Goal: Task Accomplishment & Management: Manage account settings

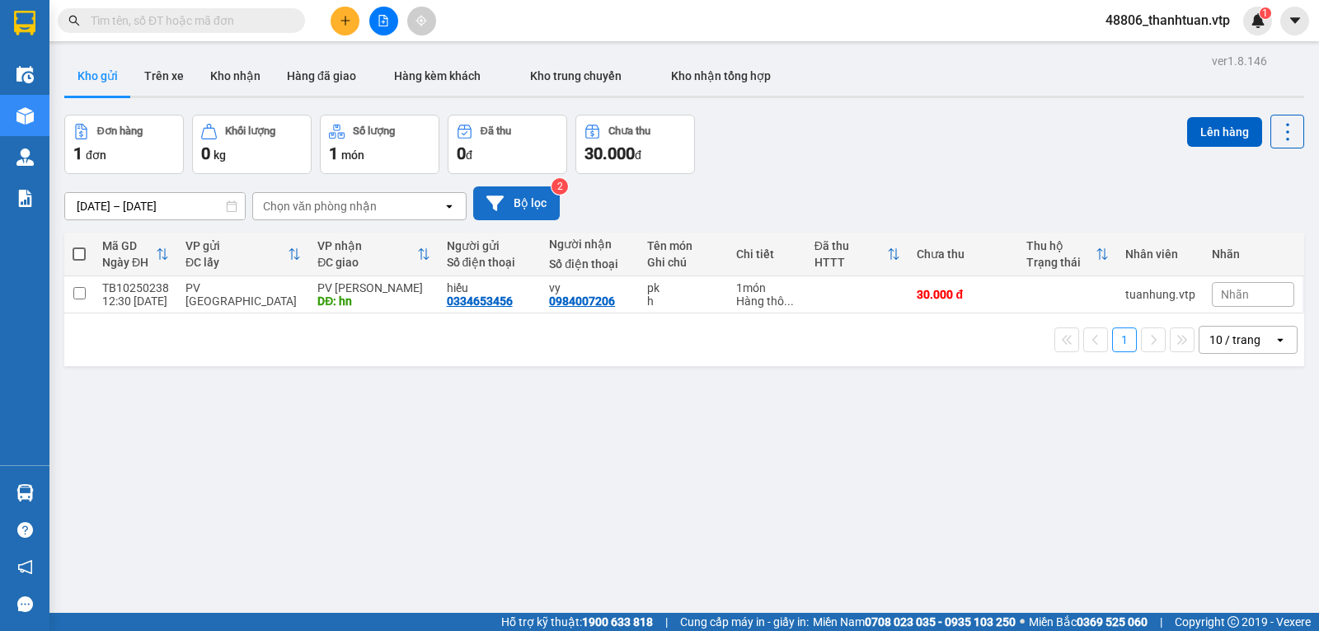
click at [529, 208] on button "Bộ lọc" at bounding box center [516, 203] width 87 height 34
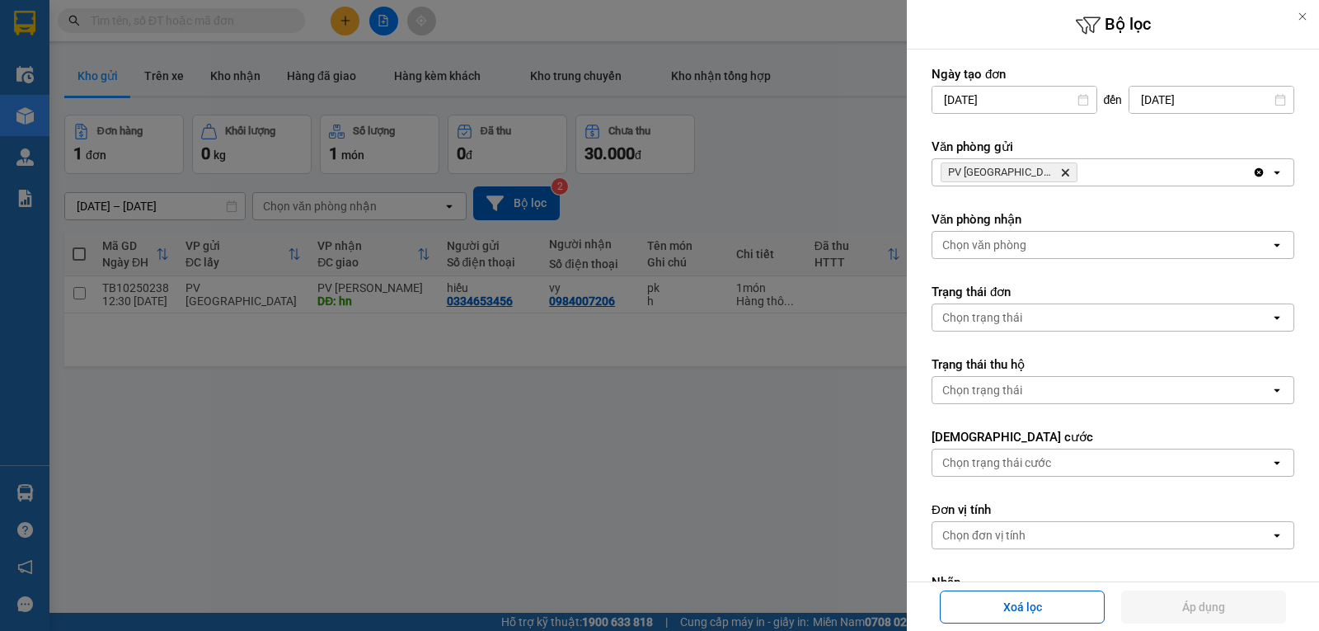
click at [1060, 171] on icon "Delete" at bounding box center [1065, 172] width 10 height 10
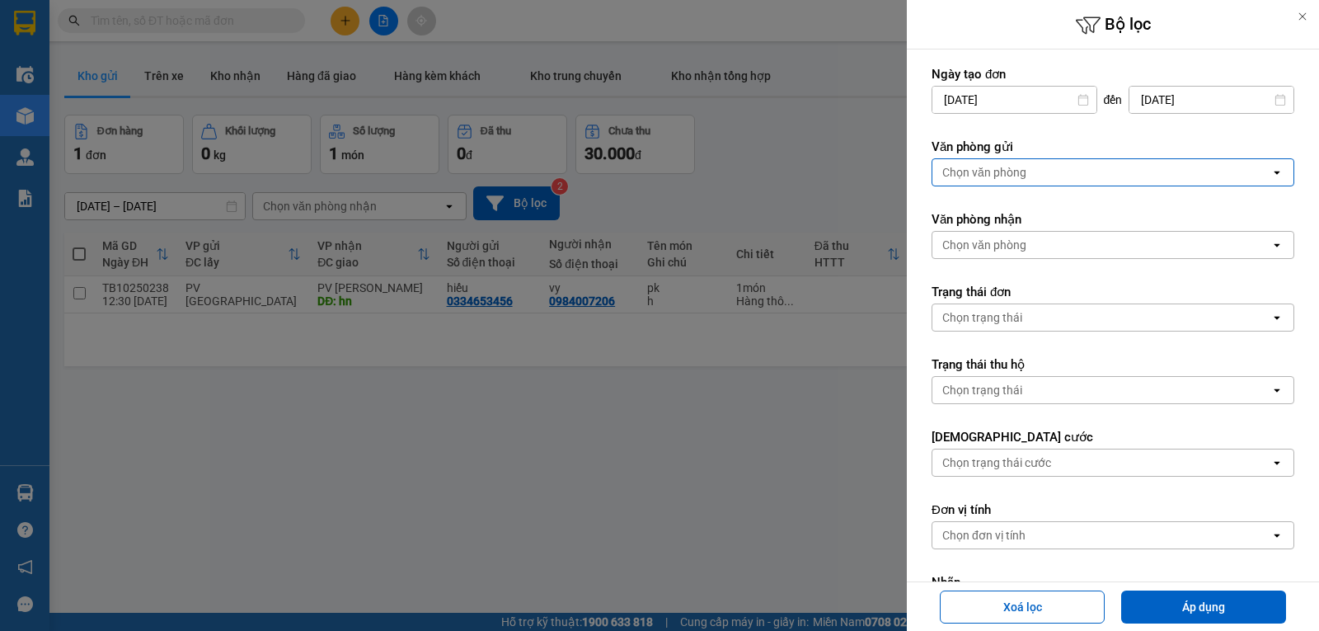
click at [1016, 177] on div "Chọn văn phòng" at bounding box center [984, 172] width 84 height 16
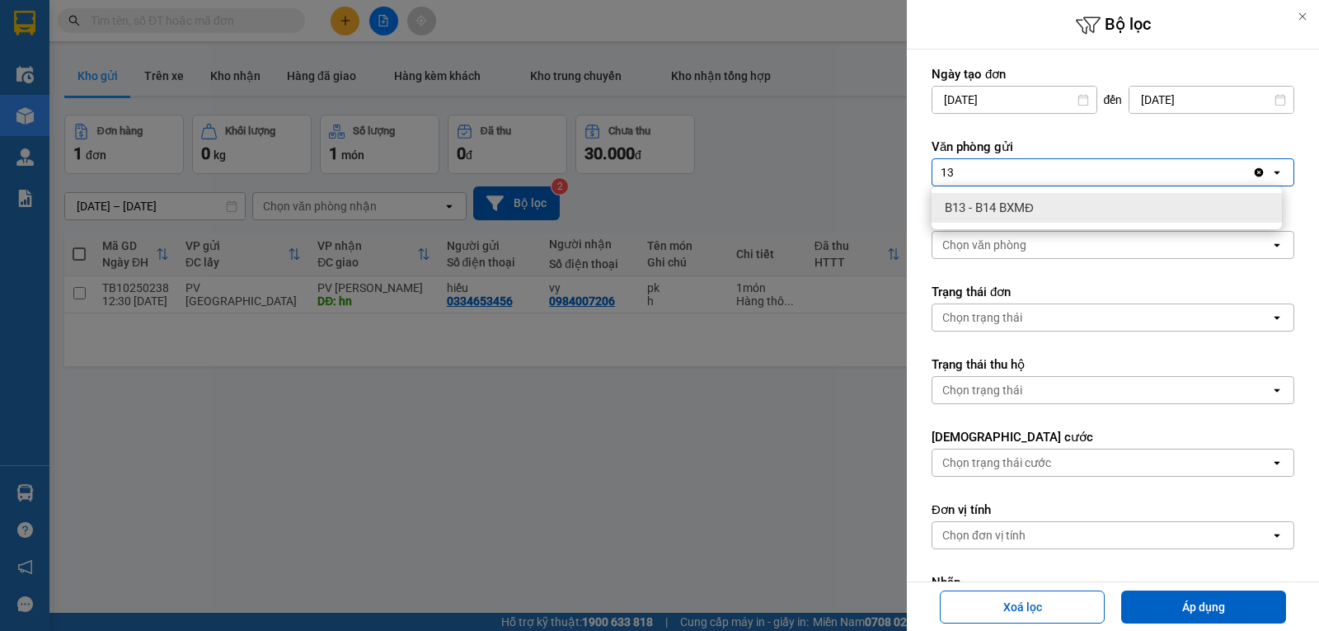
type input "13"
click at [1057, 208] on div "B13 - B14 BXMĐ" at bounding box center [1106, 208] width 350 height 30
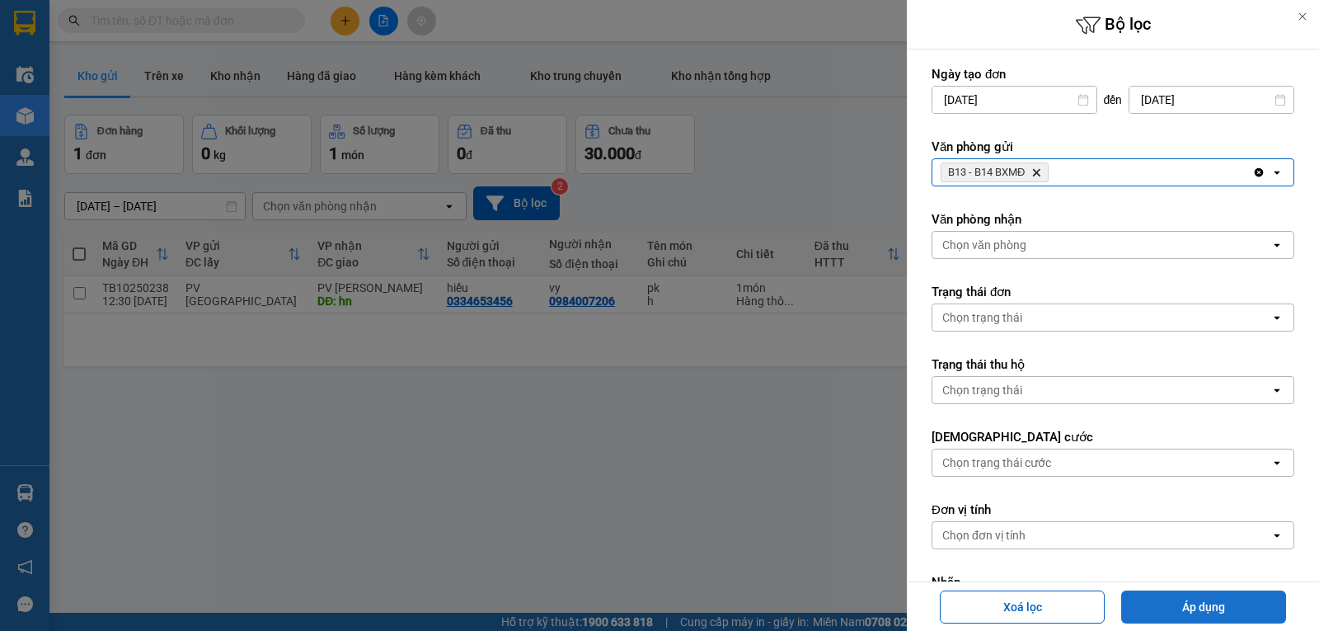
click at [1206, 605] on button "Áp dụng" at bounding box center [1203, 606] width 165 height 33
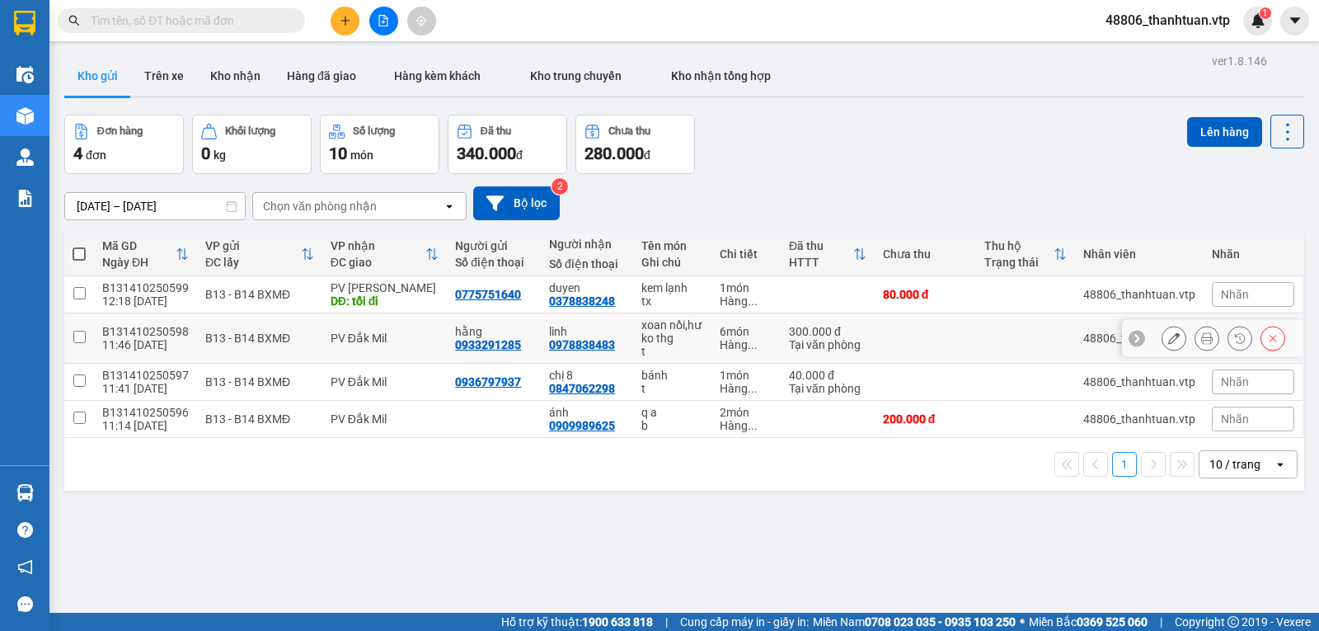
click at [86, 349] on td at bounding box center [79, 338] width 30 height 50
checkbox input "true"
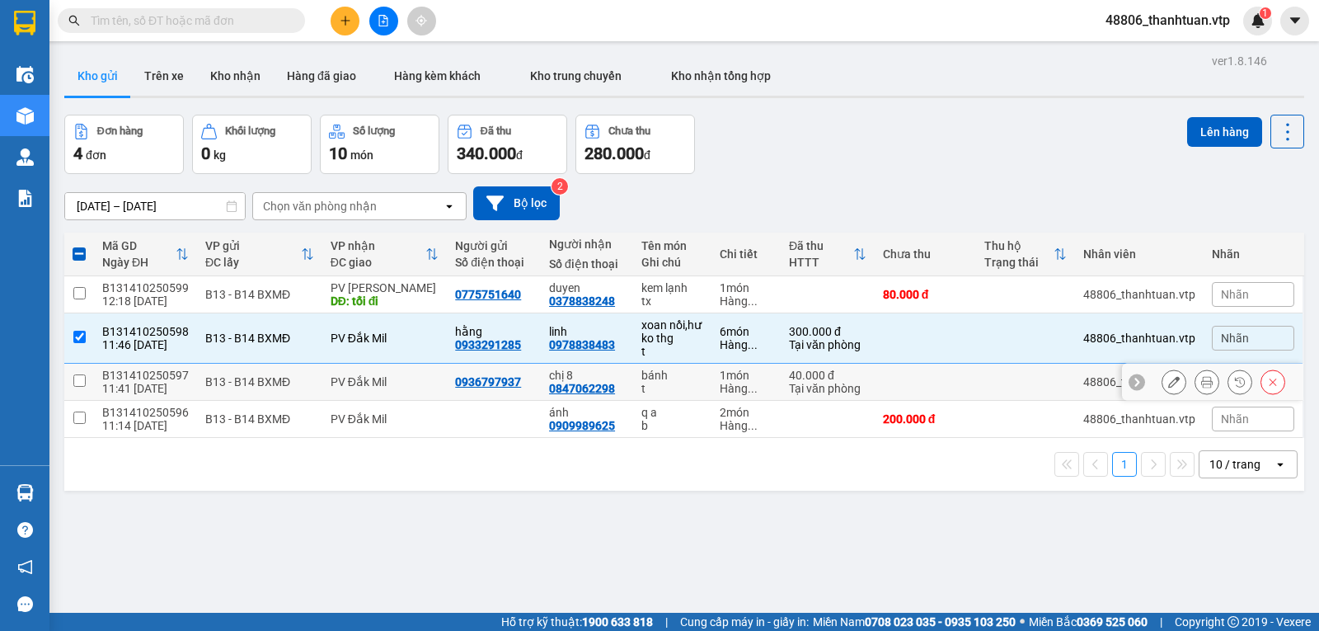
click at [78, 386] on input "checkbox" at bounding box center [79, 380] width 12 height 12
checkbox input "true"
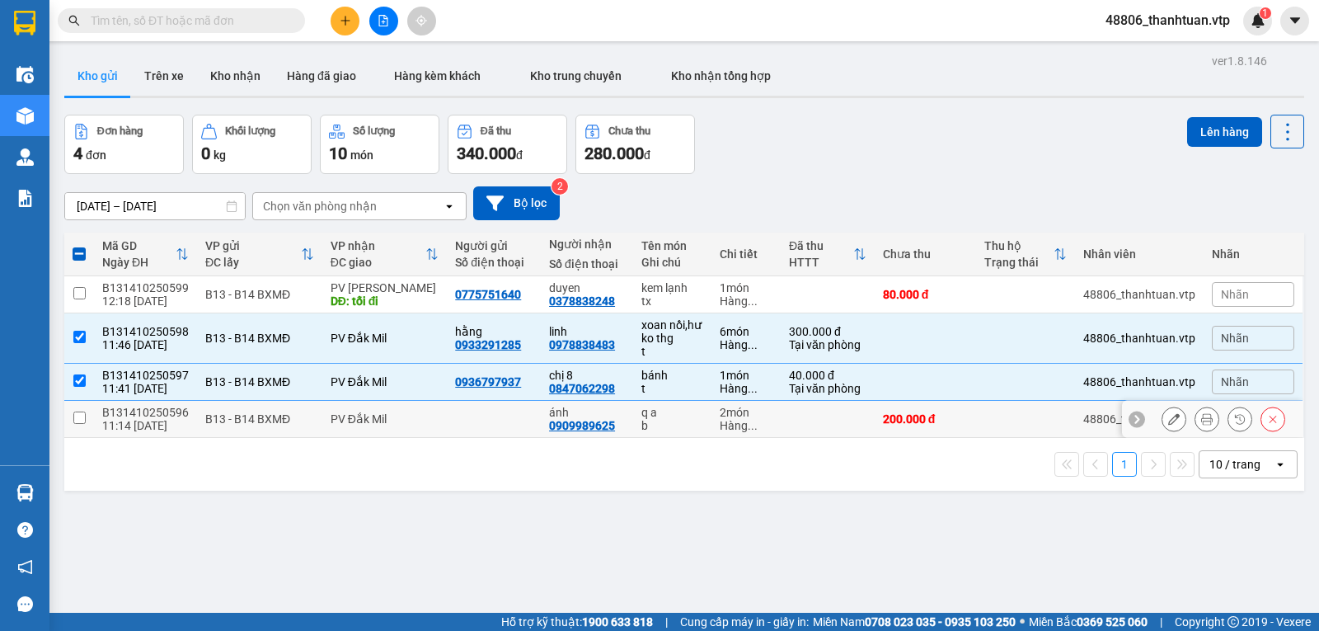
drag, startPoint x: 79, startPoint y: 421, endPoint x: 125, endPoint y: 428, distance: 46.6
click at [83, 424] on input "checkbox" at bounding box center [79, 417] width 12 height 12
checkbox input "true"
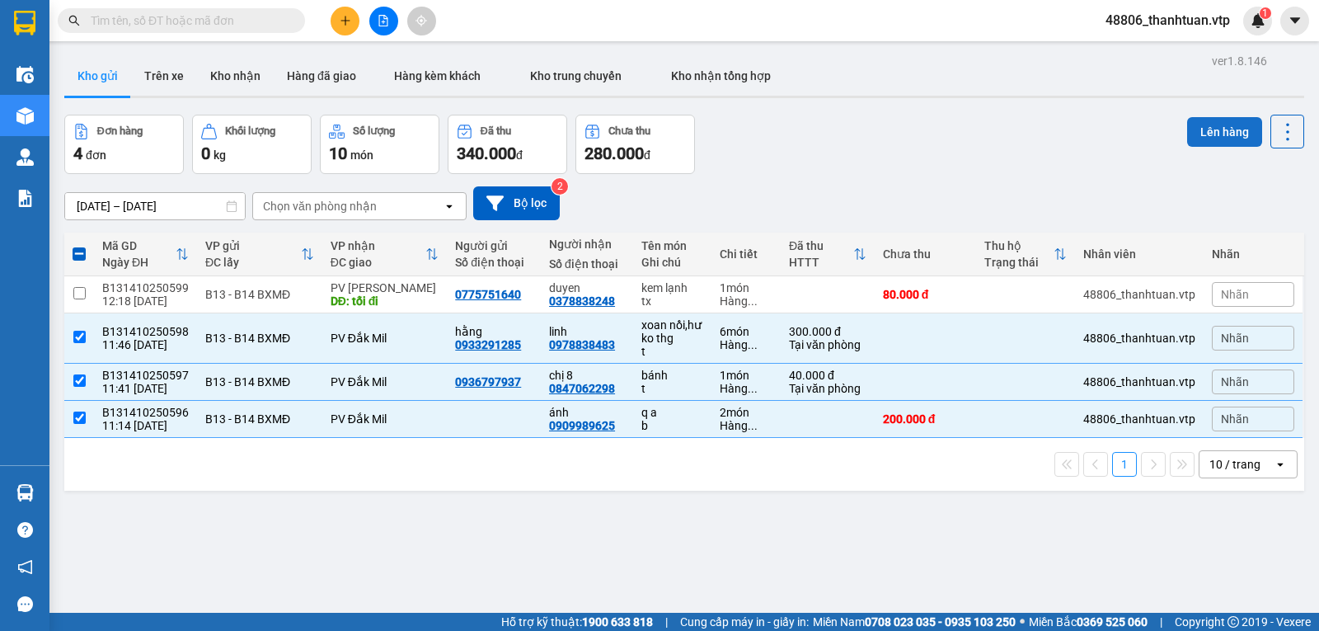
click at [1219, 134] on button "Lên hàng" at bounding box center [1224, 132] width 75 height 30
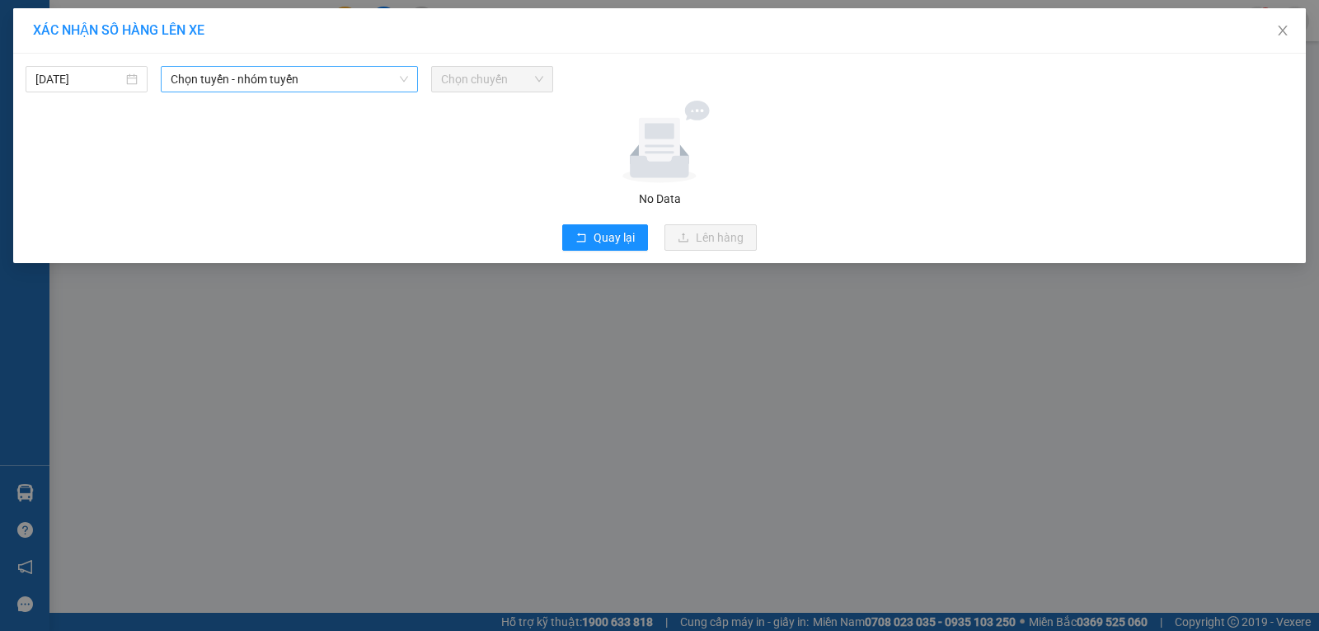
click at [327, 90] on span "Chọn tuyến - nhóm tuyến" at bounding box center [289, 79] width 237 height 25
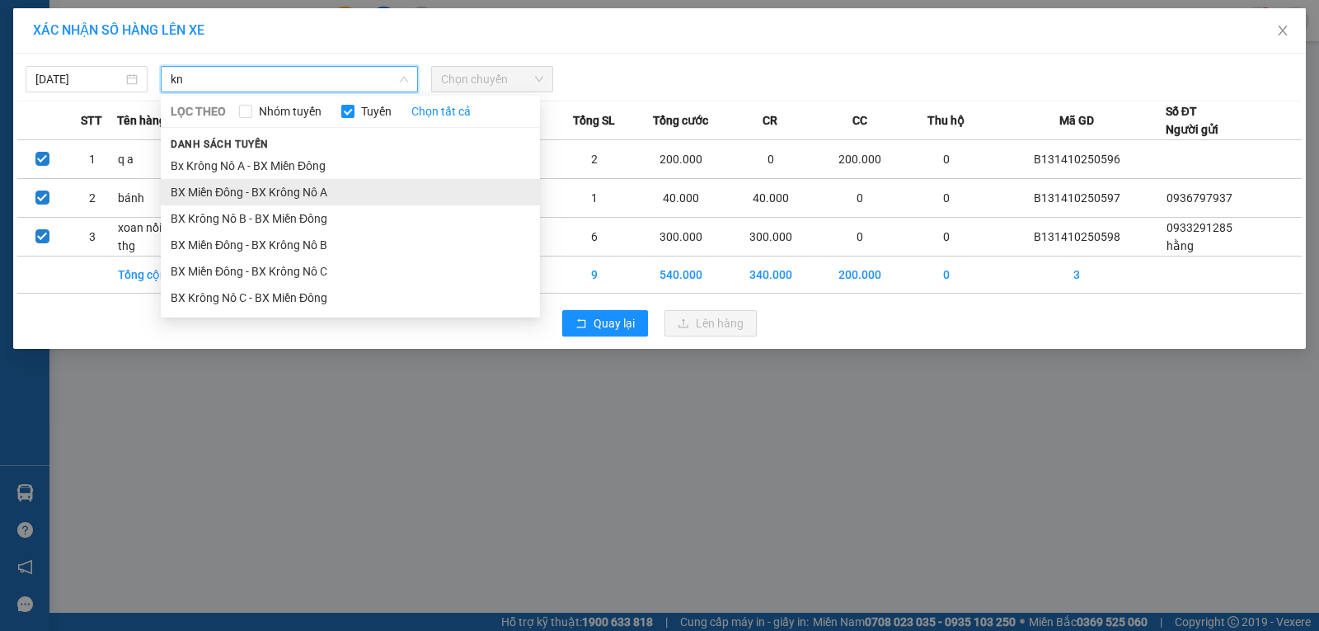
type input "kn"
drag, startPoint x: 308, startPoint y: 195, endPoint x: 423, endPoint y: 118, distance: 137.9
click at [312, 194] on li "BX Miền Đông - BX Krông Nô A" at bounding box center [350, 192] width 379 height 26
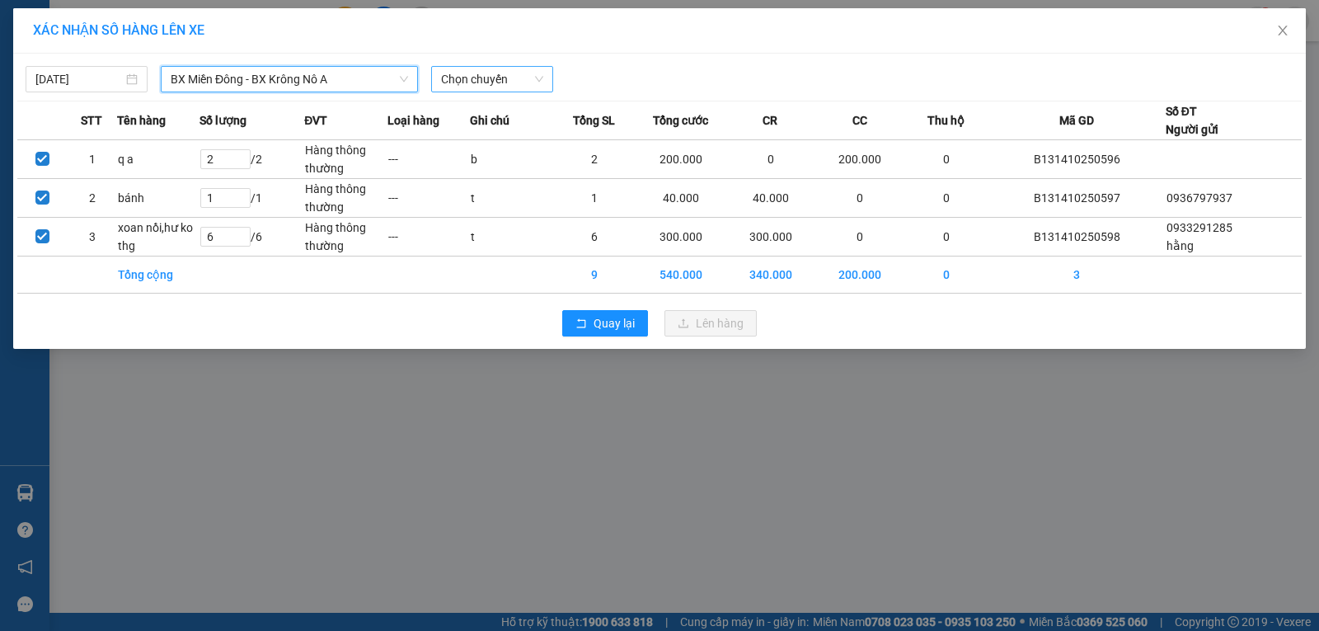
drag, startPoint x: 451, startPoint y: 75, endPoint x: 457, endPoint y: 91, distance: 17.5
click at [452, 77] on span "Chọn chuyến" at bounding box center [492, 79] width 102 height 25
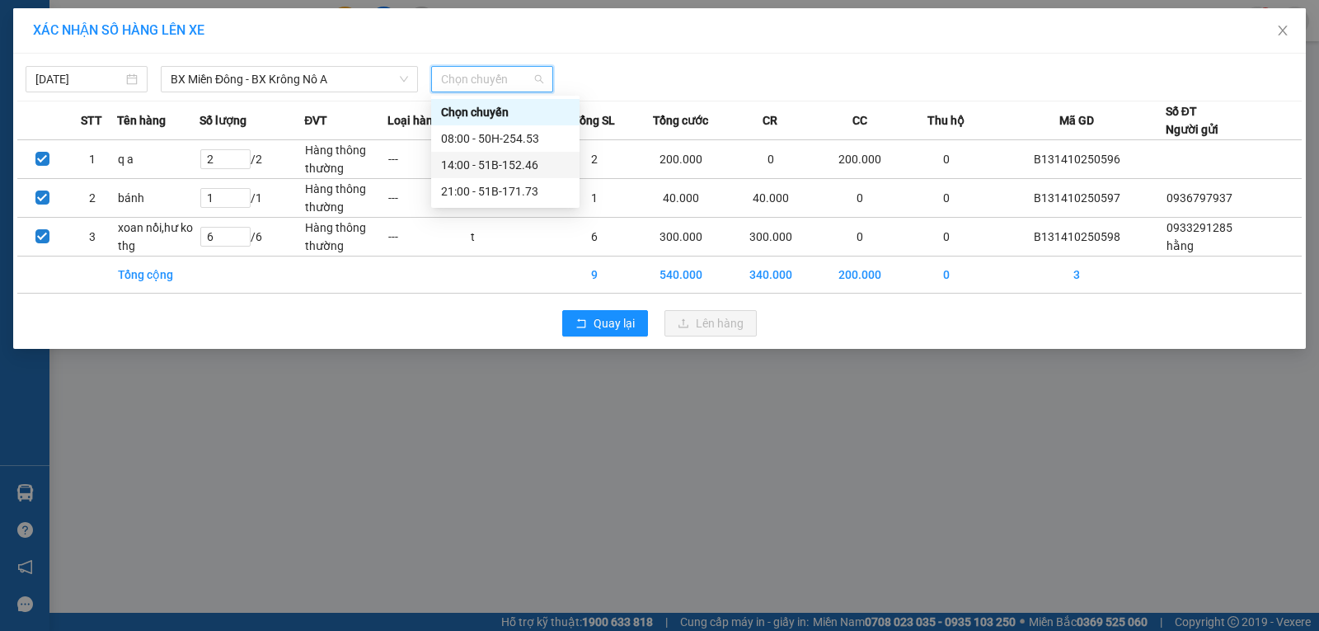
click at [482, 163] on div "14:00 - 51B-152.46" at bounding box center [505, 165] width 129 height 18
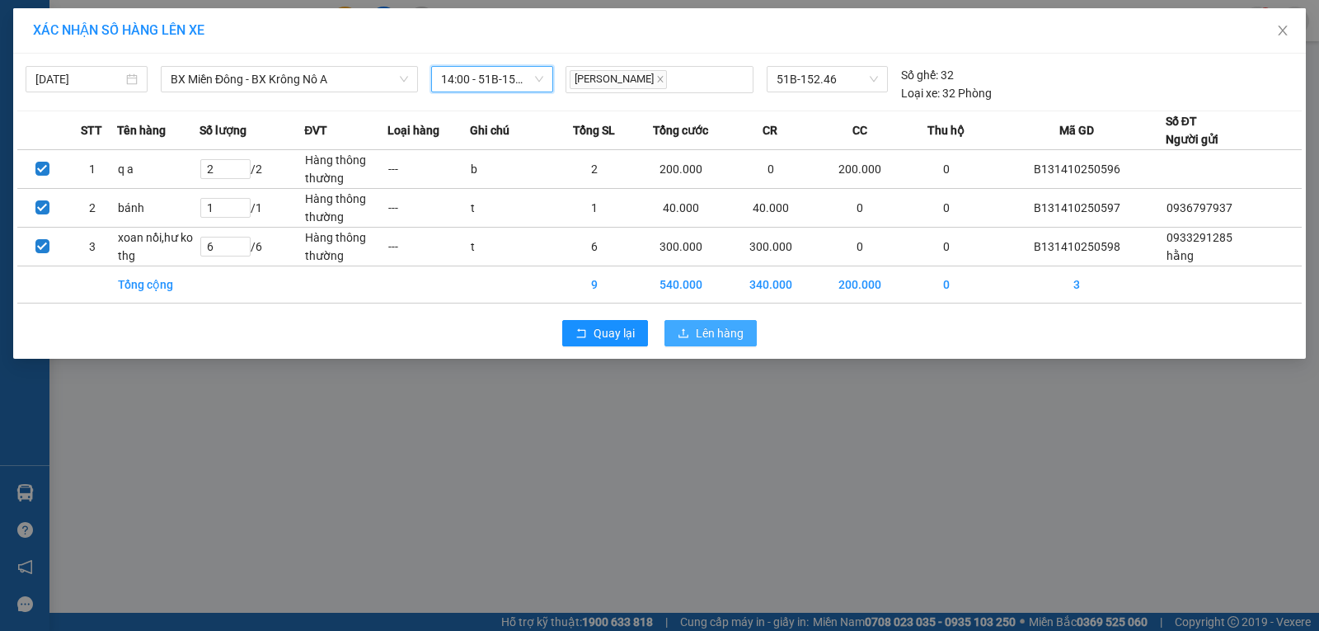
drag, startPoint x: 700, startPoint y: 331, endPoint x: 606, endPoint y: 319, distance: 94.7
click at [699, 332] on span "Lên hàng" at bounding box center [720, 333] width 48 height 18
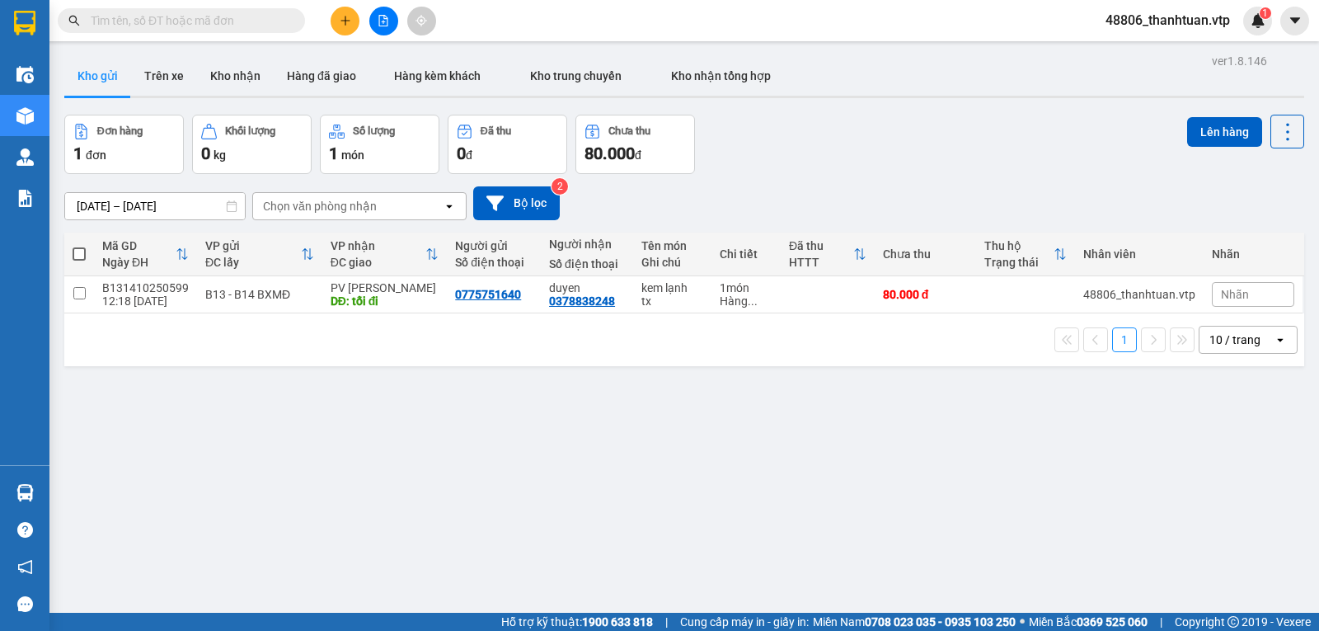
click at [352, 12] on button at bounding box center [345, 21] width 29 height 29
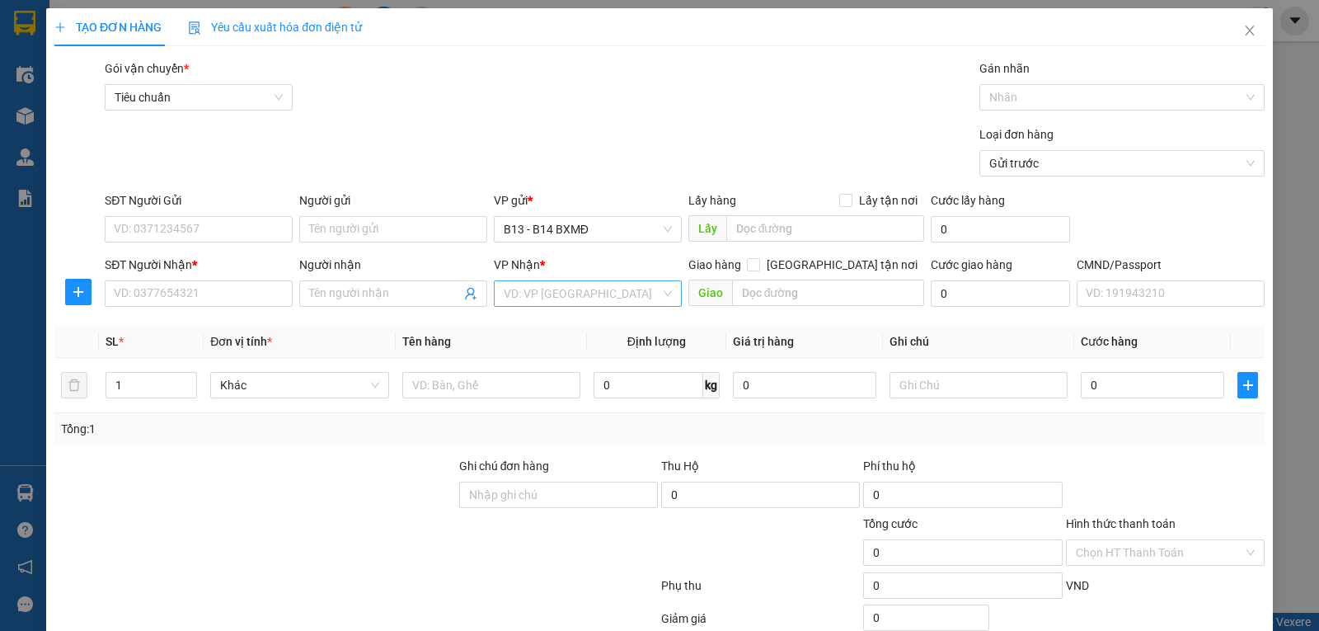
click at [537, 294] on input "search" at bounding box center [582, 293] width 157 height 25
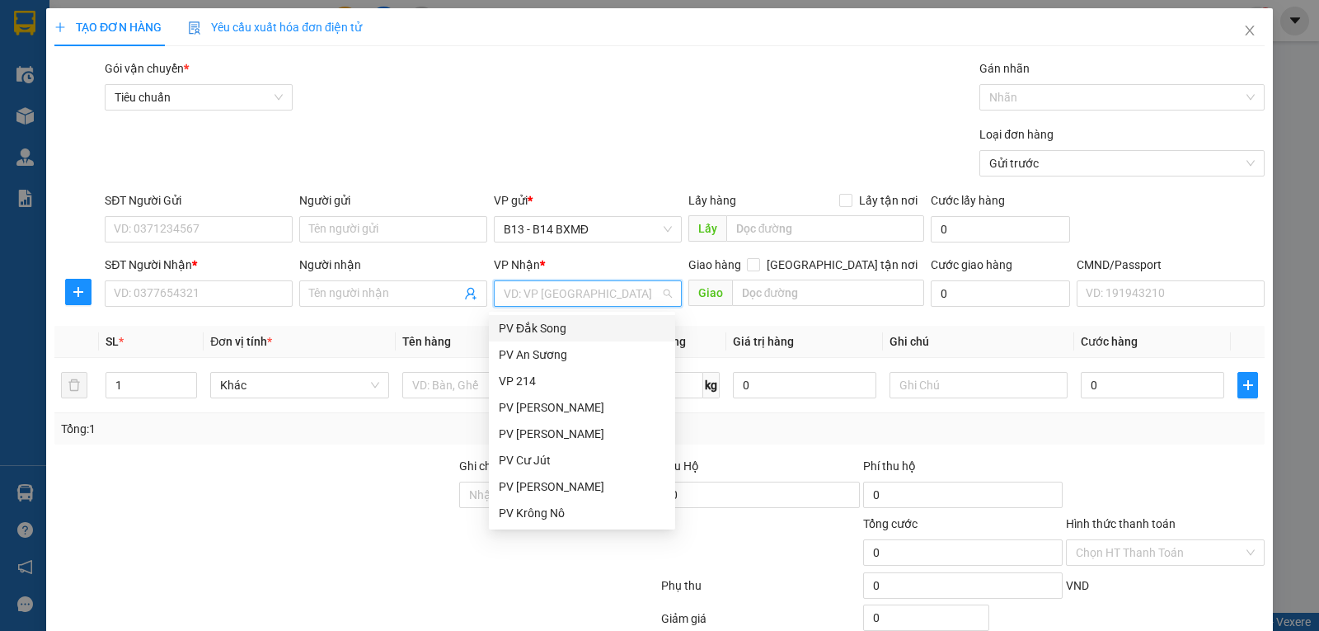
click at [534, 331] on div "PV Đắk Song" at bounding box center [582, 328] width 167 height 18
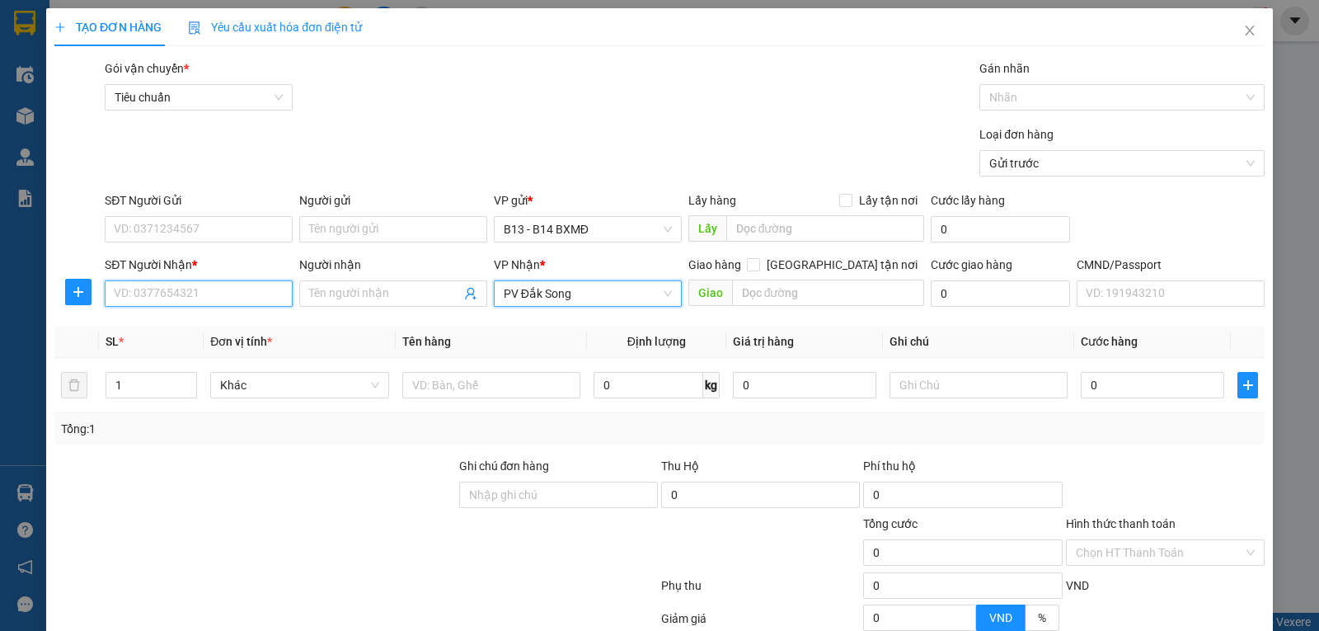
click at [263, 303] on input "SĐT Người Nhận *" at bounding box center [199, 293] width 188 height 26
type input "0966547838"
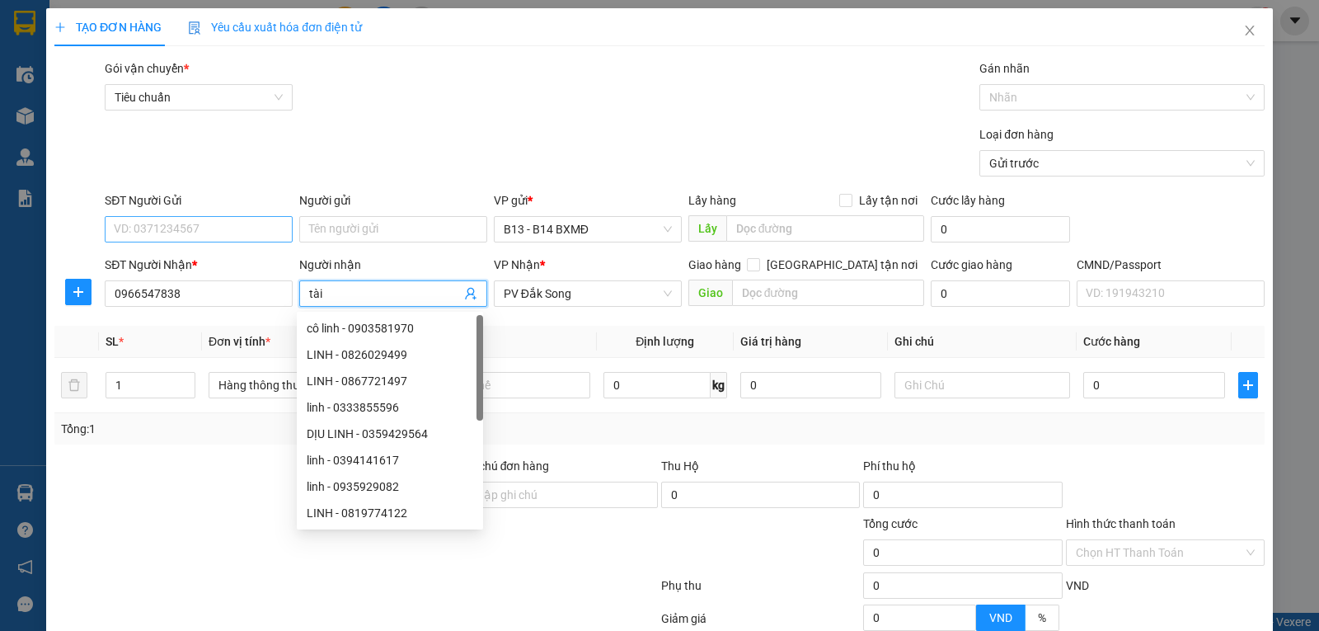
type input "tài"
click at [254, 239] on input "SĐT Người Gửi" at bounding box center [199, 229] width 188 height 26
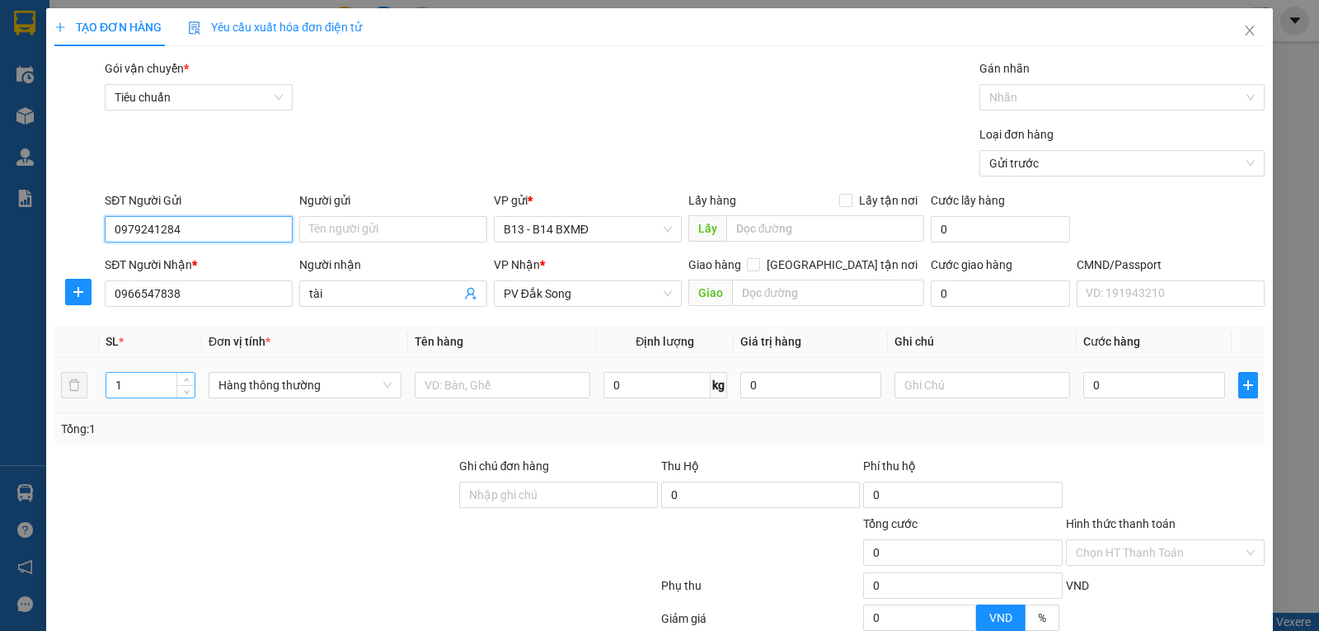
type input "0979241284"
click at [134, 397] on input "1" at bounding box center [150, 385] width 88 height 25
type input "2"
type input "thức ăn gia súc"
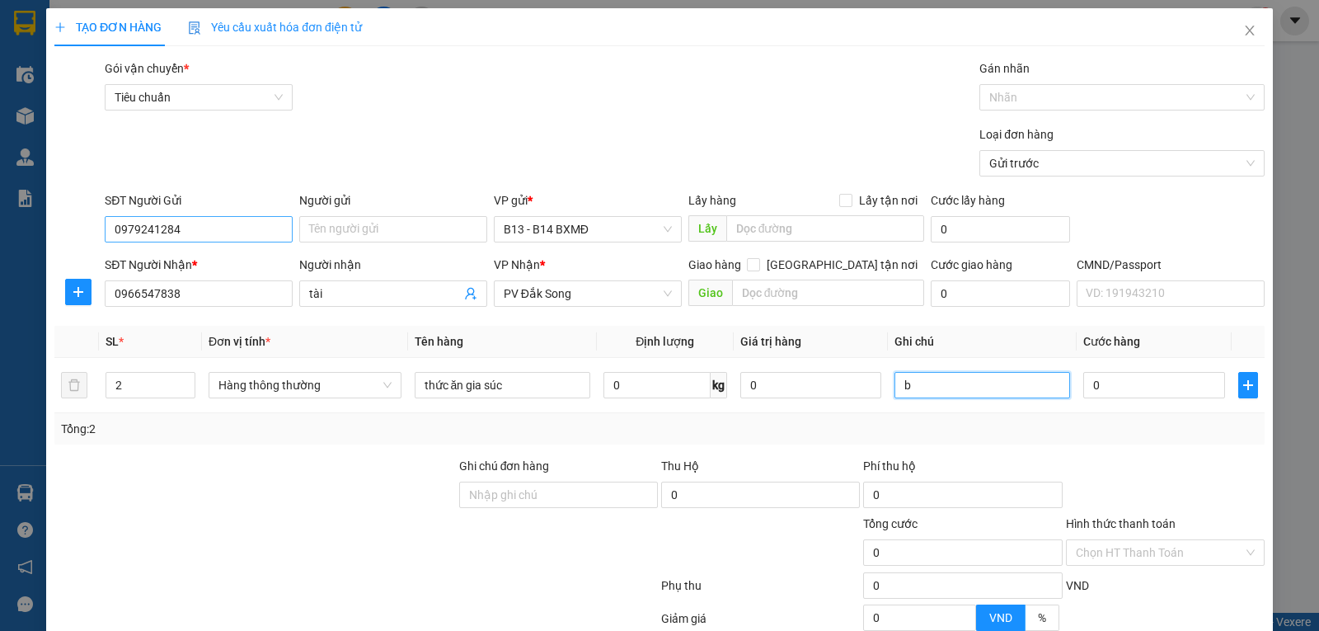
type input "b"
click at [132, 389] on input "2" at bounding box center [150, 385] width 88 height 25
type input "3"
type input "2b.1tx"
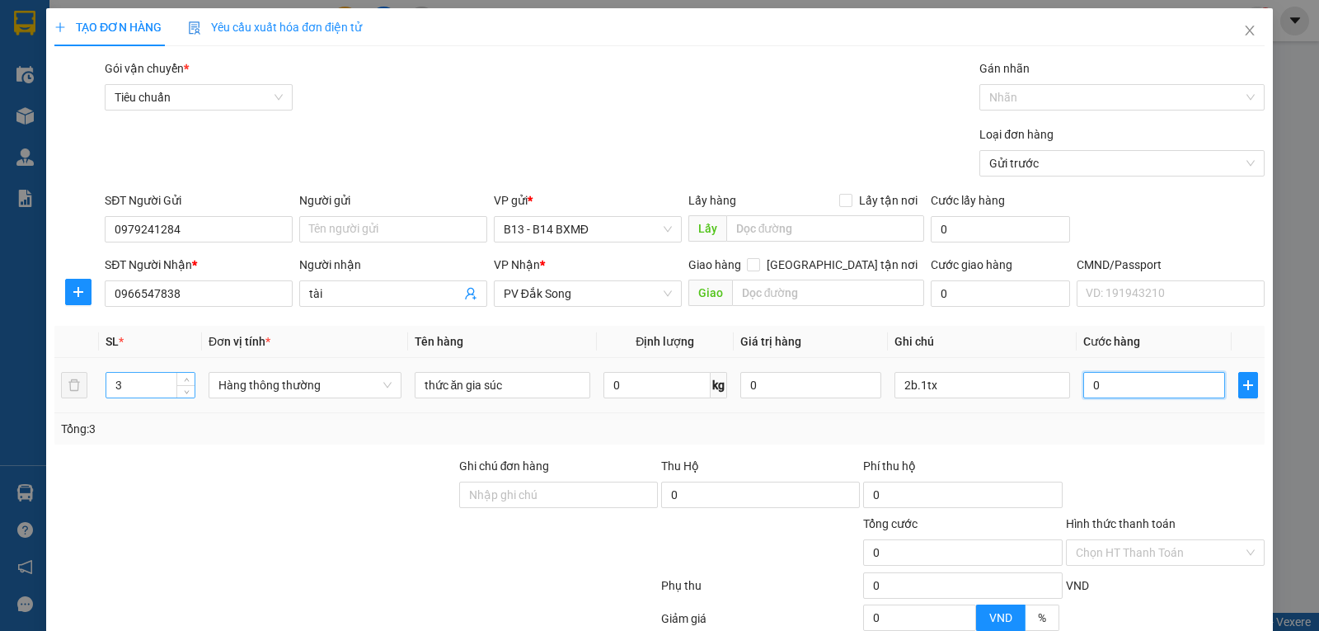
type input "1"
type input "13"
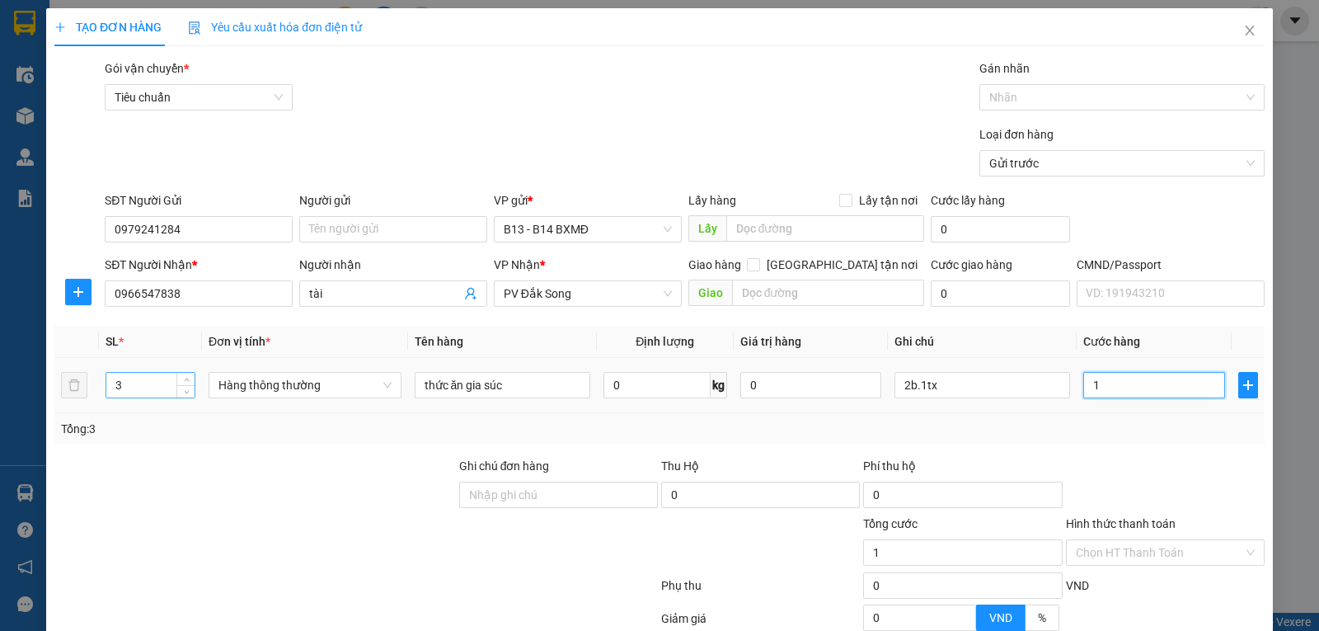
type input "13"
type input "130"
type input "1.300"
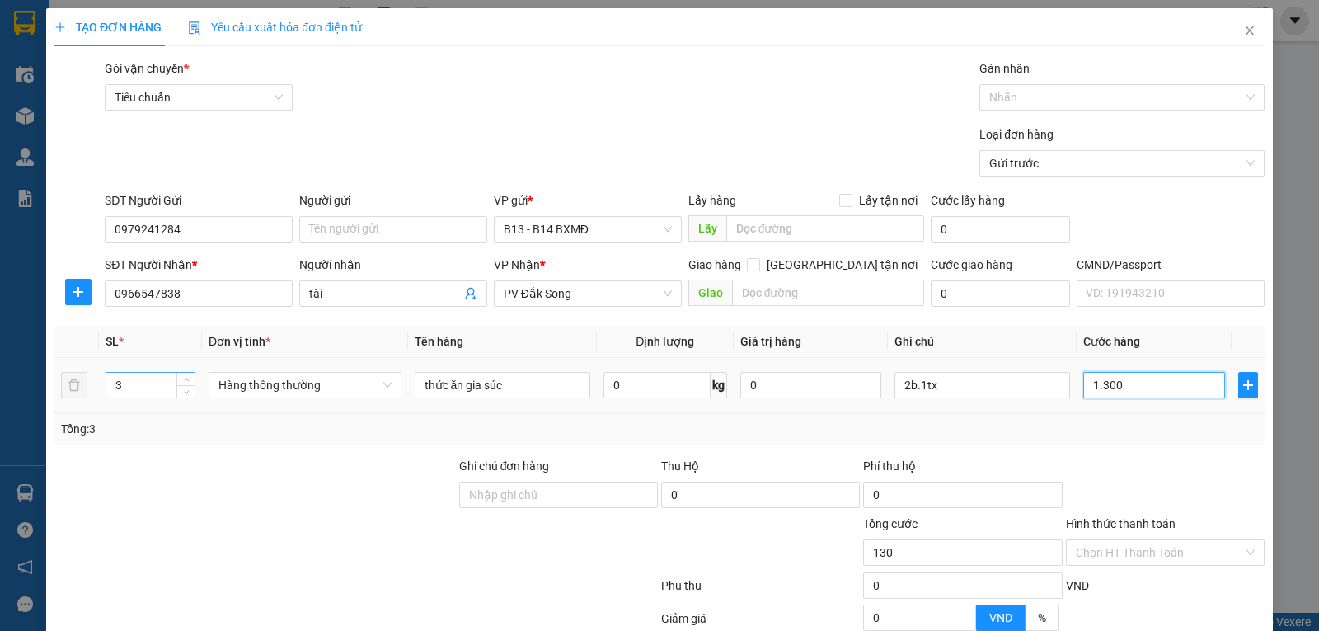
type input "1.300"
type input "13.000"
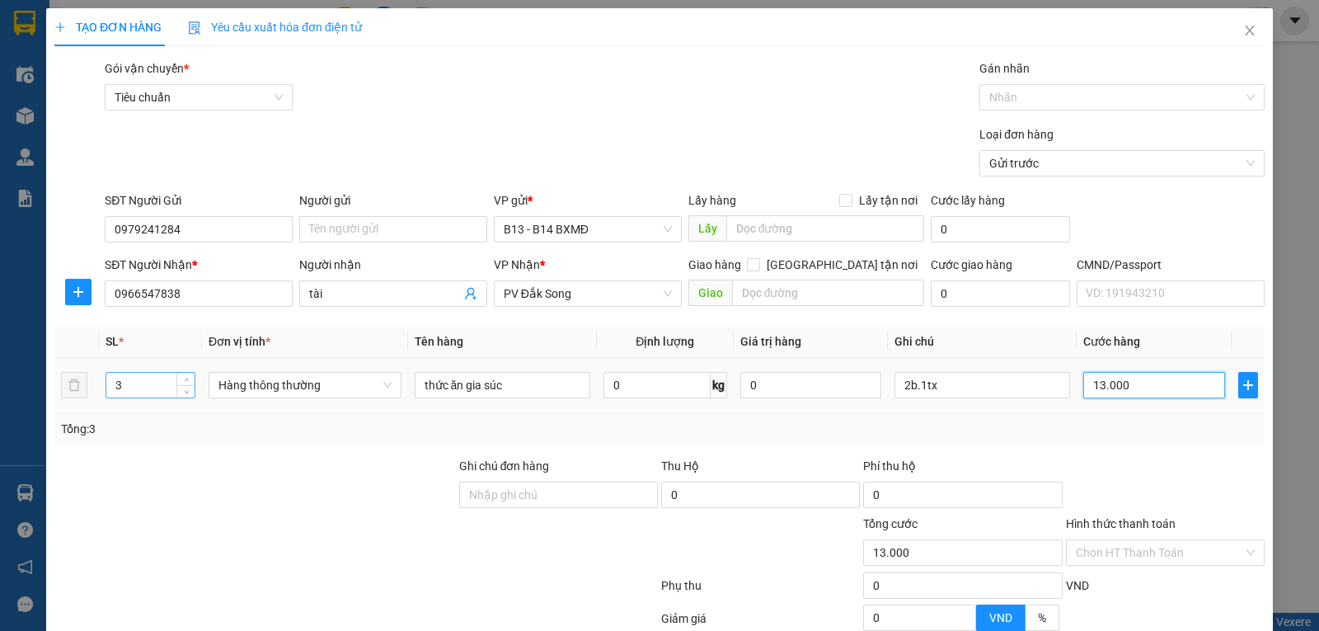
type input "130.000"
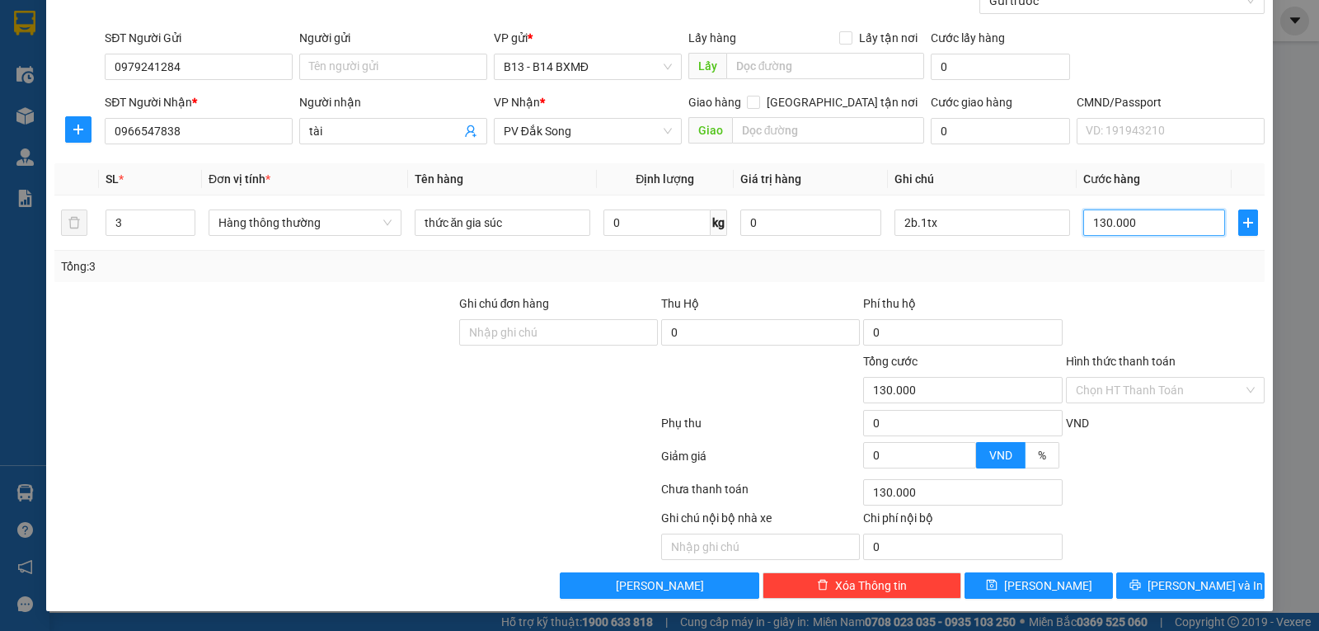
scroll to position [166, 0]
type input "130.000"
click at [1142, 582] on button "[PERSON_NAME] và In" at bounding box center [1190, 585] width 148 height 26
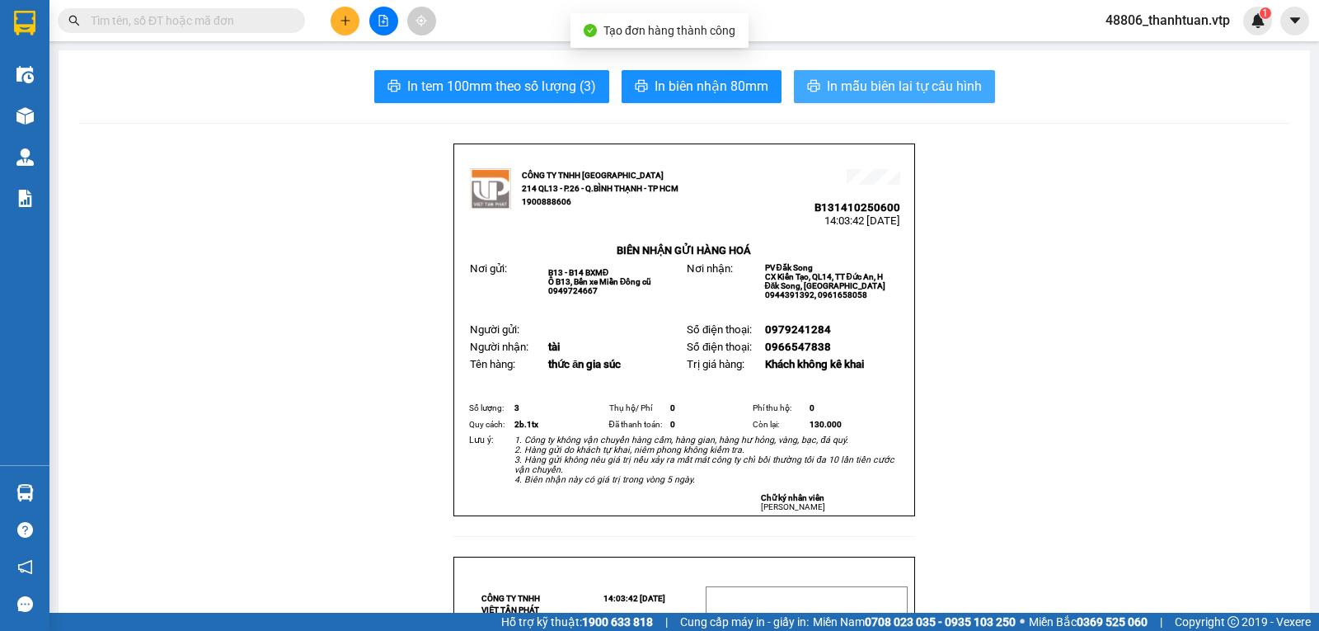
drag, startPoint x: 855, startPoint y: 77, endPoint x: 711, endPoint y: 125, distance: 152.2
click at [855, 80] on span "In mẫu biên lai tự cấu hình" at bounding box center [904, 86] width 155 height 21
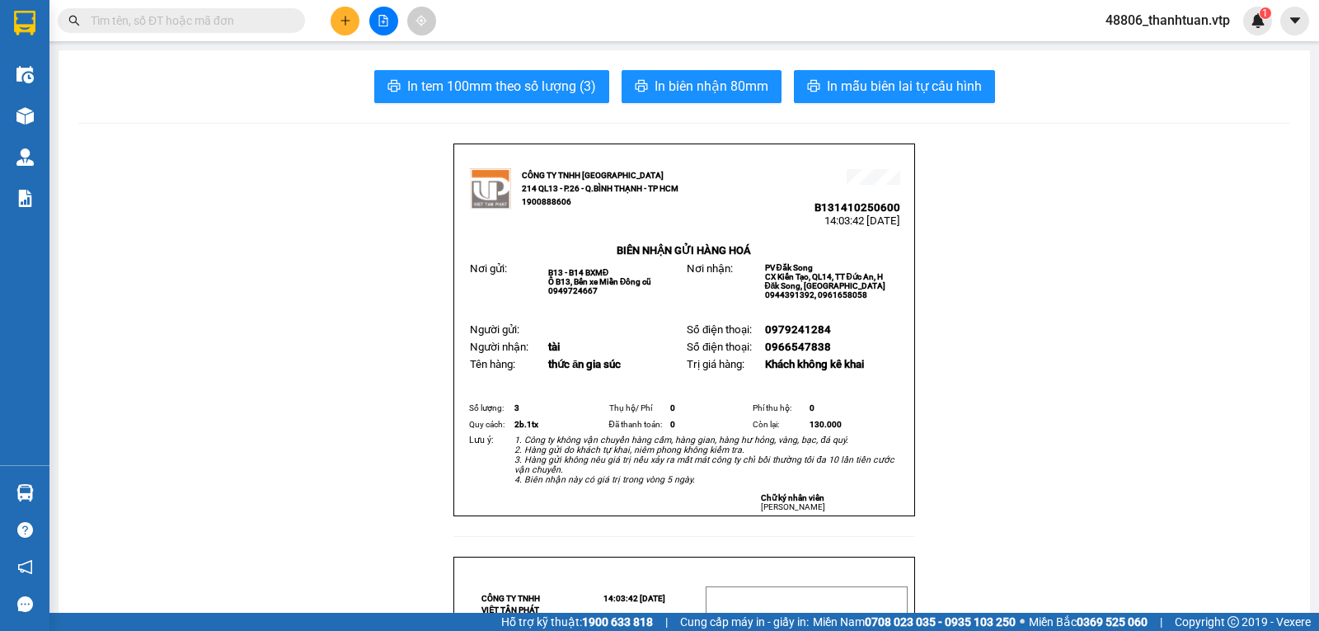
click at [232, 21] on input "text" at bounding box center [188, 21] width 195 height 18
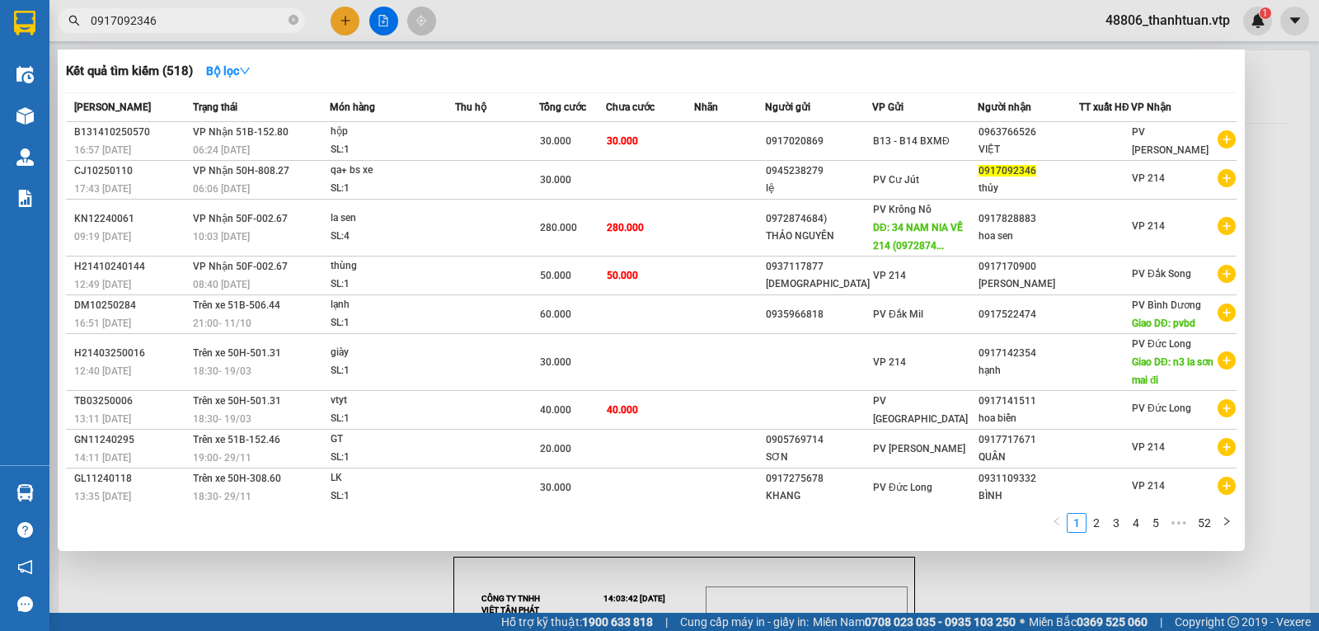
type input "0917092346"
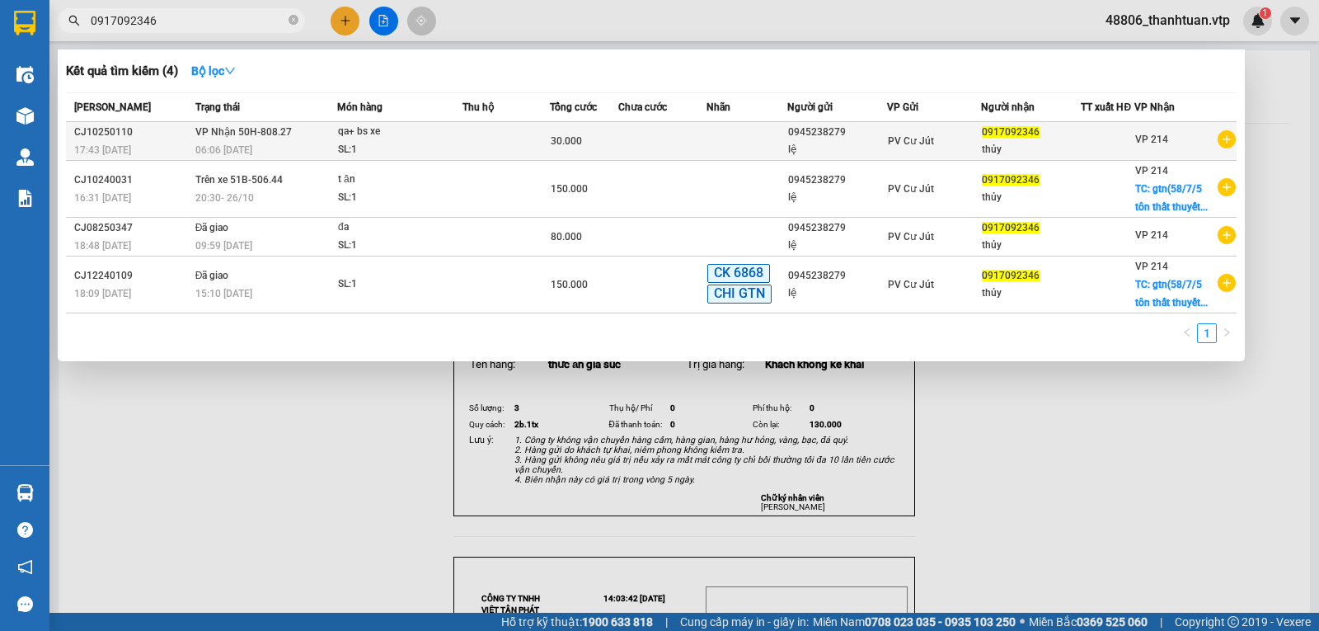
click at [466, 144] on td at bounding box center [505, 141] width 87 height 39
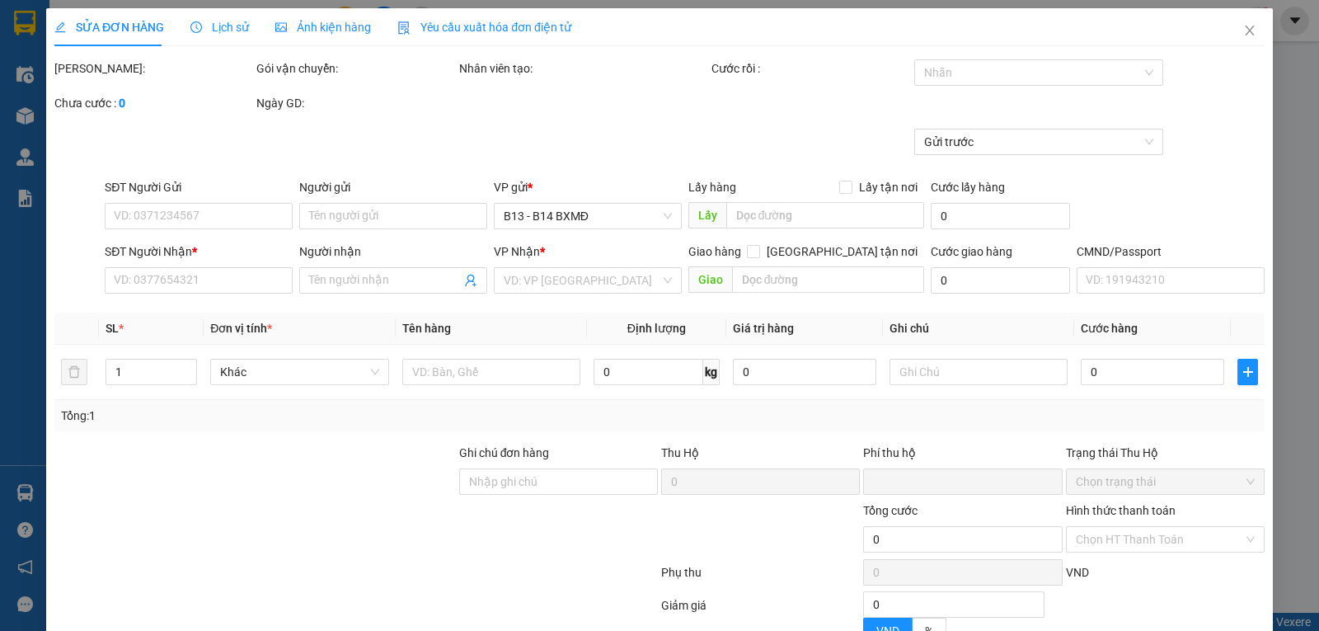
type input "1.500"
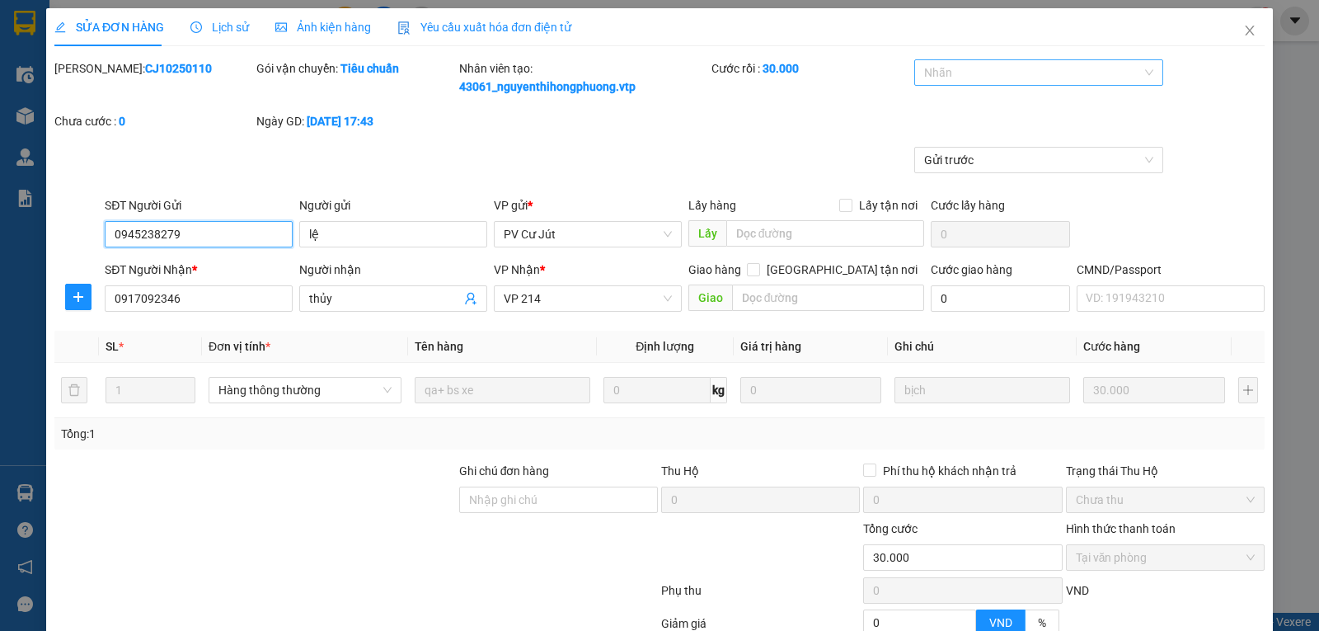
type input "0945238279"
type input "lệ"
type input "0917092346"
type input "thủy"
type input "0"
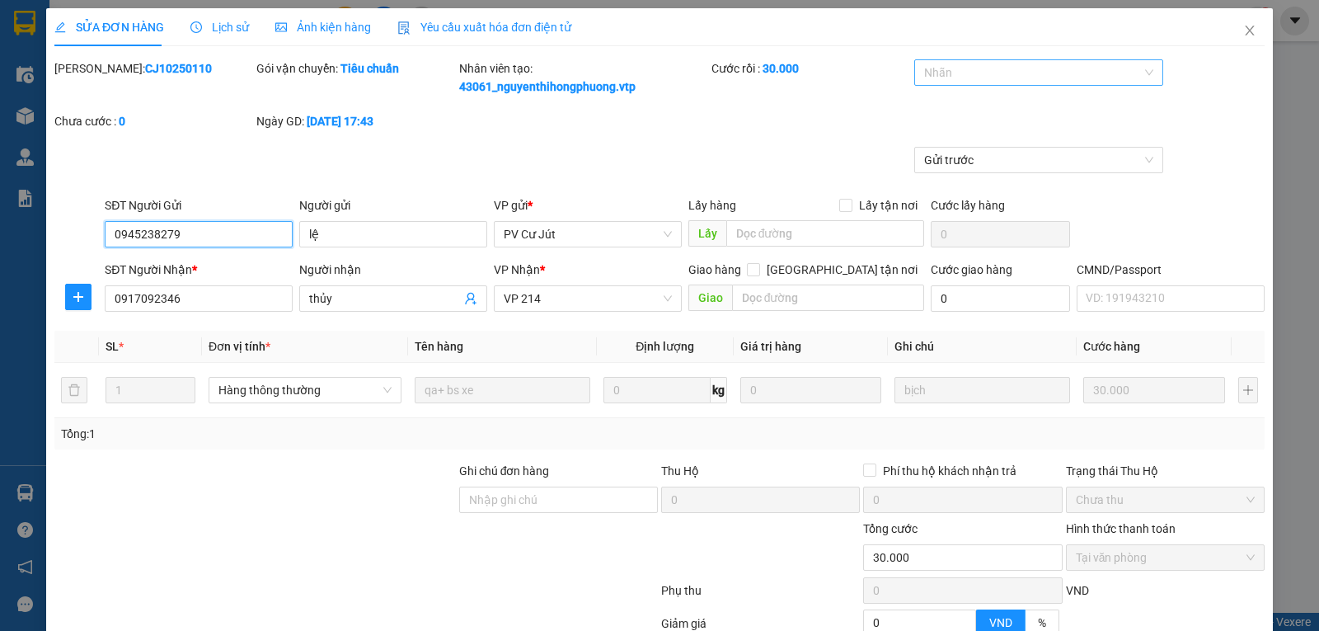
type input "30.000"
click at [1245, 35] on icon "close" at bounding box center [1249, 31] width 9 height 10
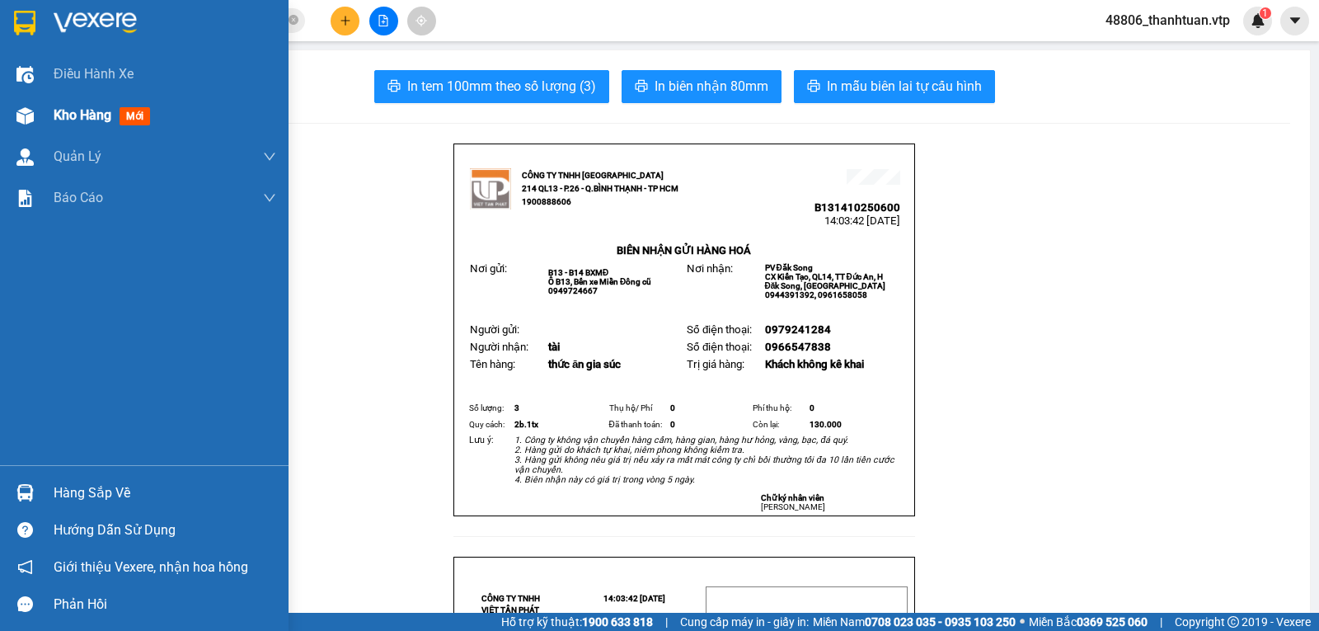
click at [82, 101] on div "Kho hàng mới" at bounding box center [165, 115] width 223 height 41
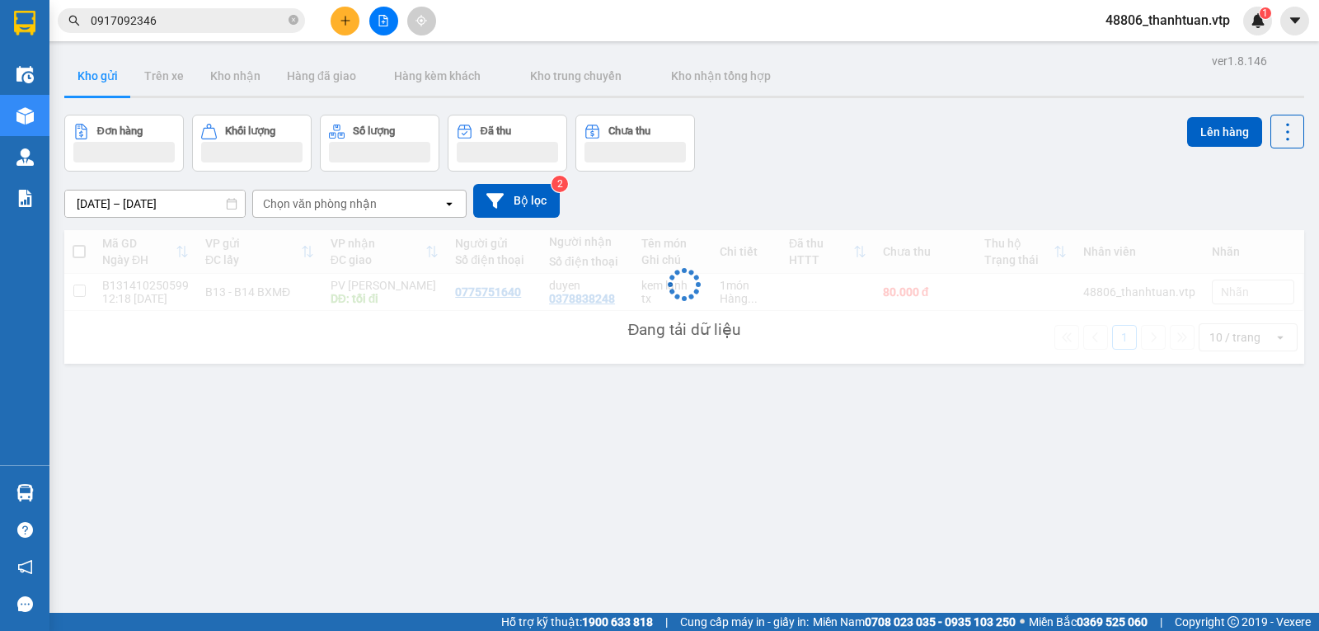
click at [95, 115] on button "Đơn hàng" at bounding box center [124, 143] width 120 height 57
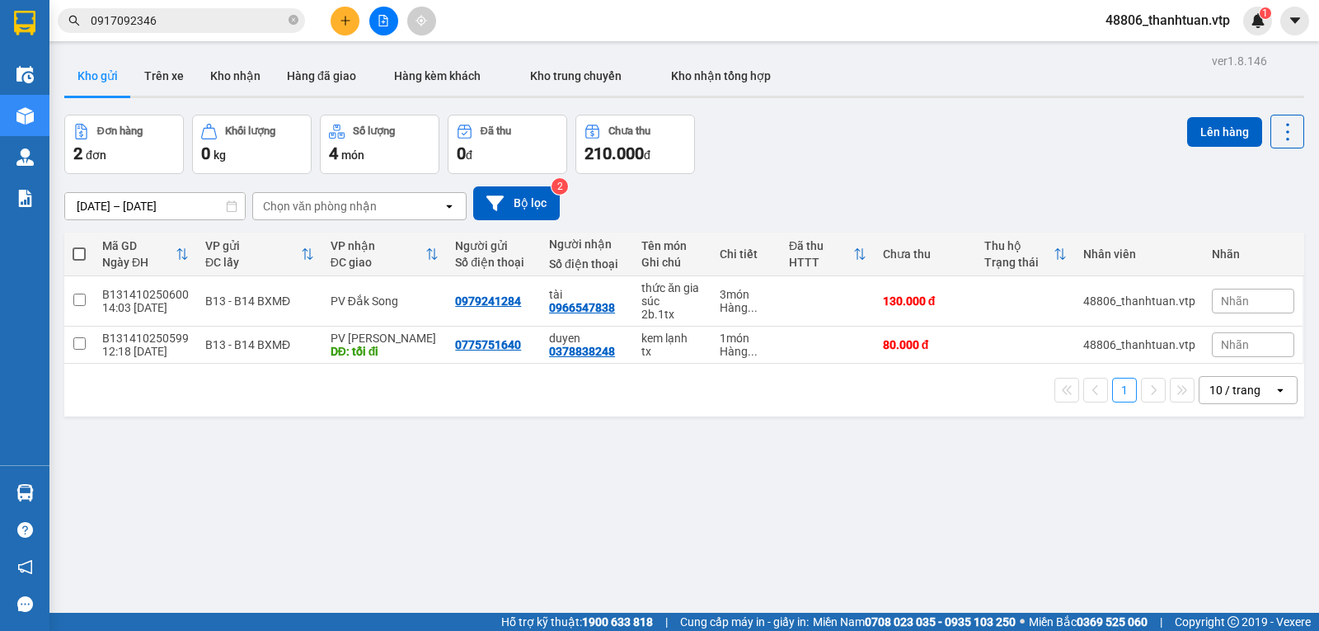
click at [495, 552] on div "ver 1.8.146 Kho gửi Trên xe Kho nhận Hàng đã giao Hàng kèm khách Kho trung chuy…" at bounding box center [684, 364] width 1253 height 631
drag, startPoint x: 310, startPoint y: 528, endPoint x: 311, endPoint y: 542, distance: 14.0
click at [308, 528] on div "ver 1.8.146 Kho gửi Trên xe Kho nhận Hàng đã giao Hàng kèm khách Kho trung chuy…" at bounding box center [684, 364] width 1253 height 631
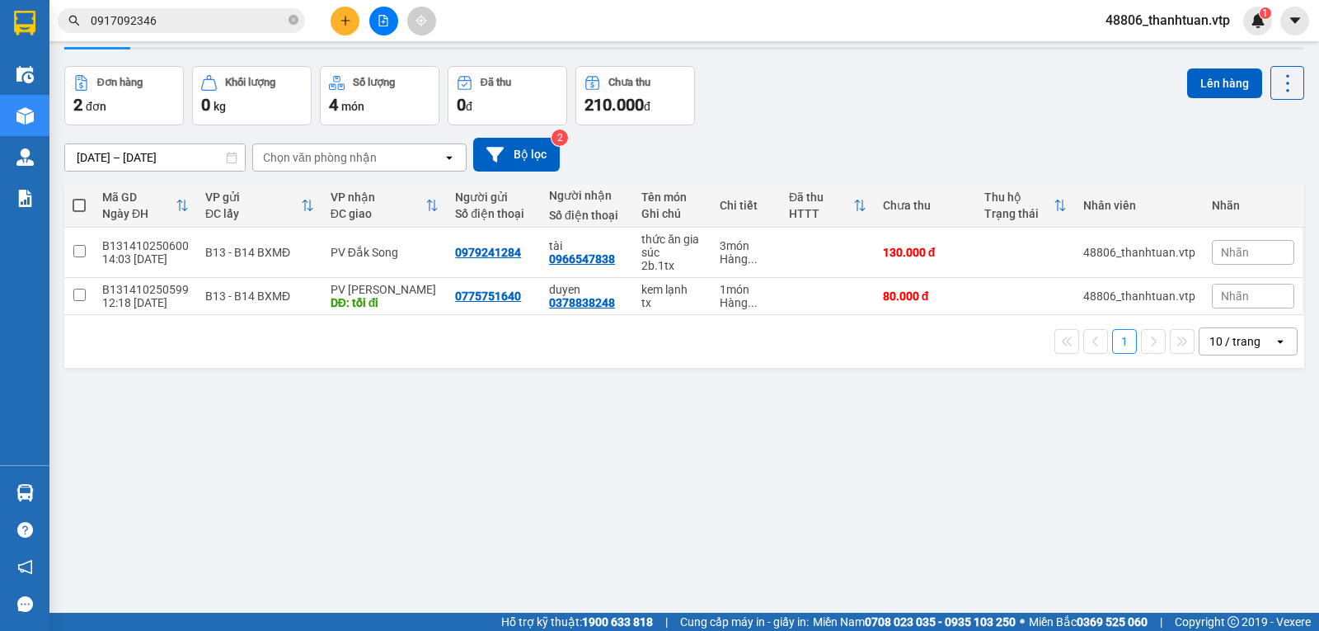
scroll to position [76, 0]
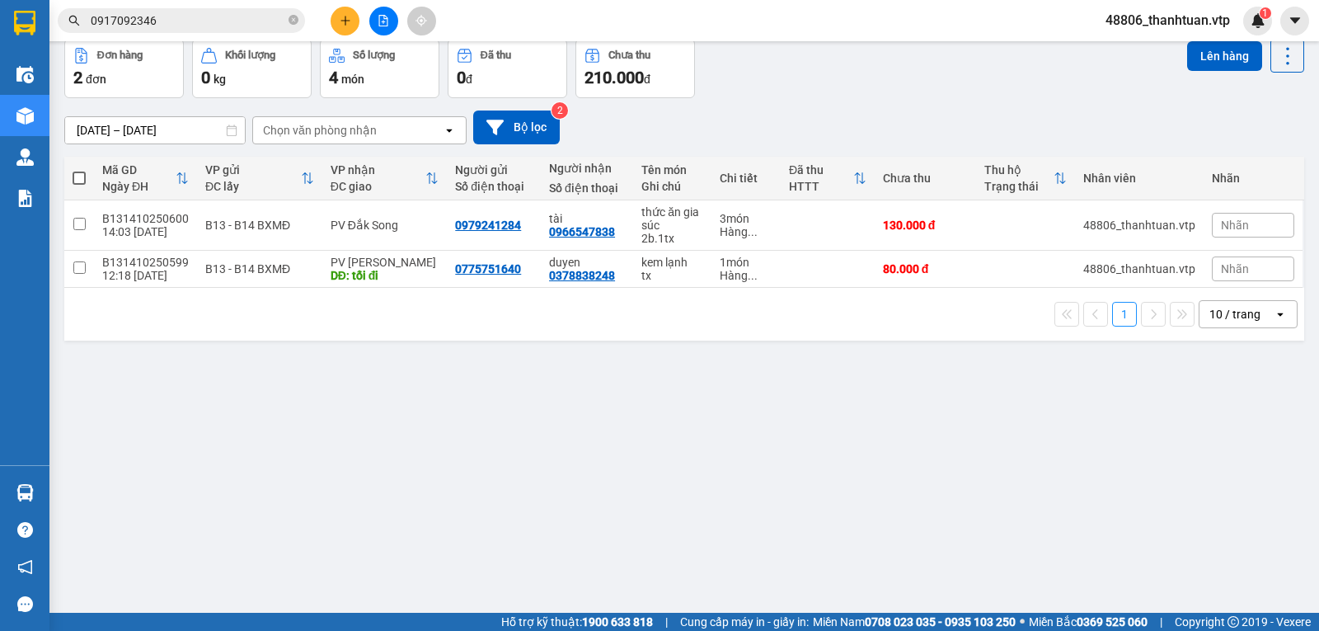
click at [344, 15] on icon "plus" at bounding box center [346, 21] width 12 height 12
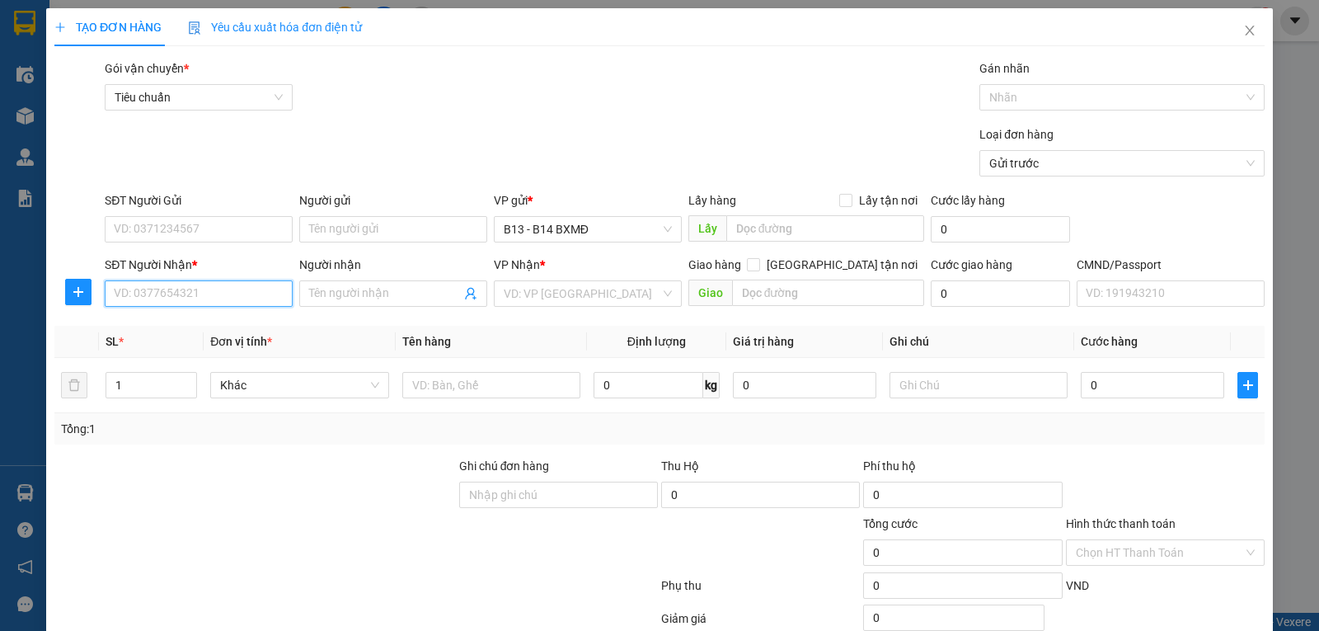
click at [210, 289] on input "SĐT Người Nhận *" at bounding box center [199, 293] width 188 height 26
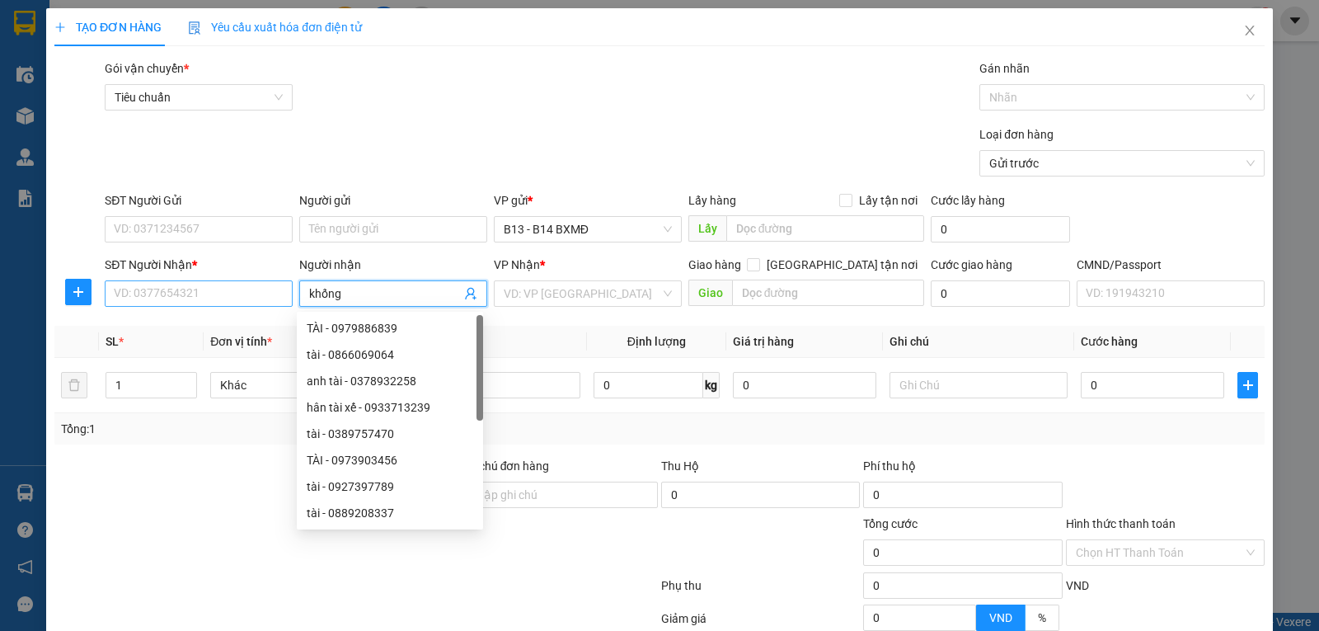
type input "khống"
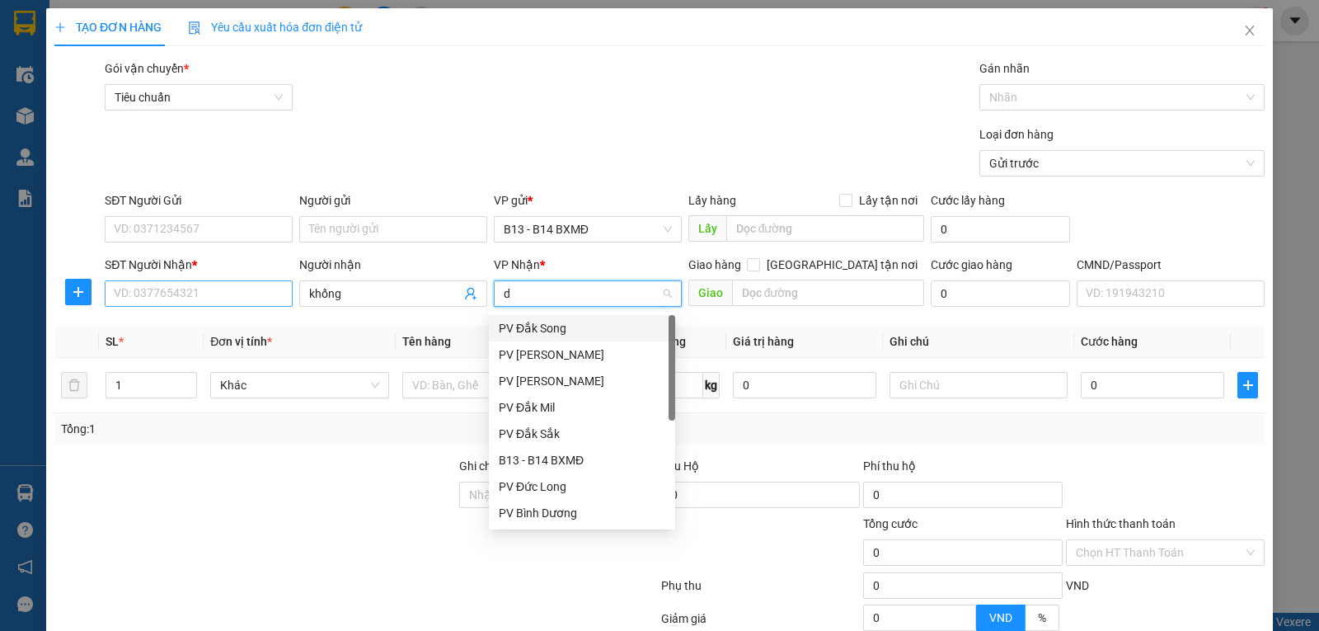
type input "ds"
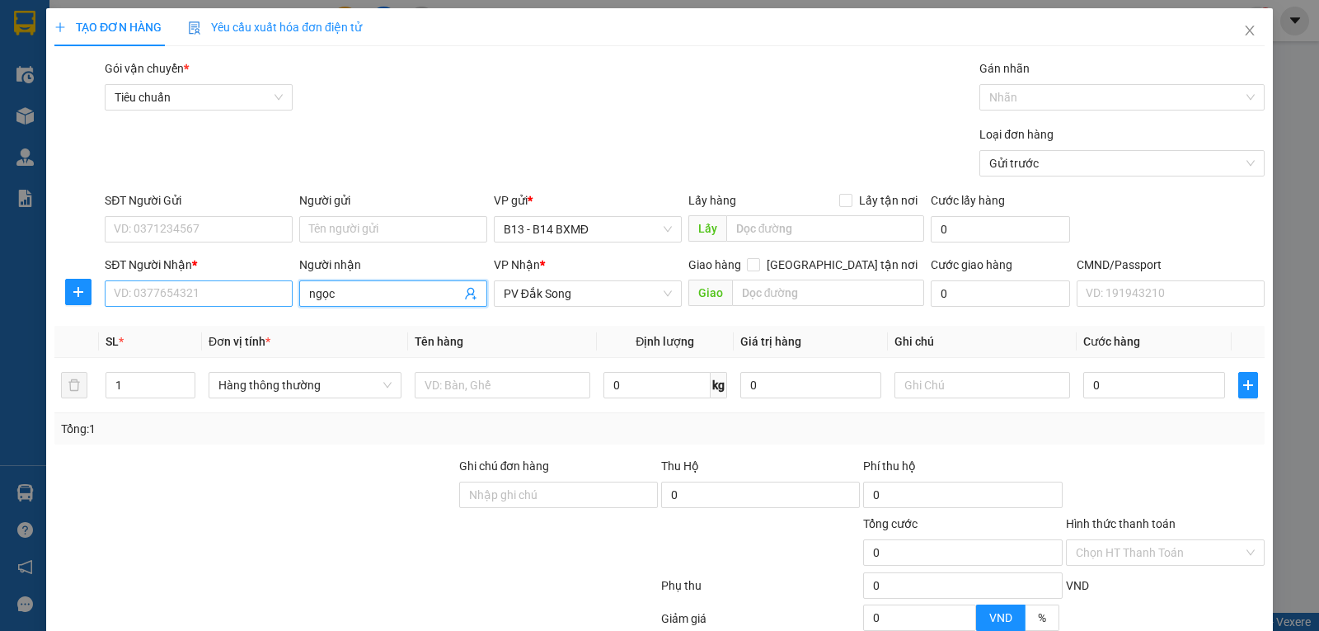
type input "ngọc"
type input "0946710771"
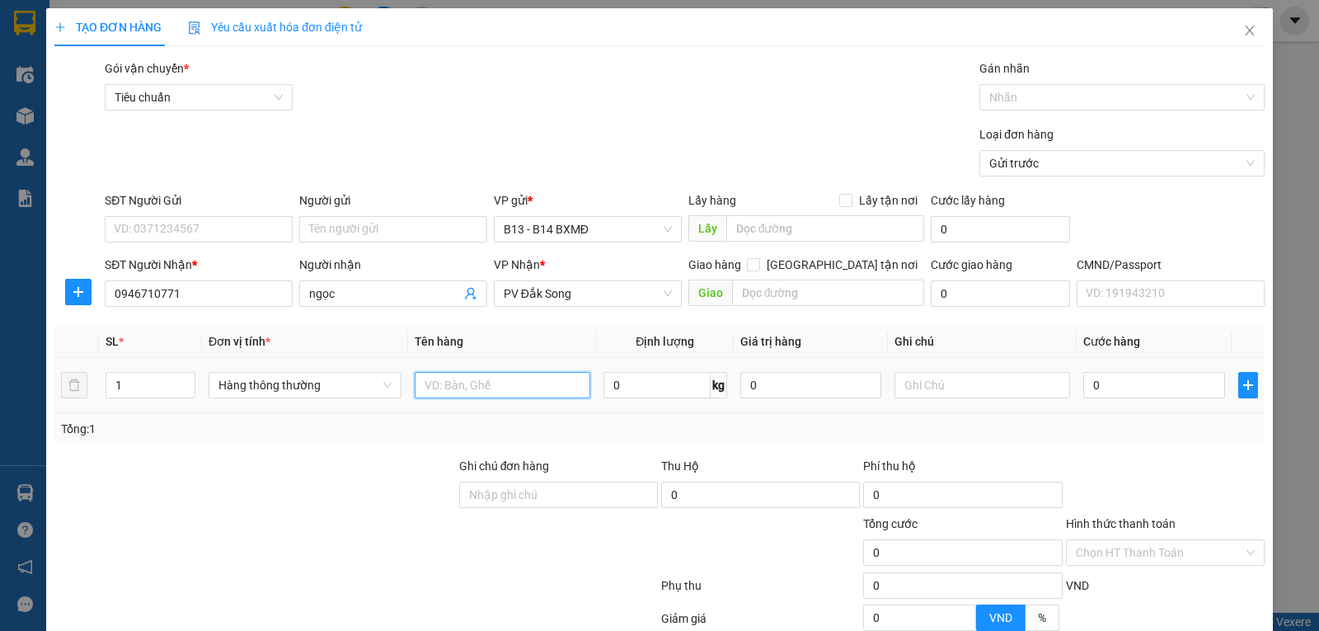
click at [461, 389] on input "text" at bounding box center [503, 385] width 176 height 26
click at [223, 235] on input "SĐT Người Gửi" at bounding box center [199, 229] width 188 height 26
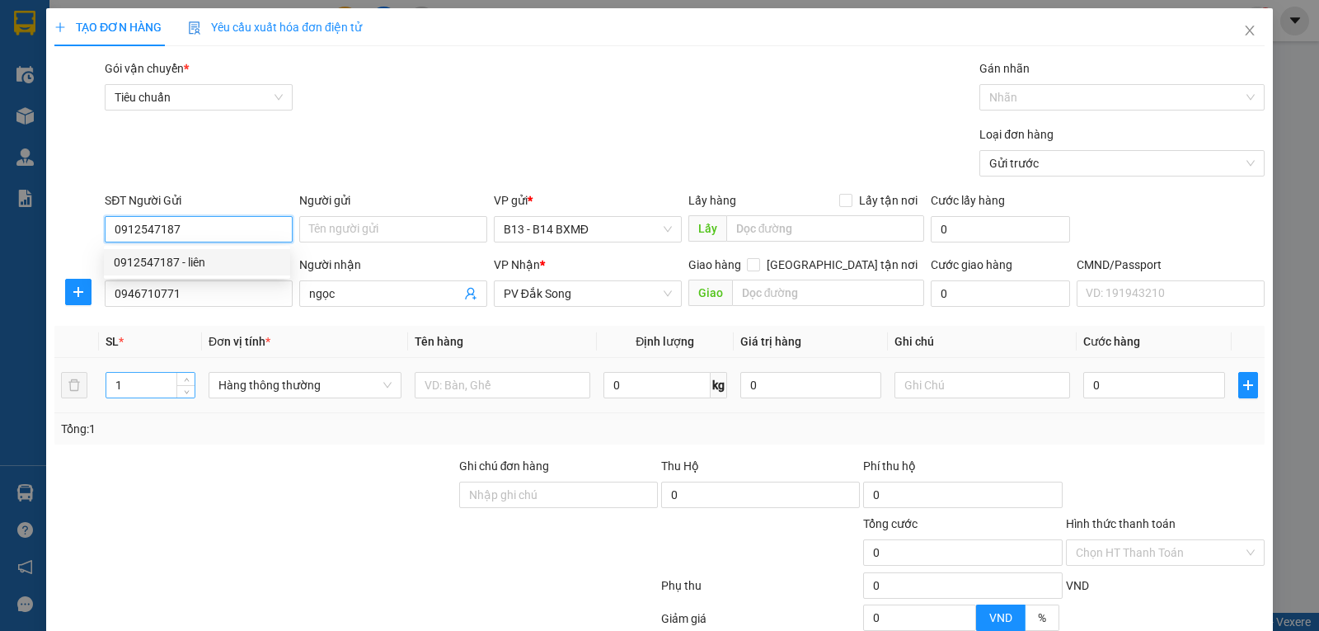
type input "0912547187"
click at [138, 392] on input "1" at bounding box center [150, 385] width 88 height 25
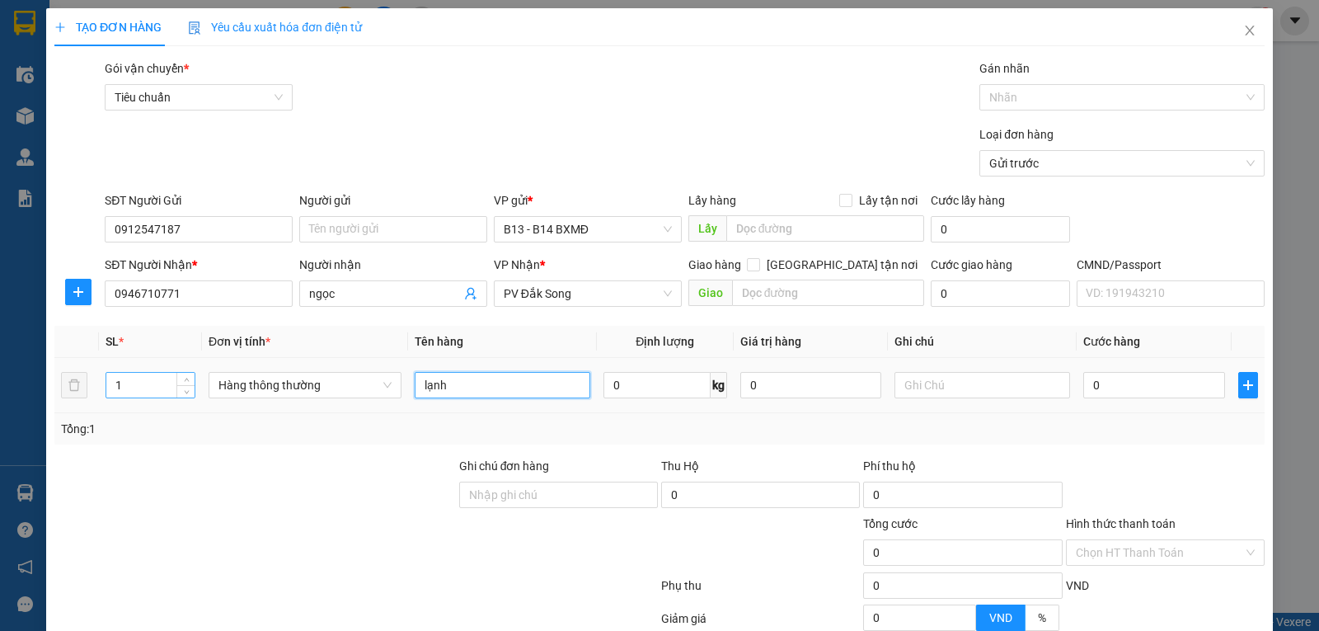
type input "lạnh"
type input "tx"
type input "5"
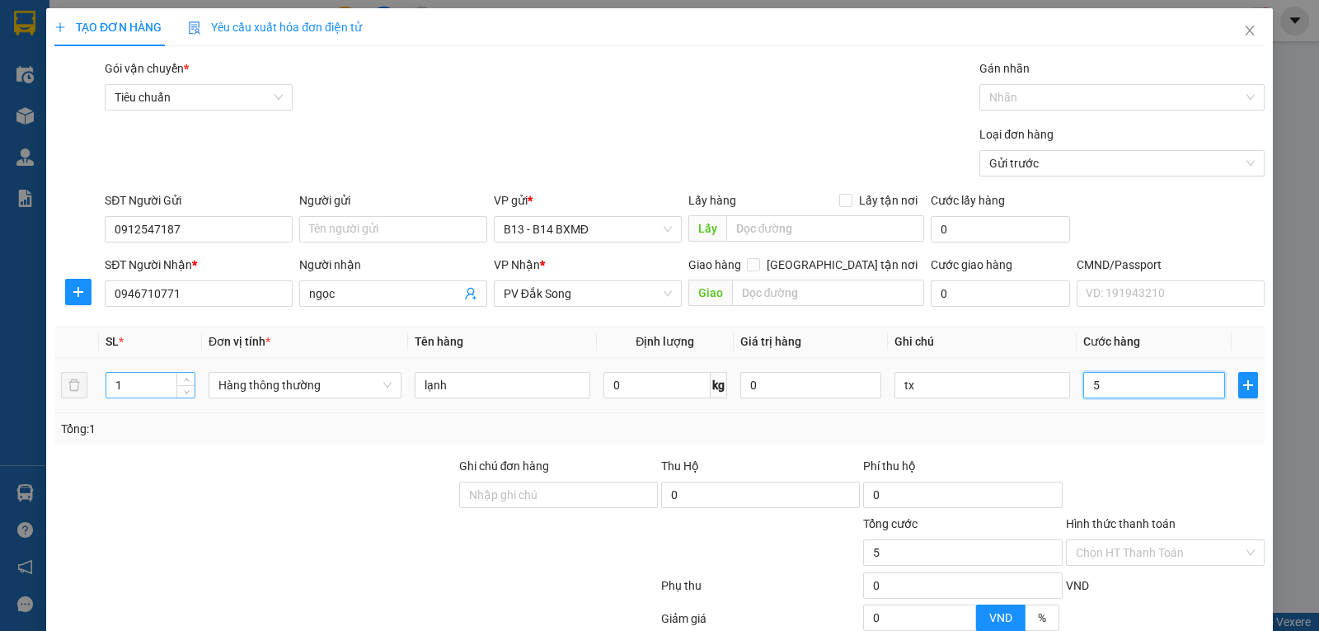
type input "50"
type input "500"
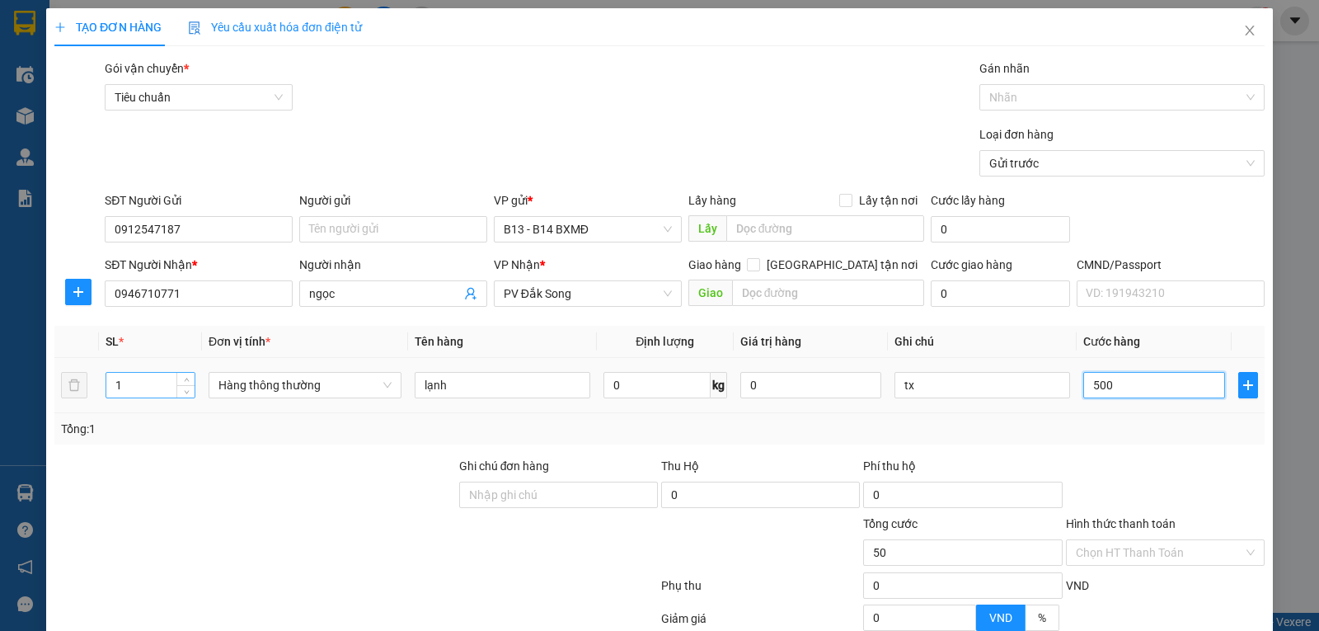
type input "500"
type input "5.000"
type input "50.000"
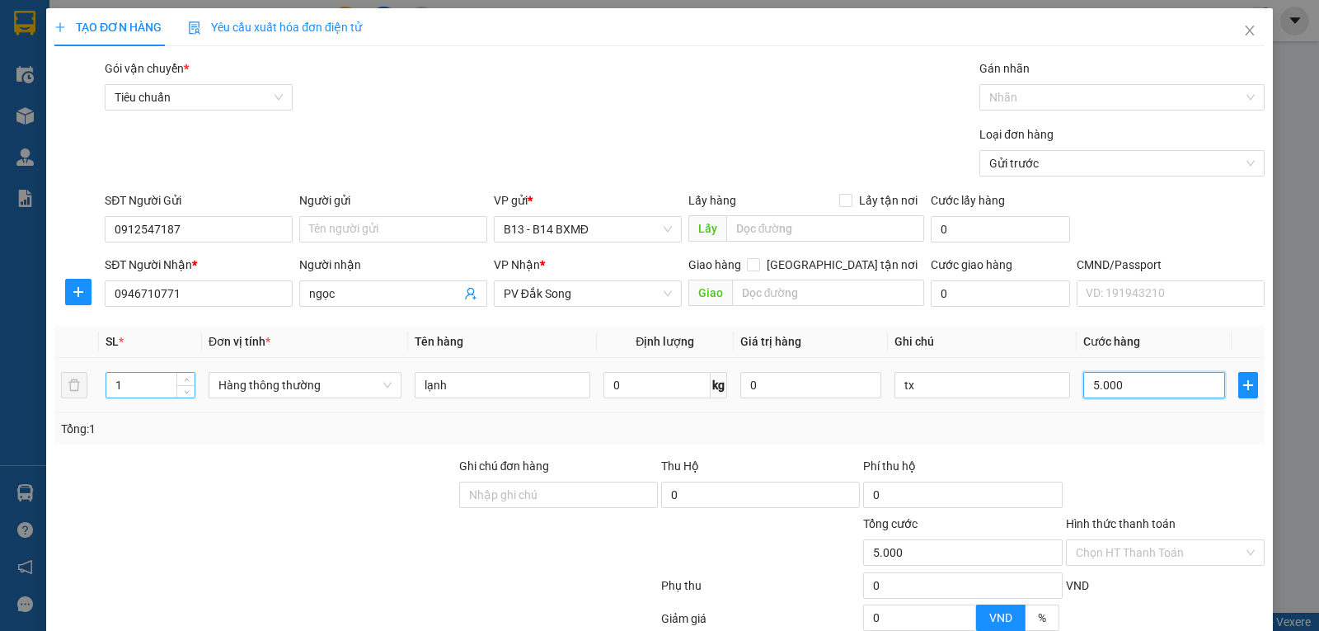
type input "50.000"
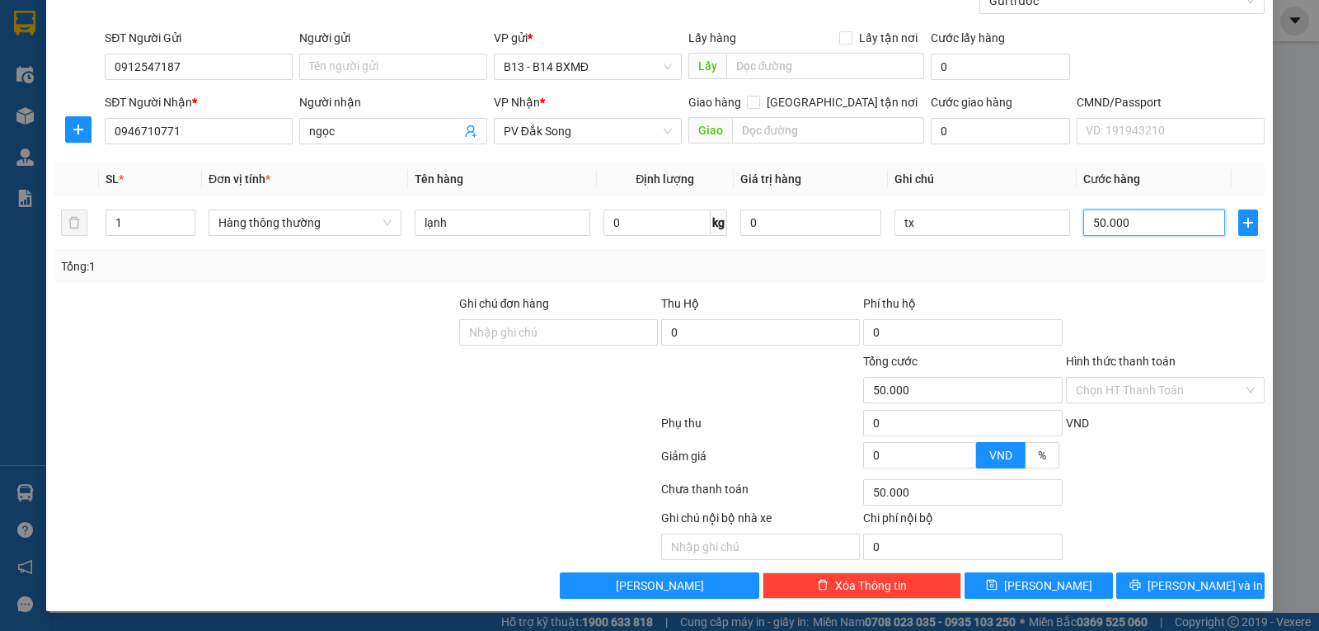
scroll to position [166, 0]
type input "50.000"
drag, startPoint x: 1200, startPoint y: 581, endPoint x: 1185, endPoint y: 575, distance: 15.9
click at [1200, 584] on span "Lưu và In" at bounding box center [1204, 585] width 115 height 18
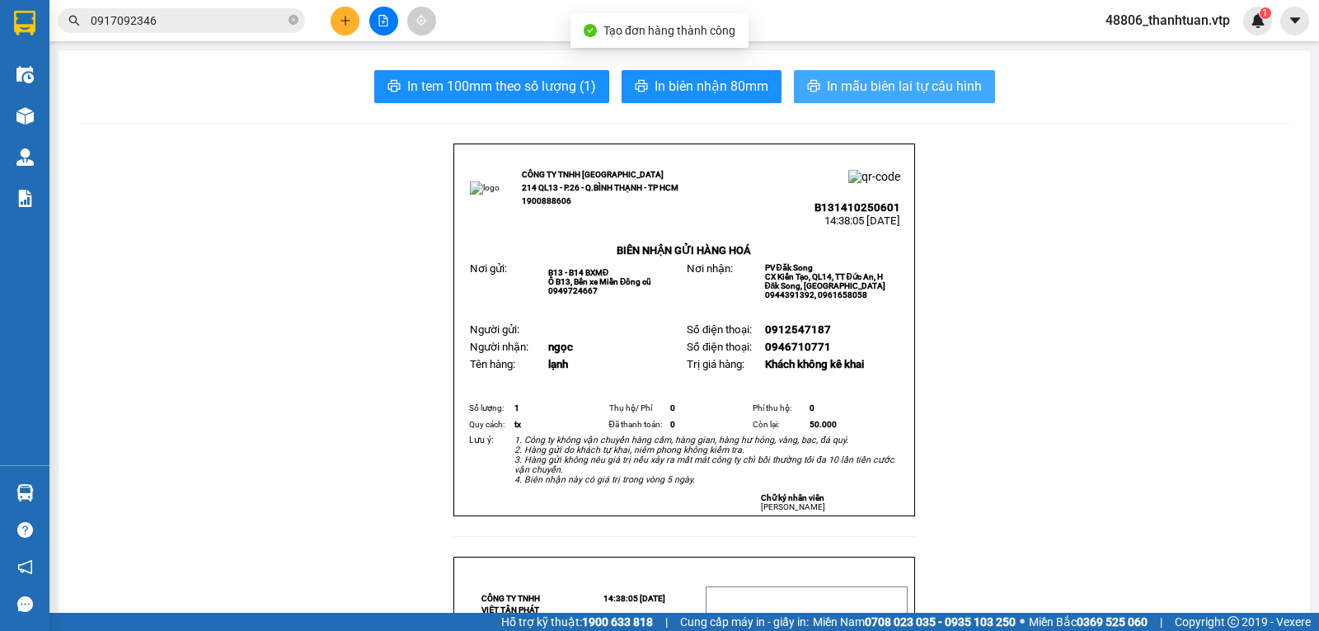
click at [795, 77] on button "In mẫu biên lai tự cấu hình" at bounding box center [894, 86] width 201 height 33
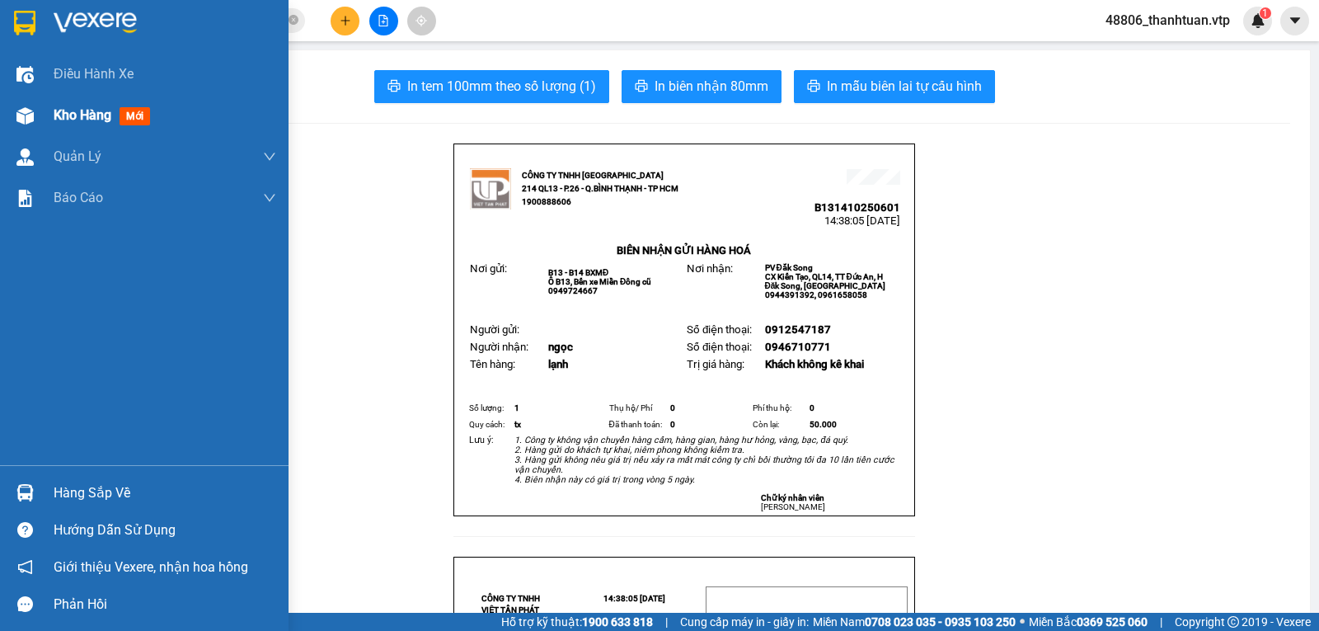
click at [90, 116] on span "Kho hàng" at bounding box center [83, 115] width 58 height 16
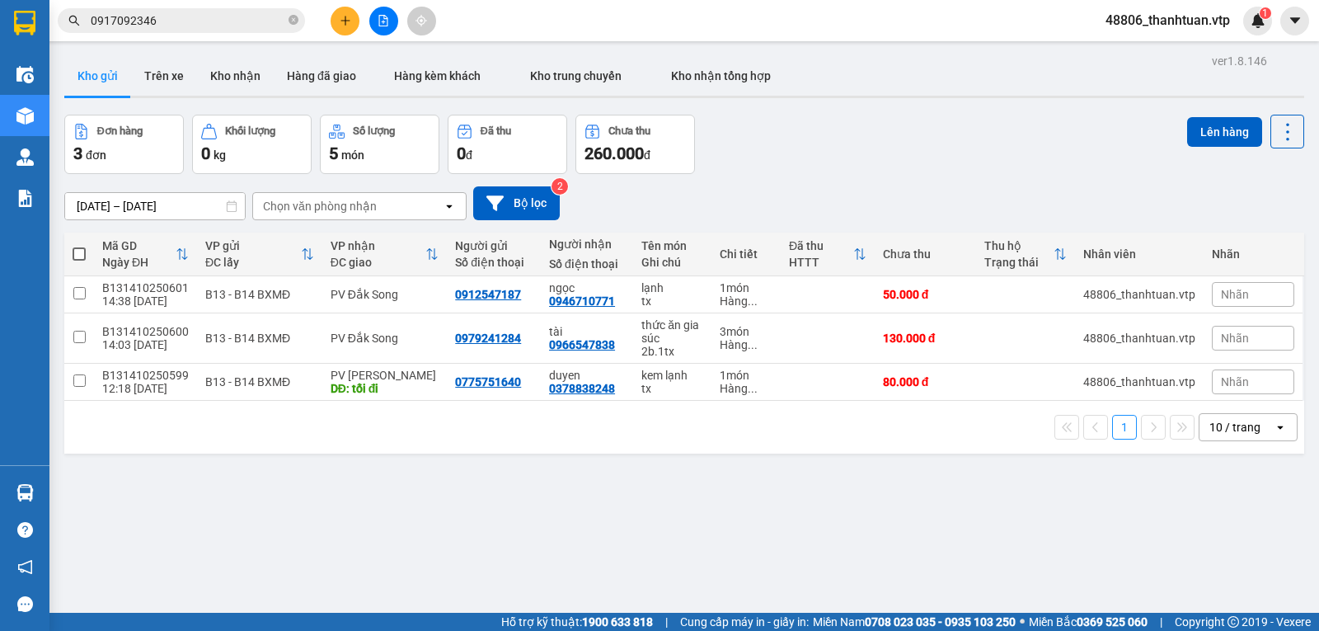
click at [336, 21] on button at bounding box center [345, 21] width 29 height 29
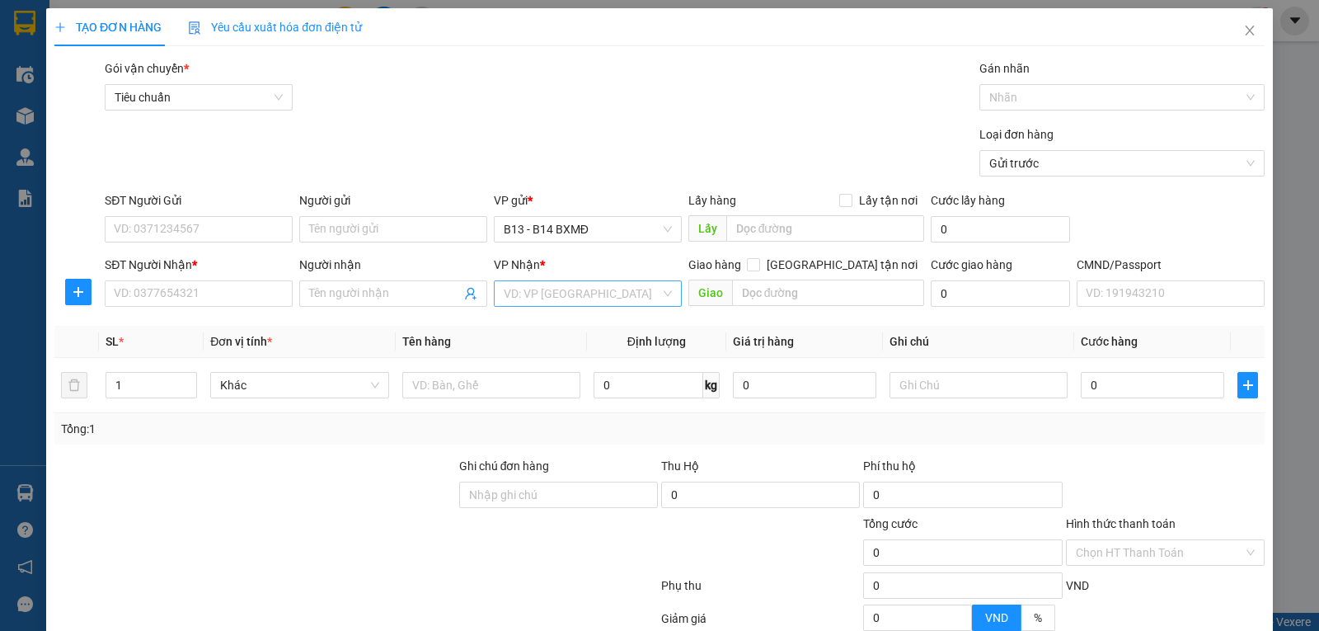
click at [523, 299] on input "search" at bounding box center [582, 293] width 157 height 25
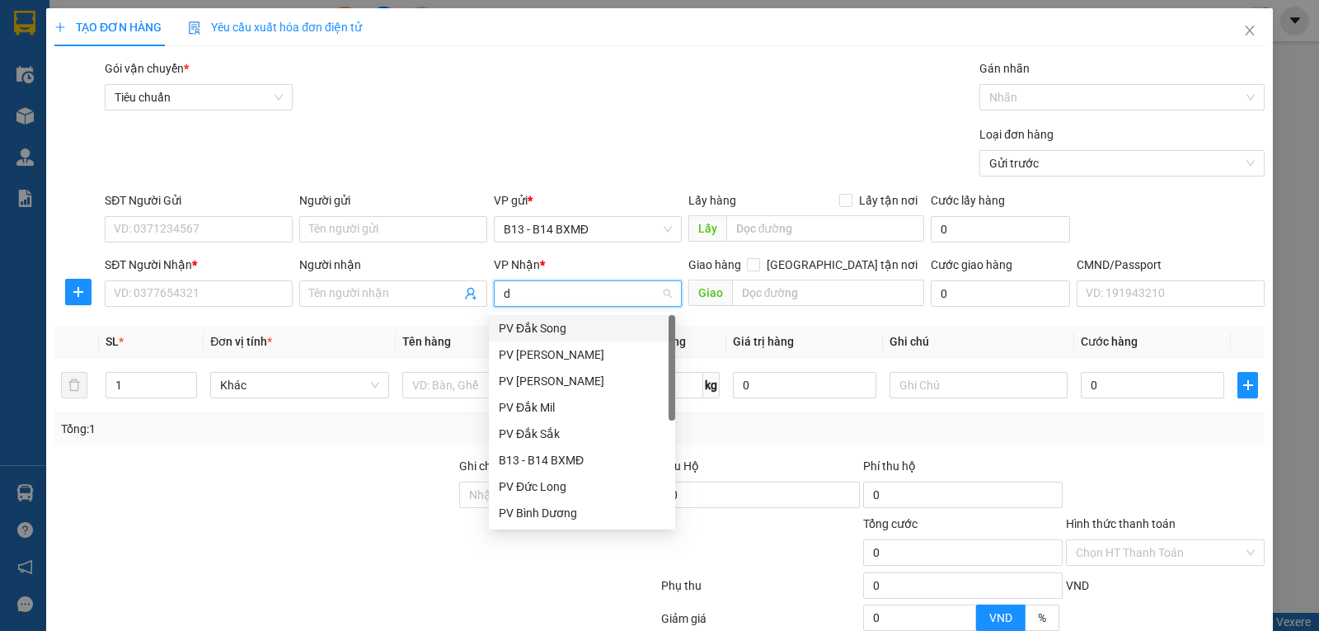
type input "dm"
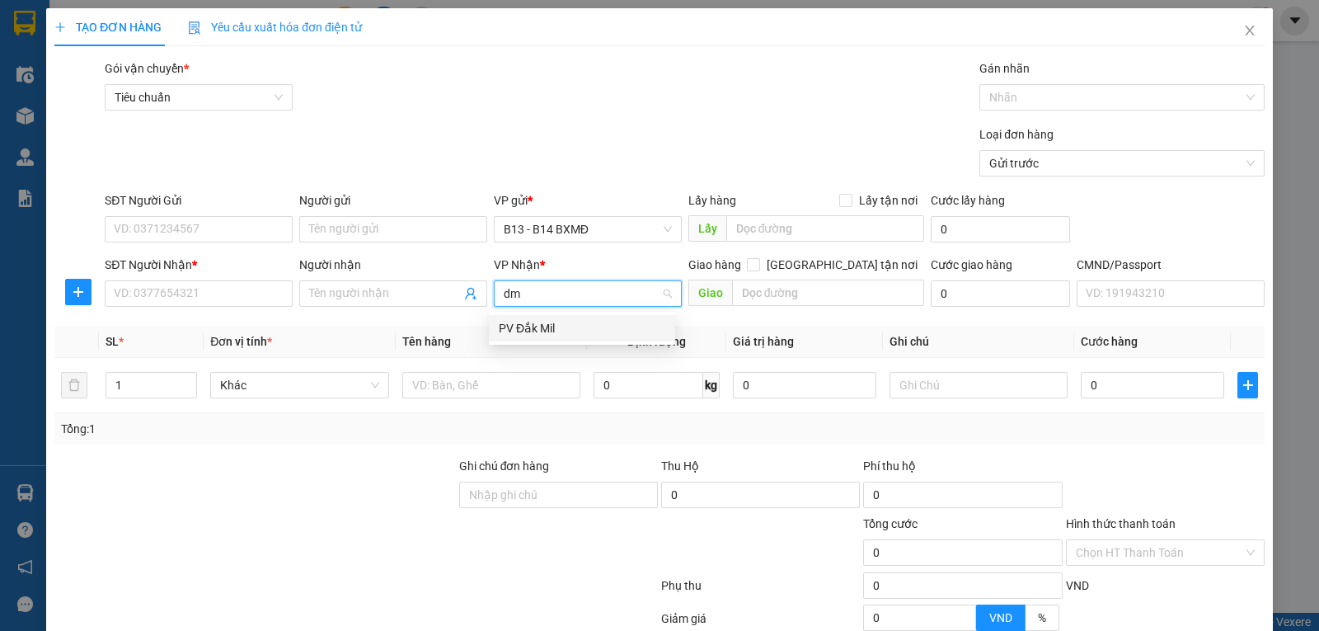
click at [521, 328] on div "PV Đắk Mil" at bounding box center [582, 328] width 167 height 18
click at [350, 298] on input "Người nhận" at bounding box center [385, 293] width 152 height 18
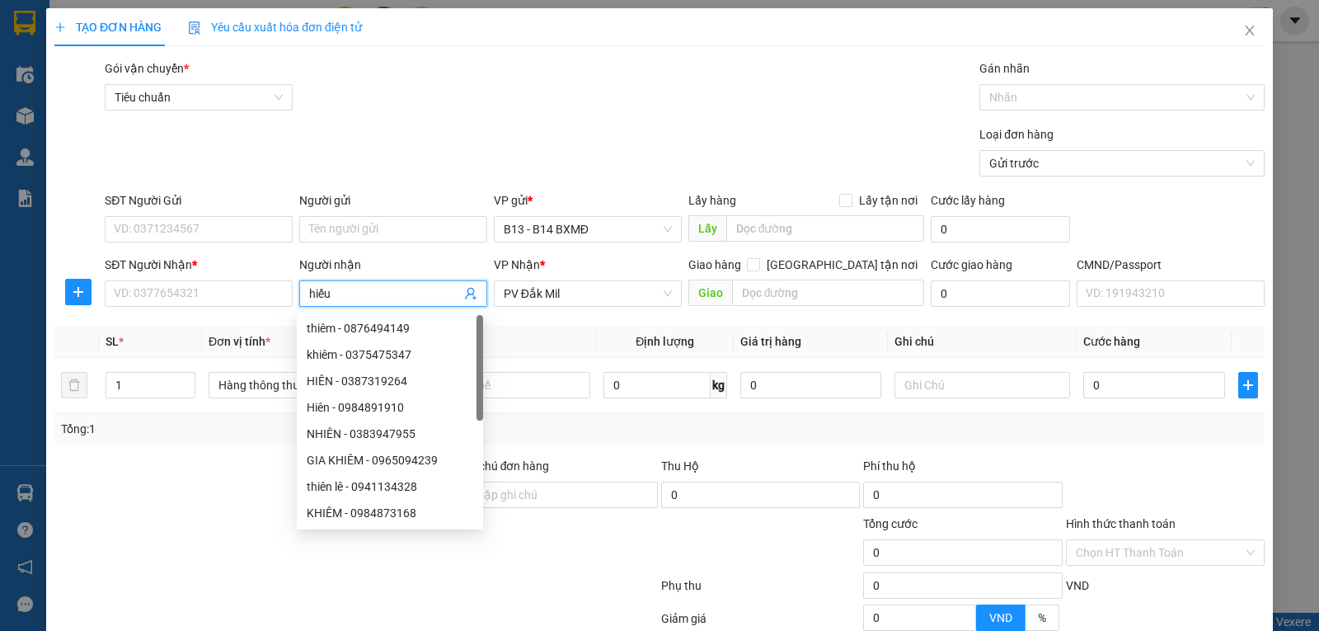
type input "hiếu"
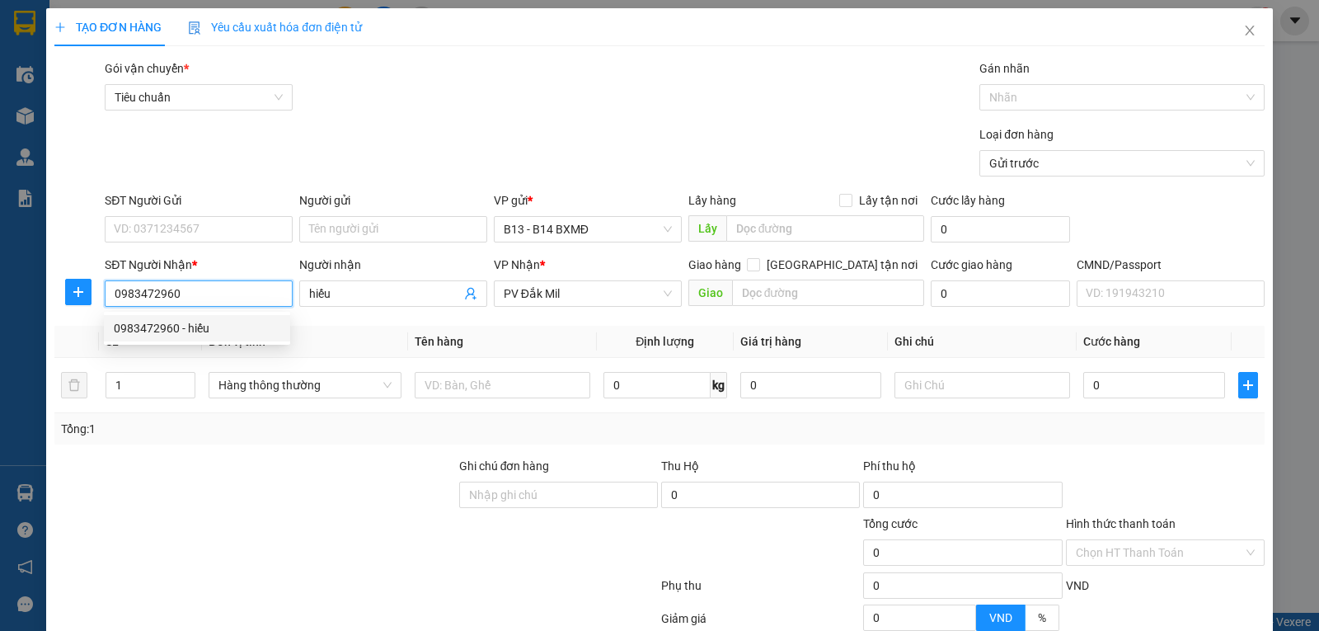
click at [221, 324] on div "0983472960 - hiếu" at bounding box center [197, 328] width 167 height 18
type input "0983472960"
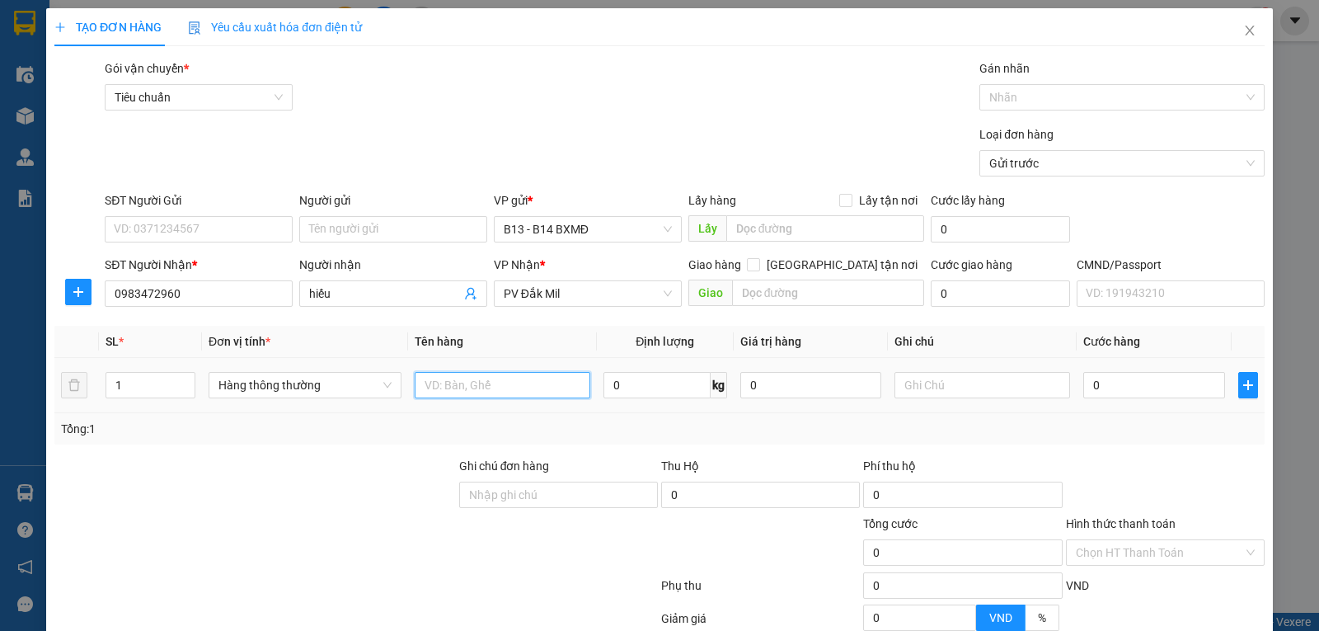
click at [455, 388] on input "text" at bounding box center [503, 385] width 176 height 26
type input "tc"
type input "0"
type input "5"
type input "k"
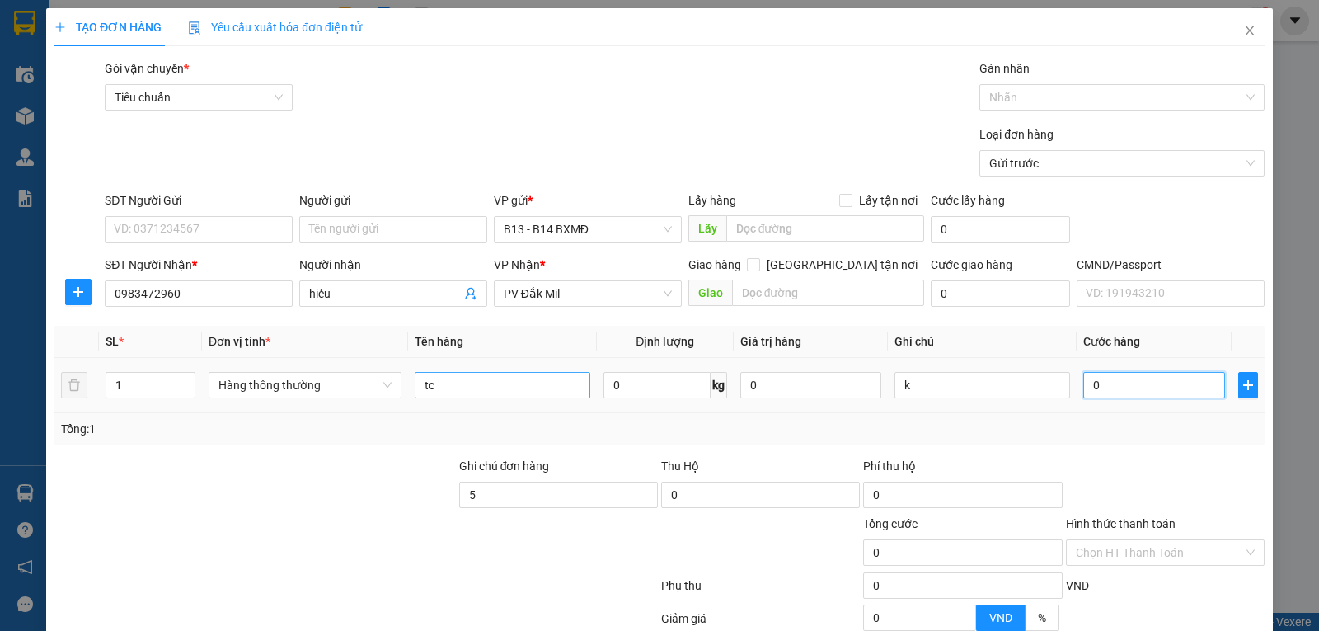
type input "5"
type input "50"
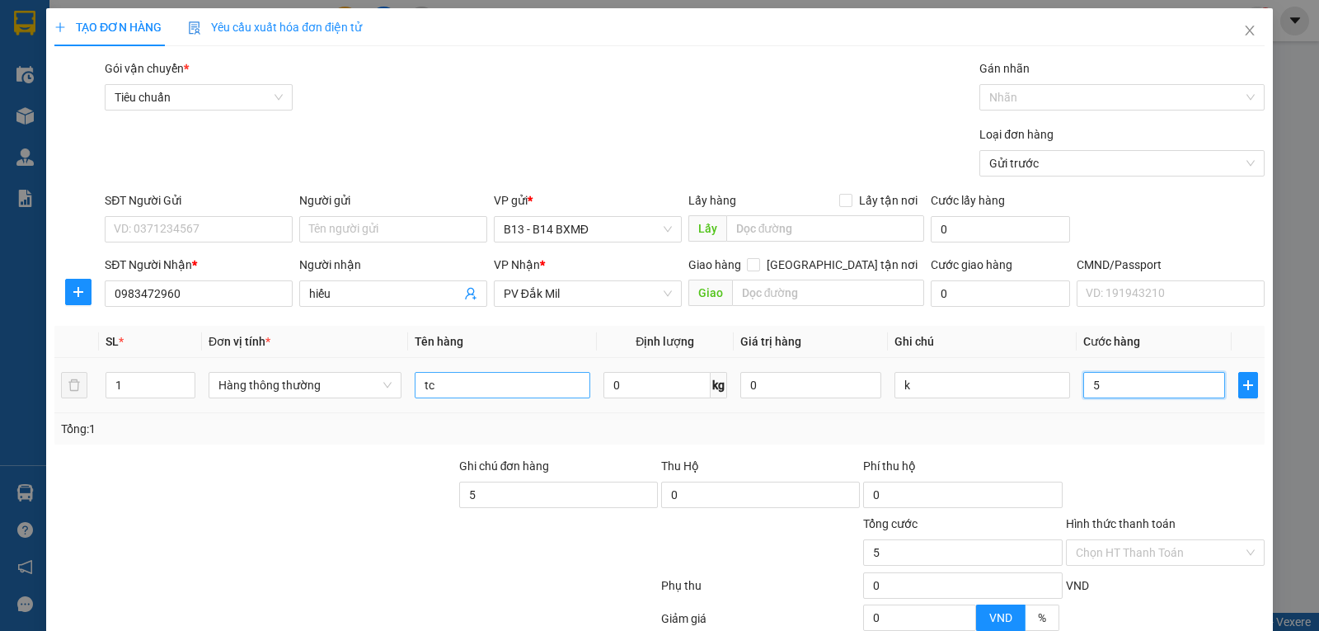
type input "50"
type input "500"
type input "5.000"
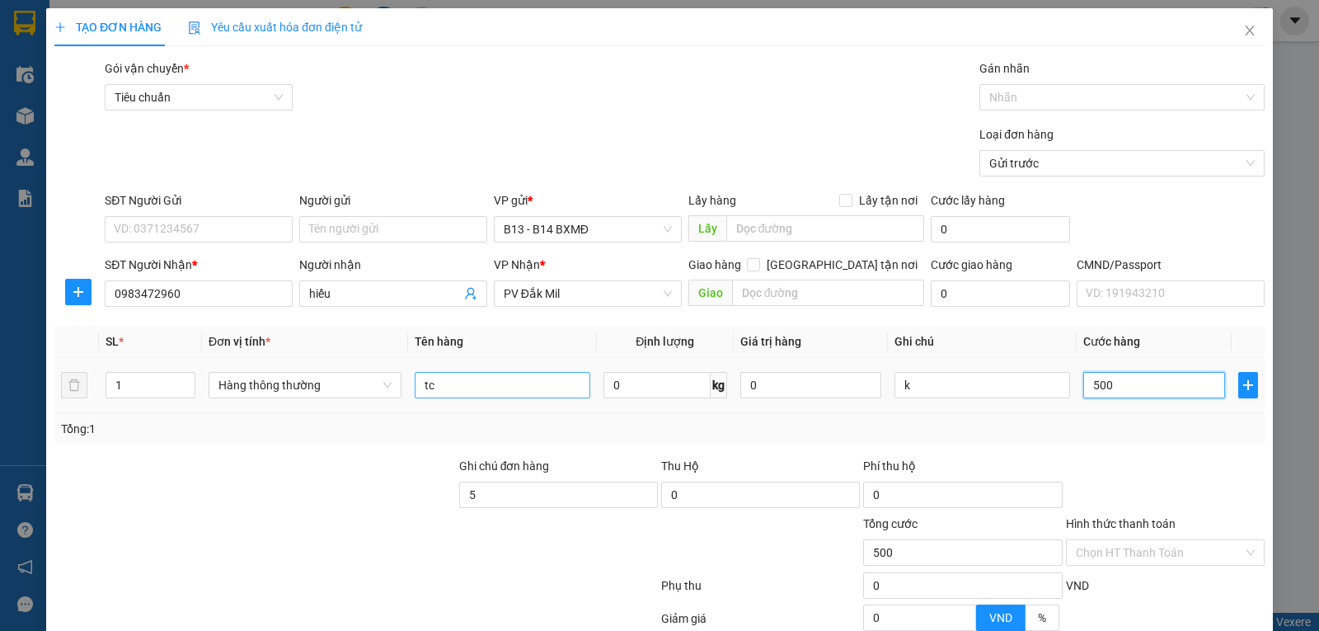
type input "5.000"
type input "50.000"
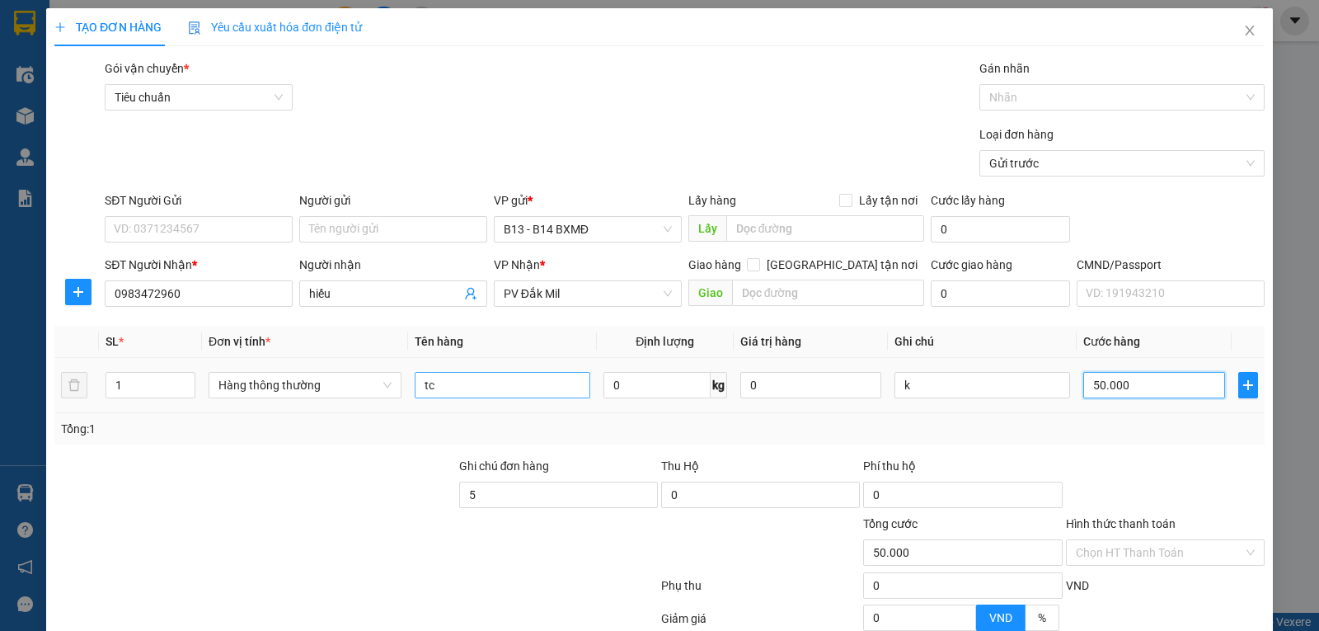
type input "50.000"
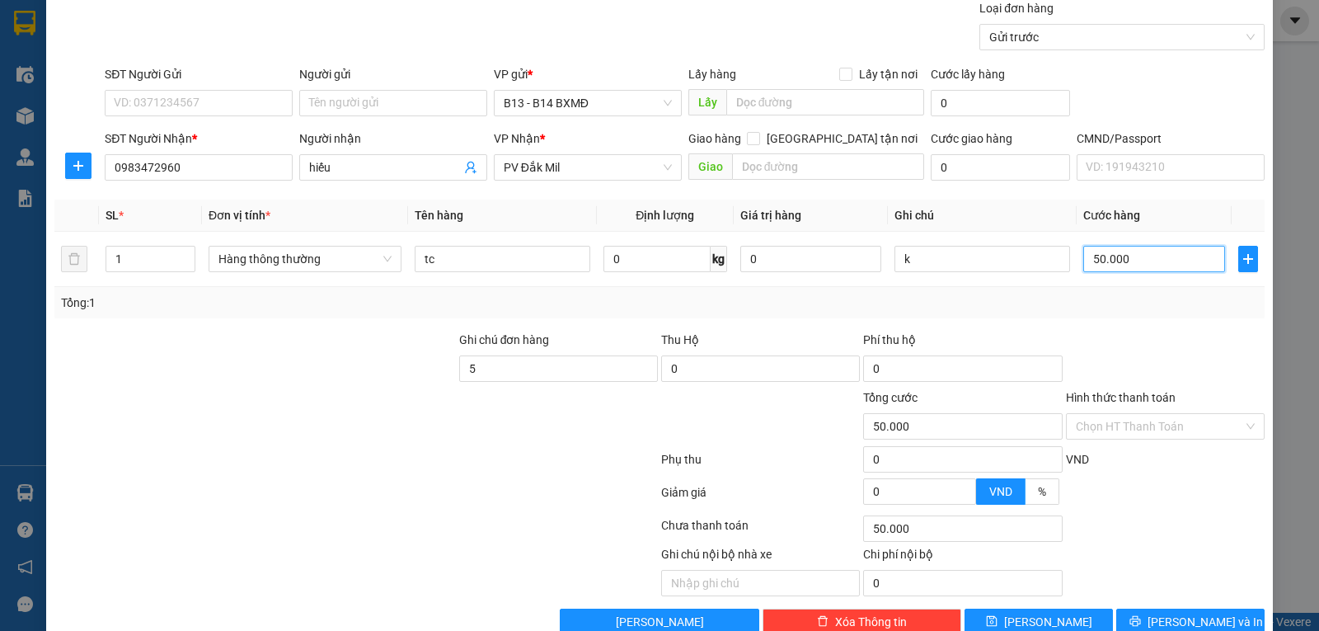
scroll to position [166, 0]
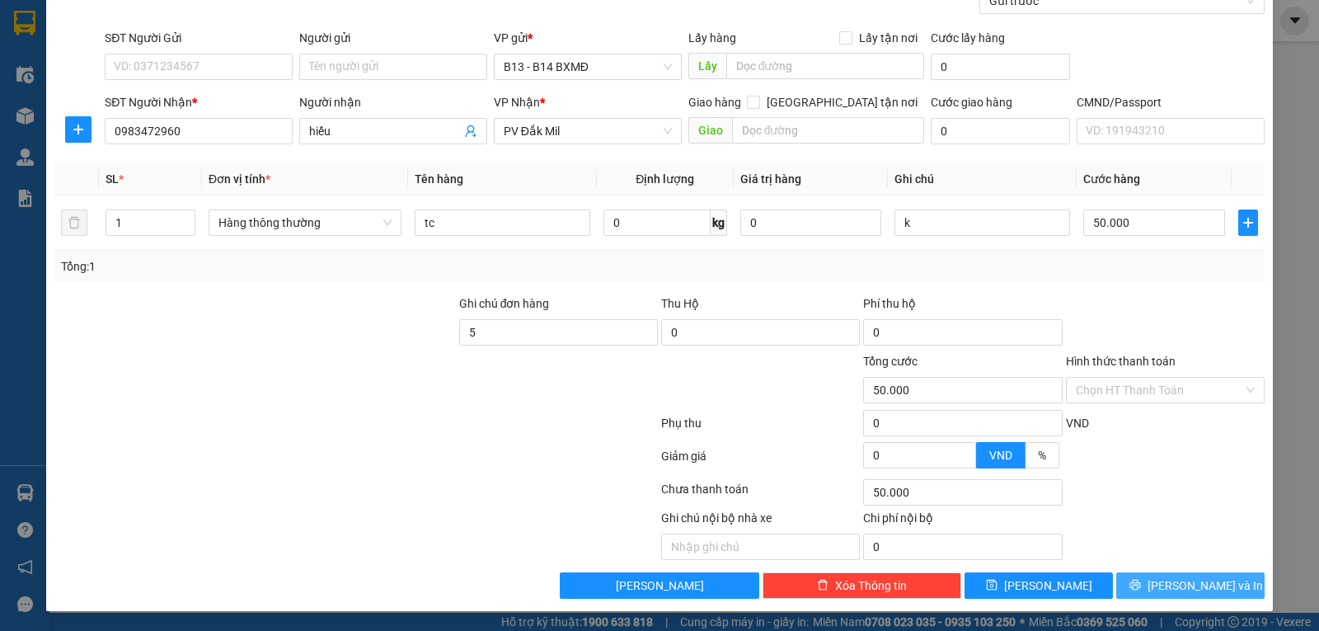
click at [1213, 580] on button "Lưu và In" at bounding box center [1190, 585] width 148 height 26
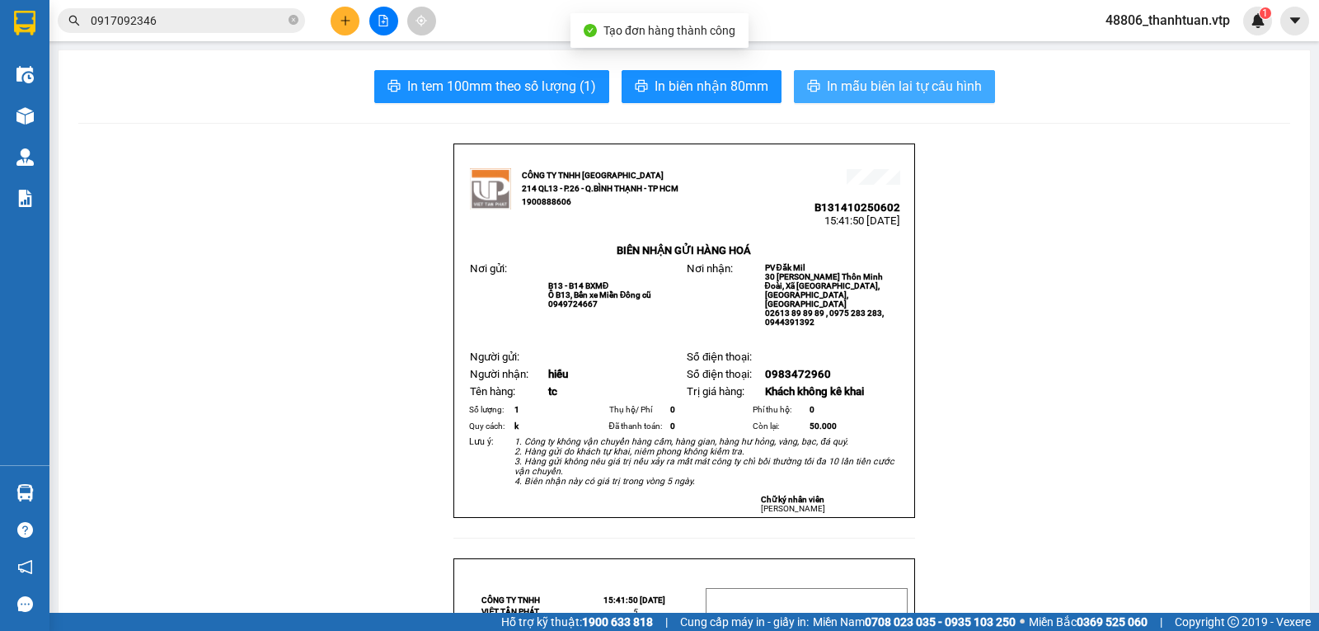
click at [842, 83] on span "In mẫu biên lai tự cấu hình" at bounding box center [904, 86] width 155 height 21
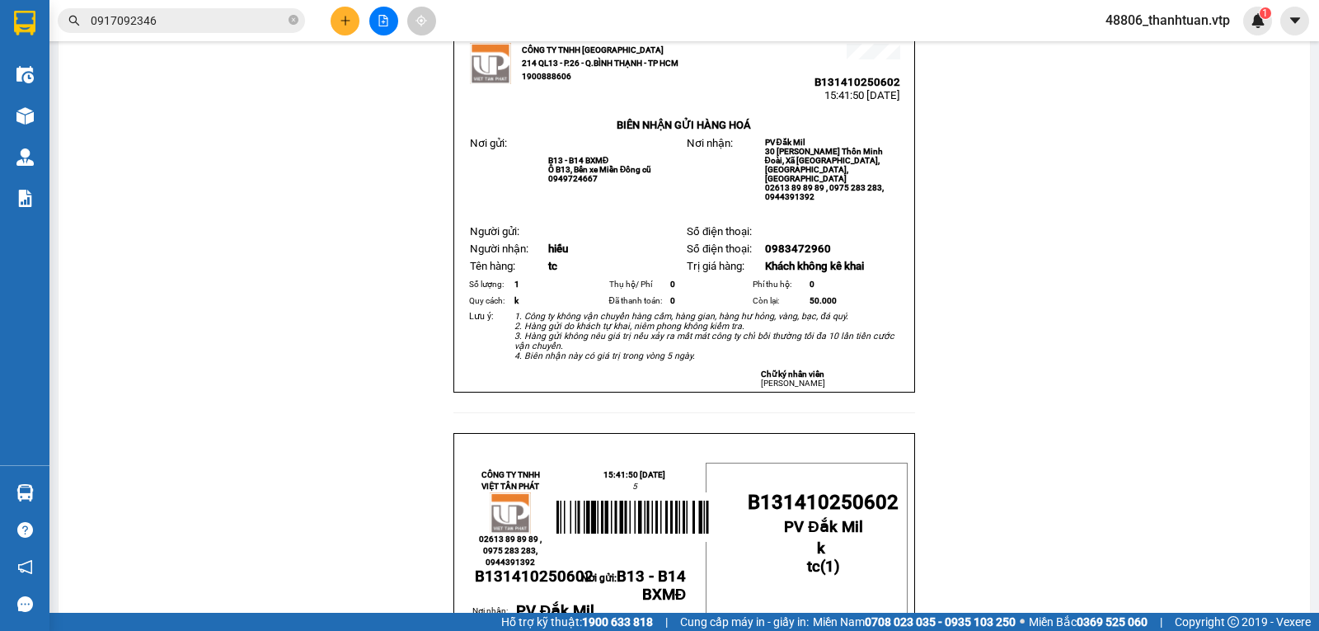
scroll to position [247, 0]
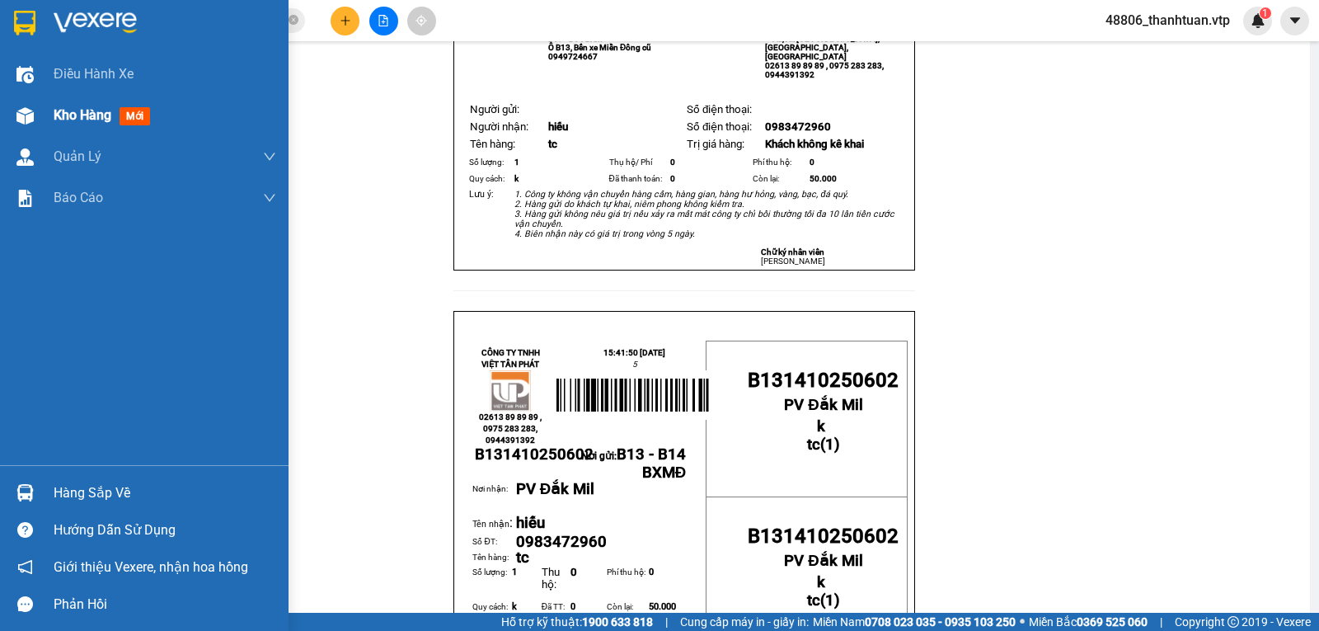
click at [72, 116] on span "Kho hàng" at bounding box center [83, 115] width 58 height 16
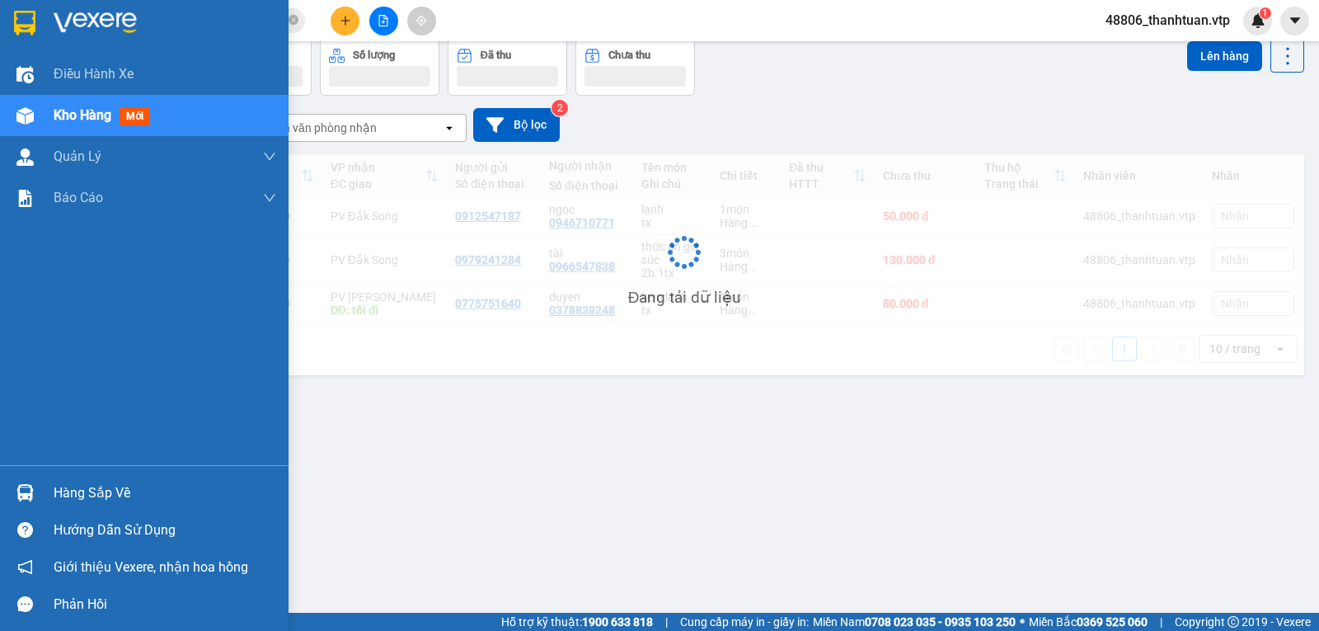
scroll to position [76, 0]
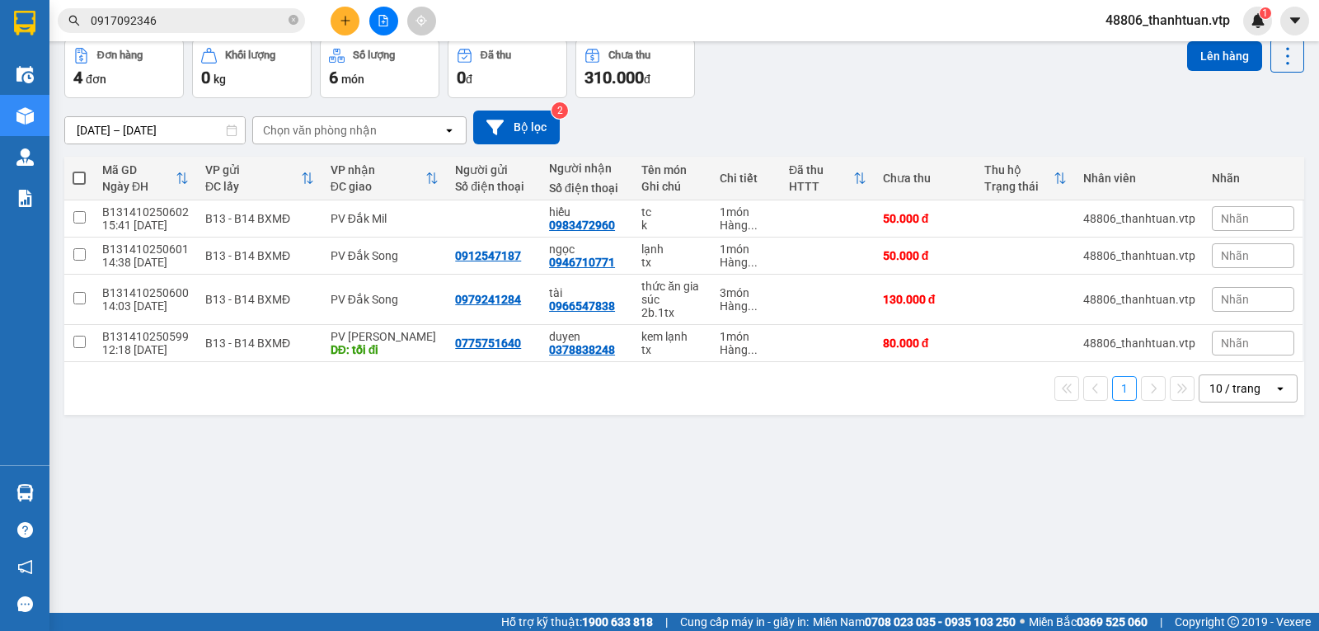
click at [346, 19] on icon "plus" at bounding box center [346, 21] width 12 height 12
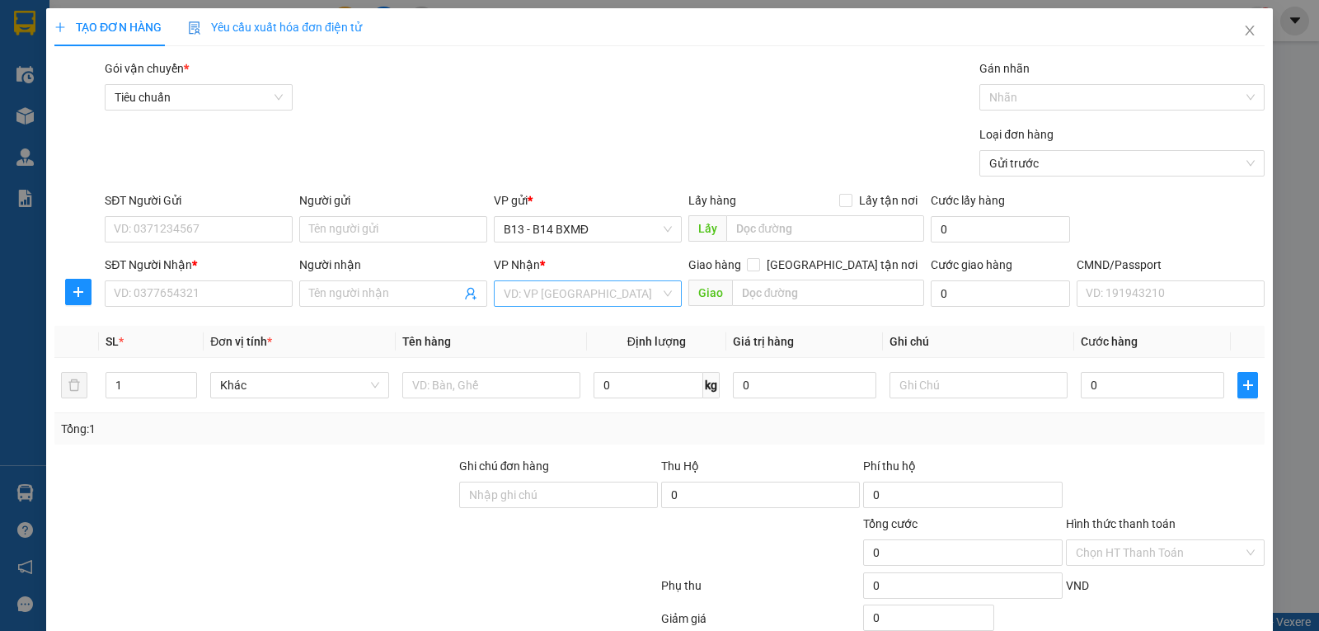
click at [523, 294] on input "search" at bounding box center [582, 293] width 157 height 25
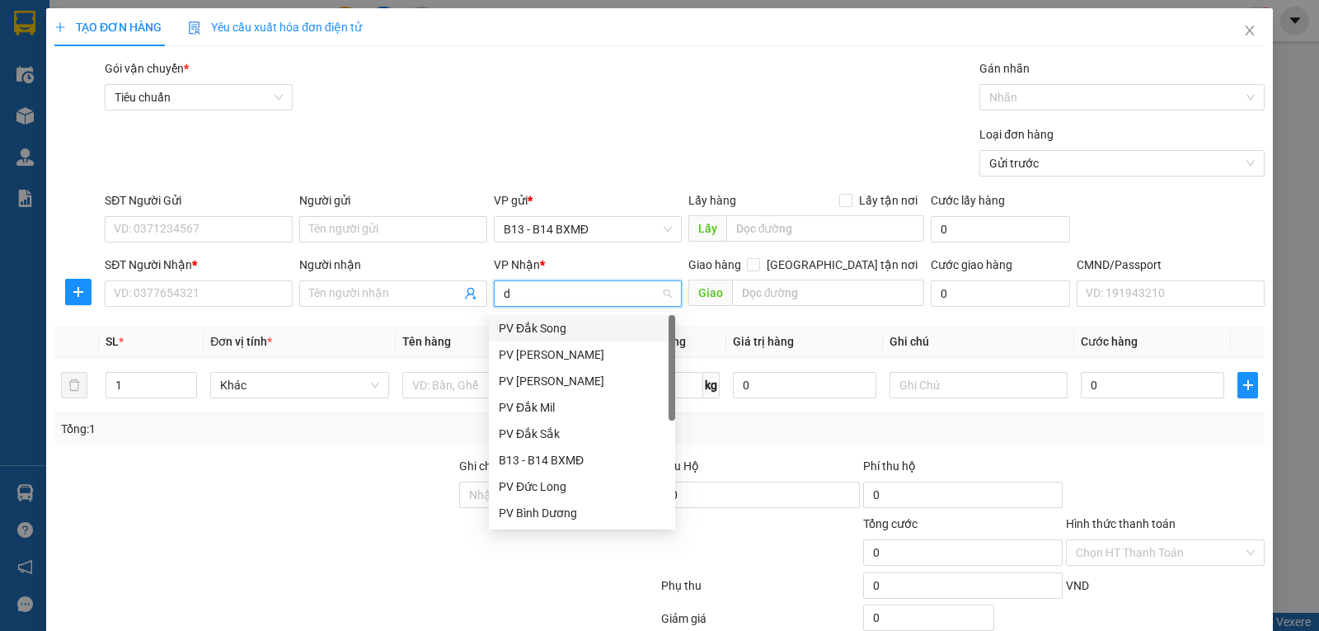
type input "ds"
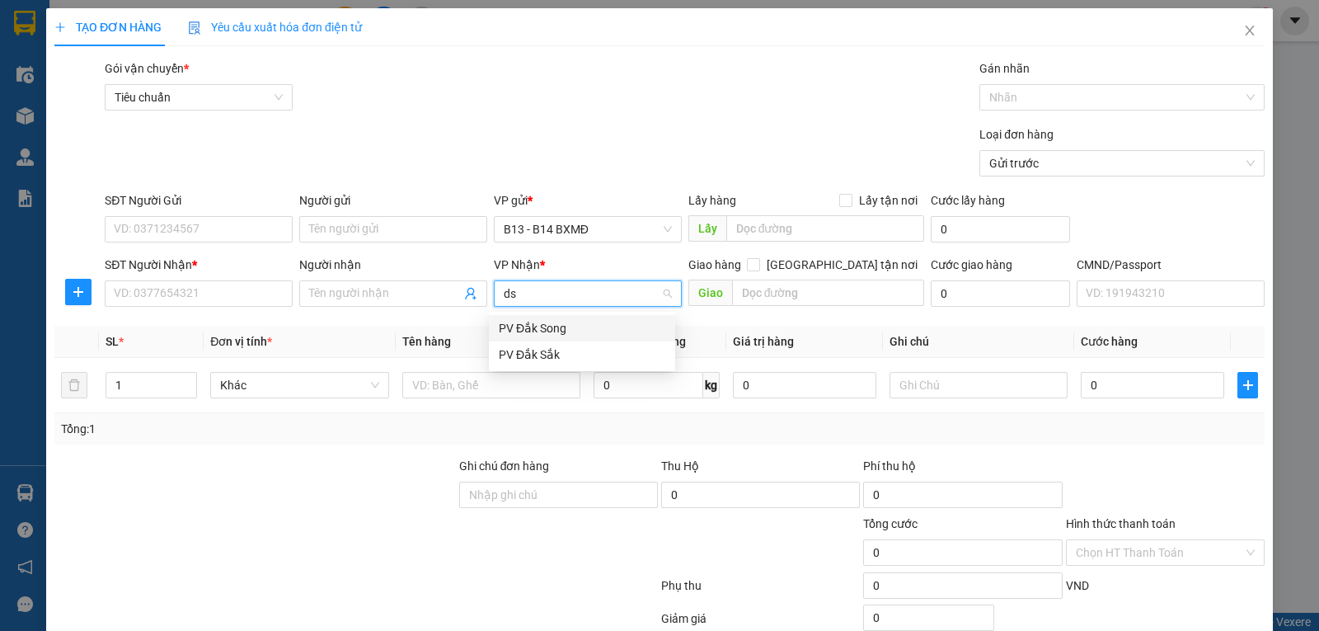
click at [534, 329] on div "PV Đắk Song" at bounding box center [582, 328] width 167 height 18
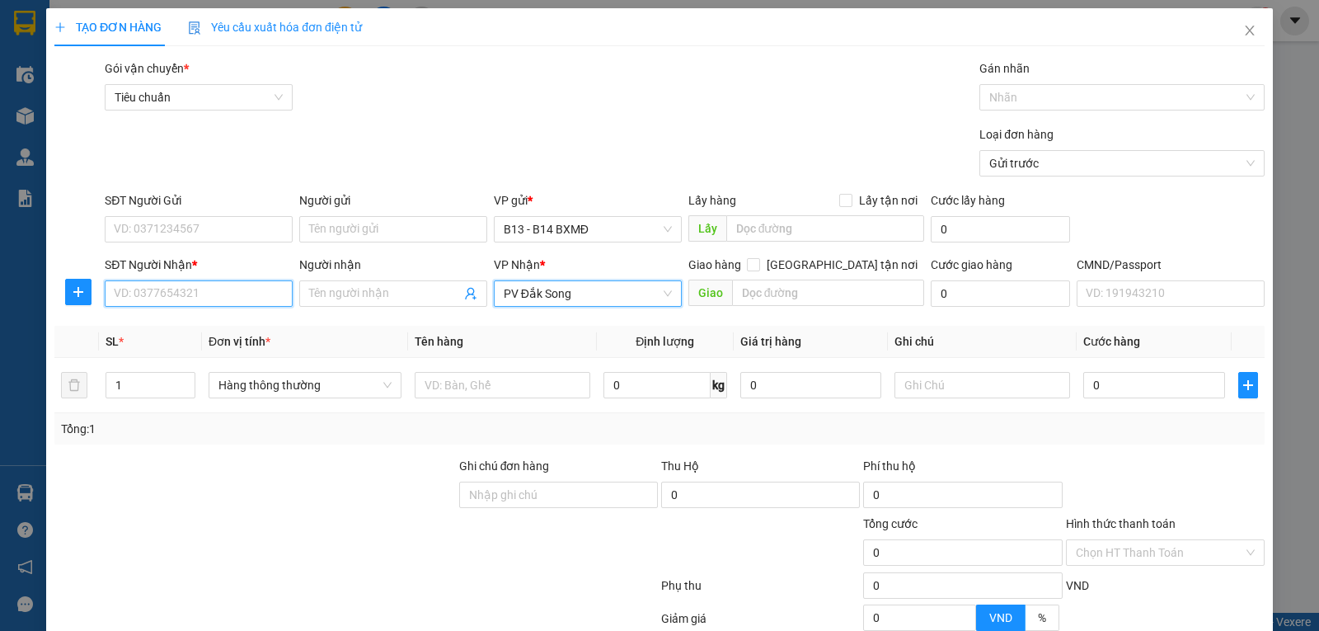
click at [239, 295] on input "SĐT Người Nhận *" at bounding box center [199, 293] width 188 height 26
type input "0965390808"
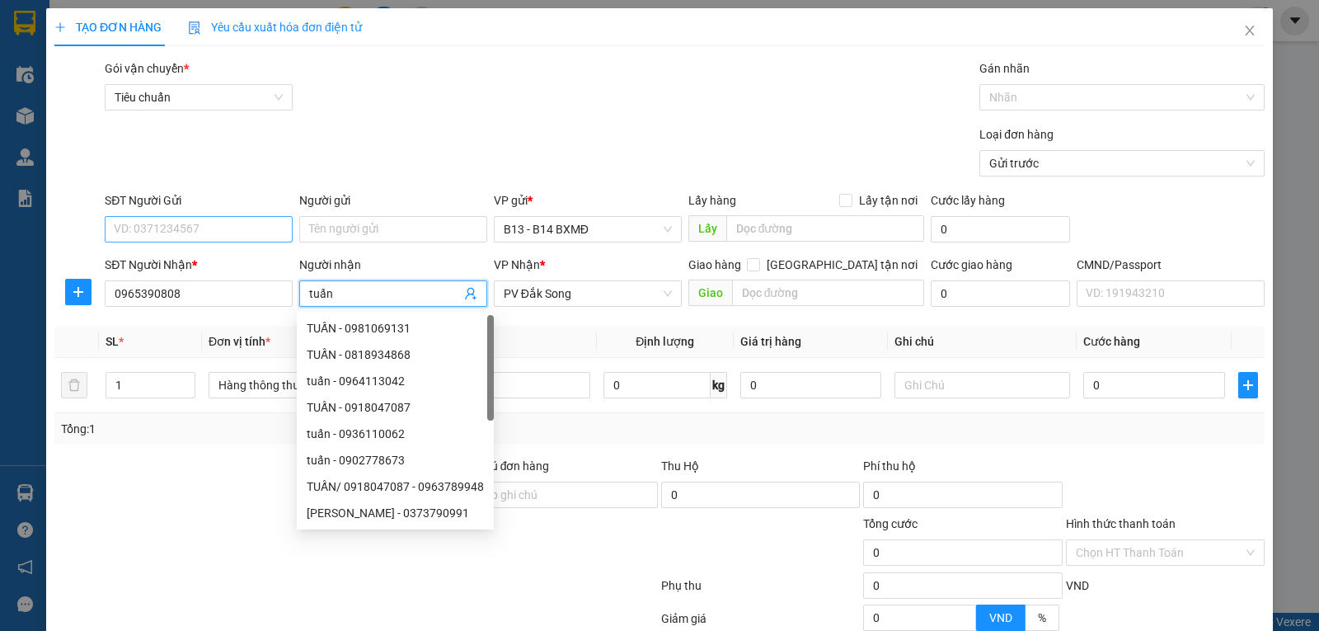
type input "tuấn"
click at [194, 236] on input "SĐT Người Gửi" at bounding box center [199, 229] width 188 height 26
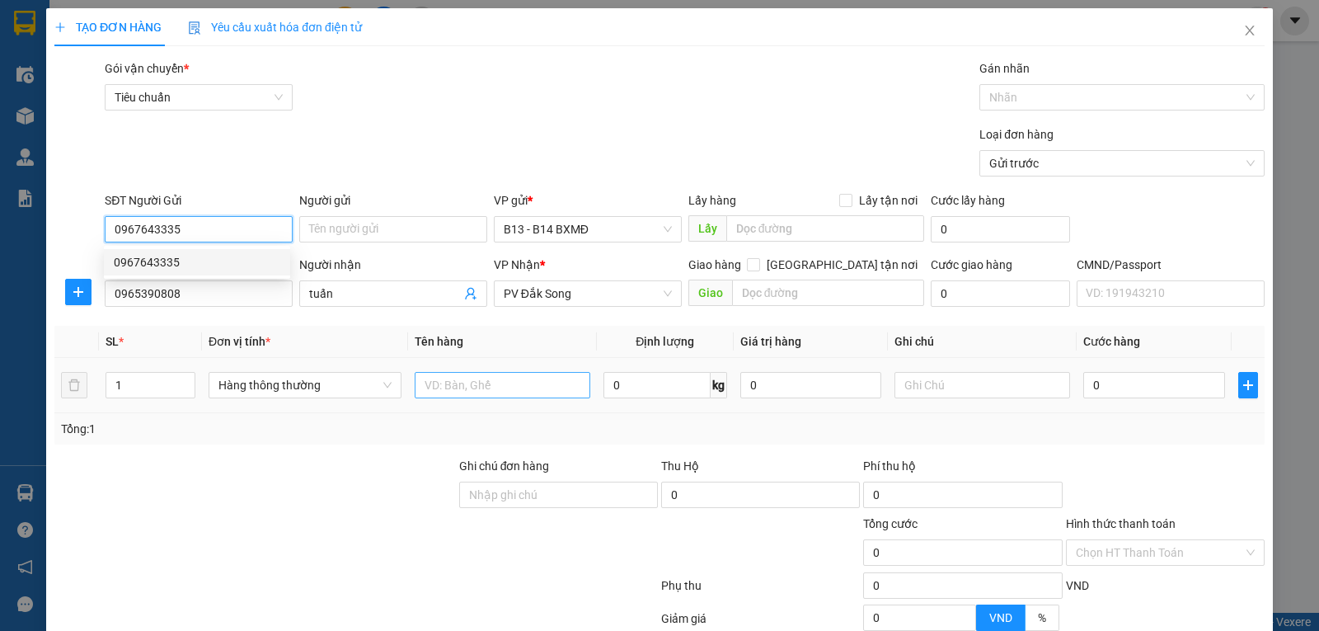
type input "0967643335"
click at [455, 394] on input "text" at bounding box center [503, 385] width 176 height 26
type input "mk"
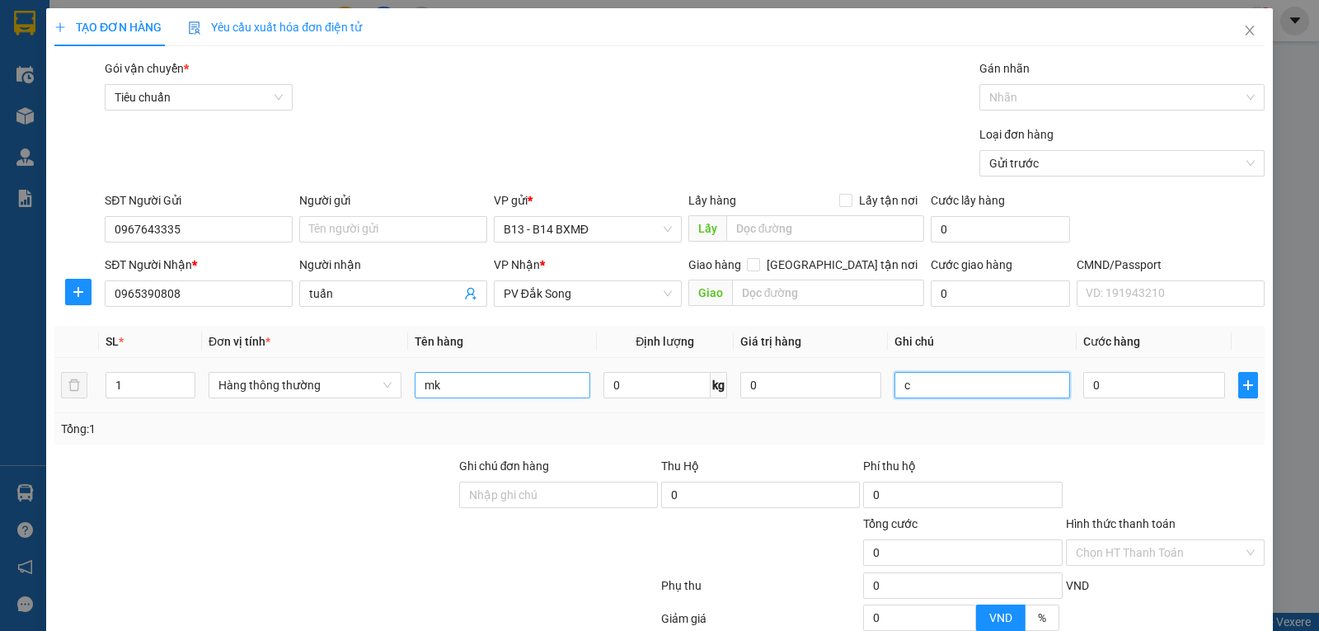
type input "c"
type input "3"
type input "30"
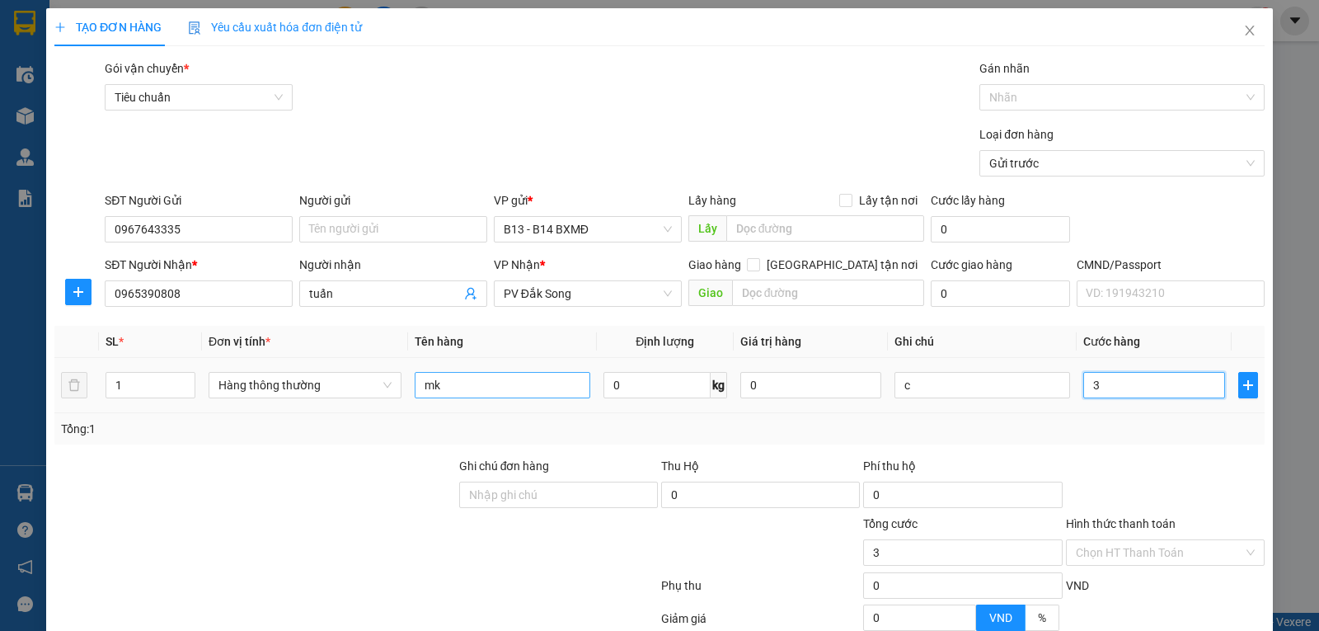
type input "30"
type input "300"
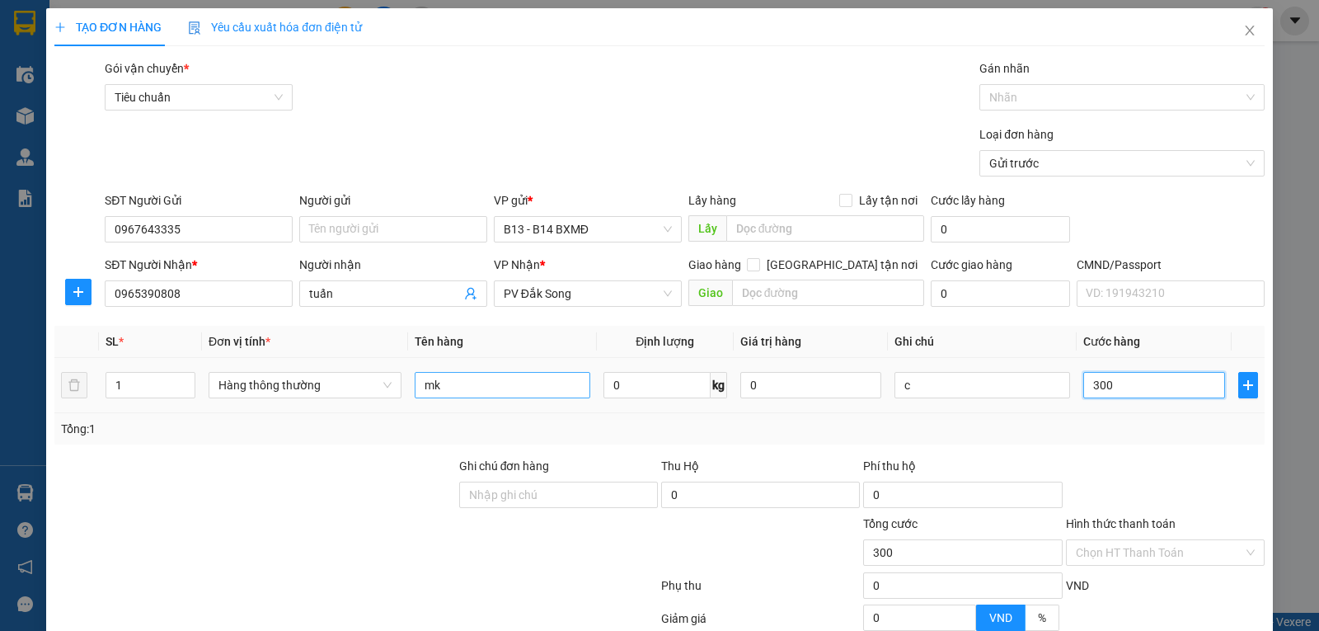
type input "3.000"
type input "30.000"
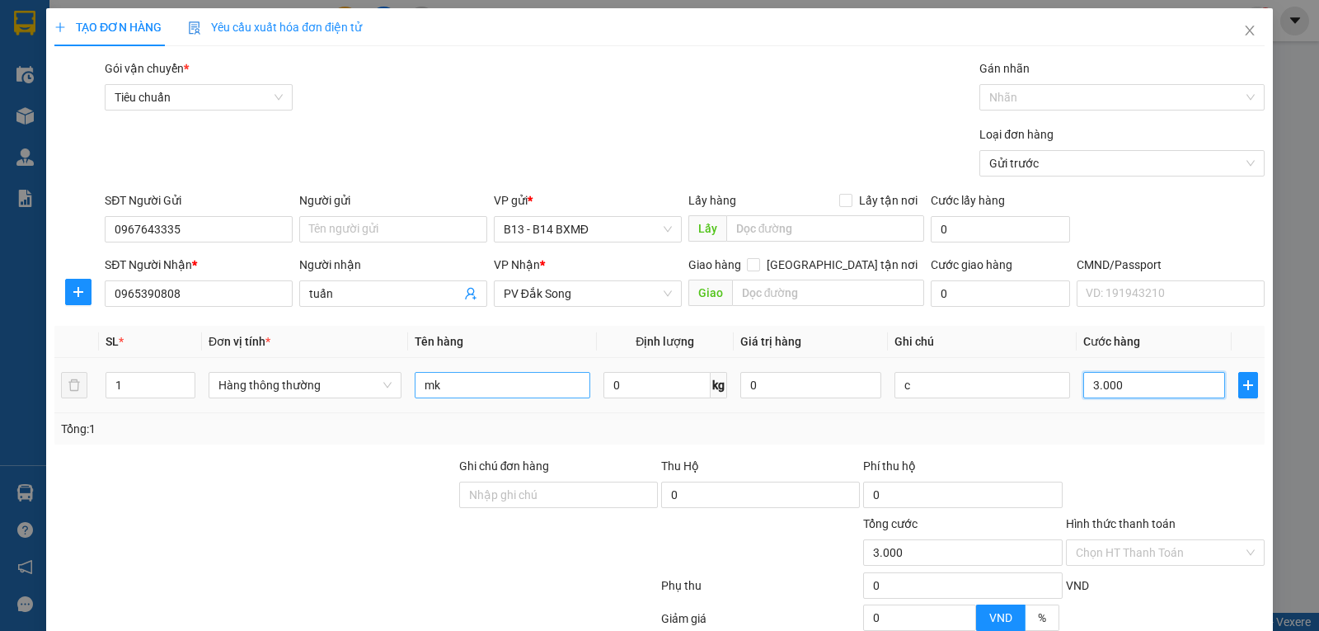
type input "30.000"
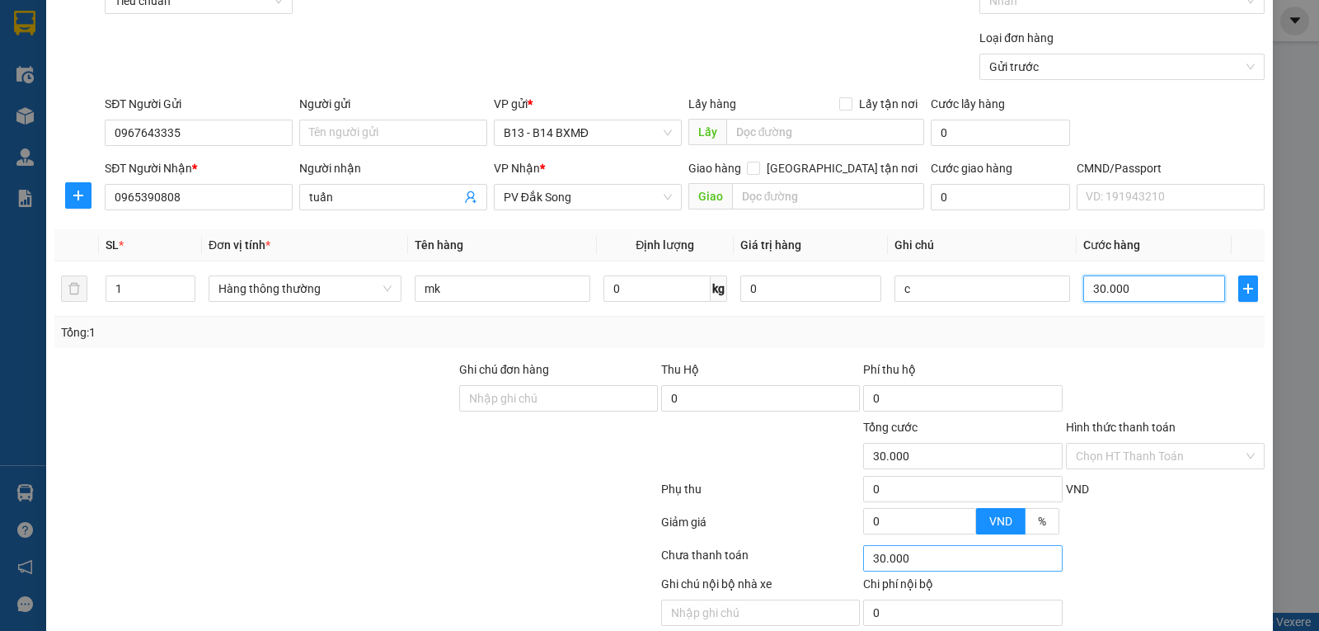
scroll to position [166, 0]
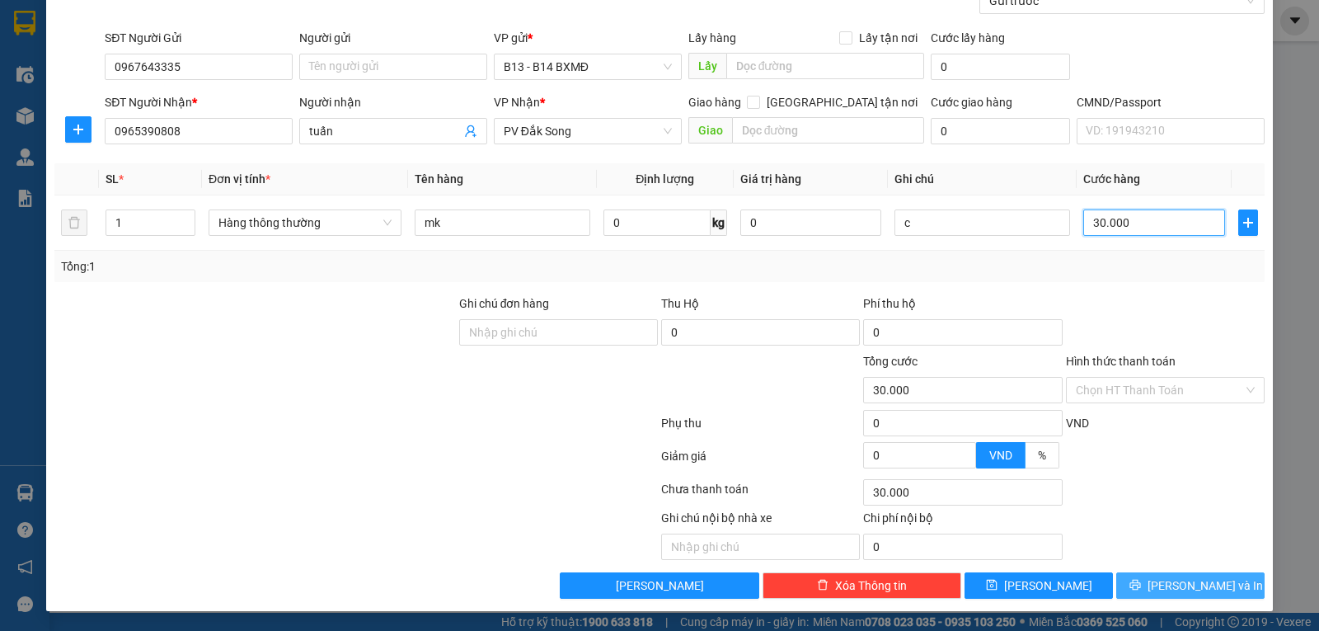
type input "30.000"
click at [1160, 578] on button "Lưu và In" at bounding box center [1190, 585] width 148 height 26
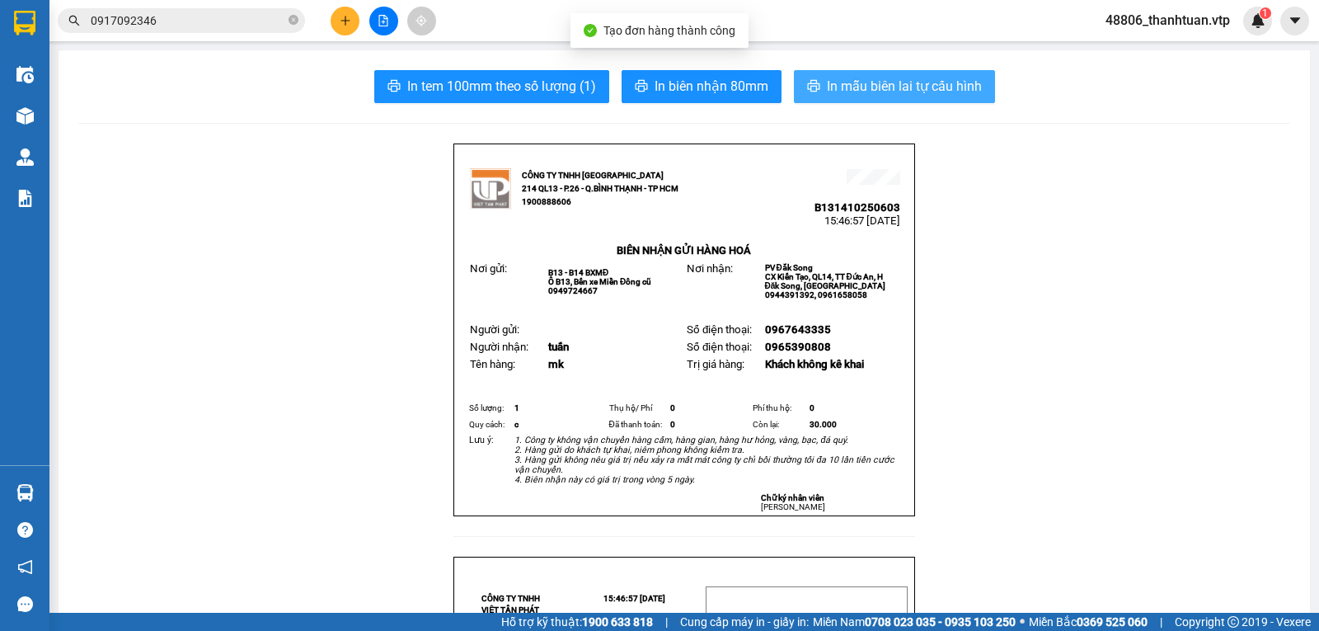
click at [831, 88] on span "In mẫu biên lai tự cấu hình" at bounding box center [904, 86] width 155 height 21
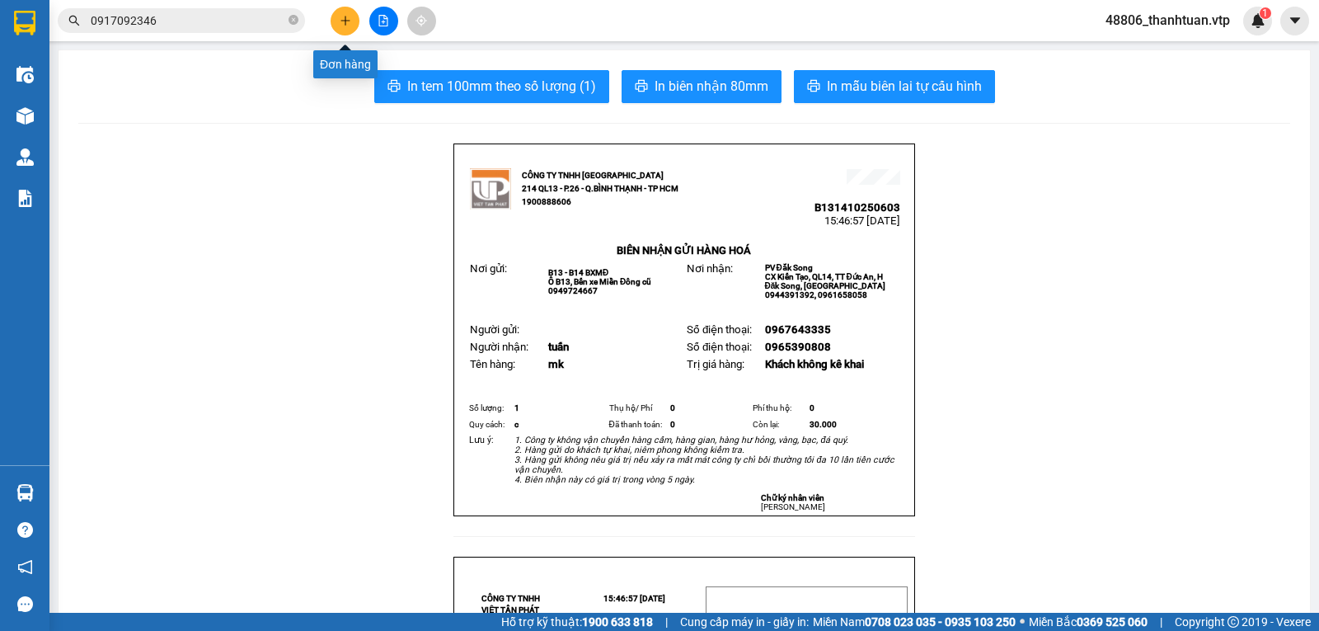
click at [339, 16] on button at bounding box center [345, 21] width 29 height 29
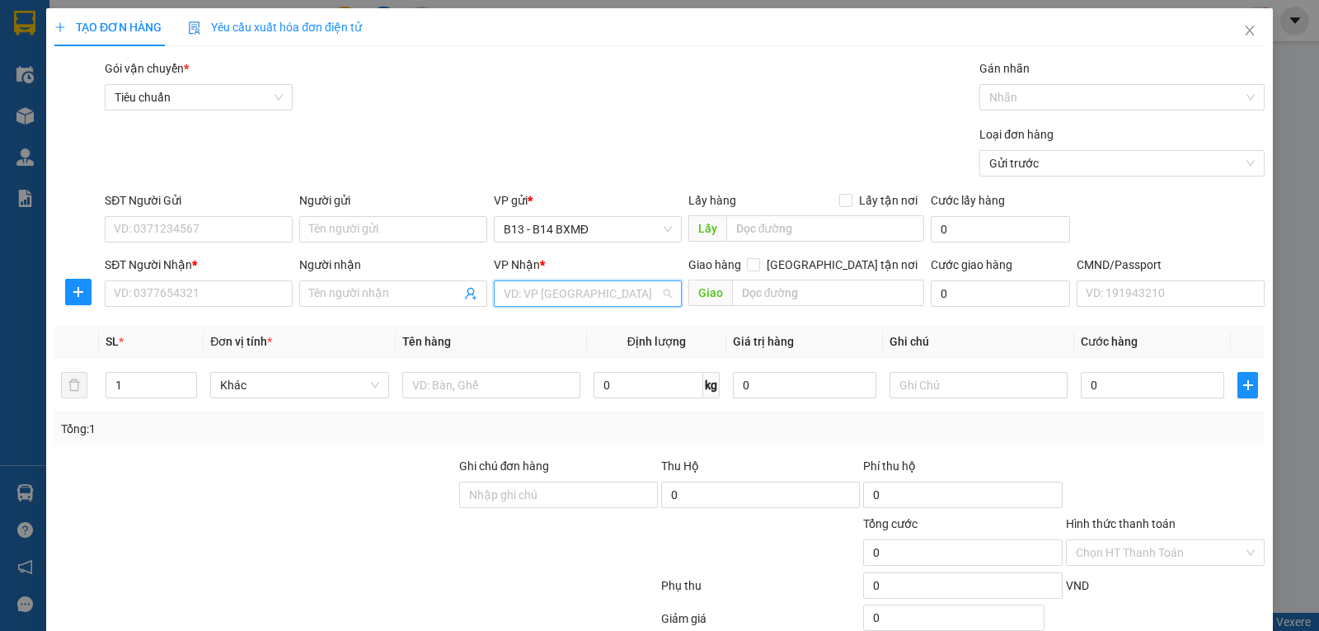
click at [523, 305] on input "search" at bounding box center [582, 293] width 157 height 25
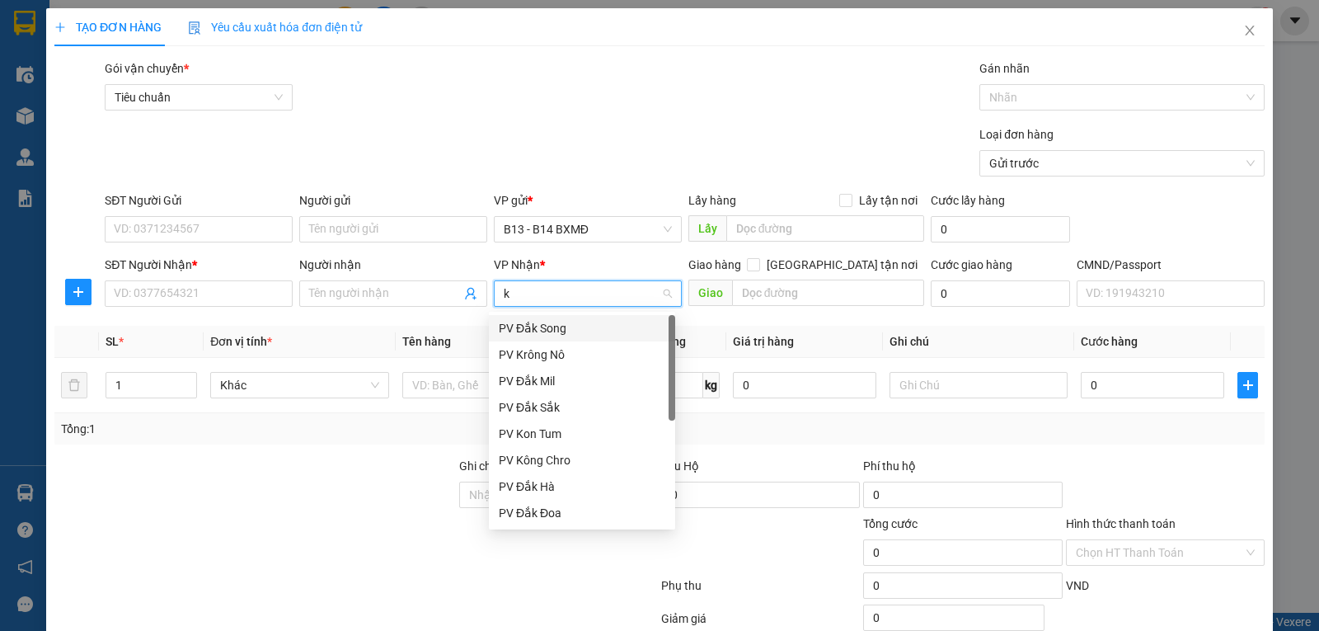
type input "kn"
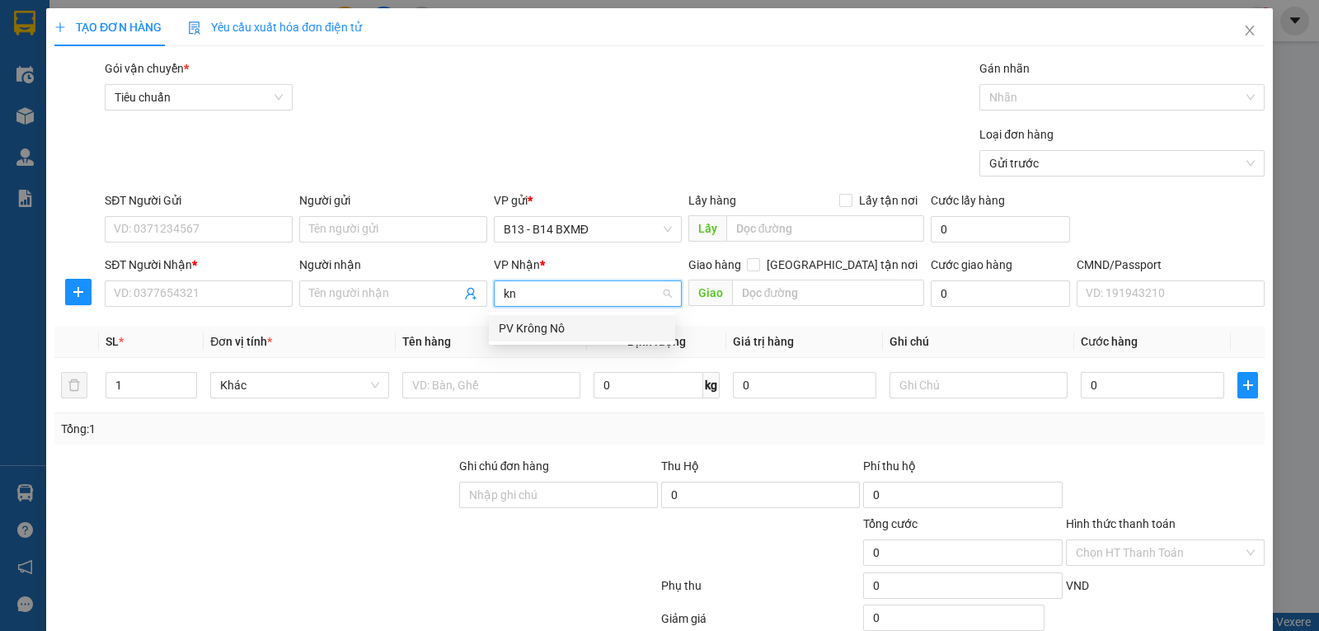
click at [523, 329] on div "PV Krông Nô" at bounding box center [582, 328] width 167 height 18
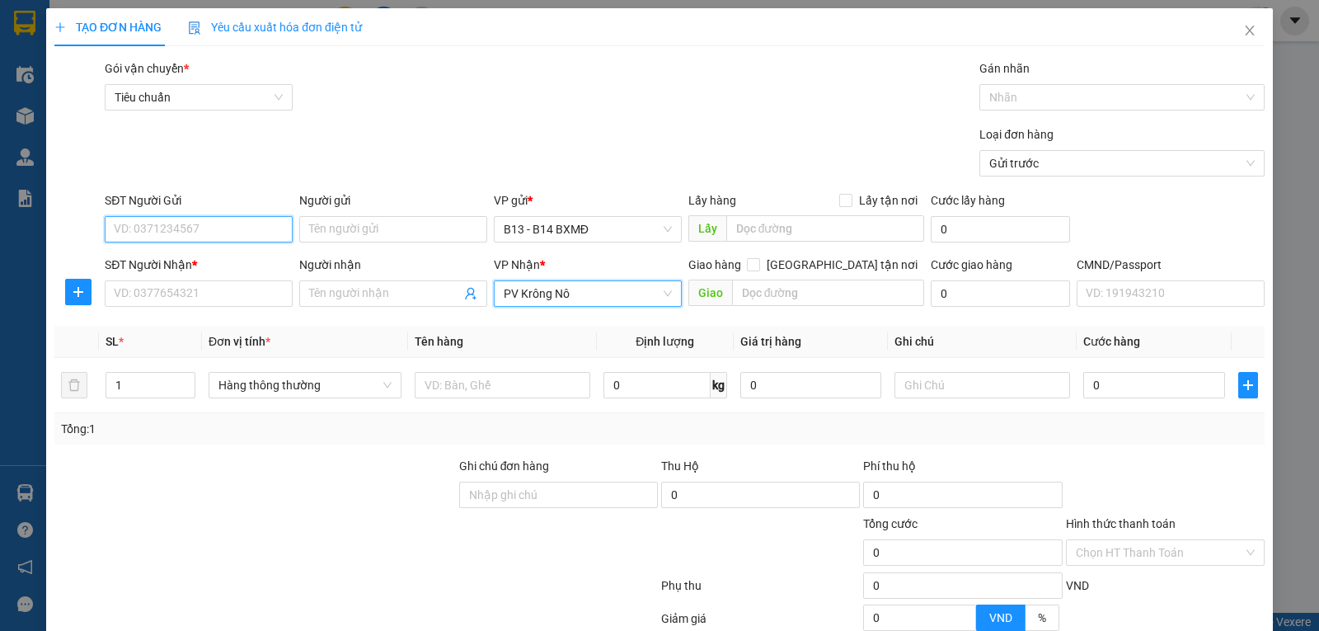
click at [199, 232] on input "SĐT Người Gửi" at bounding box center [199, 229] width 188 height 26
type input "0852052752"
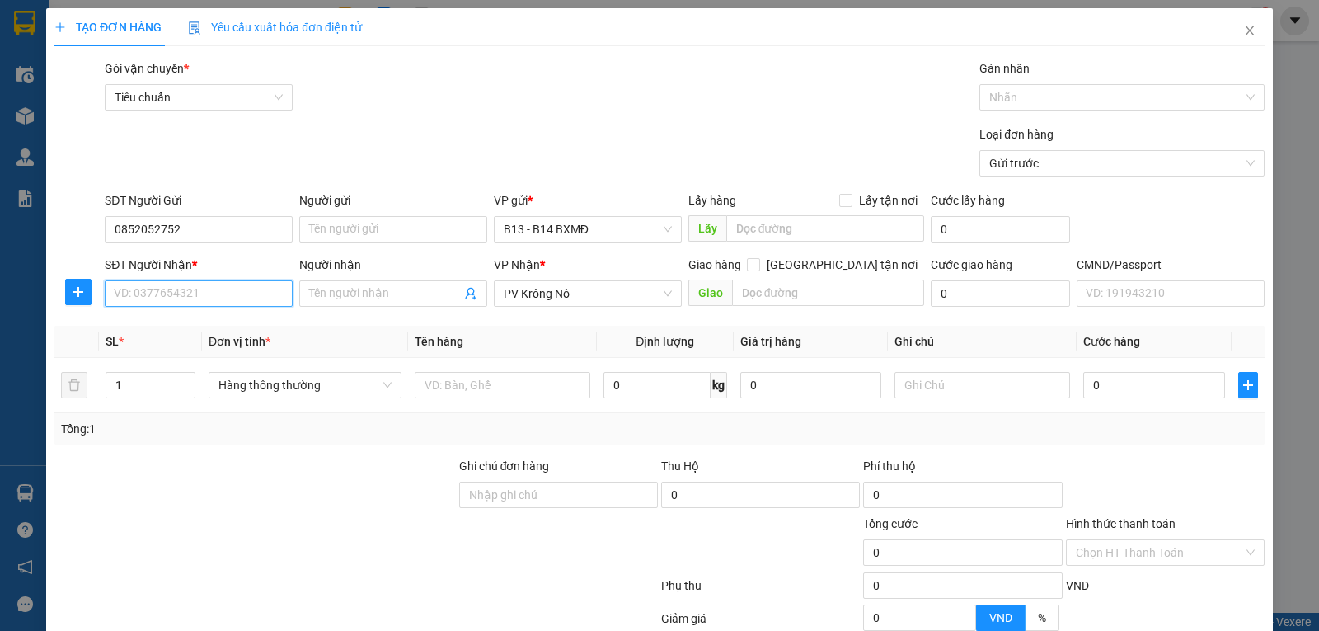
click at [145, 301] on input "SĐT Người Nhận *" at bounding box center [199, 293] width 188 height 26
type input "0963185966"
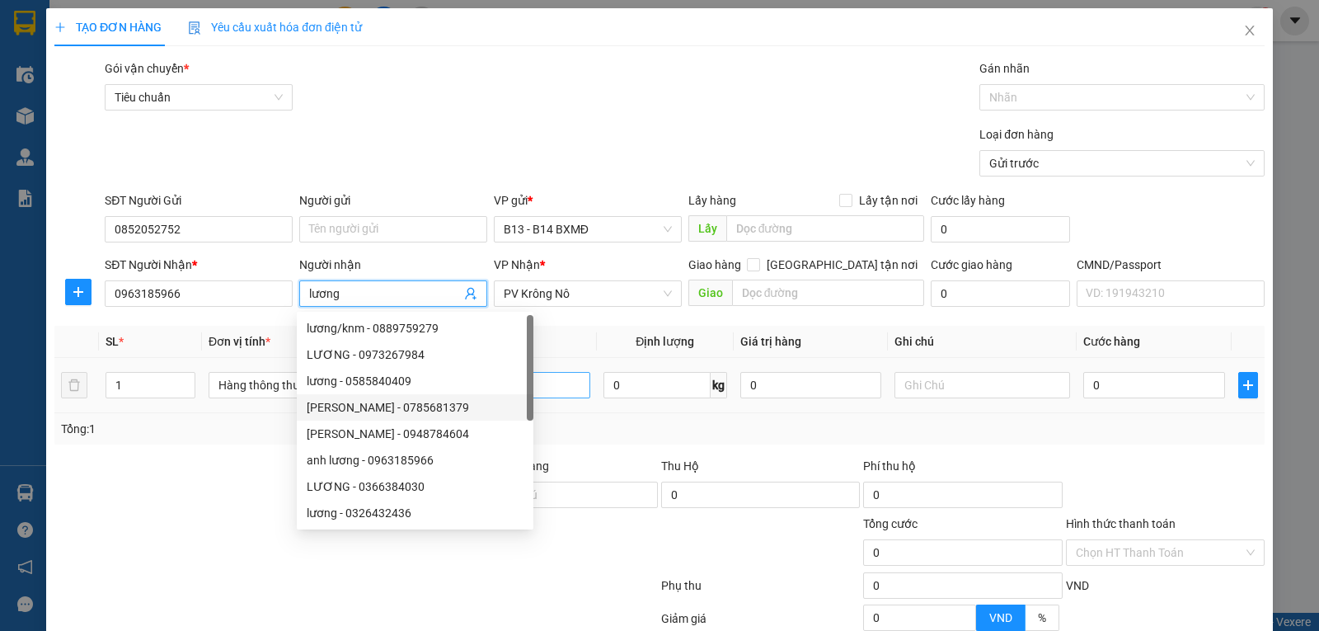
type input "lương"
click at [558, 393] on input "text" at bounding box center [503, 385] width 176 height 26
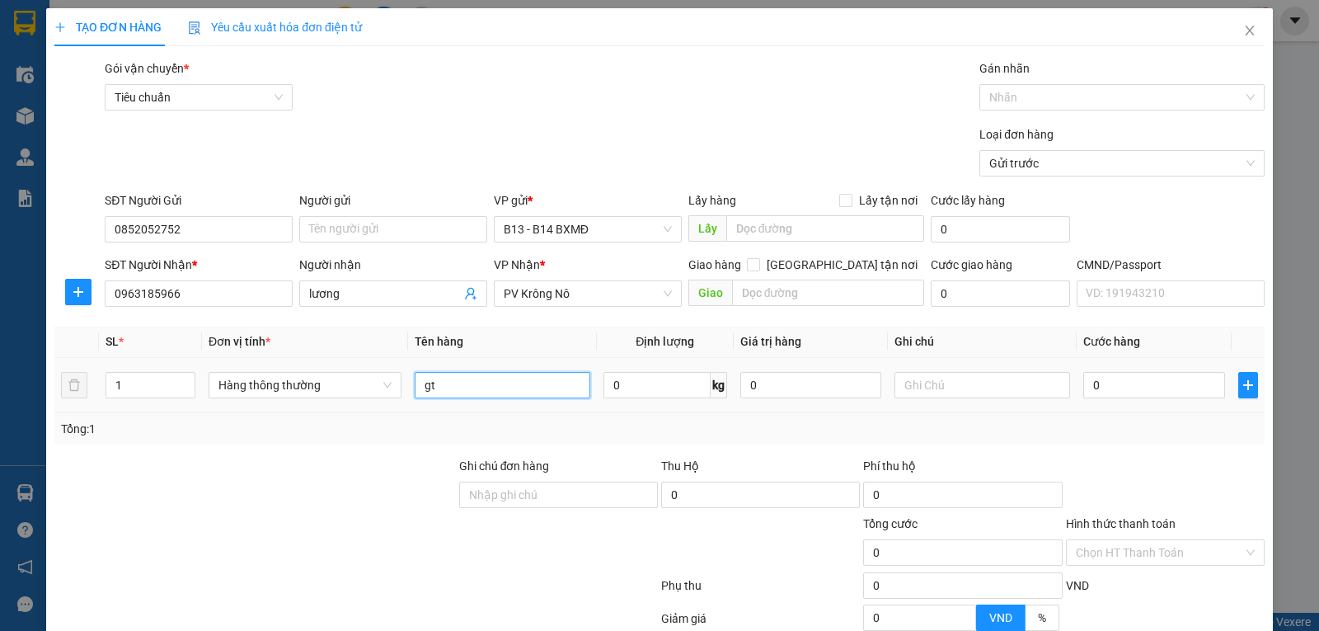
type input "gt"
type input "bì"
type input "3"
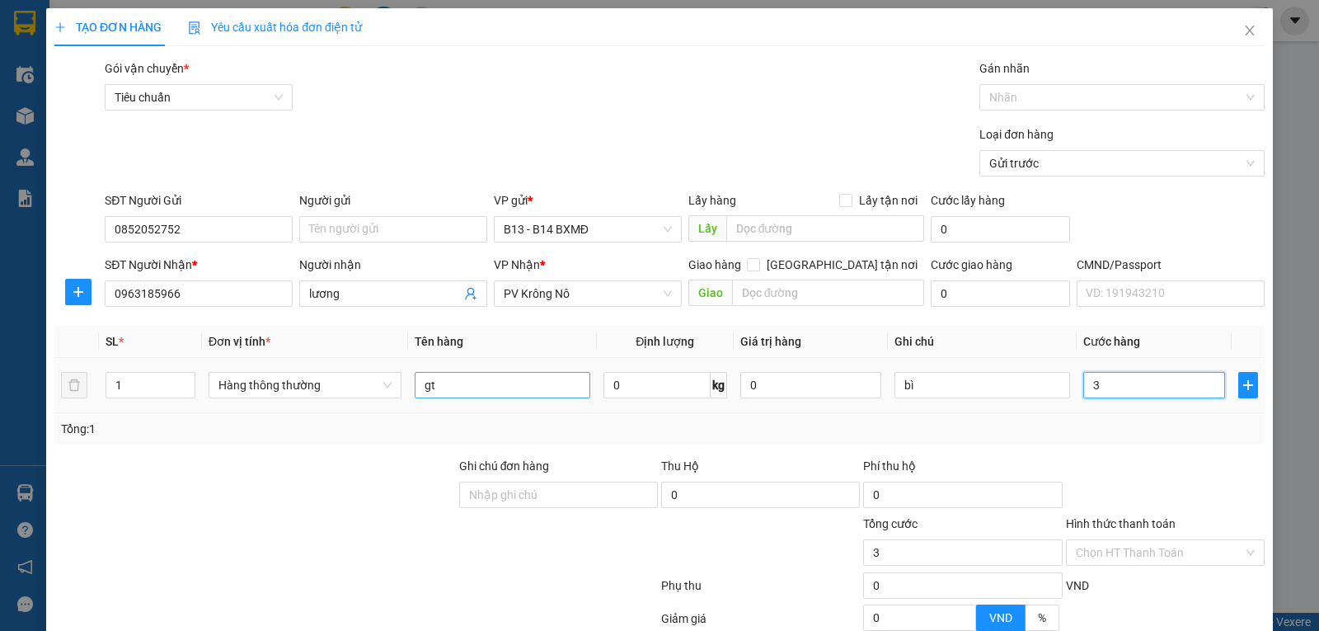
type input "30"
type input "300"
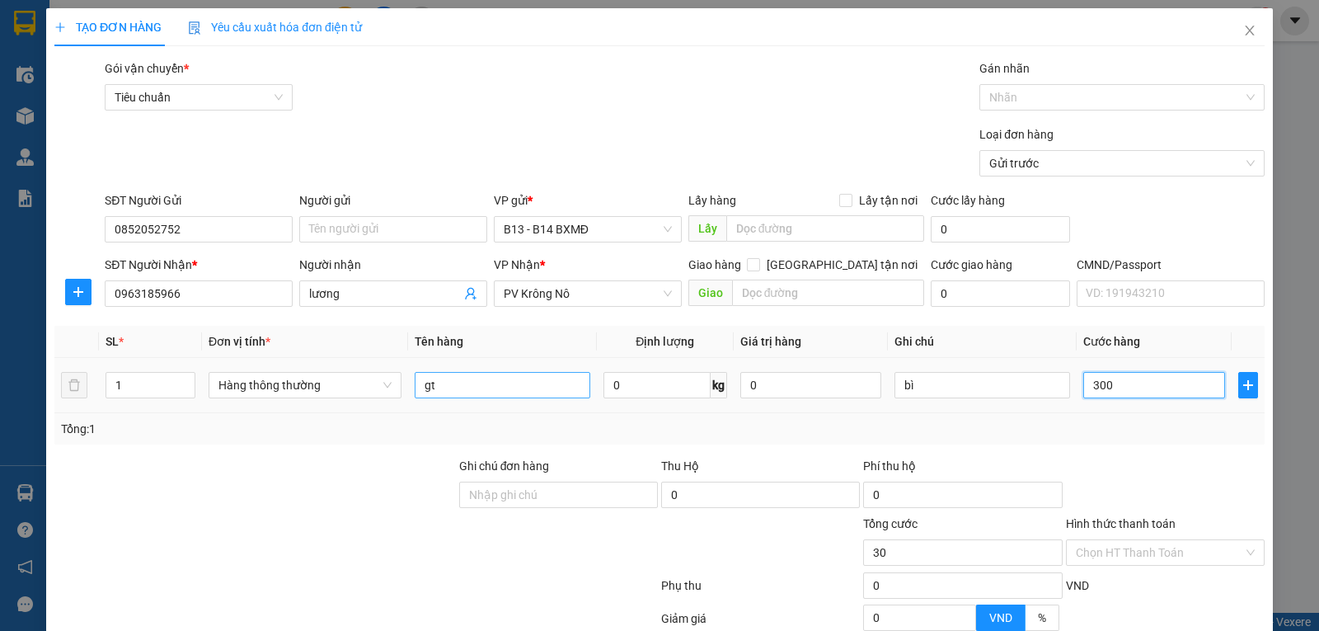
type input "300"
type input "3.000"
type input "30.000"
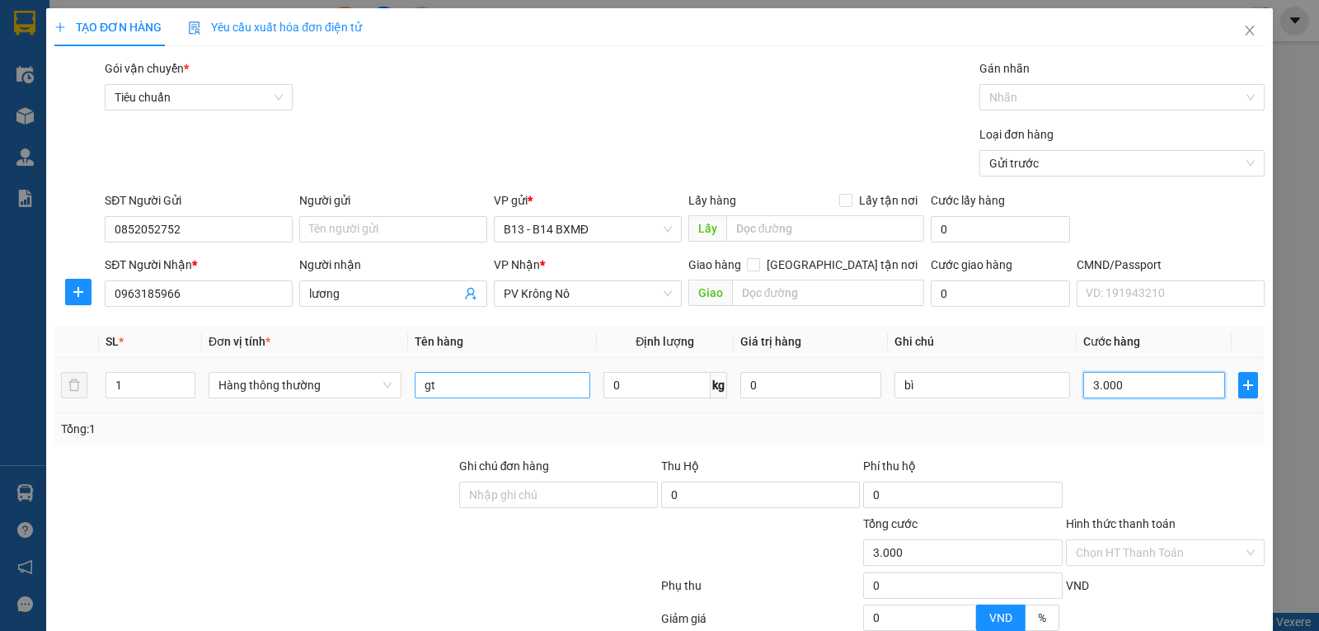
type input "30.000"
type input "300.000"
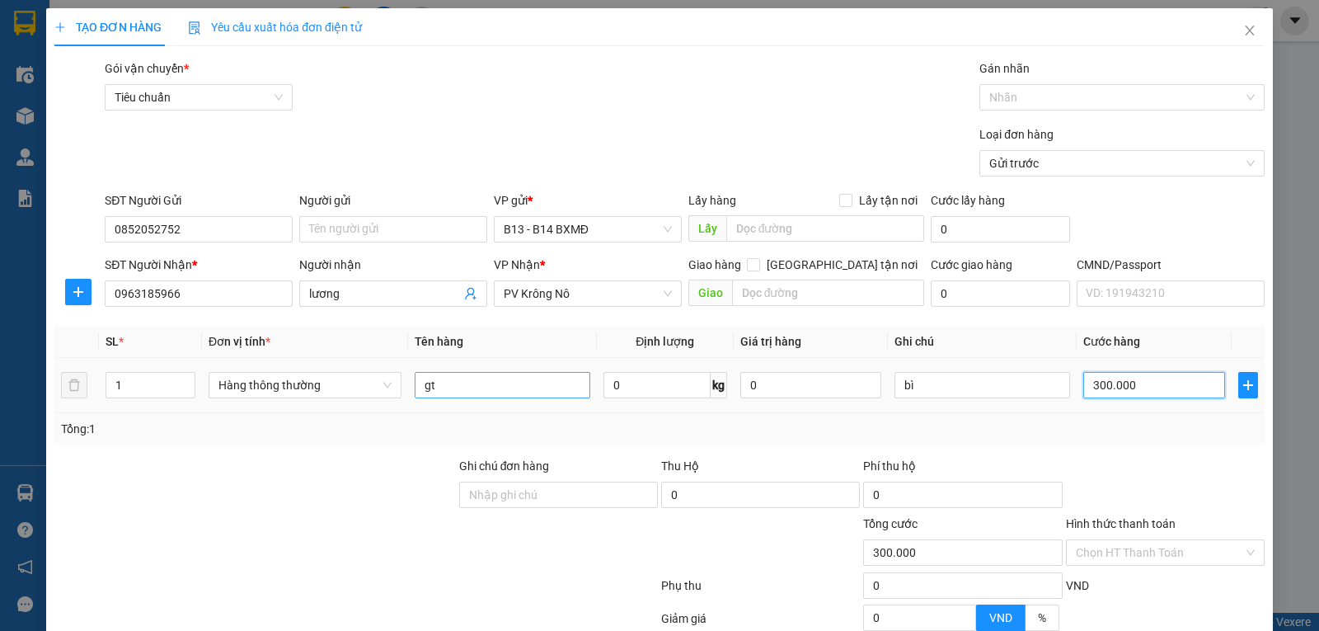
type input "30.000"
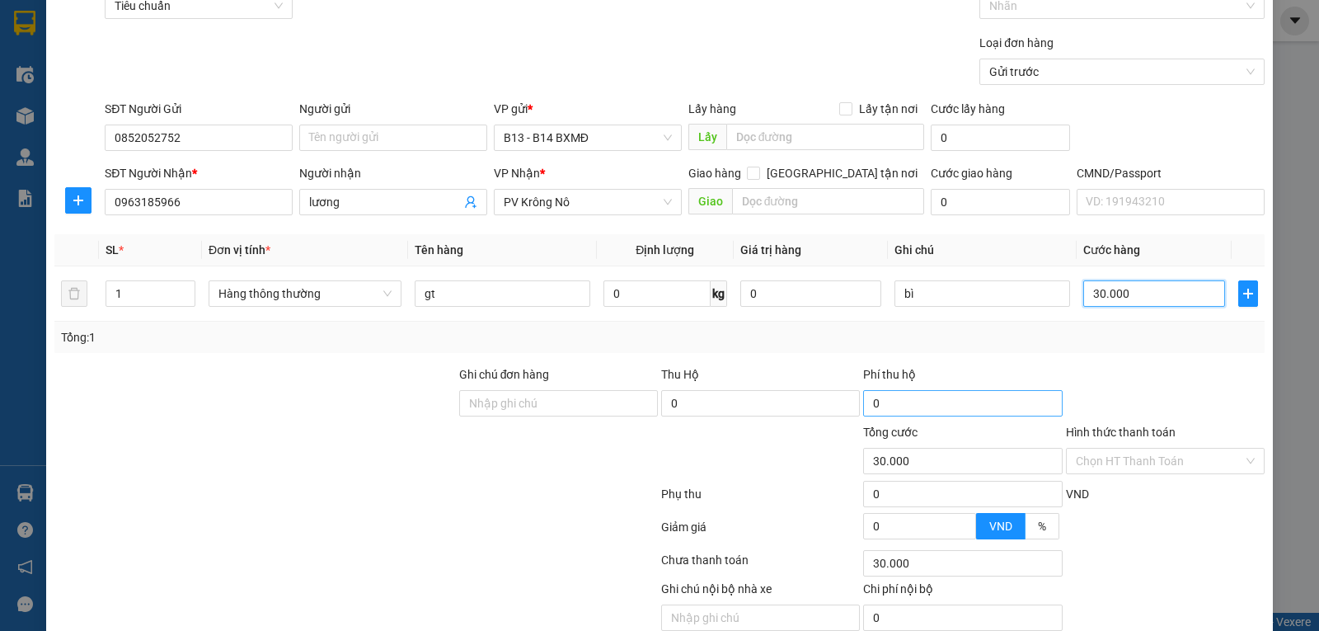
scroll to position [166, 0]
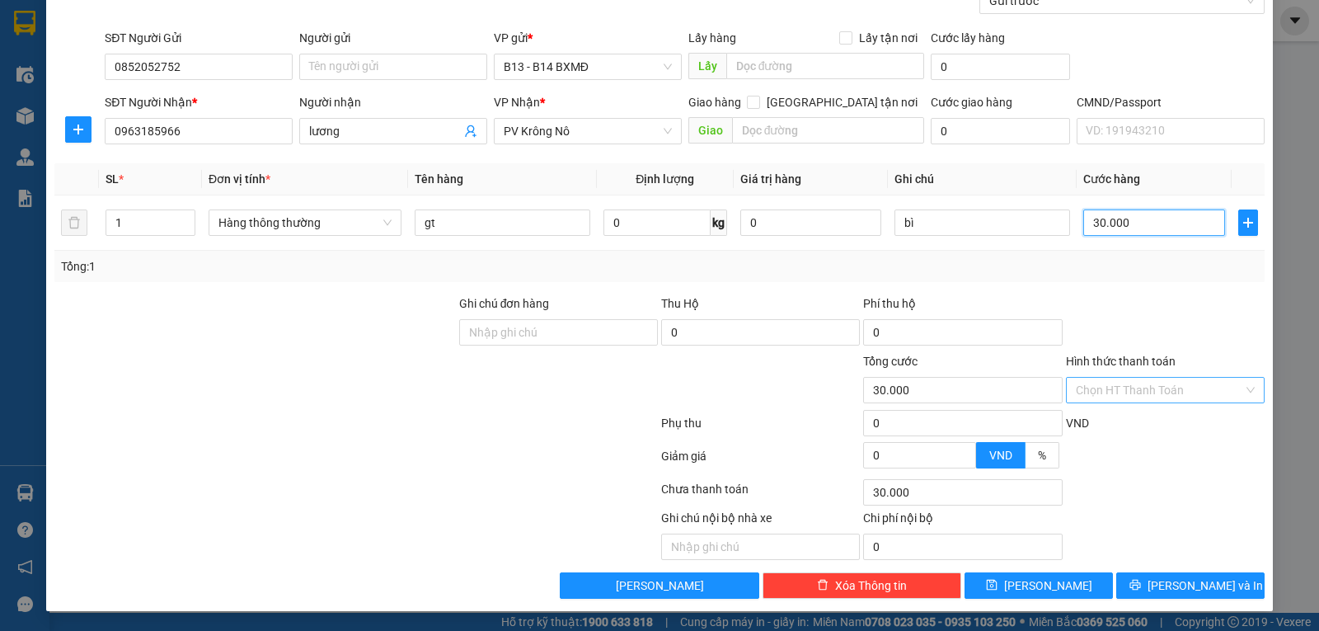
type input "30.000"
click at [1099, 397] on input "Hình thức thanh toán" at bounding box center [1159, 390] width 167 height 25
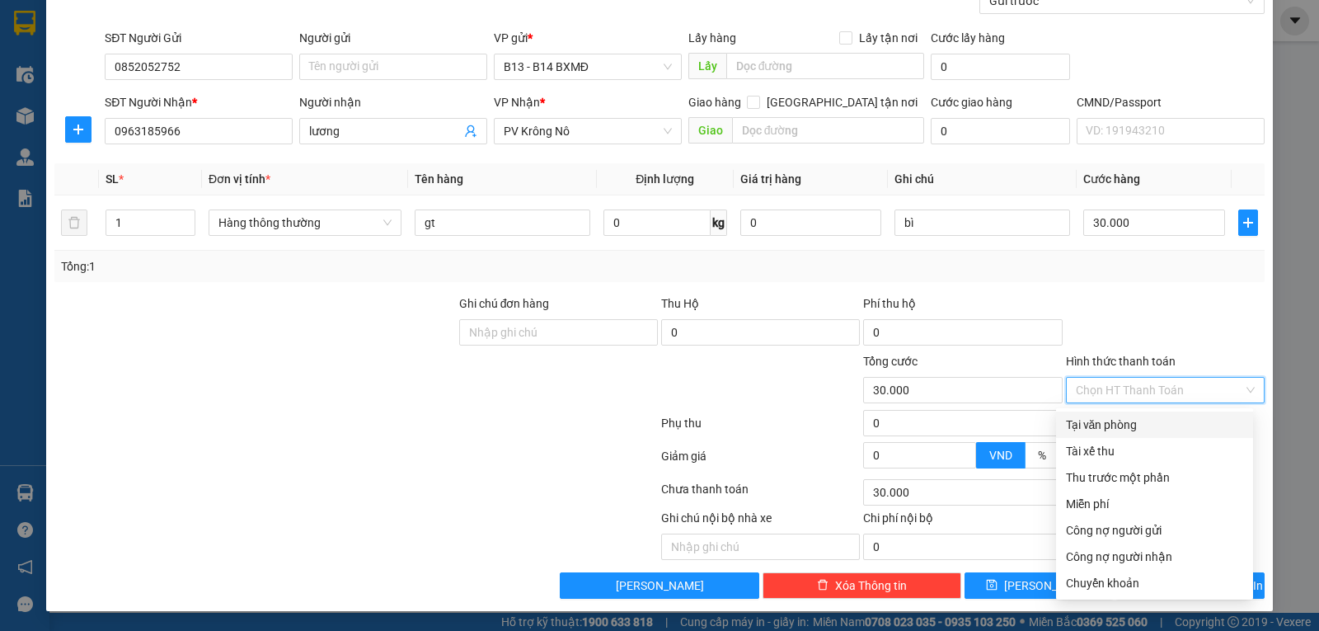
click at [1097, 419] on div "Tại văn phòng" at bounding box center [1154, 424] width 177 height 18
type input "0"
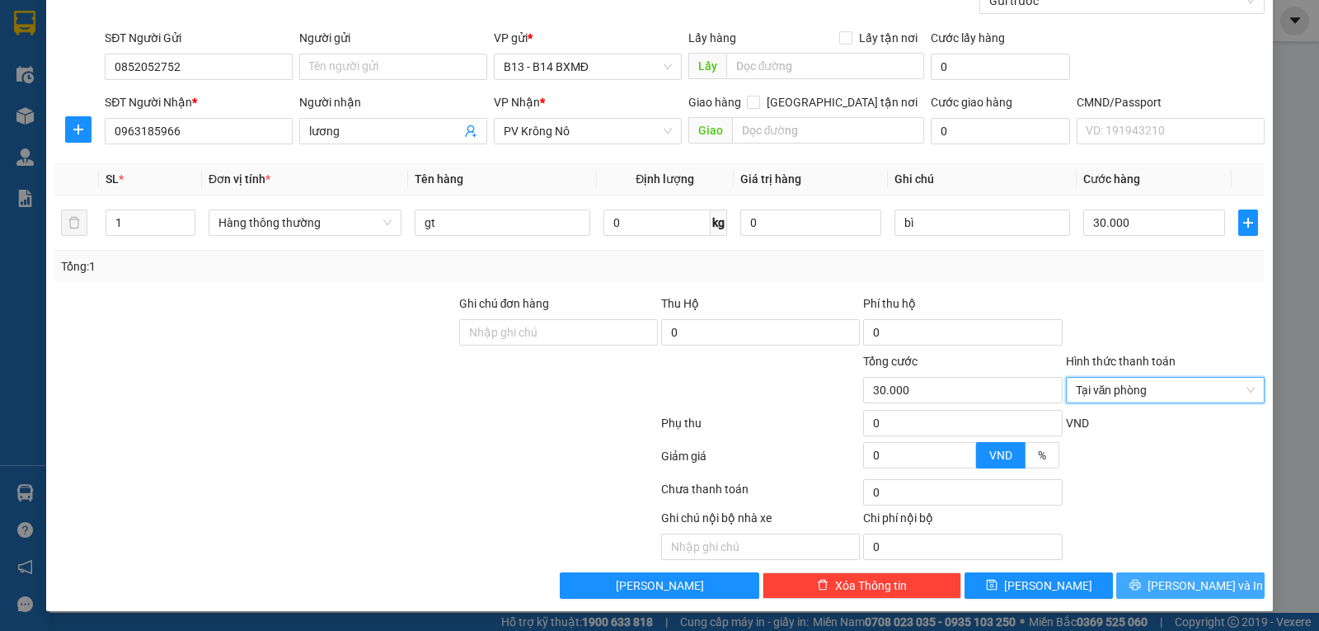
click at [1191, 581] on span "Lưu và In" at bounding box center [1204, 585] width 115 height 18
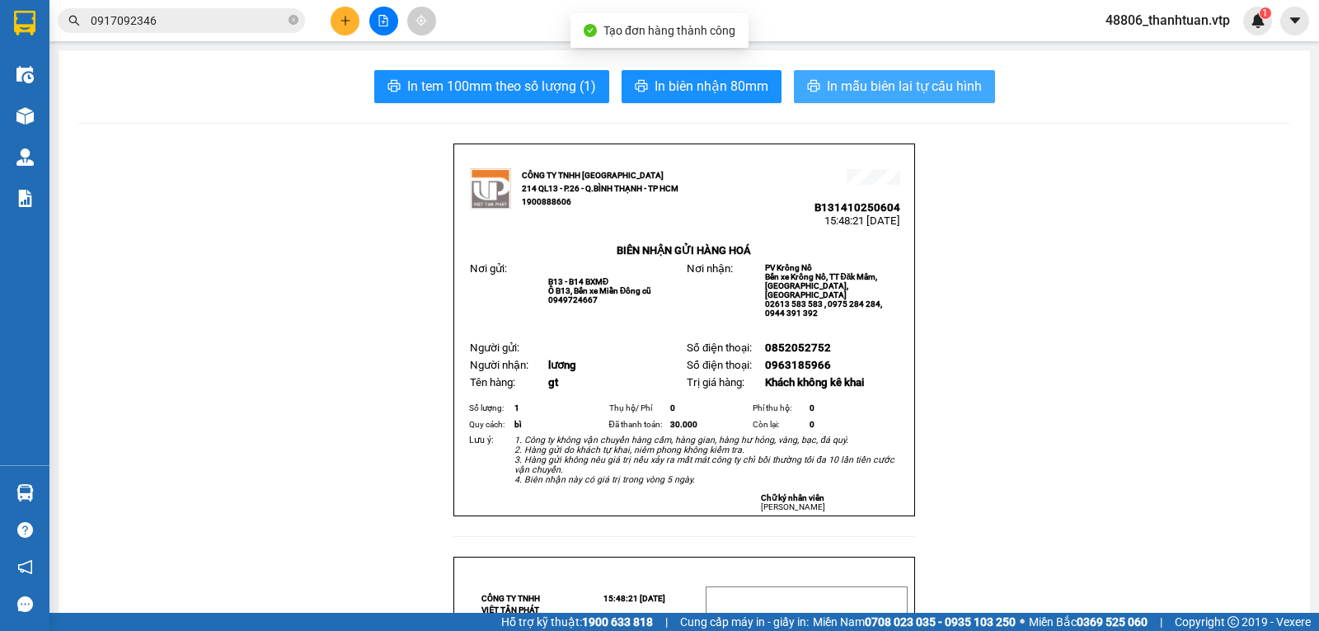
click at [922, 88] on span "In mẫu biên lai tự cấu hình" at bounding box center [904, 86] width 155 height 21
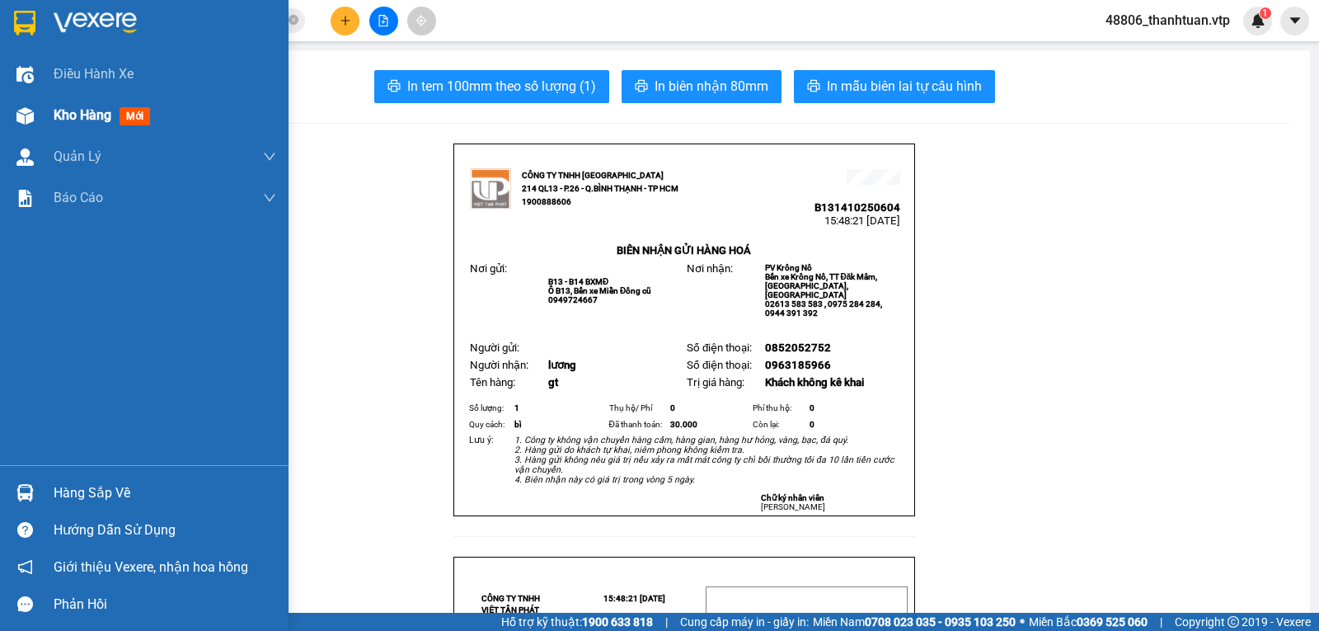
click at [66, 115] on span "Kho hàng" at bounding box center [83, 115] width 58 height 16
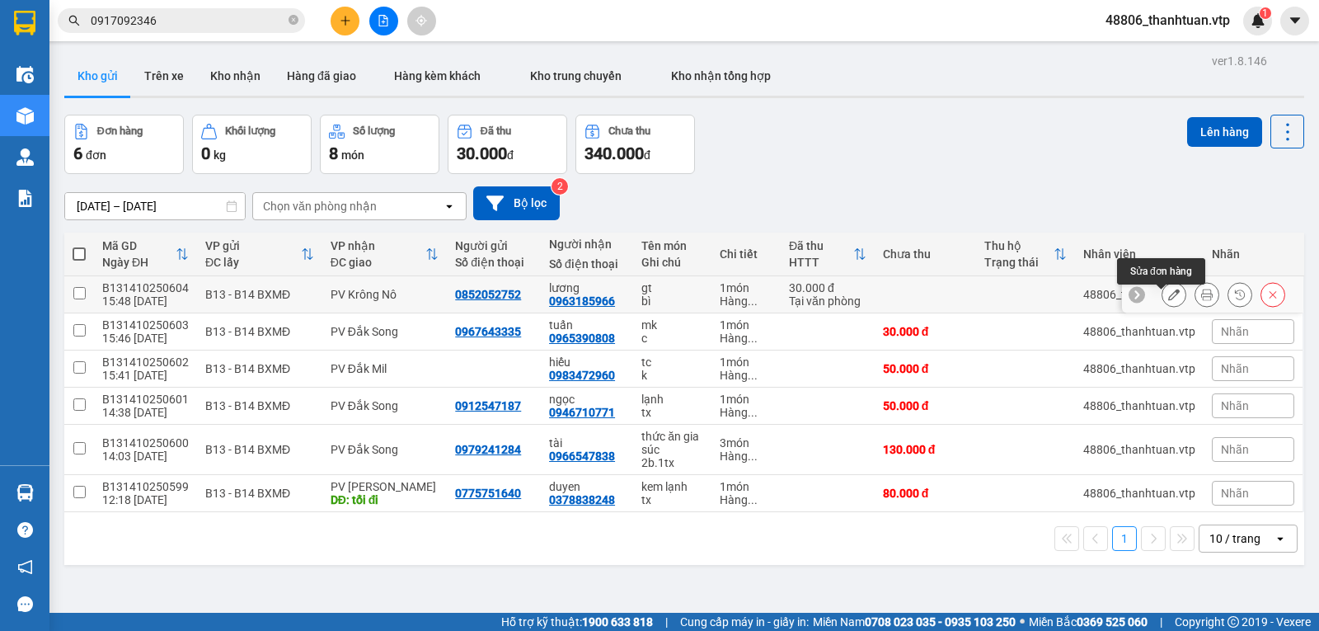
click at [1168, 296] on icon at bounding box center [1174, 295] width 12 height 12
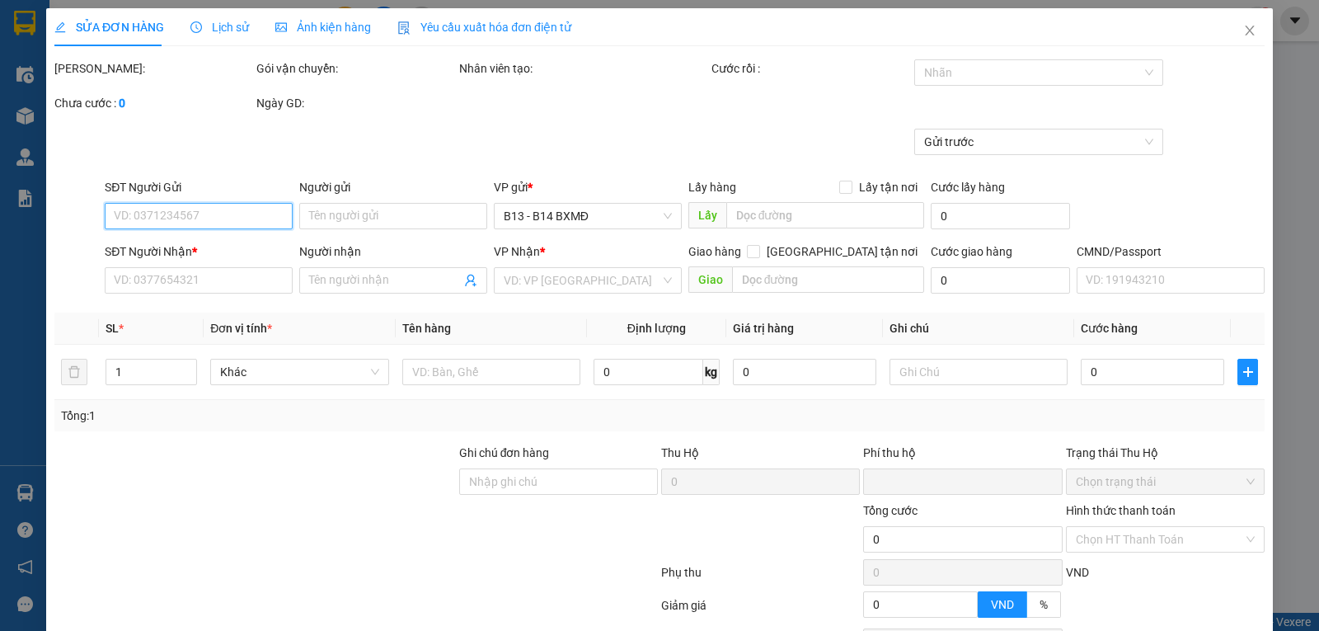
type input "0852052752"
type input "0963185966"
type input "lương"
type input "0"
type input "30.000"
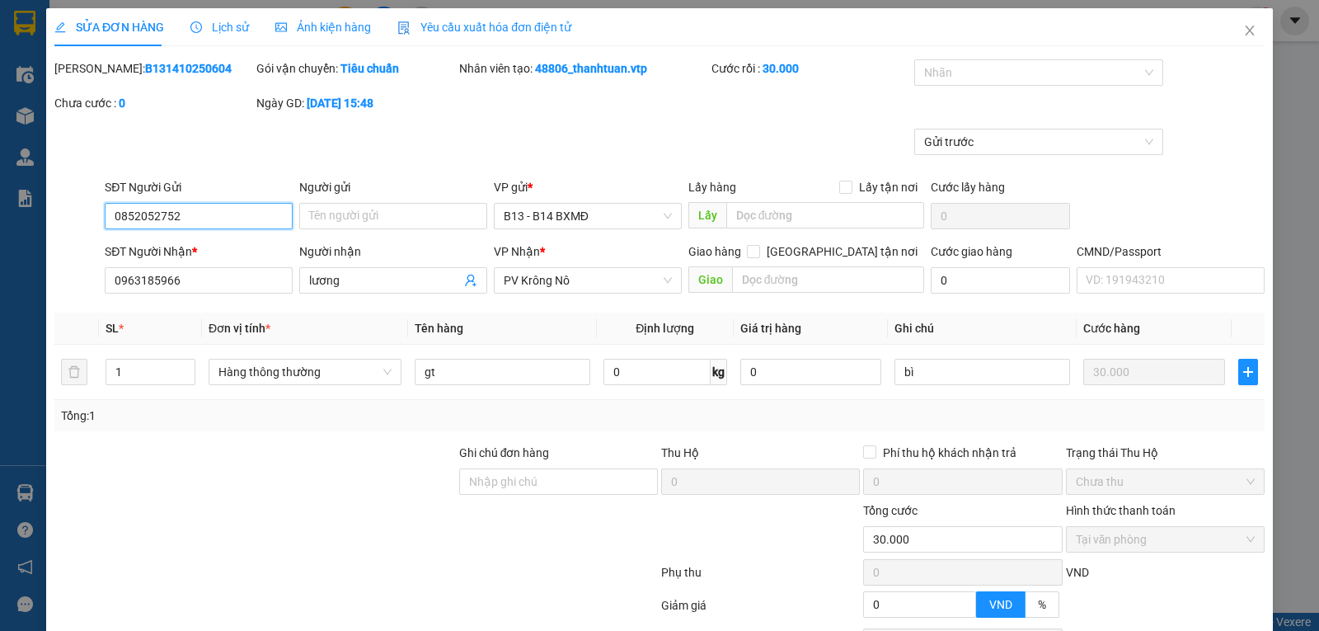
click at [159, 213] on input "0852052752" at bounding box center [199, 216] width 188 height 26
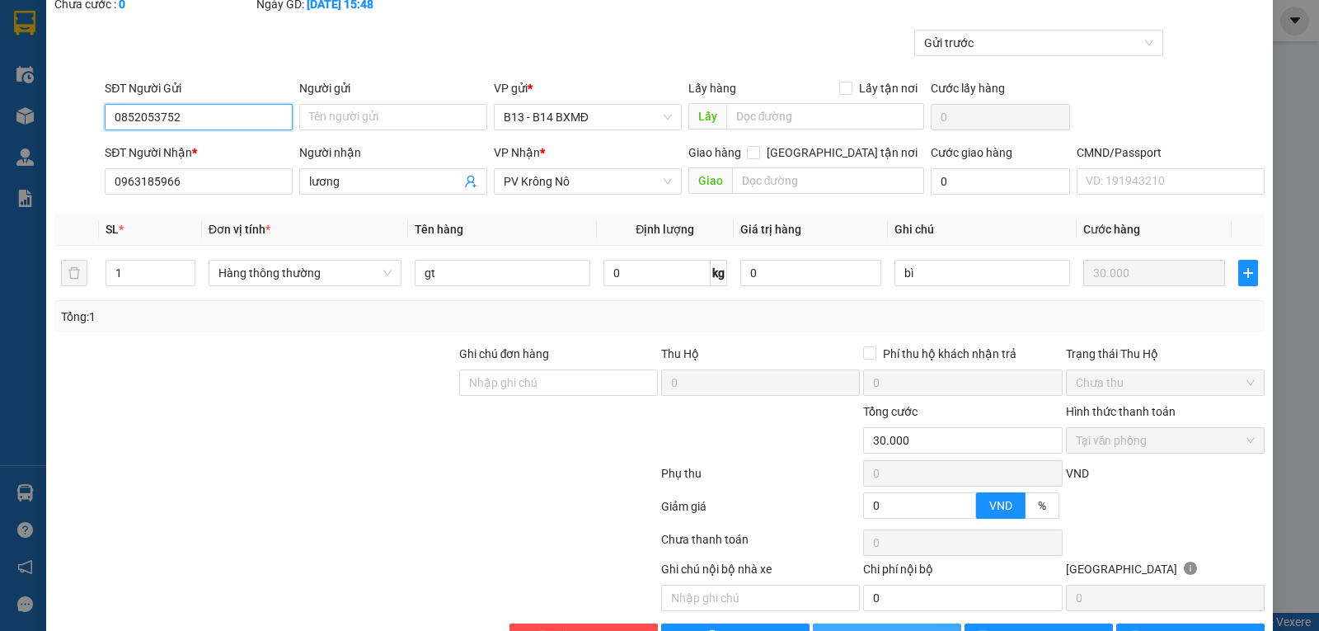
scroll to position [155, 0]
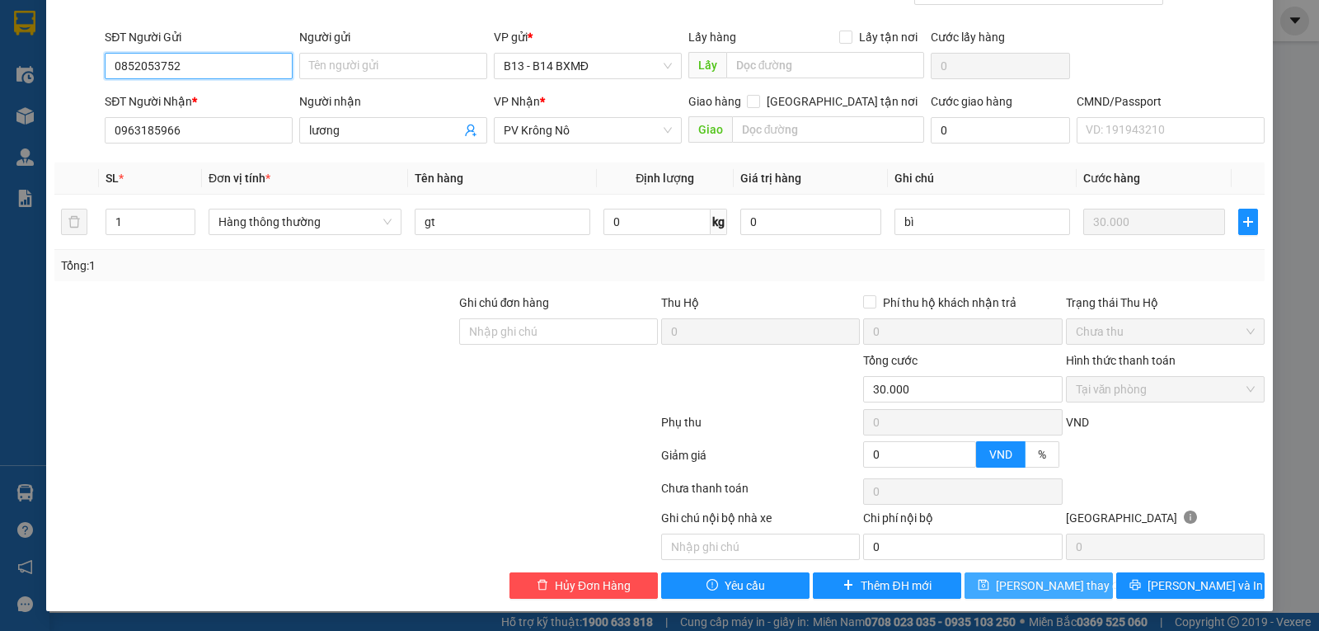
type input "0852053752"
click at [1011, 579] on span "Lưu thay đổi" at bounding box center [1062, 585] width 132 height 18
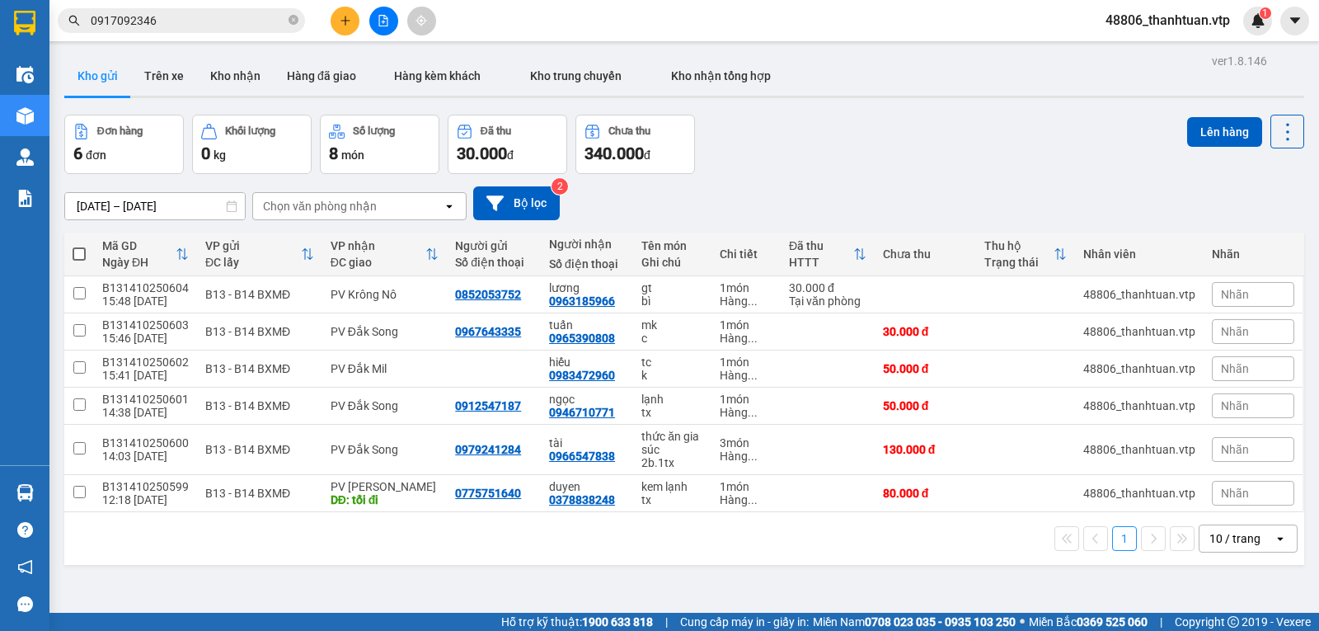
click at [345, 21] on icon "plus" at bounding box center [346, 21] width 12 height 12
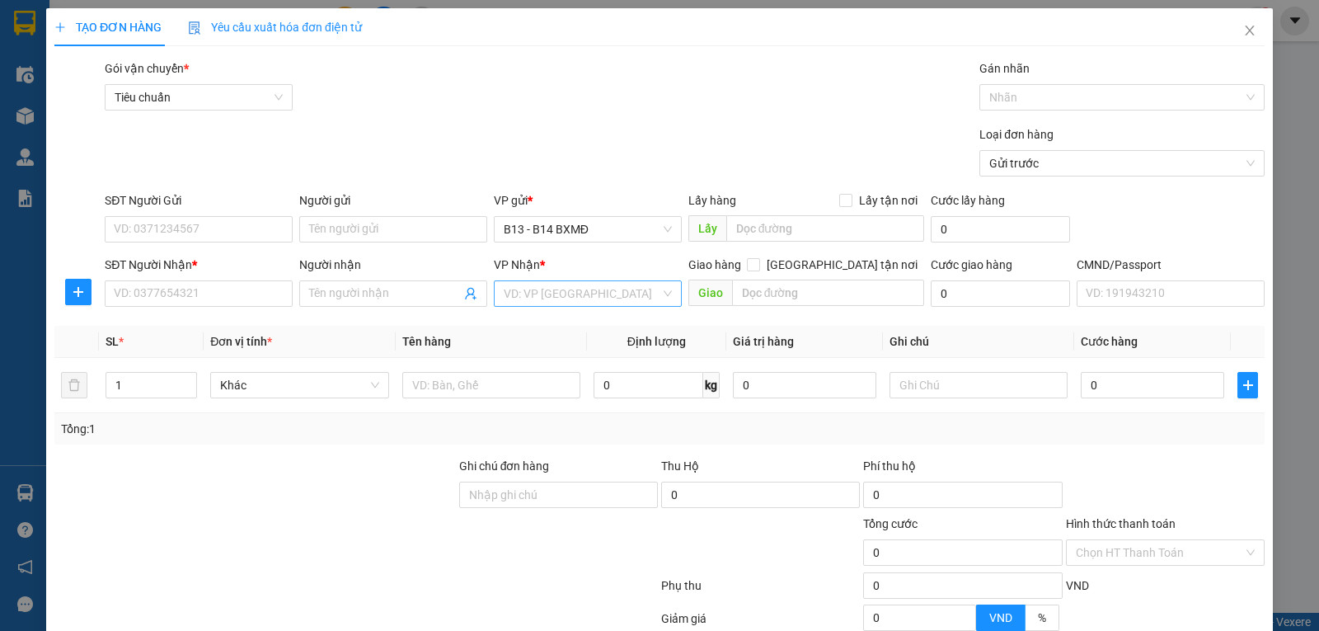
click at [589, 298] on input "search" at bounding box center [582, 293] width 157 height 25
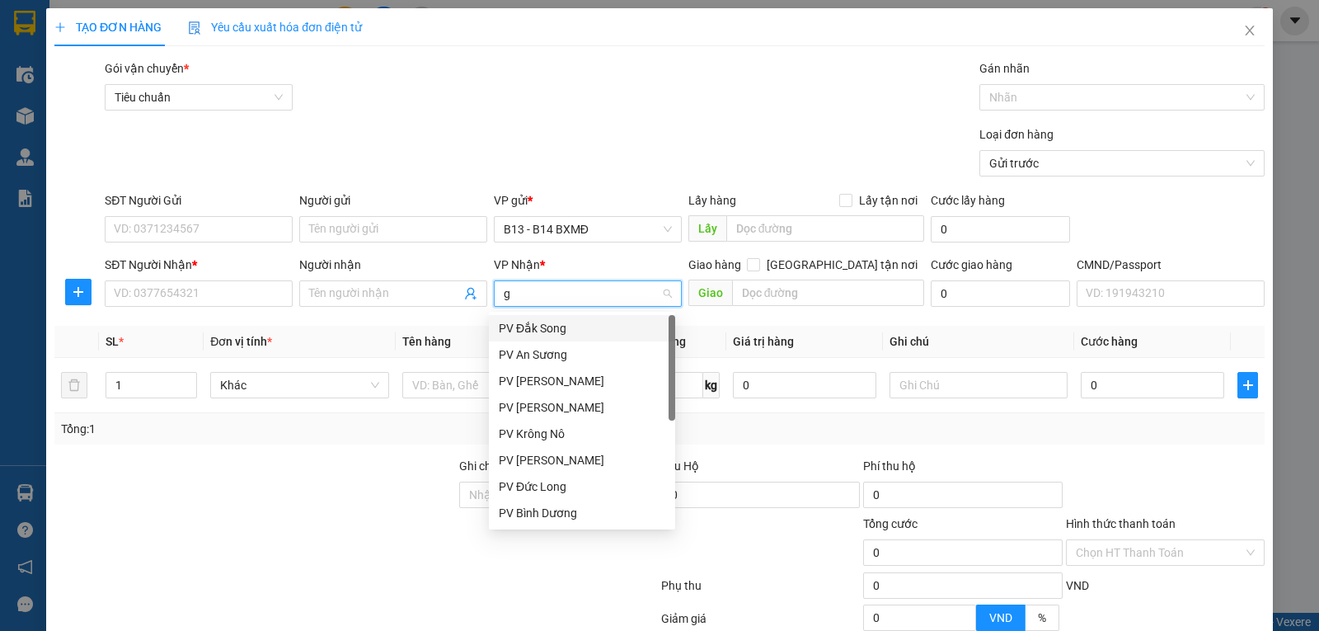
type input "gn"
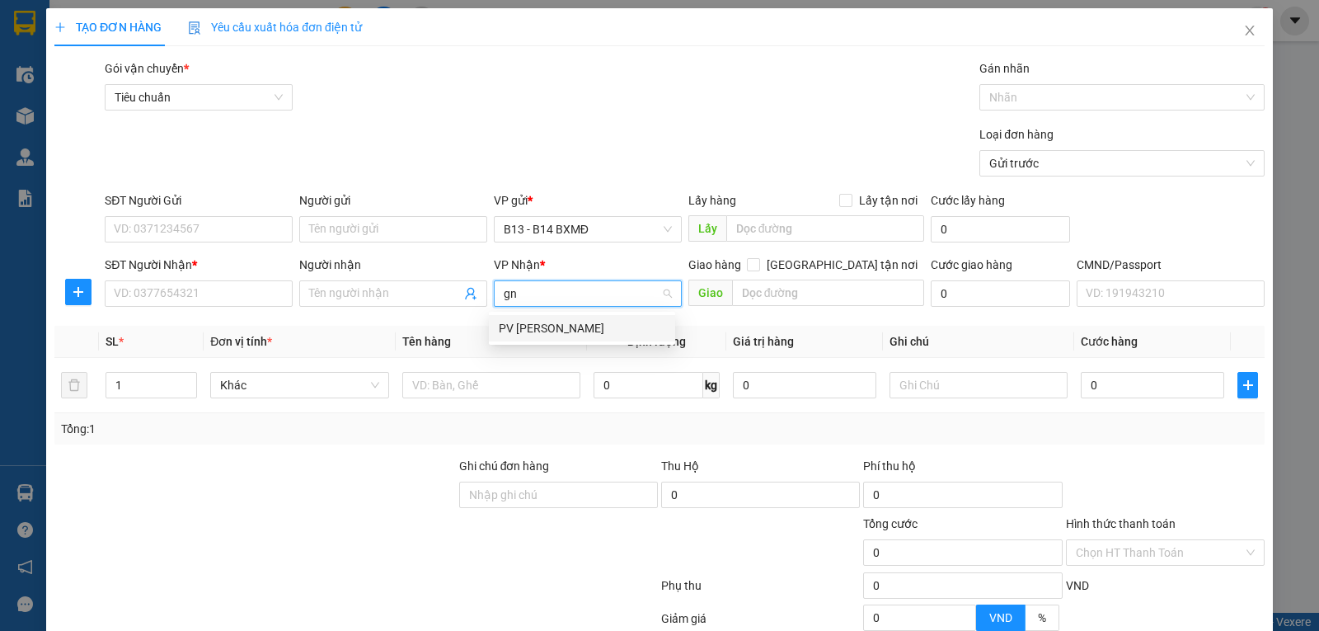
click at [542, 326] on div "PV Gia Nghĩa" at bounding box center [582, 328] width 167 height 18
click at [365, 295] on input "Người nhận" at bounding box center [385, 293] width 152 height 18
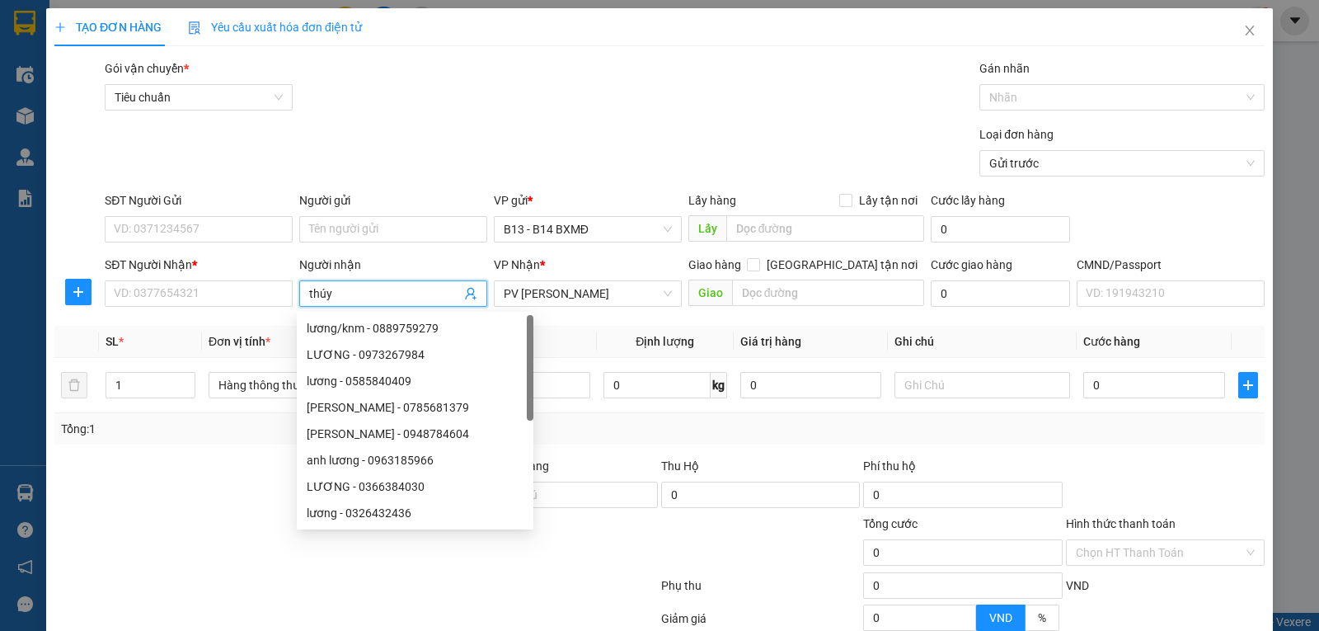
type input "thúy"
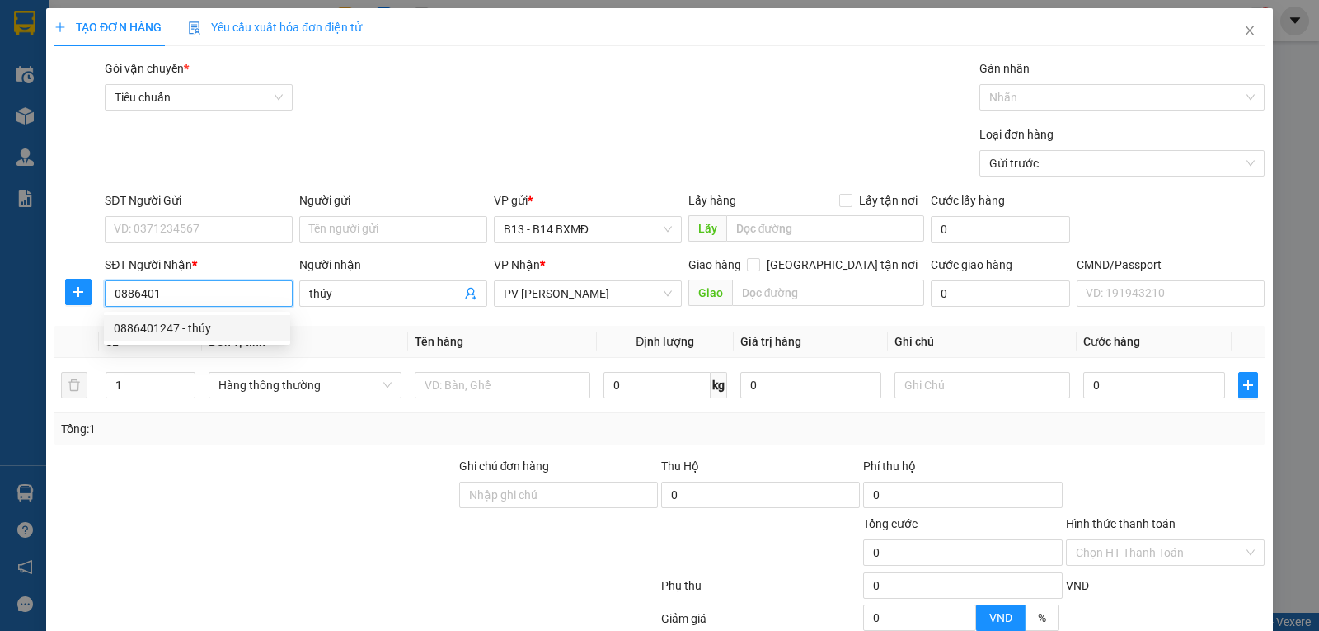
click at [199, 334] on div "0886401247 - thúy" at bounding box center [197, 328] width 167 height 18
type input "0886401247"
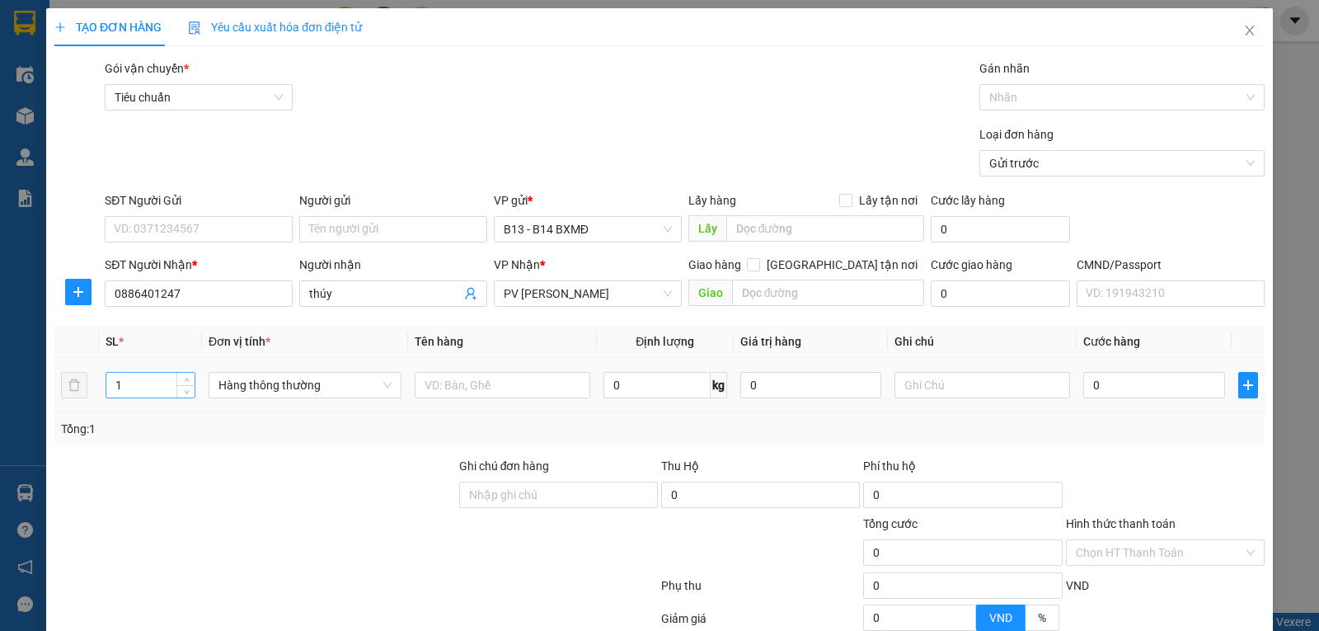
click at [148, 386] on input "1" at bounding box center [150, 385] width 88 height 25
type input "5"
type input "bp"
type input "c"
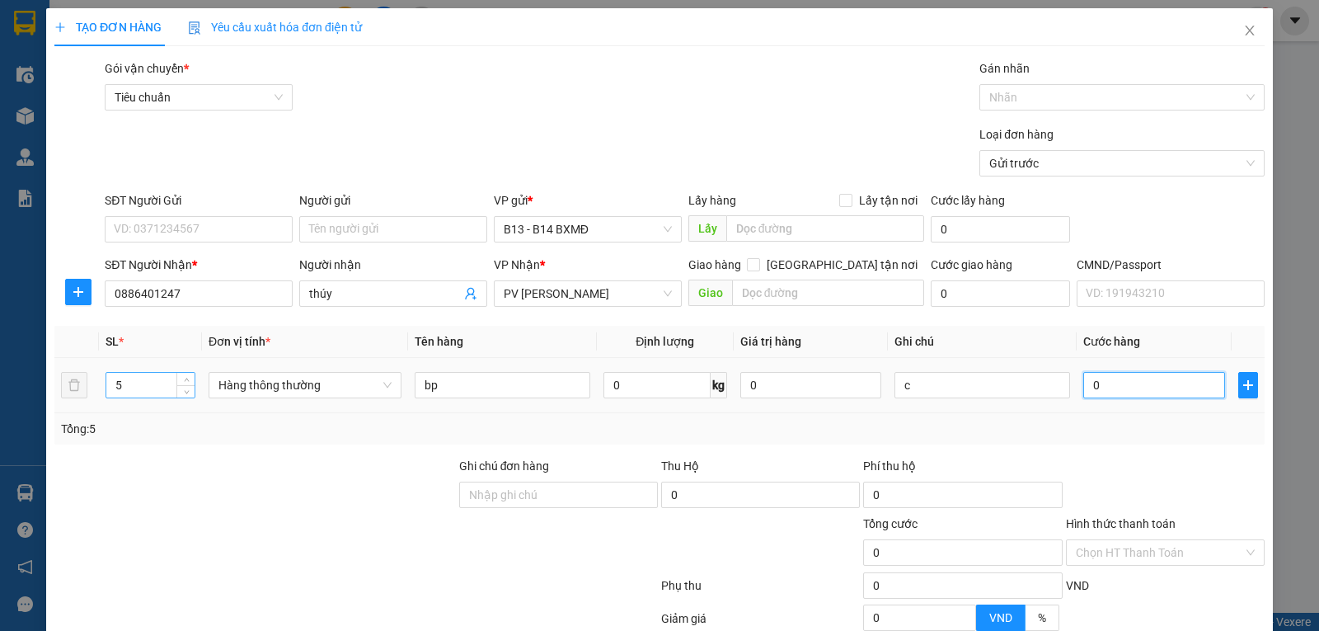
type input "2"
type input "25"
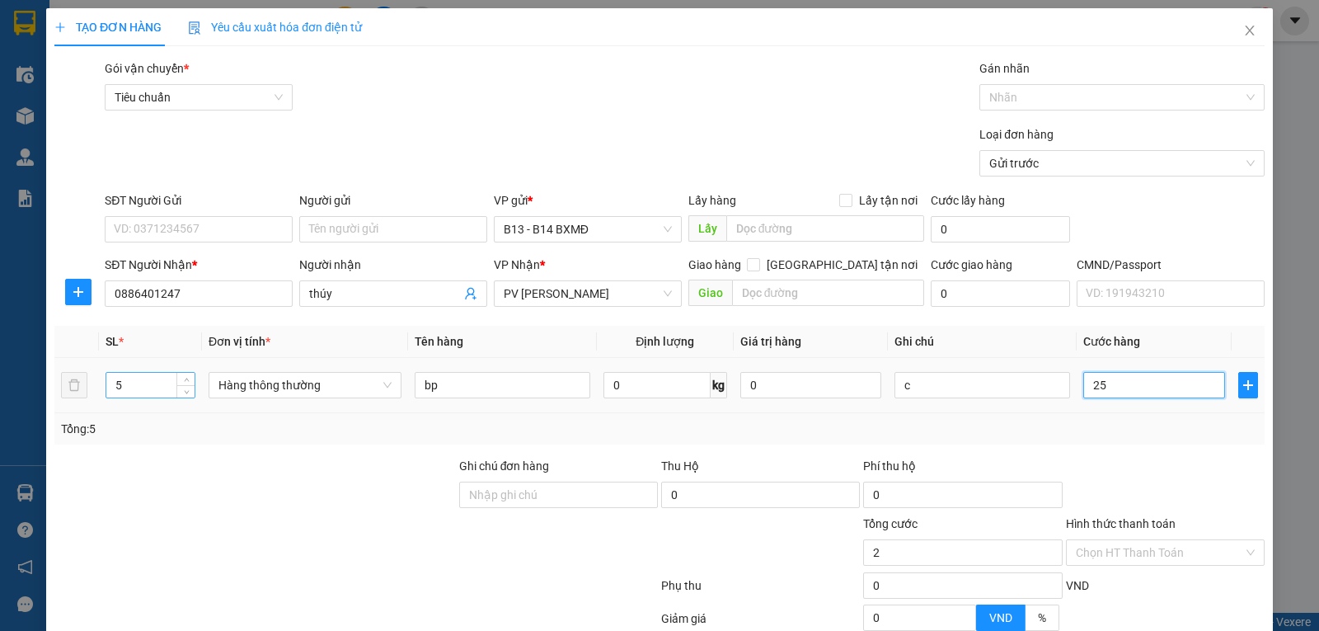
type input "25"
type input "250"
type input "2.500"
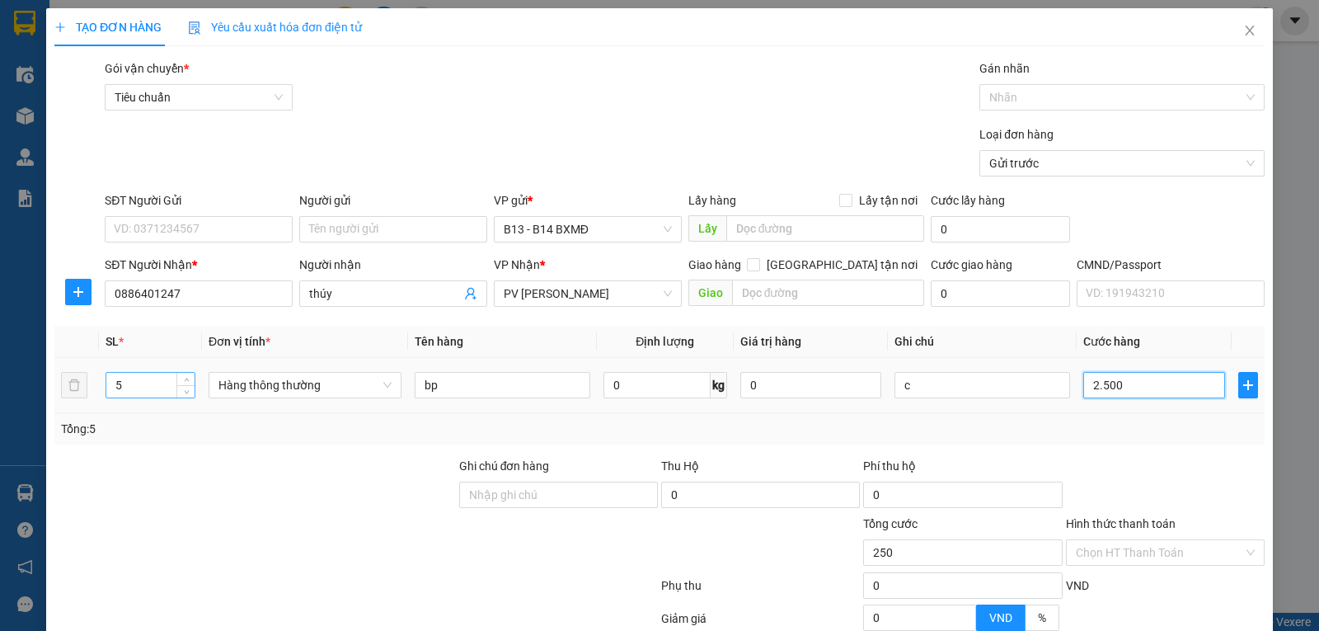
type input "2.500"
type input "25.000"
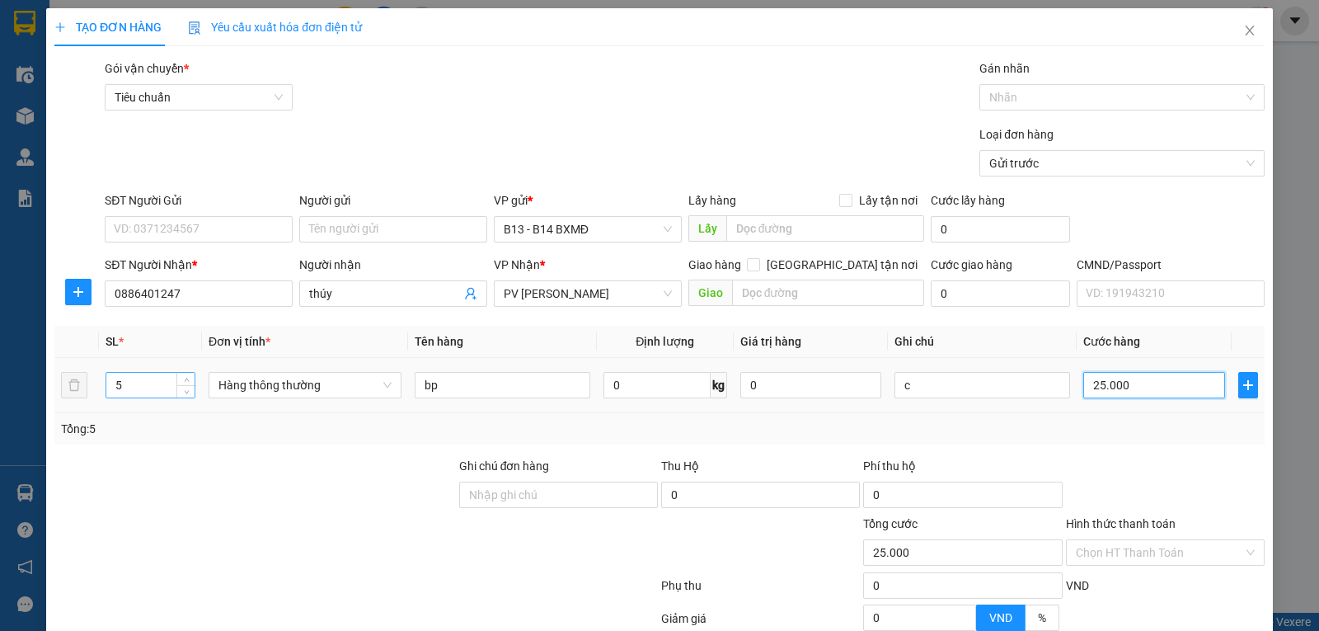
type input "250.000"
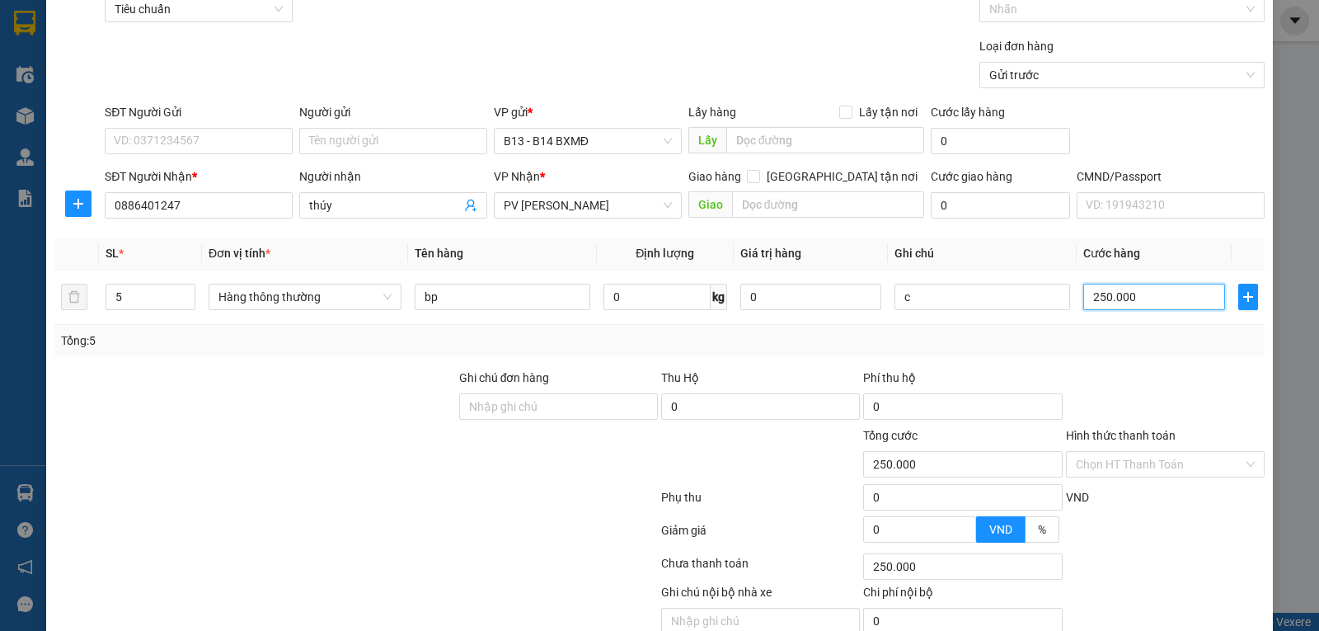
scroll to position [166, 0]
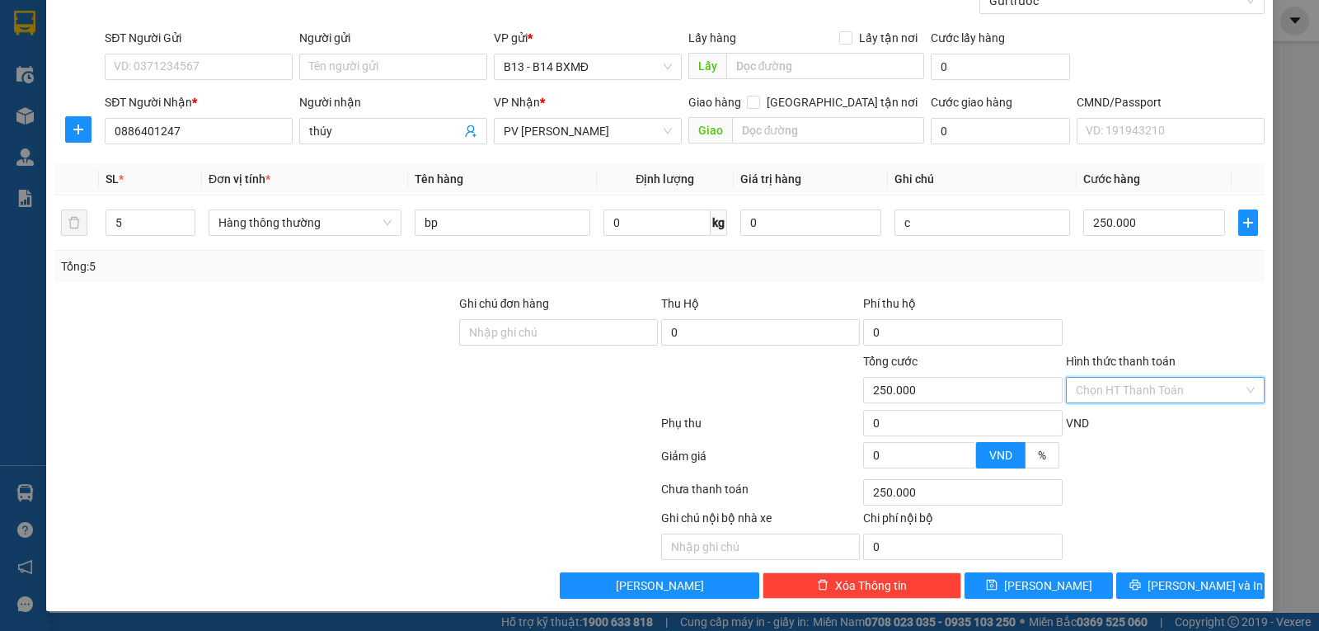
click at [1124, 395] on input "Hình thức thanh toán" at bounding box center [1159, 390] width 167 height 25
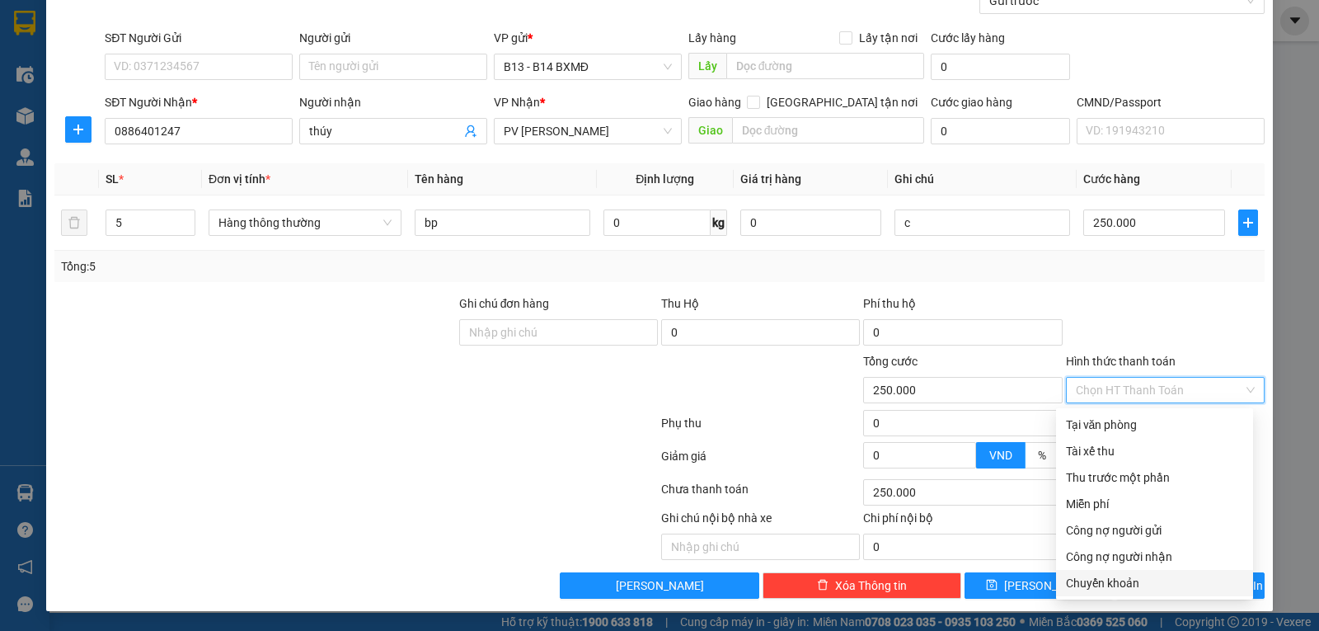
click at [1096, 577] on div "Chuyển khoản" at bounding box center [1154, 583] width 177 height 18
type input "0"
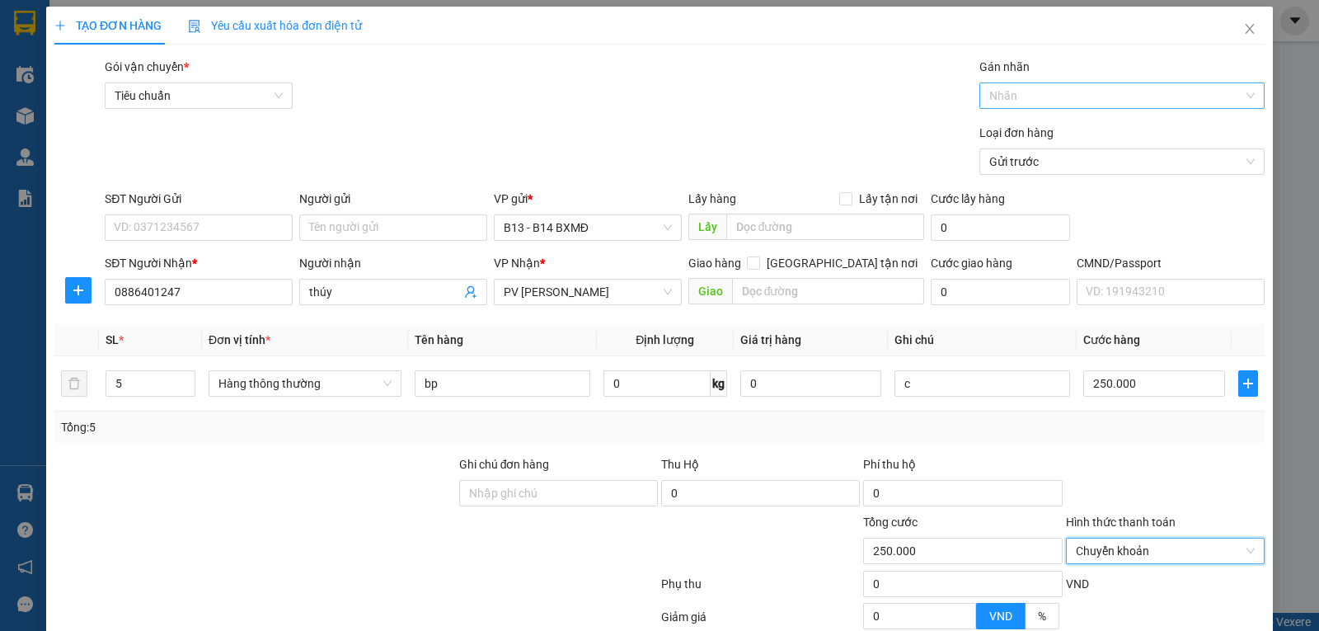
scroll to position [0, 0]
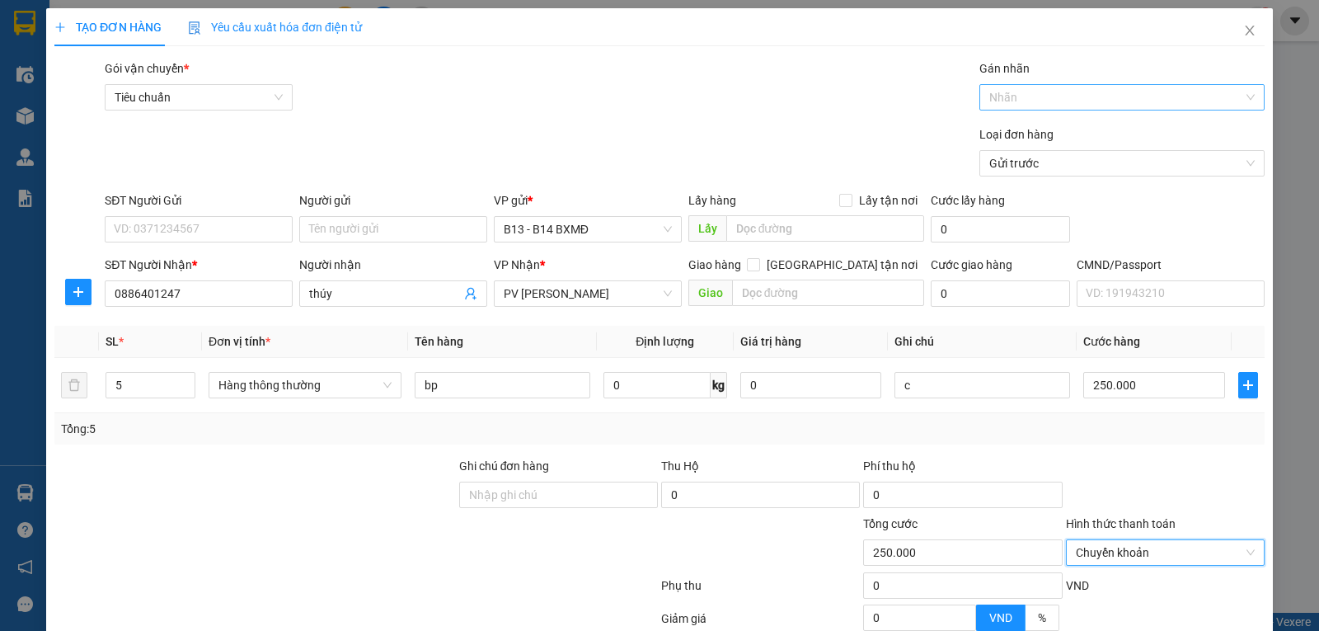
click at [1040, 93] on div at bounding box center [1113, 97] width 260 height 20
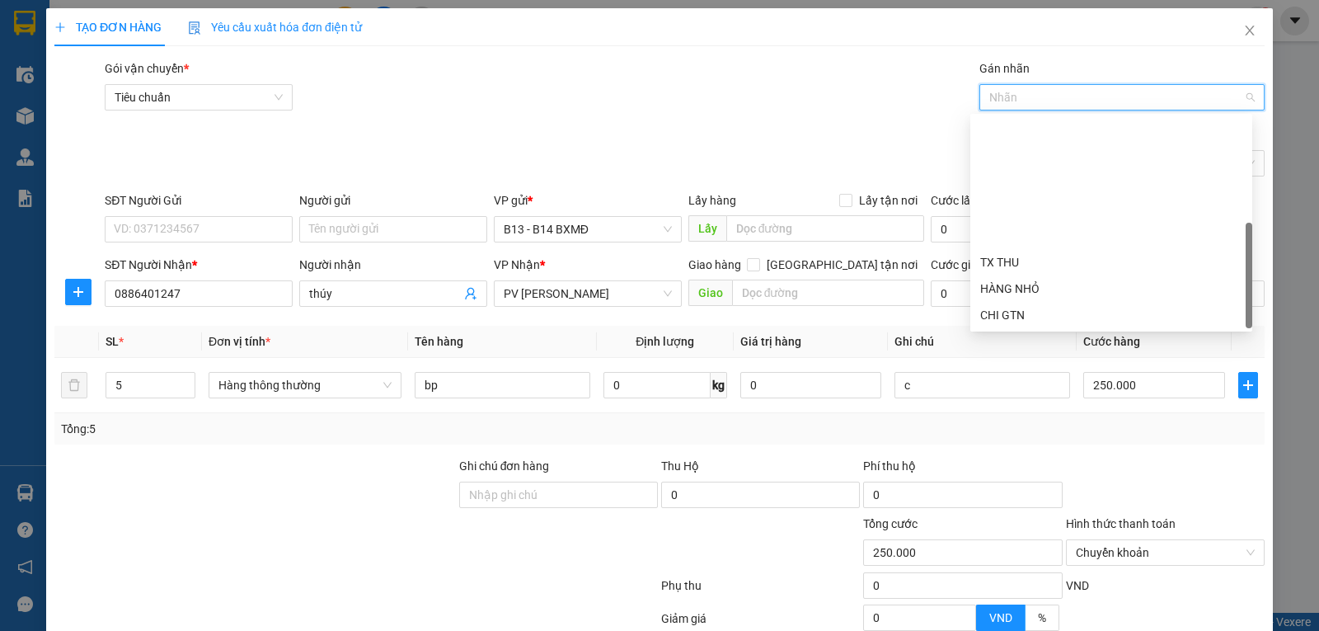
scroll to position [158, 0]
click at [1008, 316] on div "CK 6839" at bounding box center [1111, 315] width 262 height 18
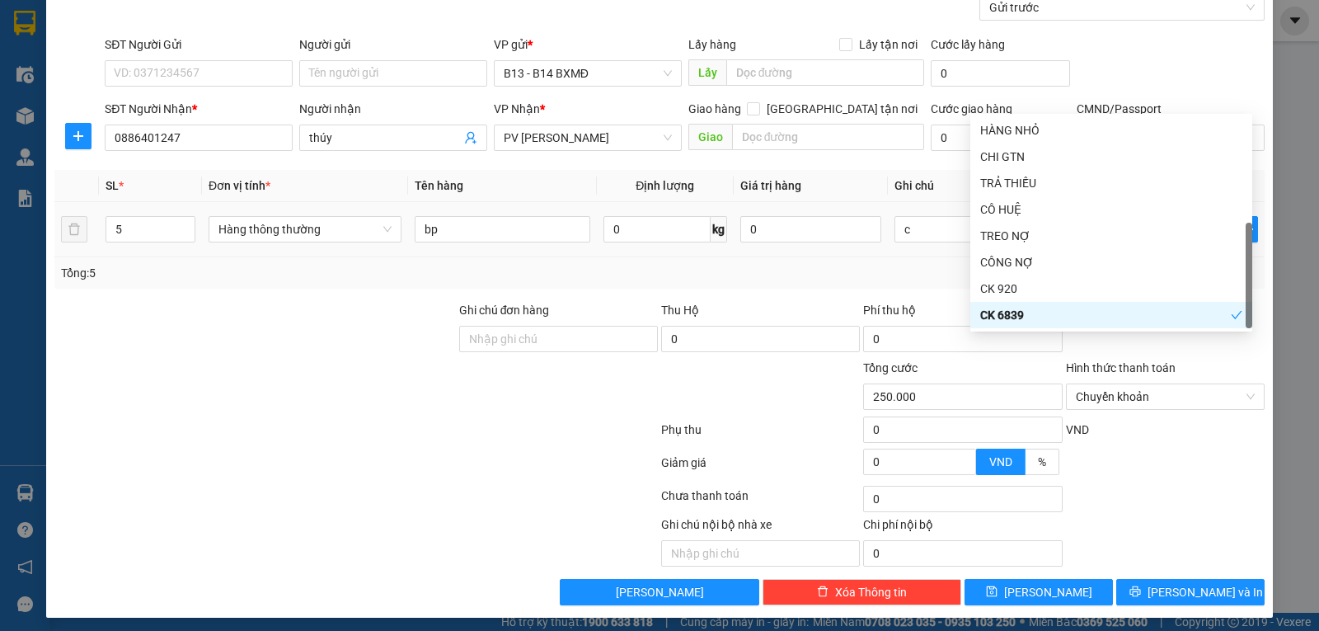
scroll to position [166, 0]
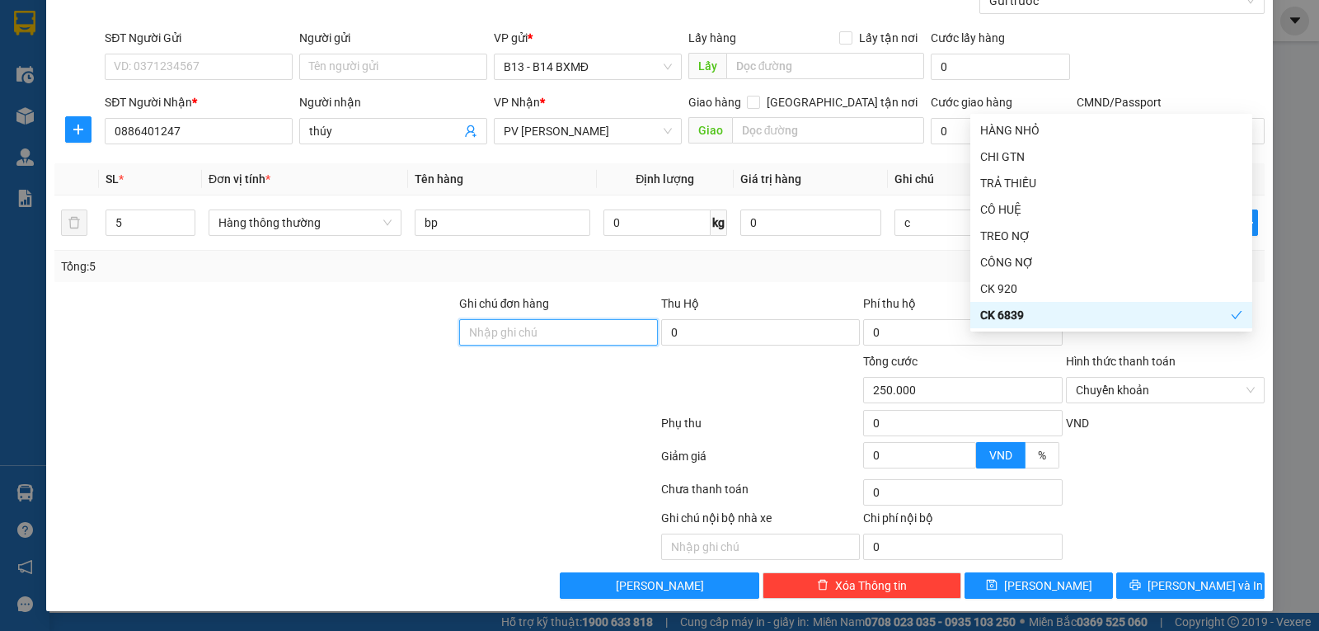
click at [539, 329] on input "Ghi chú đơn hàng" at bounding box center [558, 332] width 199 height 26
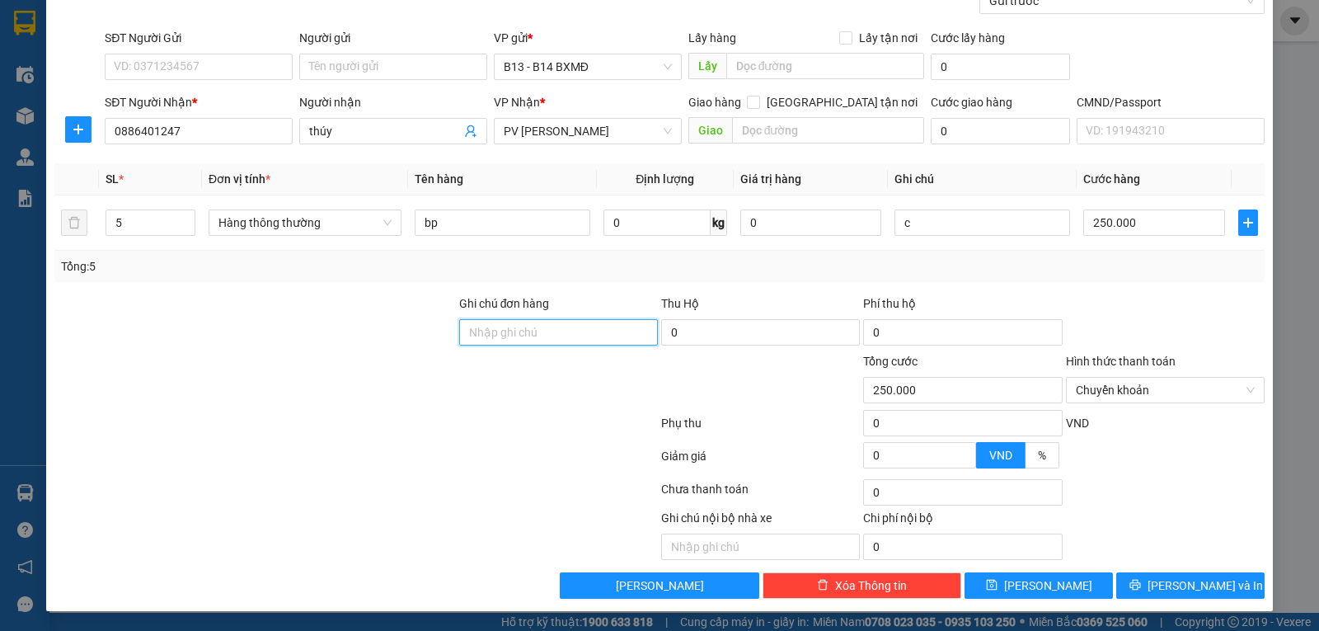
paste input "ck630 12/10 15h57"
type input "ck630 12/10 15h57"
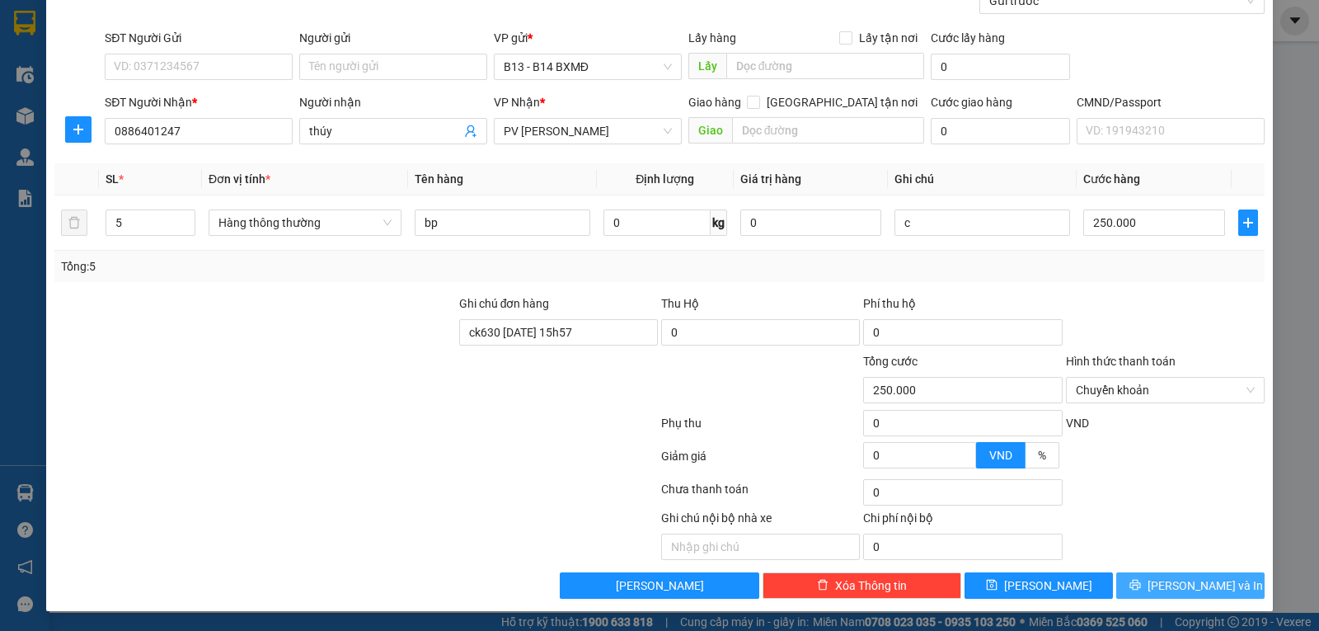
click at [1161, 584] on button "Lưu và In" at bounding box center [1190, 585] width 148 height 26
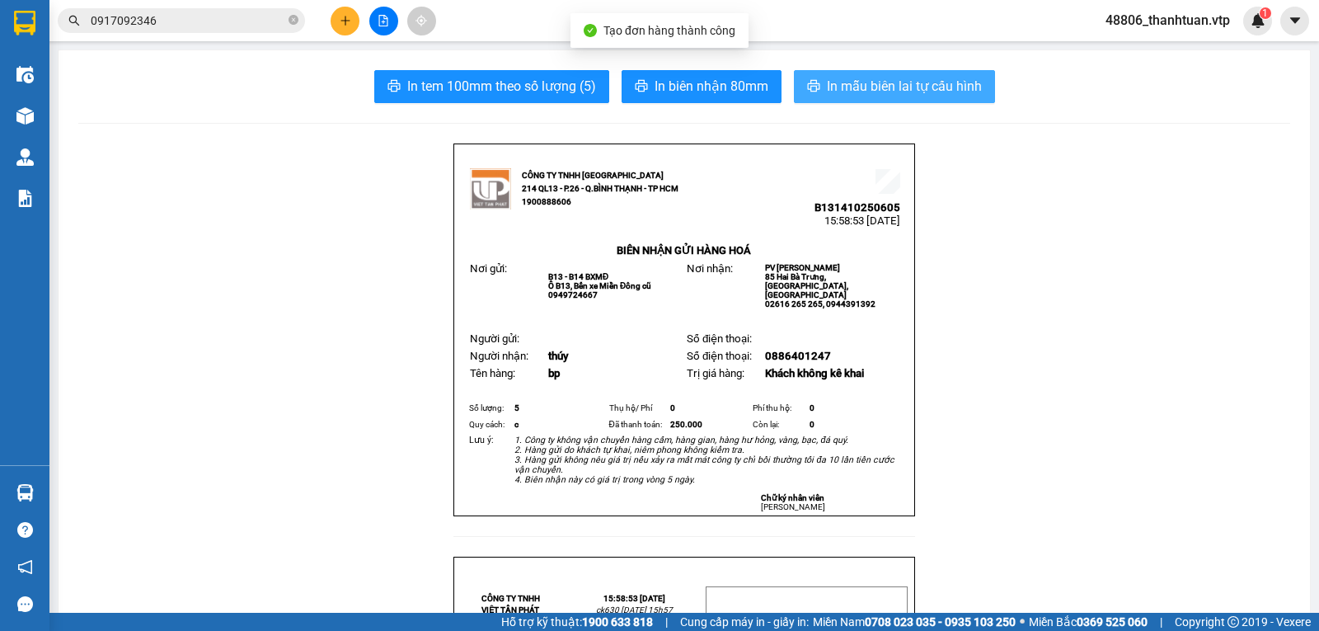
click at [843, 89] on span "In mẫu biên lai tự cấu hình" at bounding box center [904, 86] width 155 height 21
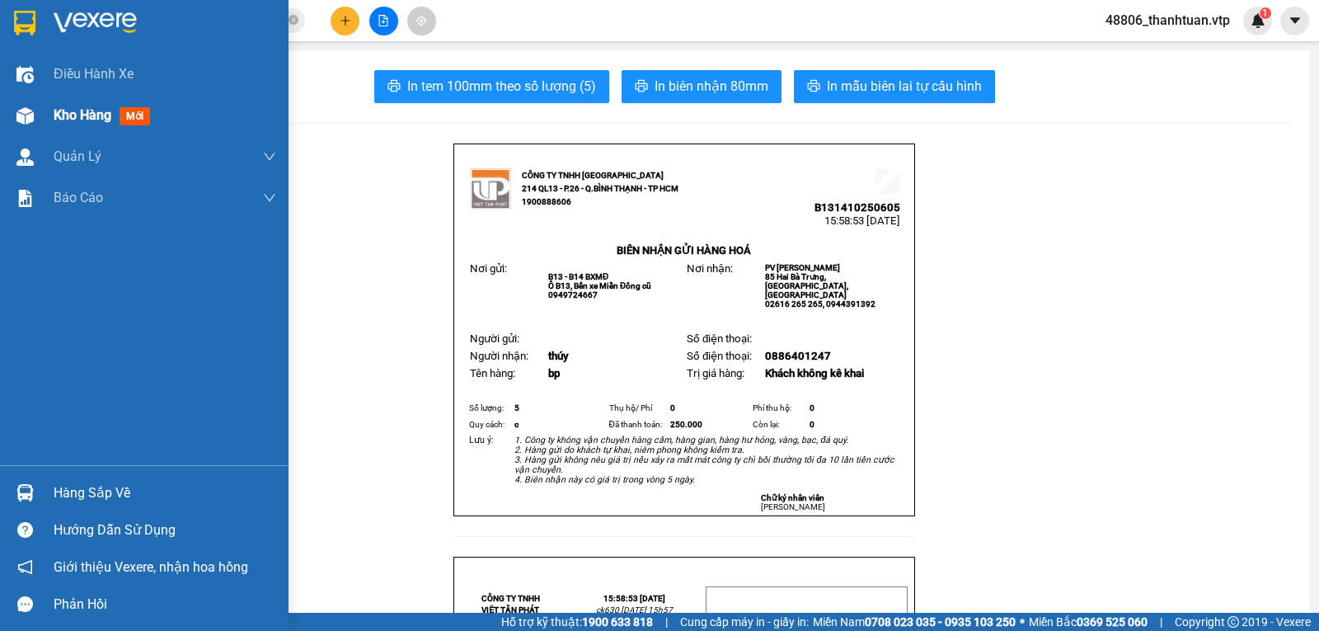
click at [96, 107] on span "Kho hàng" at bounding box center [83, 115] width 58 height 16
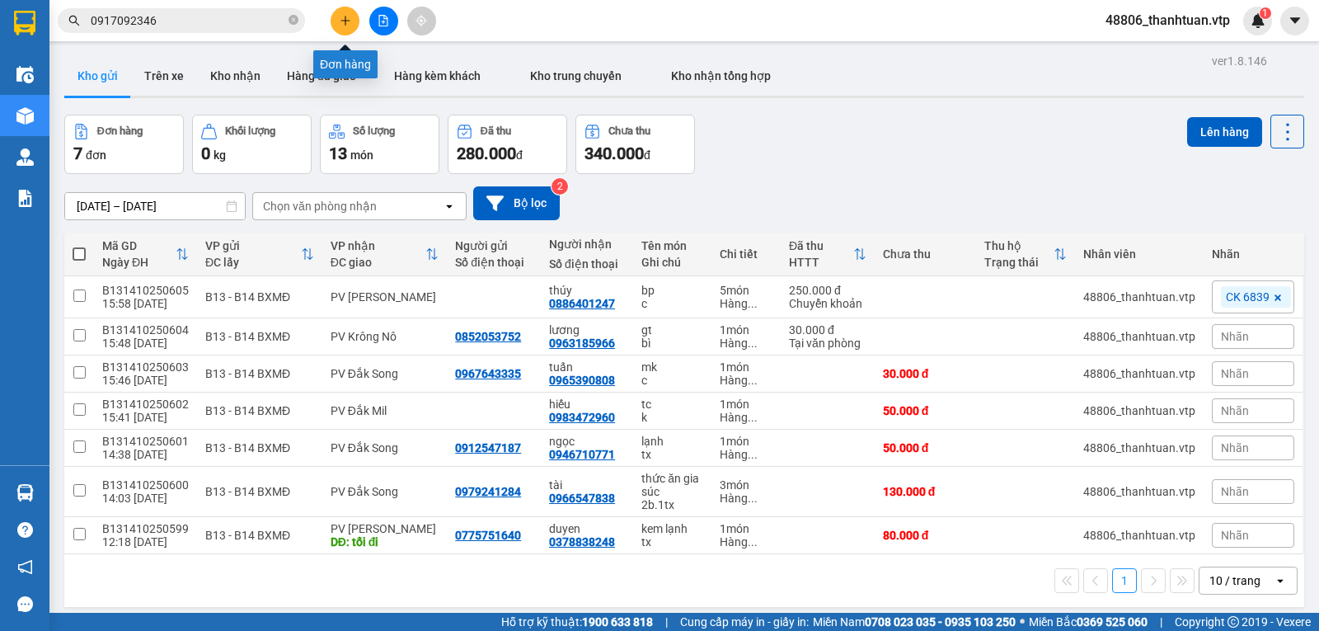
click at [340, 26] on icon "plus" at bounding box center [346, 21] width 12 height 12
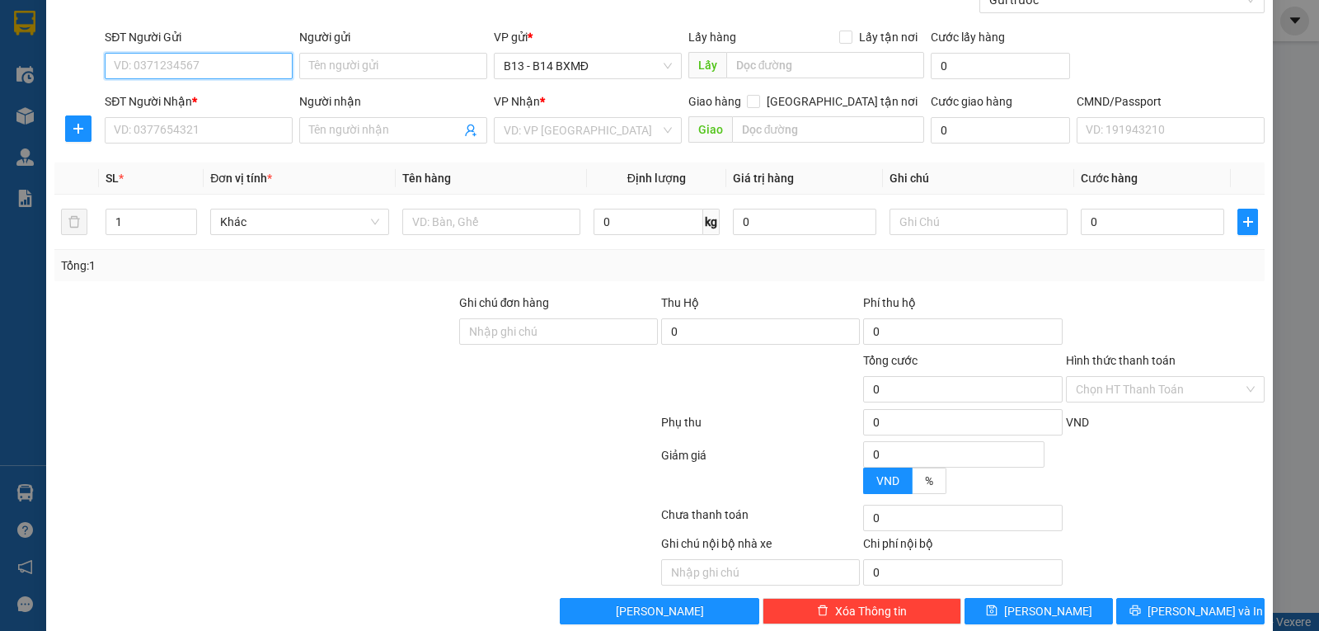
scroll to position [165, 0]
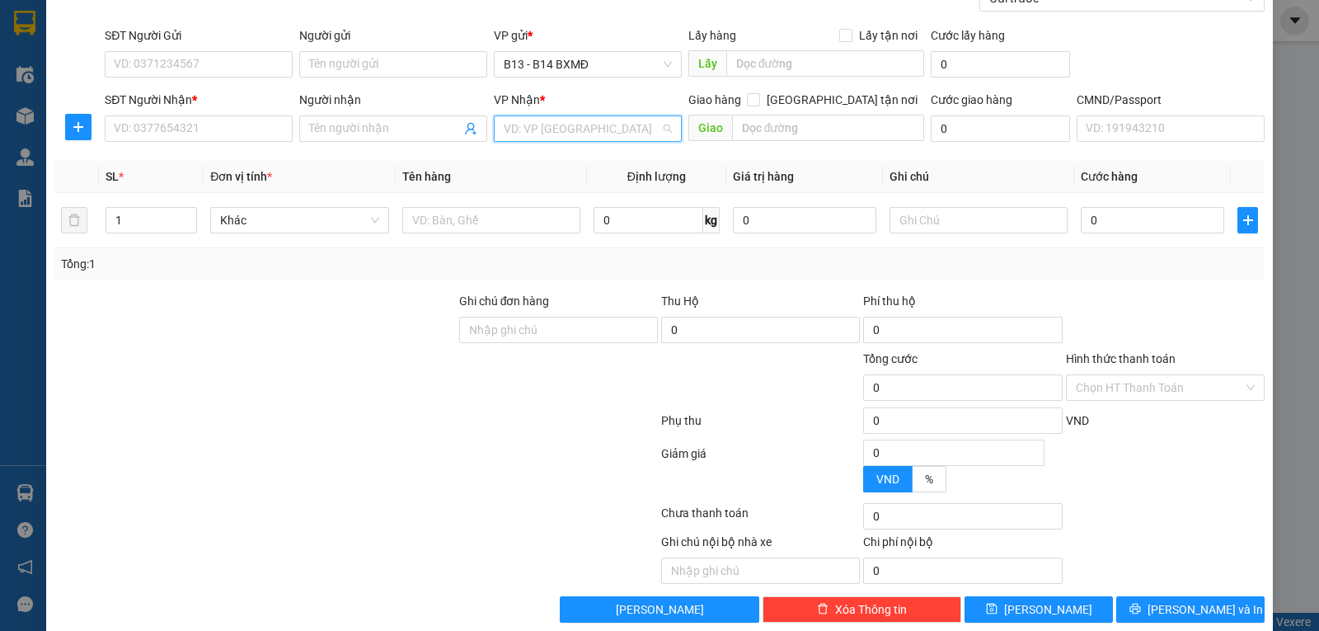
click at [519, 136] on input "search" at bounding box center [582, 128] width 157 height 25
type input "nd"
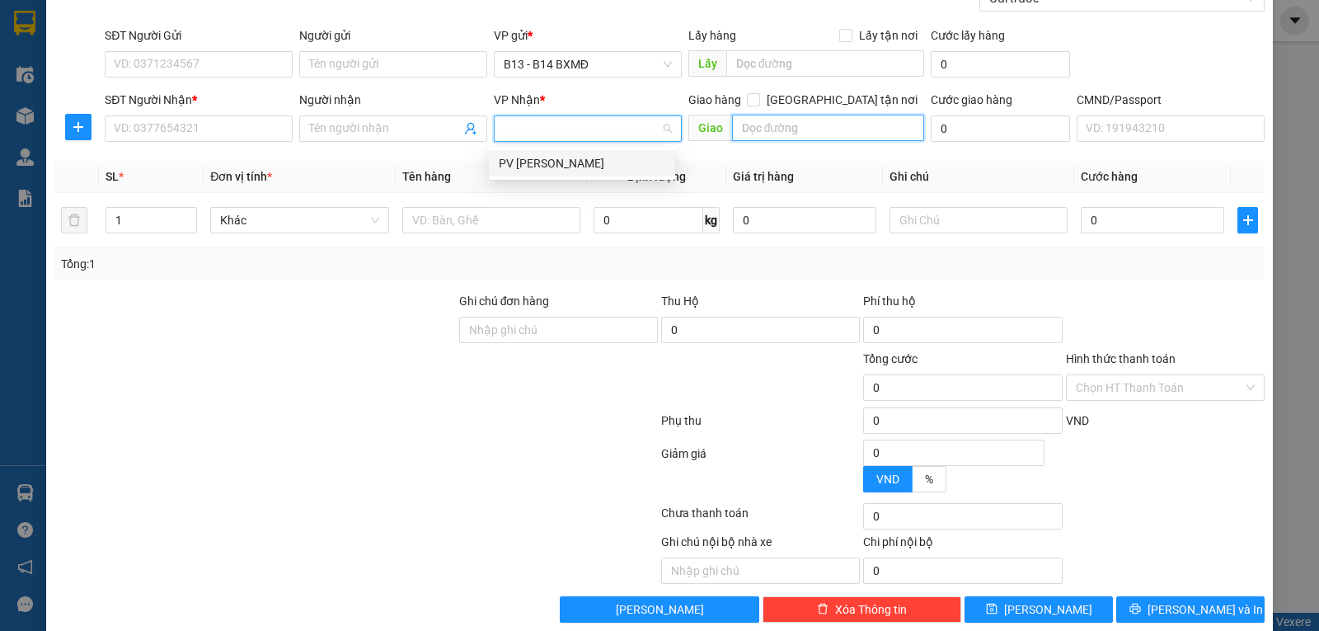
click at [772, 127] on input "text" at bounding box center [828, 128] width 193 height 26
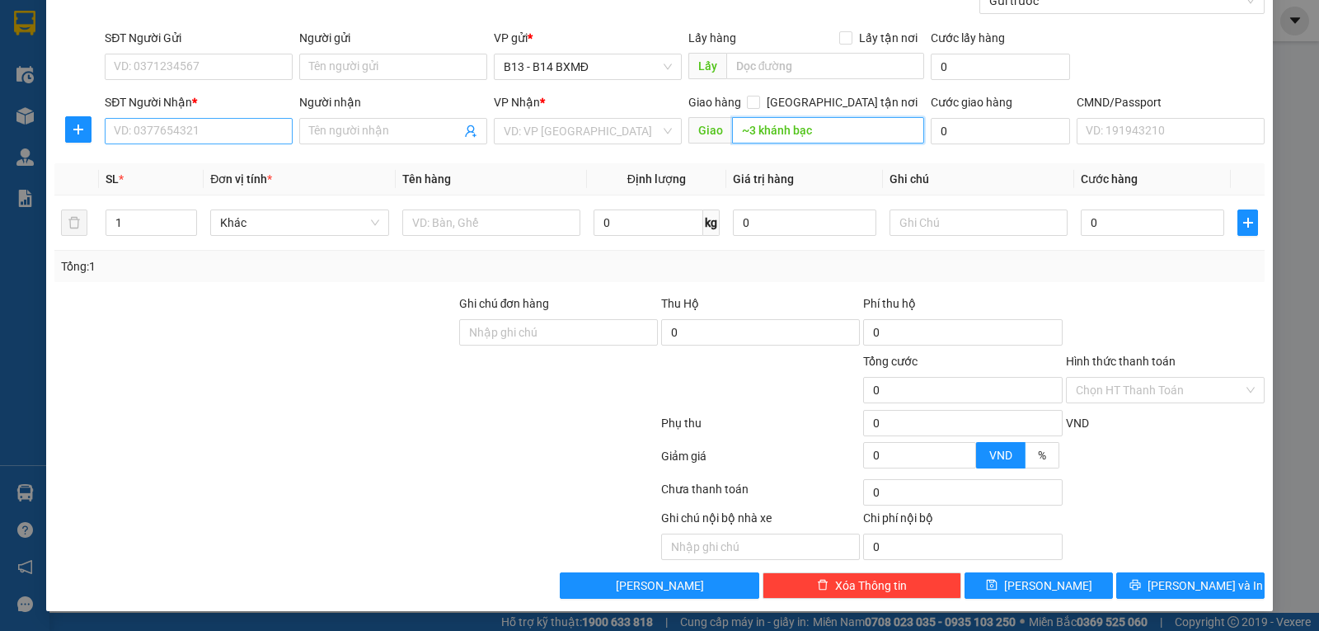
type input "~3 khánh bạc"
click at [226, 129] on input "SĐT Người Nhận *" at bounding box center [199, 131] width 188 height 26
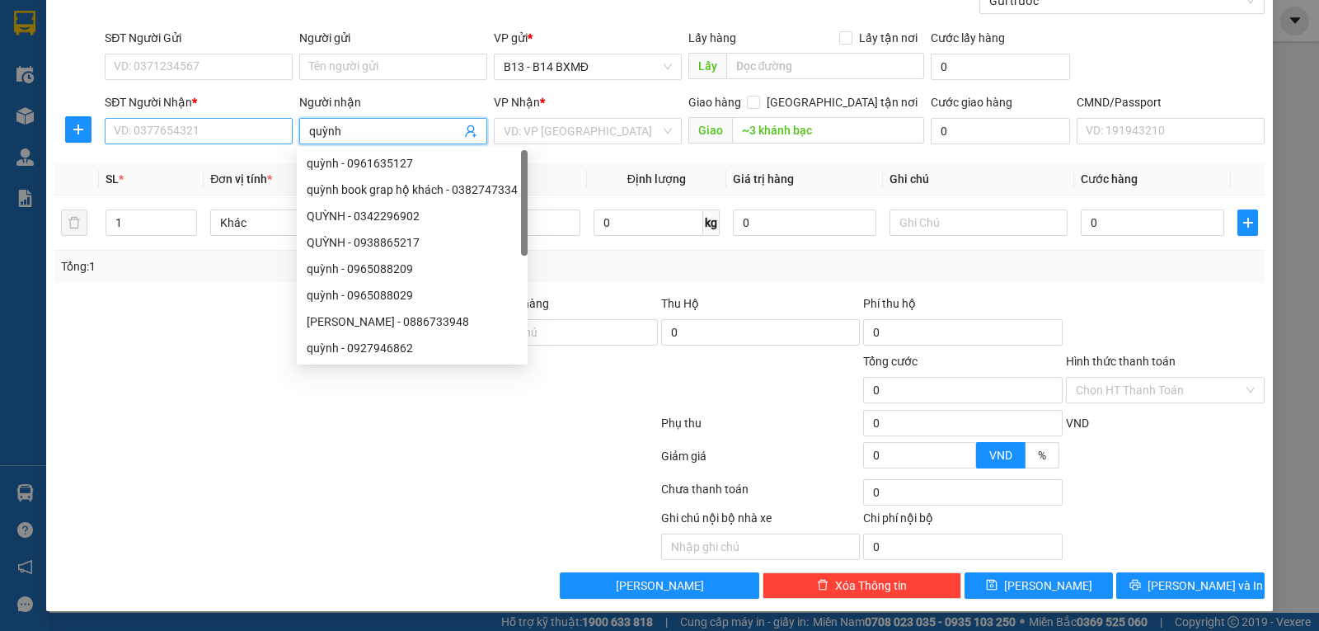
type input "quỳnh"
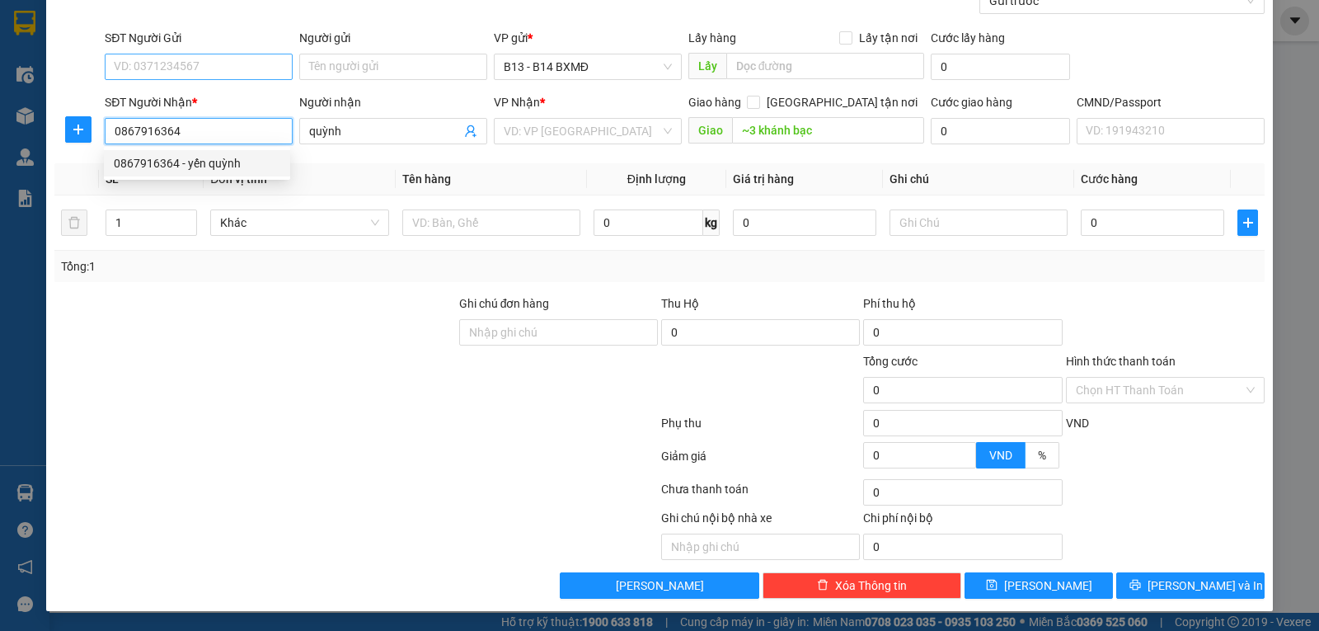
type input "0867916364"
click at [218, 69] on input "SĐT Người Gửi" at bounding box center [199, 67] width 188 height 26
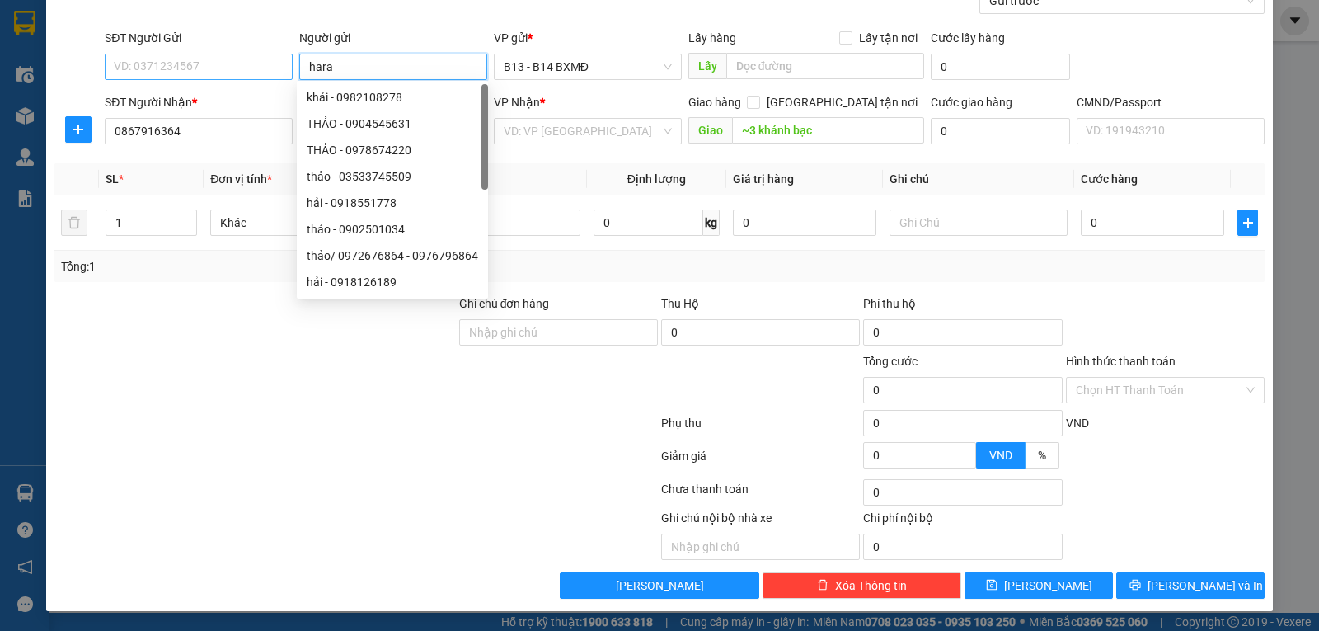
type input "hara"
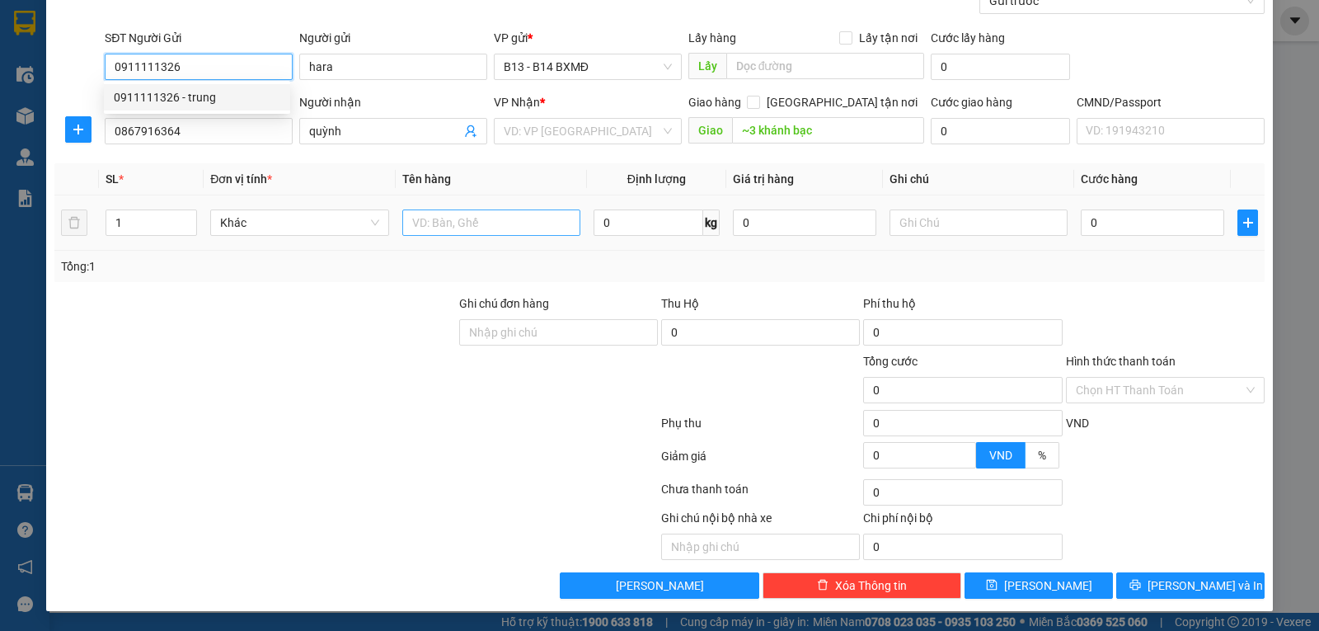
type input "0911111326"
click at [443, 223] on input "text" at bounding box center [491, 222] width 178 height 26
type input "bánh tráng"
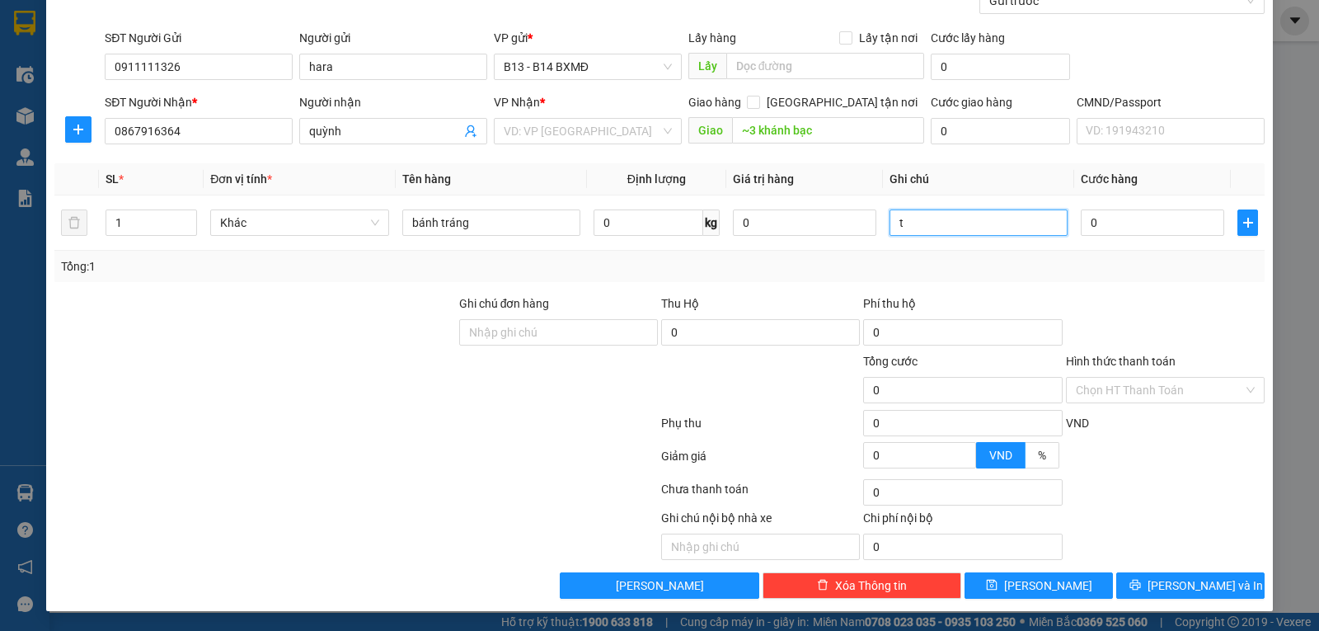
type input "t"
type input "5"
type input "50"
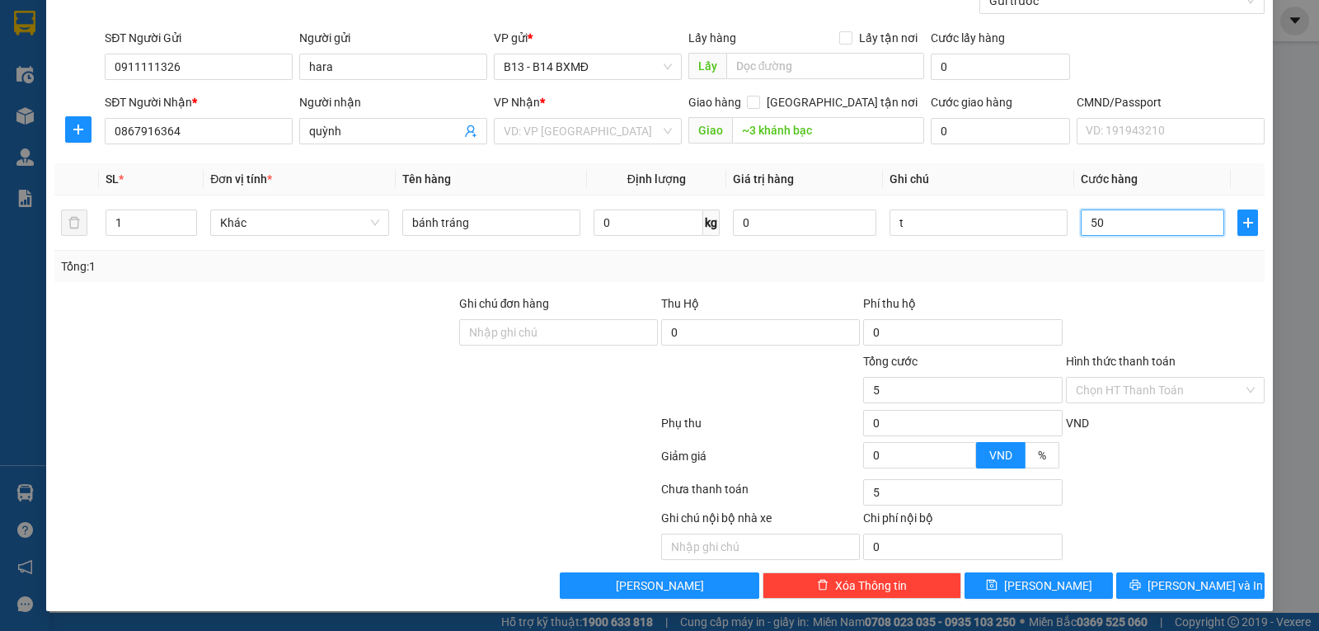
type input "50"
type input "500"
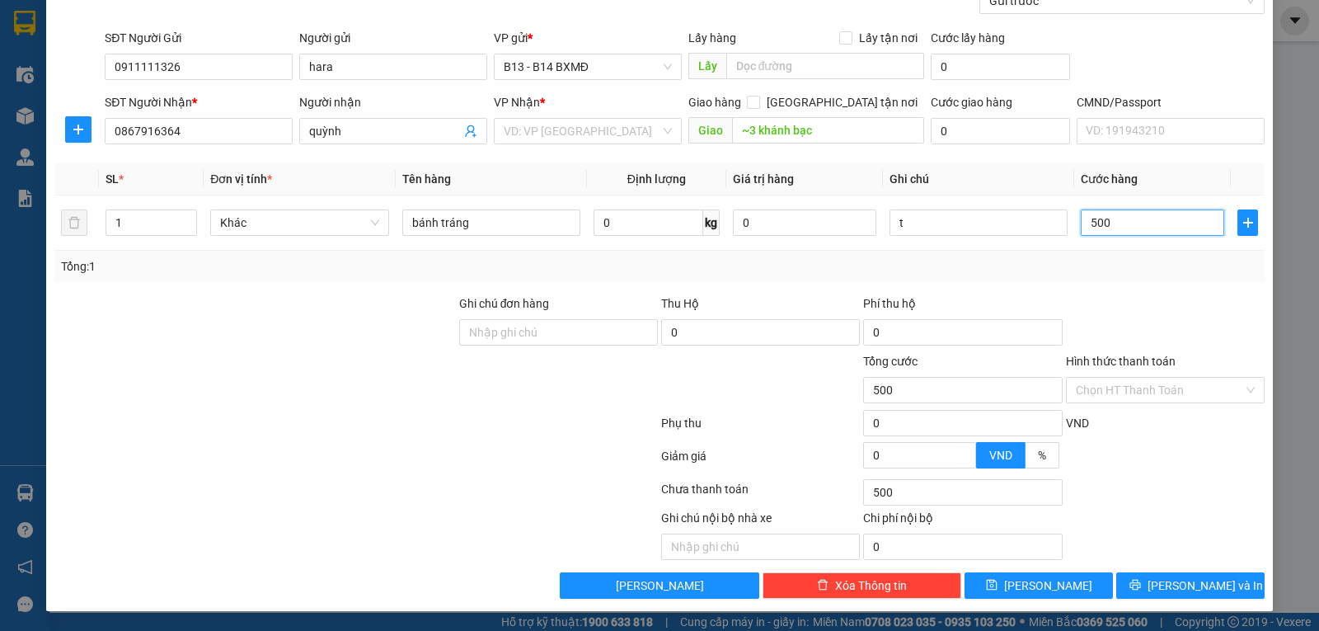
type input "5.000"
type input "50.000"
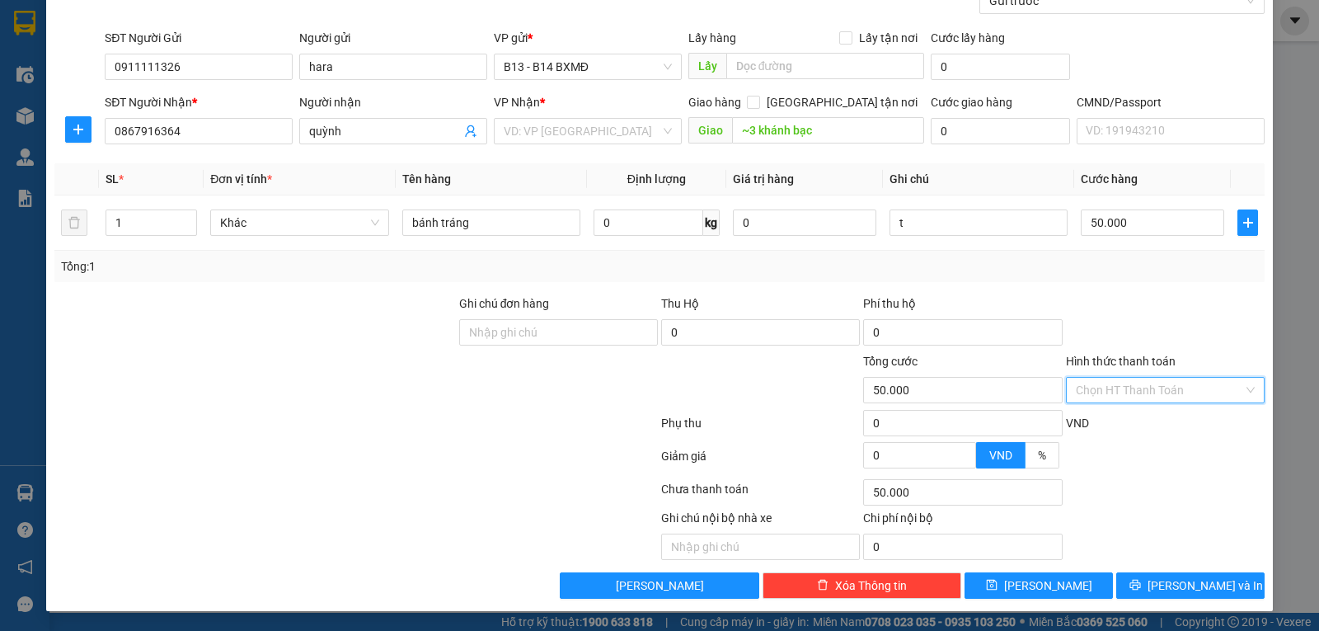
click at [1114, 385] on input "Hình thức thanh toán" at bounding box center [1159, 390] width 167 height 25
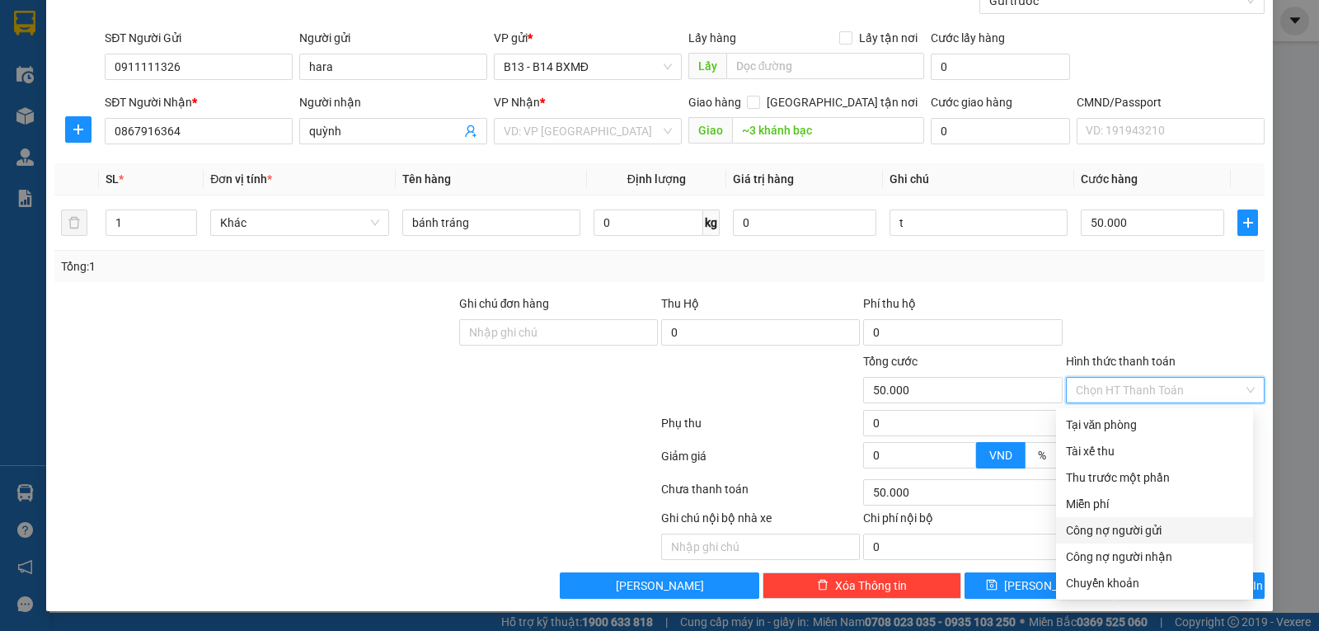
scroll to position [166, 0]
click at [1110, 580] on div "Chuyển khoản" at bounding box center [1154, 583] width 177 height 18
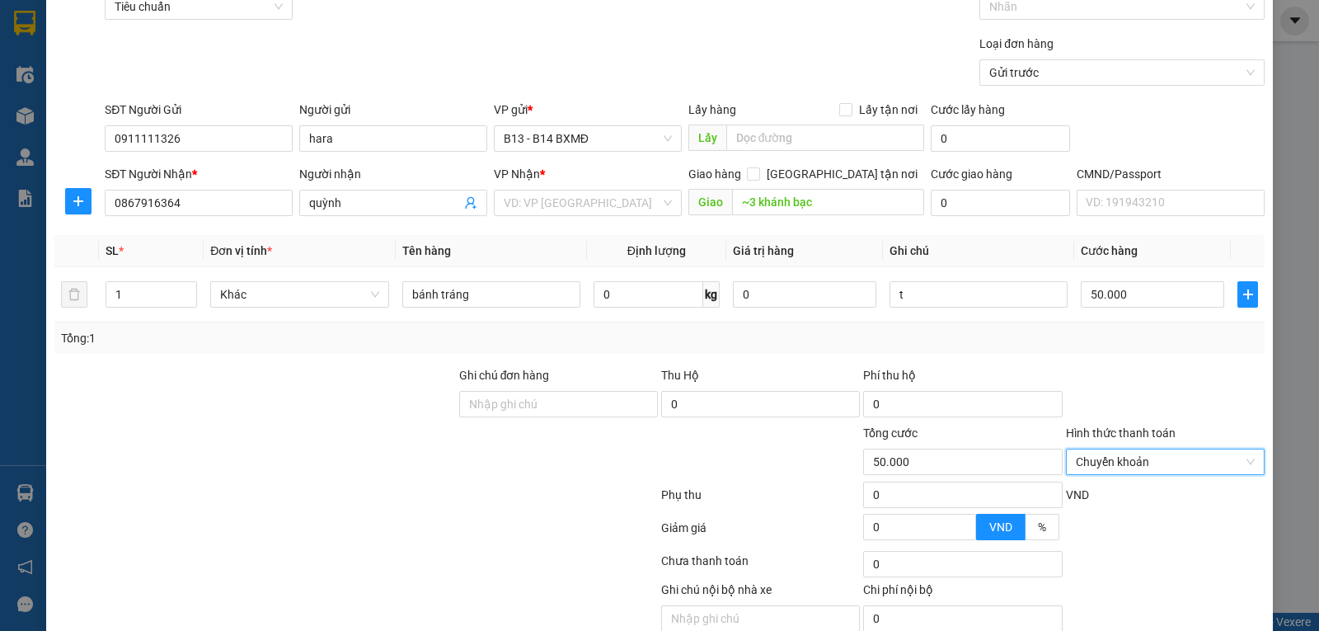
scroll to position [0, 0]
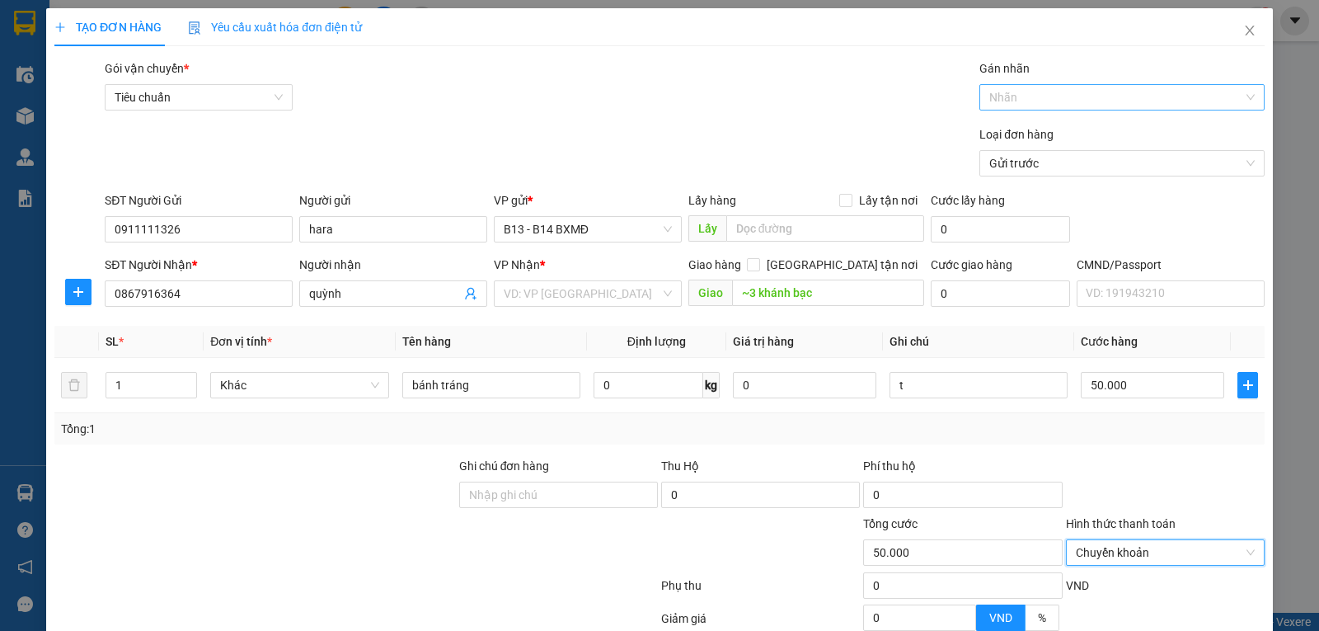
click at [1040, 105] on div at bounding box center [1113, 97] width 260 height 20
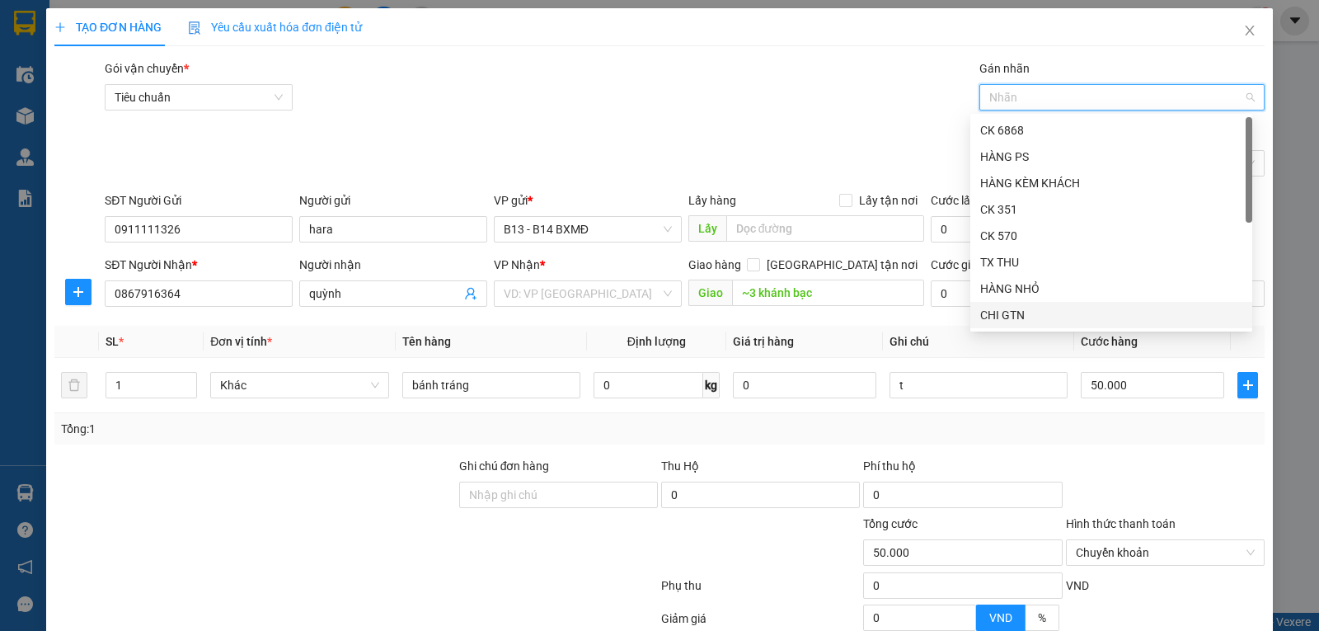
scroll to position [158, 0]
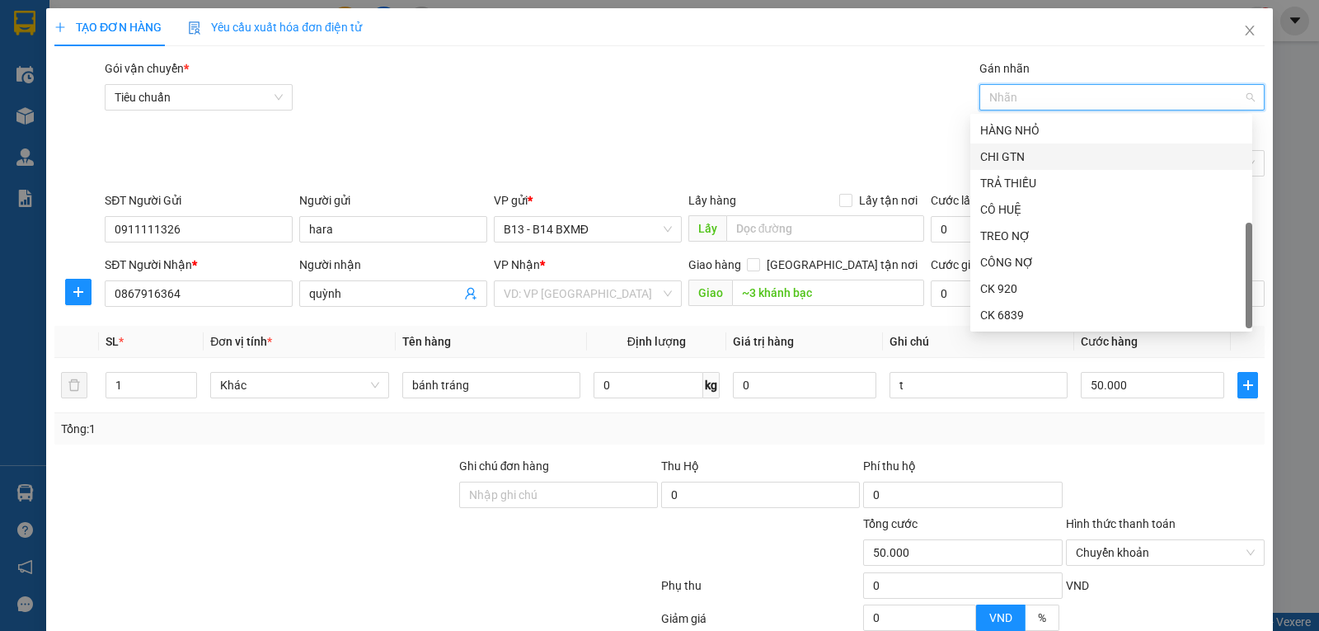
click at [1019, 312] on div "CK 6839" at bounding box center [1111, 315] width 262 height 18
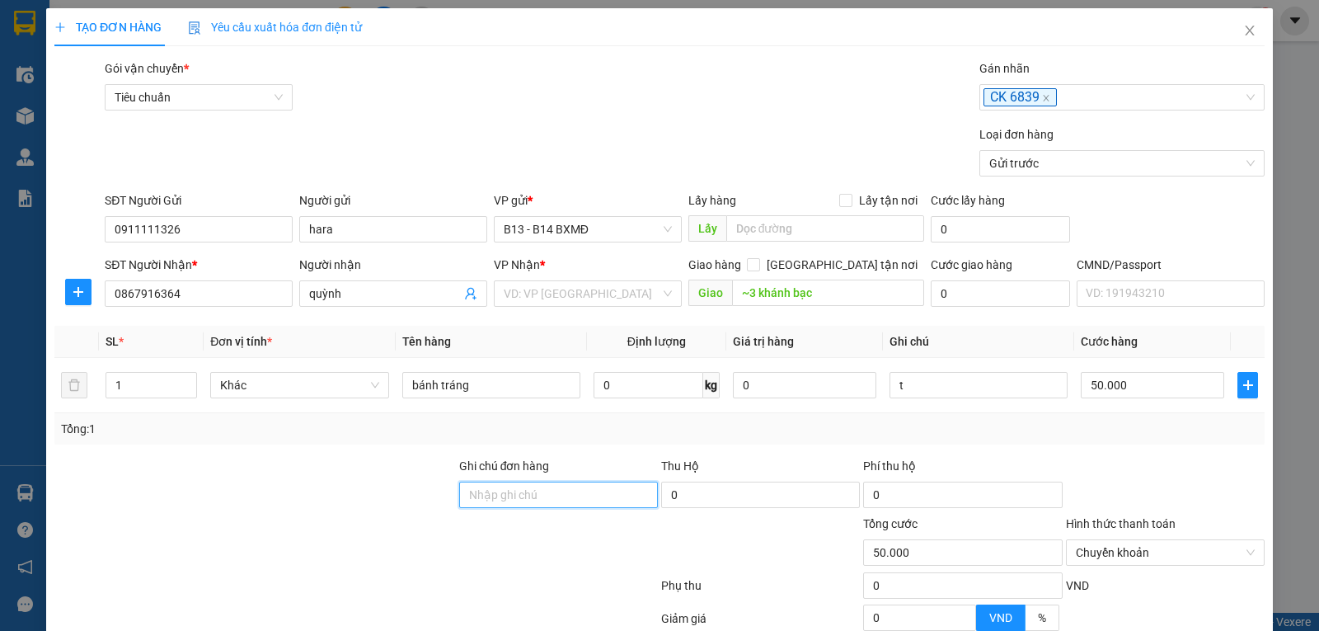
click at [508, 492] on input "Ghi chú đơn hàng" at bounding box center [558, 494] width 199 height 26
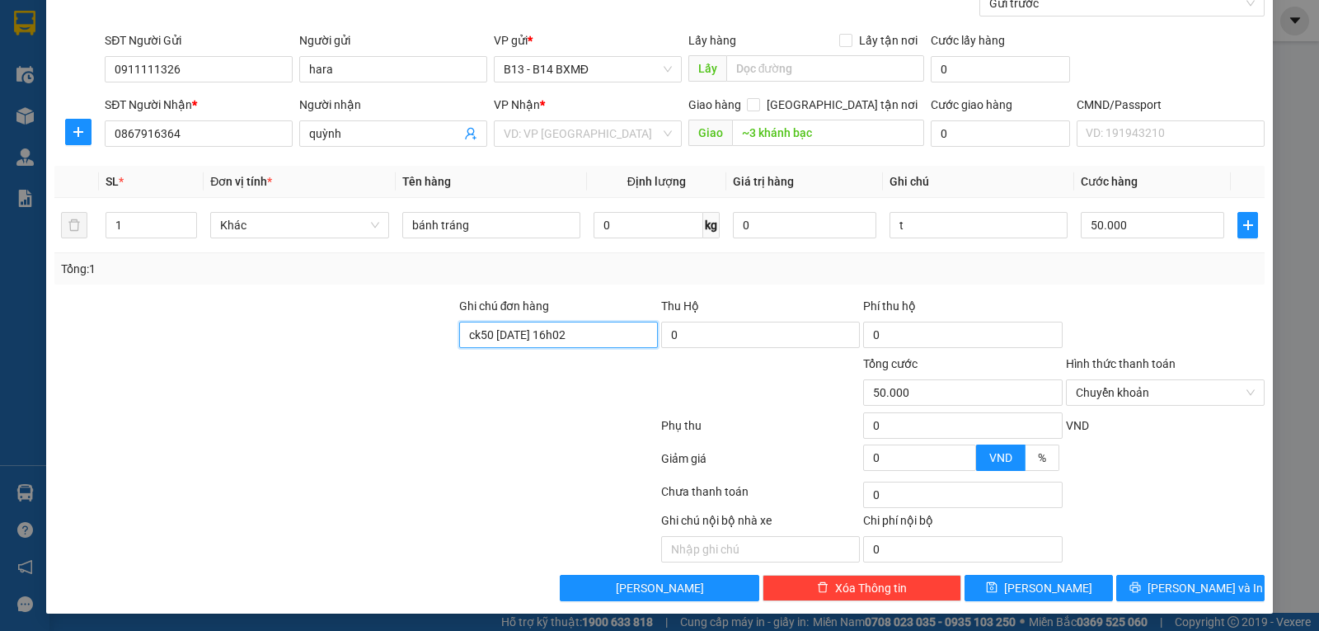
scroll to position [166, 0]
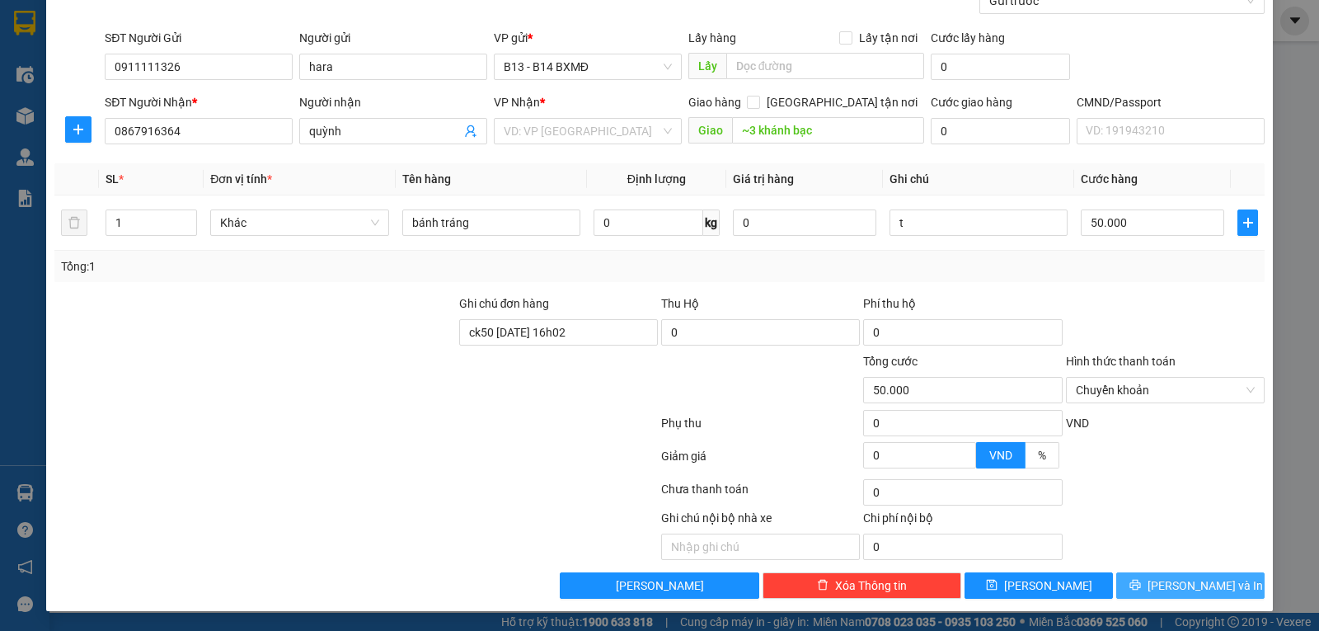
click at [1184, 584] on span "Lưu và In" at bounding box center [1204, 585] width 115 height 18
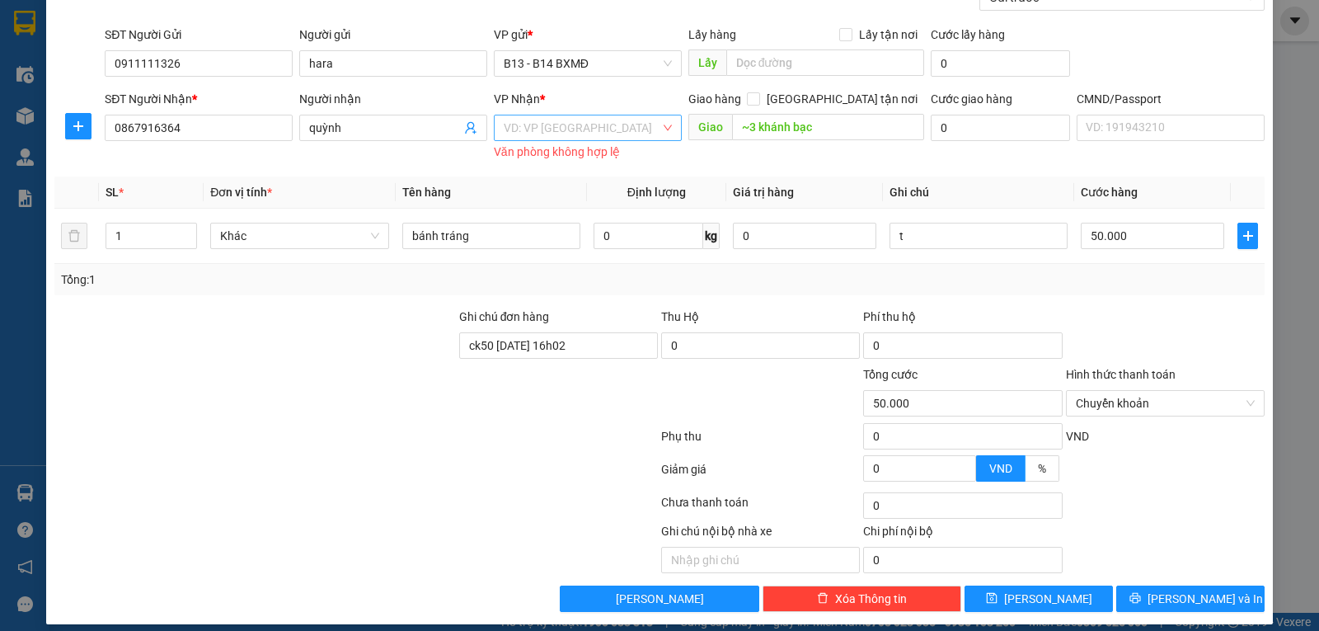
click at [561, 129] on input "search" at bounding box center [582, 127] width 157 height 25
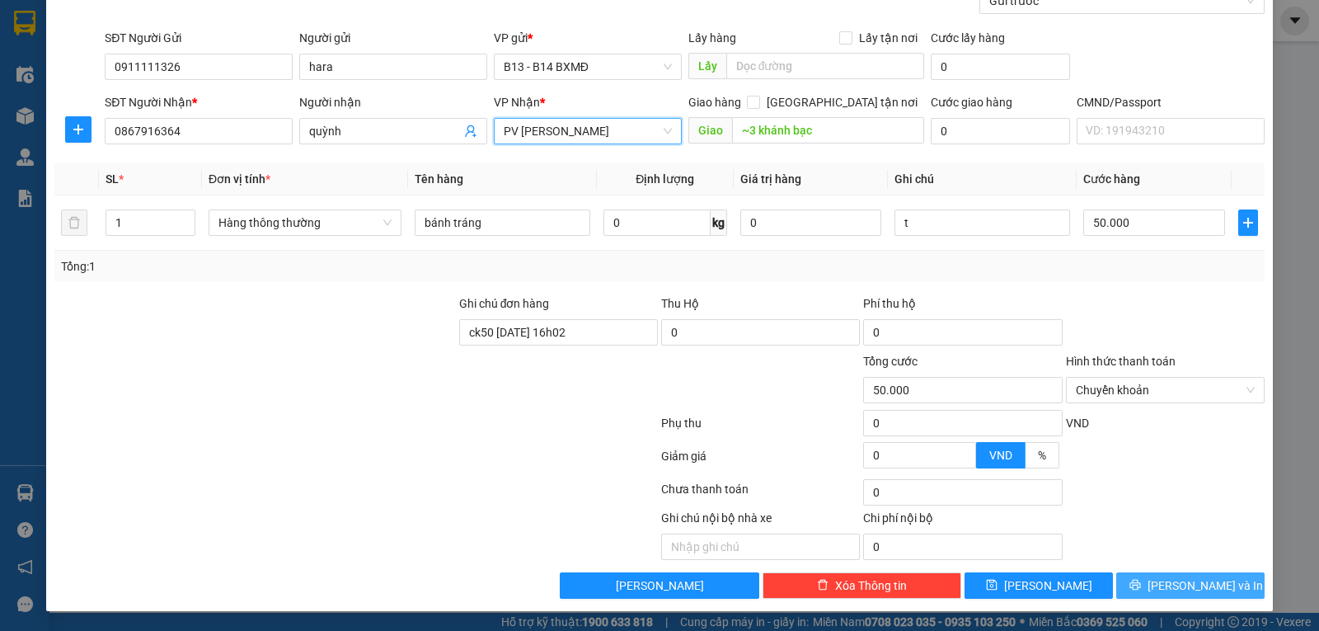
click at [1203, 588] on span "Lưu và In" at bounding box center [1204, 585] width 115 height 18
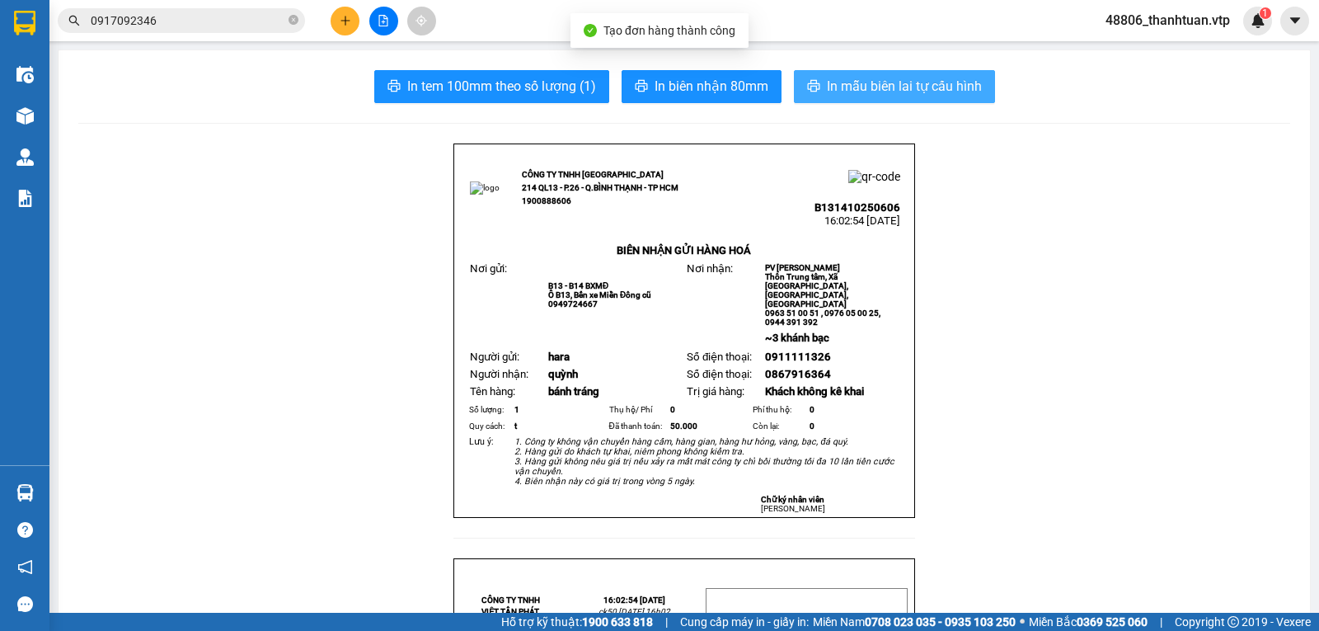
click at [987, 76] on button "In mẫu biên lai tự cấu hình" at bounding box center [894, 86] width 201 height 33
click at [936, 92] on span "In mẫu biên lai tự cấu hình" at bounding box center [904, 86] width 155 height 21
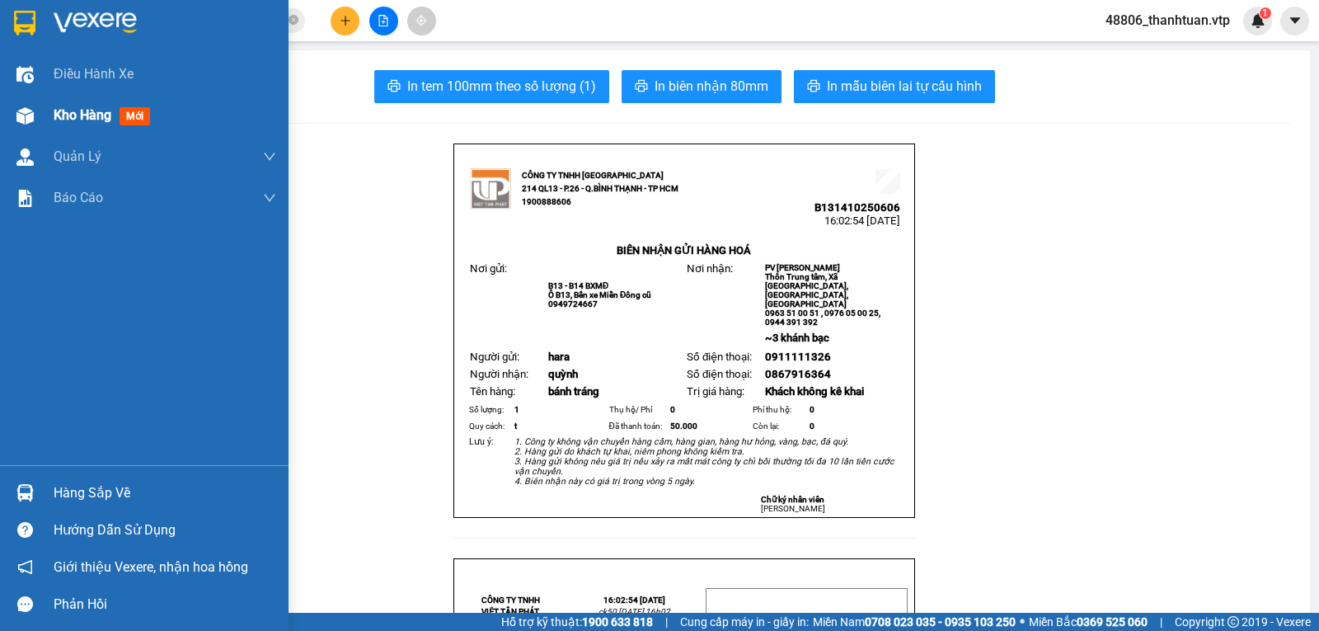
click at [72, 111] on span "Kho hàng" at bounding box center [83, 115] width 58 height 16
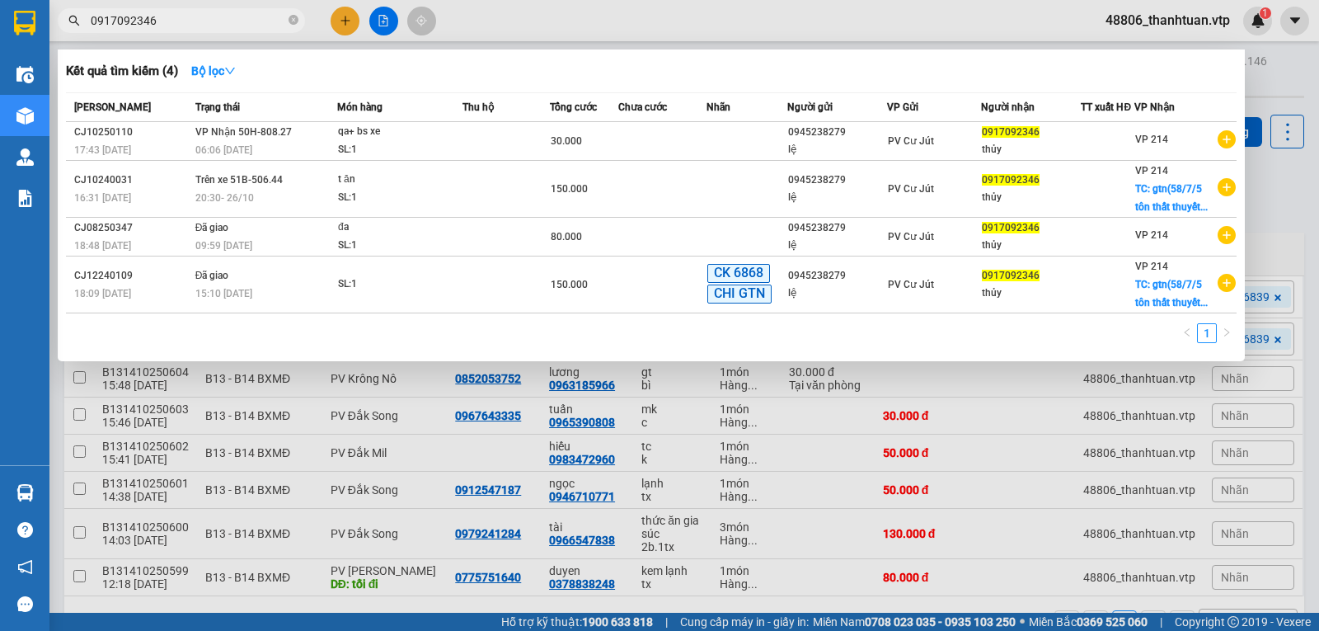
drag, startPoint x: 199, startPoint y: 18, endPoint x: 196, endPoint y: 48, distance: 29.9
click at [195, 35] on div "Kết quả tìm kiếm ( 4 ) Bộ lọc Mã ĐH Trạng thái Món hàng Thu hộ Tổng cước Chưa c…" at bounding box center [160, 21] width 321 height 29
click at [346, 18] on div at bounding box center [659, 315] width 1319 height 631
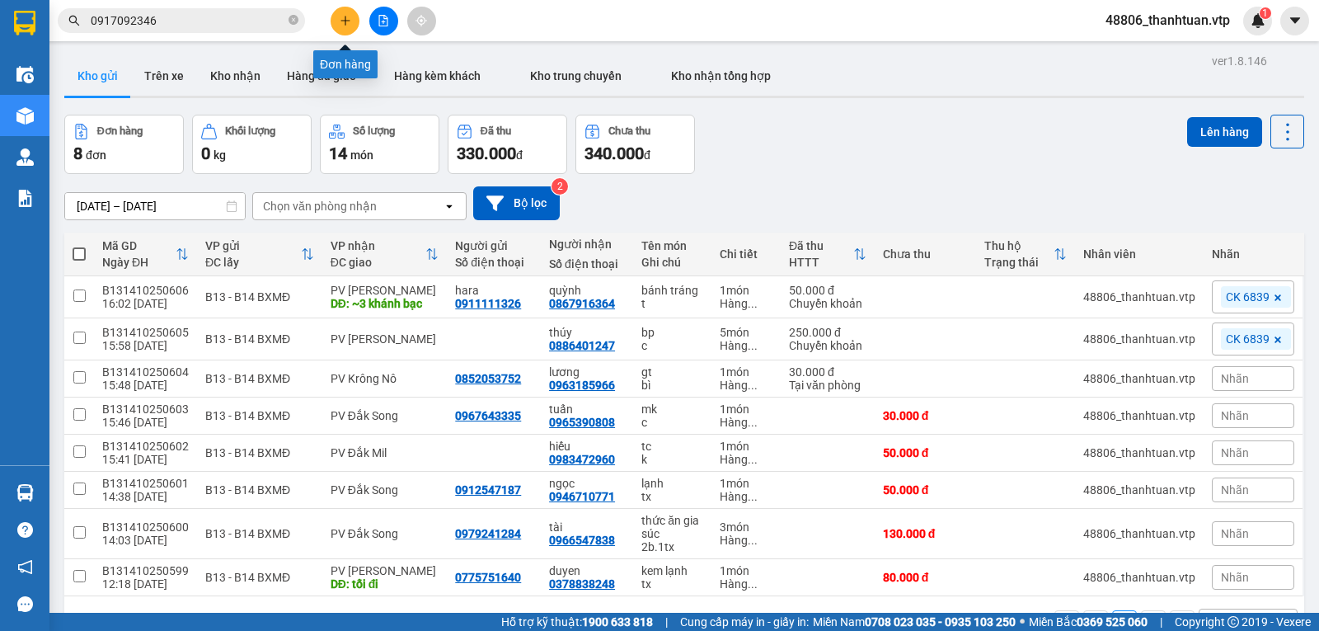
click at [337, 24] on button at bounding box center [345, 21] width 29 height 29
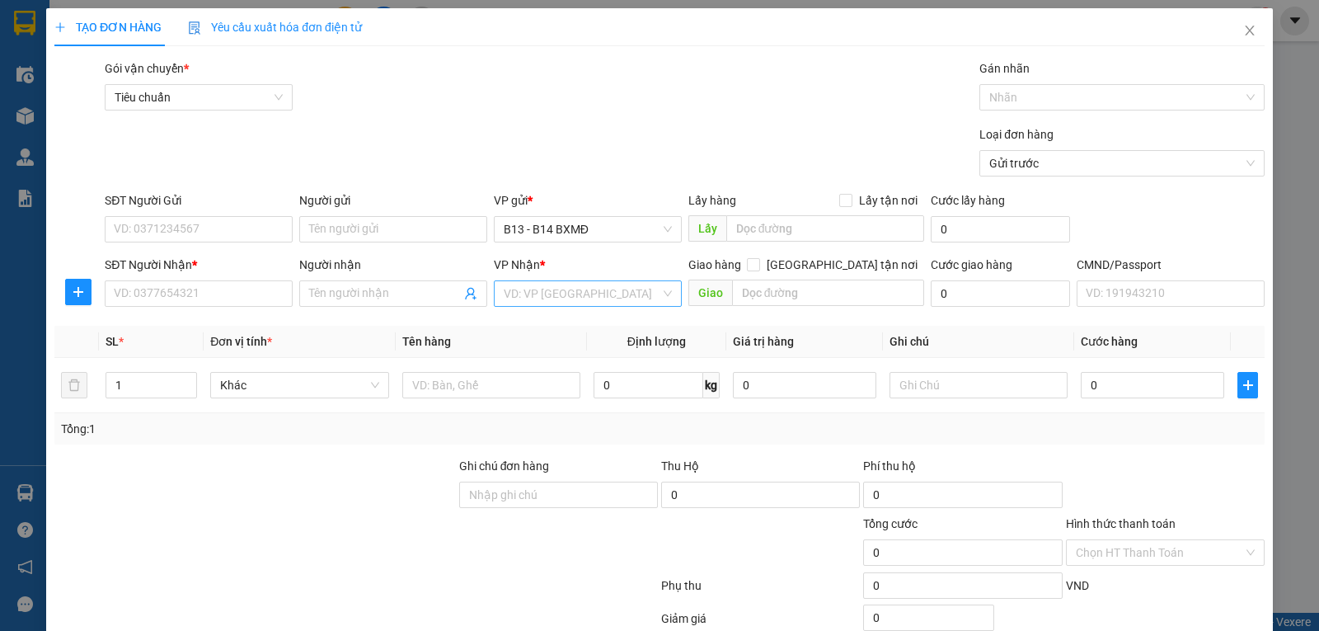
click at [558, 300] on input "search" at bounding box center [582, 293] width 157 height 25
click at [547, 323] on div "PV Đức Xuyên" at bounding box center [582, 328] width 167 height 18
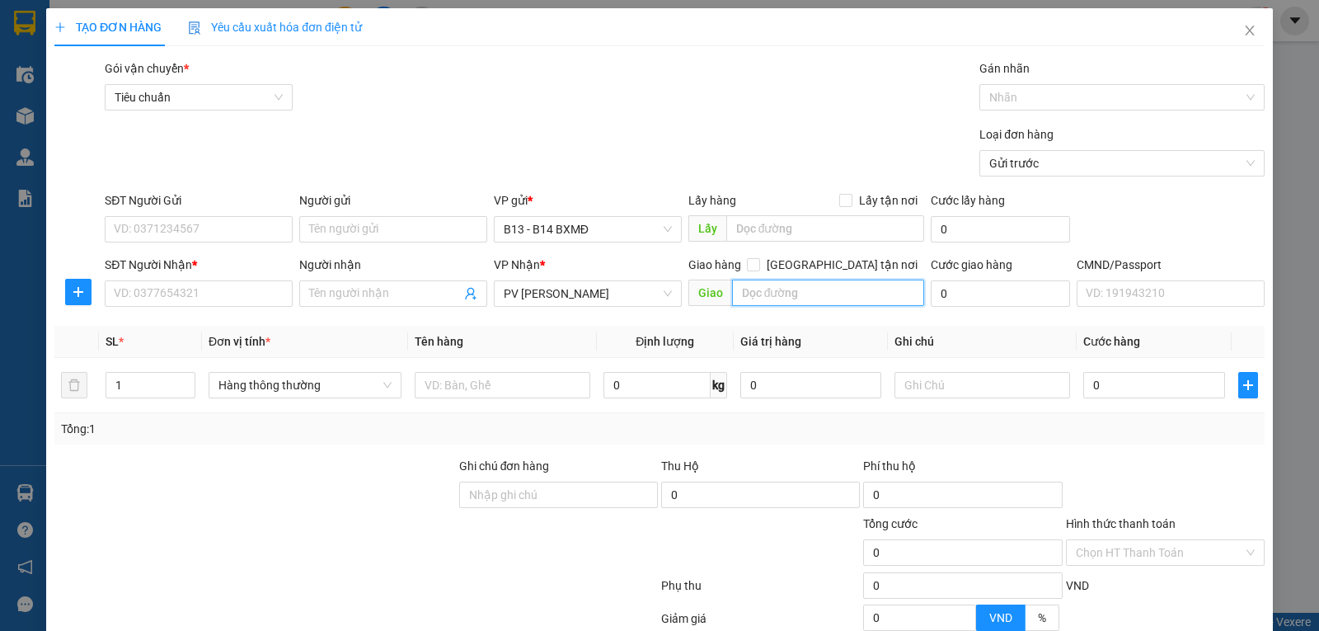
click at [760, 285] on input "text" at bounding box center [828, 292] width 193 height 26
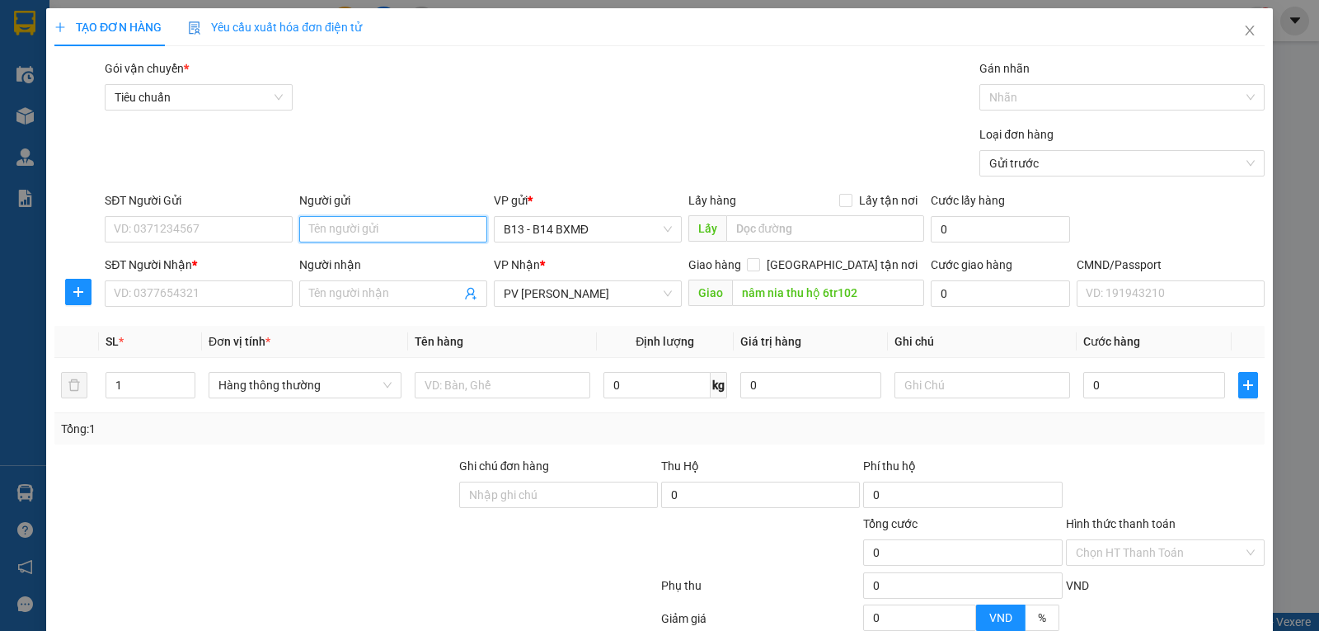
click at [321, 228] on input "Người gửi" at bounding box center [393, 229] width 188 height 26
click at [375, 308] on div "Người nhận Tên người nhận" at bounding box center [393, 285] width 188 height 58
click at [378, 302] on input "Người nhận" at bounding box center [385, 293] width 152 height 18
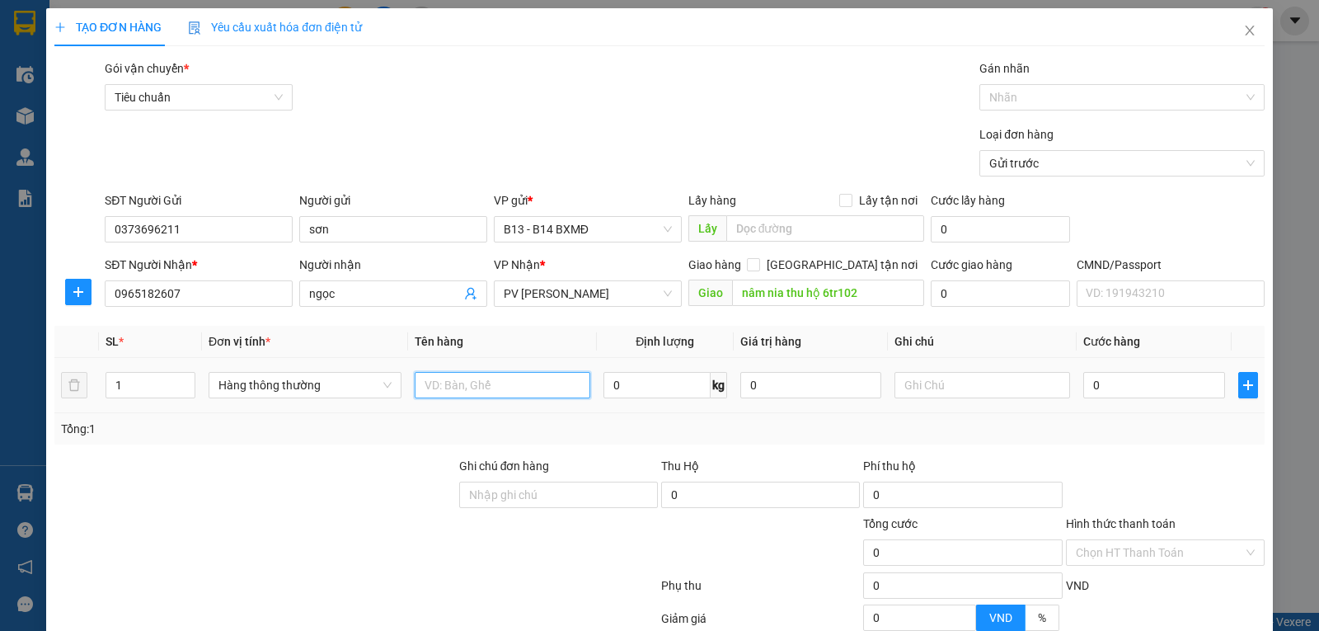
click at [560, 392] on input "text" at bounding box center [503, 385] width 176 height 26
click at [717, 494] on input "0" at bounding box center [760, 494] width 199 height 26
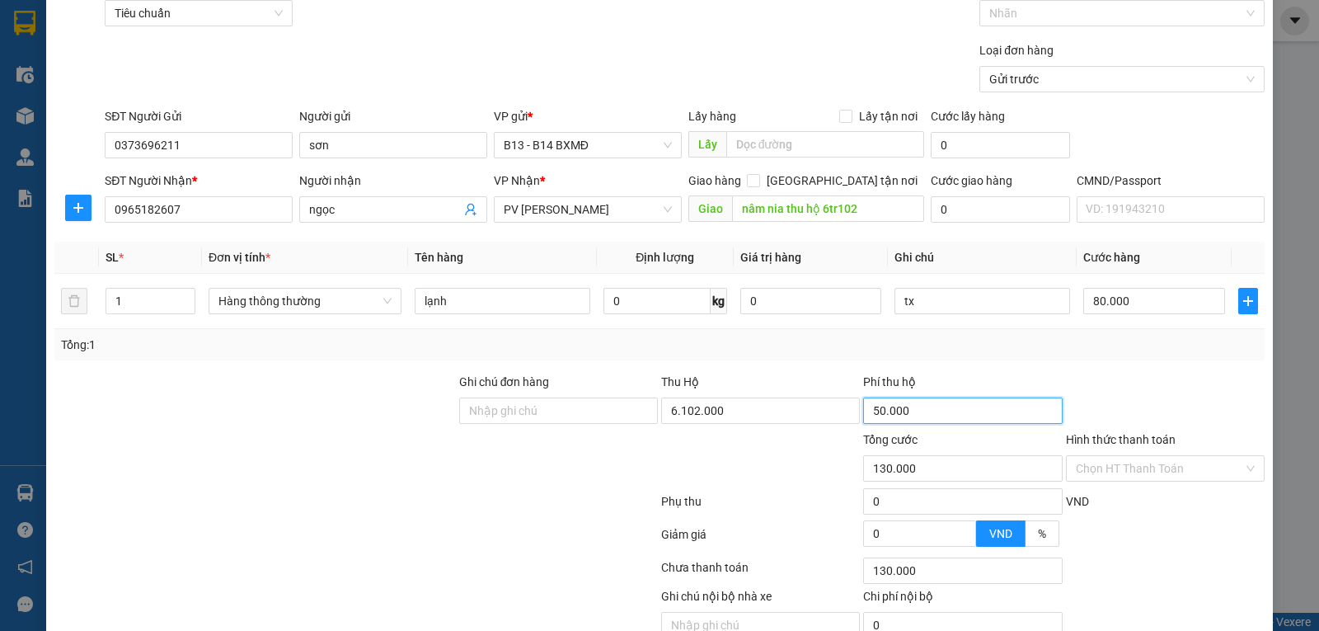
scroll to position [165, 0]
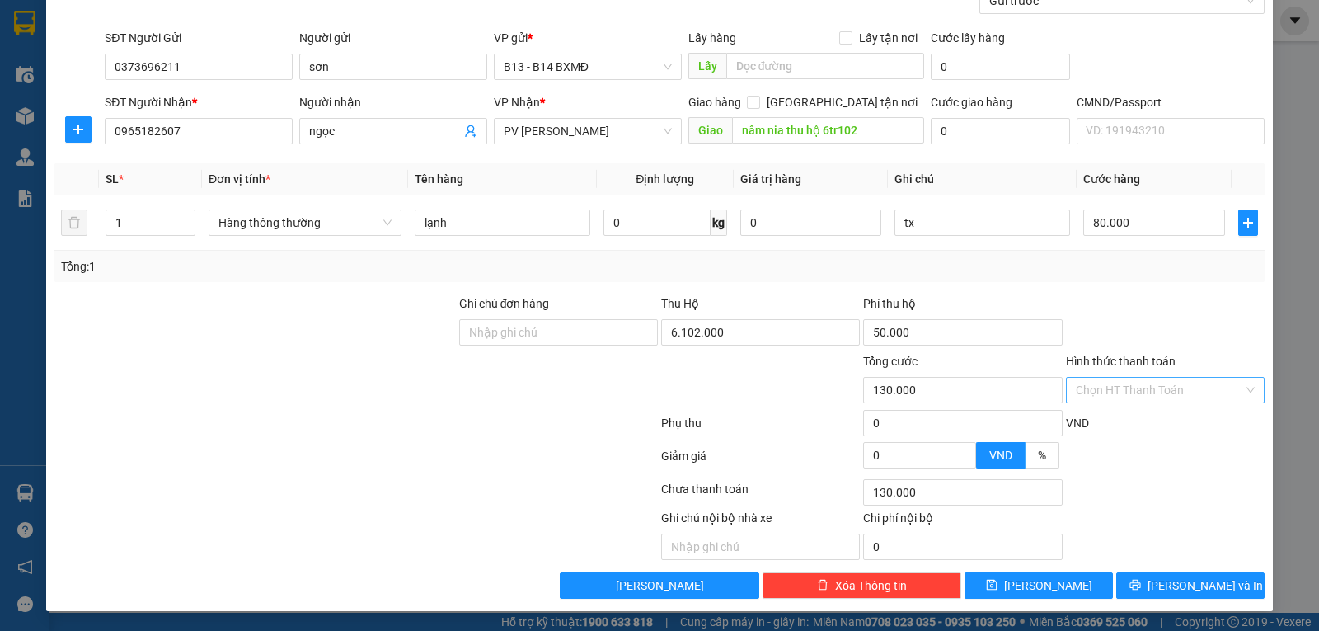
click at [1123, 392] on input "Hình thức thanh toán" at bounding box center [1159, 390] width 167 height 25
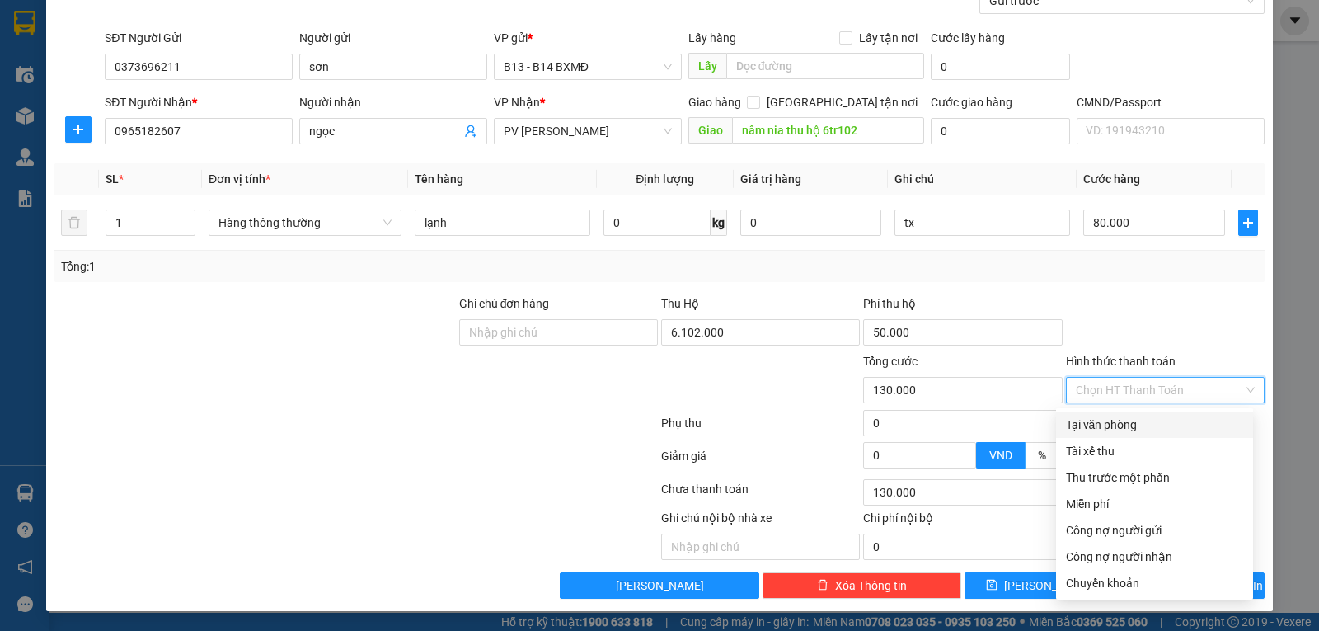
click at [1125, 284] on div "Transit Pickup Surcharge Ids Transit Deliver Surcharge Ids Transit Deliver Surc…" at bounding box center [659, 247] width 1210 height 701
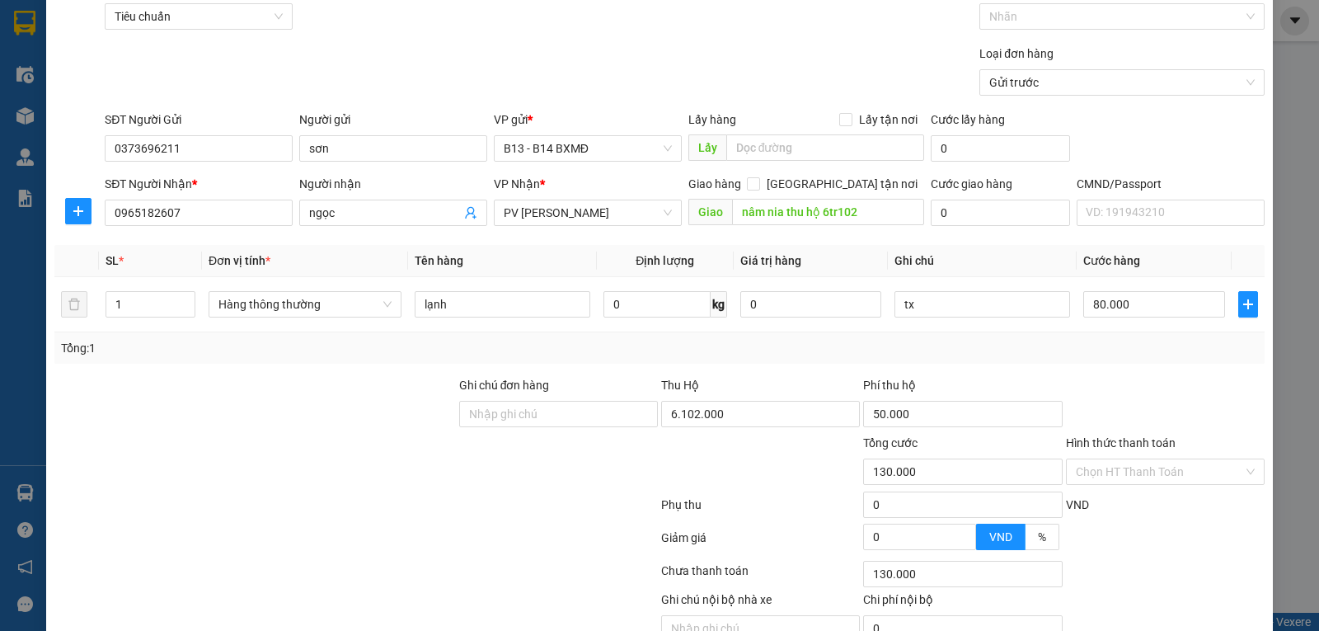
scroll to position [0, 0]
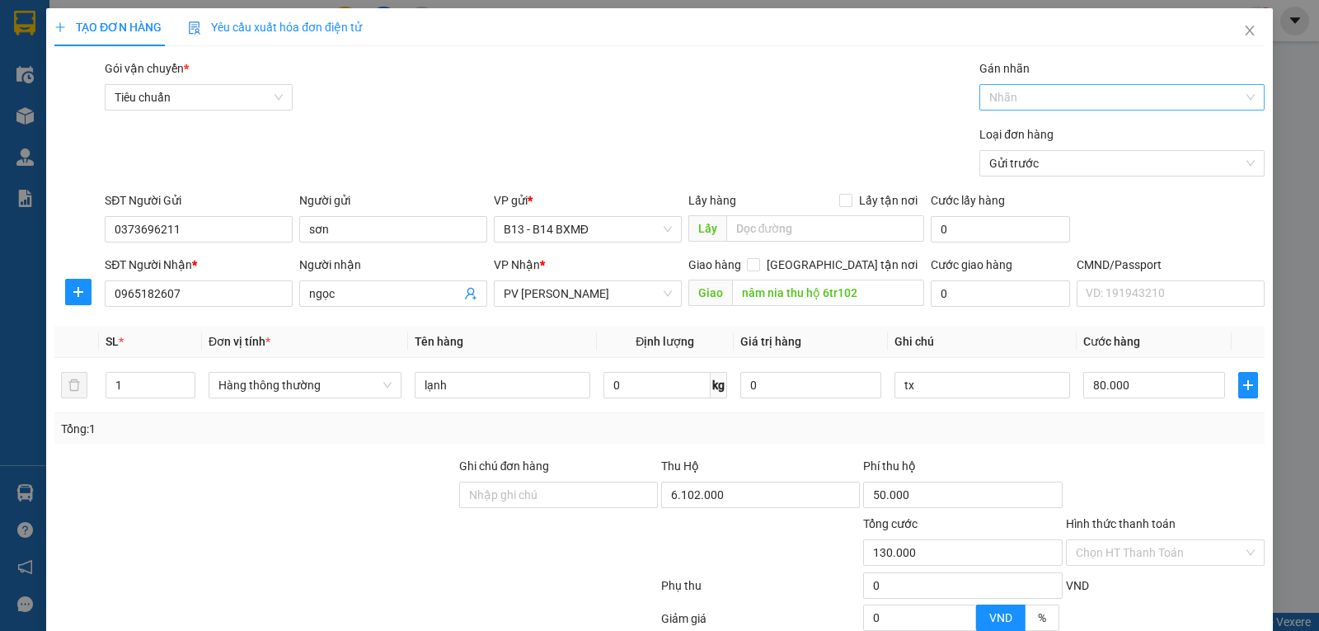
drag, startPoint x: 1029, startPoint y: 95, endPoint x: 1023, endPoint y: 107, distance: 13.6
click at [1029, 97] on div at bounding box center [1113, 97] width 260 height 20
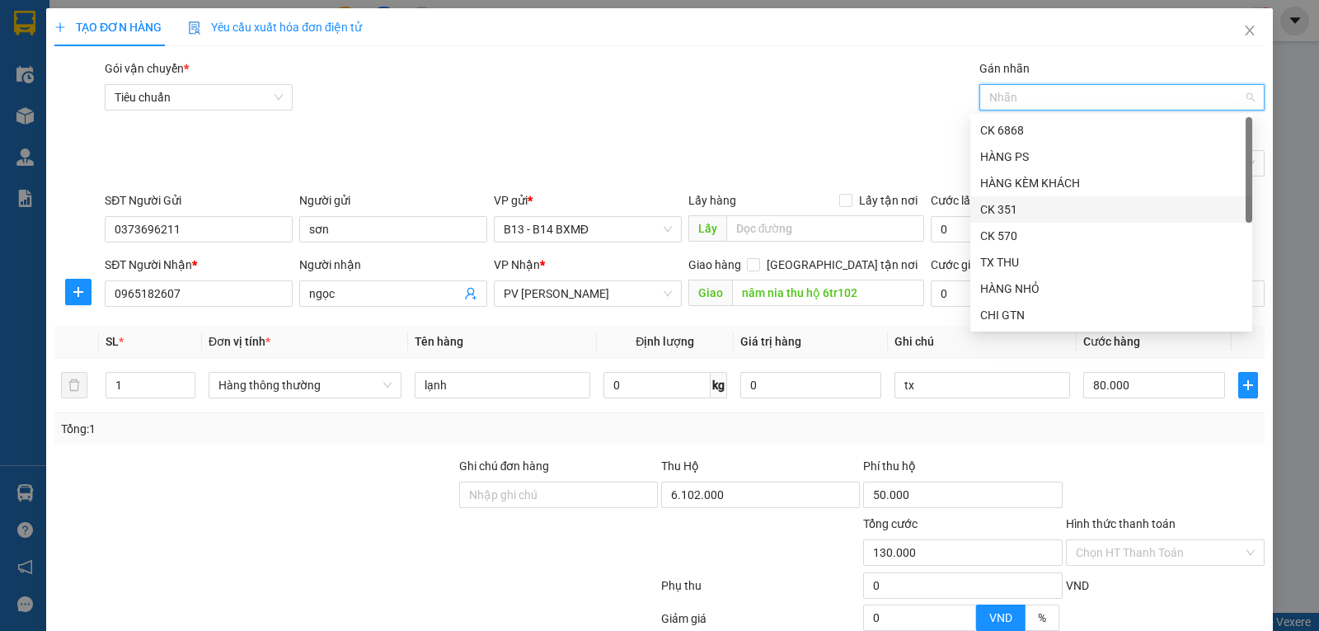
scroll to position [158, 0]
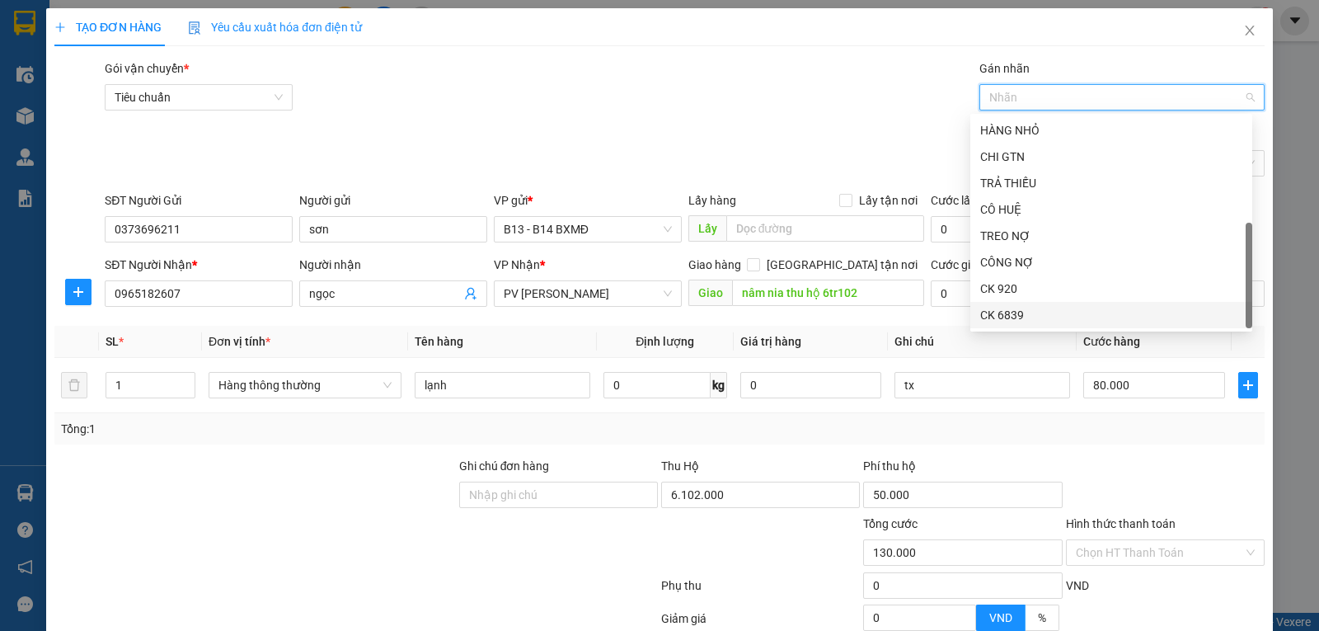
click at [1016, 316] on div "CK 6839" at bounding box center [1111, 315] width 262 height 18
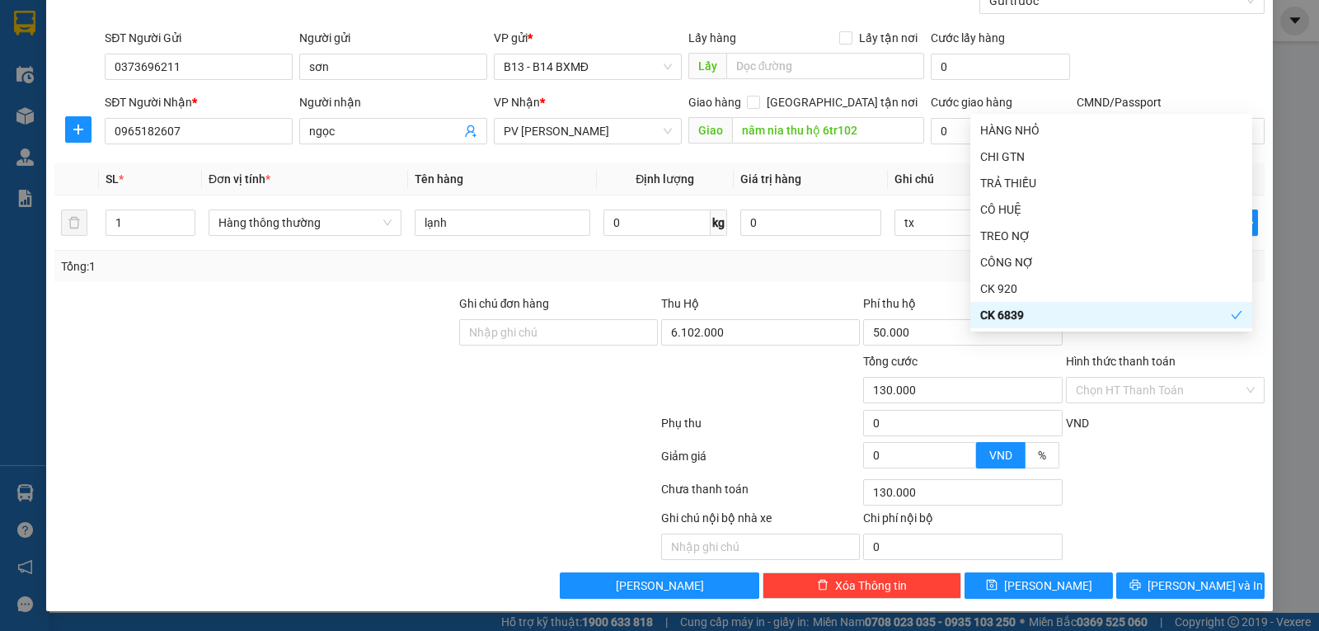
scroll to position [166, 0]
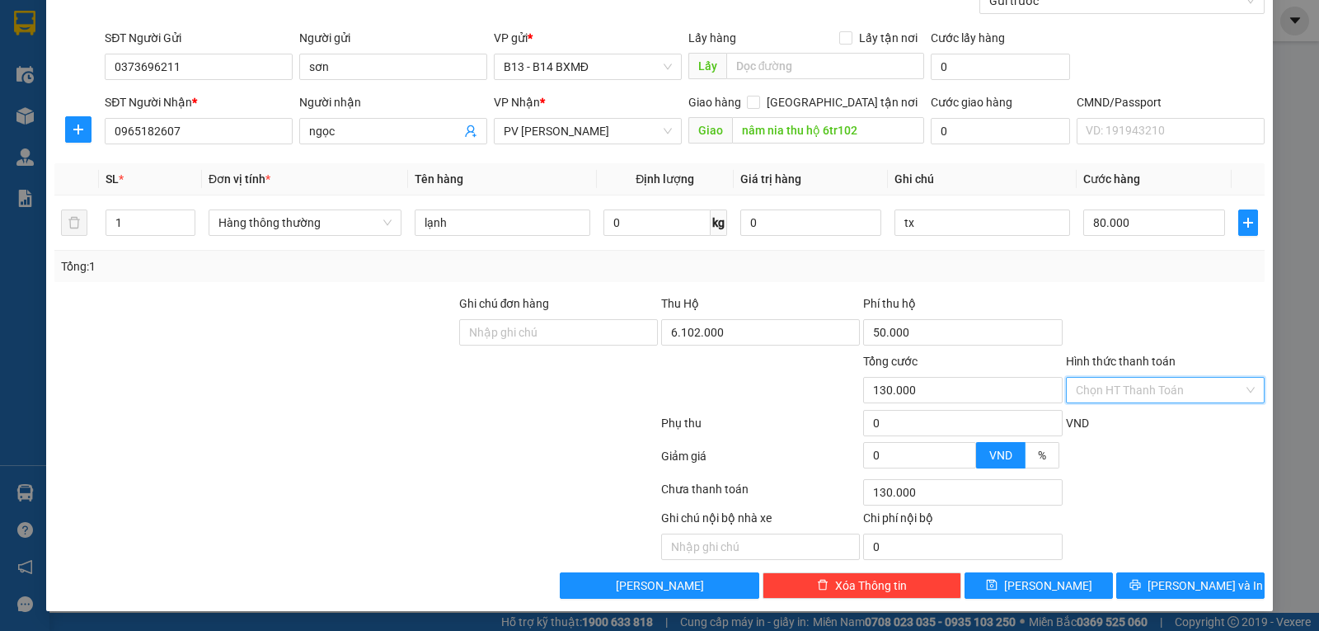
click at [1084, 386] on input "Hình thức thanh toán" at bounding box center [1159, 390] width 167 height 25
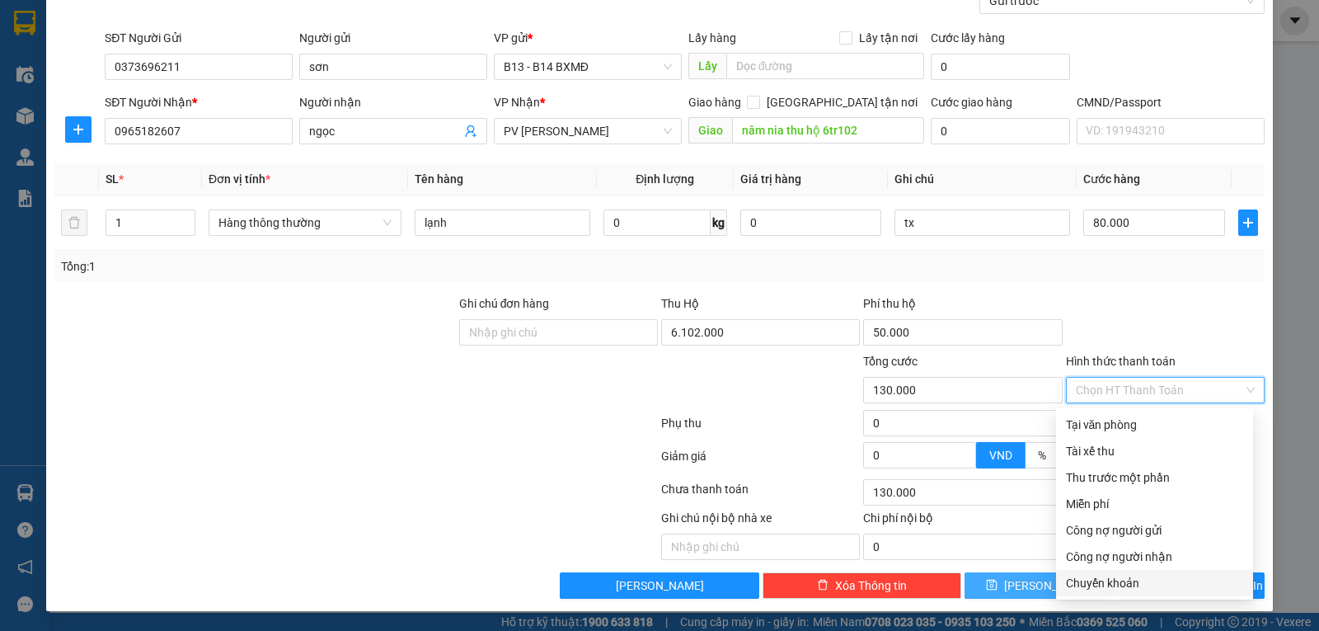
click at [1100, 581] on div "Chuyển khoản" at bounding box center [1154, 583] width 177 height 18
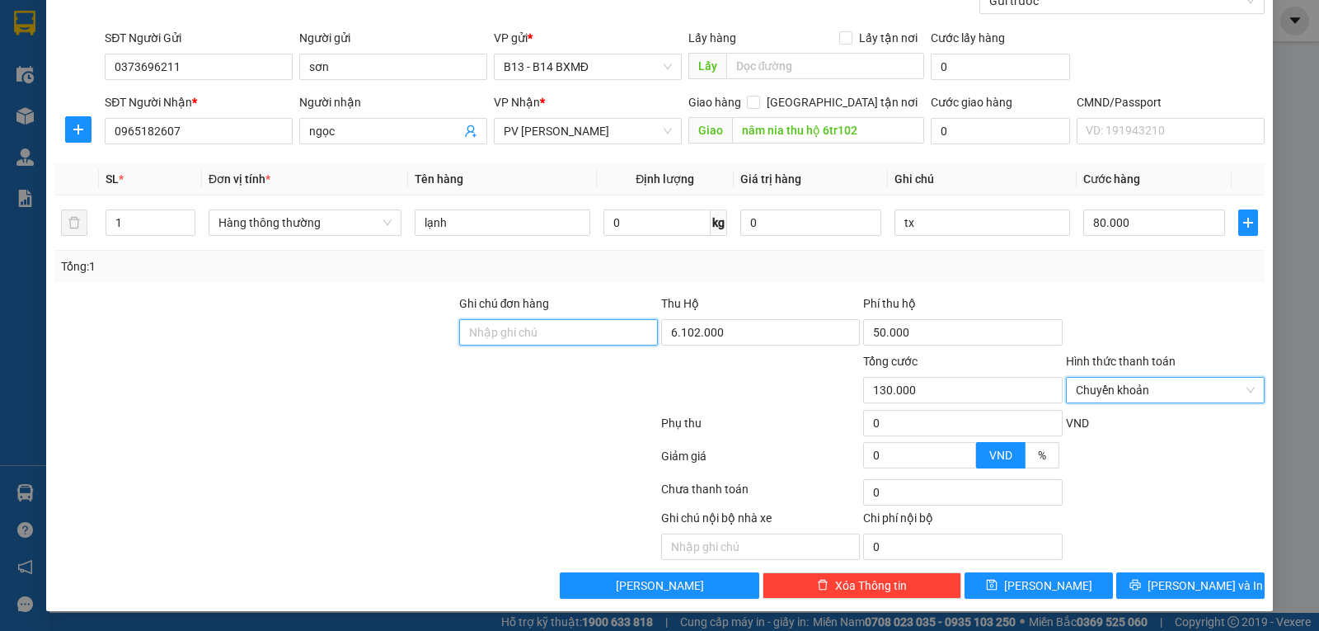
click at [497, 329] on input "Ghi chú đơn hàng" at bounding box center [558, 332] width 199 height 26
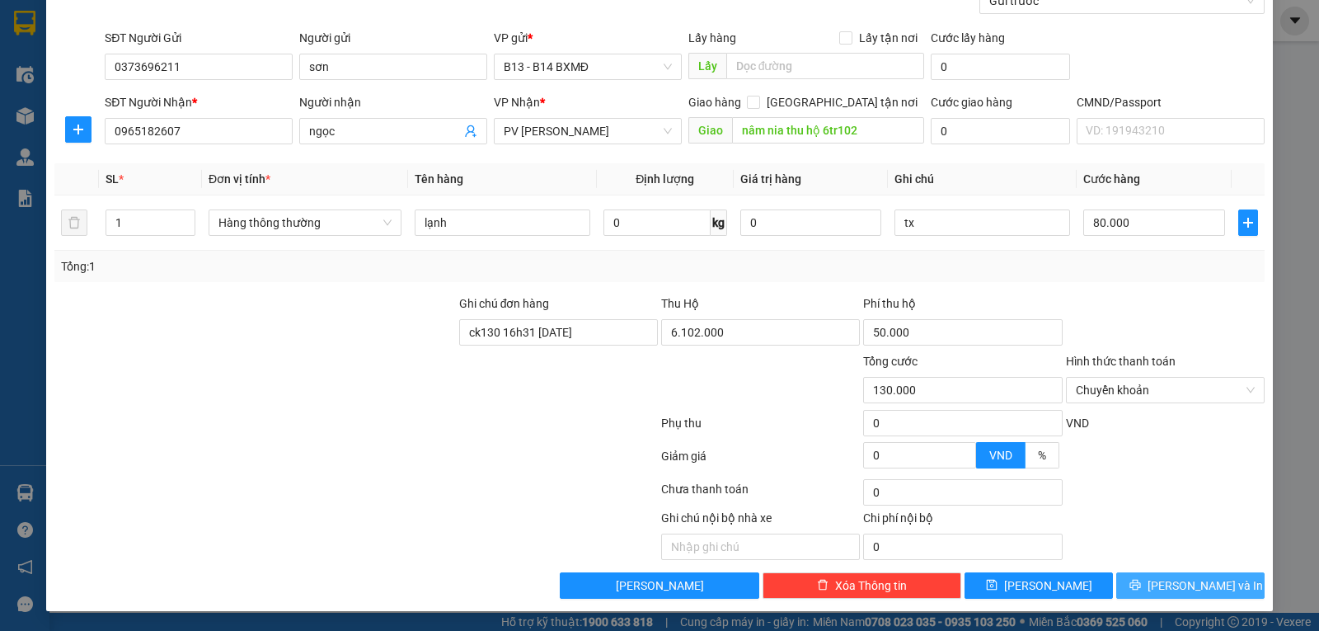
click at [1163, 579] on button "Lưu và In" at bounding box center [1190, 585] width 148 height 26
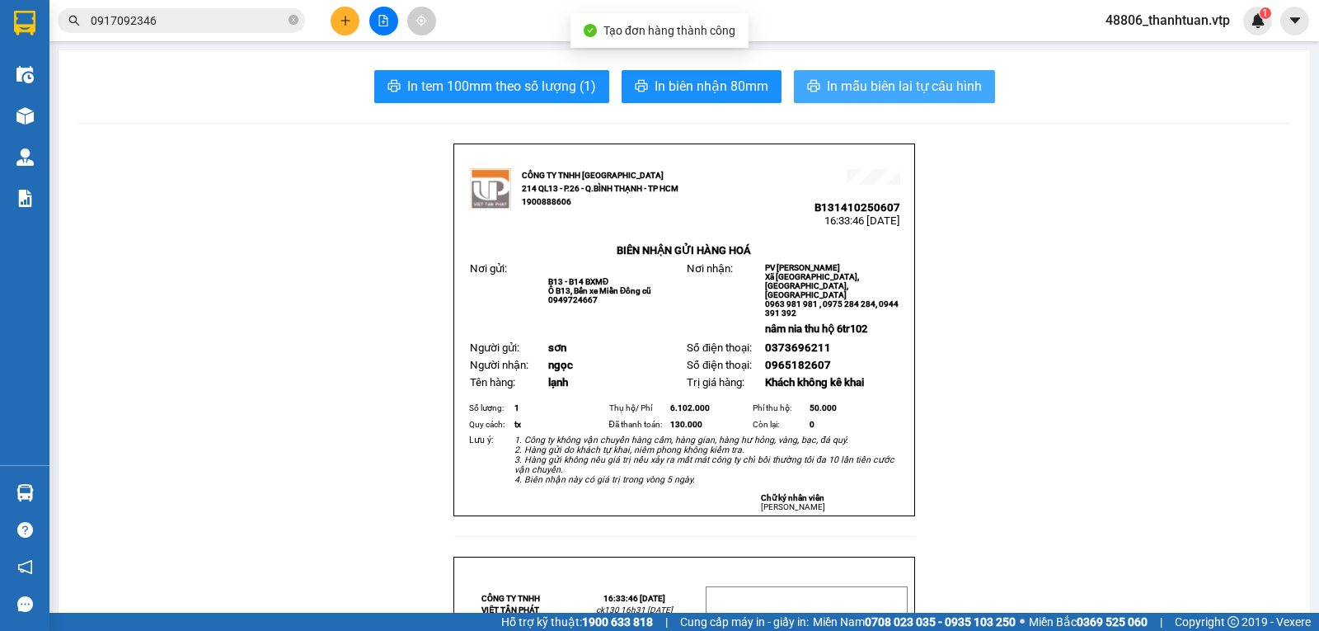
click at [839, 76] on span "In mẫu biên lai tự cấu hình" at bounding box center [904, 86] width 155 height 21
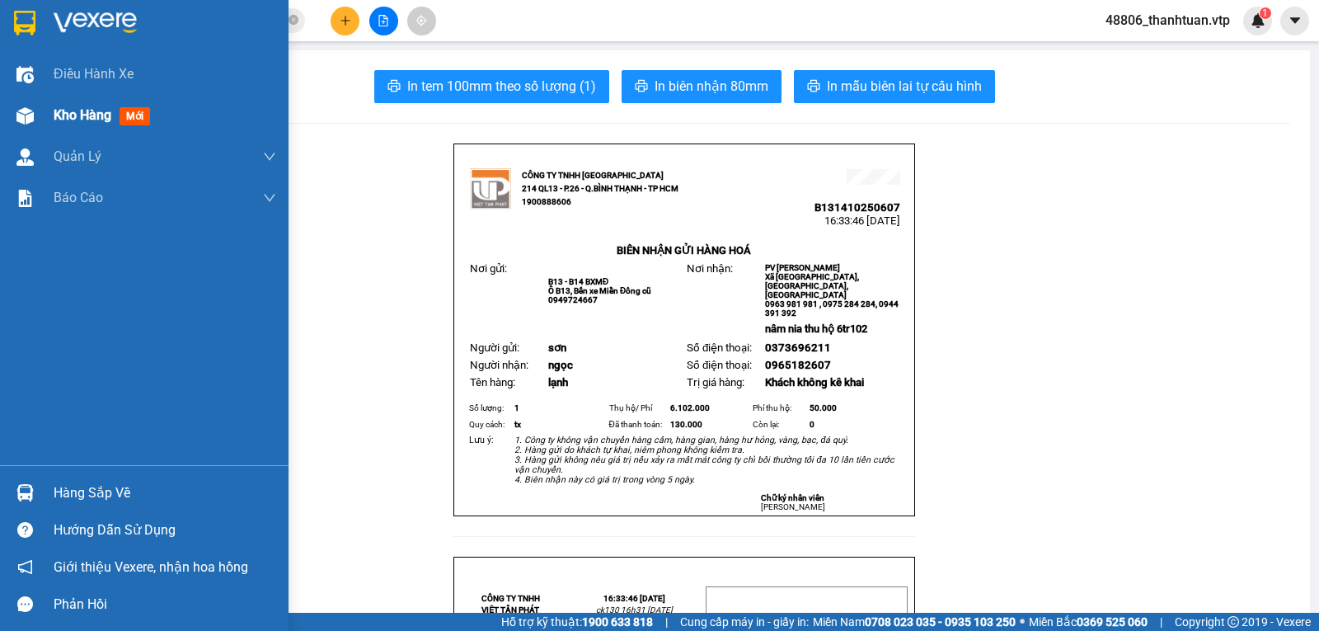
click at [62, 112] on span "Kho hàng" at bounding box center [83, 115] width 58 height 16
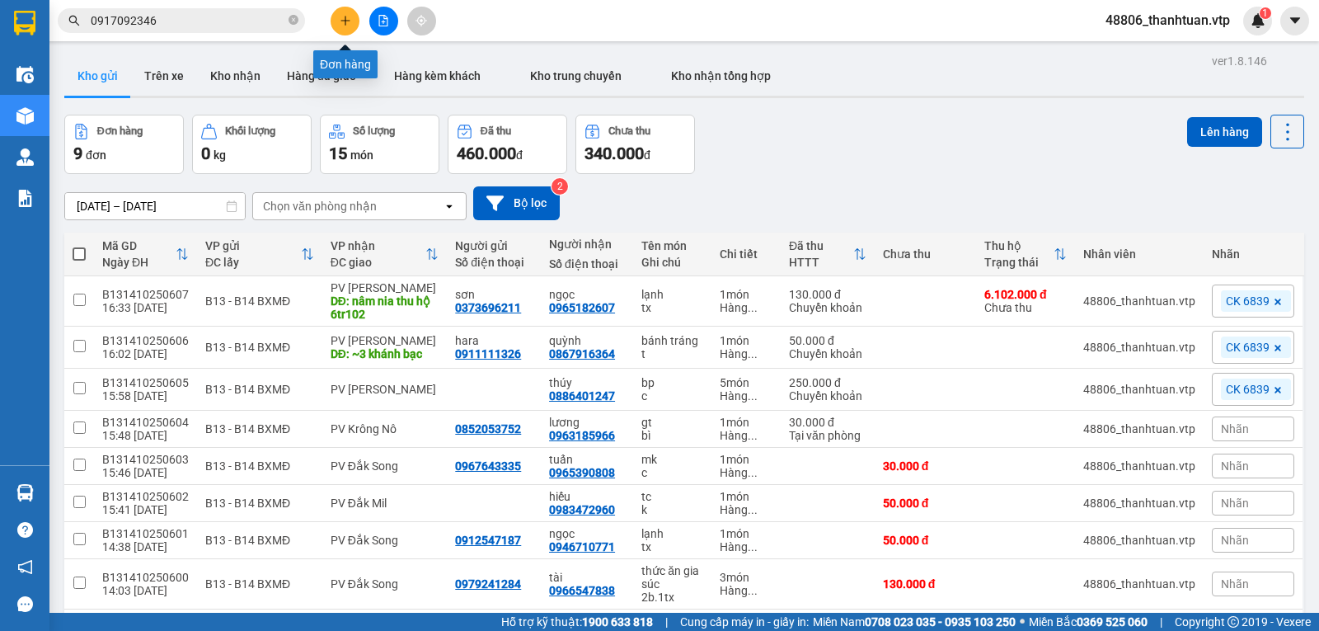
click at [343, 16] on icon "plus" at bounding box center [346, 21] width 12 height 12
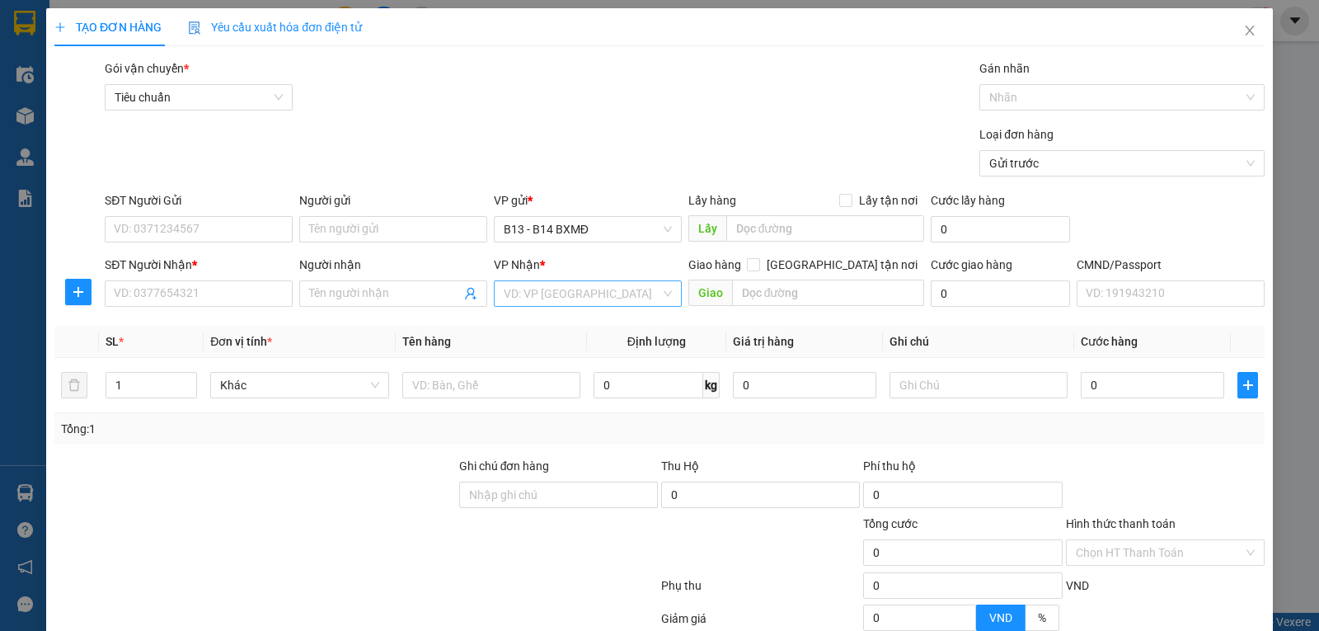
click at [520, 292] on input "search" at bounding box center [582, 293] width 157 height 25
click at [532, 331] on div "PV Đắk Song" at bounding box center [582, 328] width 167 height 18
click at [386, 293] on input "Người nhận" at bounding box center [385, 293] width 152 height 18
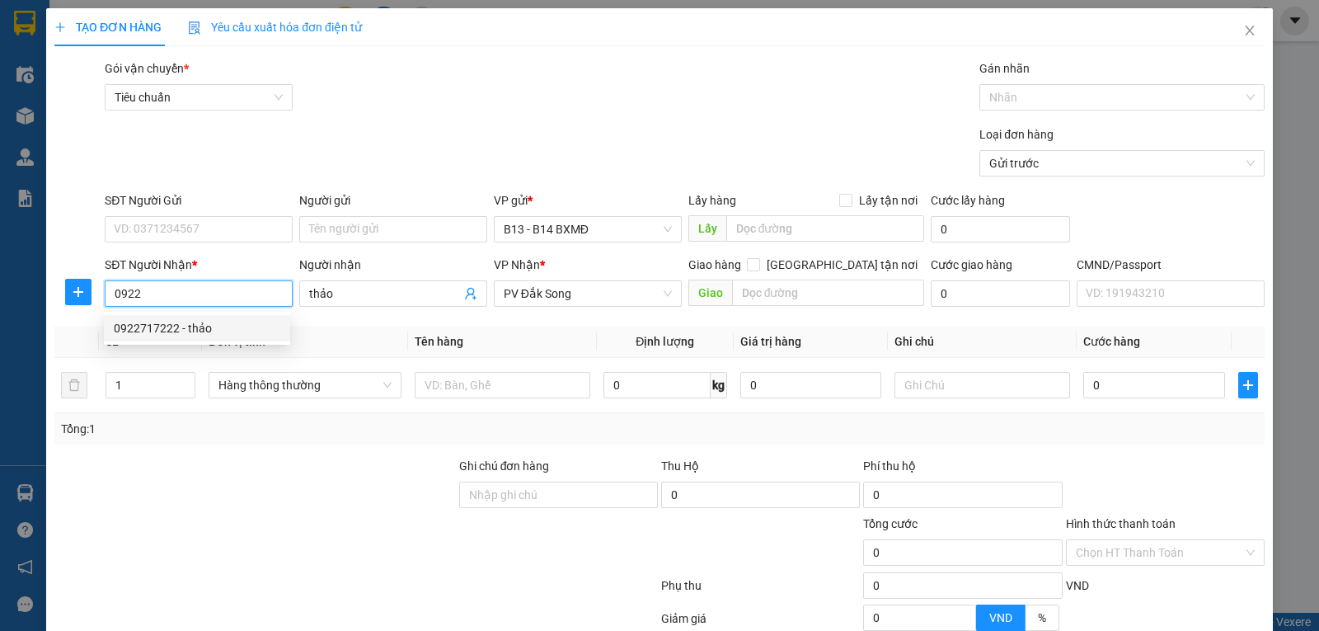
click at [218, 326] on div "0922717222 - thảo" at bounding box center [197, 328] width 167 height 18
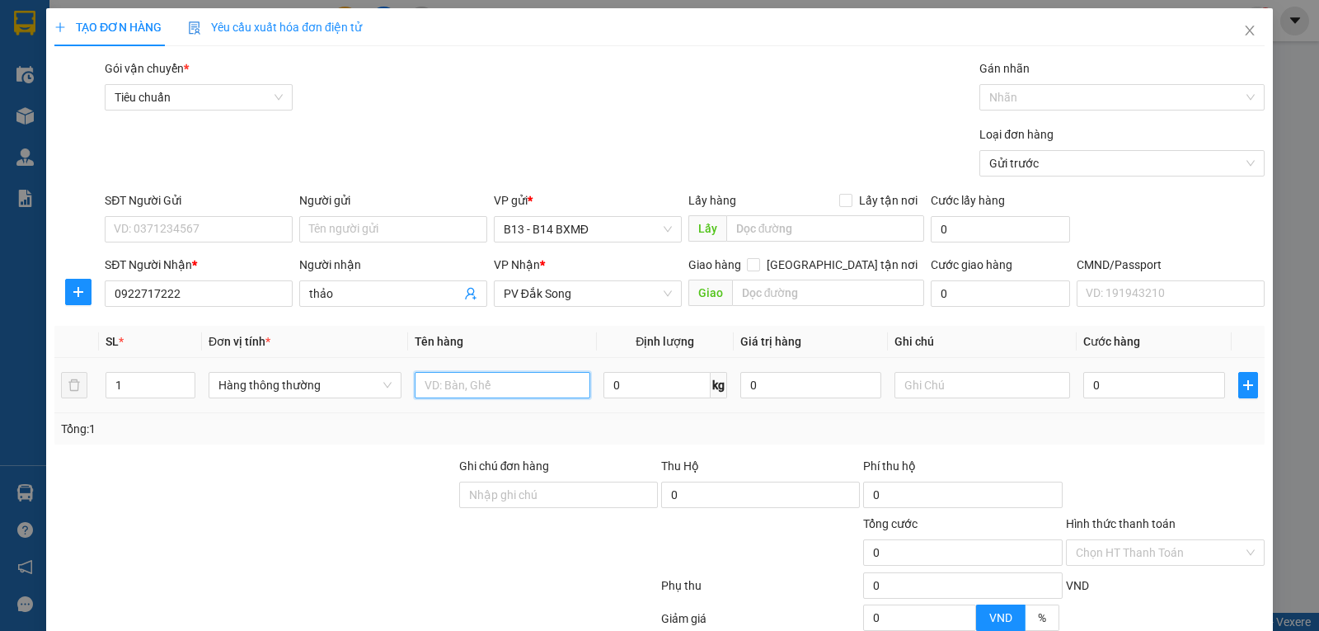
click at [448, 379] on input "text" at bounding box center [503, 385] width 176 height 26
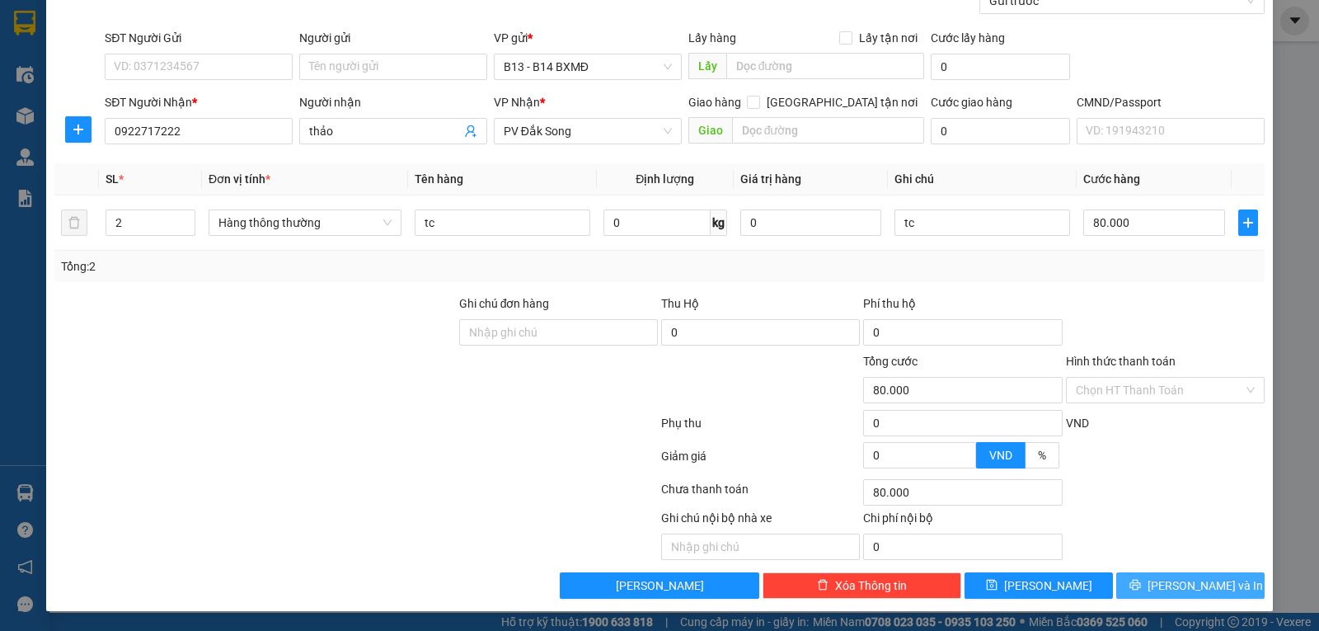
click at [1141, 584] on icon "printer" at bounding box center [1135, 585] width 12 height 12
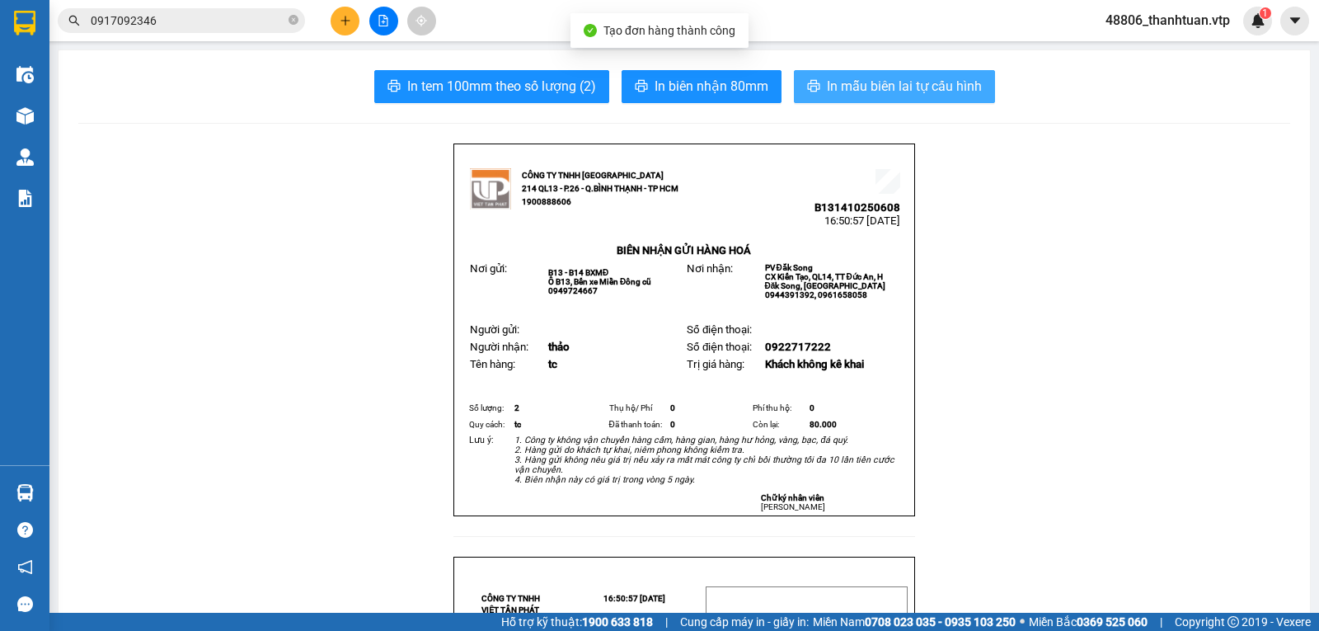
click at [848, 86] on span "In mẫu biên lai tự cấu hình" at bounding box center [904, 86] width 155 height 21
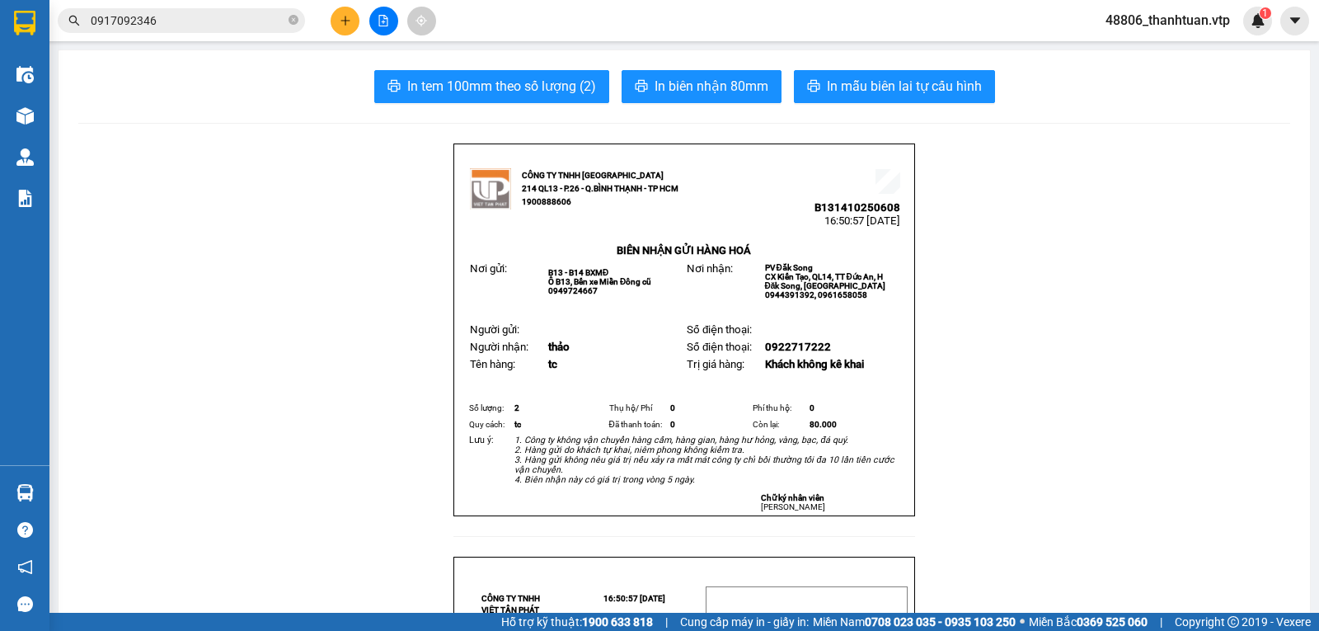
click at [344, 15] on icon "plus" at bounding box center [346, 21] width 12 height 12
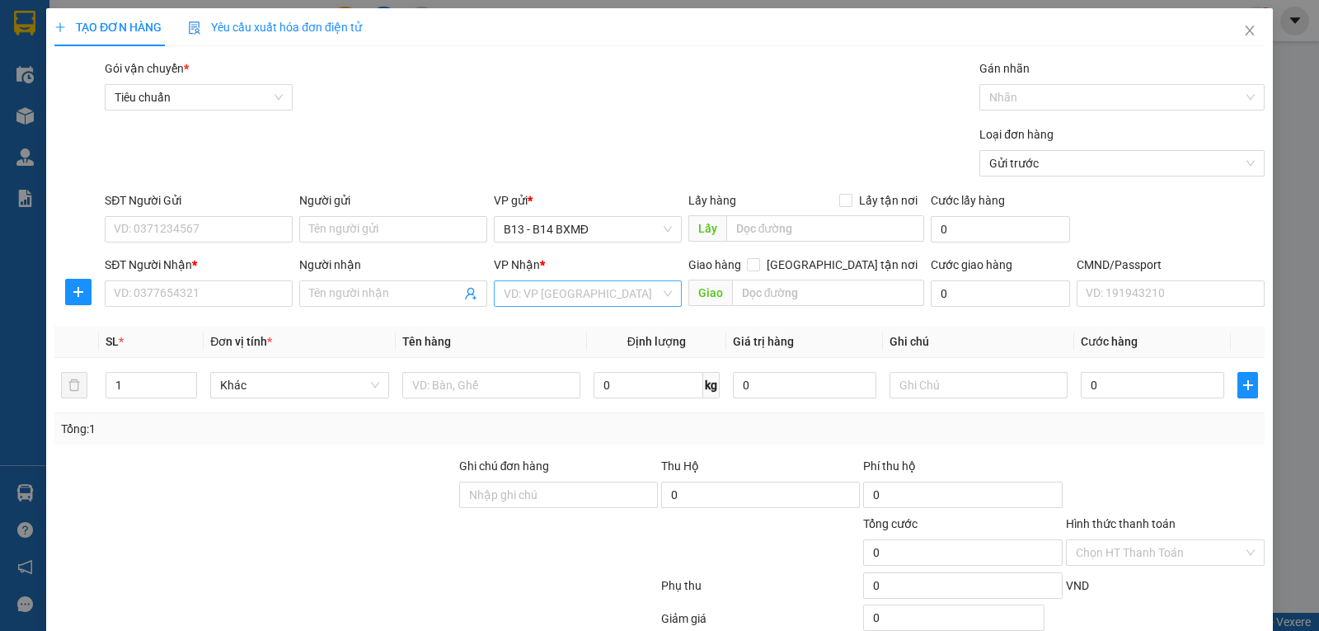
click at [514, 298] on input "search" at bounding box center [582, 293] width 157 height 25
click at [526, 329] on div "PV Gia Nghĩa" at bounding box center [582, 328] width 167 height 18
click at [252, 289] on input "SĐT Người Nhận *" at bounding box center [199, 293] width 188 height 26
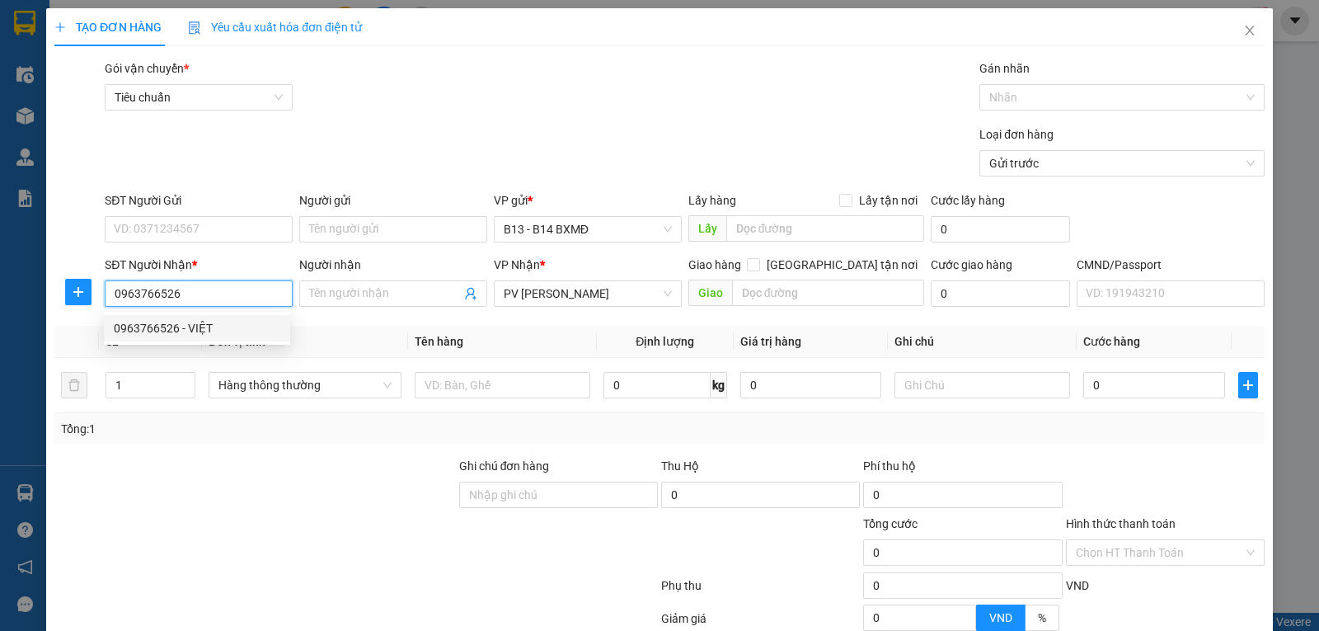
click at [202, 325] on div "0963766526 - VIỆT" at bounding box center [197, 328] width 167 height 18
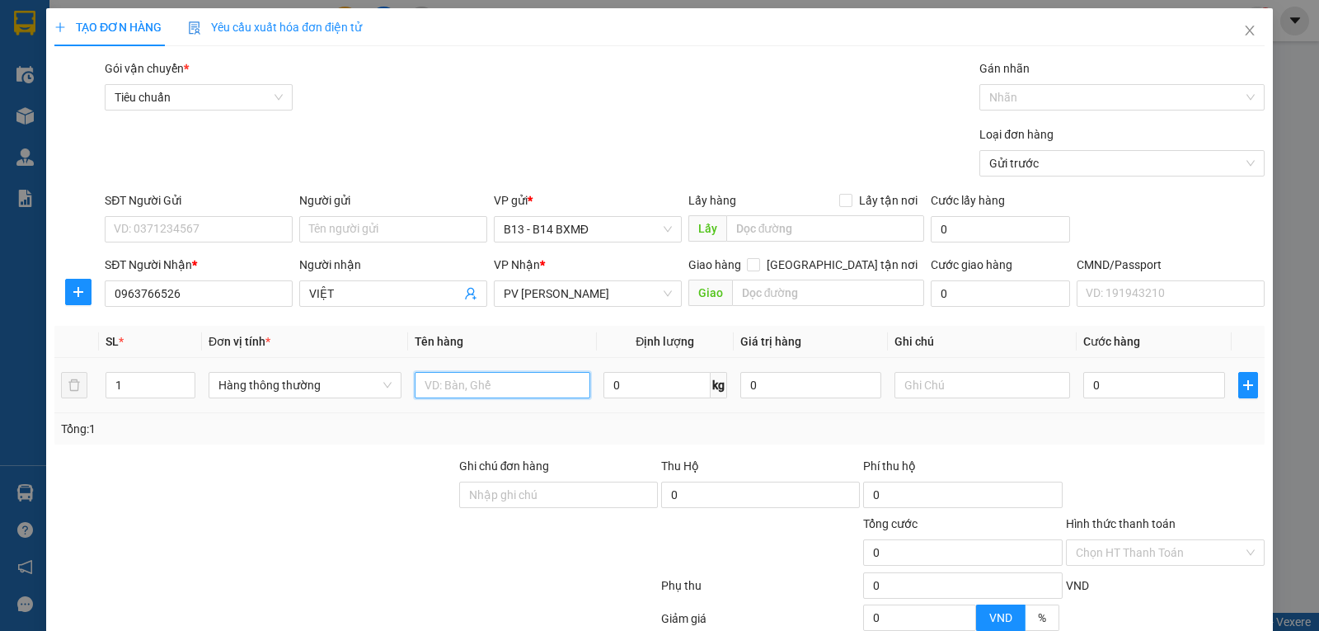
click at [495, 390] on input "text" at bounding box center [503, 385] width 176 height 26
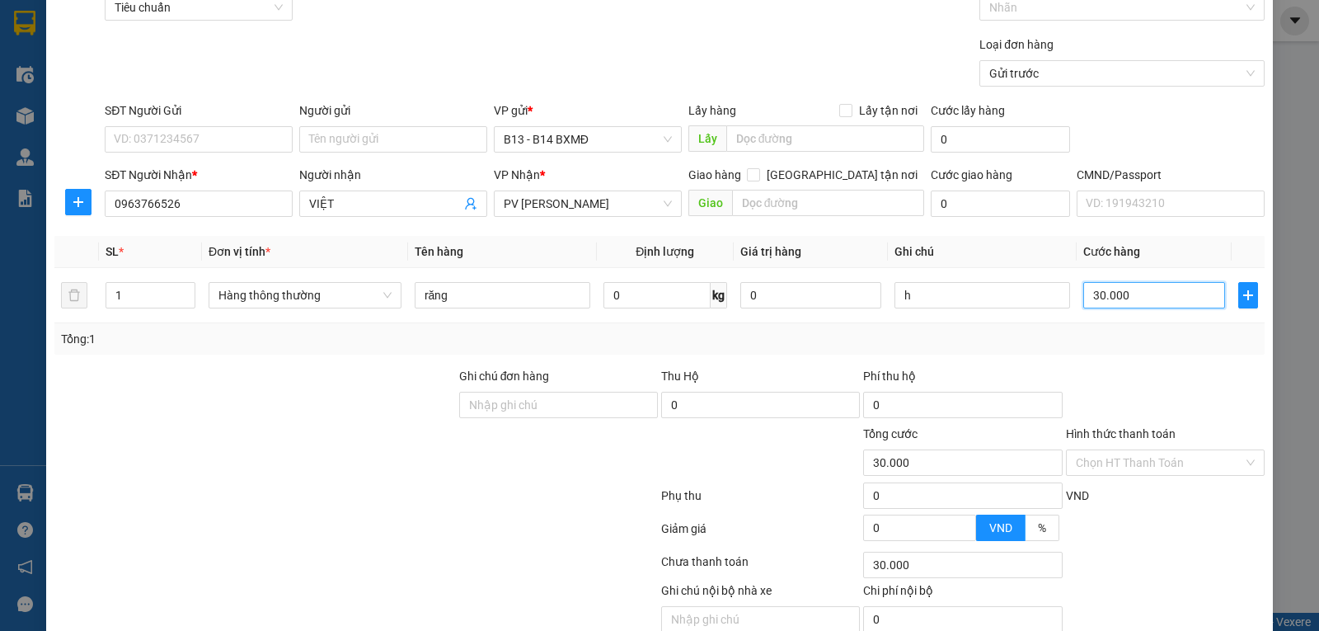
scroll to position [166, 0]
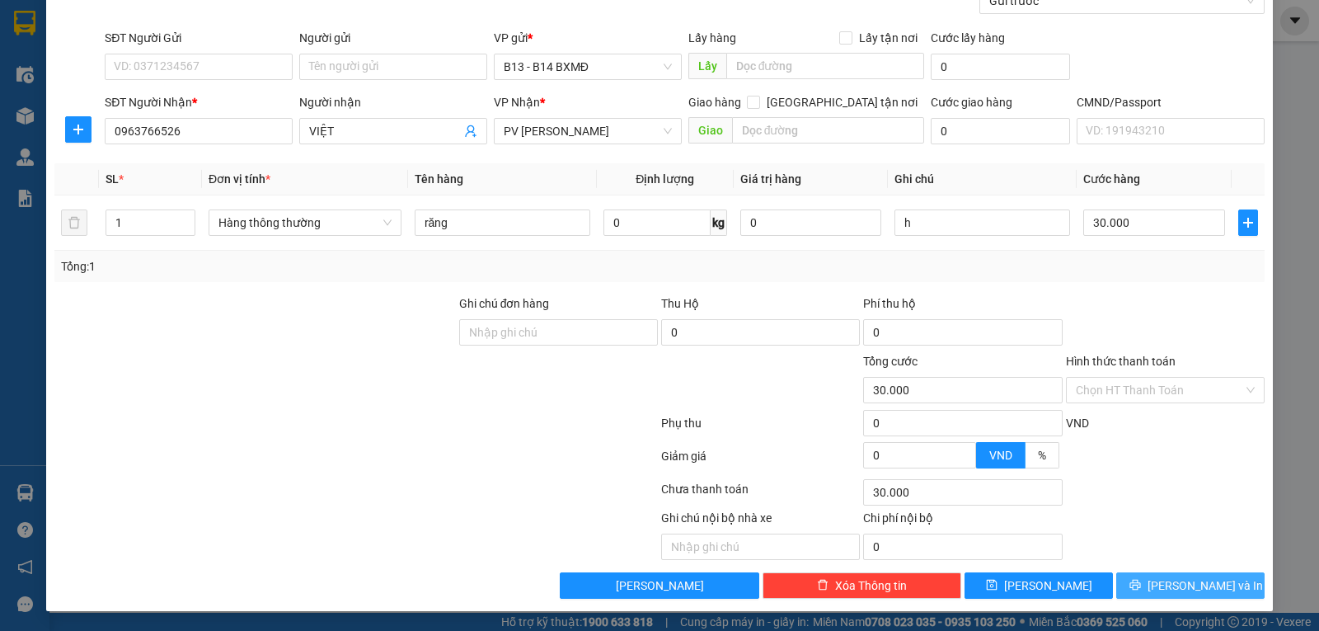
click at [1189, 585] on span "Lưu và In" at bounding box center [1204, 585] width 115 height 18
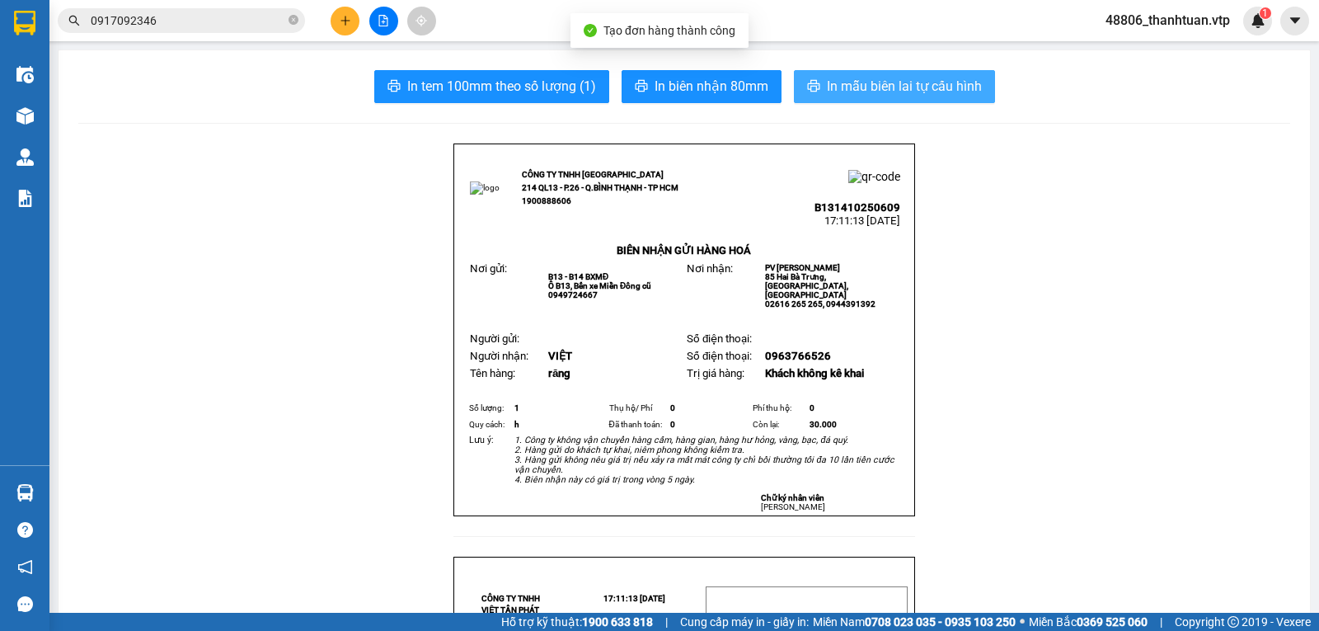
click at [856, 91] on span "In mẫu biên lai tự cấu hình" at bounding box center [904, 86] width 155 height 21
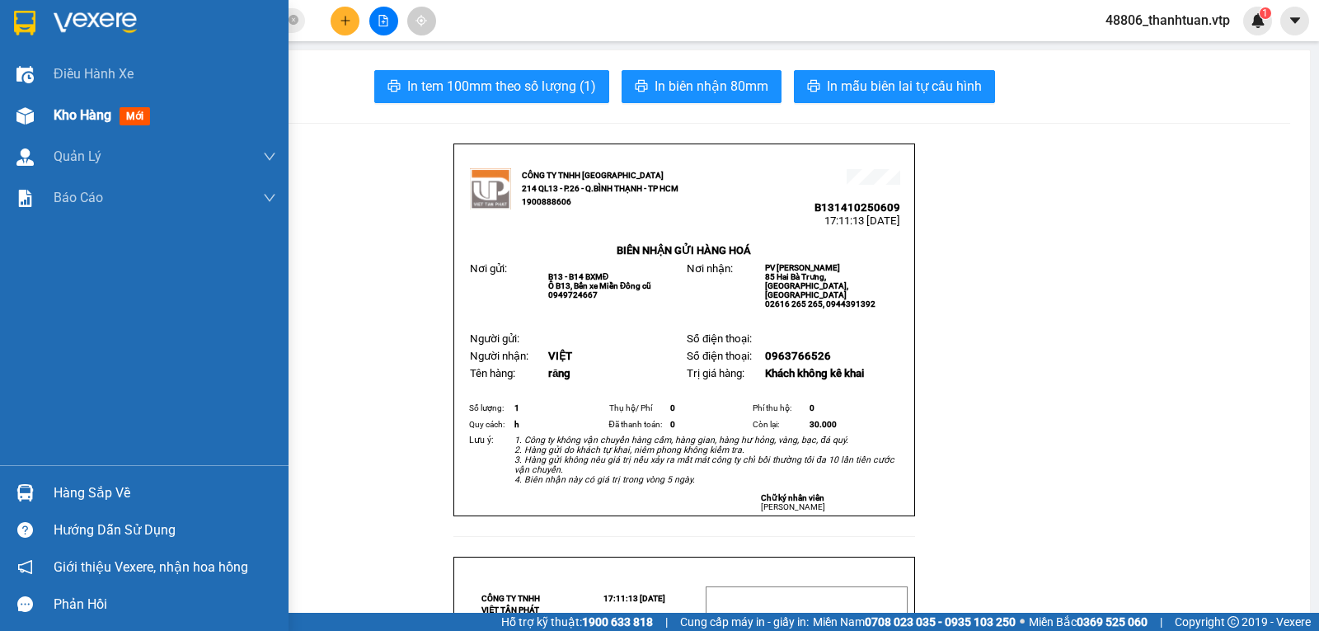
click at [85, 112] on span "Kho hàng" at bounding box center [83, 115] width 58 height 16
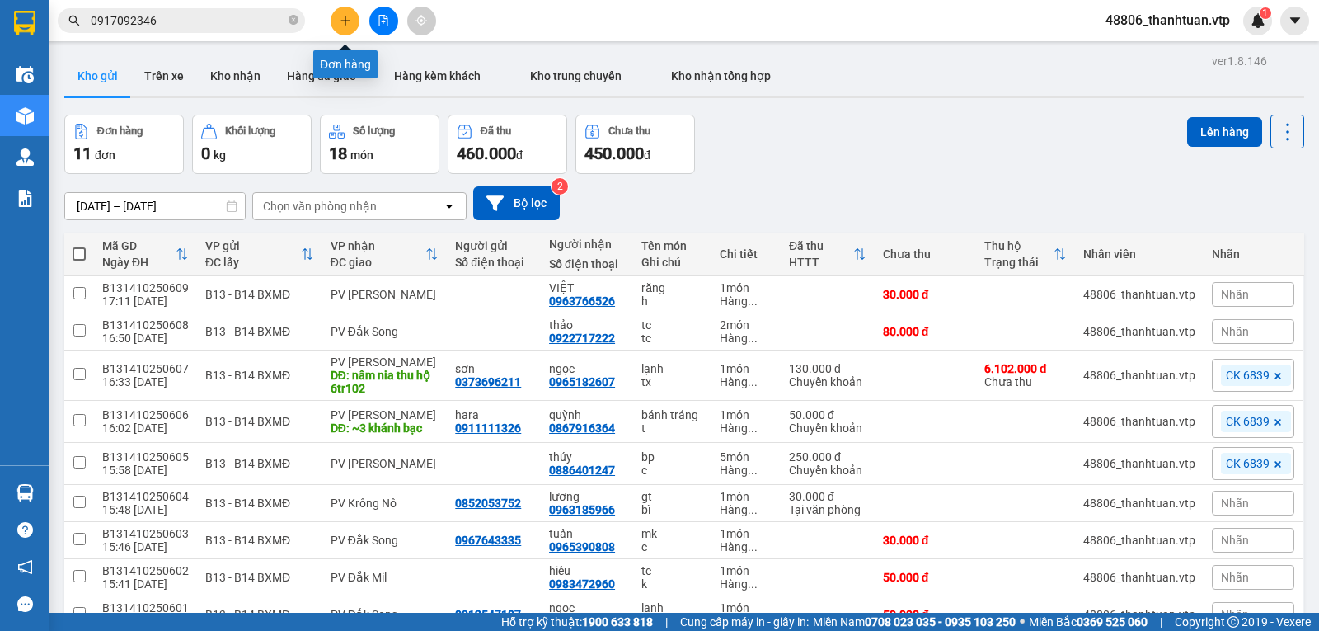
click at [342, 21] on icon "plus" at bounding box center [344, 20] width 9 height 1
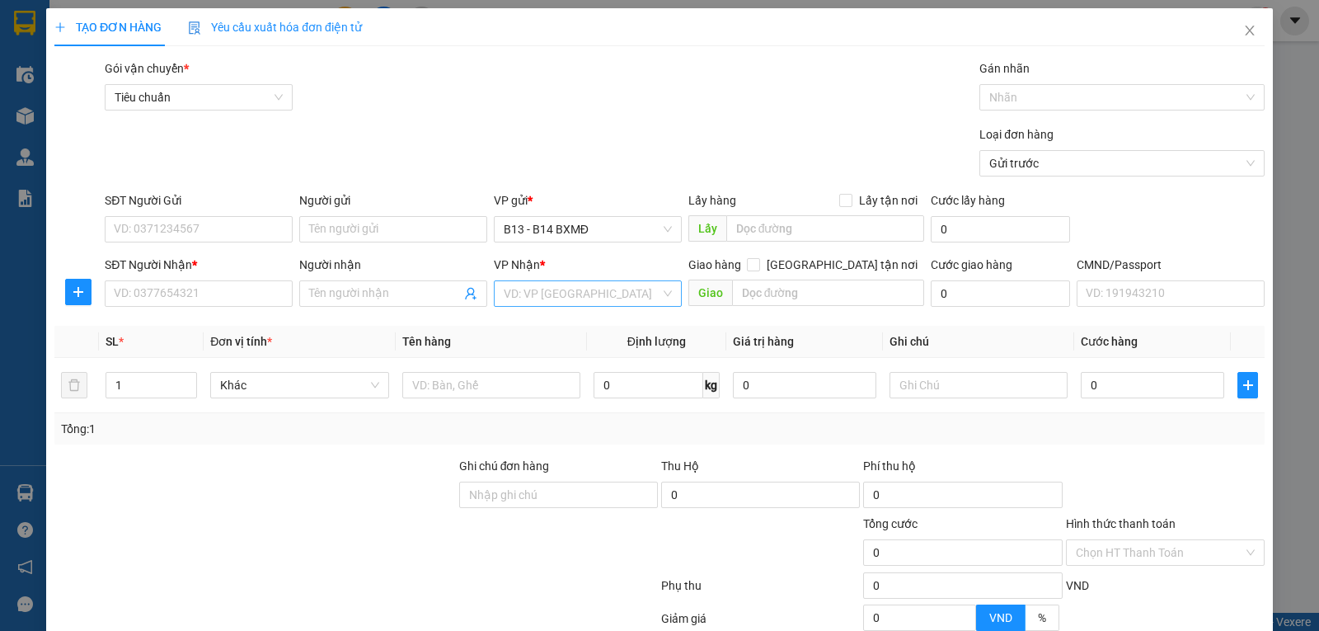
click at [550, 303] on input "search" at bounding box center [582, 293] width 157 height 25
click at [522, 331] on div "PV Krông Nô" at bounding box center [582, 328] width 167 height 18
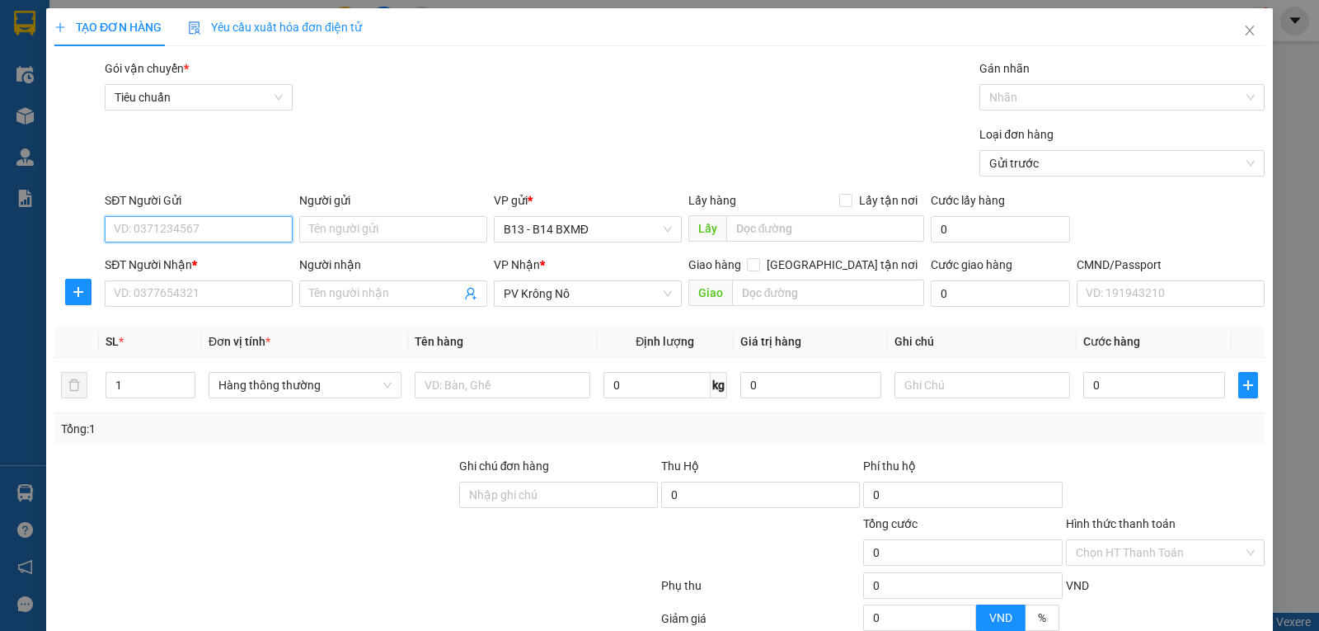
click at [228, 231] on input "SĐT Người Gửi" at bounding box center [199, 229] width 188 height 26
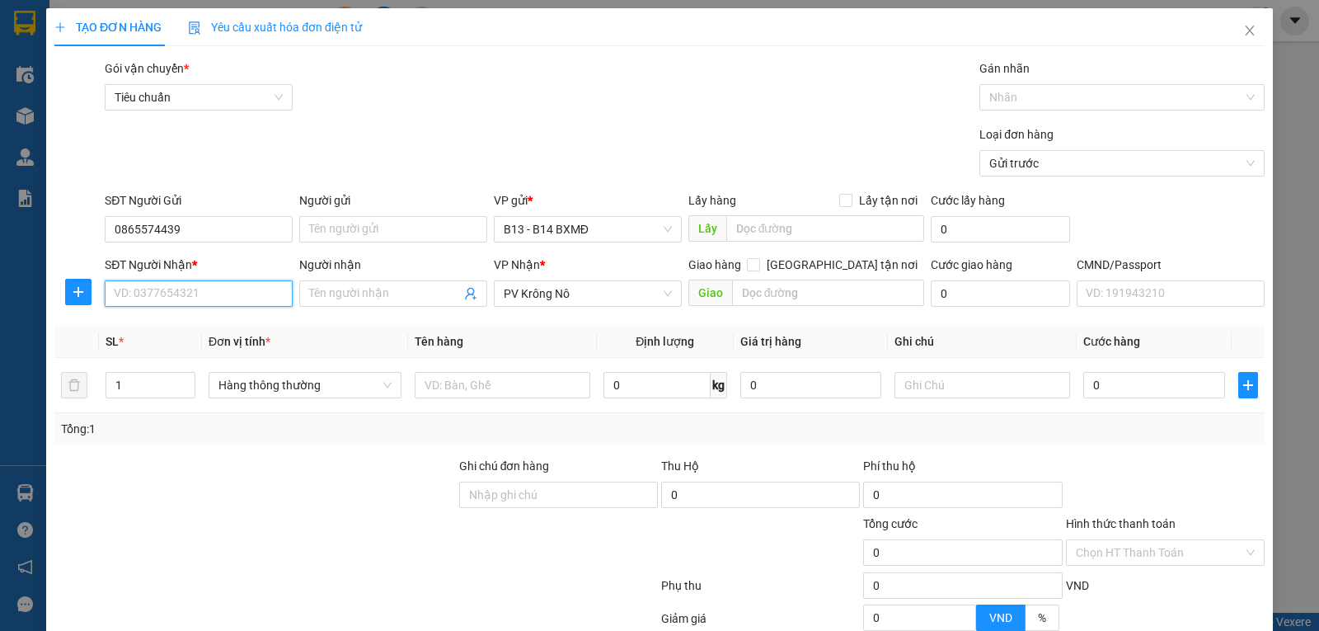
click at [183, 299] on input "SĐT Người Nhận *" at bounding box center [199, 293] width 188 height 26
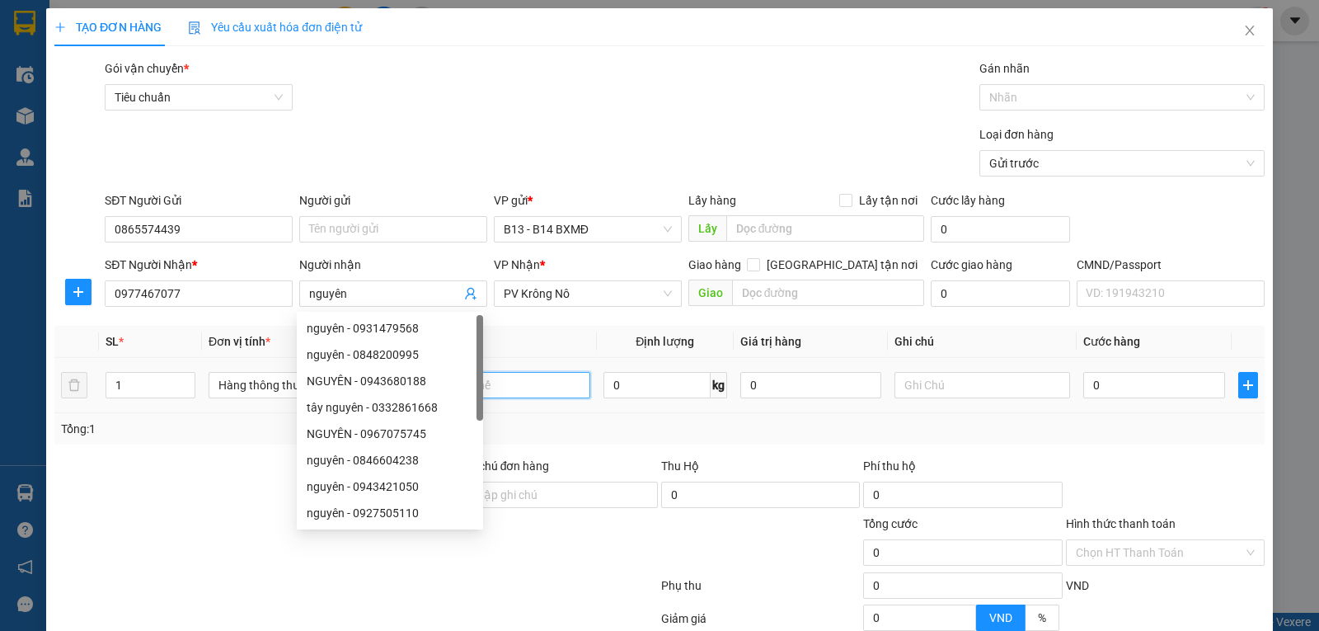
click at [528, 392] on input "text" at bounding box center [503, 385] width 176 height 26
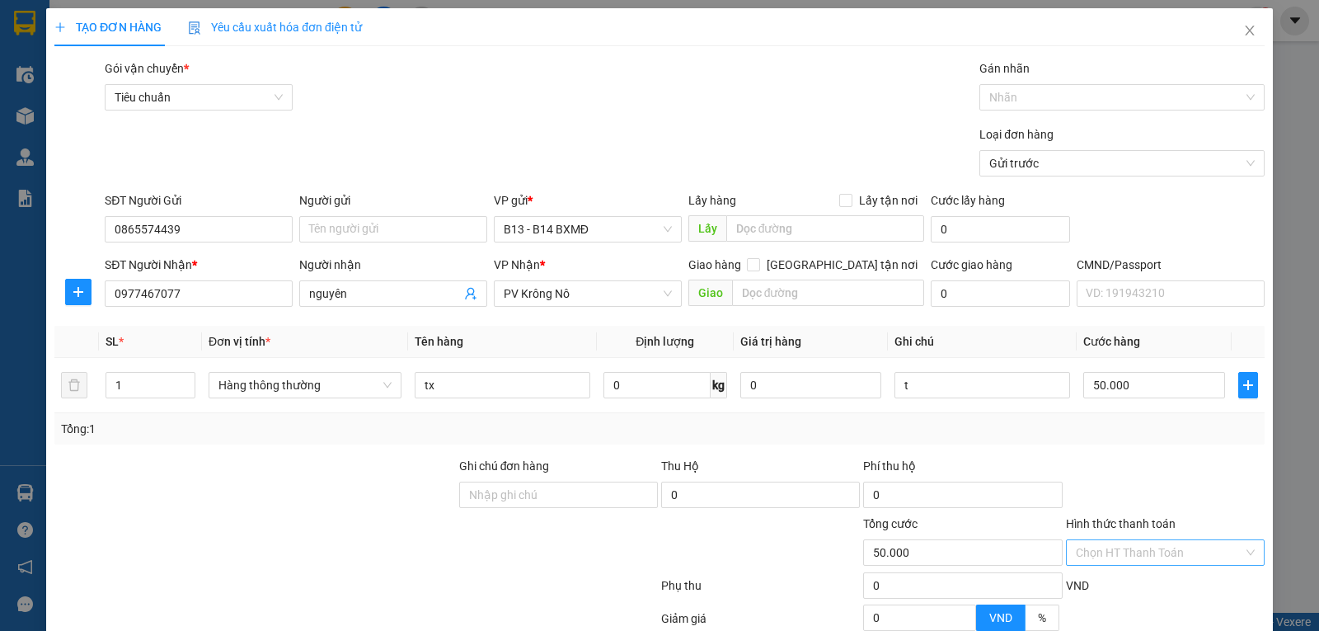
click at [1128, 555] on input "Hình thức thanh toán" at bounding box center [1159, 552] width 167 height 25
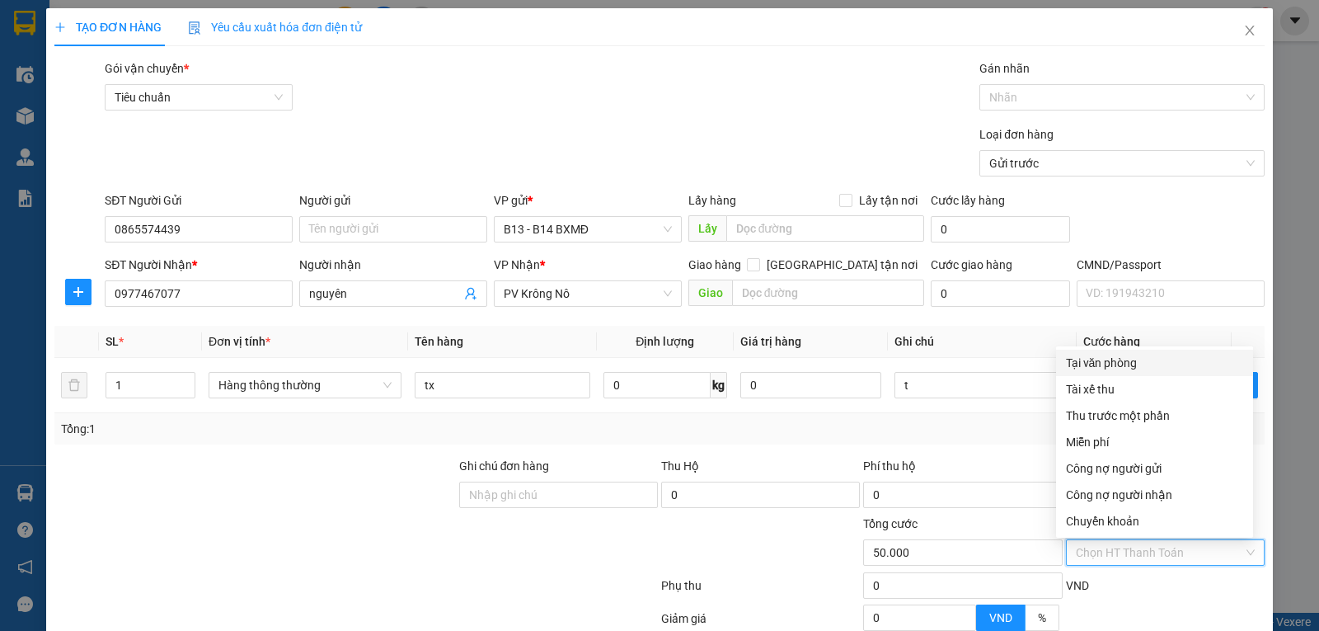
click at [1142, 364] on div "Tại văn phòng" at bounding box center [1154, 363] width 177 height 18
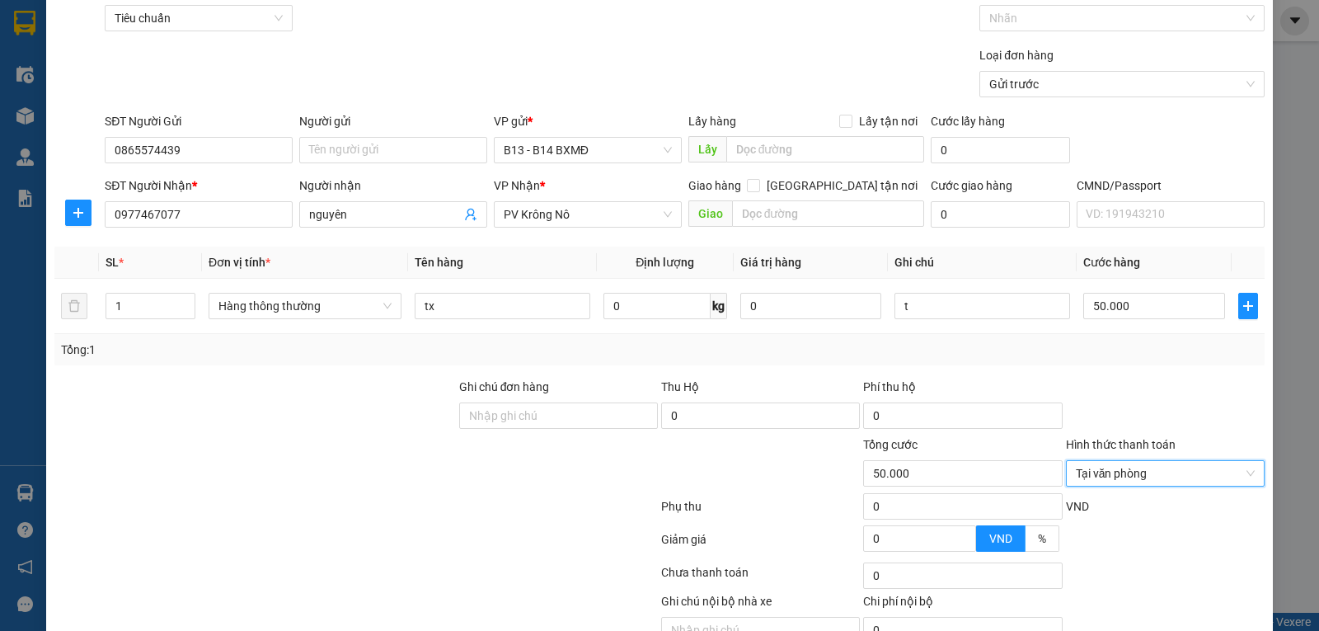
scroll to position [166, 0]
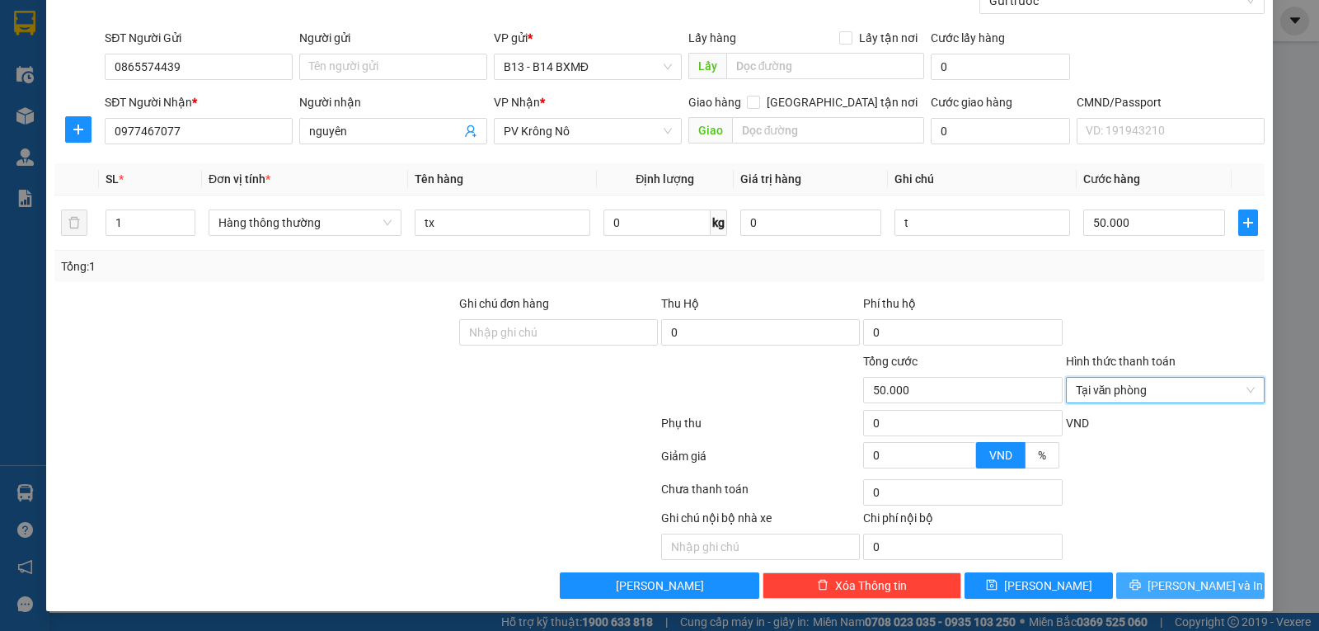
click at [1176, 589] on span "Lưu và In" at bounding box center [1204, 585] width 115 height 18
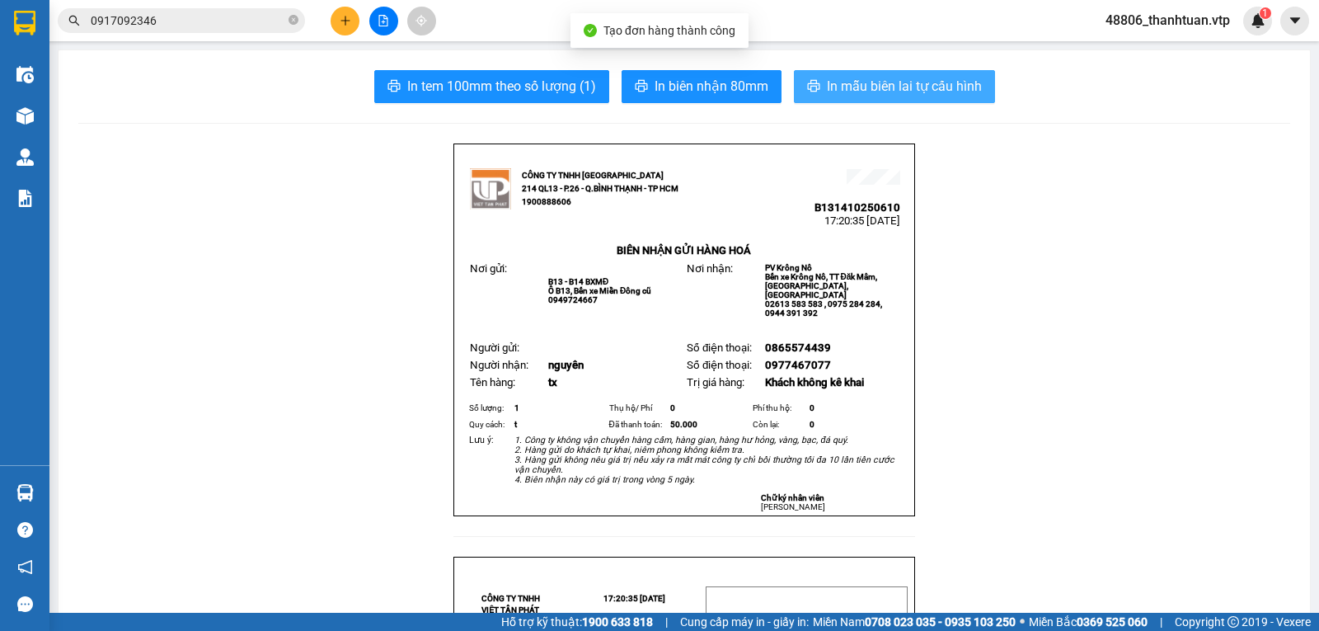
drag, startPoint x: 846, startPoint y: 89, endPoint x: 777, endPoint y: 99, distance: 69.1
click at [845, 89] on span "In mẫu biên lai tự cấu hình" at bounding box center [904, 86] width 155 height 21
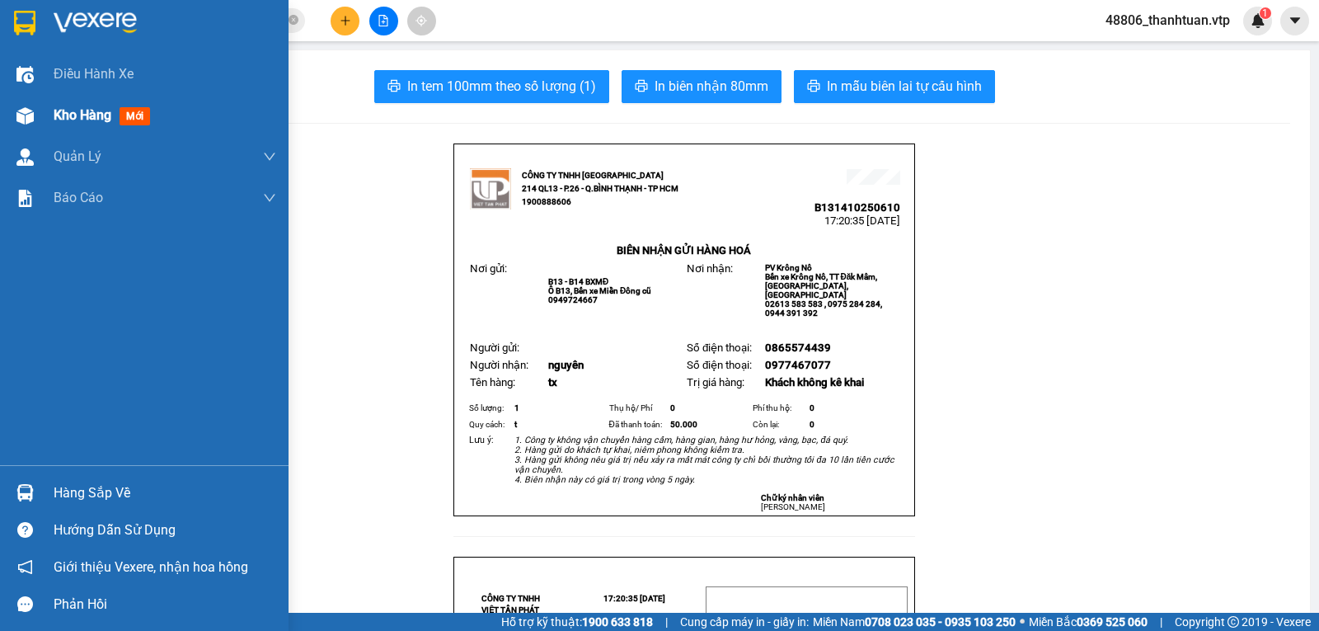
click at [91, 113] on span "Kho hàng" at bounding box center [83, 115] width 58 height 16
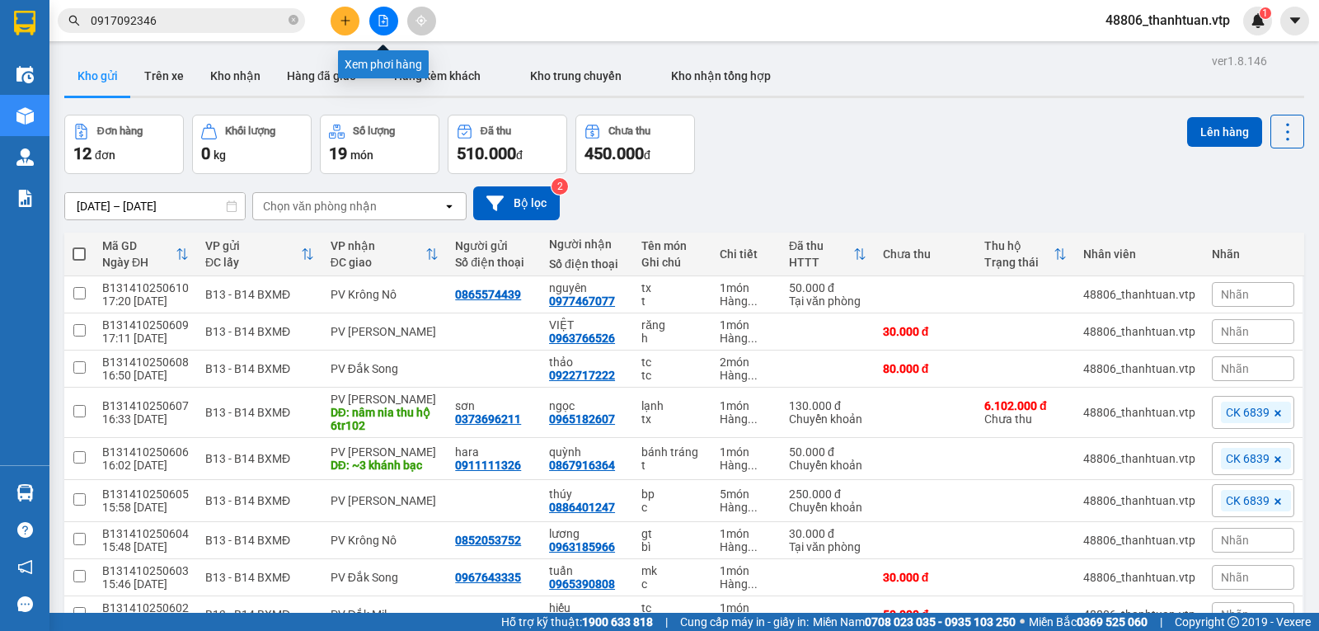
click at [384, 18] on icon "file-add" at bounding box center [383, 21] width 9 height 12
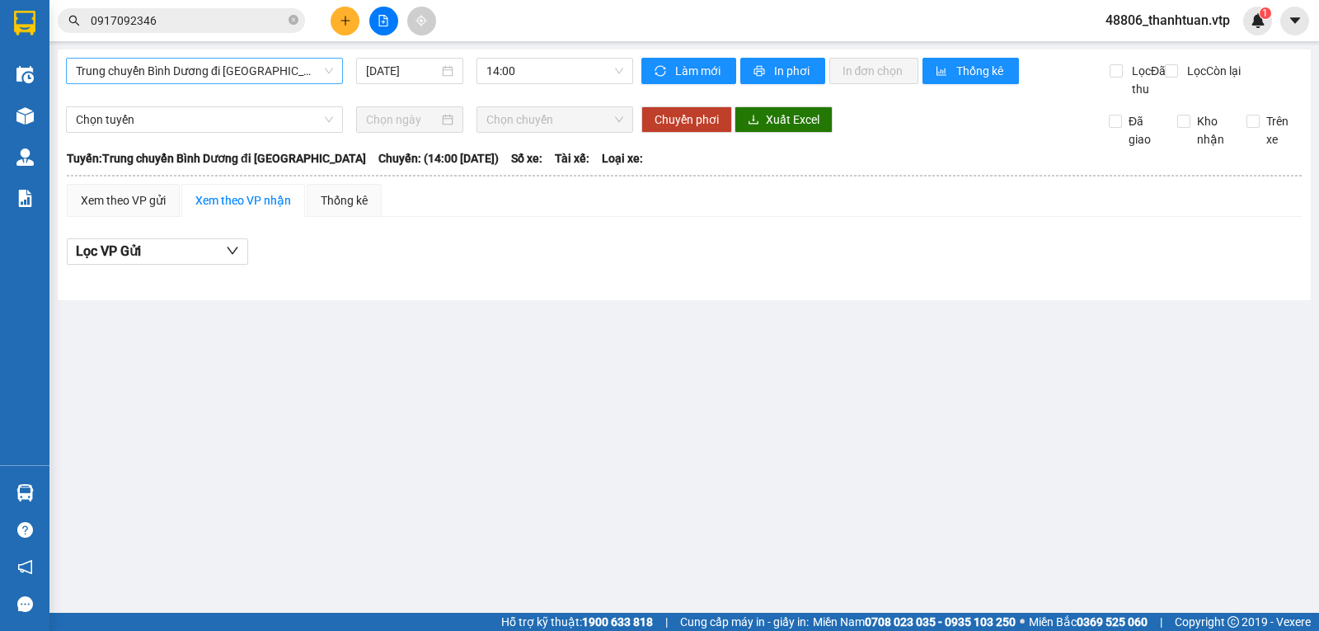
click at [287, 73] on span "Trung chuyển Bình Dương đi BXMĐ" at bounding box center [204, 71] width 257 height 25
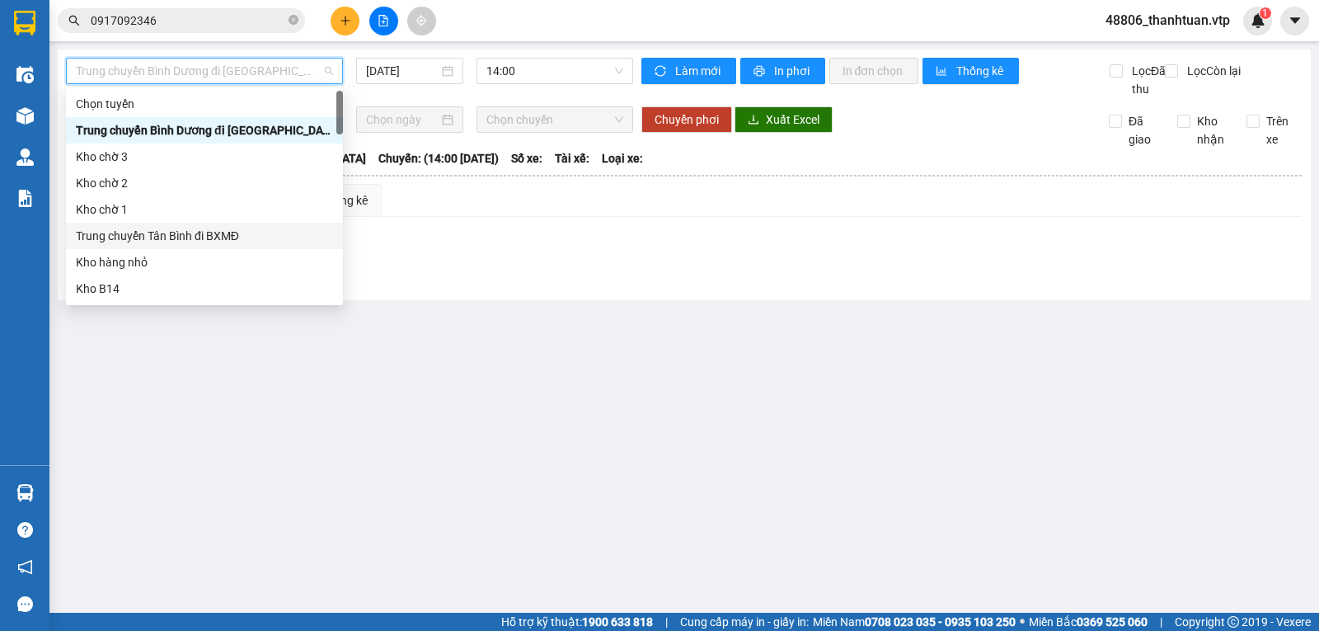
click at [198, 234] on div "Trung chuyển Tân Bình đi BXMĐ" at bounding box center [204, 236] width 257 height 18
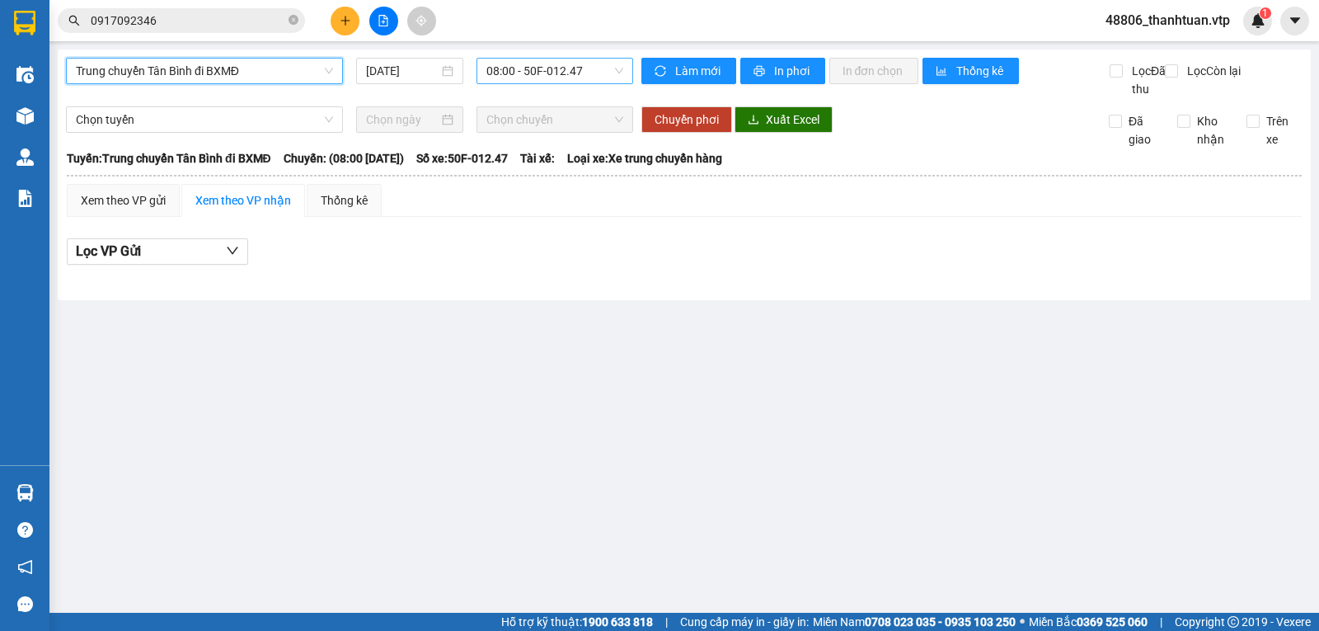
click at [548, 72] on span "08:00 - 50F-012.47" at bounding box center [554, 71] width 136 height 25
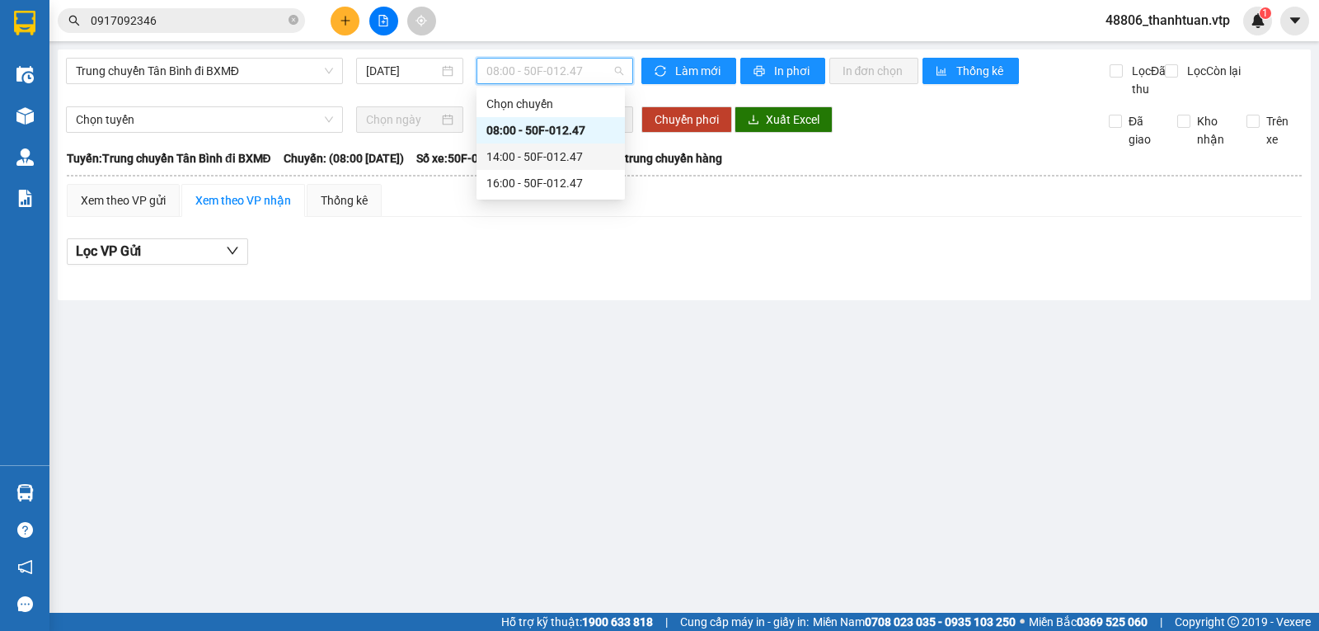
click at [535, 156] on div "14:00 - 50F-012.47" at bounding box center [550, 157] width 129 height 18
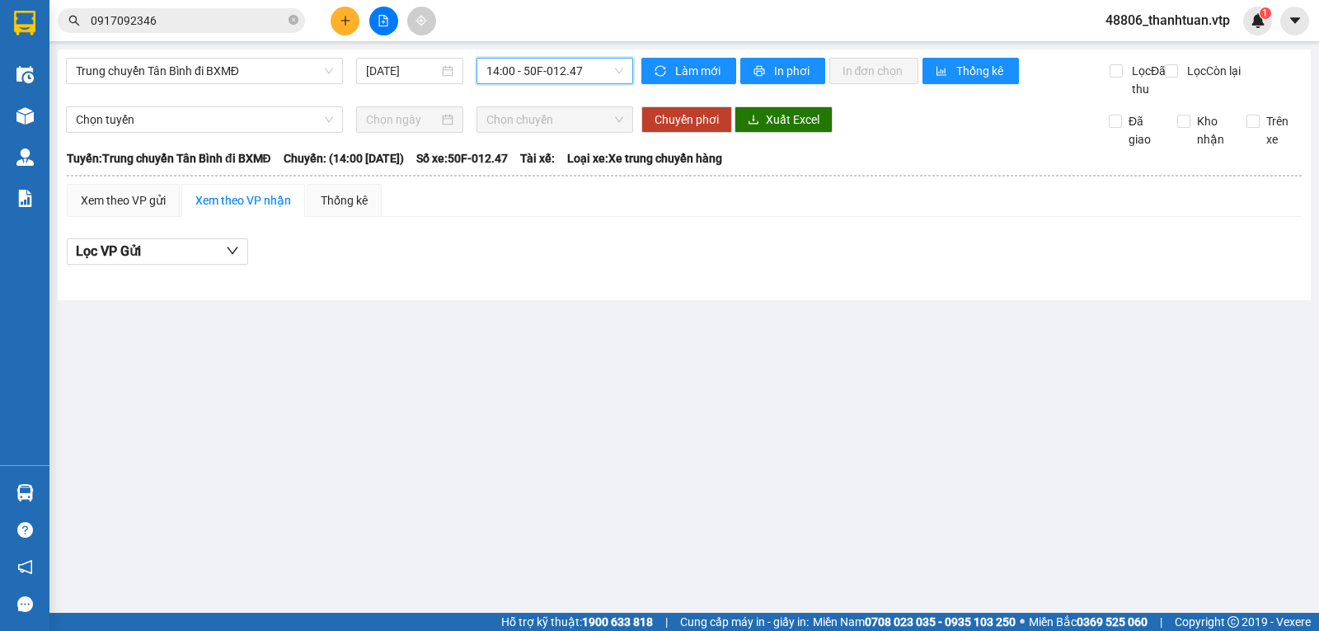
click at [535, 76] on span "14:00 - 50F-012.47" at bounding box center [554, 71] width 136 height 25
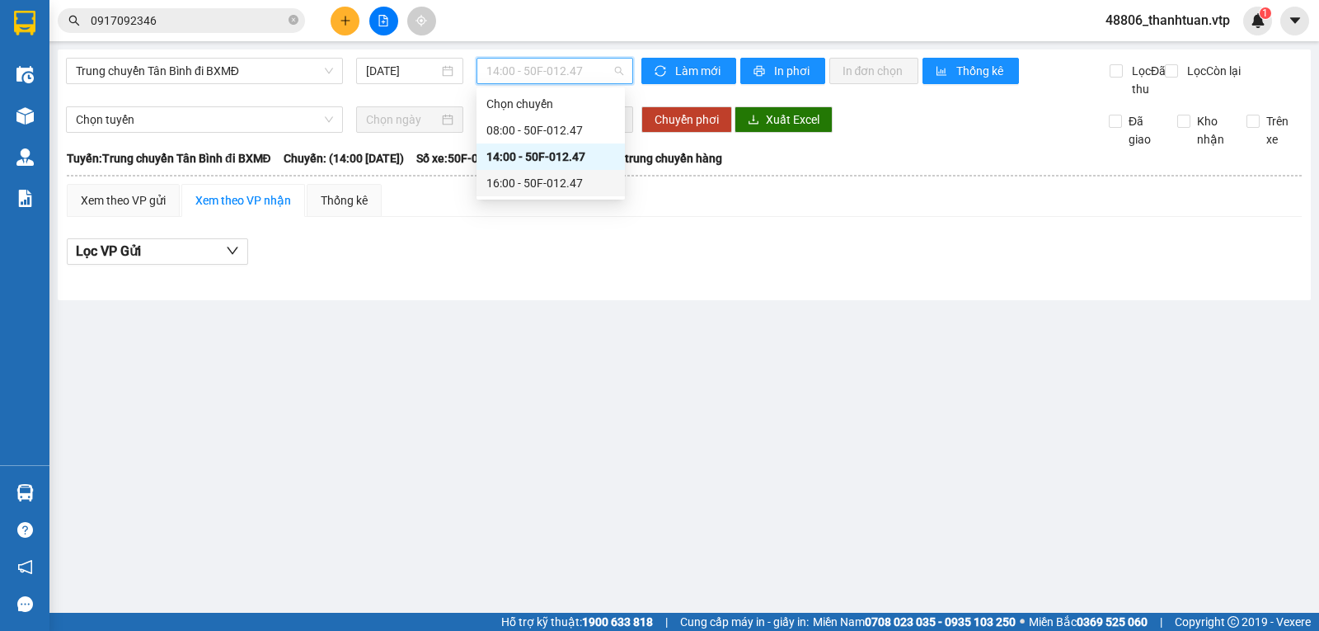
click at [535, 179] on div "16:00 - 50F-012.47" at bounding box center [550, 183] width 129 height 18
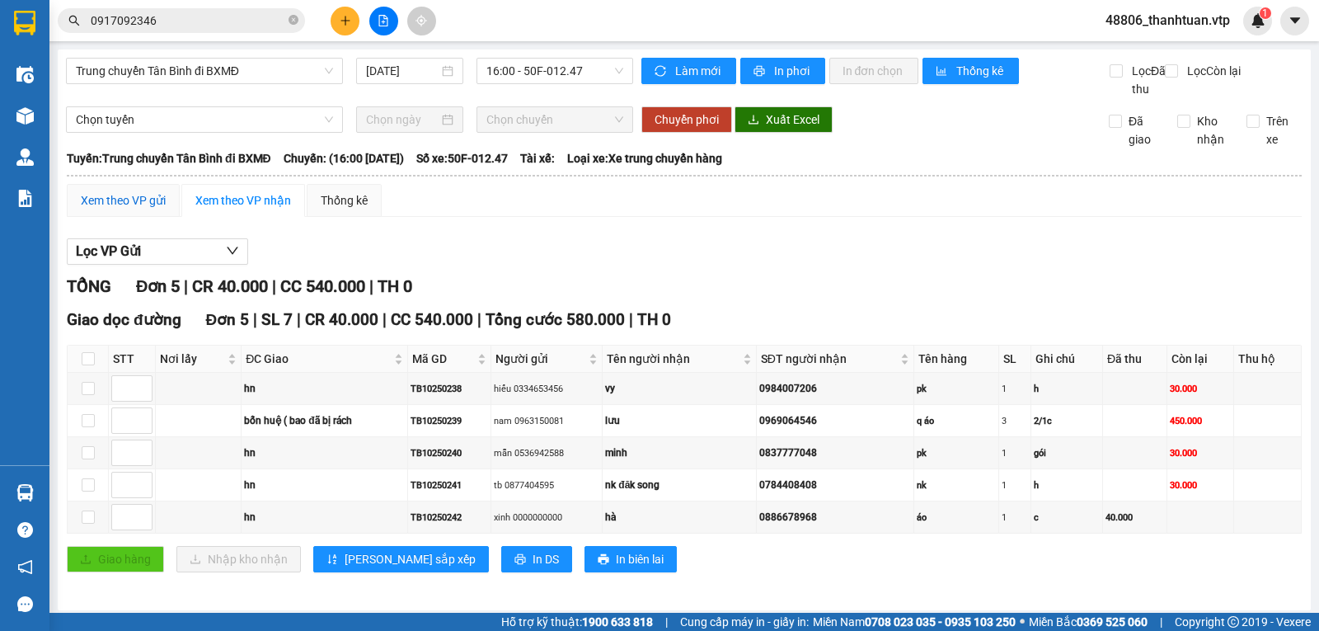
click at [118, 209] on div "Xem theo VP gửi" at bounding box center [123, 200] width 85 height 18
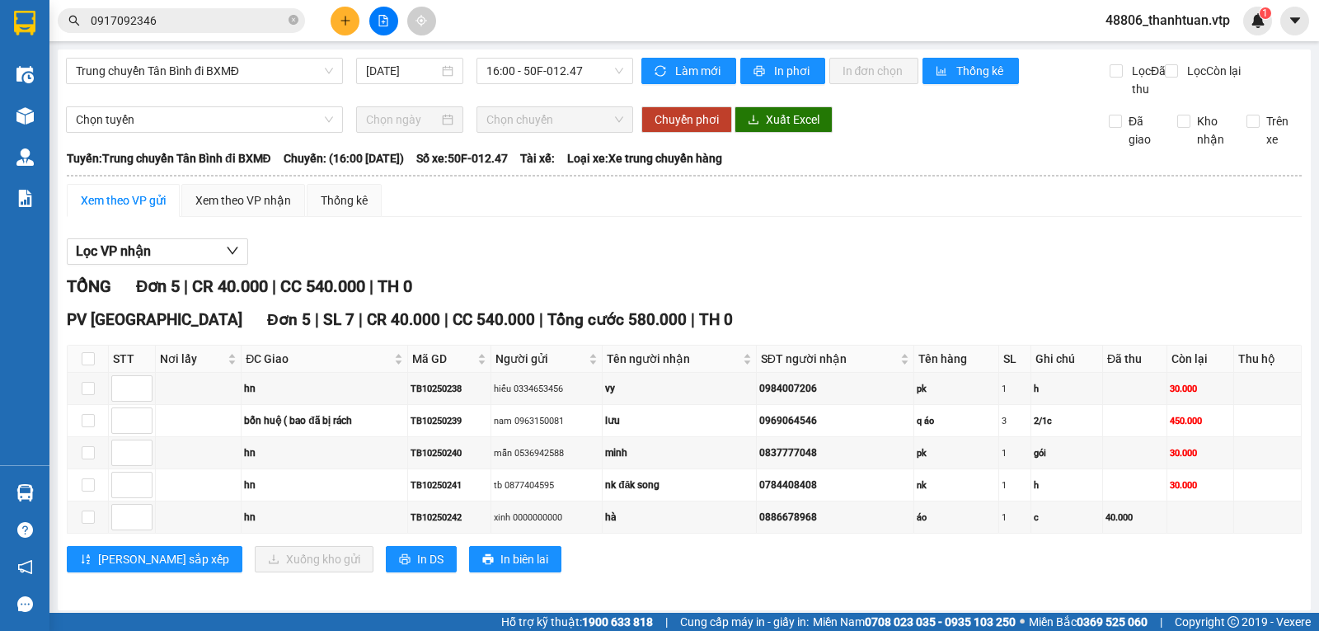
scroll to position [24, 0]
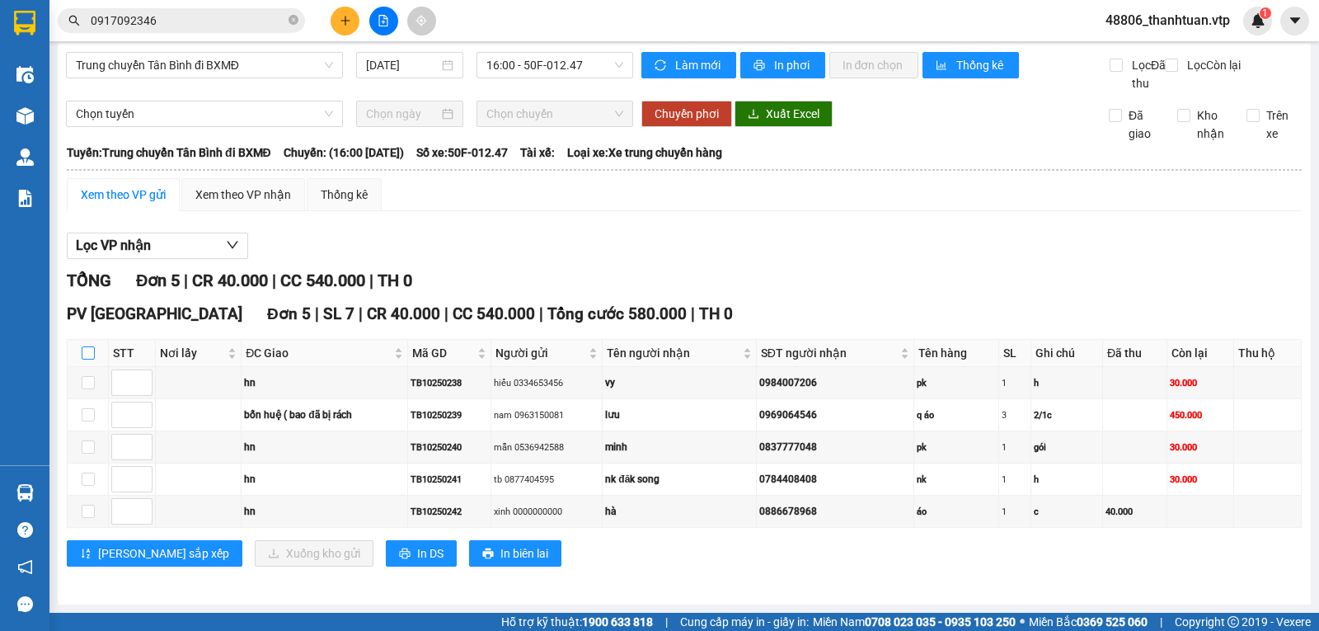
click at [82, 354] on input "checkbox" at bounding box center [88, 352] width 13 height 13
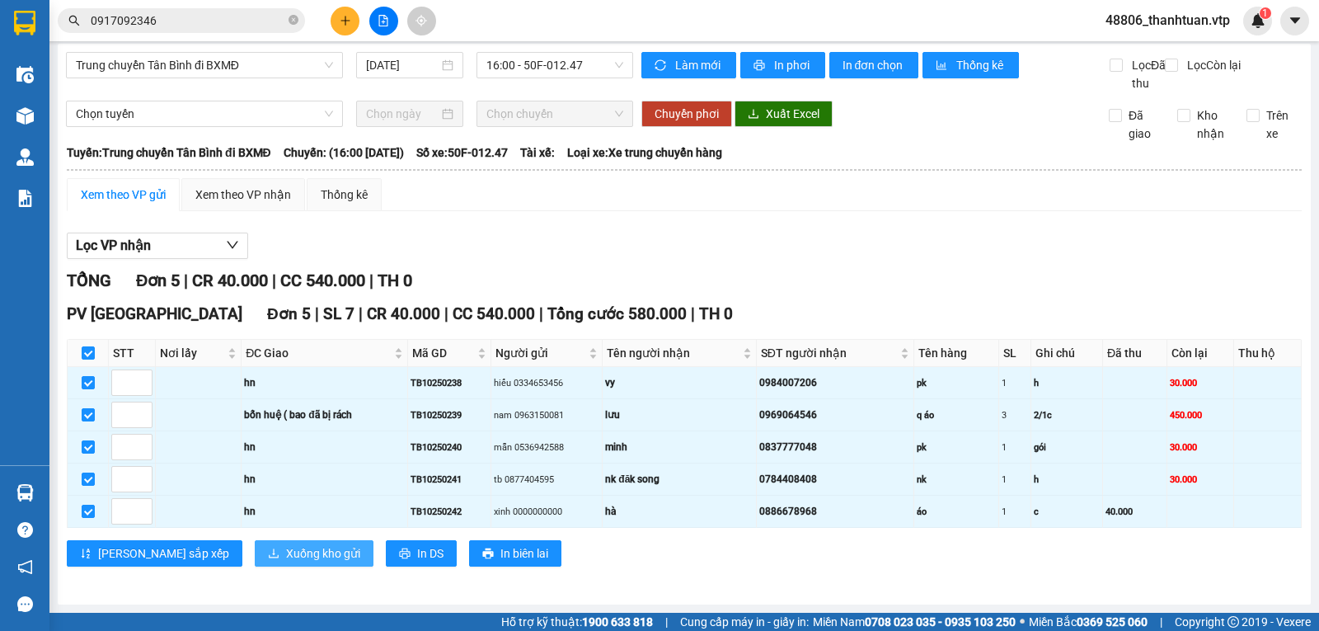
click at [286, 549] on span "Xuống kho gửi" at bounding box center [323, 553] width 74 height 18
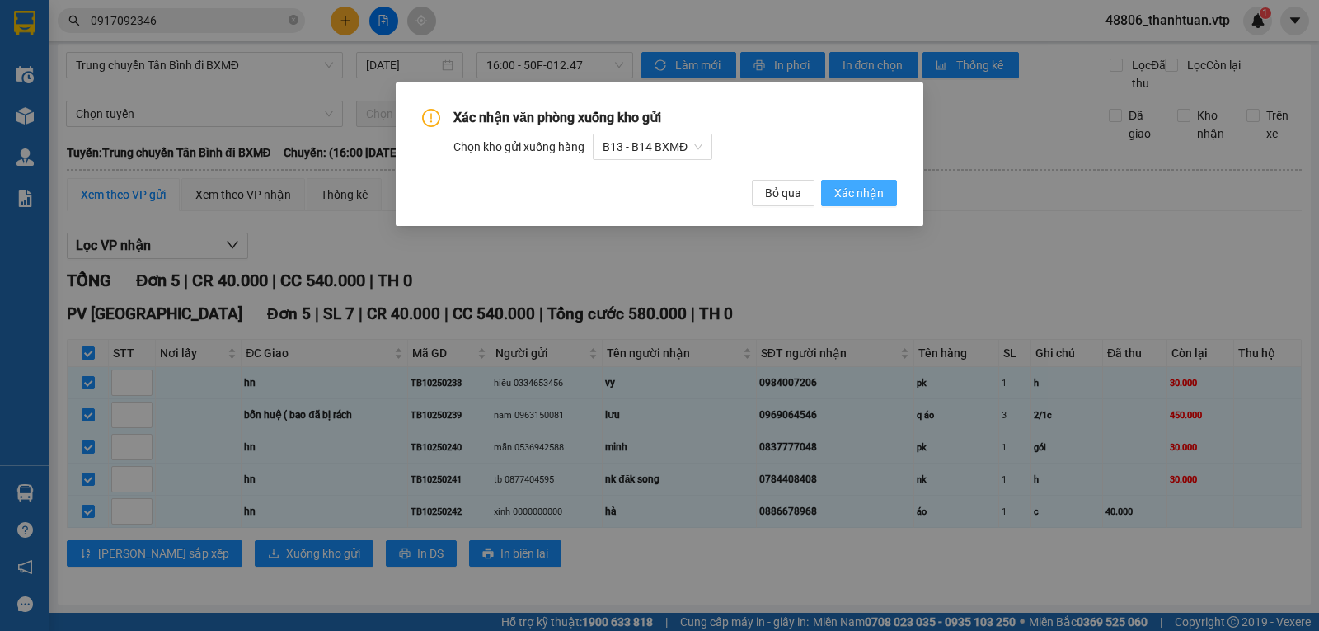
click at [875, 188] on span "Xác nhận" at bounding box center [858, 193] width 49 height 18
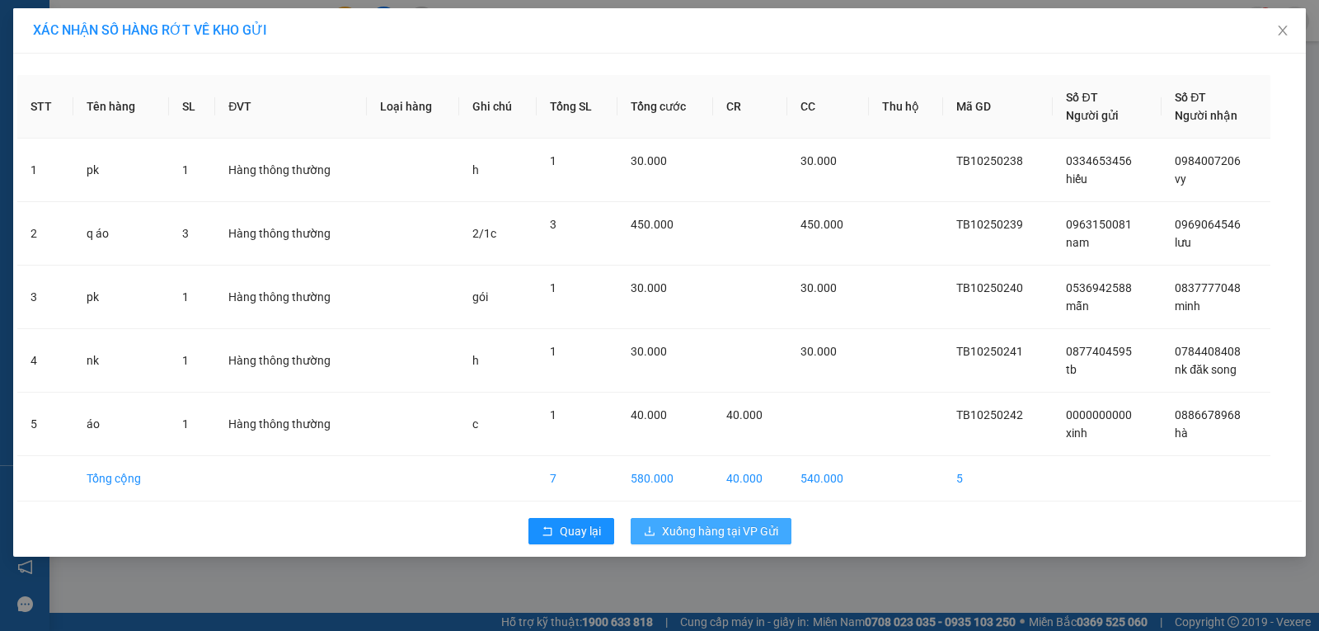
click at [739, 535] on span "Xuống hàng tại VP Gửi" at bounding box center [720, 531] width 116 height 18
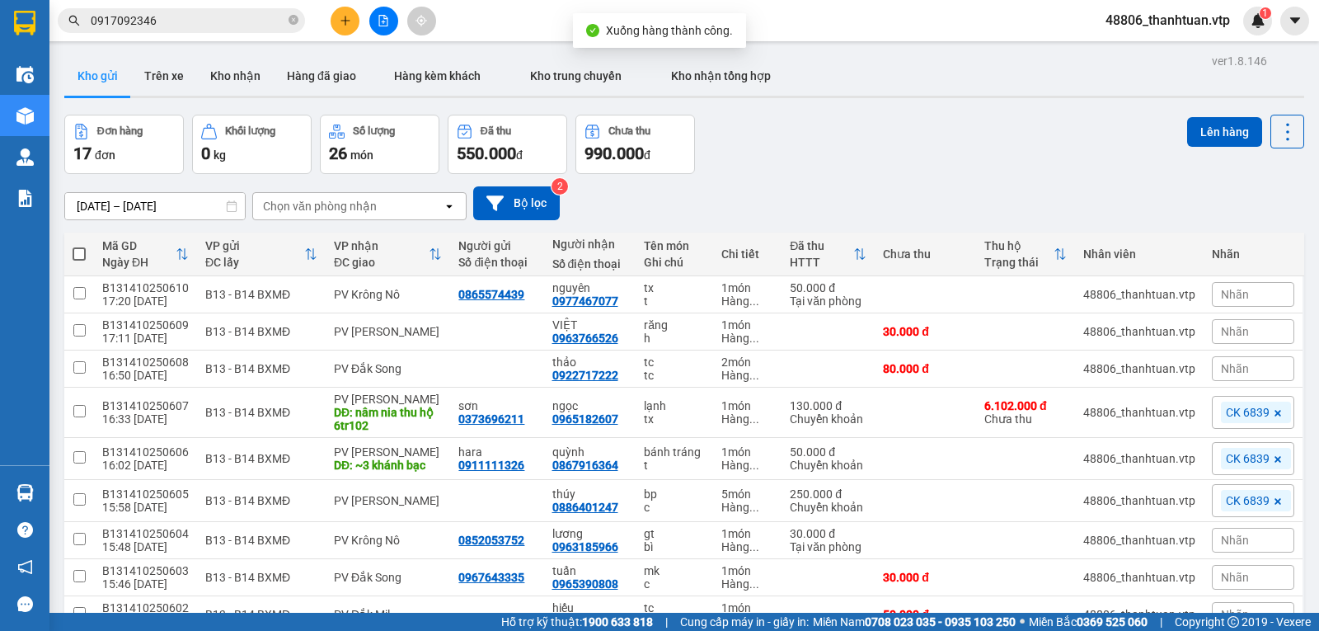
click at [221, 21] on input "0917092346" at bounding box center [188, 21] width 195 height 18
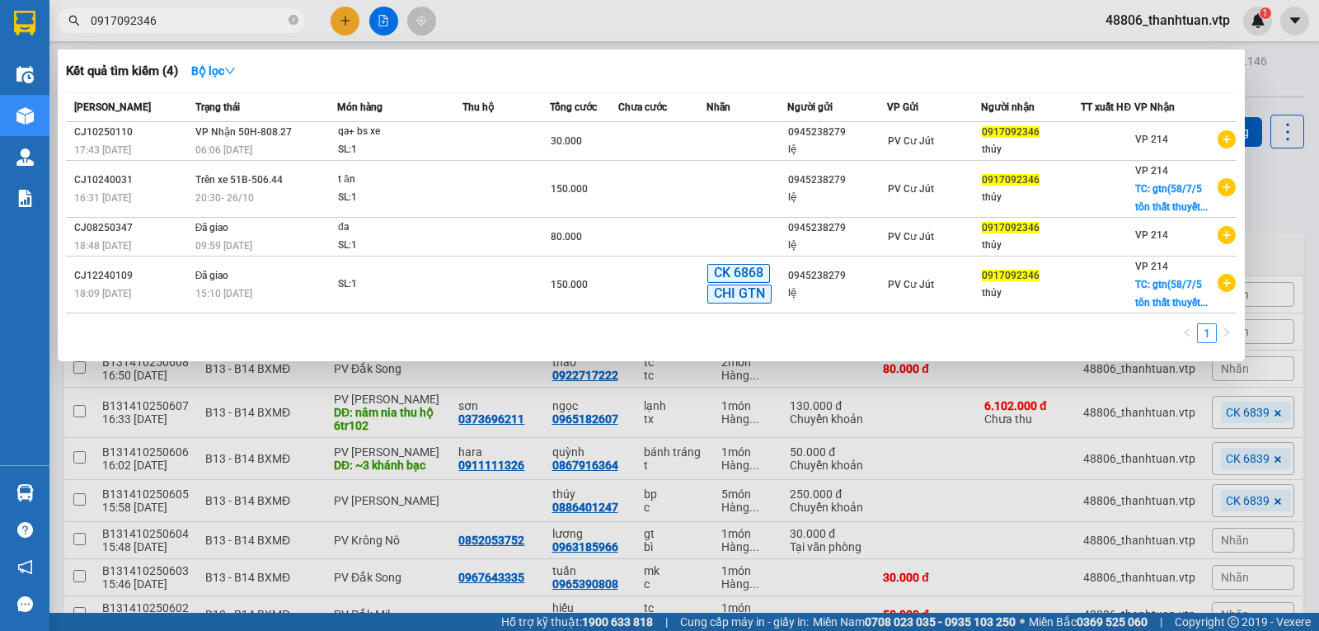
click at [387, 23] on div at bounding box center [659, 315] width 1319 height 631
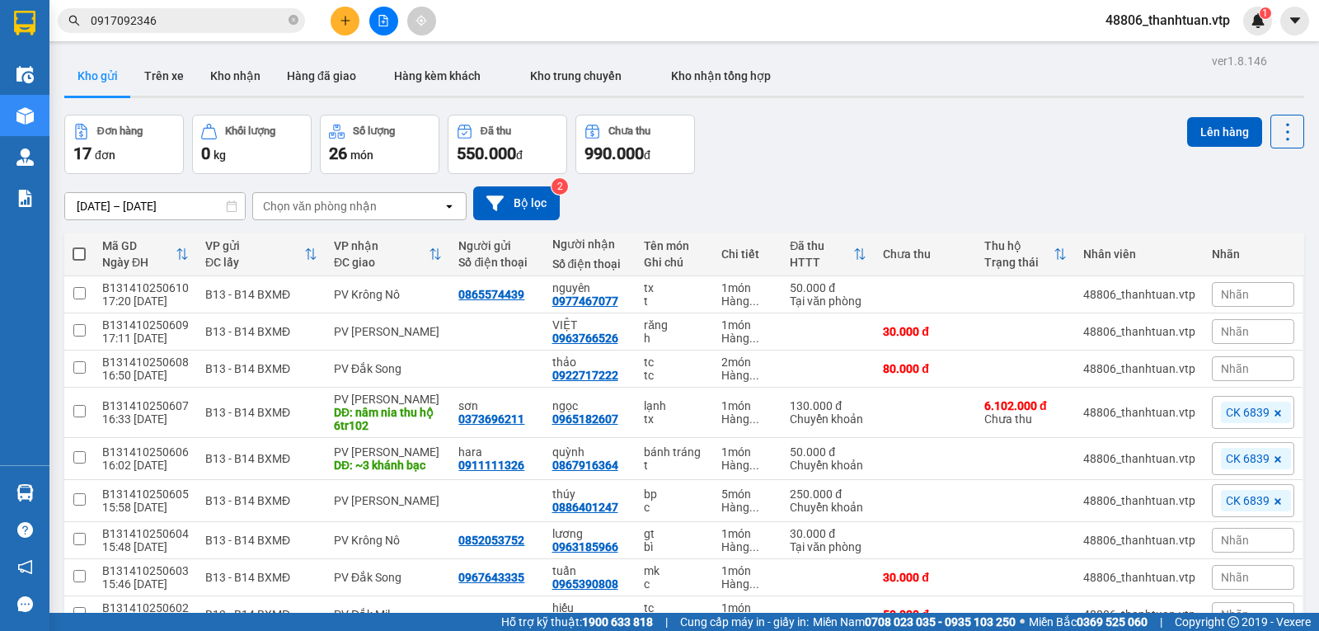
click at [374, 21] on button at bounding box center [383, 21] width 29 height 29
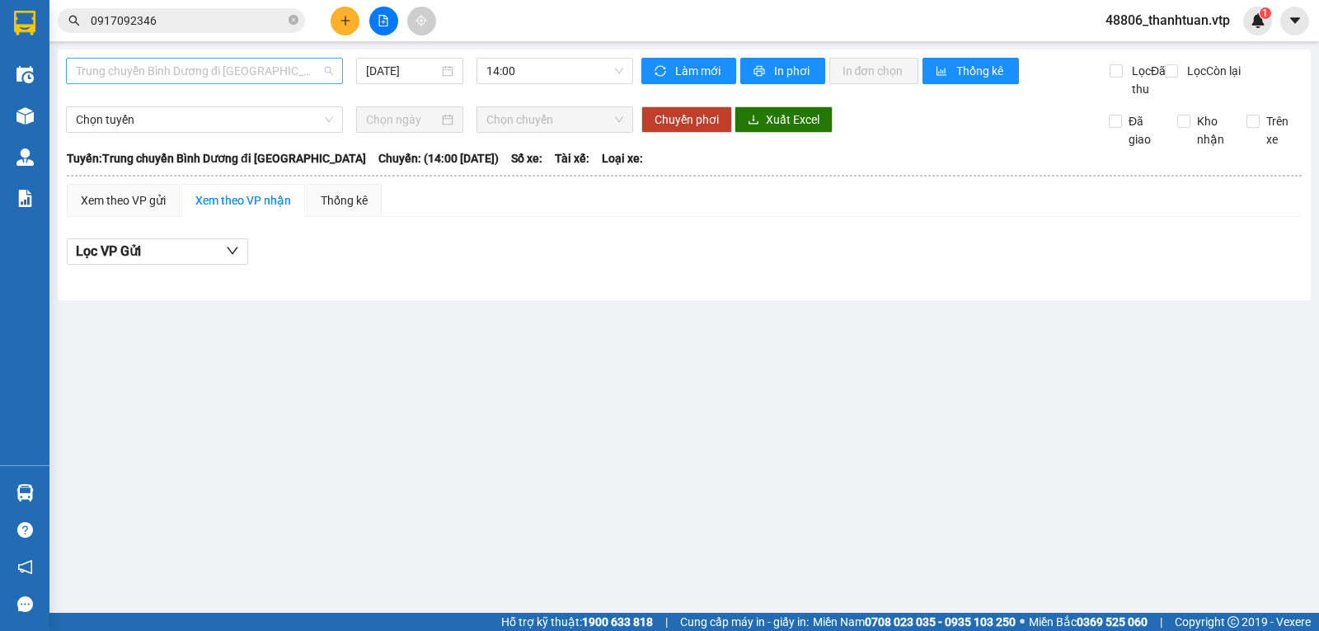
click at [218, 75] on span "Trung chuyển Bình Dương đi BXMĐ" at bounding box center [204, 71] width 257 height 25
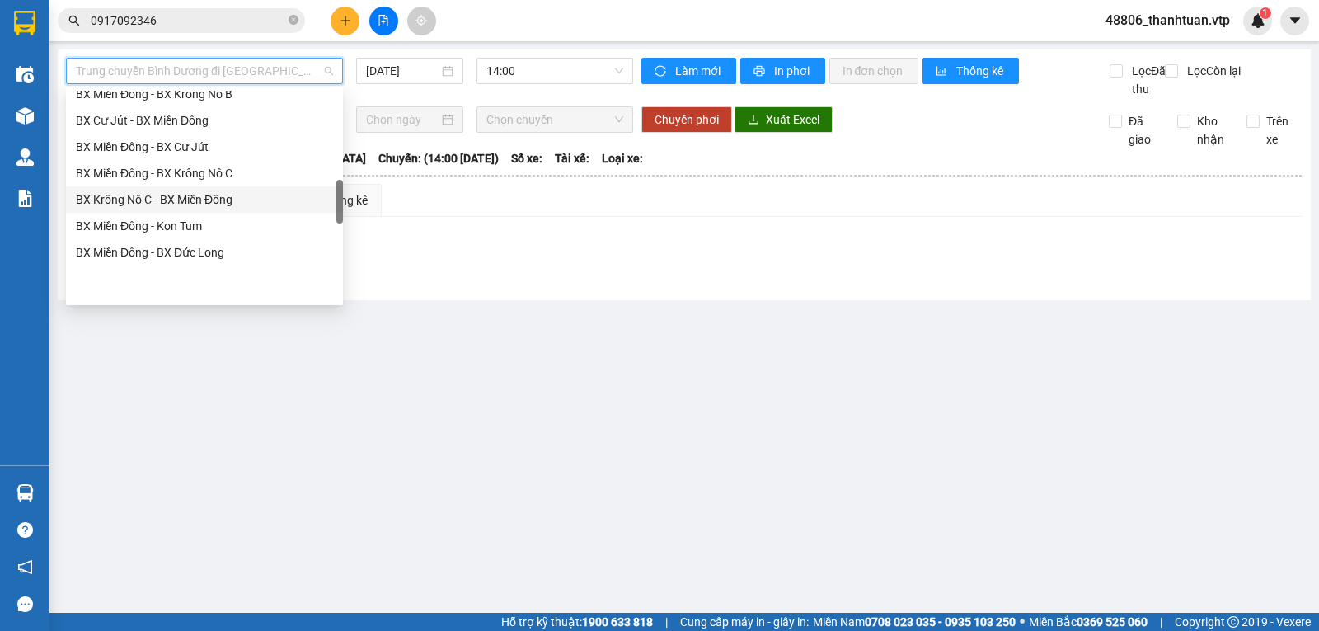
scroll to position [561, 0]
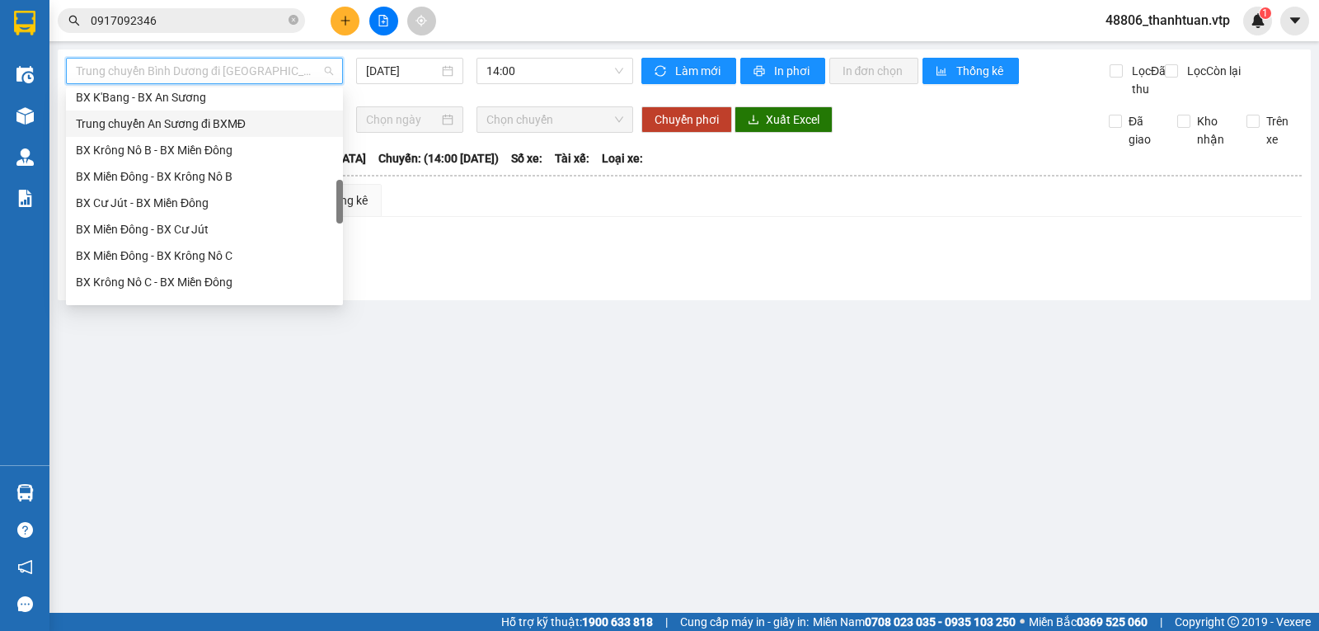
click at [149, 124] on div "Trung chuyển An Sương đi BXMĐ" at bounding box center [204, 124] width 257 height 18
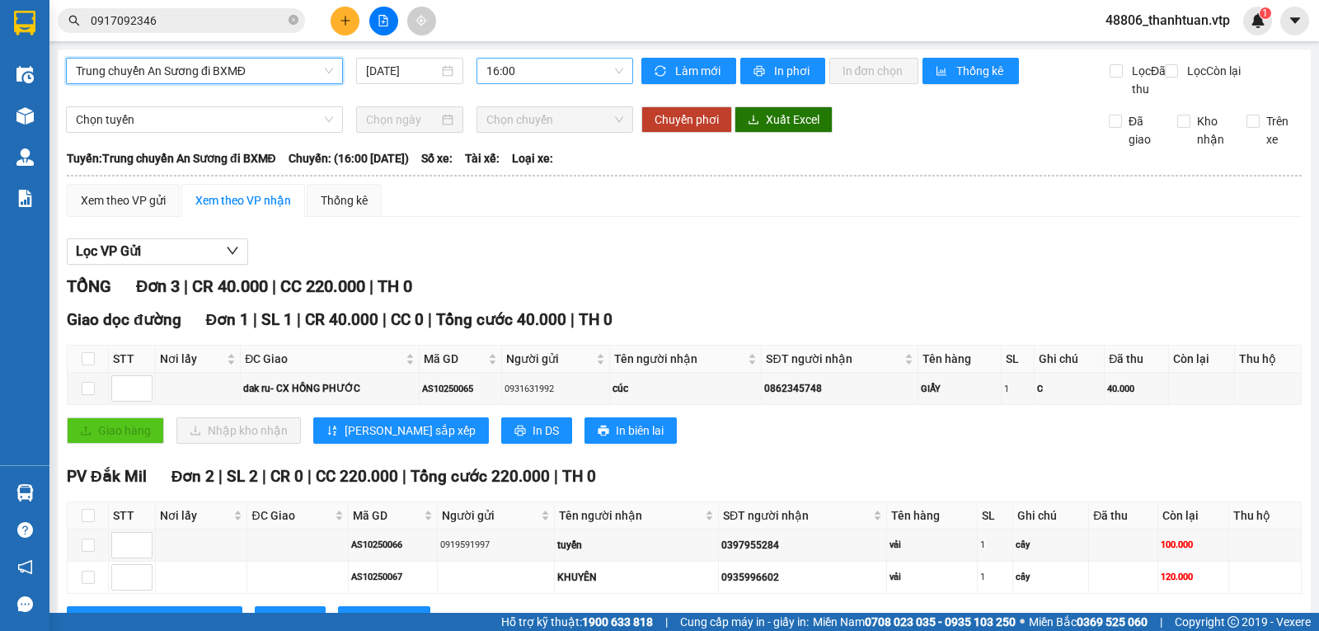
click at [513, 73] on span "16:00" at bounding box center [554, 71] width 136 height 25
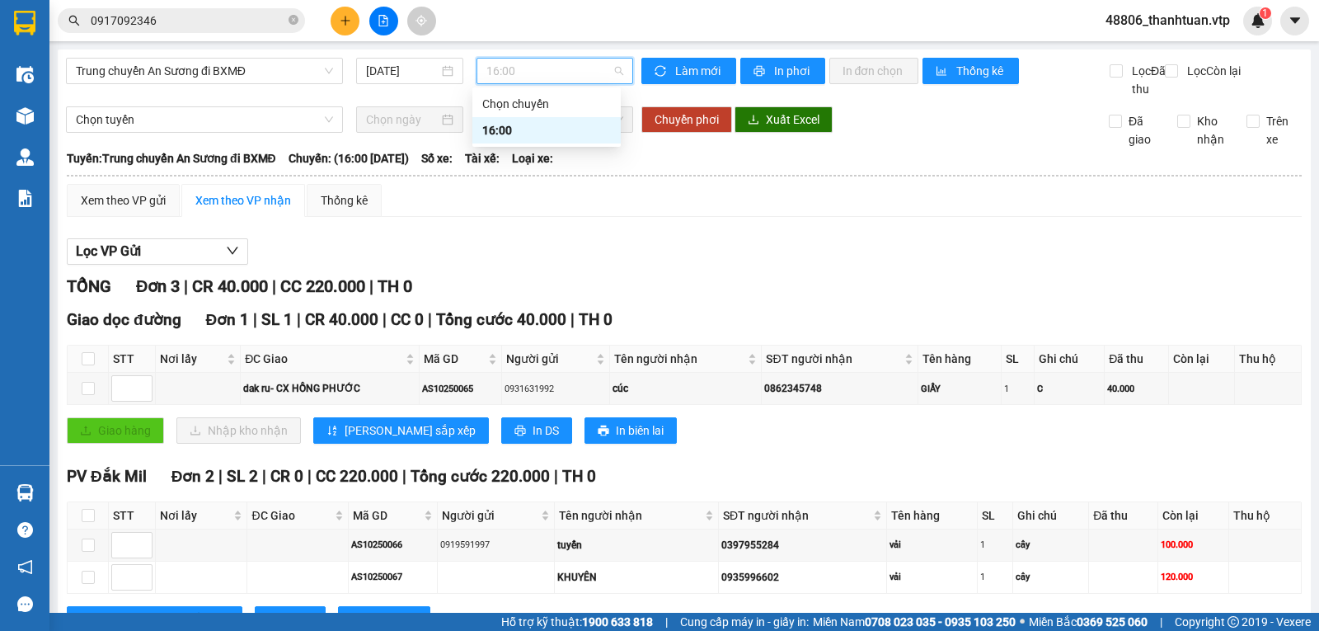
click at [497, 131] on div "16:00" at bounding box center [546, 130] width 129 height 18
click at [106, 209] on div "Xem theo VP gửi" at bounding box center [123, 200] width 85 height 18
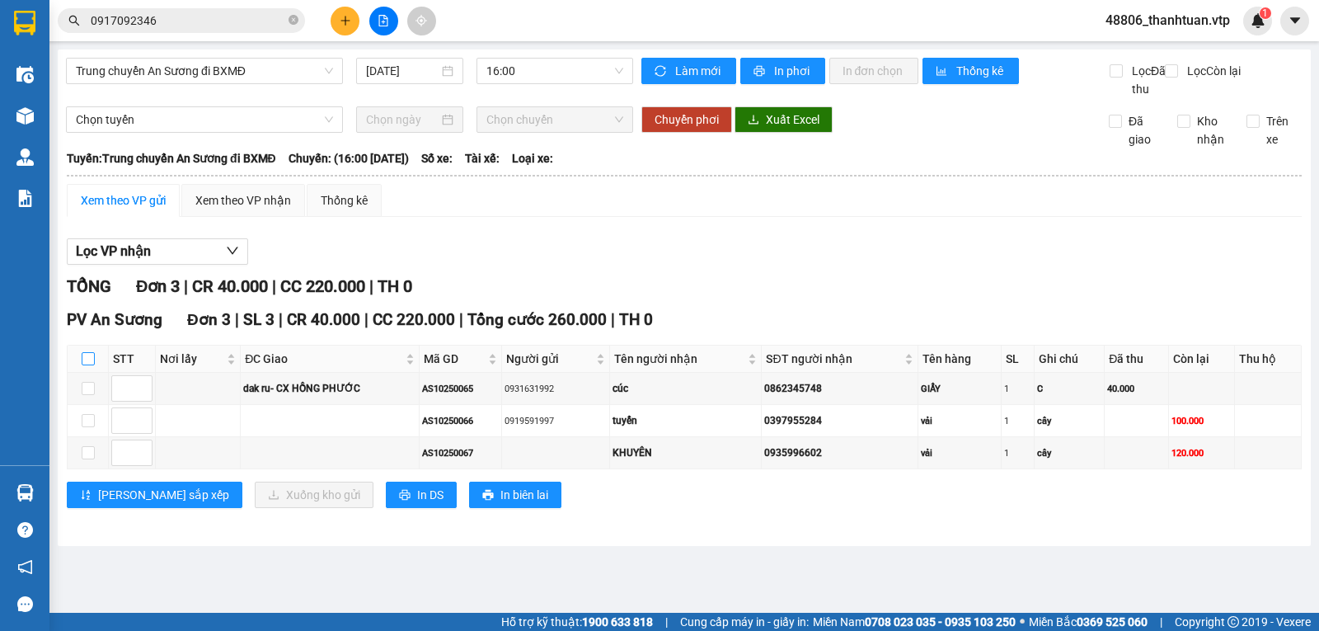
click at [88, 365] on input "checkbox" at bounding box center [88, 358] width 13 height 13
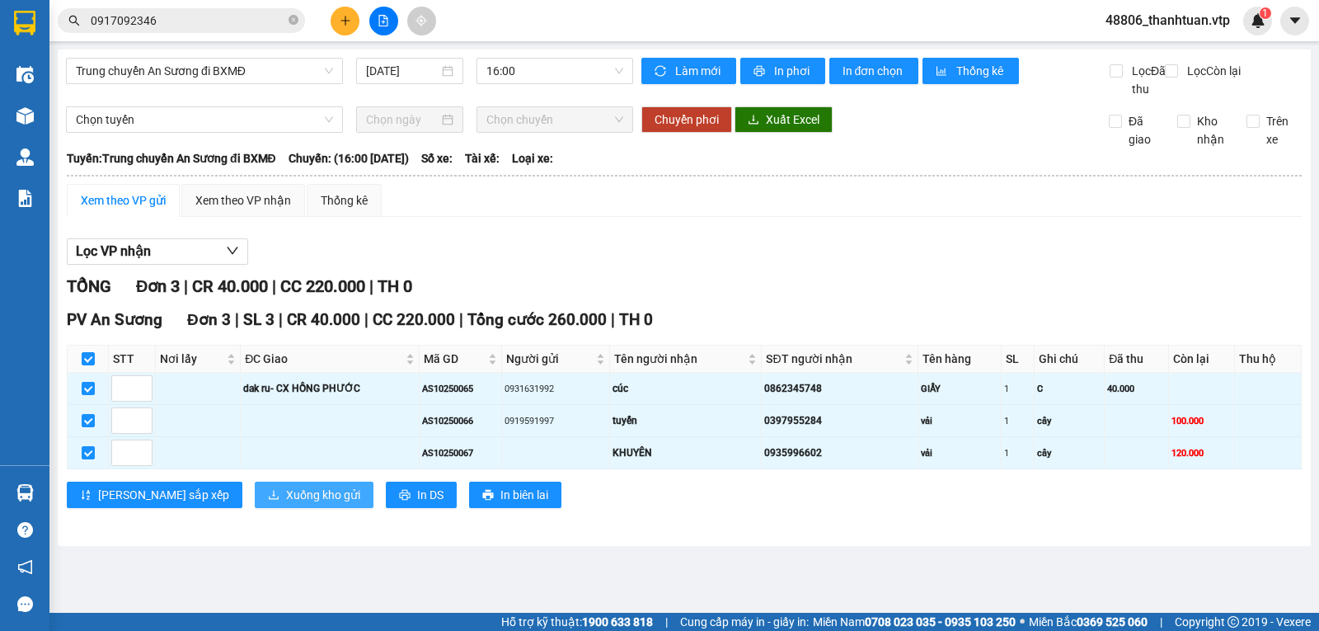
click at [286, 504] on span "Xuống kho gửi" at bounding box center [323, 495] width 74 height 18
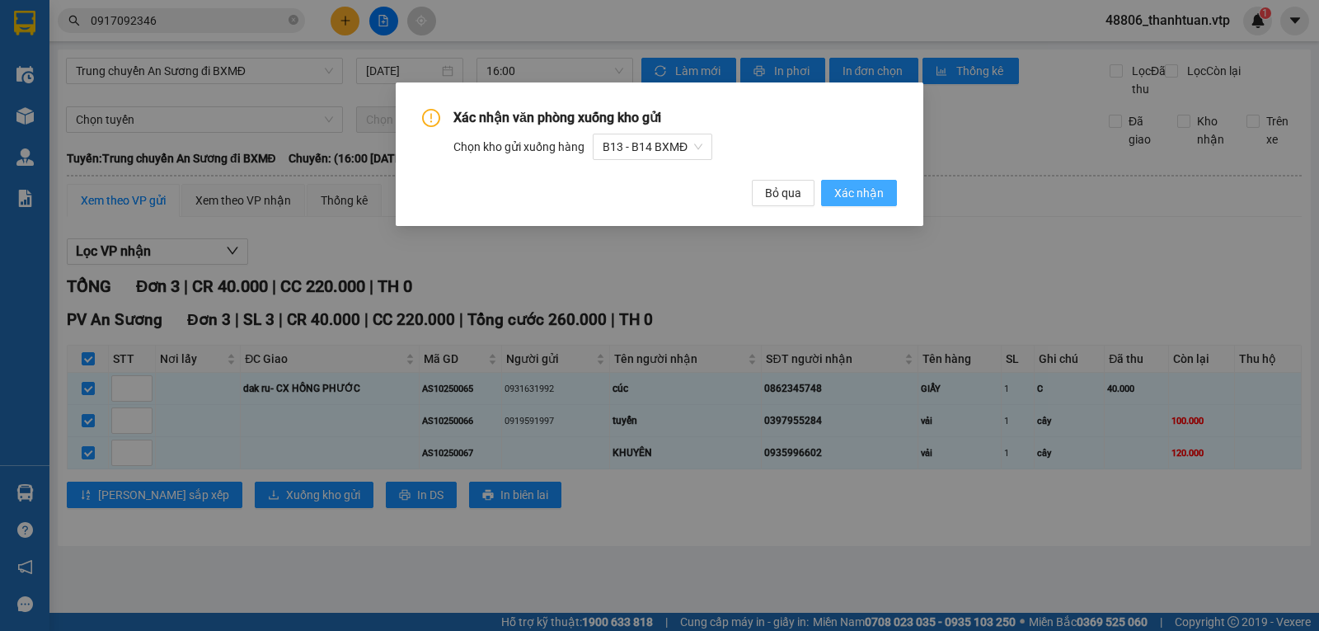
click at [847, 189] on span "Xác nhận" at bounding box center [858, 193] width 49 height 18
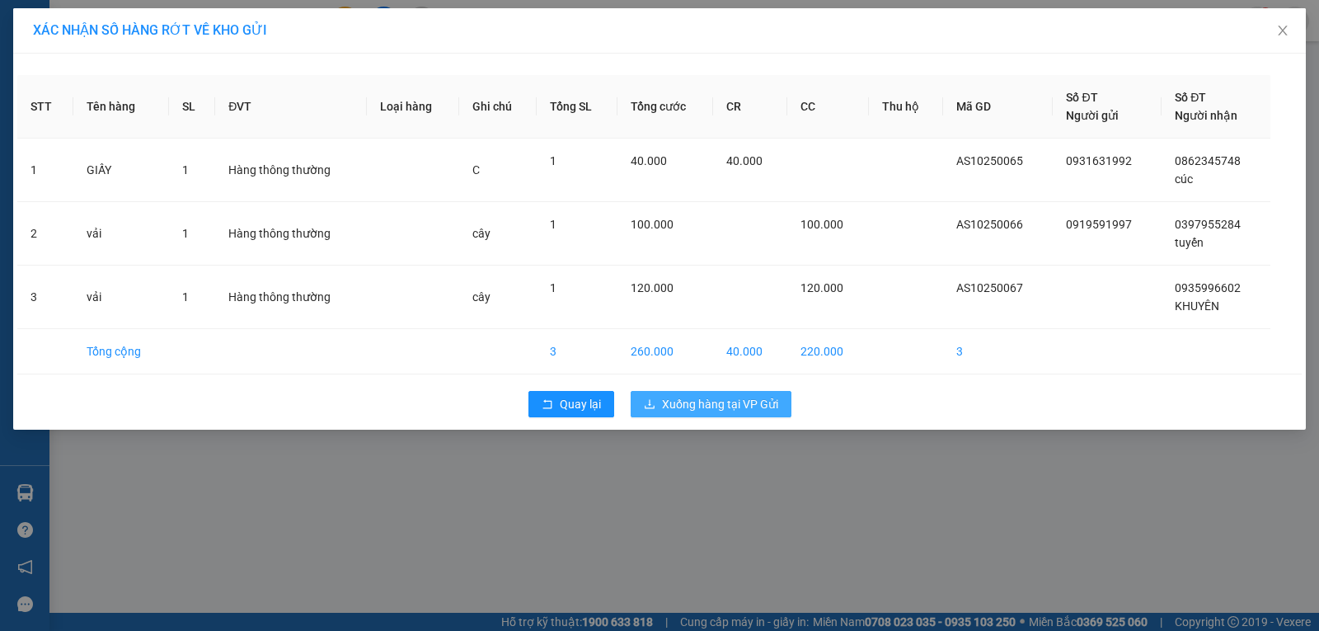
click at [702, 405] on span "Xuống hàng tại VP Gửi" at bounding box center [720, 404] width 116 height 18
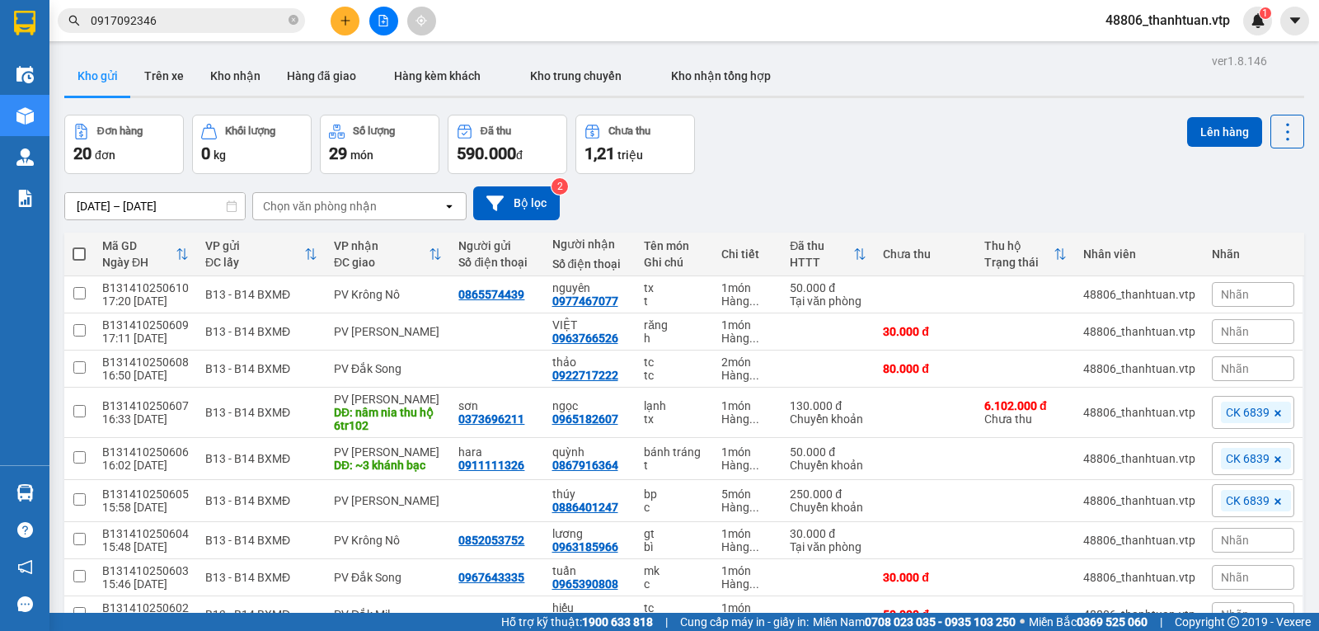
click at [413, 211] on div "Chọn văn phòng nhận" at bounding box center [348, 206] width 190 height 26
click at [350, 212] on div "dx dx" at bounding box center [338, 206] width 171 height 26
click at [333, 216] on div "dx dx" at bounding box center [338, 206] width 171 height 26
drag, startPoint x: 315, startPoint y: 248, endPoint x: 321, endPoint y: 239, distance: 10.7
click at [316, 248] on span "PV Đức Xuyên" at bounding box center [322, 246] width 114 height 16
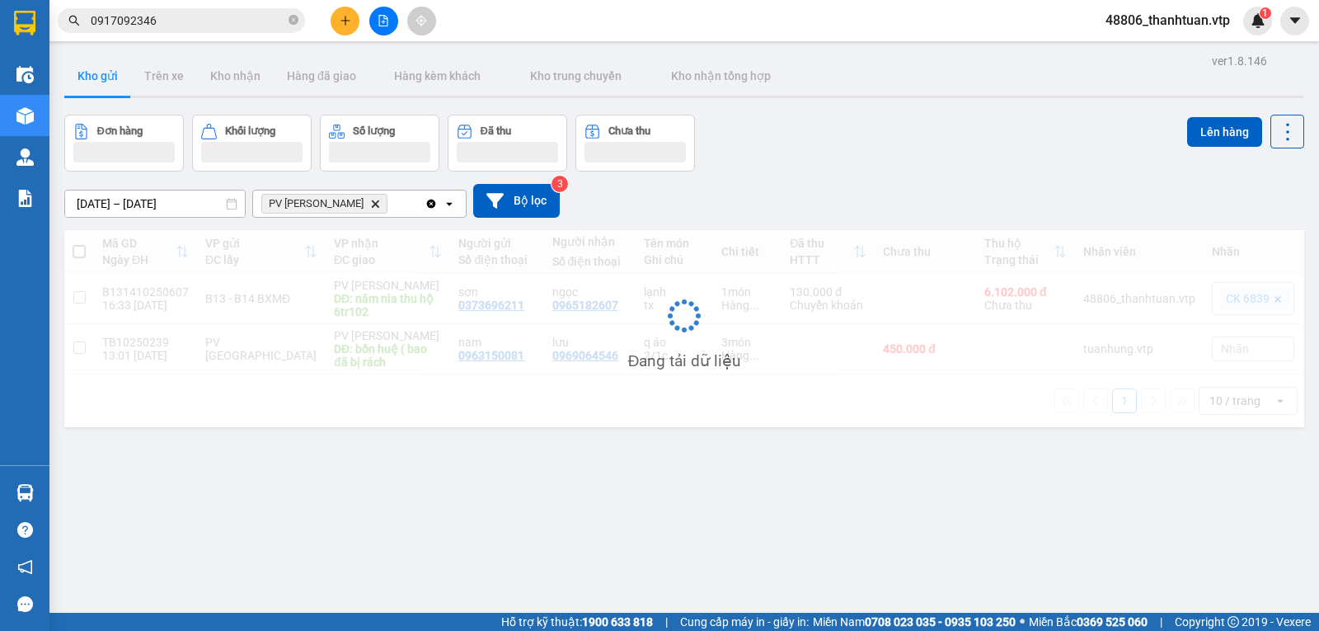
click at [377, 205] on div "PV Đức Xuyên Delete" at bounding box center [338, 203] width 171 height 26
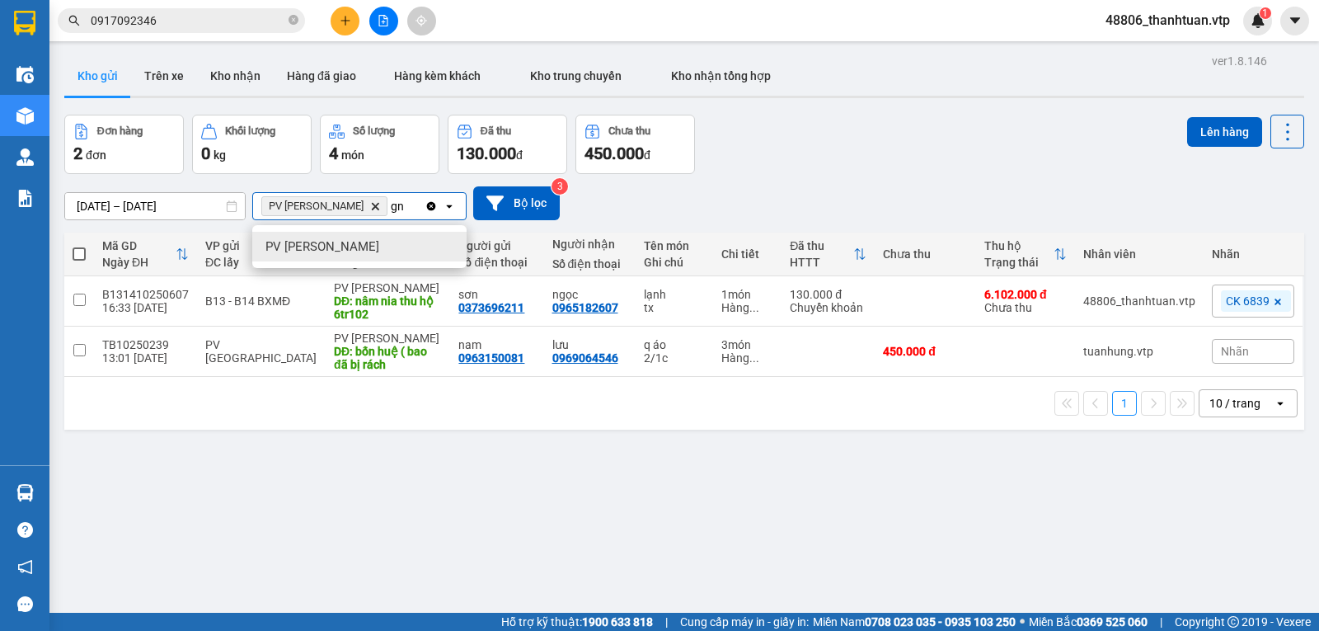
click at [324, 245] on span "PV Gia Nghĩa" at bounding box center [322, 246] width 114 height 16
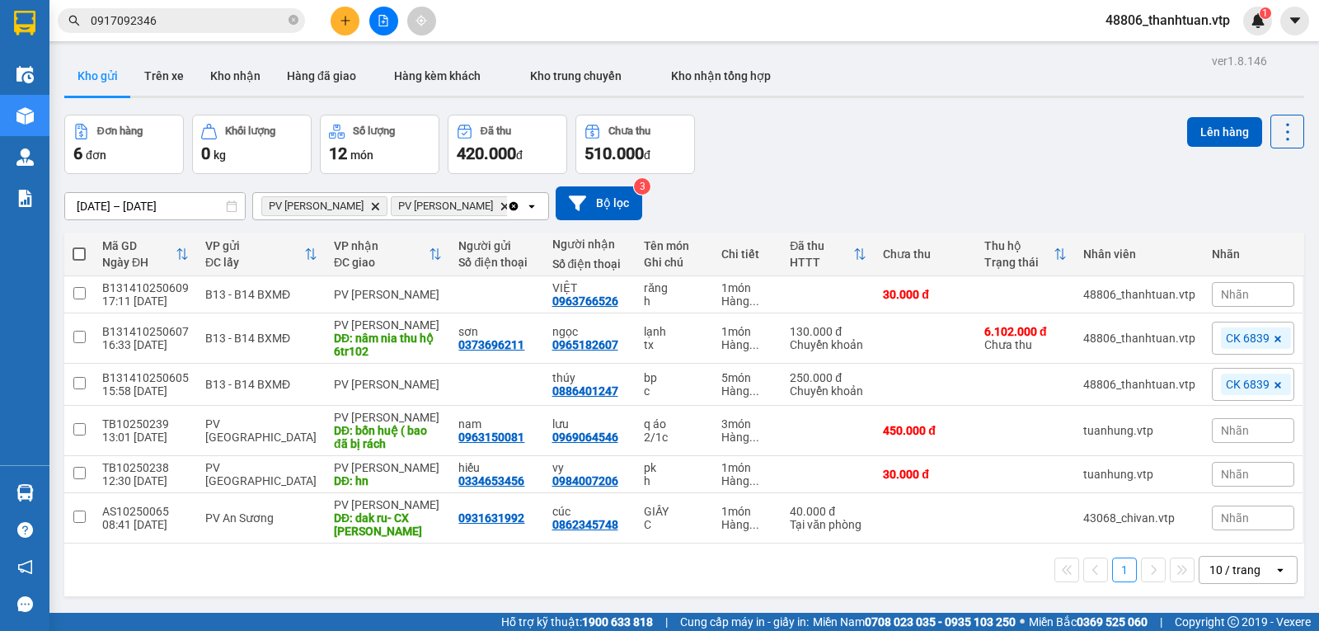
click at [80, 260] on span at bounding box center [79, 253] width 13 height 13
click at [79, 246] on input "checkbox" at bounding box center [79, 246] width 0 height 0
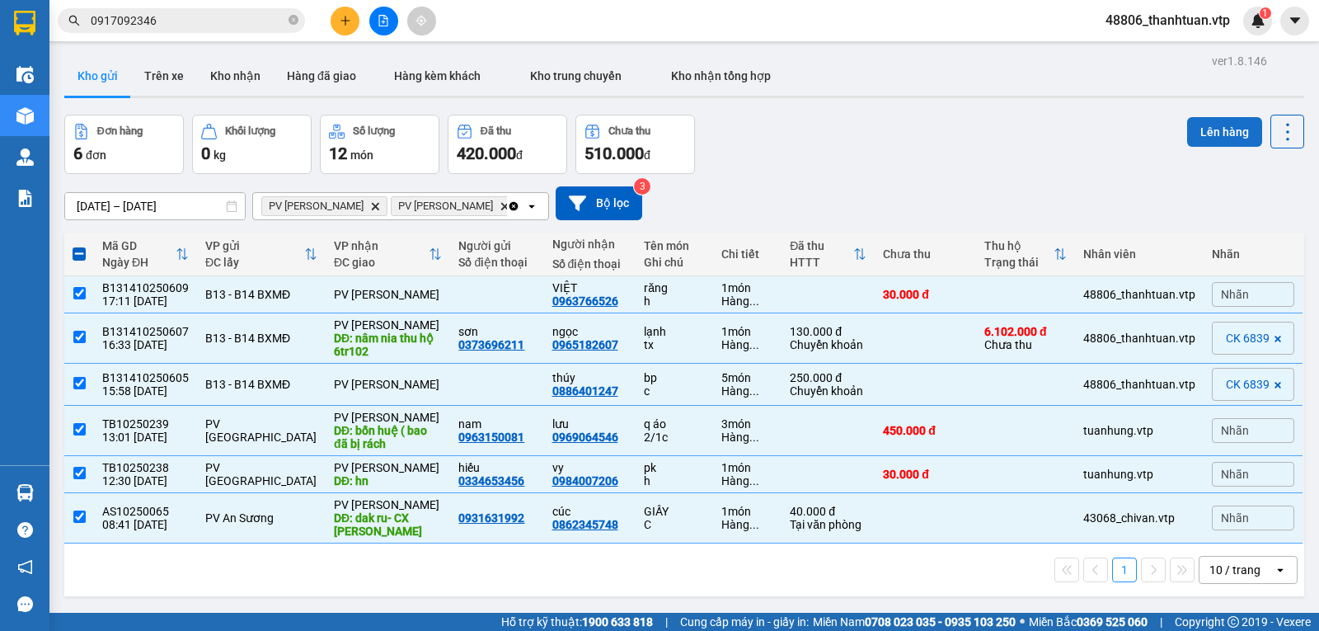
click at [1207, 130] on button "Lên hàng" at bounding box center [1224, 132] width 75 height 30
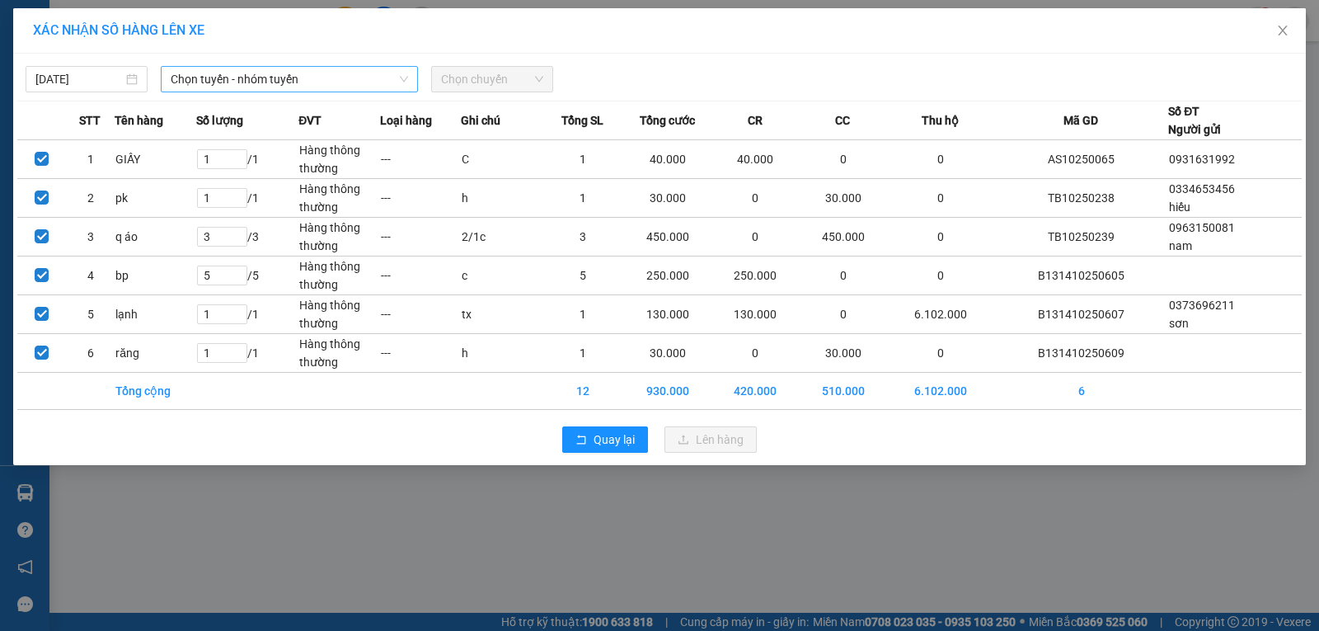
click at [209, 82] on span "Chọn tuyến - nhóm tuyến" at bounding box center [289, 79] width 237 height 25
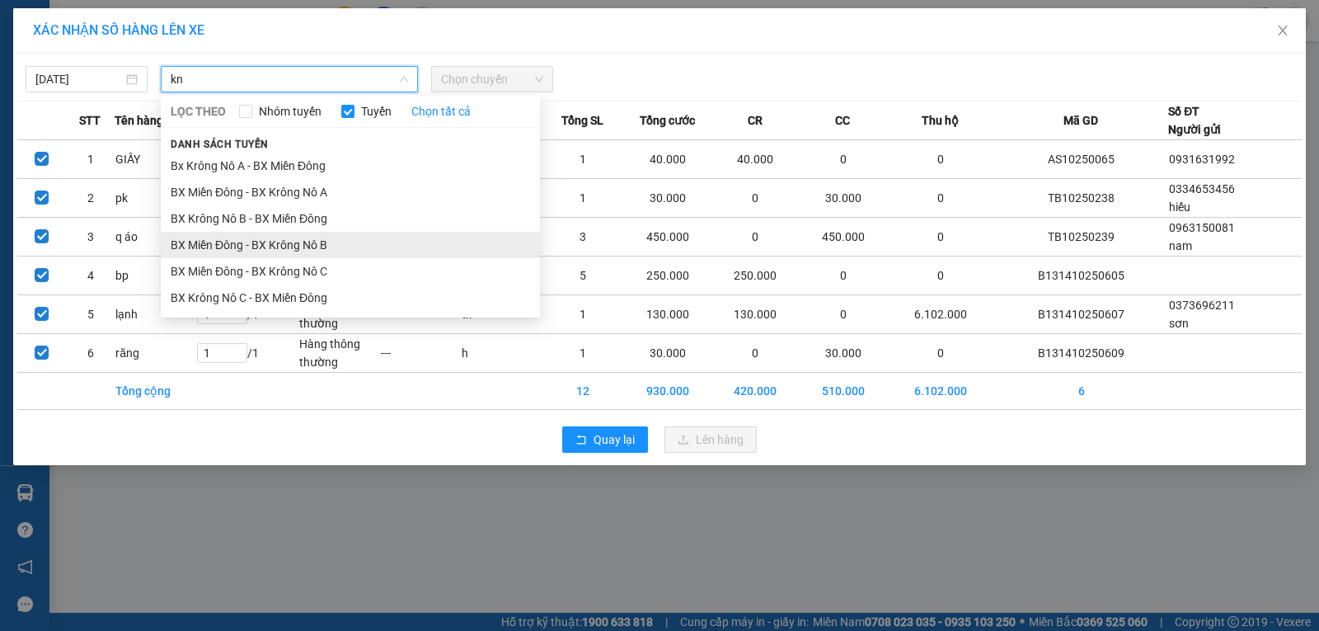
click at [316, 236] on li "BX Miền Đông - BX Krông Nô B" at bounding box center [350, 245] width 379 height 26
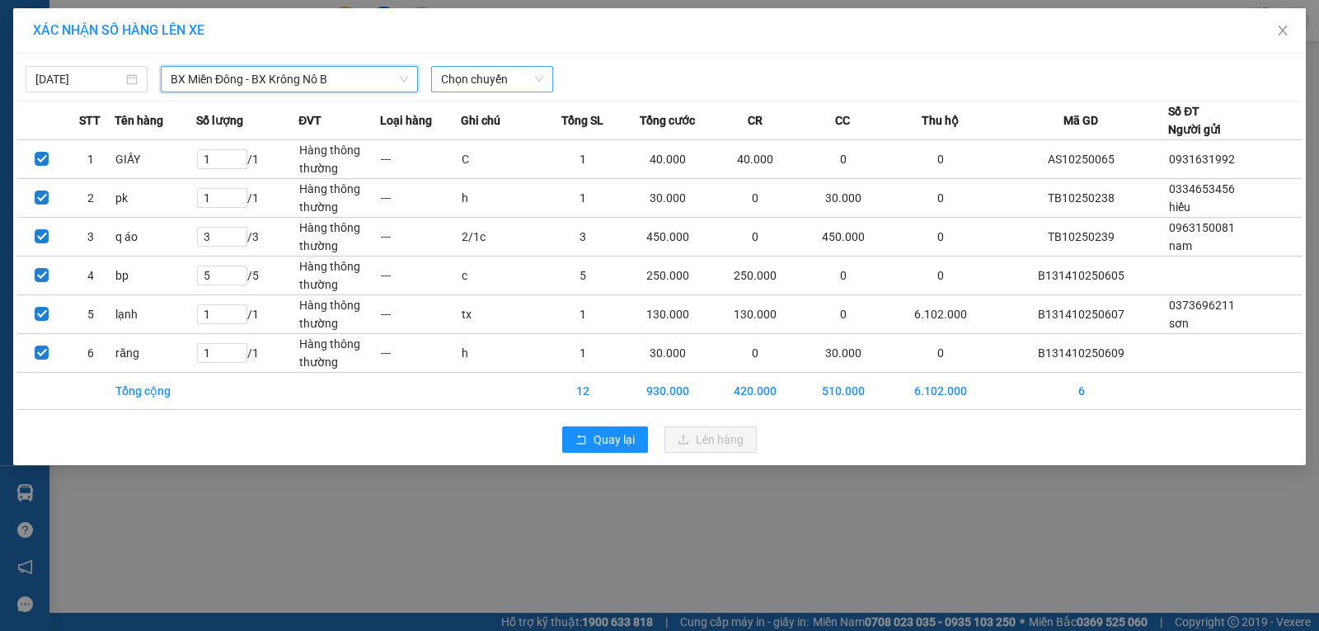
click at [462, 84] on span "Chọn chuyến" at bounding box center [492, 79] width 102 height 25
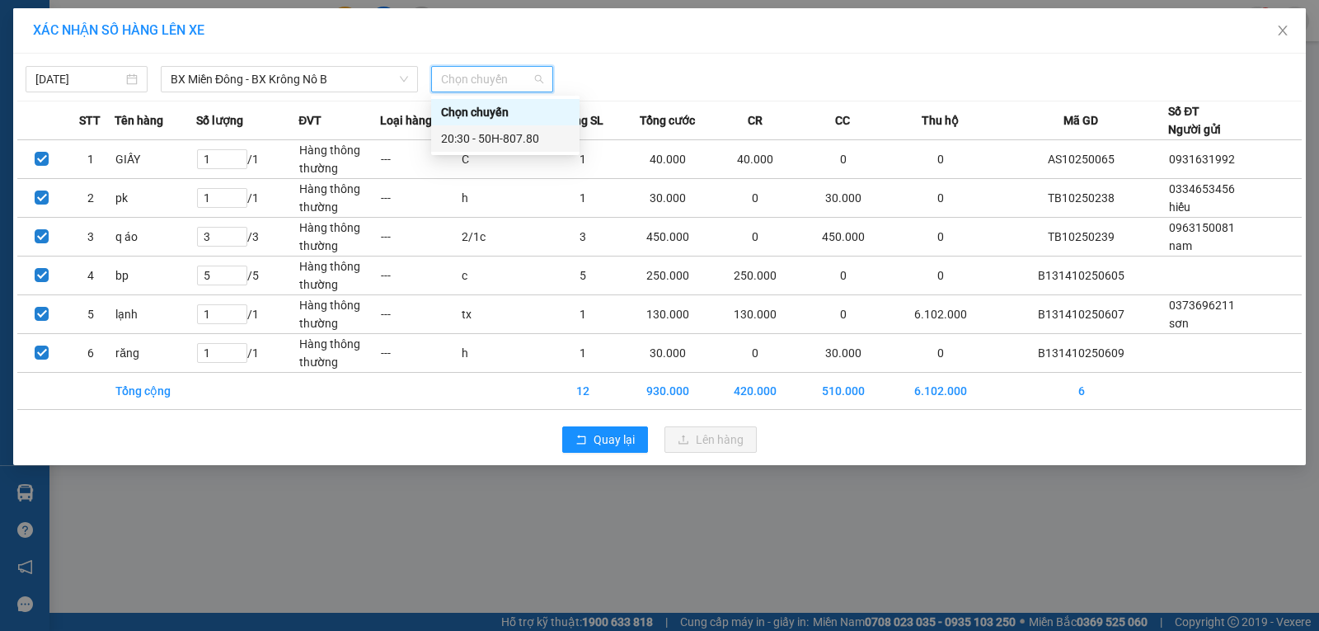
click at [467, 135] on div "20:30 - 50H-807.80" at bounding box center [505, 138] width 129 height 18
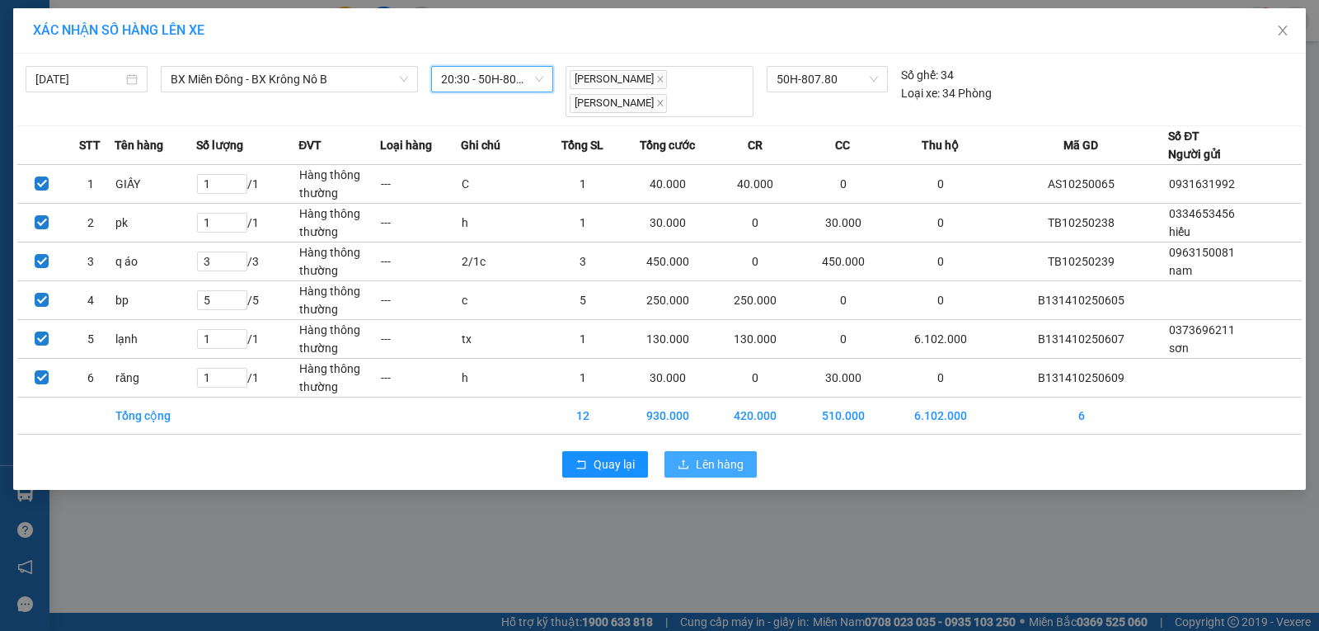
click at [702, 455] on span "Lên hàng" at bounding box center [720, 464] width 48 height 18
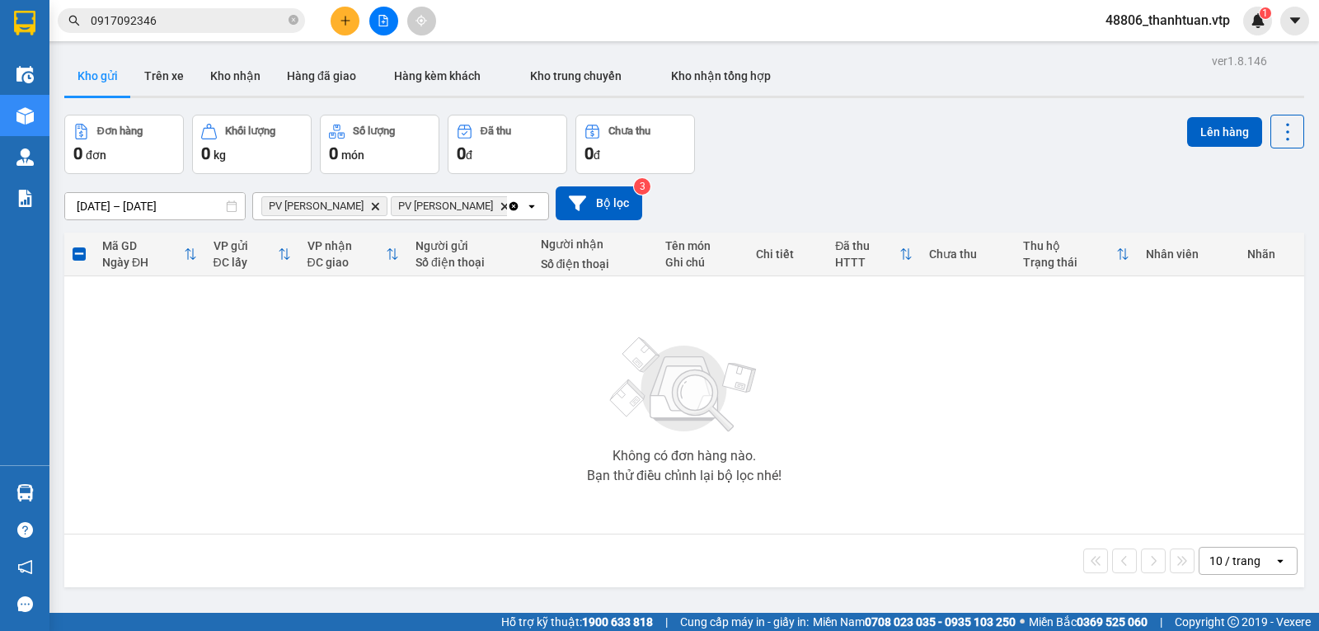
click at [507, 213] on icon "Clear all" at bounding box center [513, 205] width 13 height 13
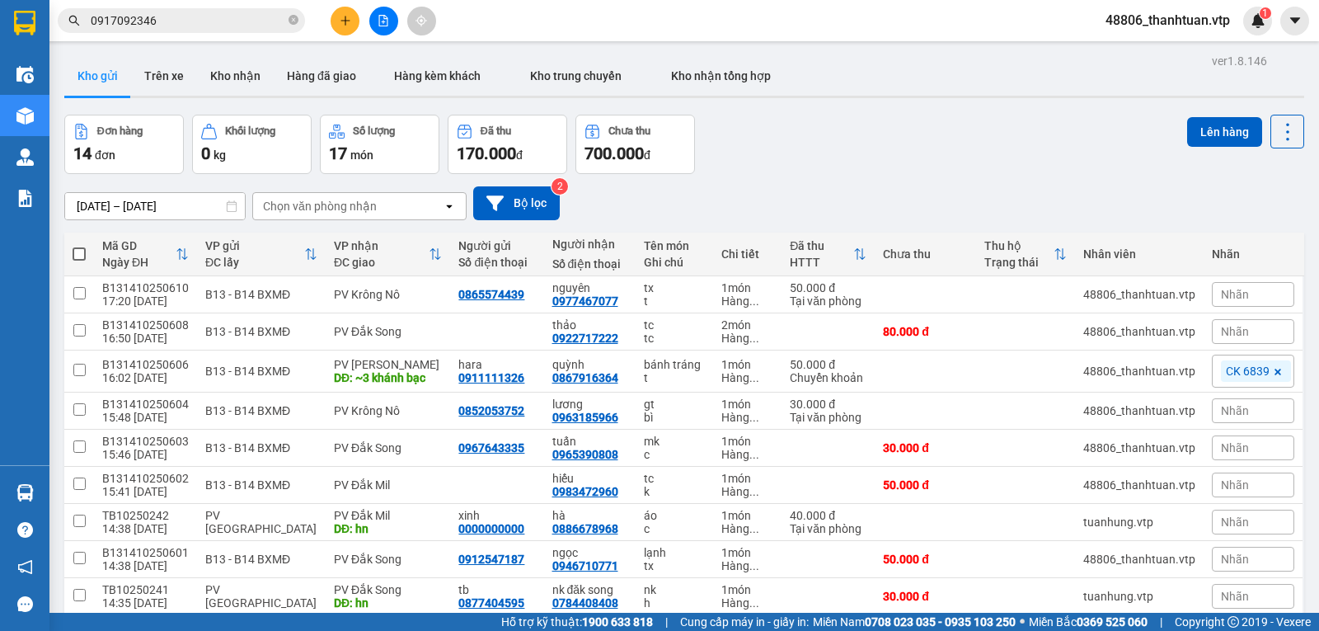
click at [315, 209] on div "Chọn văn phòng nhận" at bounding box center [320, 206] width 114 height 16
drag, startPoint x: 319, startPoint y: 256, endPoint x: 251, endPoint y: 232, distance: 72.5
click at [320, 256] on div "PV Krông Nô" at bounding box center [359, 247] width 214 height 30
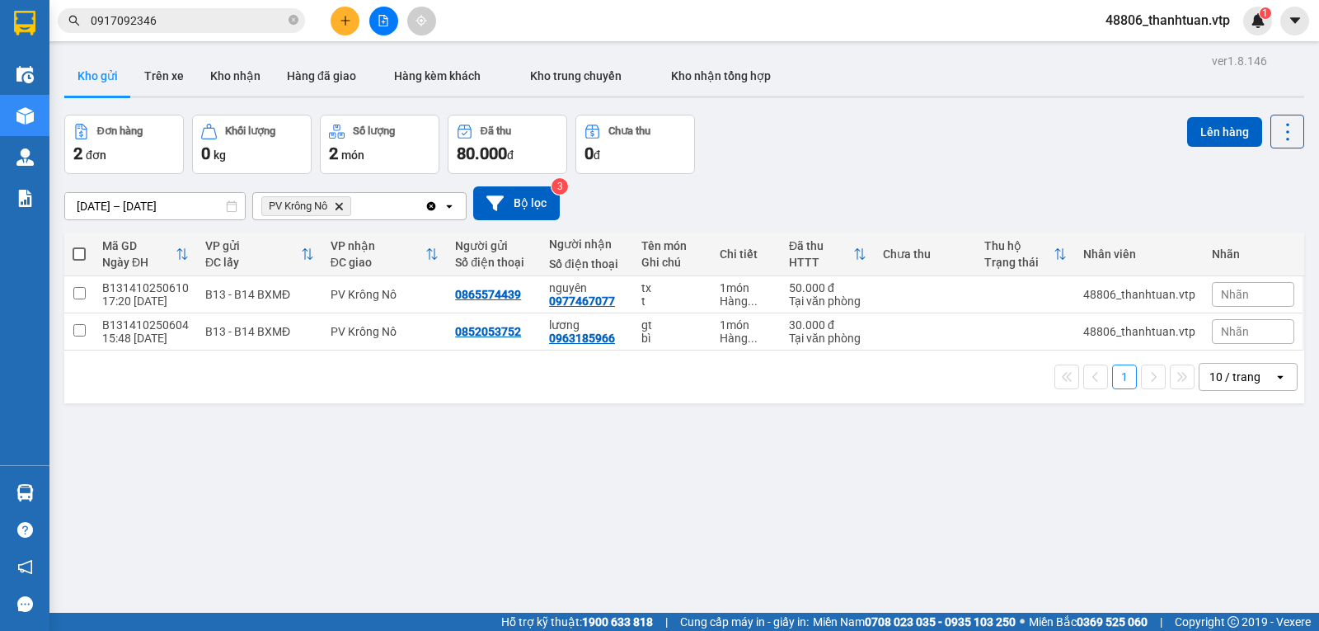
click at [80, 256] on span at bounding box center [79, 253] width 13 height 13
click at [79, 246] on input "checkbox" at bounding box center [79, 246] width 0 height 0
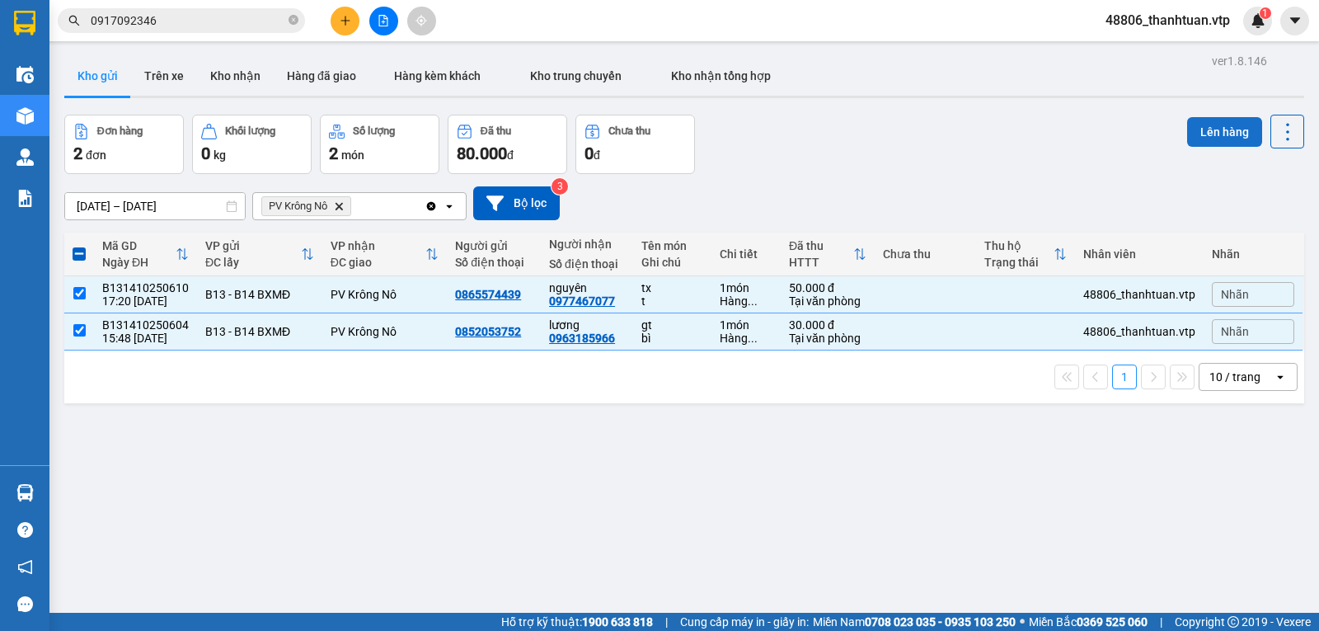
click at [1220, 127] on button "Lên hàng" at bounding box center [1224, 132] width 75 height 30
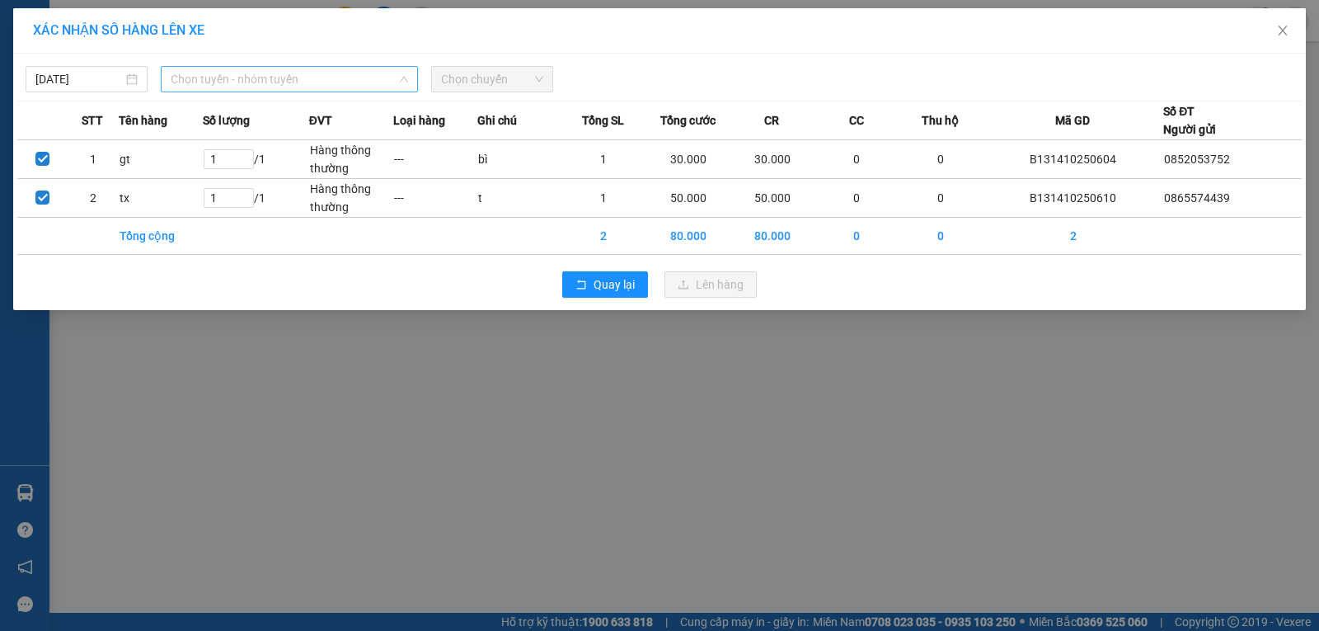
click at [331, 82] on span "Chọn tuyến - nhóm tuyến" at bounding box center [289, 79] width 237 height 25
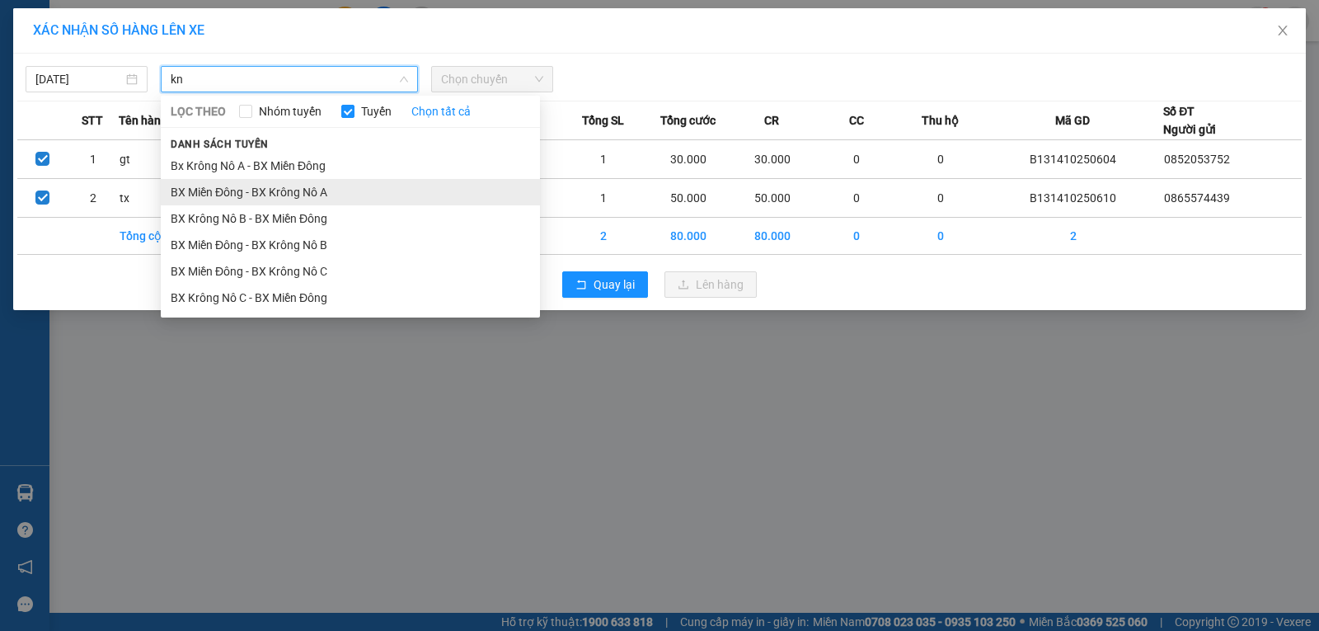
click at [314, 194] on li "BX Miền Đông - BX Krông Nô A" at bounding box center [350, 192] width 379 height 26
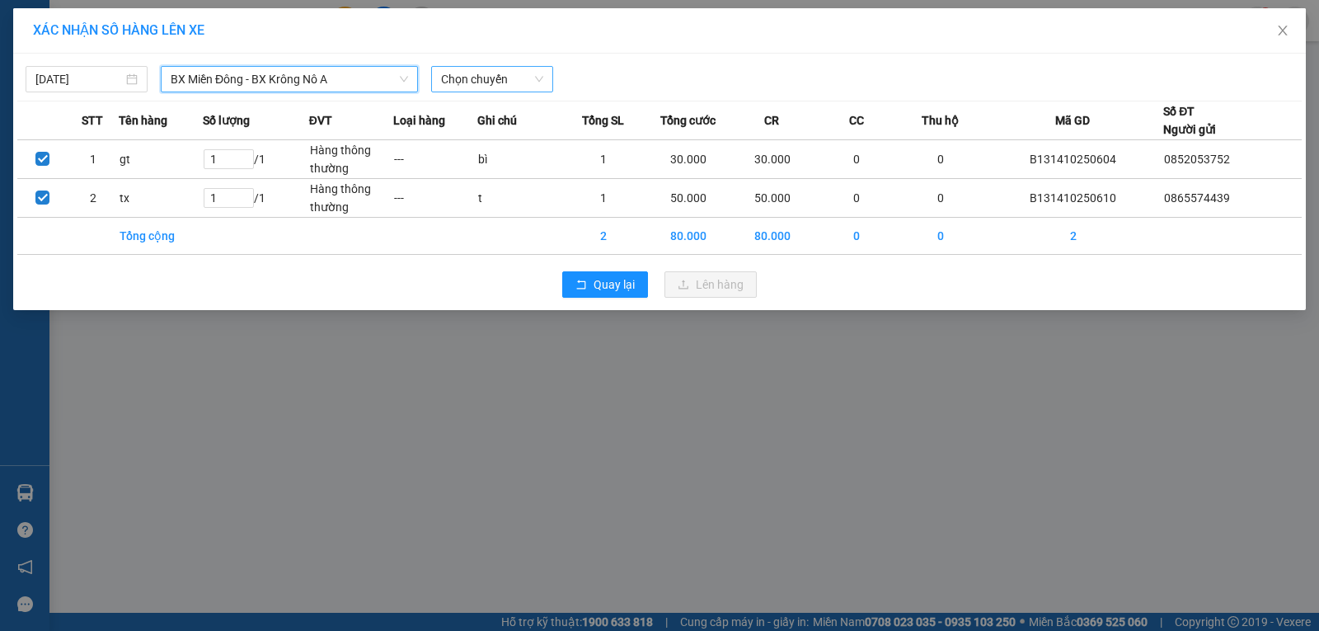
click at [444, 87] on span "Chọn chuyến" at bounding box center [492, 79] width 102 height 25
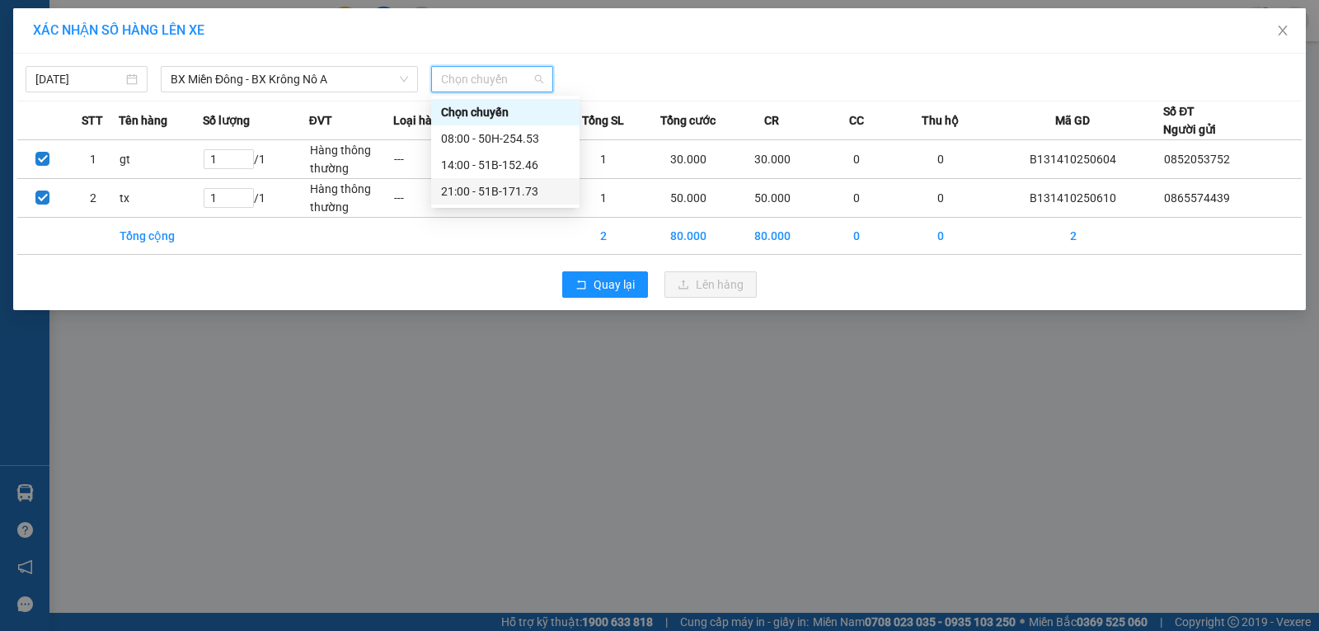
click at [457, 192] on div "21:00 - 51B-171.73" at bounding box center [505, 191] width 129 height 18
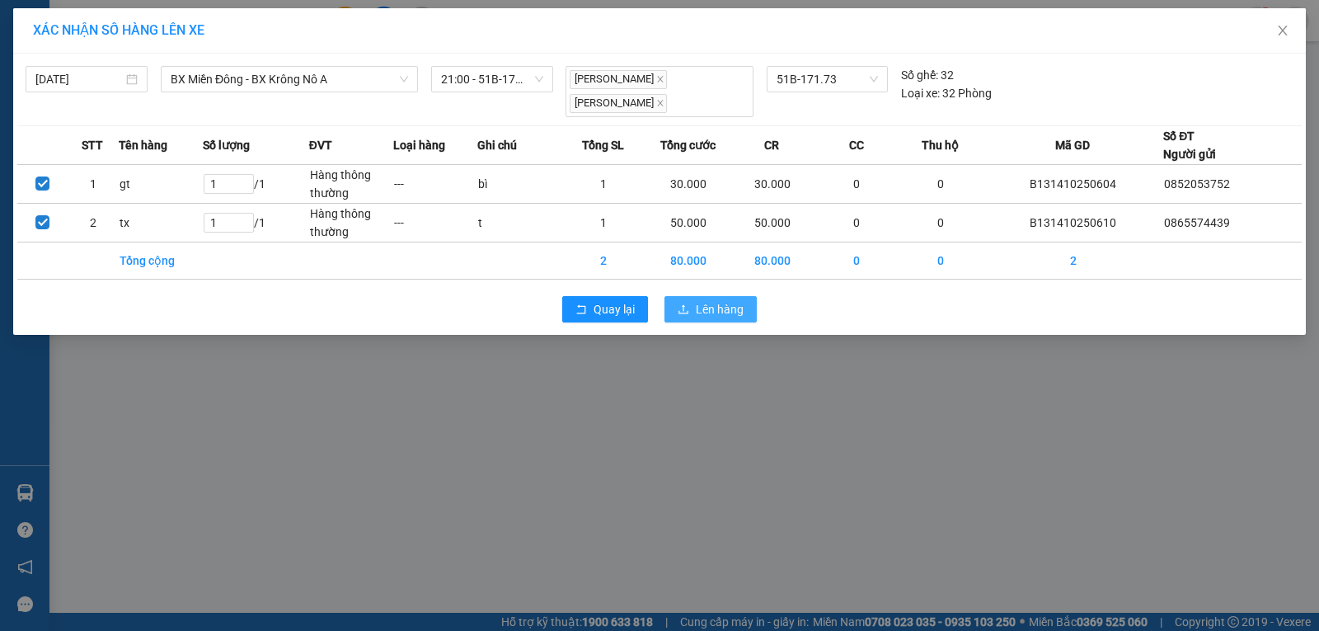
drag, startPoint x: 718, startPoint y: 312, endPoint x: 632, endPoint y: 292, distance: 88.2
click at [715, 311] on span "Lên hàng" at bounding box center [720, 309] width 48 height 18
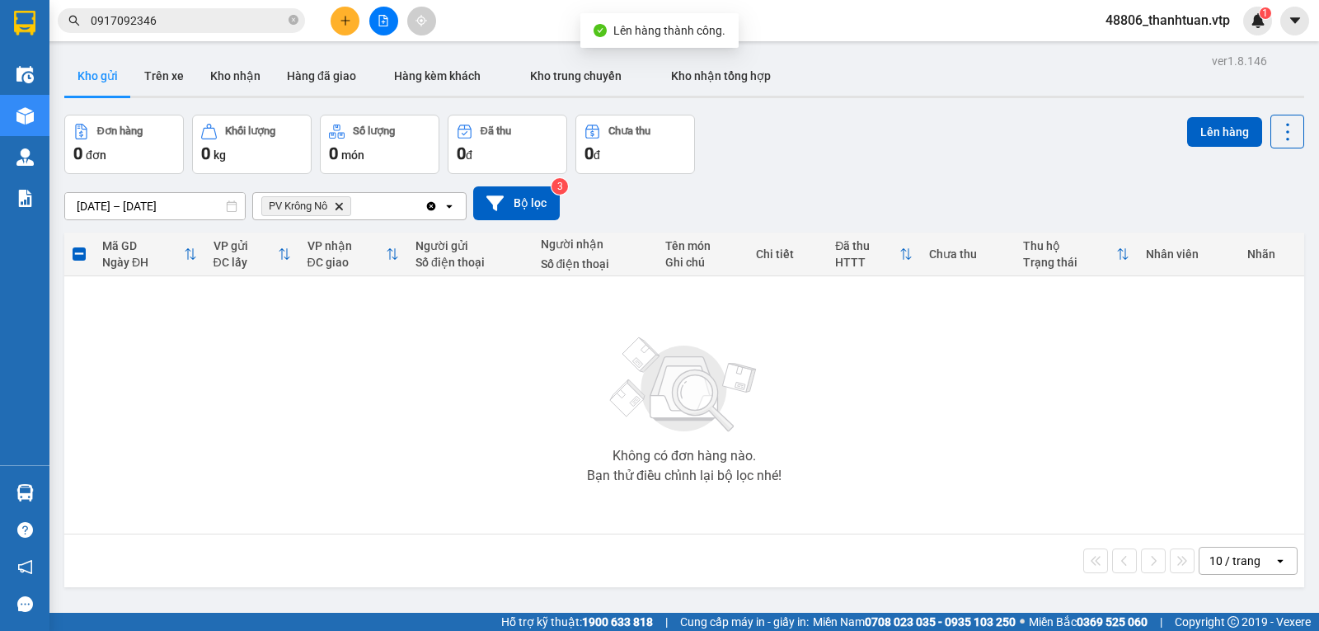
click at [342, 210] on icon "Delete" at bounding box center [339, 206] width 10 height 10
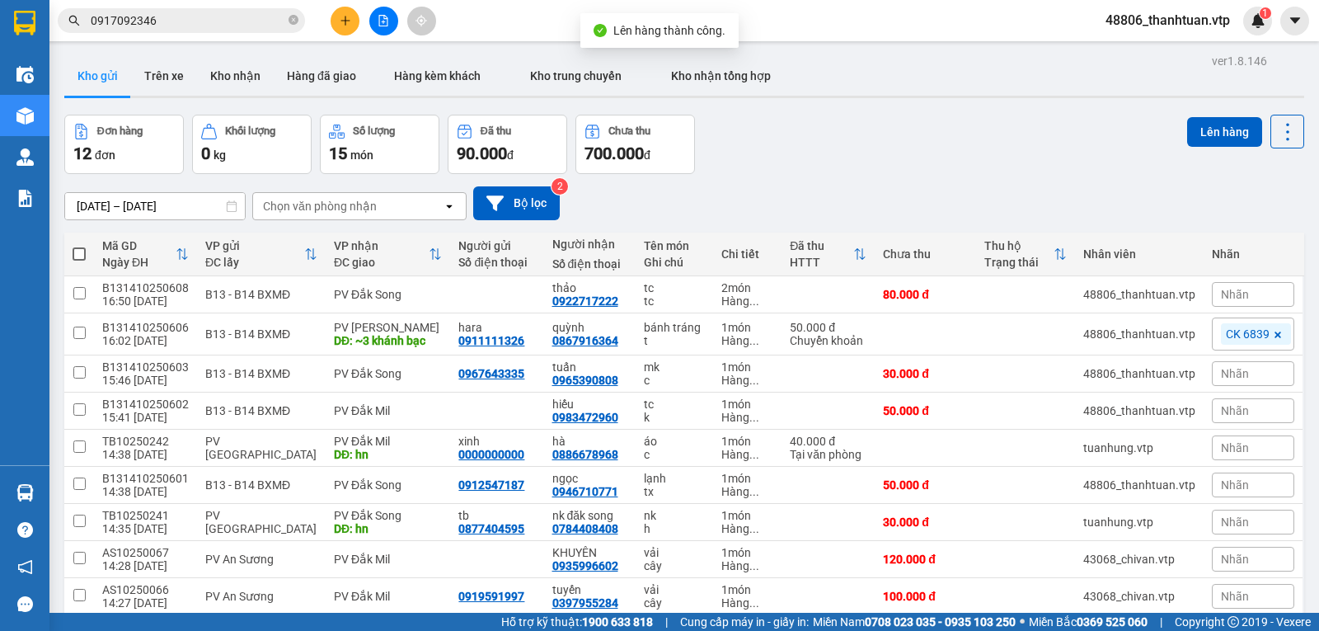
click at [334, 213] on div "Chọn văn phòng nhận" at bounding box center [320, 206] width 114 height 16
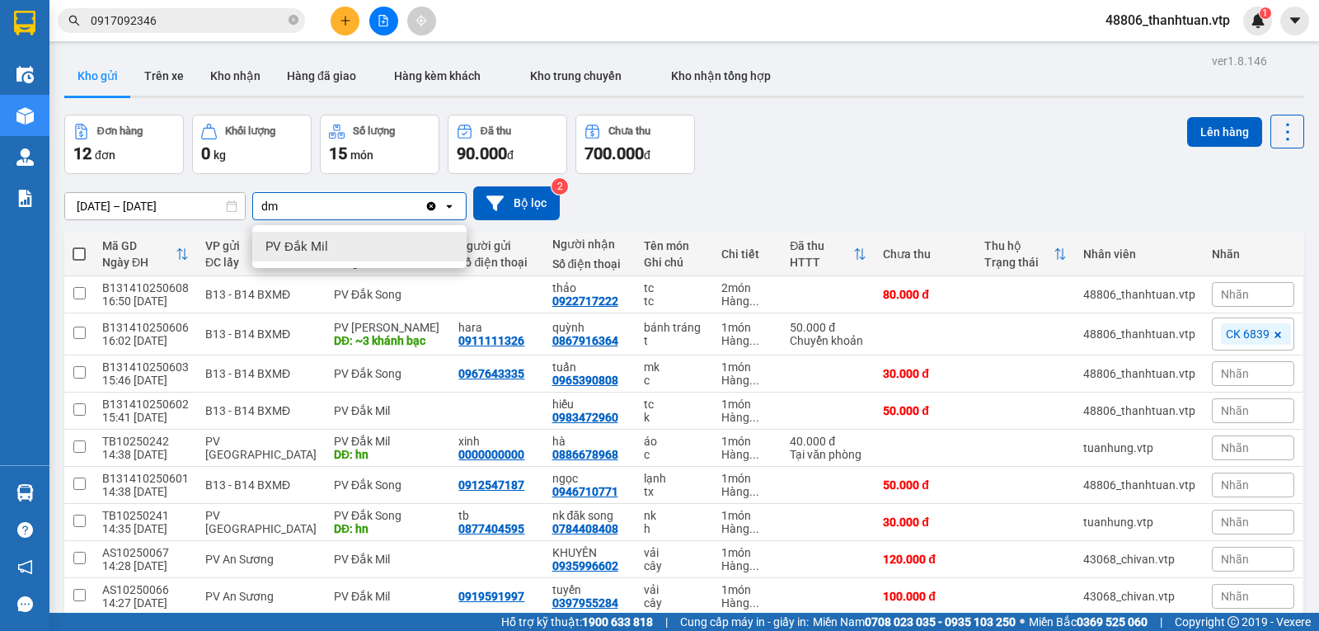
click at [316, 216] on div "dm dm" at bounding box center [338, 206] width 171 height 26
click at [312, 215] on div "dm dm" at bounding box center [338, 206] width 171 height 26
click at [309, 243] on span "PV Đắk Mil" at bounding box center [296, 246] width 63 height 16
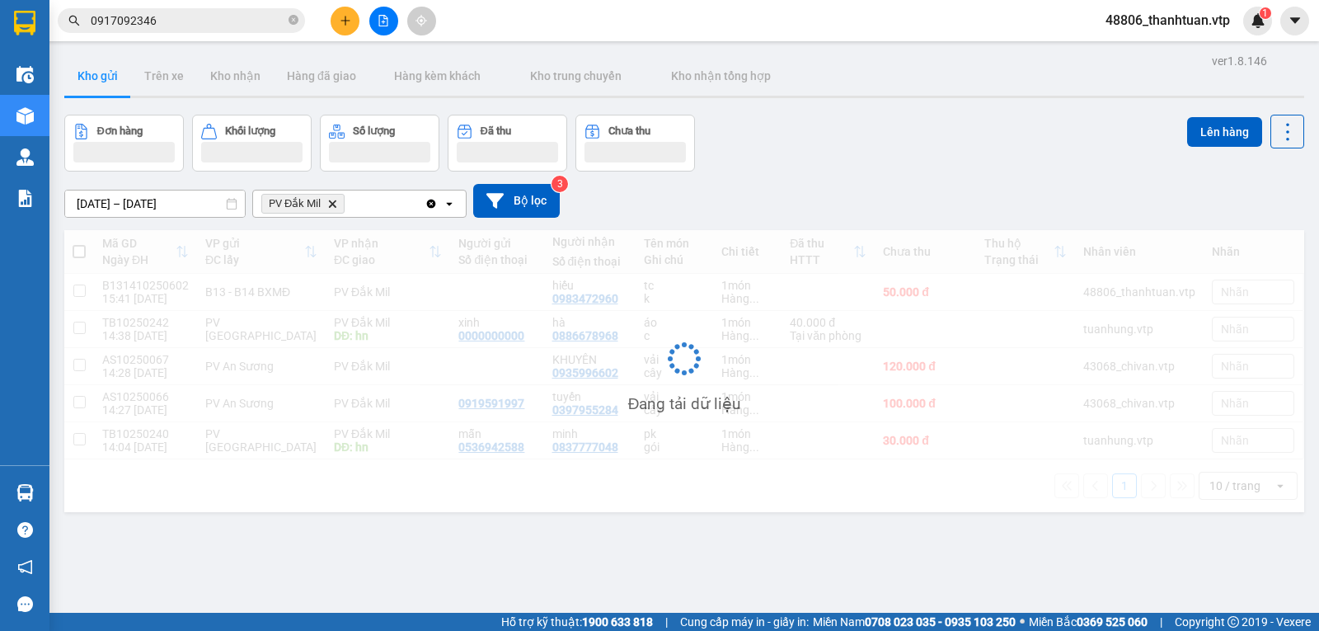
click at [356, 204] on div "PV Đắk Mil Delete" at bounding box center [338, 203] width 171 height 26
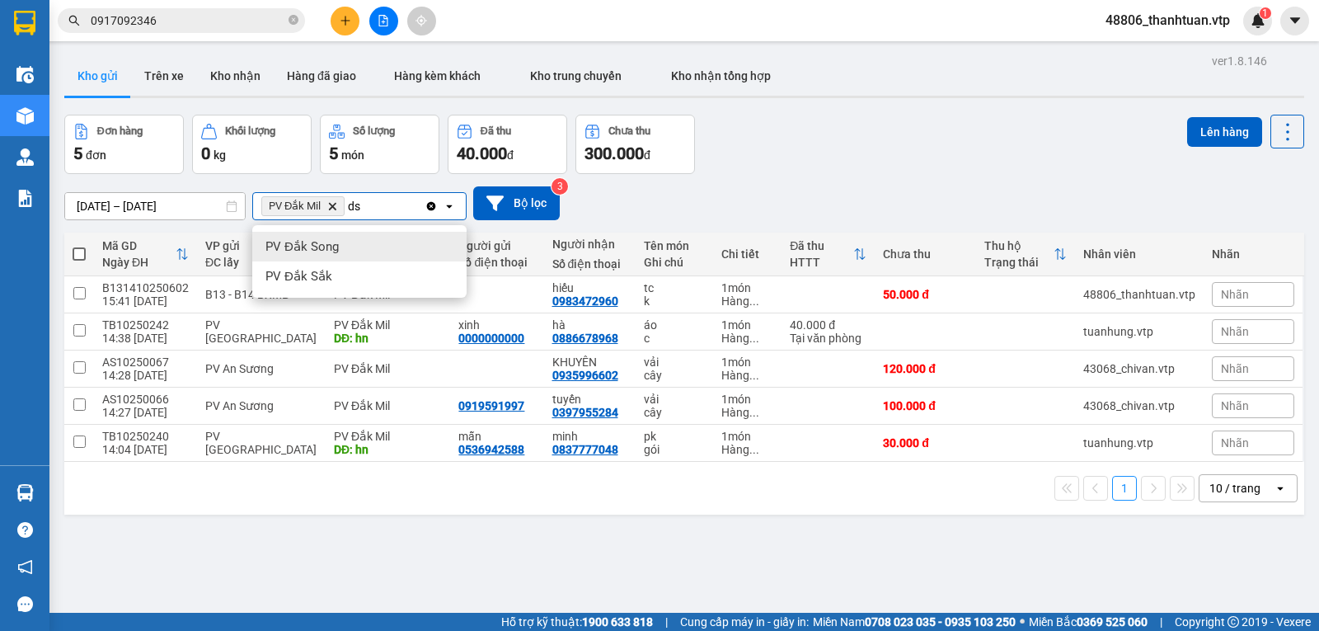
click at [331, 250] on span "PV Đắk Song" at bounding box center [301, 246] width 73 height 16
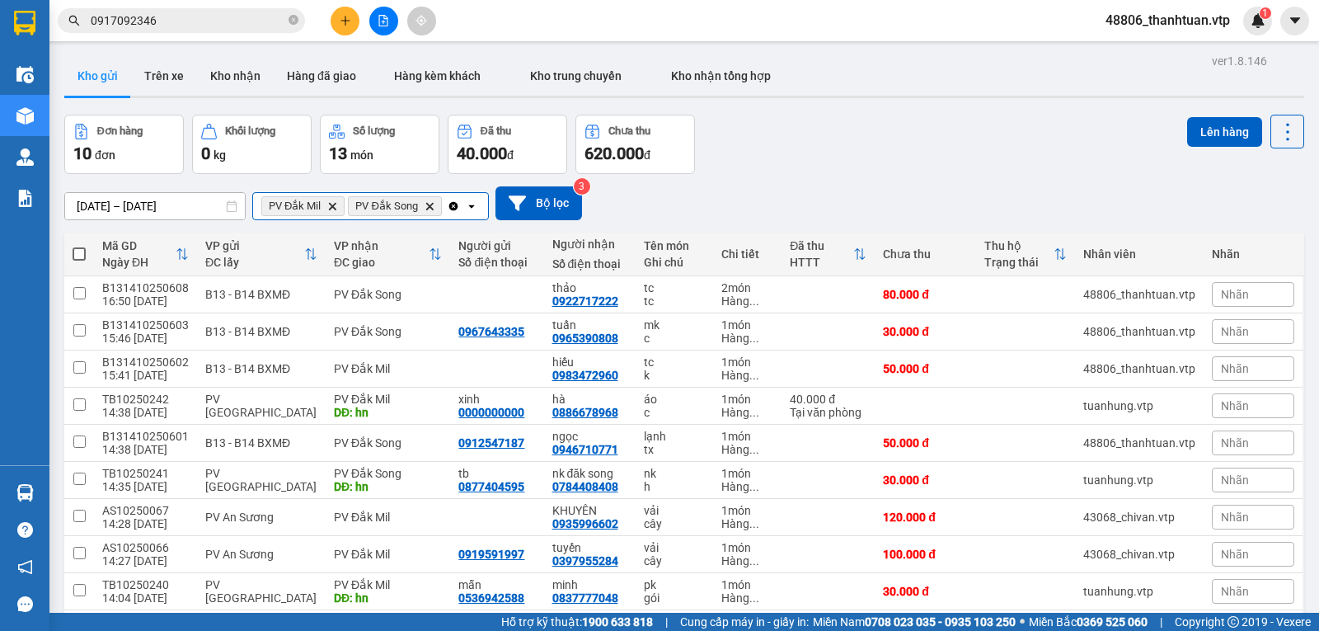
click at [445, 209] on input "Selected PV Đắk Mil, PV Đắk Song." at bounding box center [446, 206] width 2 height 16
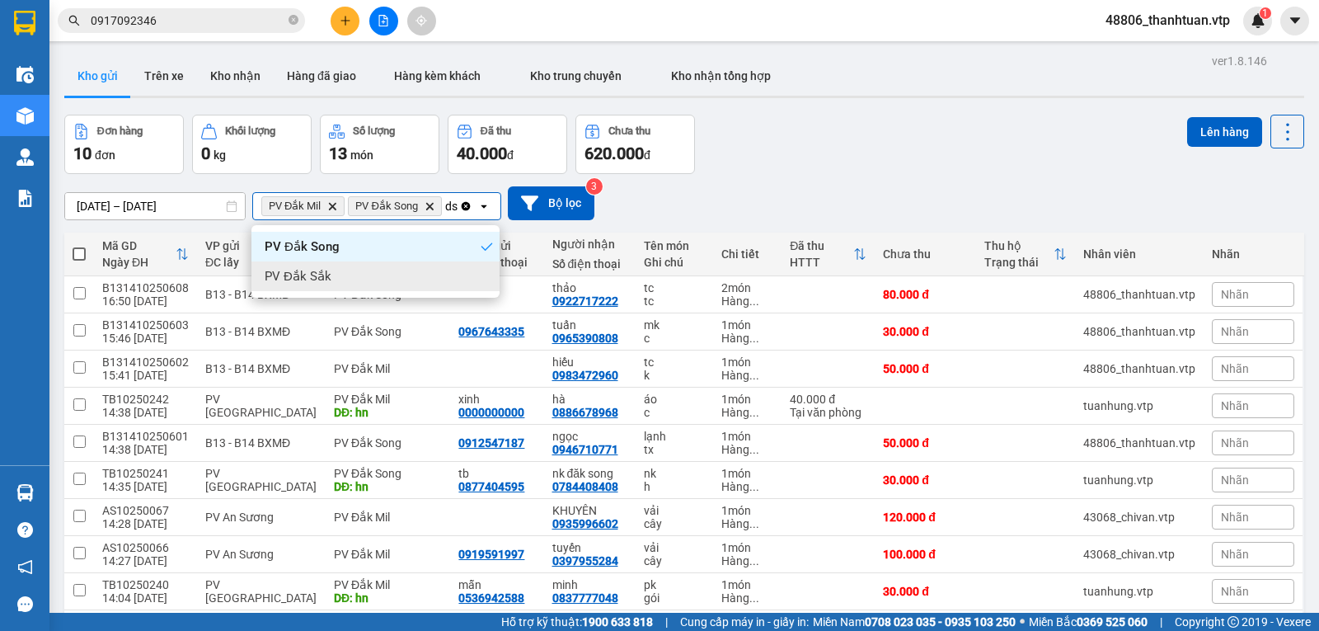
click at [325, 271] on span "PV Đắk Sắk" at bounding box center [298, 276] width 67 height 16
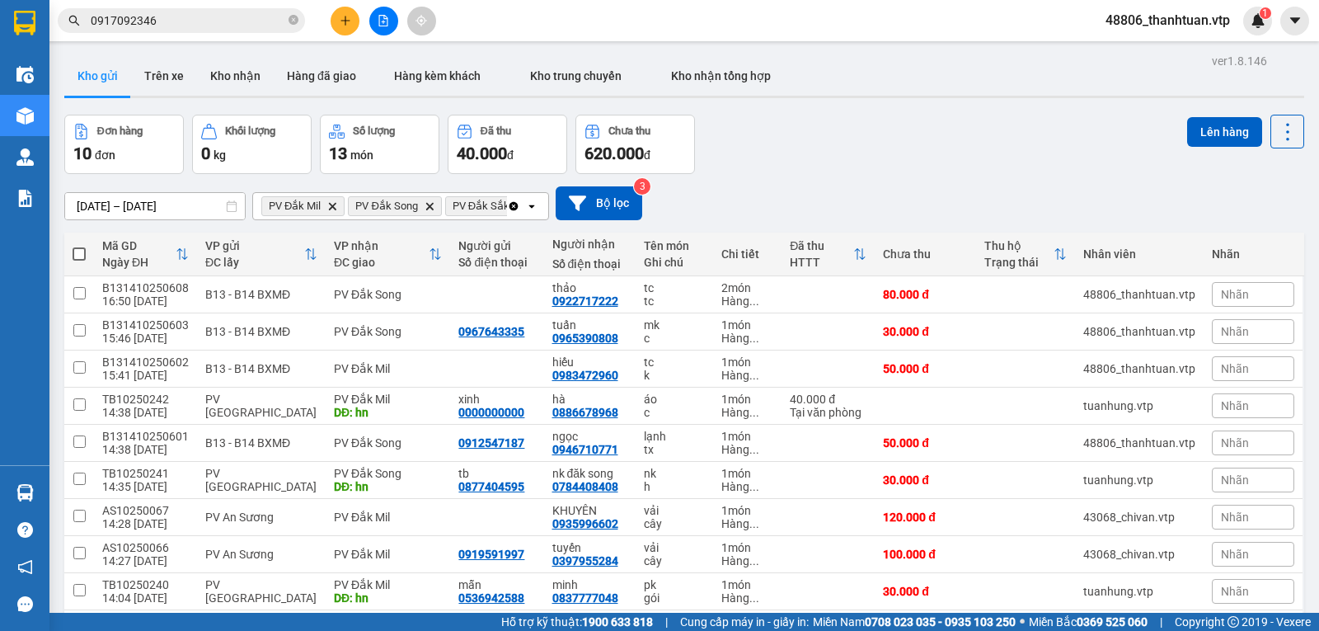
click at [76, 260] on span at bounding box center [79, 253] width 13 height 13
click at [79, 246] on input "checkbox" at bounding box center [79, 246] width 0 height 0
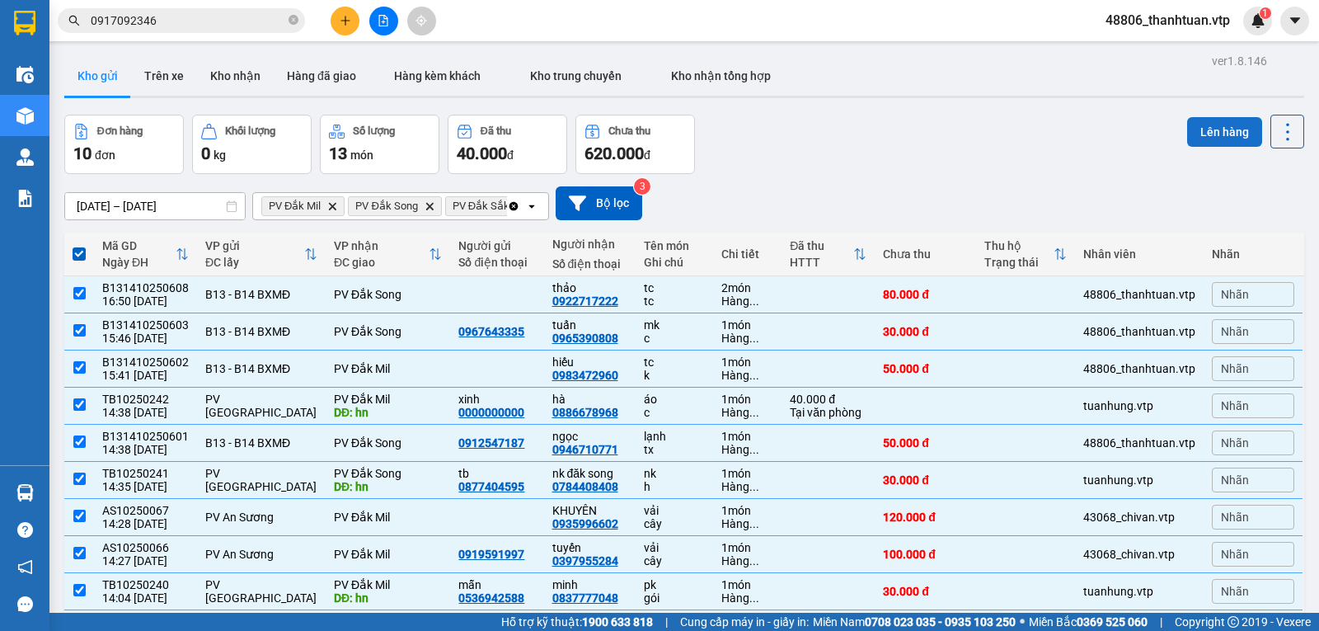
click at [1207, 128] on button "Lên hàng" at bounding box center [1224, 132] width 75 height 30
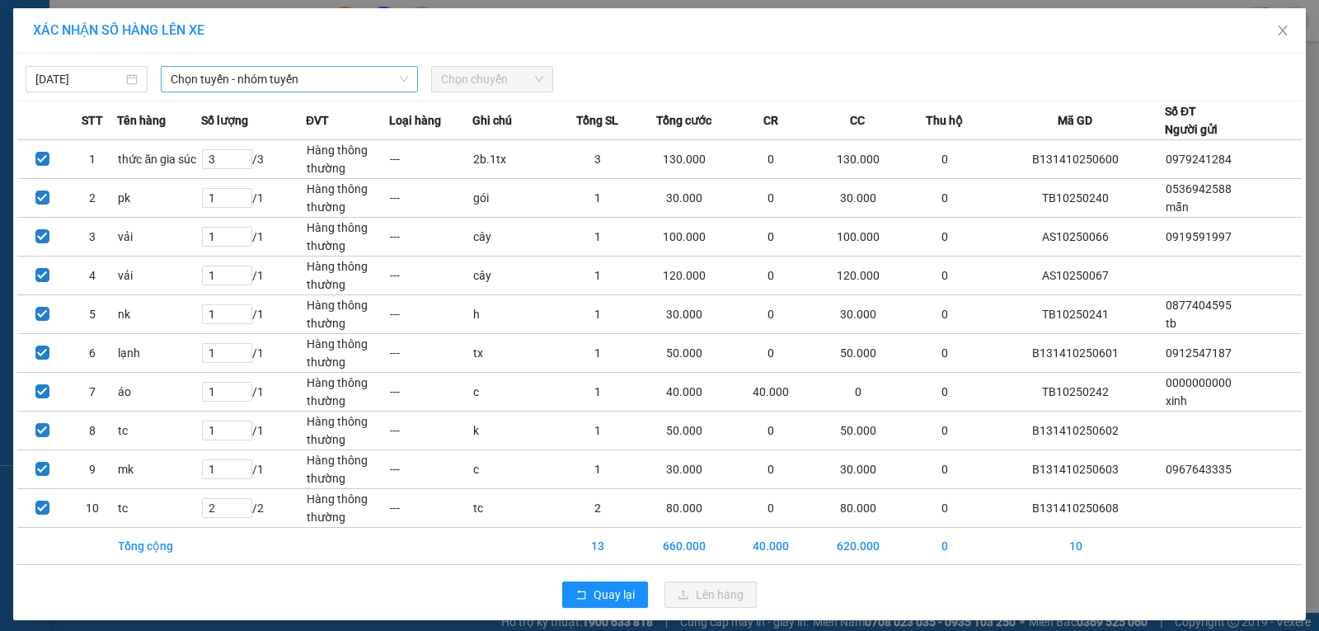
click at [298, 76] on span "Chọn tuyến - nhóm tuyến" at bounding box center [289, 79] width 237 height 25
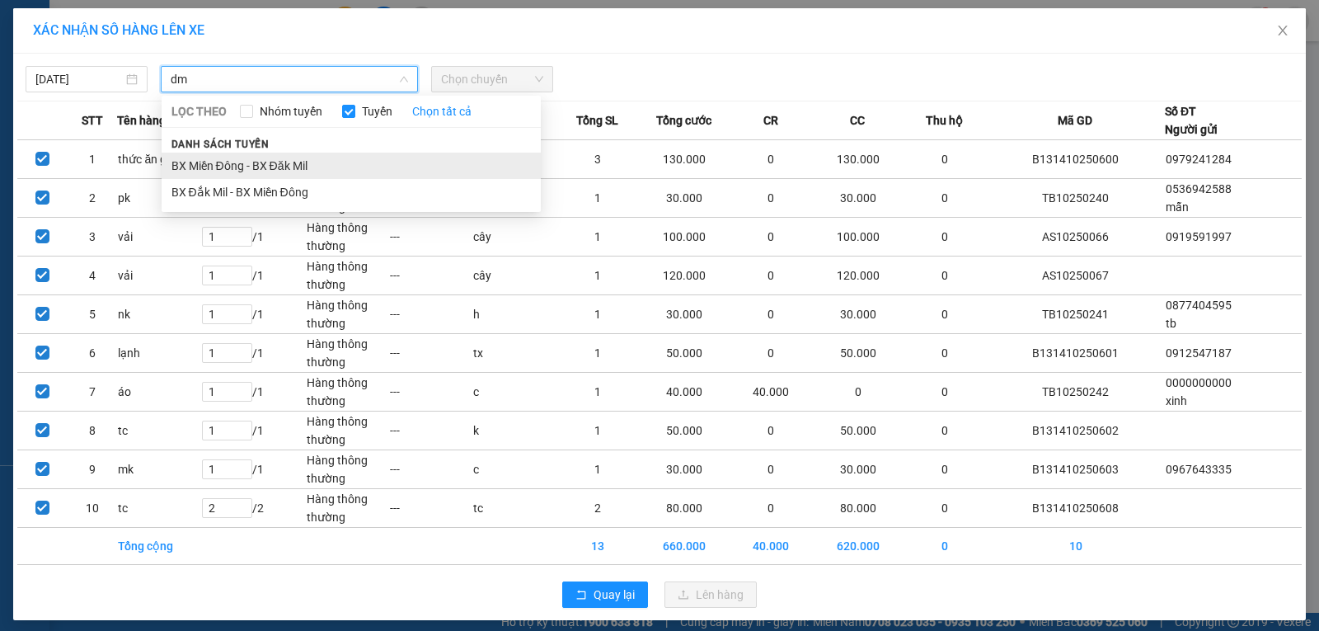
click at [243, 164] on li "BX Miền Đông - BX Đăk Mil" at bounding box center [351, 165] width 379 height 26
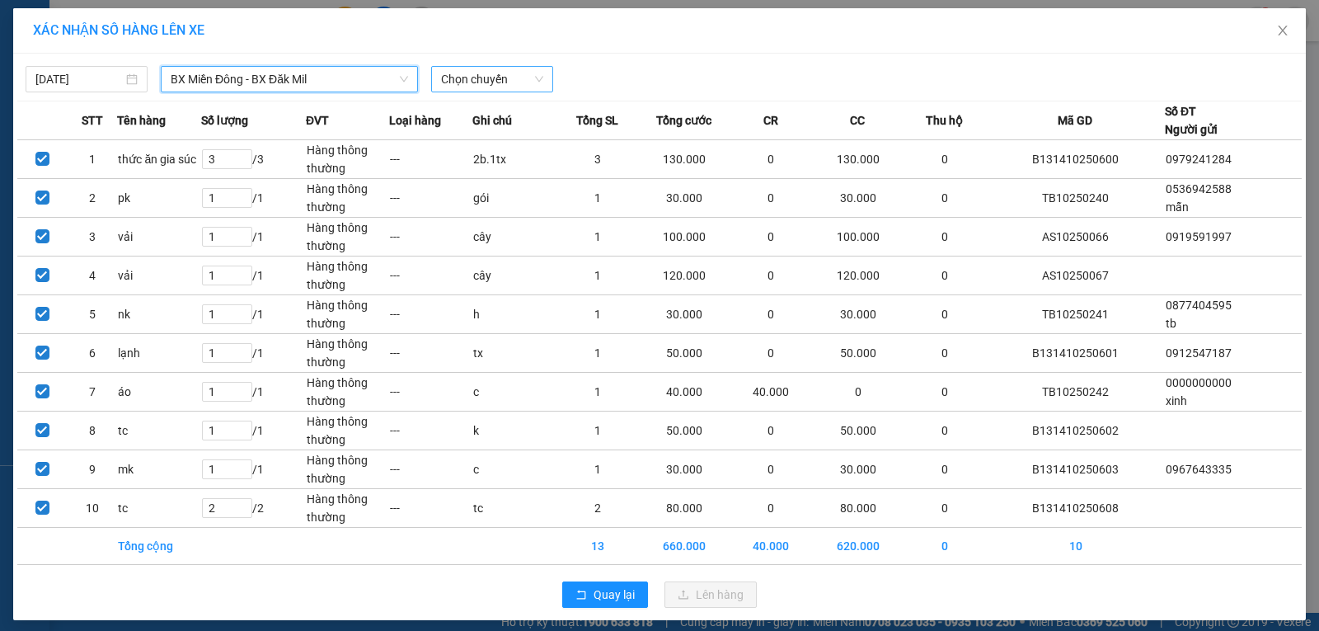
click at [441, 82] on span "Chọn chuyến" at bounding box center [492, 79] width 102 height 25
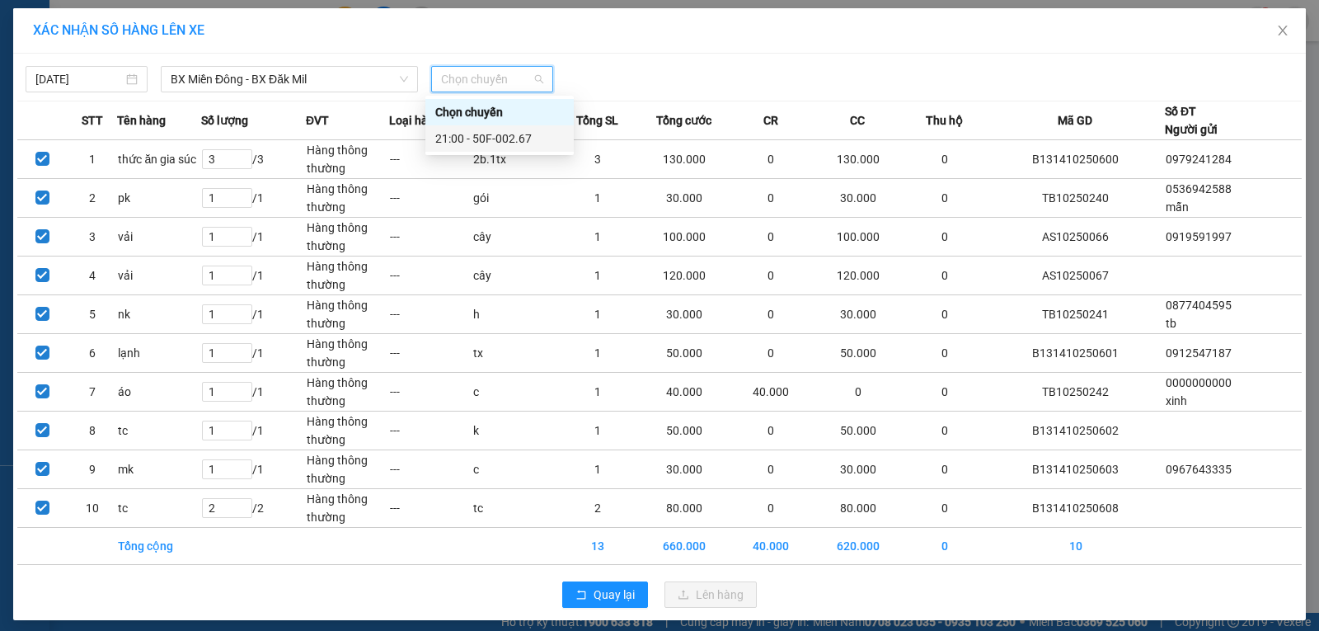
click at [452, 140] on div "21:00 - 50F-002.67" at bounding box center [499, 138] width 129 height 18
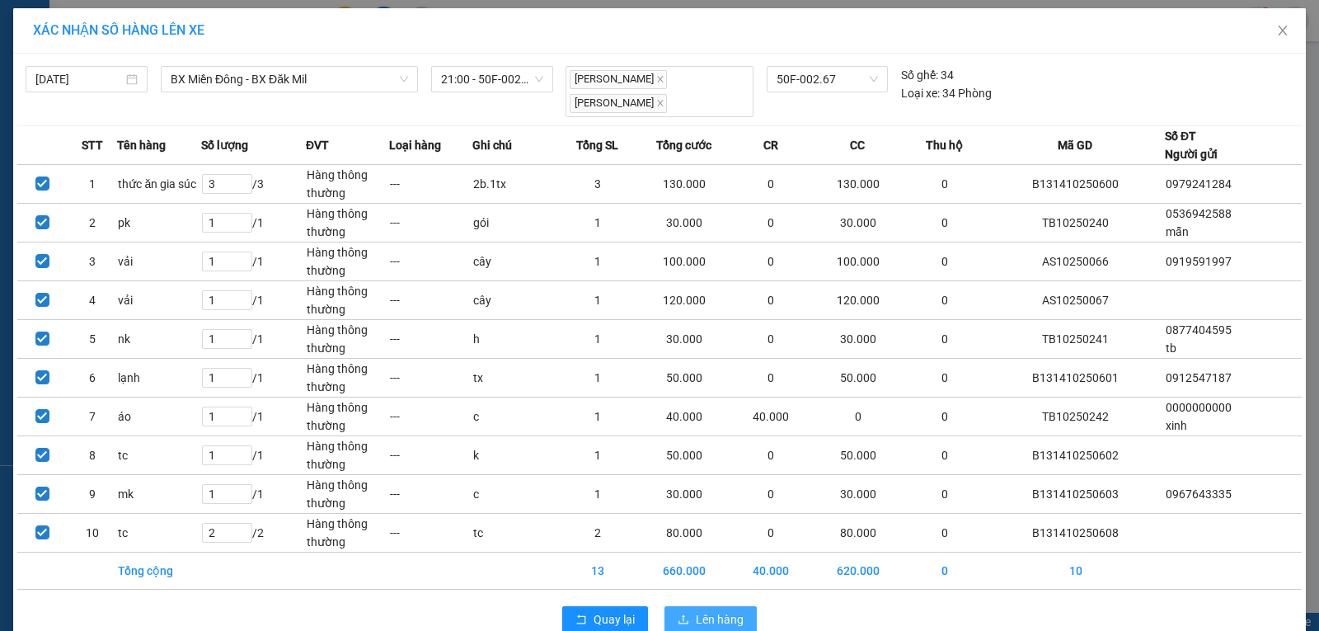
click at [696, 610] on span "Lên hàng" at bounding box center [720, 619] width 48 height 18
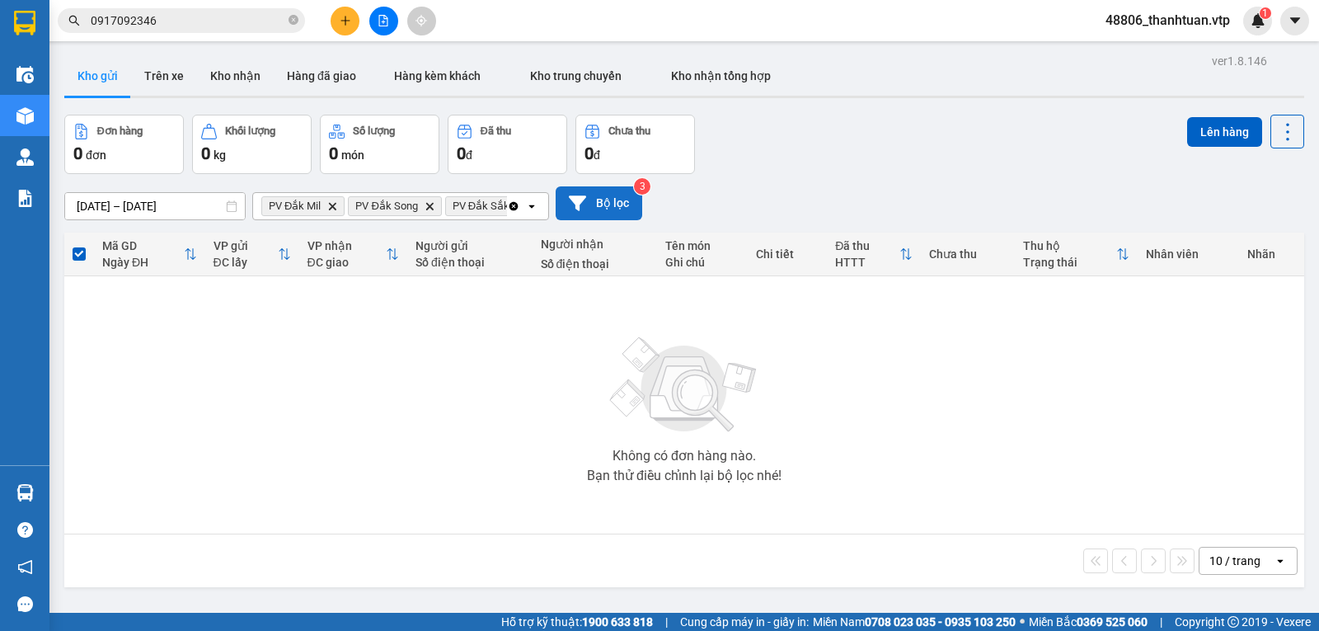
click at [515, 210] on icon "Clear all" at bounding box center [513, 205] width 13 height 13
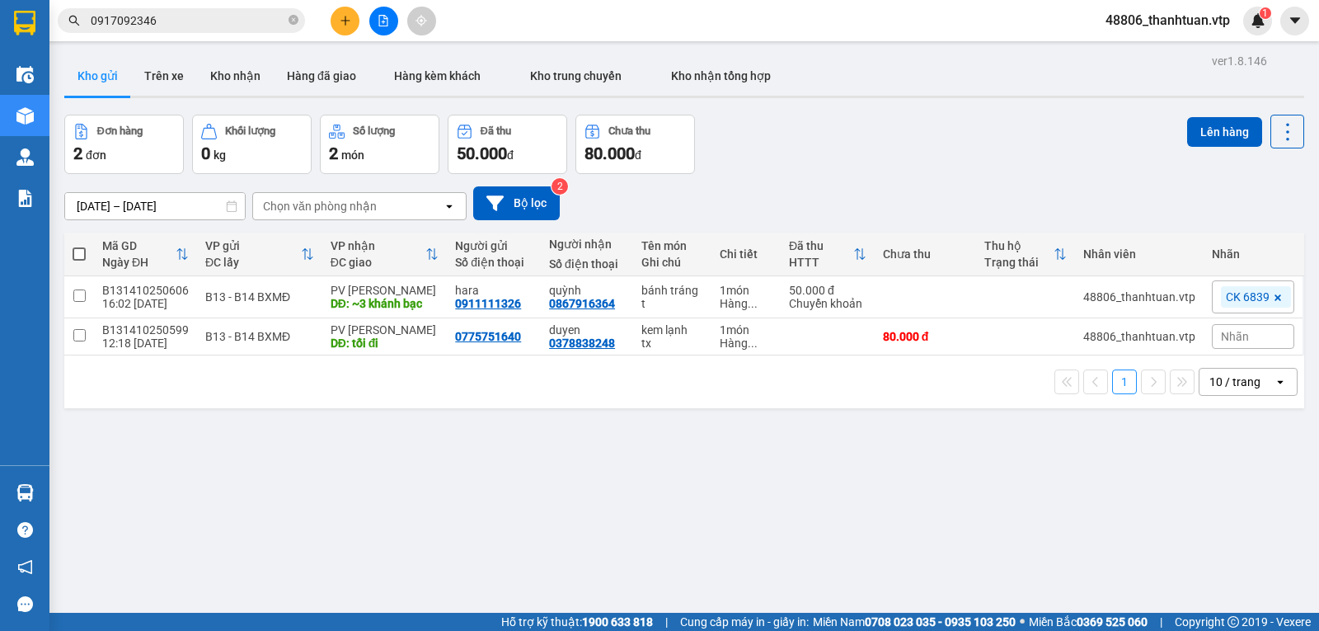
click at [80, 260] on span at bounding box center [79, 253] width 13 height 13
click at [79, 246] on input "checkbox" at bounding box center [79, 246] width 0 height 0
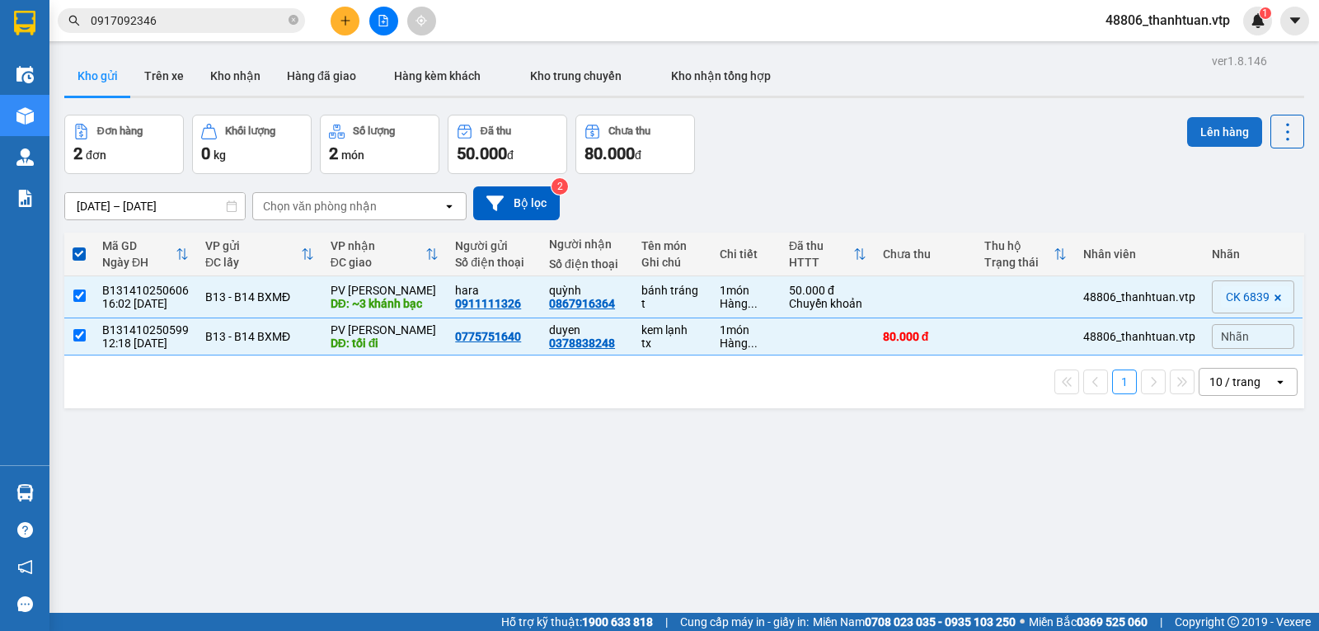
click at [1203, 133] on button "Lên hàng" at bounding box center [1224, 132] width 75 height 30
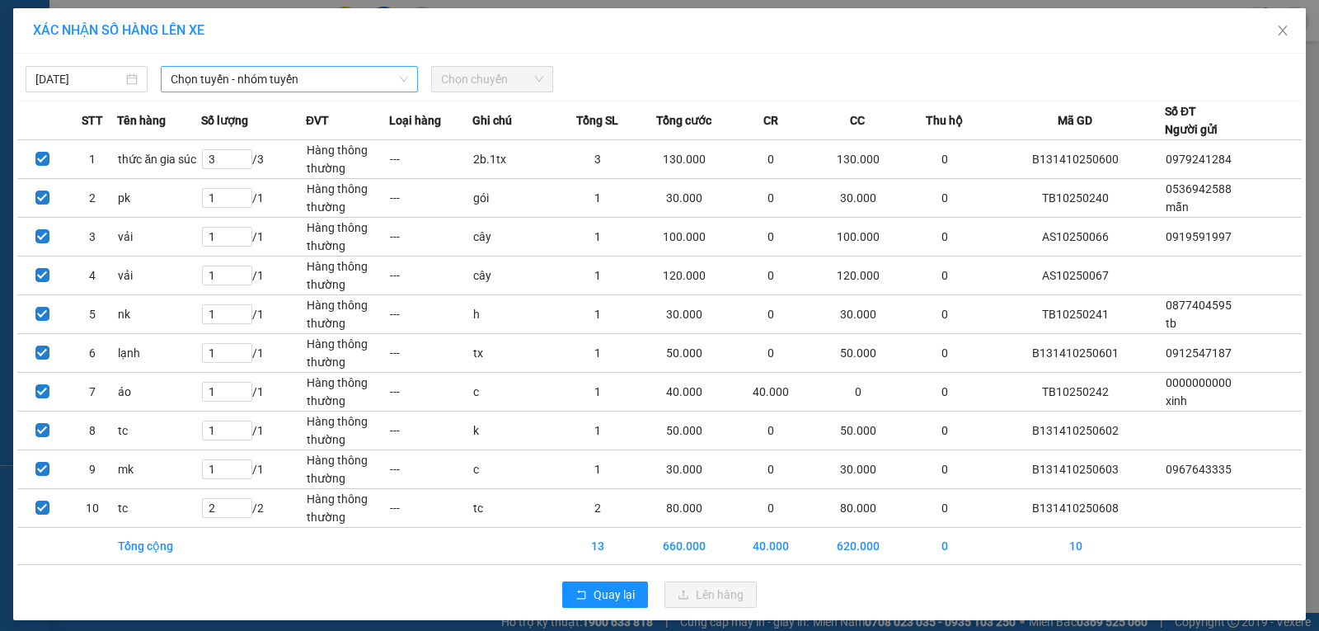
click at [355, 84] on span "Chọn tuyến - nhóm tuyến" at bounding box center [289, 79] width 237 height 25
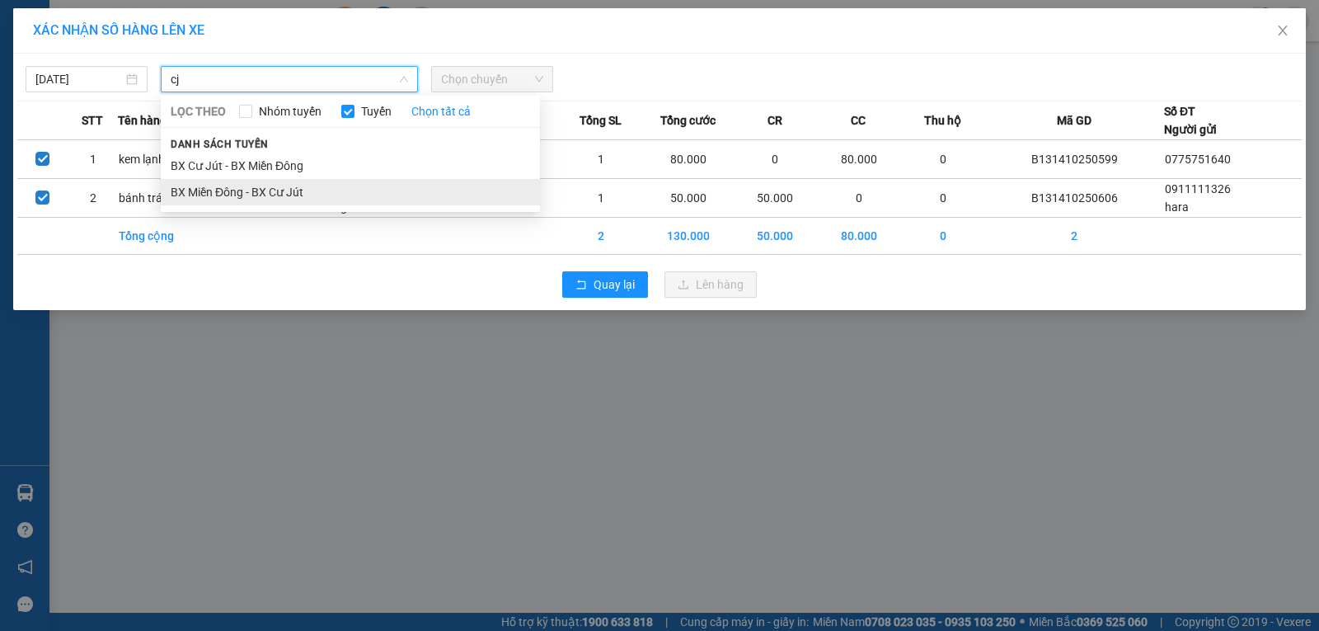
click at [273, 192] on li "BX Miền Đông - BX Cư Jút" at bounding box center [350, 192] width 379 height 26
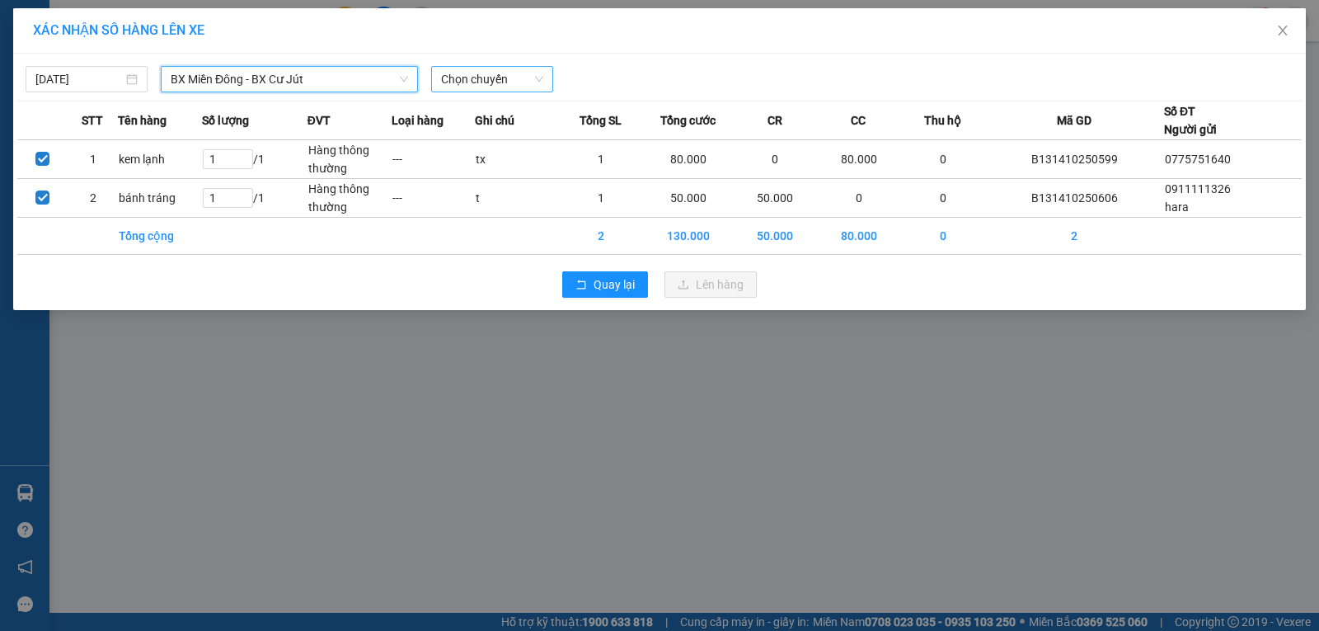
click at [467, 86] on span "Chọn chuyến" at bounding box center [492, 79] width 102 height 25
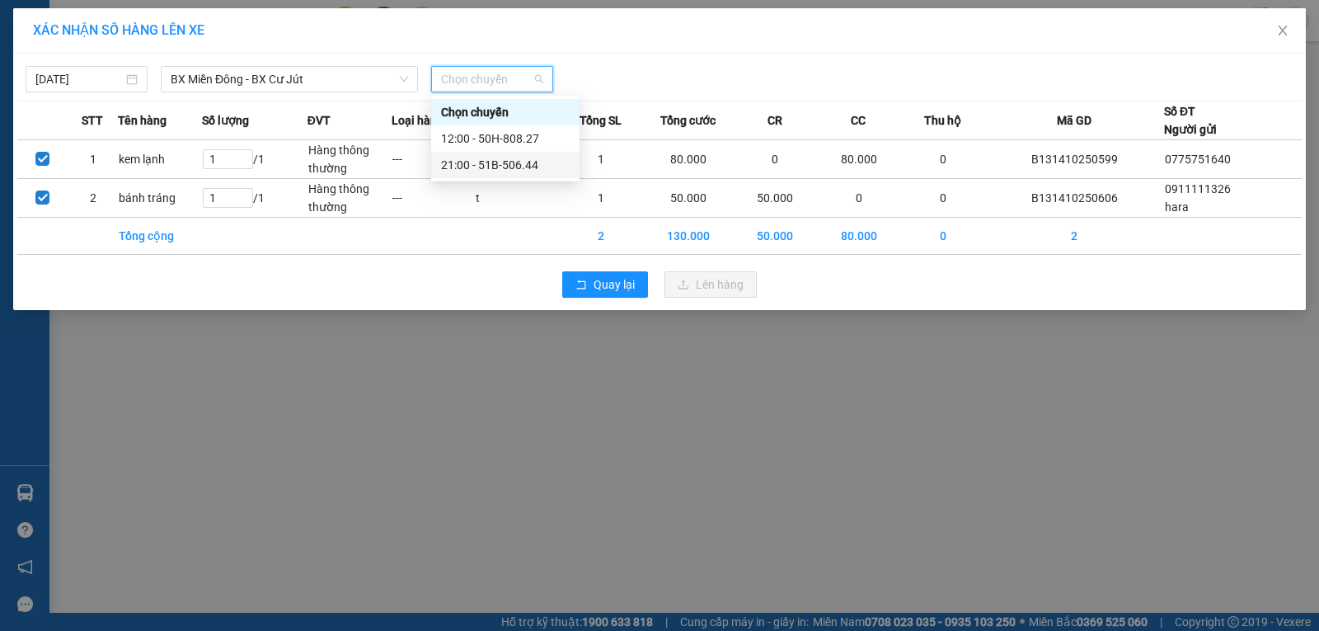
click at [466, 165] on div "21:00 - 51B-506.44" at bounding box center [505, 165] width 129 height 18
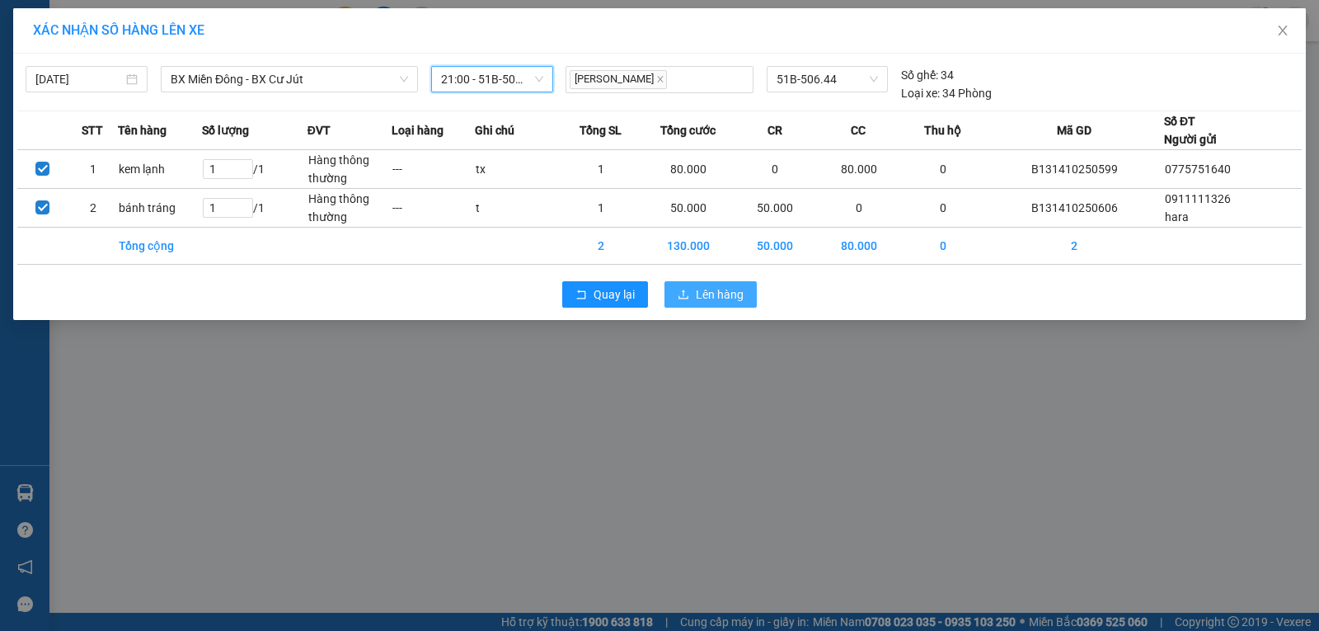
click at [693, 293] on button "Lên hàng" at bounding box center [710, 294] width 92 height 26
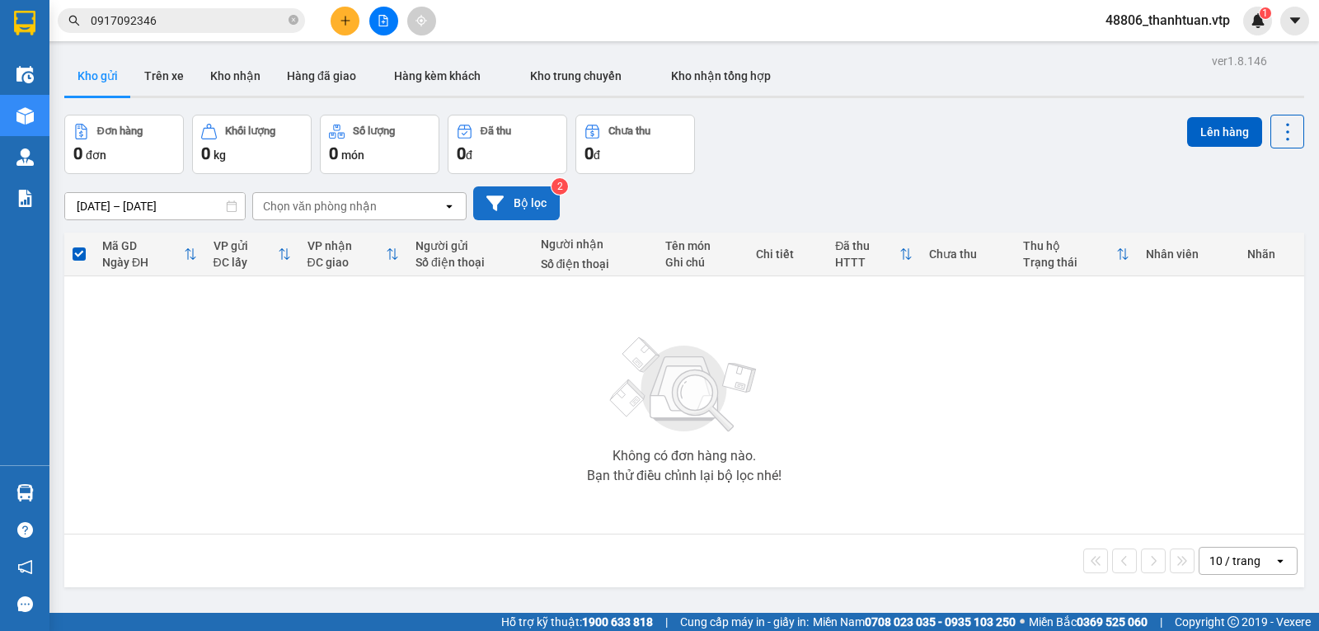
click at [532, 212] on button "Bộ lọc" at bounding box center [516, 203] width 87 height 34
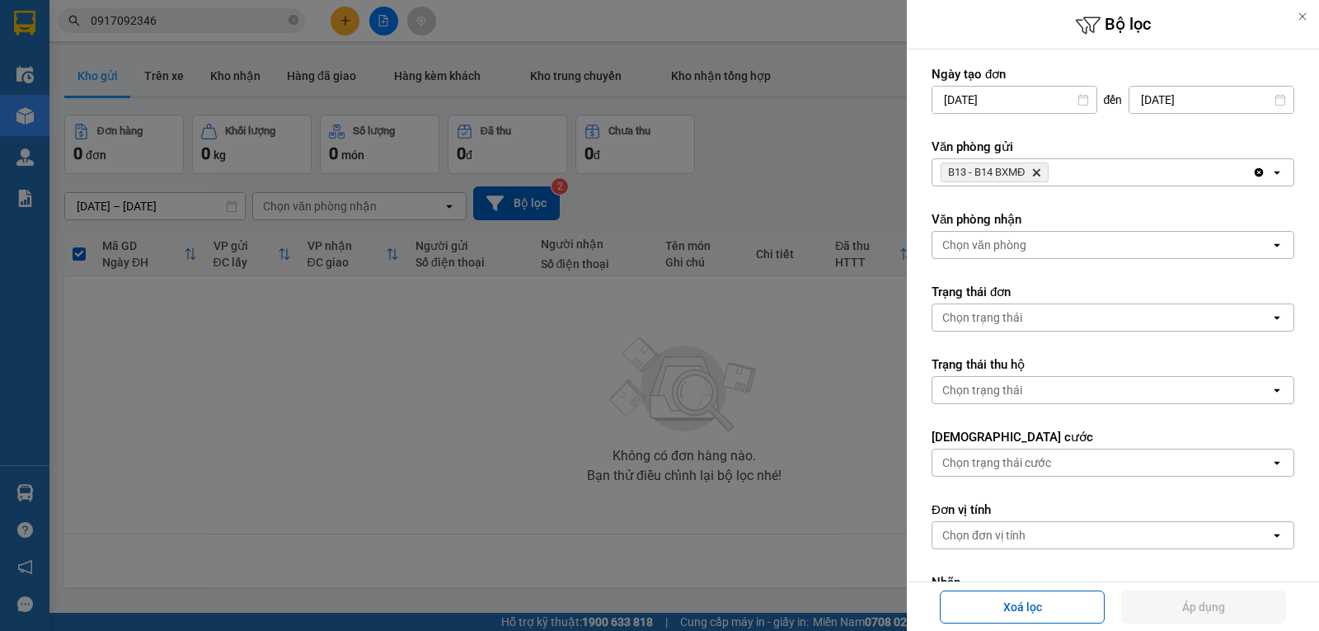
click at [1035, 171] on icon "Delete" at bounding box center [1036, 172] width 10 height 10
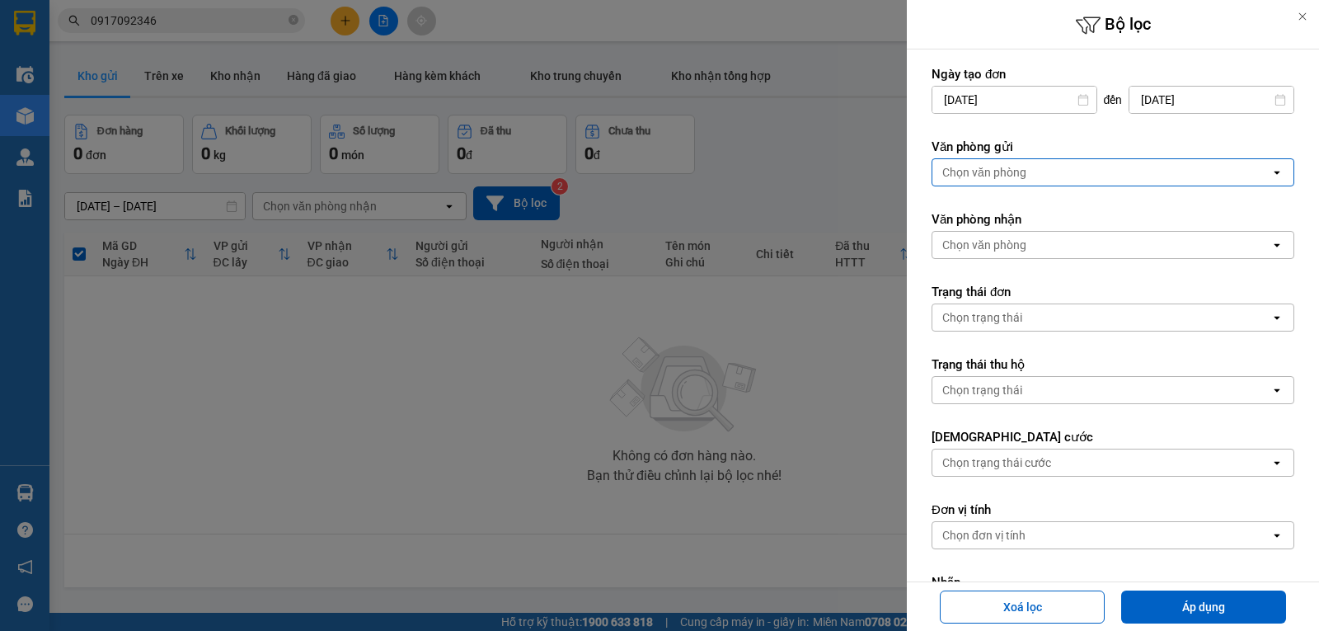
click at [1034, 176] on div "Chọn văn phòng" at bounding box center [1101, 172] width 338 height 26
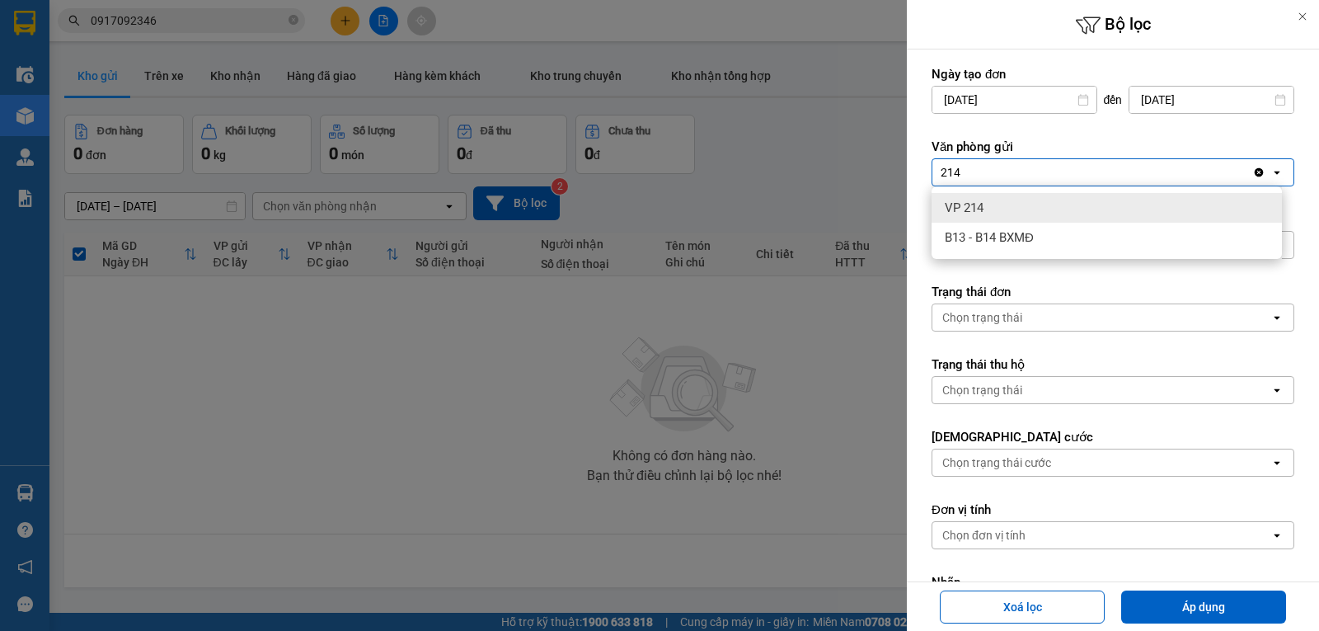
click at [991, 204] on div "VP 214" at bounding box center [1106, 208] width 350 height 30
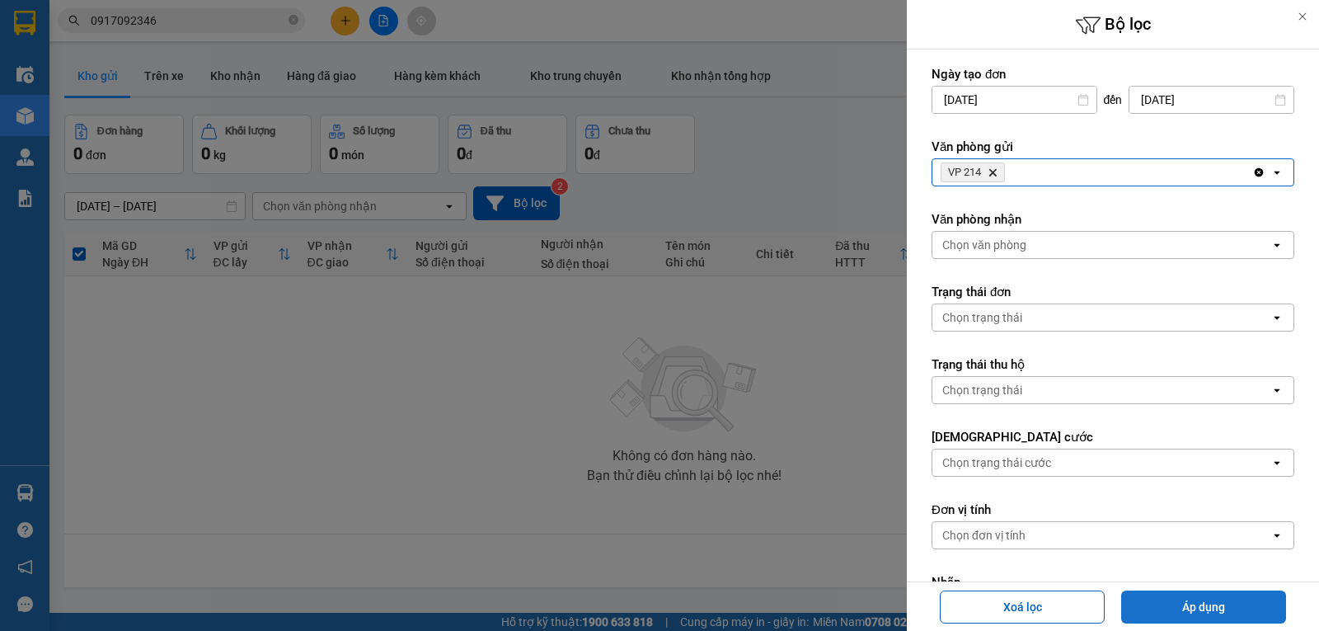
click at [1153, 608] on button "Áp dụng" at bounding box center [1203, 606] width 165 height 33
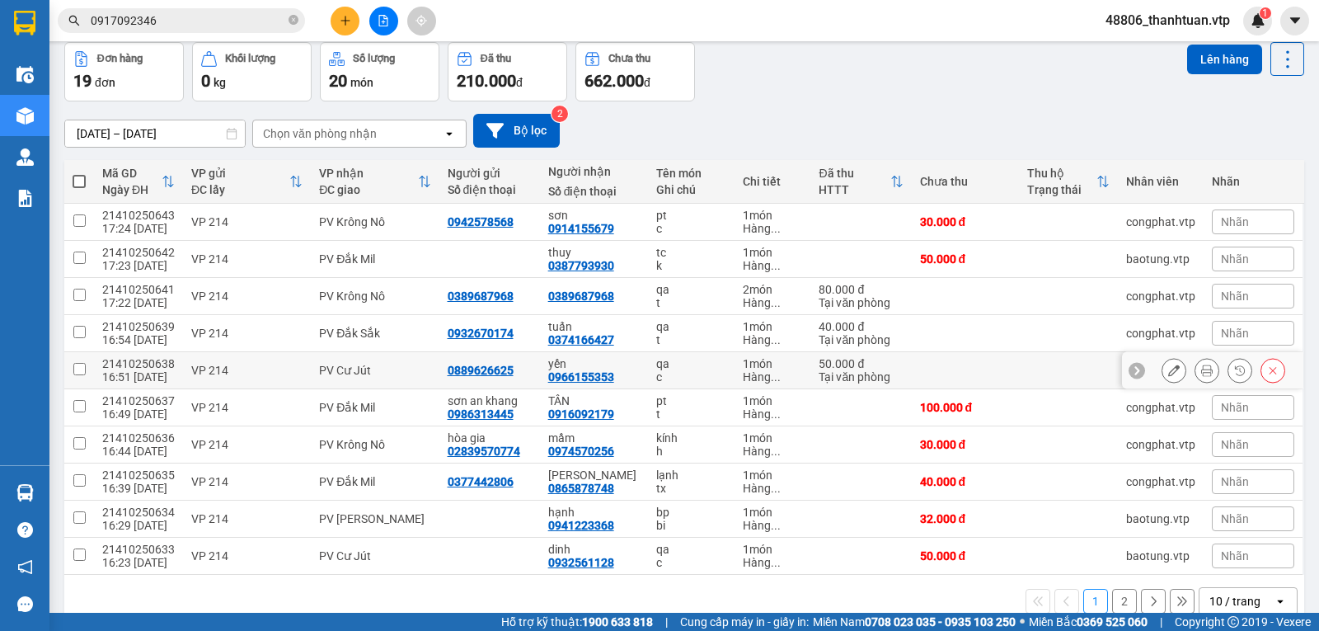
scroll to position [110, 0]
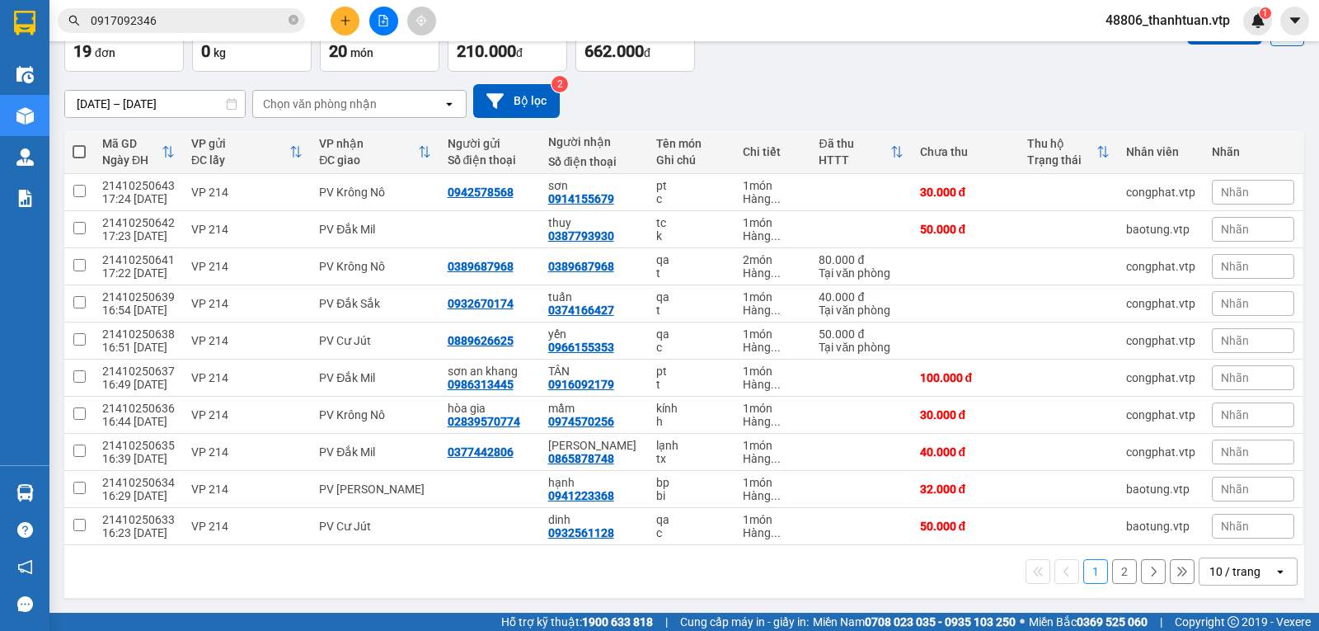
click at [345, 103] on div "Chọn văn phòng nhận" at bounding box center [320, 104] width 114 height 16
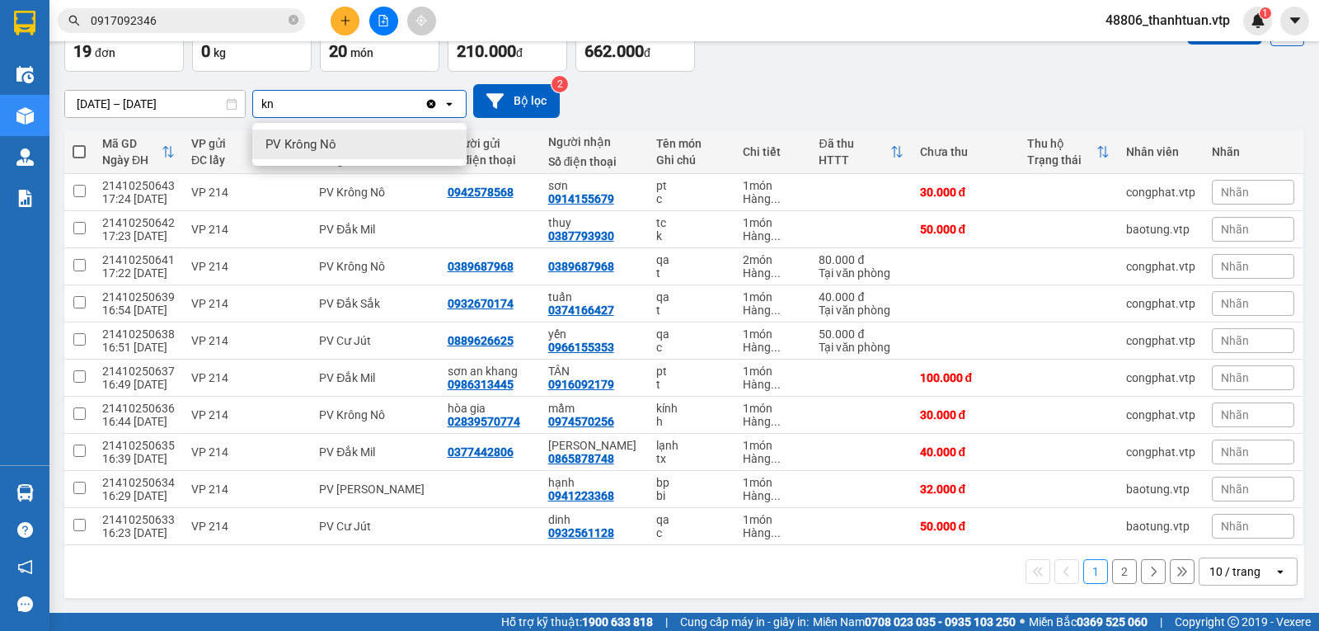
click at [320, 143] on span "PV Krông Nô" at bounding box center [300, 144] width 71 height 16
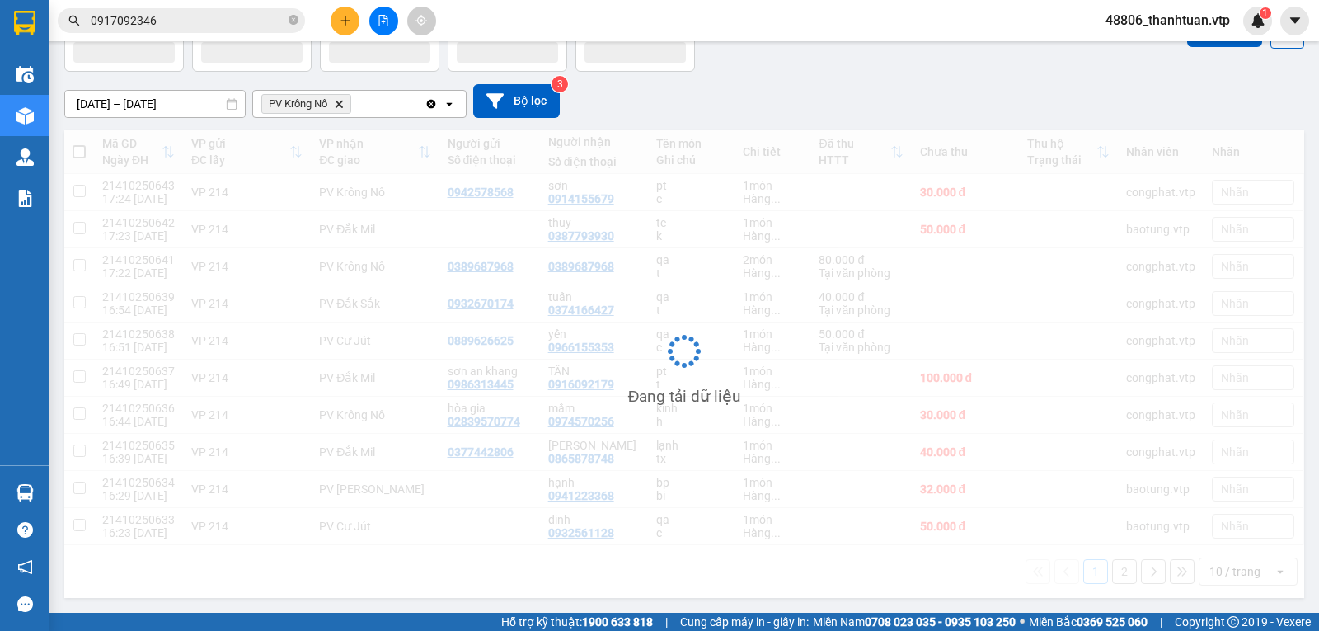
scroll to position [76, 0]
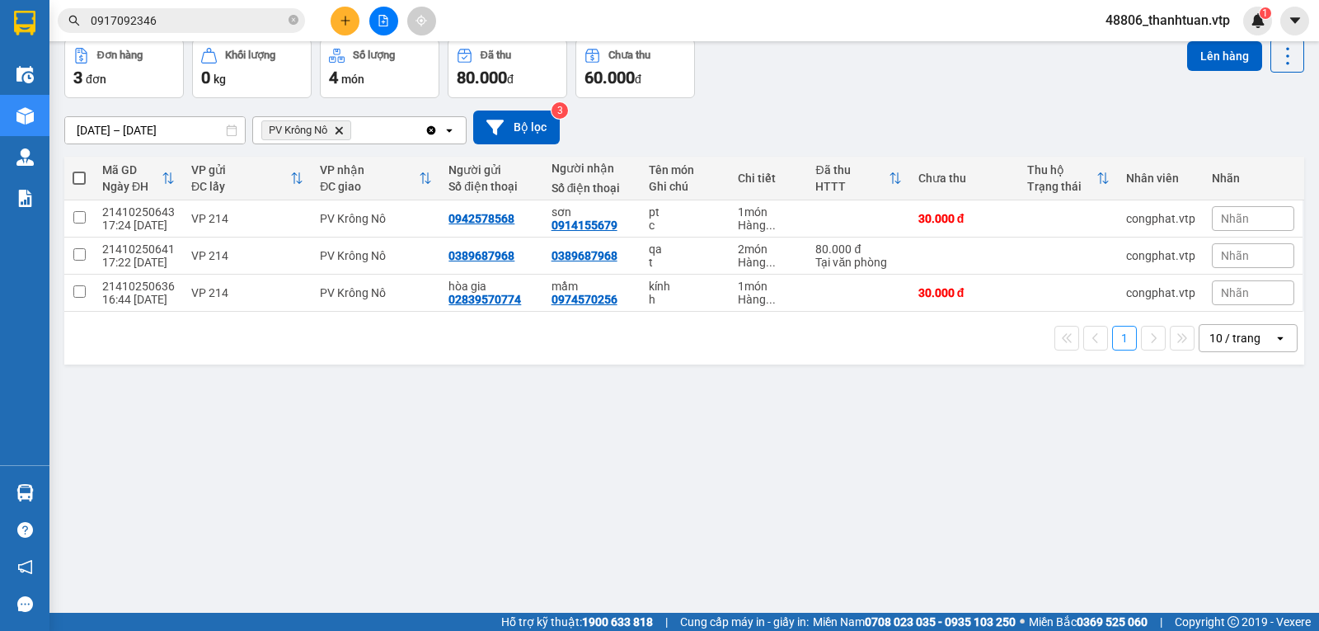
click at [80, 183] on span at bounding box center [79, 177] width 13 height 13
click at [79, 170] on input "checkbox" at bounding box center [79, 170] width 0 height 0
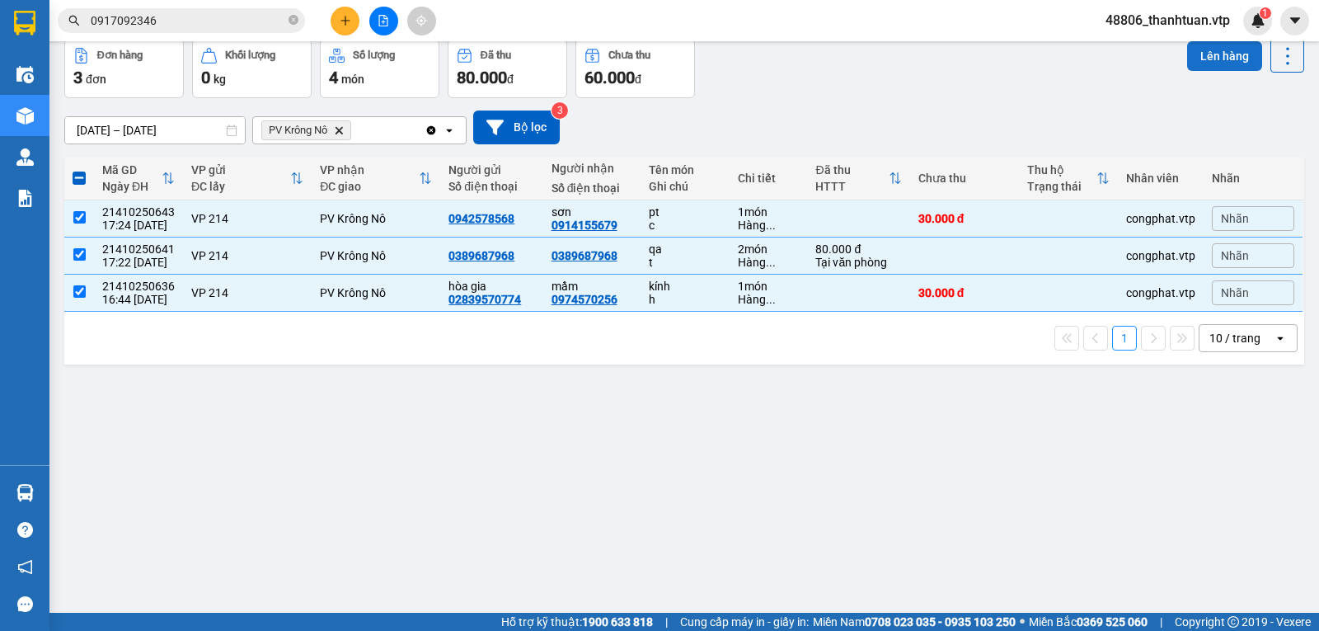
click at [1227, 56] on button "Lên hàng" at bounding box center [1224, 56] width 75 height 30
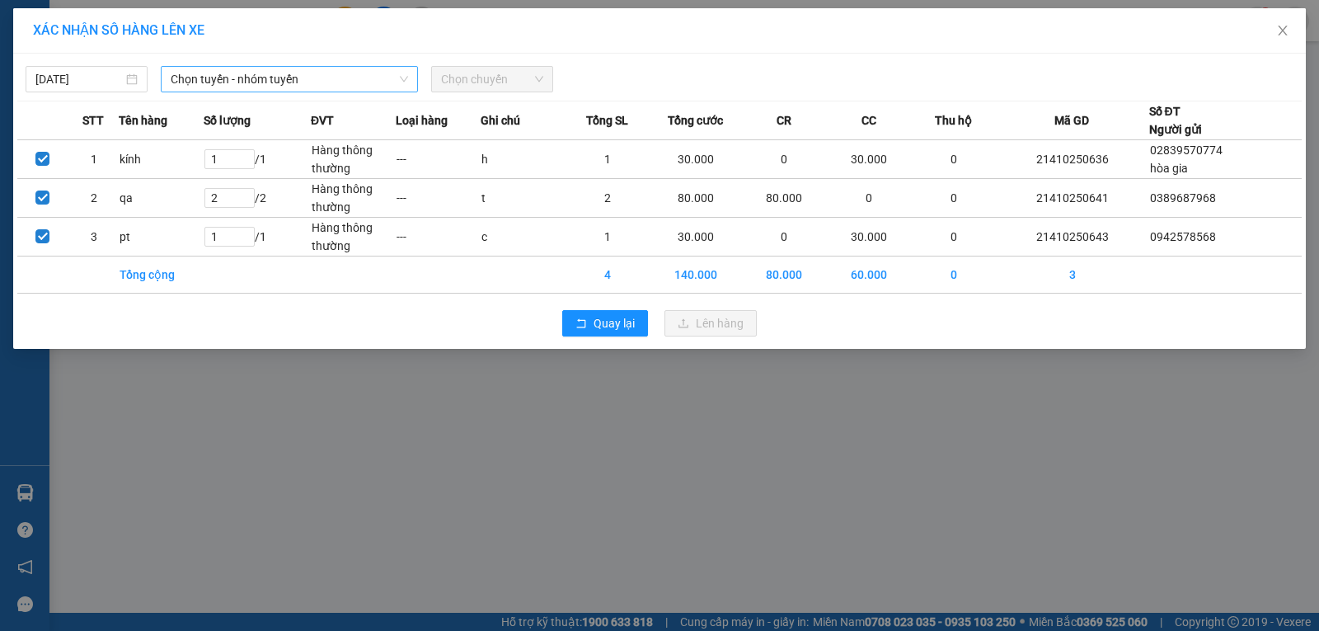
click at [331, 79] on span "Chọn tuyến - nhóm tuyến" at bounding box center [289, 79] width 237 height 25
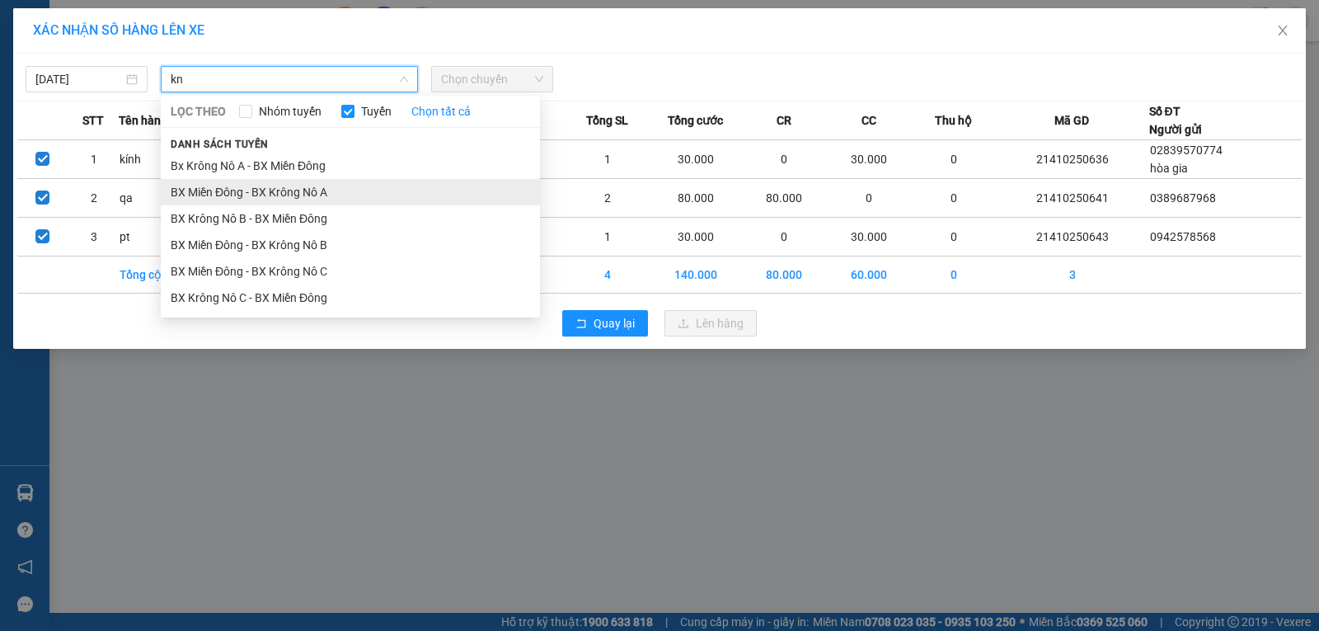
click at [336, 195] on li "BX Miền Đông - BX Krông Nô A" at bounding box center [350, 192] width 379 height 26
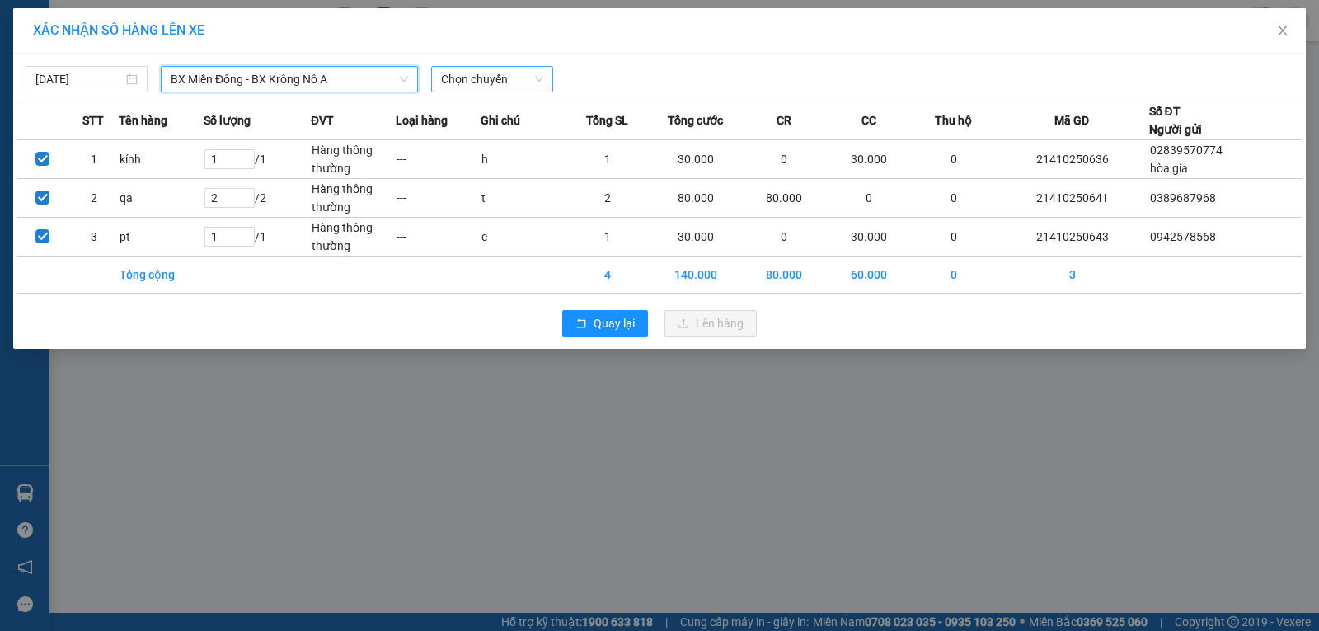
click at [452, 79] on span "Chọn chuyến" at bounding box center [492, 79] width 102 height 25
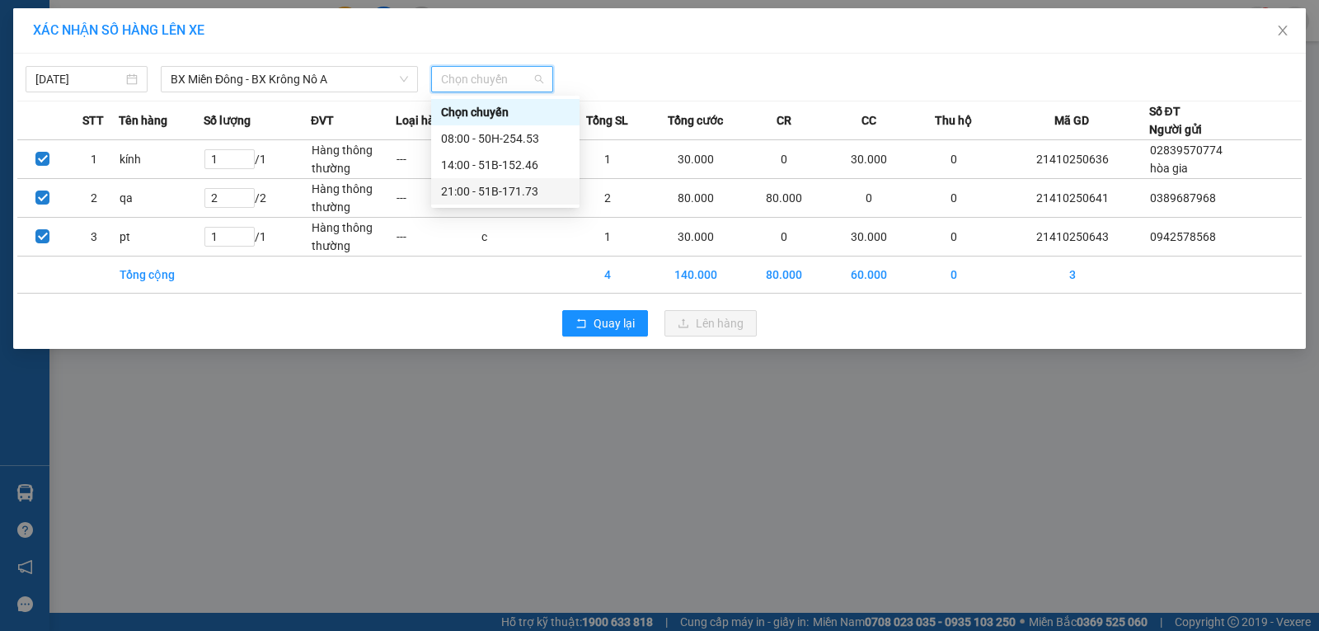
click at [494, 193] on div "21:00 - 51B-171.73" at bounding box center [505, 191] width 129 height 18
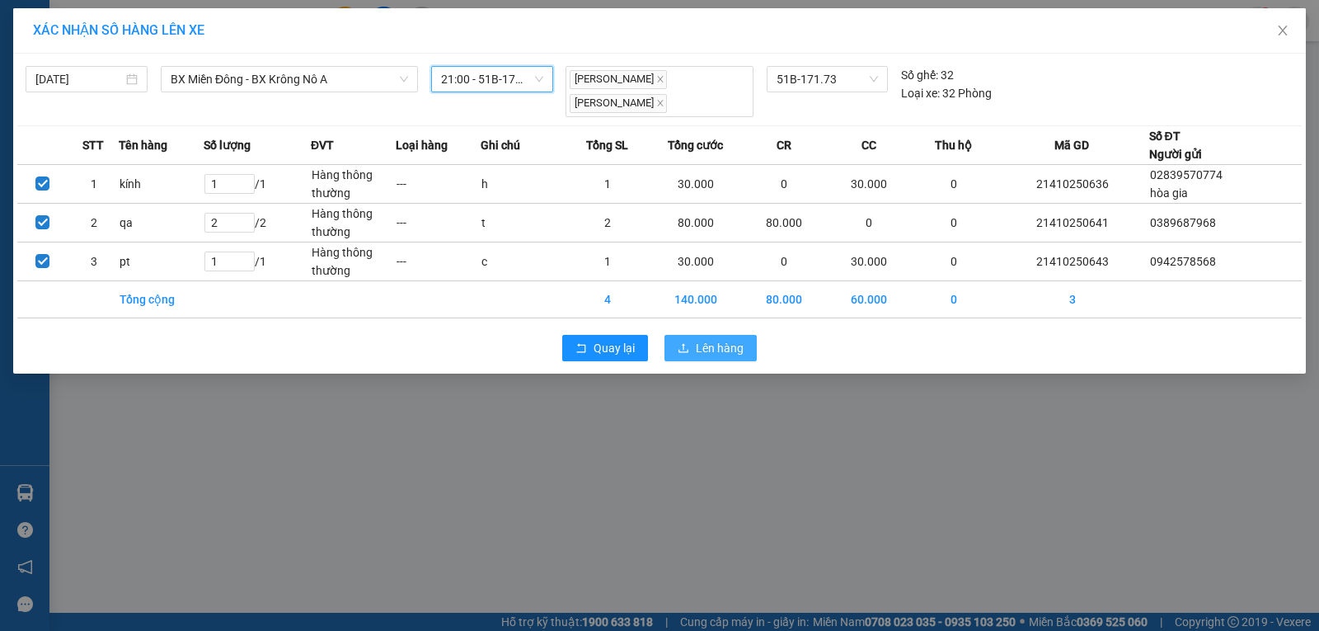
drag, startPoint x: 706, startPoint y: 352, endPoint x: 698, endPoint y: 348, distance: 8.5
click at [705, 350] on span "Lên hàng" at bounding box center [720, 348] width 48 height 18
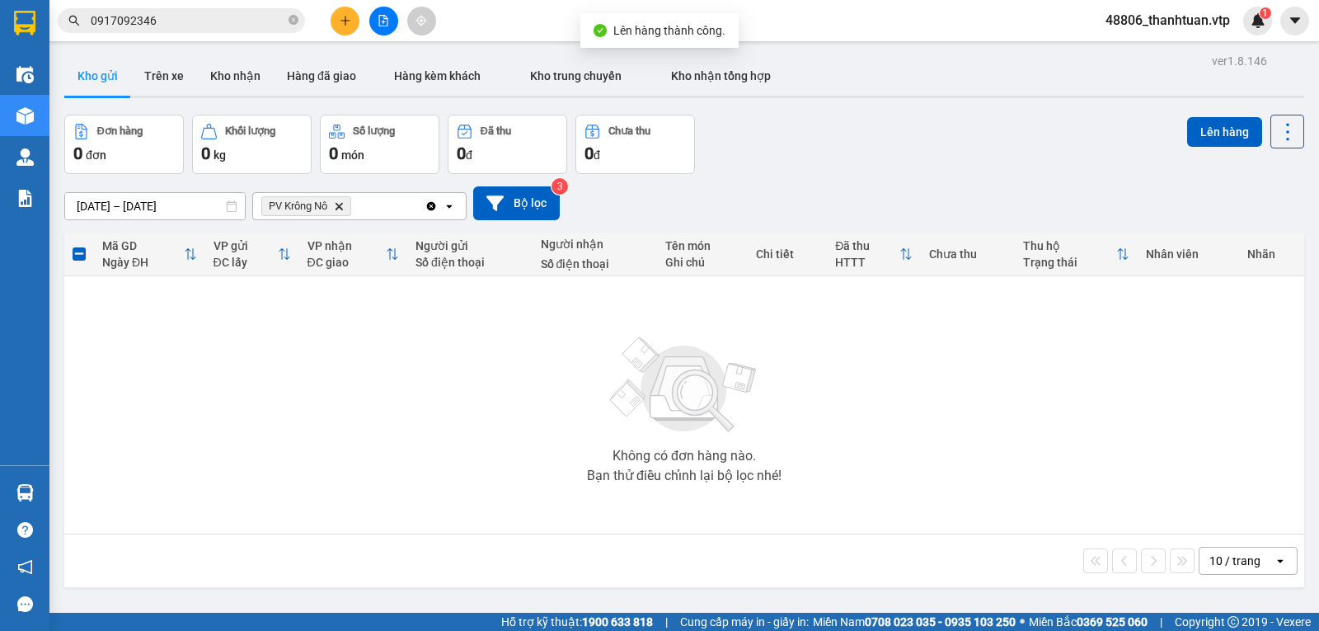
click at [343, 211] on icon "Delete" at bounding box center [339, 206] width 10 height 10
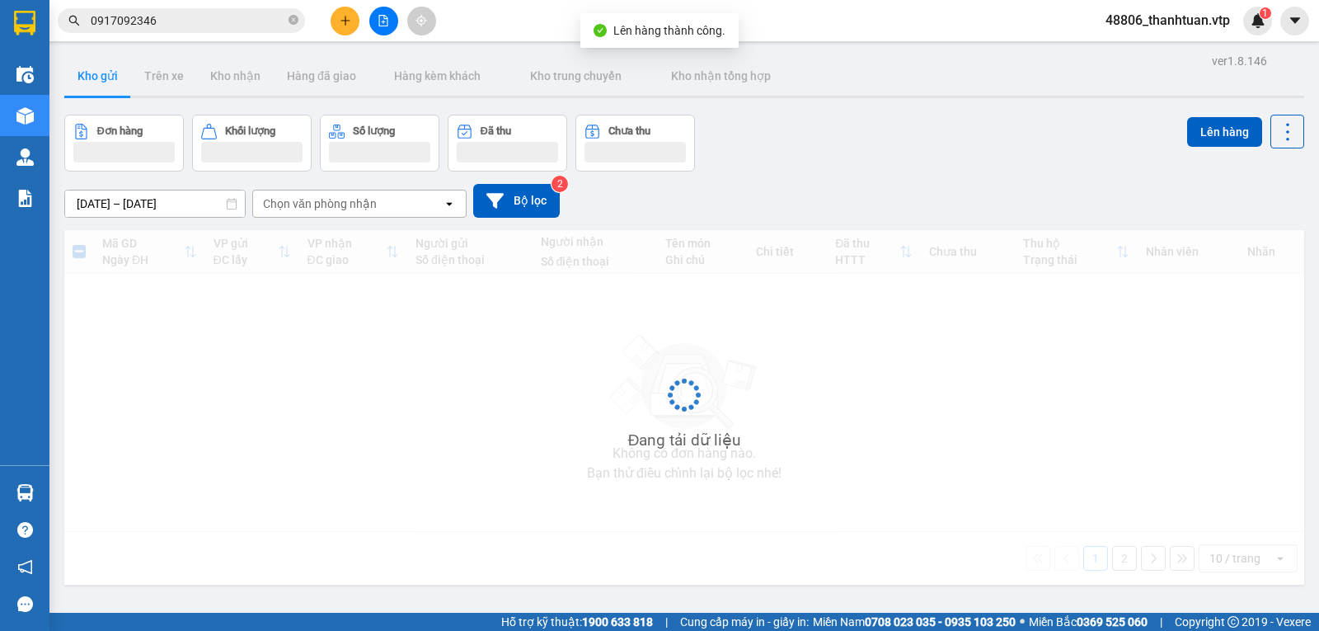
click at [332, 213] on div "Chọn văn phòng nhận" at bounding box center [348, 203] width 190 height 26
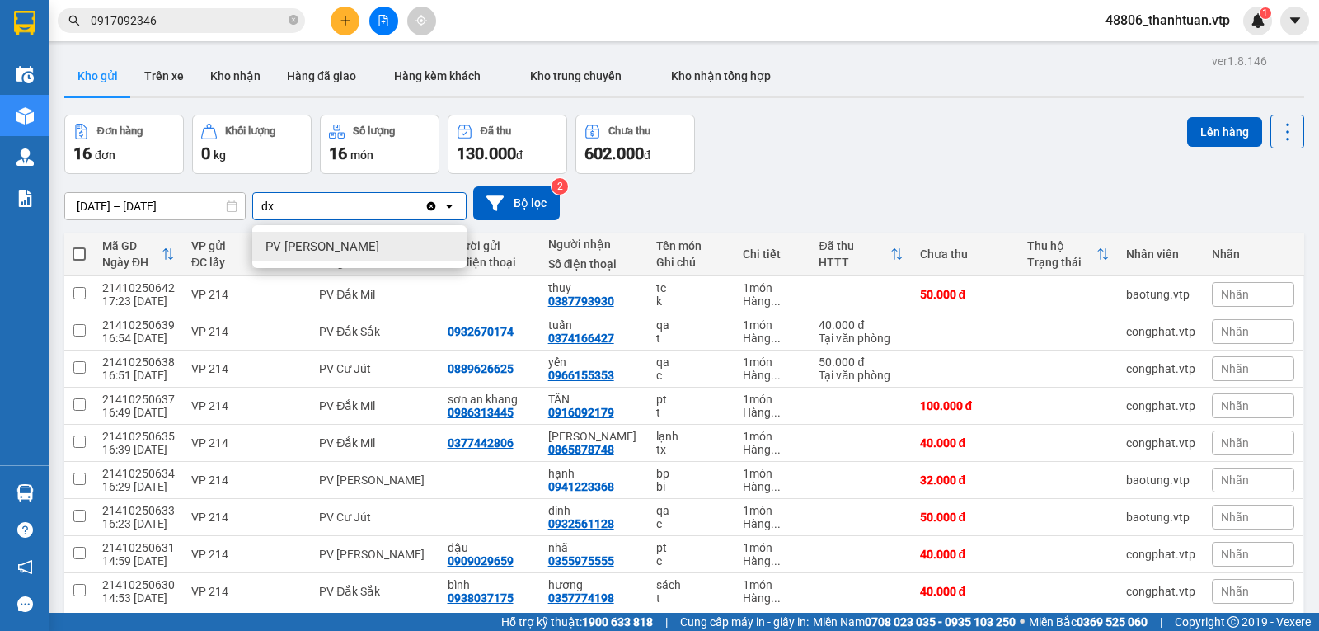
click at [298, 243] on span "PV Đức Xuyên" at bounding box center [322, 246] width 114 height 16
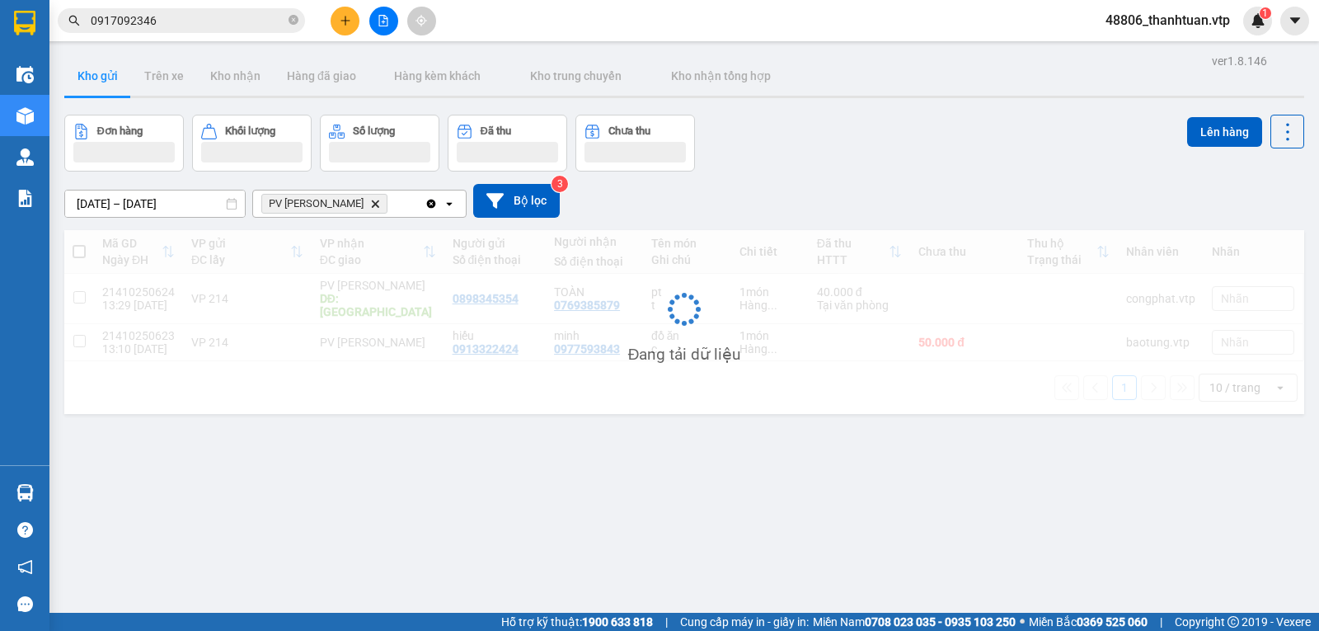
click at [385, 208] on div "PV Đức Xuyên Delete" at bounding box center [338, 203] width 171 height 26
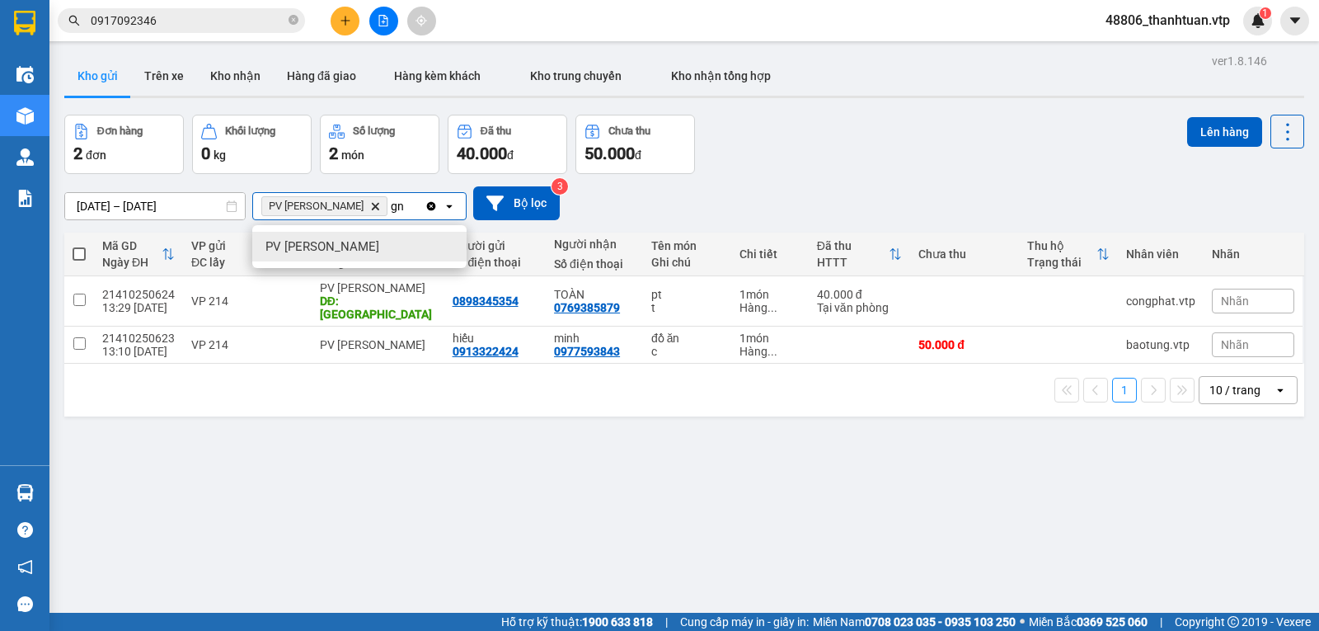
click at [337, 242] on span "PV Gia Nghĩa" at bounding box center [322, 246] width 114 height 16
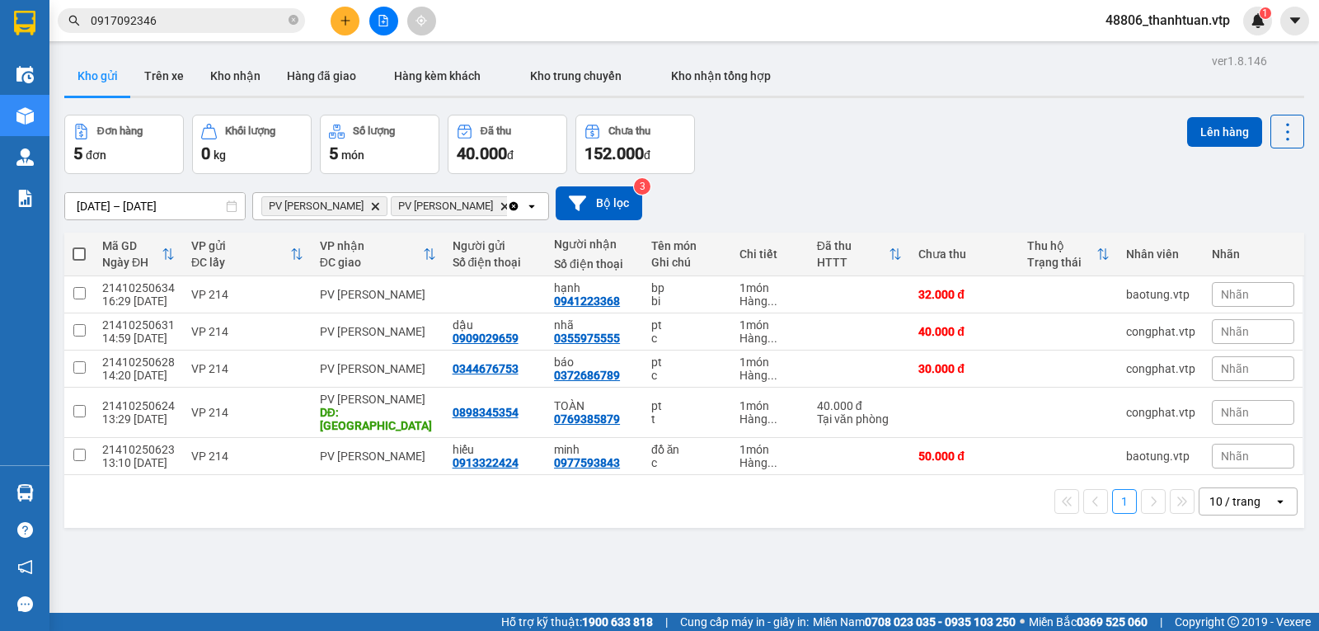
click at [81, 254] on span at bounding box center [79, 253] width 13 height 13
click at [79, 246] on input "checkbox" at bounding box center [79, 246] width 0 height 0
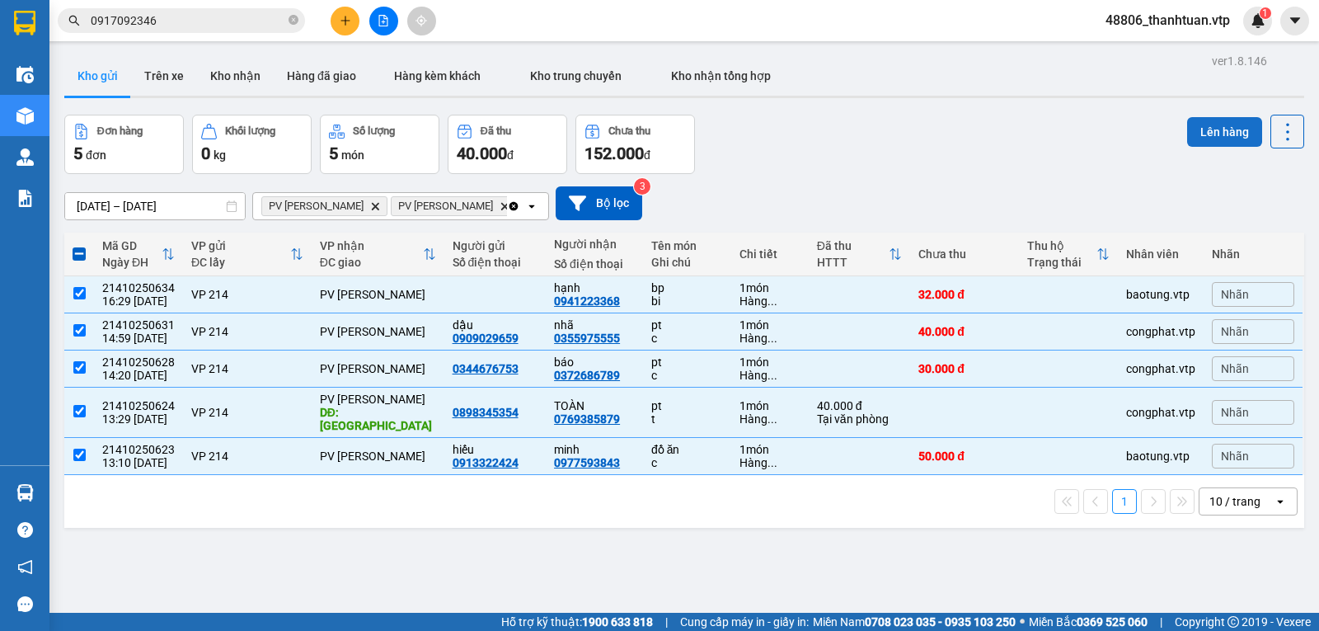
click at [1194, 139] on button "Lên hàng" at bounding box center [1224, 132] width 75 height 30
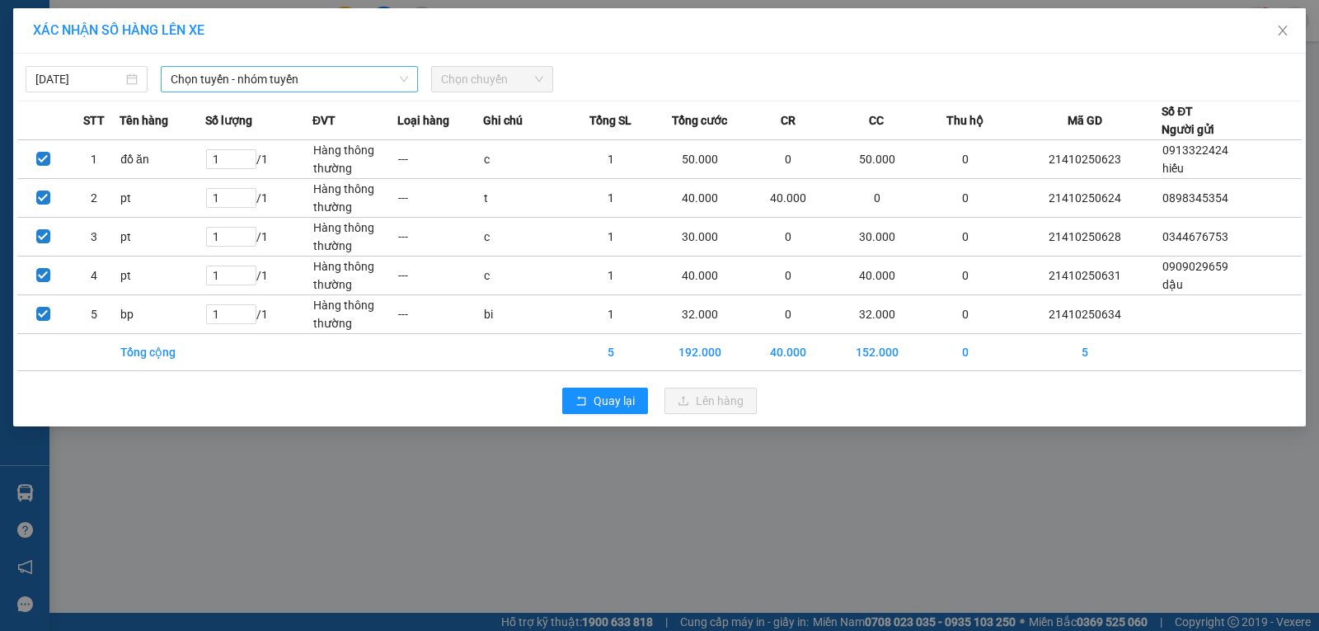
click at [332, 79] on span "Chọn tuyến - nhóm tuyến" at bounding box center [289, 79] width 237 height 25
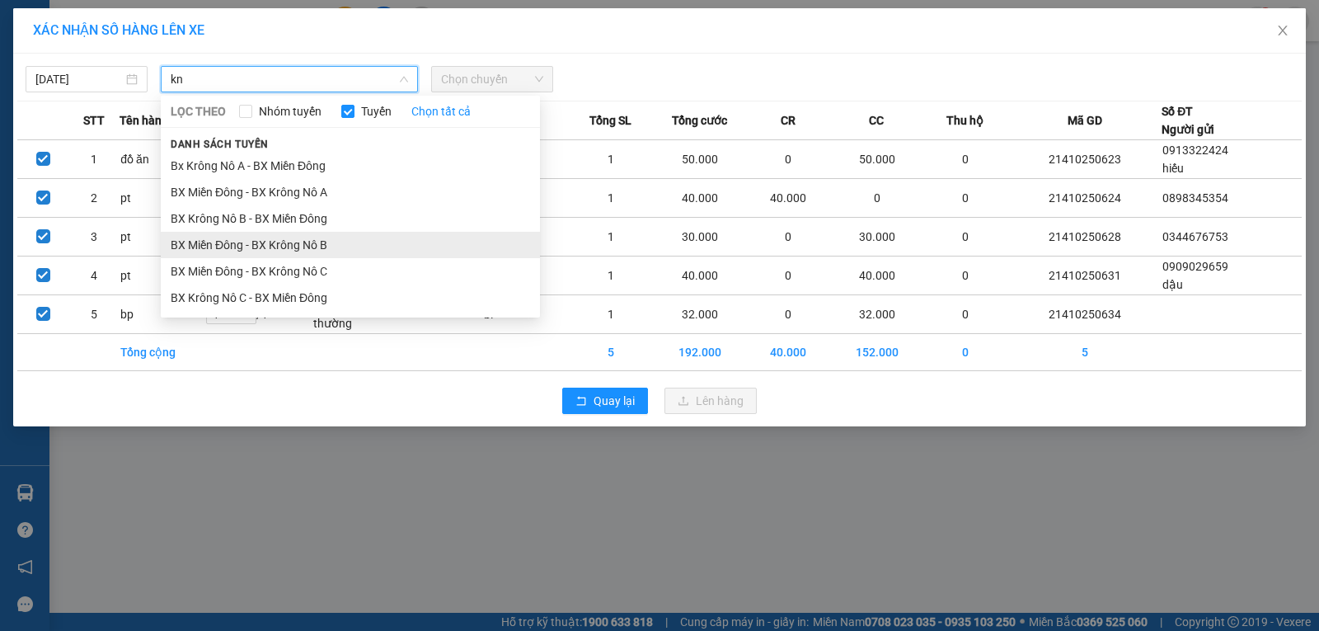
click at [317, 243] on li "BX Miền Đông - BX Krông Nô B" at bounding box center [350, 245] width 379 height 26
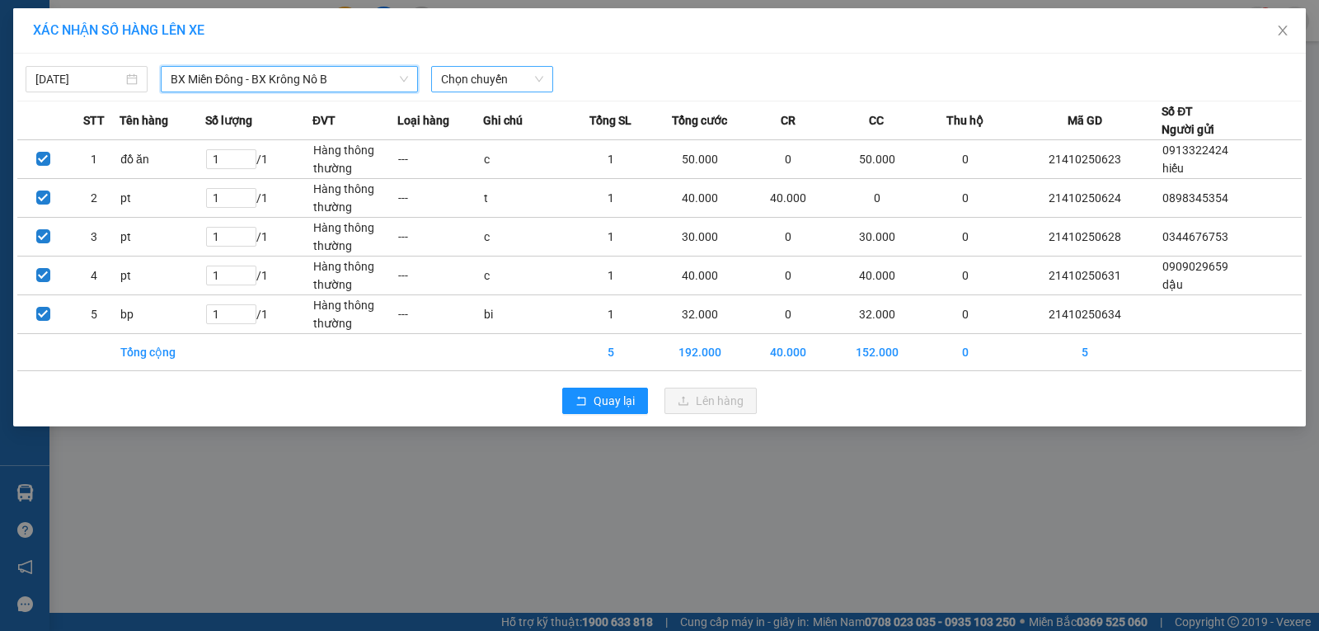
click at [471, 82] on span "Chọn chuyến" at bounding box center [492, 79] width 102 height 25
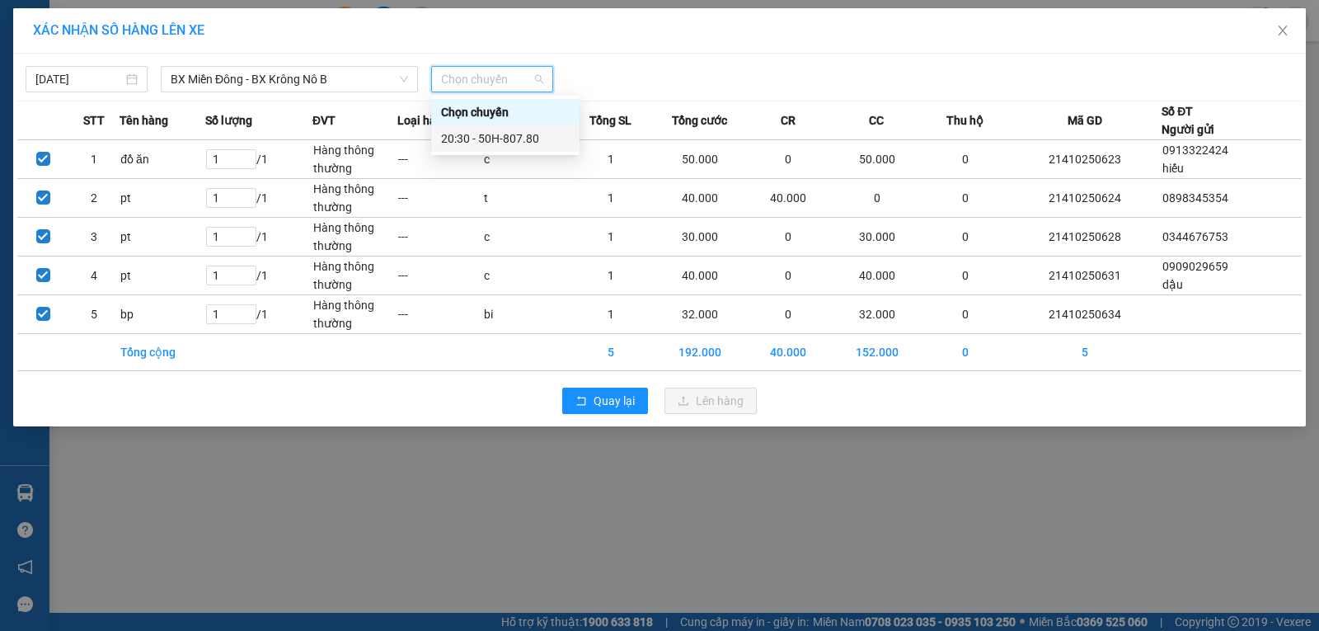
click at [462, 141] on div "20:30 - 50H-807.80" at bounding box center [505, 138] width 129 height 18
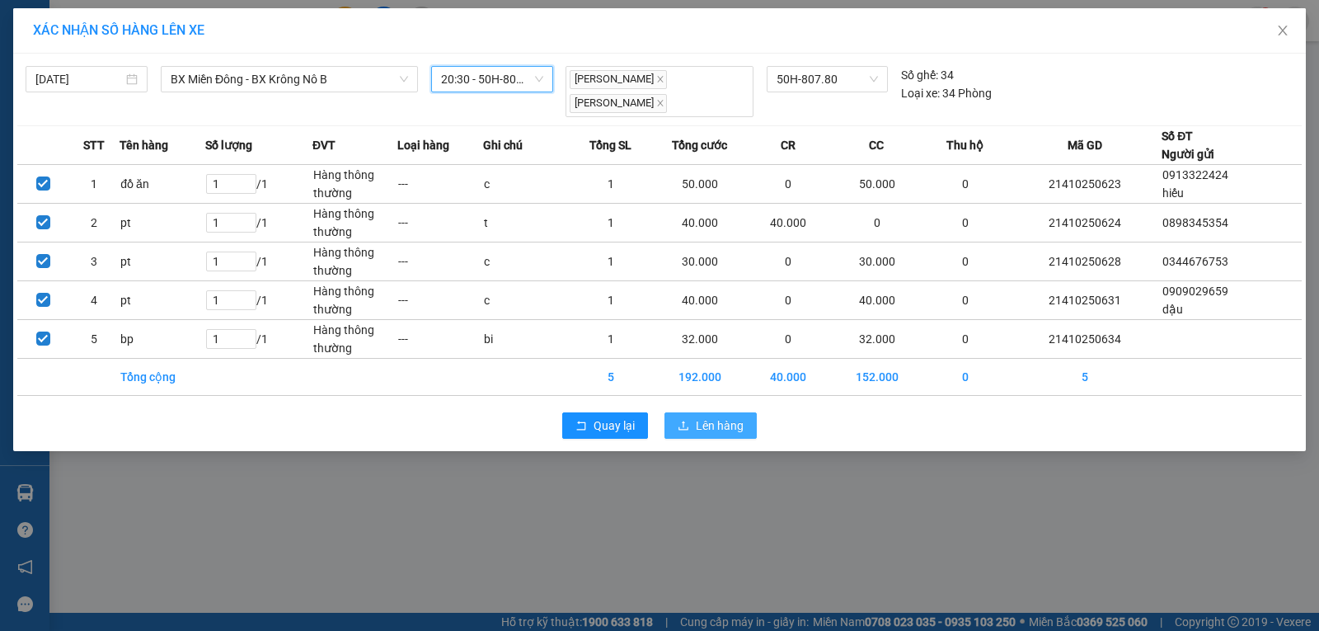
click at [711, 416] on span "Lên hàng" at bounding box center [720, 425] width 48 height 18
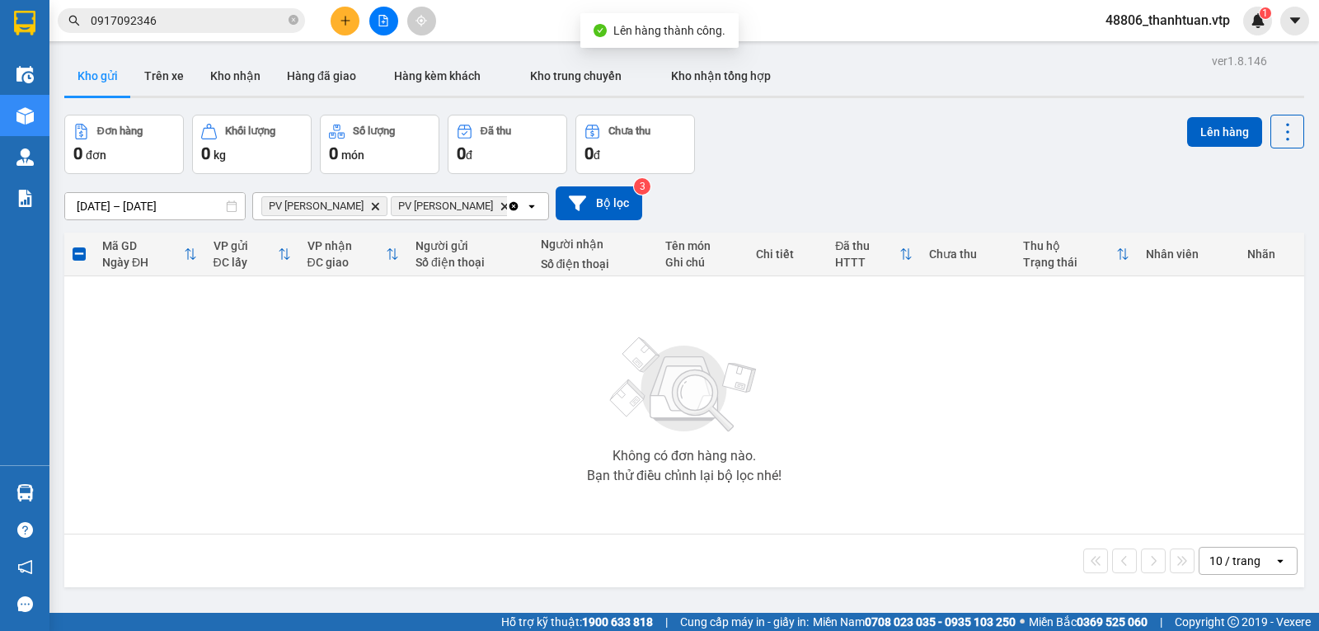
click at [509, 209] on icon "Clear all" at bounding box center [513, 205] width 9 height 9
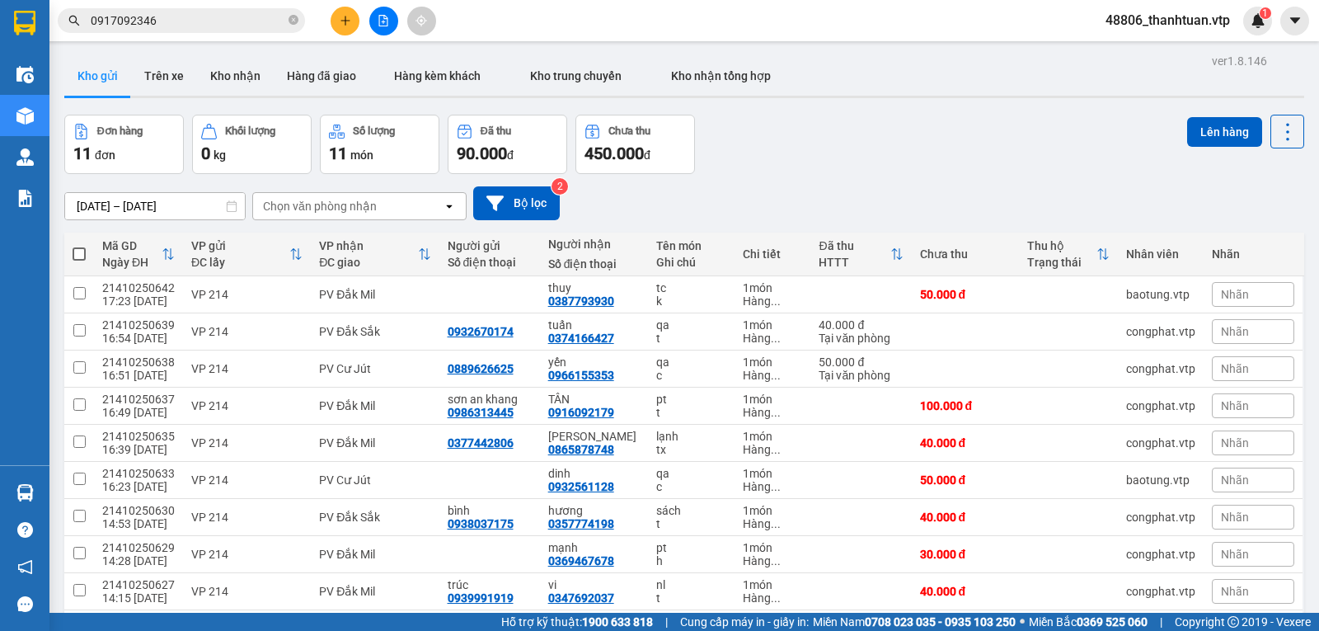
click at [322, 213] on div "Chọn văn phòng nhận" at bounding box center [320, 206] width 114 height 16
click at [293, 253] on span "PV Cư Jút" at bounding box center [293, 246] width 56 height 16
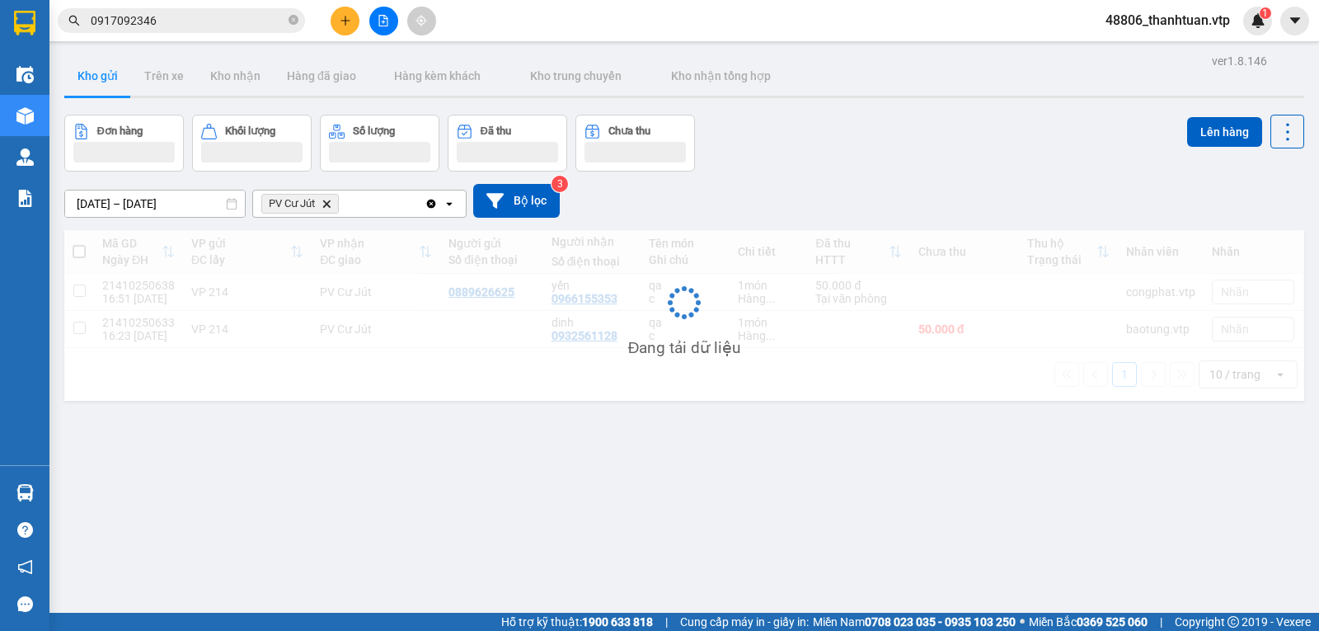
click at [366, 213] on div "PV Cư Jút Delete" at bounding box center [338, 203] width 171 height 26
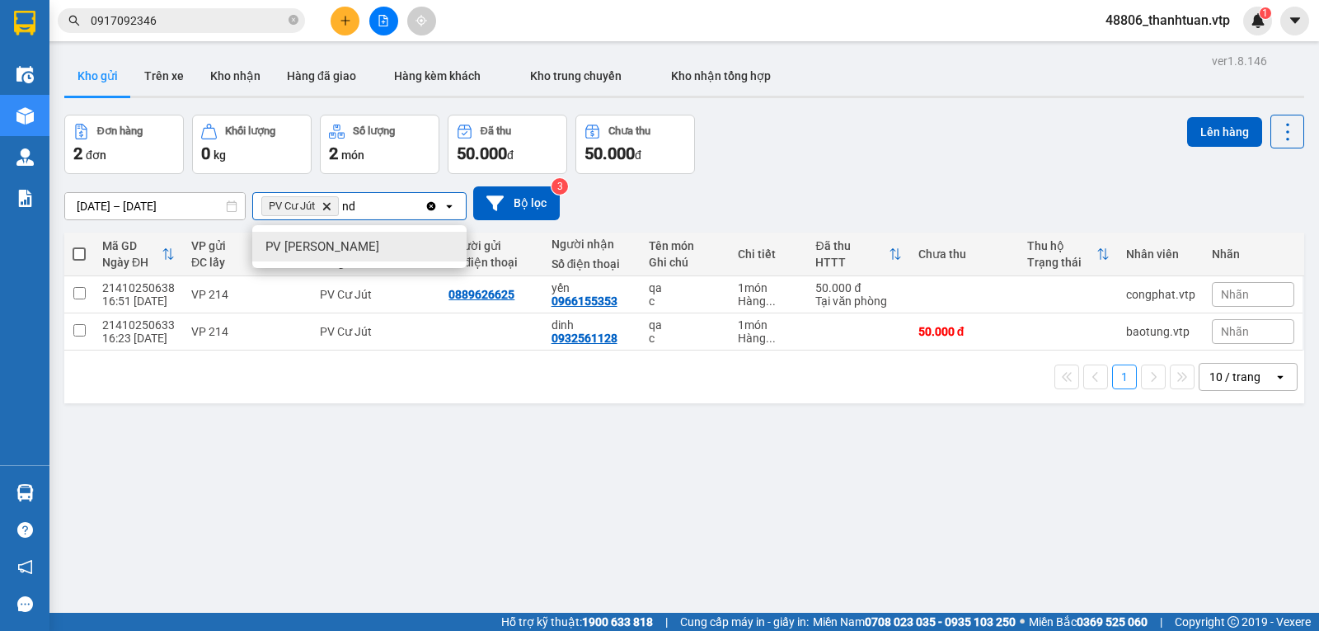
click at [345, 249] on div "PV Nam Đong" at bounding box center [359, 247] width 214 height 30
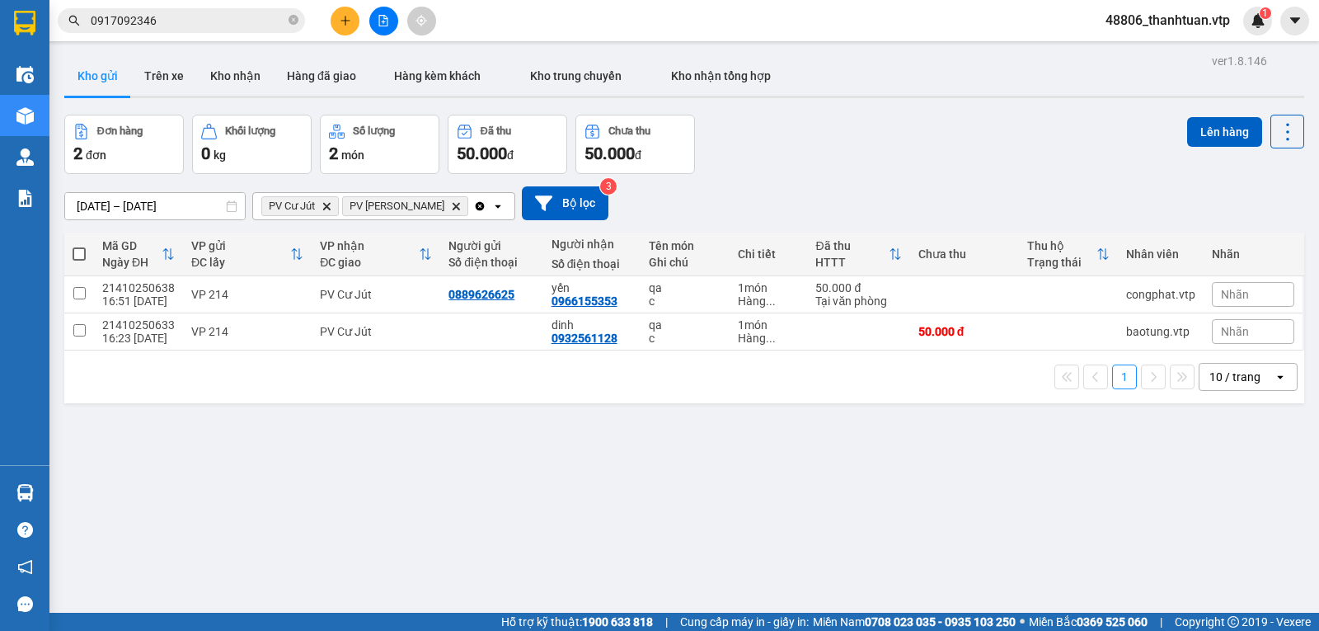
click at [83, 256] on span at bounding box center [79, 253] width 13 height 13
click at [79, 246] on input "checkbox" at bounding box center [79, 246] width 0 height 0
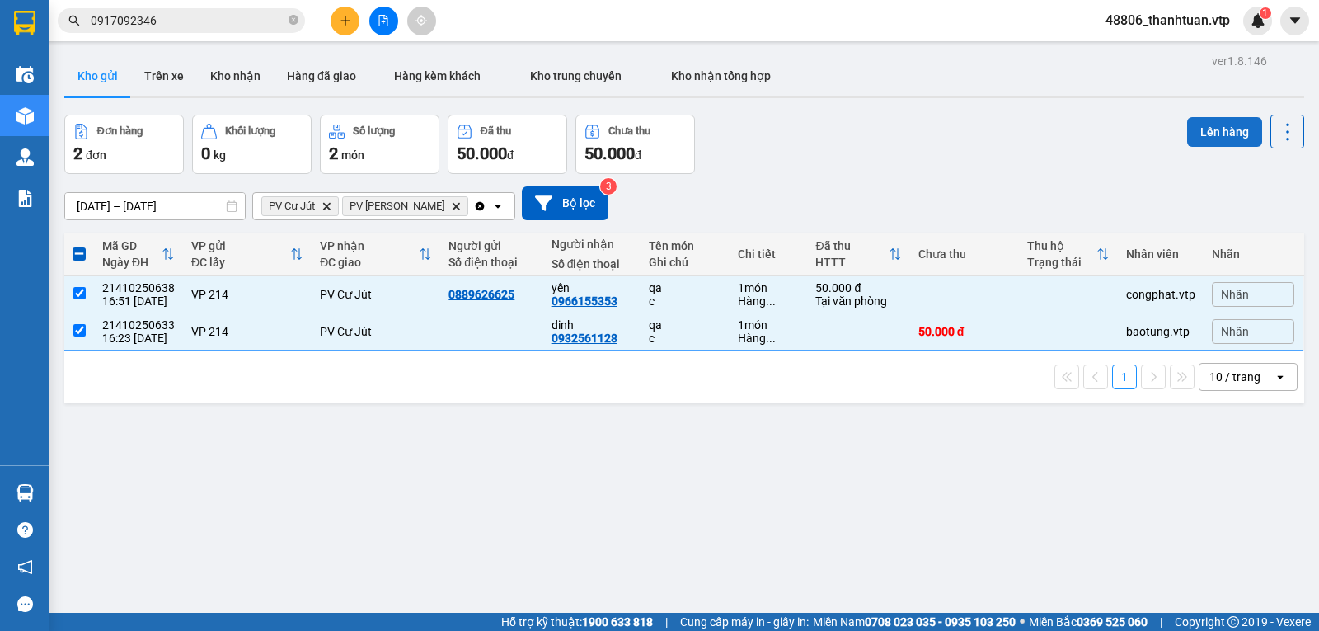
click at [1194, 130] on button "Lên hàng" at bounding box center [1224, 132] width 75 height 30
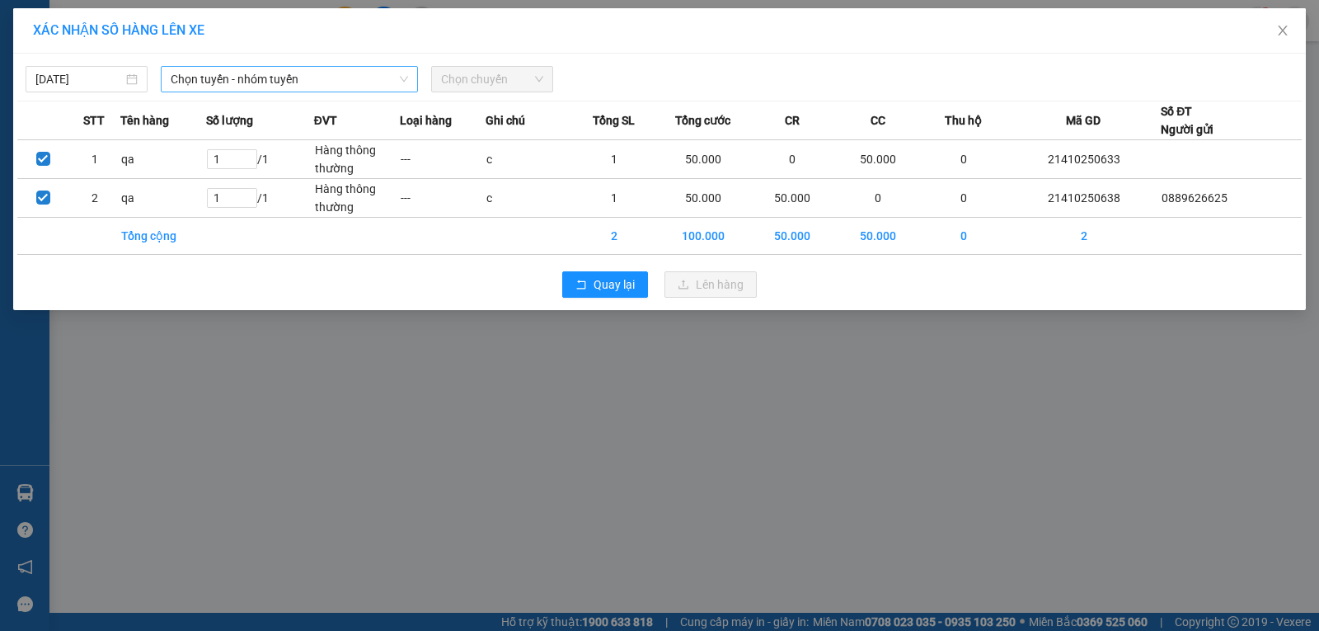
click at [333, 82] on span "Chọn tuyến - nhóm tuyến" at bounding box center [289, 79] width 237 height 25
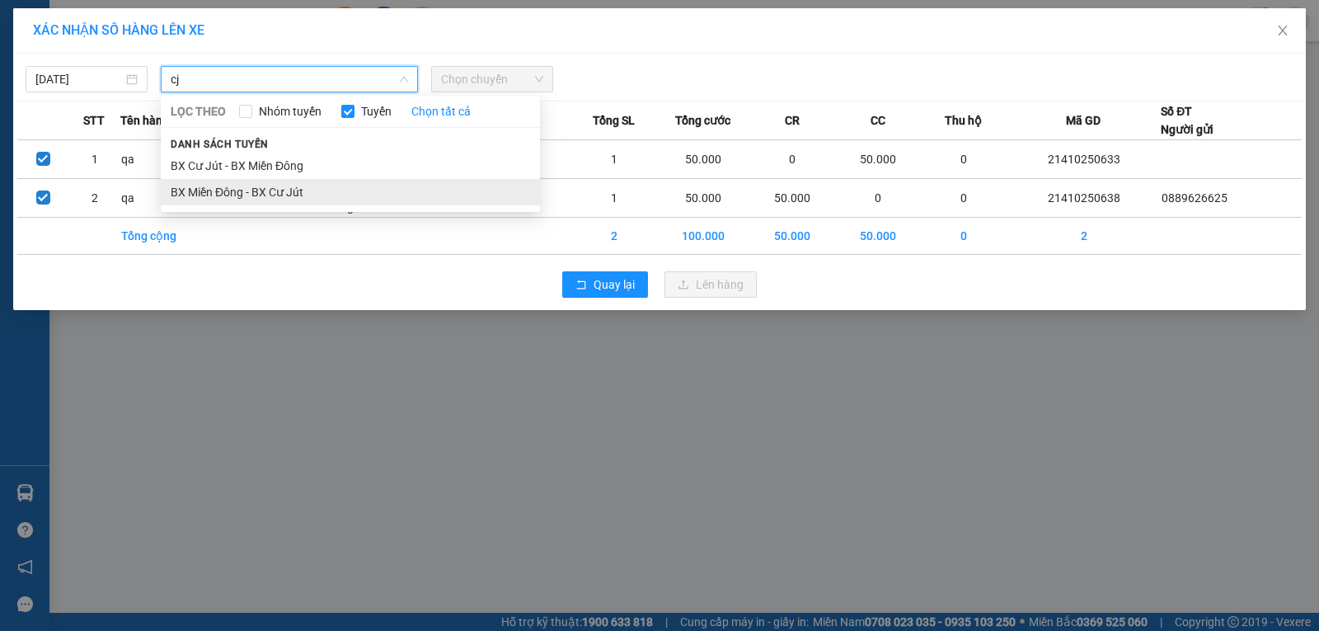
click at [273, 193] on li "BX Miền Đông - BX Cư Jút" at bounding box center [350, 192] width 379 height 26
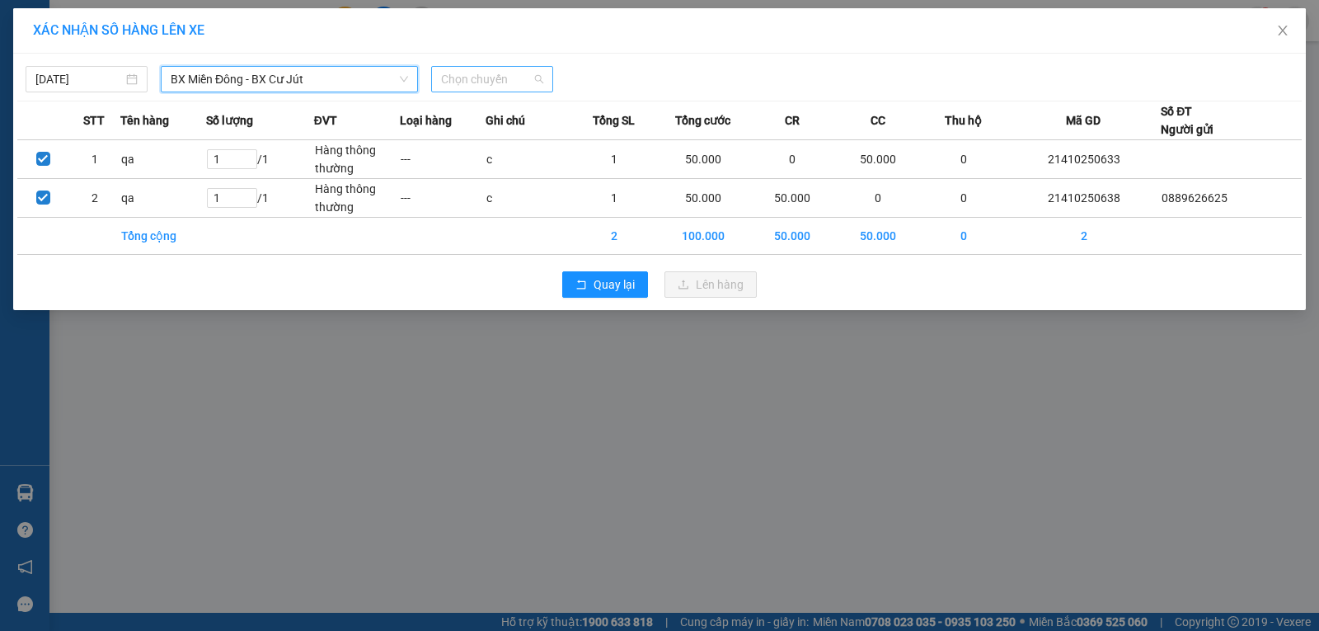
click at [485, 82] on span "Chọn chuyến" at bounding box center [492, 79] width 102 height 25
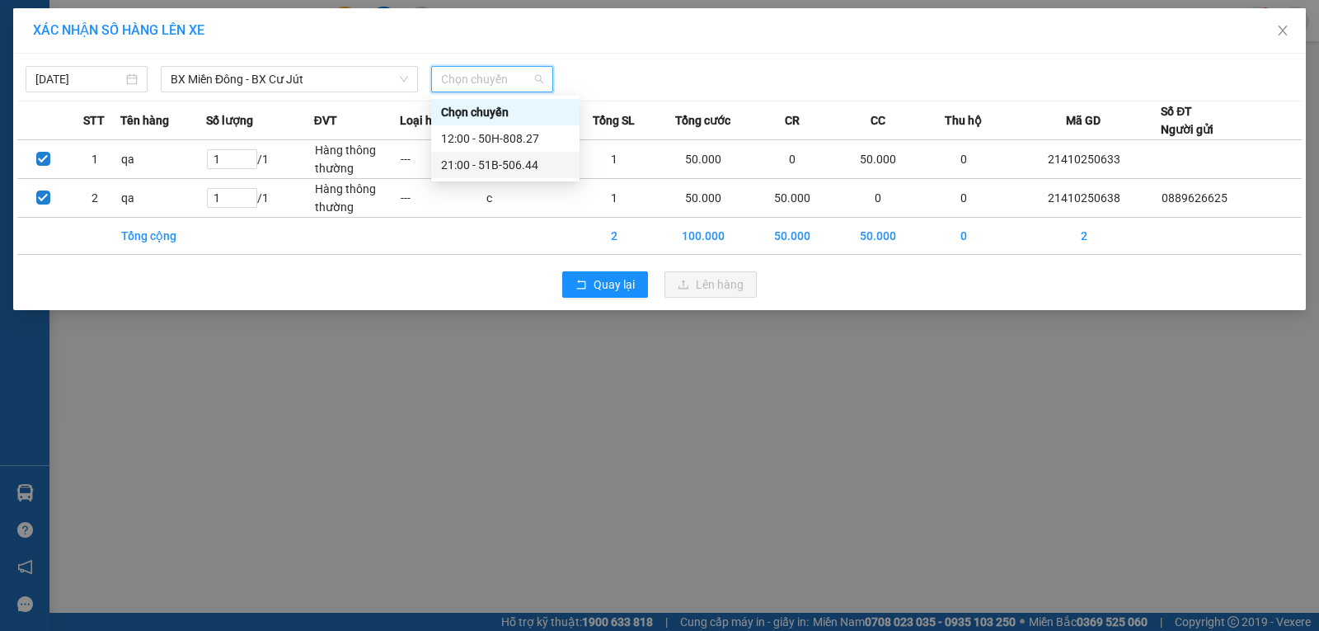
click at [467, 165] on div "21:00 - 51B-506.44" at bounding box center [505, 165] width 129 height 18
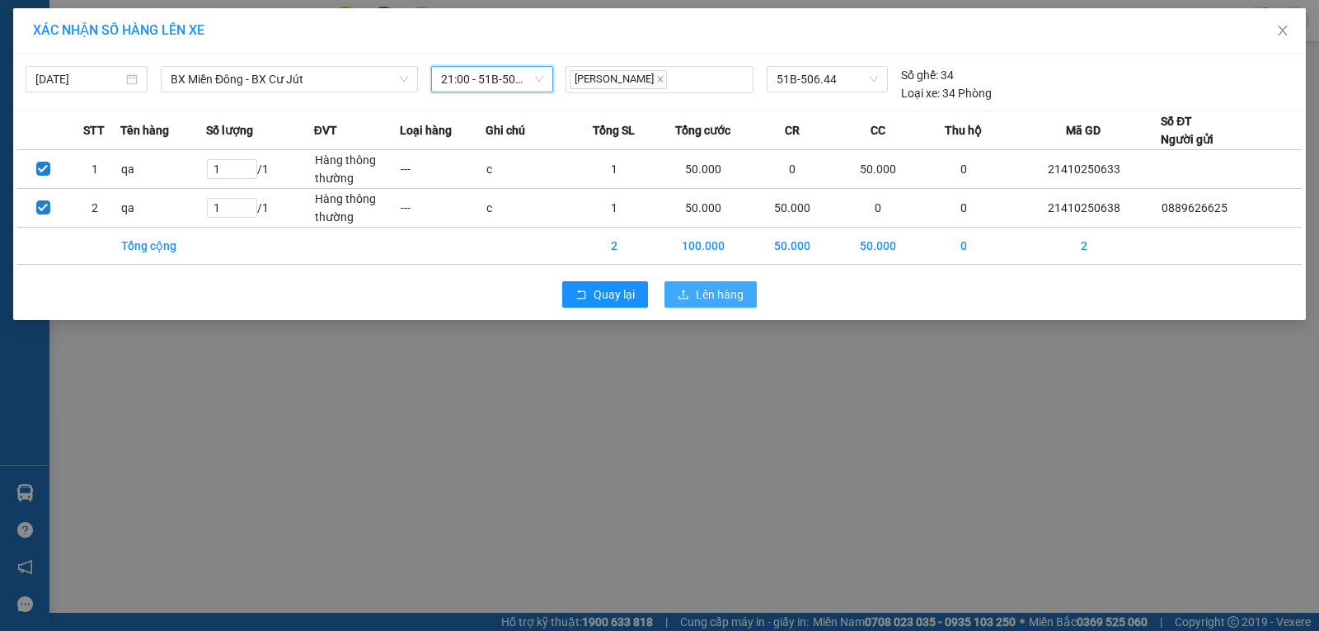
click at [701, 289] on span "Lên hàng" at bounding box center [720, 294] width 48 height 18
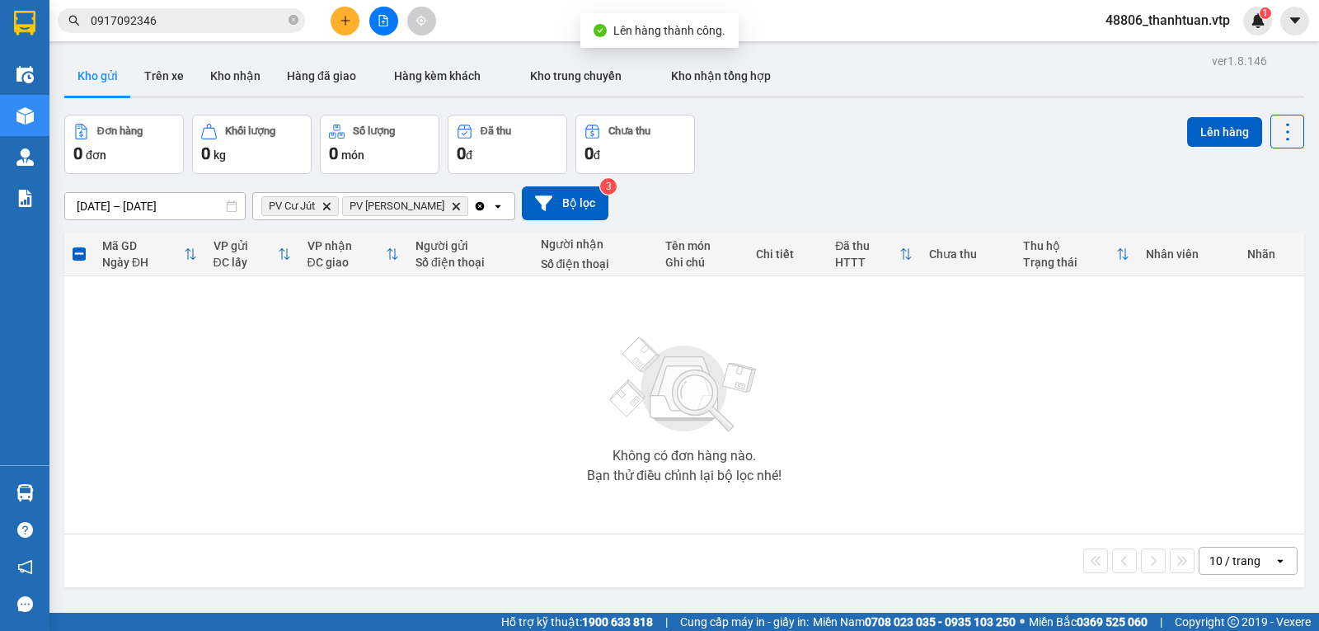
click at [473, 211] on icon "Clear all" at bounding box center [479, 205] width 13 height 13
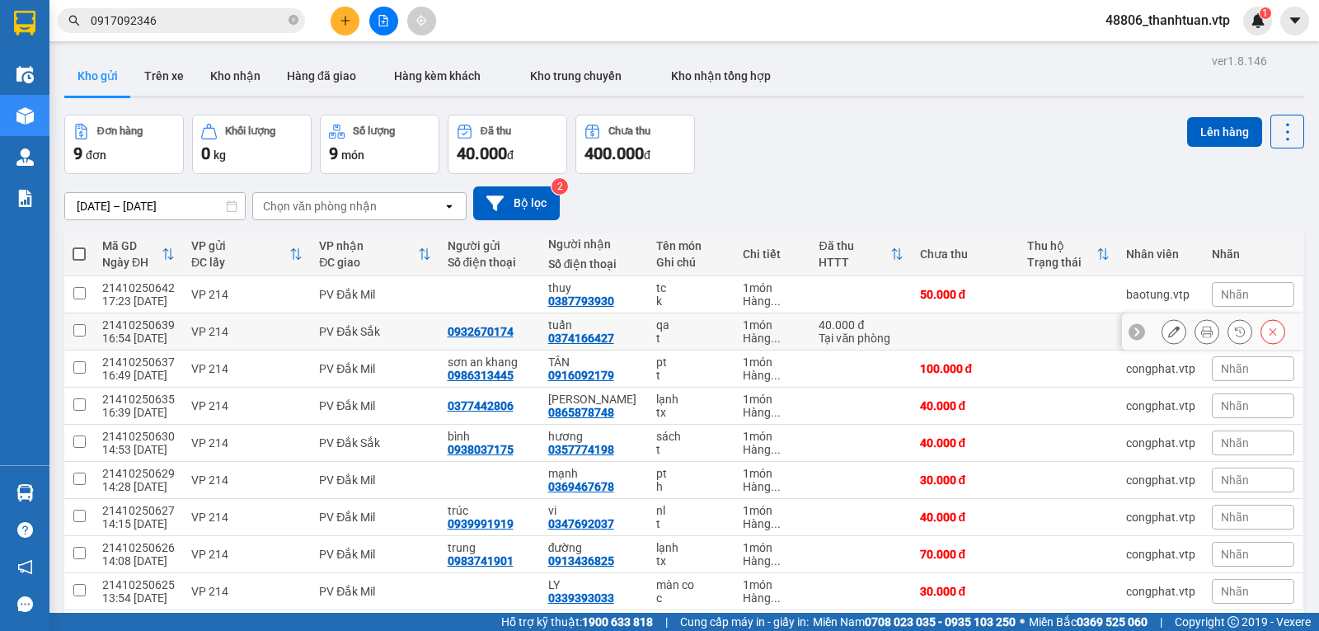
scroll to position [76, 0]
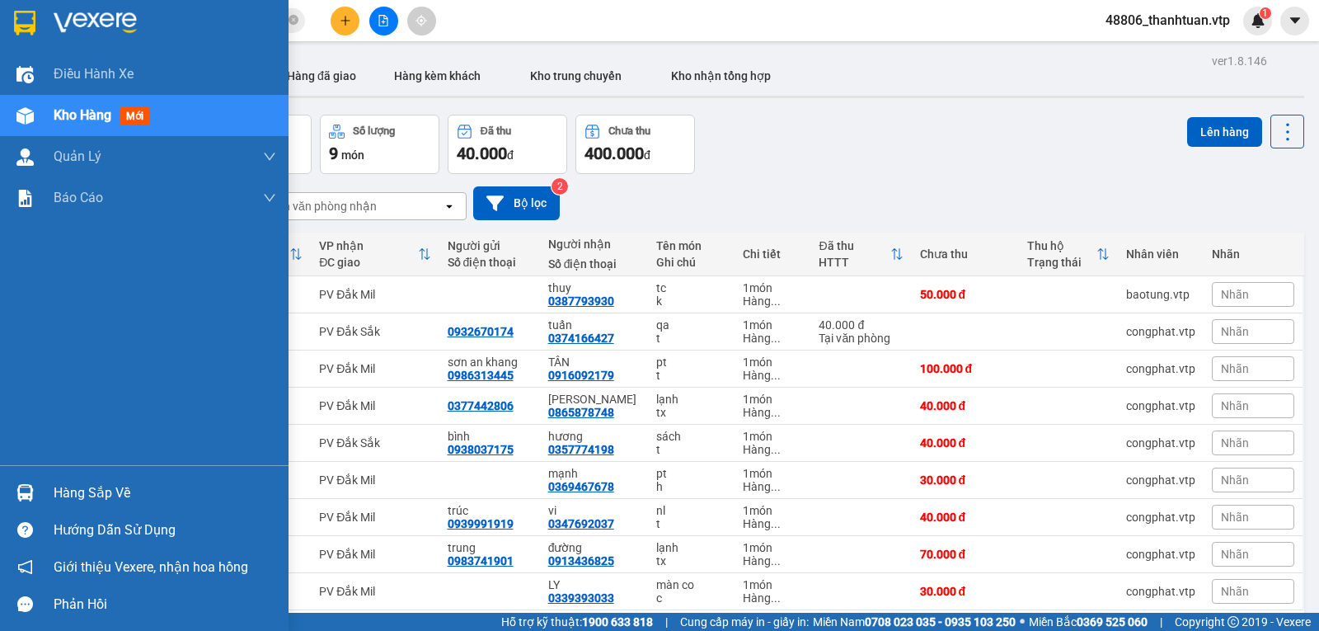
scroll to position [76, 0]
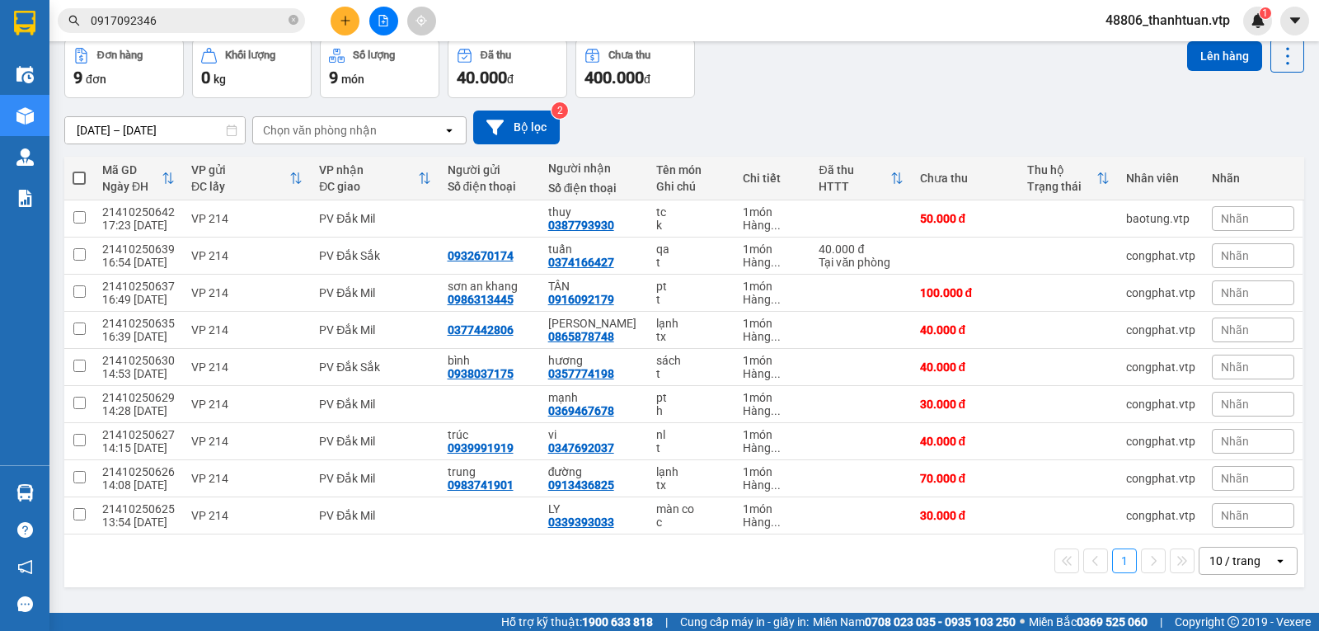
click at [82, 185] on span at bounding box center [79, 177] width 13 height 13
click at [79, 170] on input "checkbox" at bounding box center [79, 170] width 0 height 0
checkbox input "true"
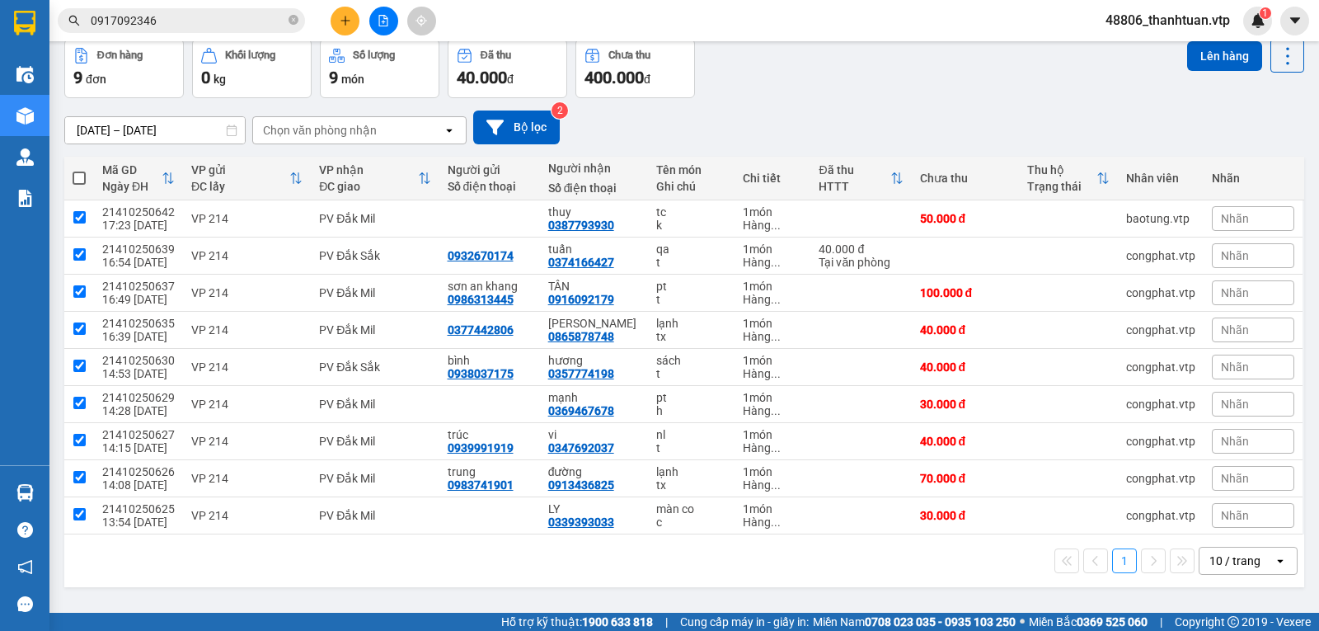
checkbox input "true"
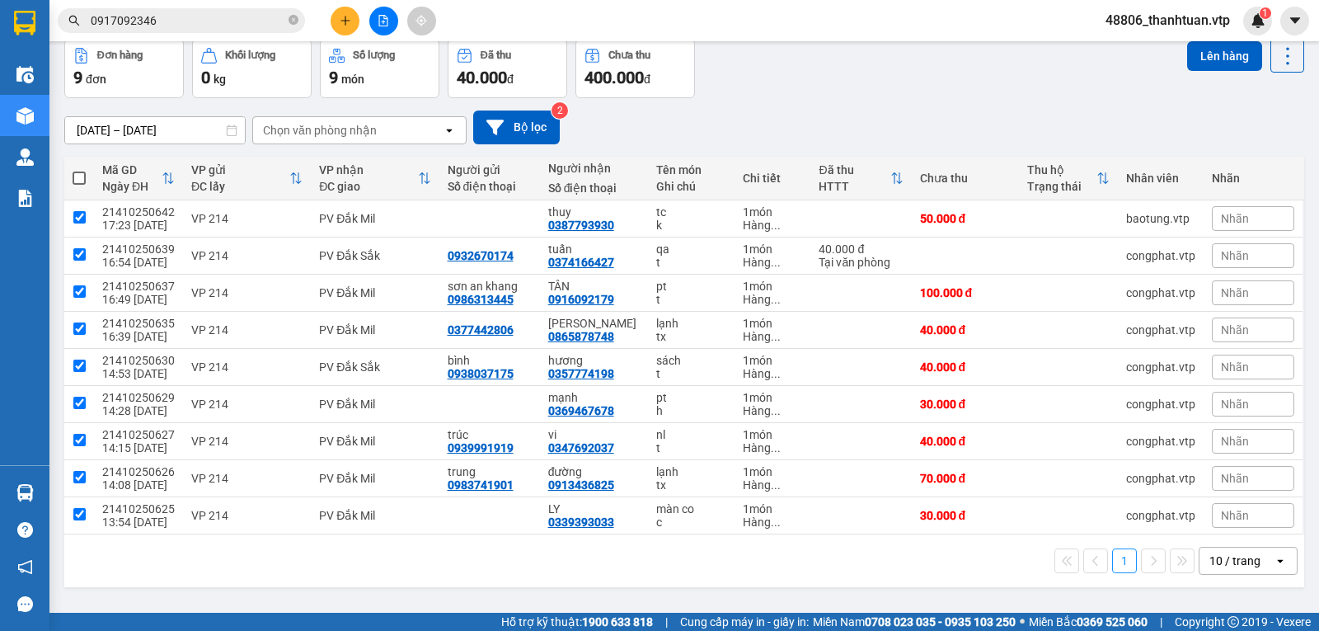
checkbox input "true"
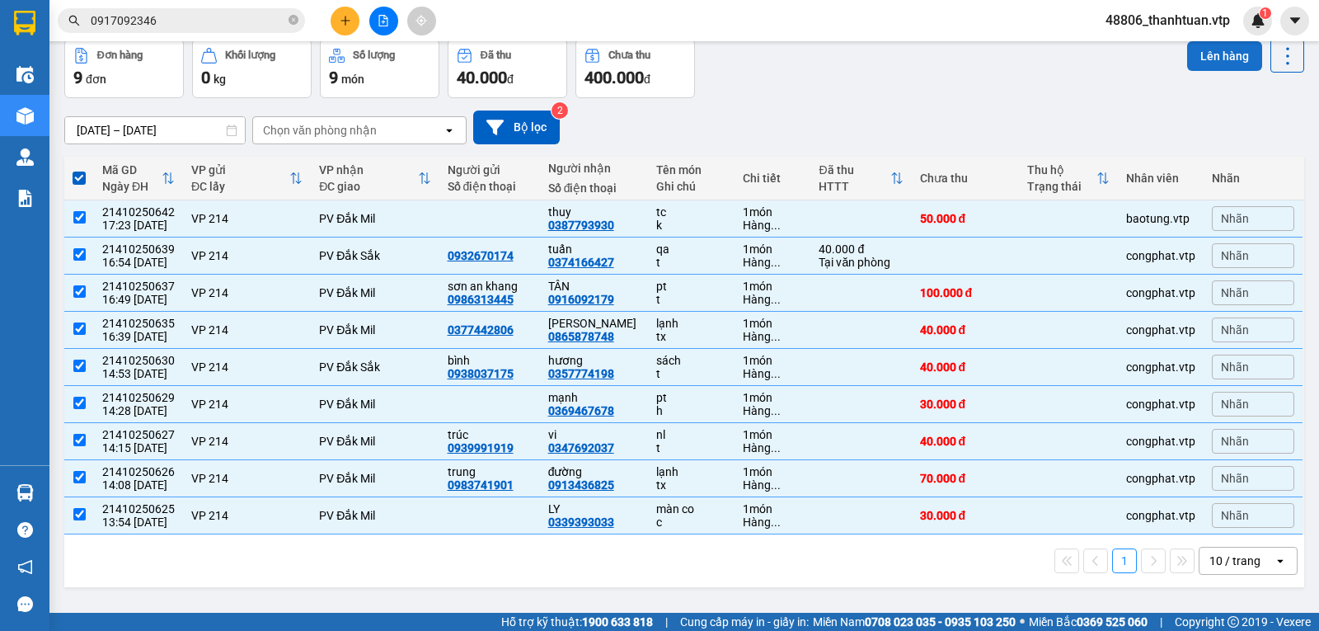
click at [1204, 54] on button "Lên hàng" at bounding box center [1224, 56] width 75 height 30
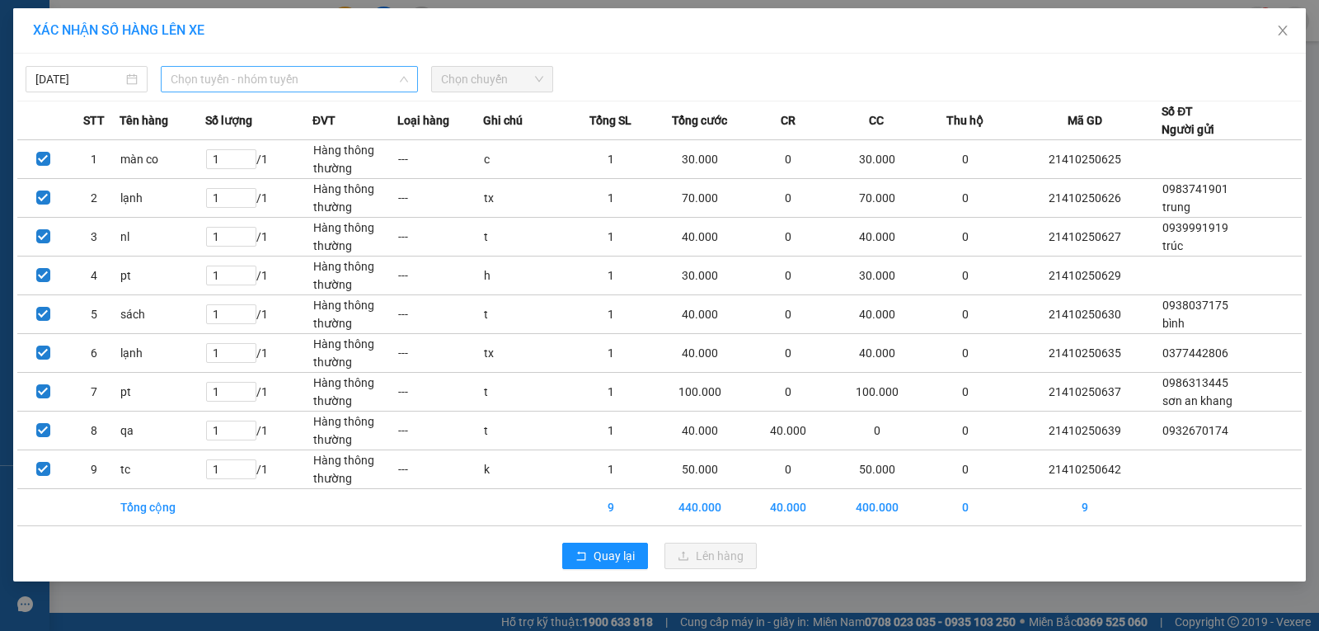
click at [335, 75] on span "Chọn tuyến - nhóm tuyến" at bounding box center [289, 79] width 237 height 25
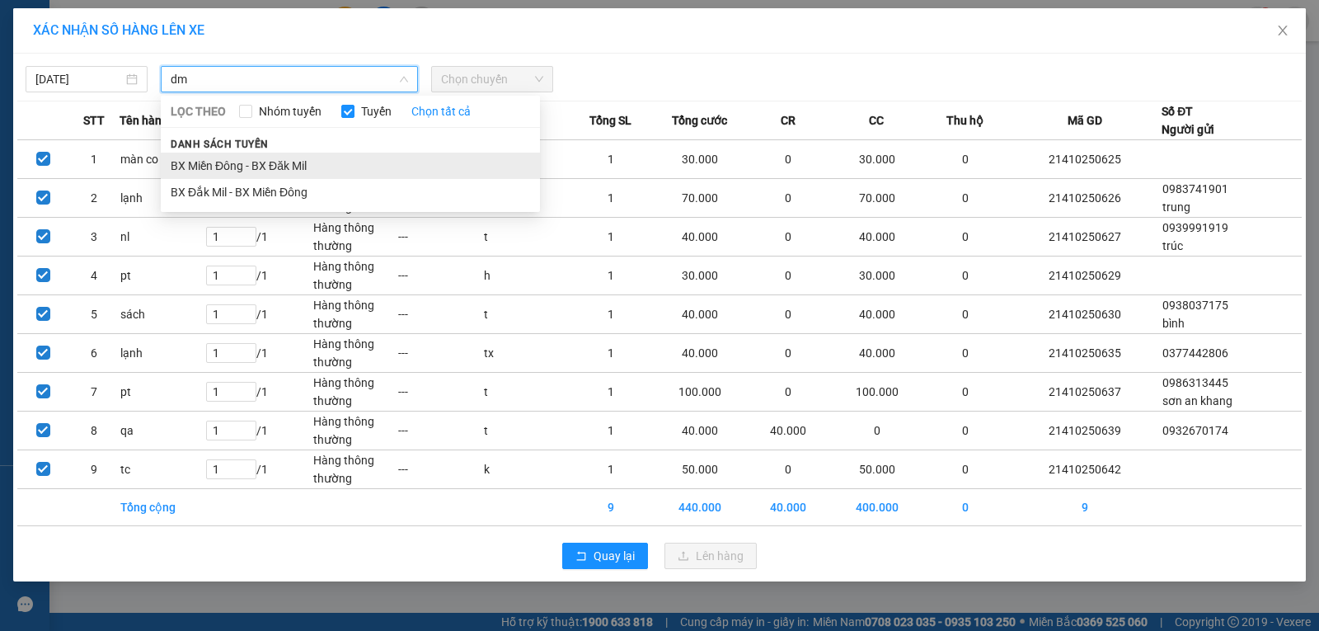
type input "dm"
click at [287, 163] on li "BX Miền Đông - BX Đăk Mil" at bounding box center [350, 165] width 379 height 26
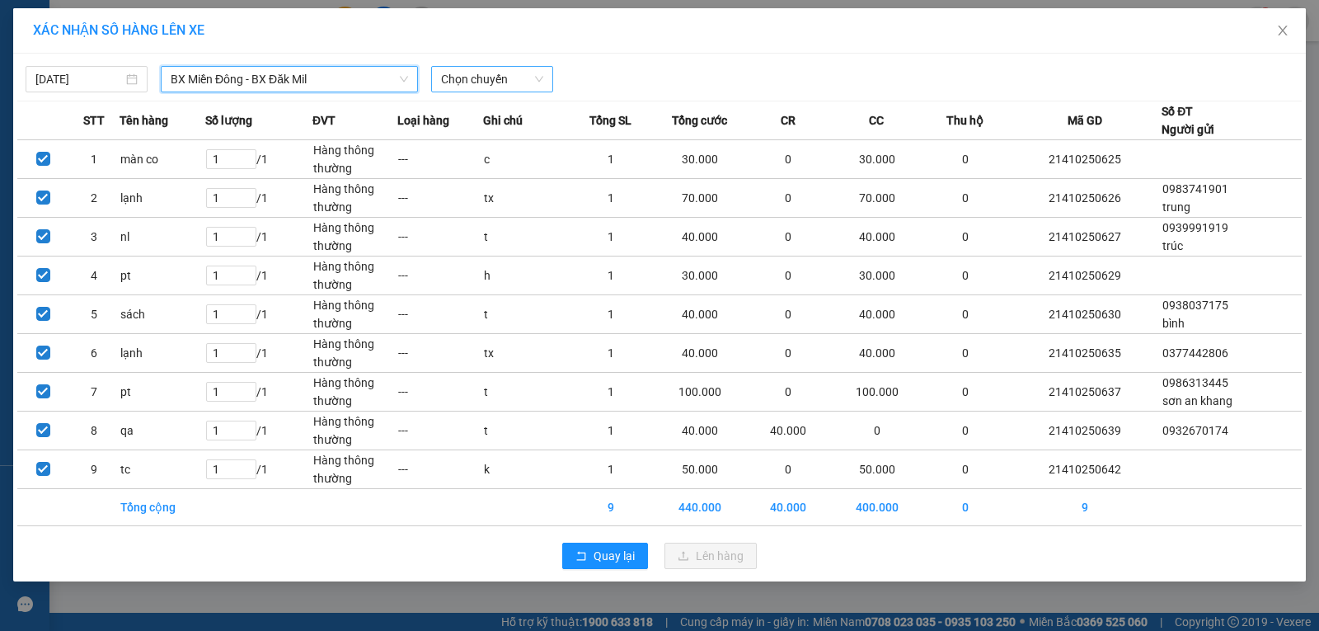
click at [461, 89] on span "Chọn chuyến" at bounding box center [492, 79] width 102 height 25
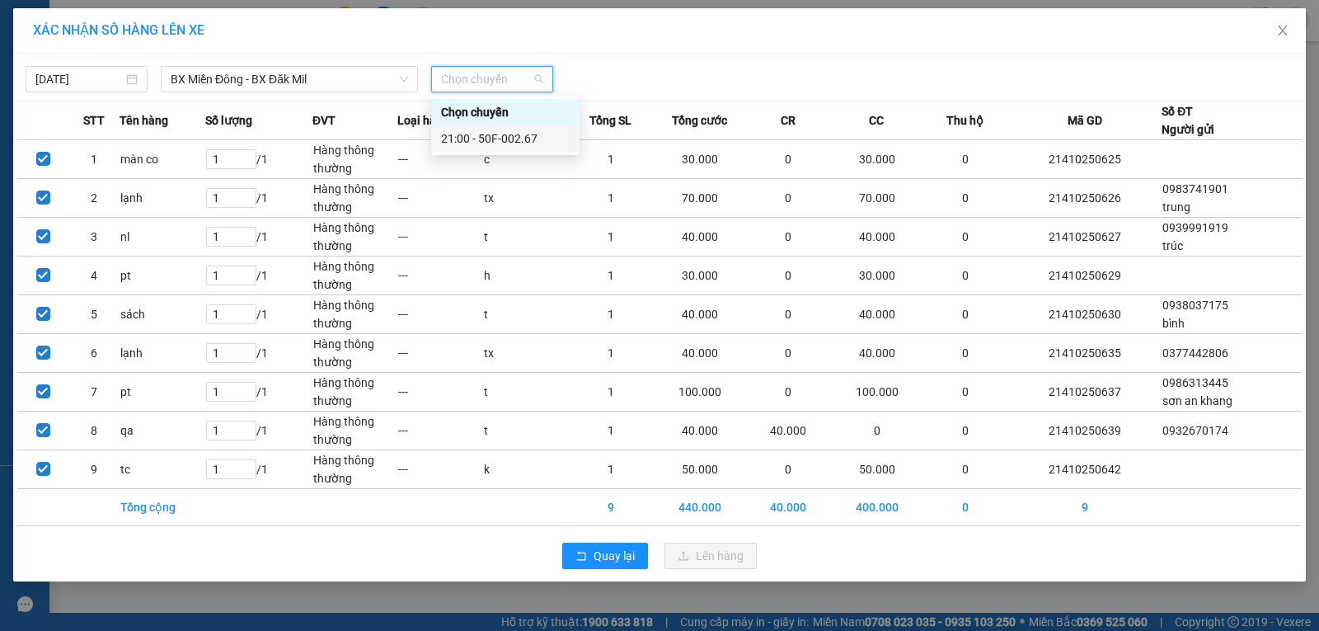
click at [457, 136] on div "21:00 - 50F-002.67" at bounding box center [505, 138] width 129 height 18
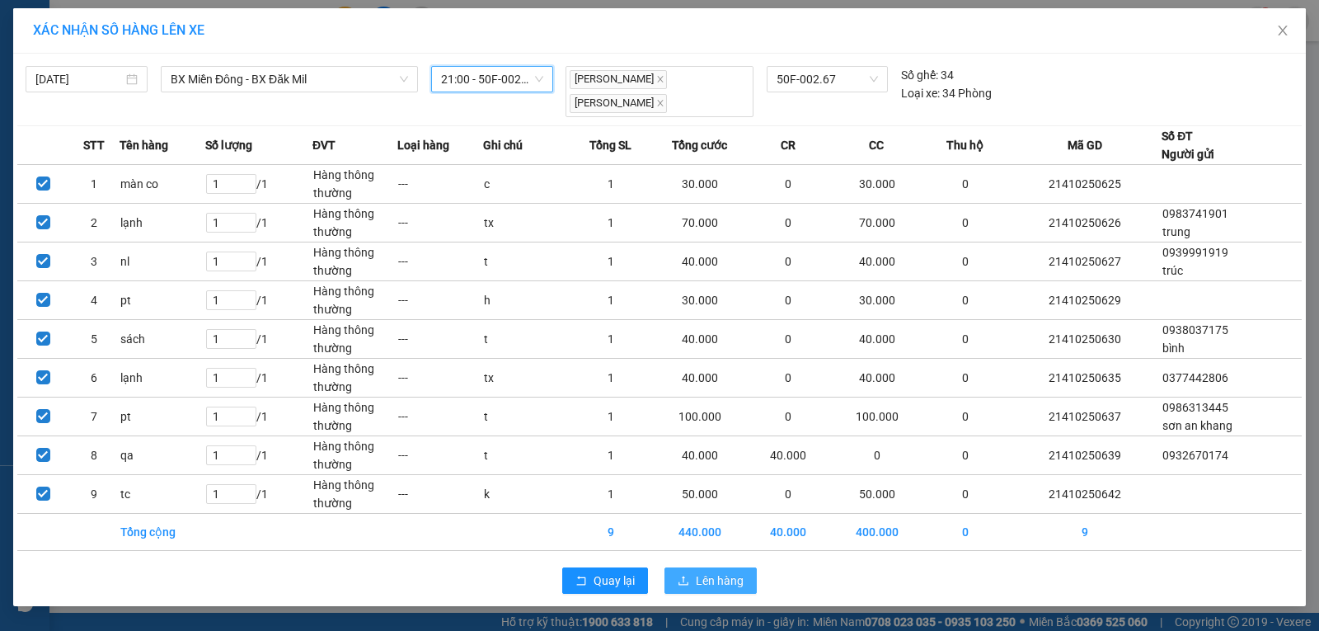
drag, startPoint x: 707, startPoint y: 568, endPoint x: 661, endPoint y: 546, distance: 51.2
click at [708, 571] on span "Lên hàng" at bounding box center [720, 580] width 48 height 18
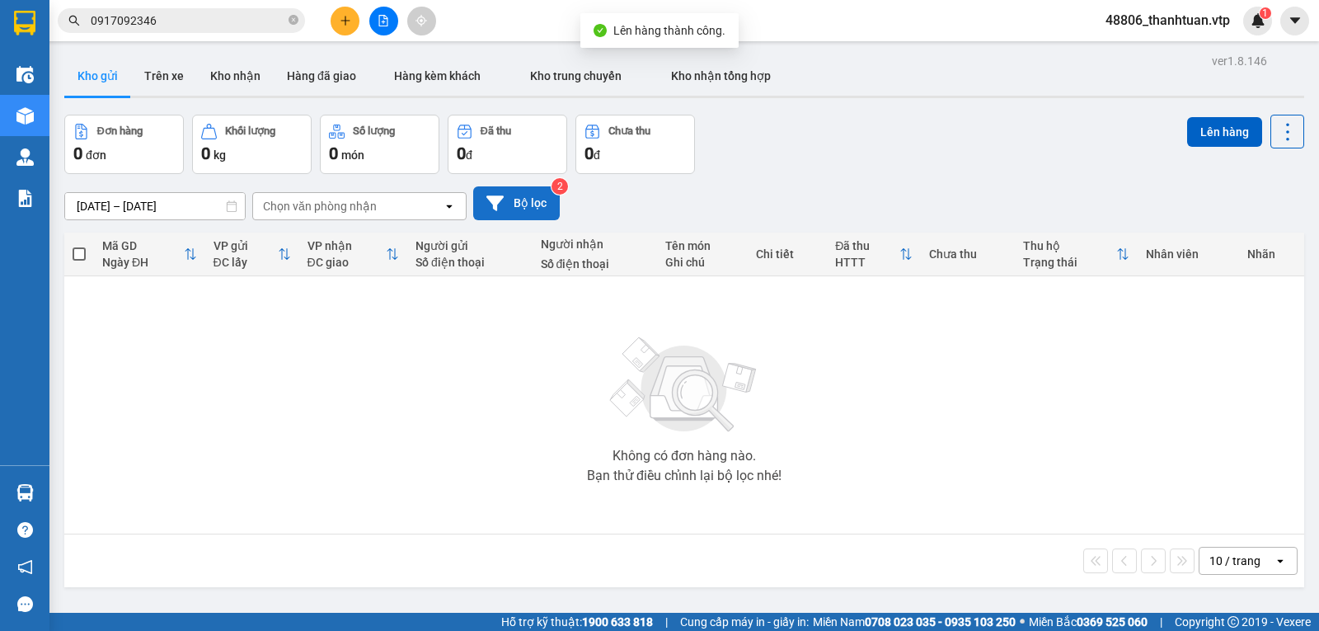
click at [498, 209] on icon at bounding box center [494, 202] width 17 height 15
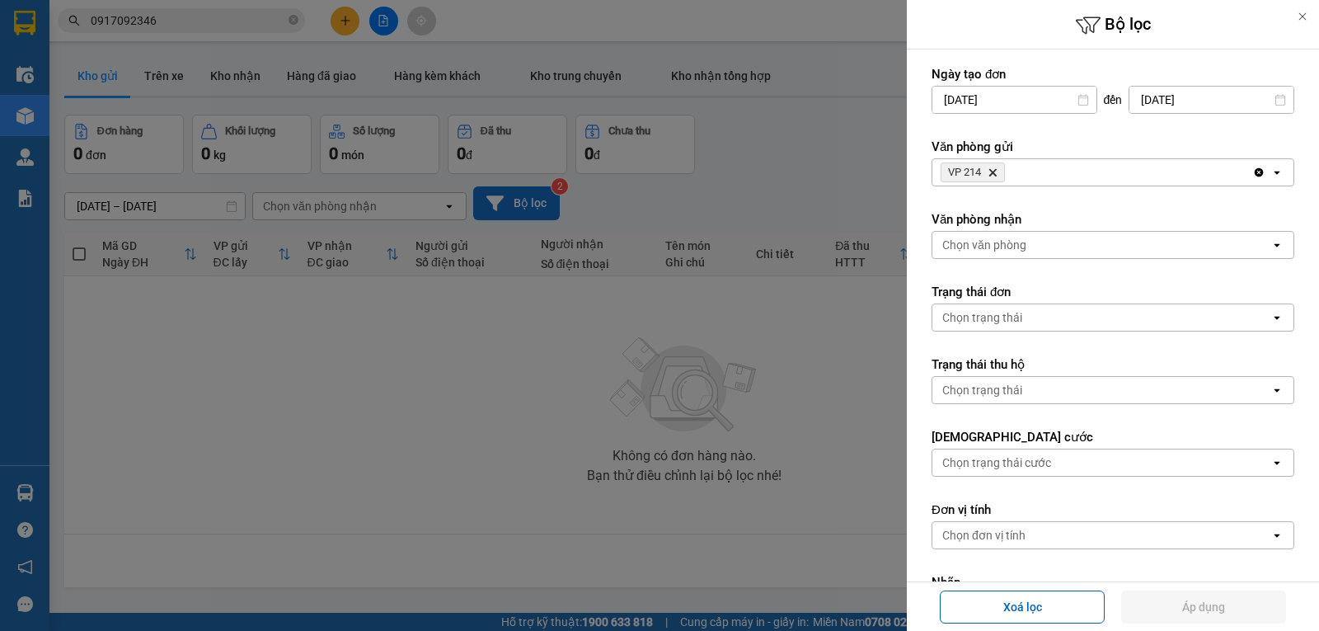
click at [994, 170] on icon "Delete" at bounding box center [993, 172] width 10 height 10
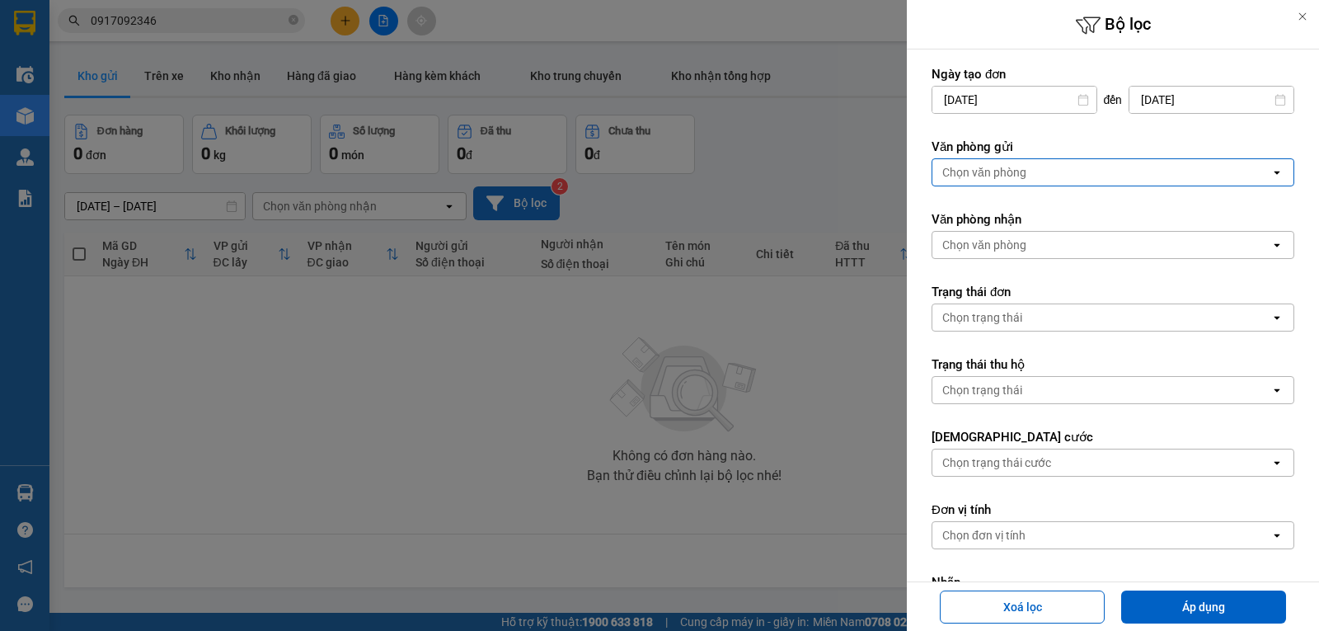
click at [1005, 171] on div "Chọn văn phòng" at bounding box center [984, 172] width 84 height 16
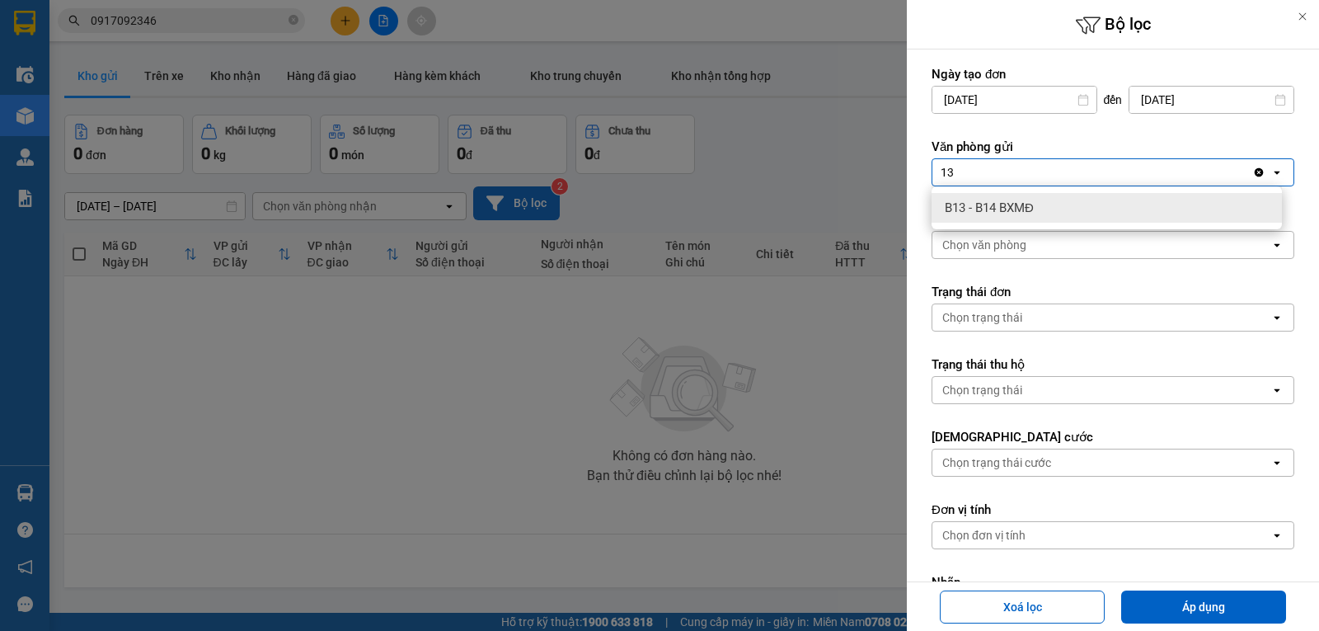
type input "13"
click at [1009, 213] on span "B13 - B14 BXMĐ" at bounding box center [989, 207] width 89 height 16
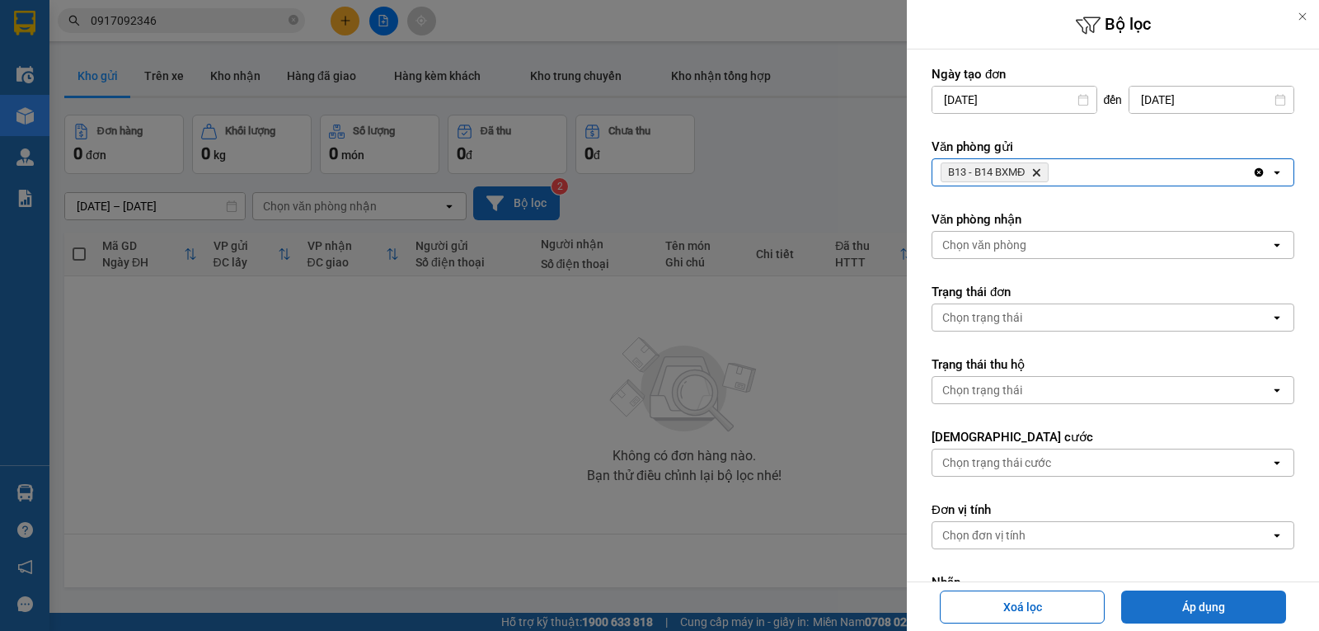
click at [1190, 599] on button "Áp dụng" at bounding box center [1203, 606] width 165 height 33
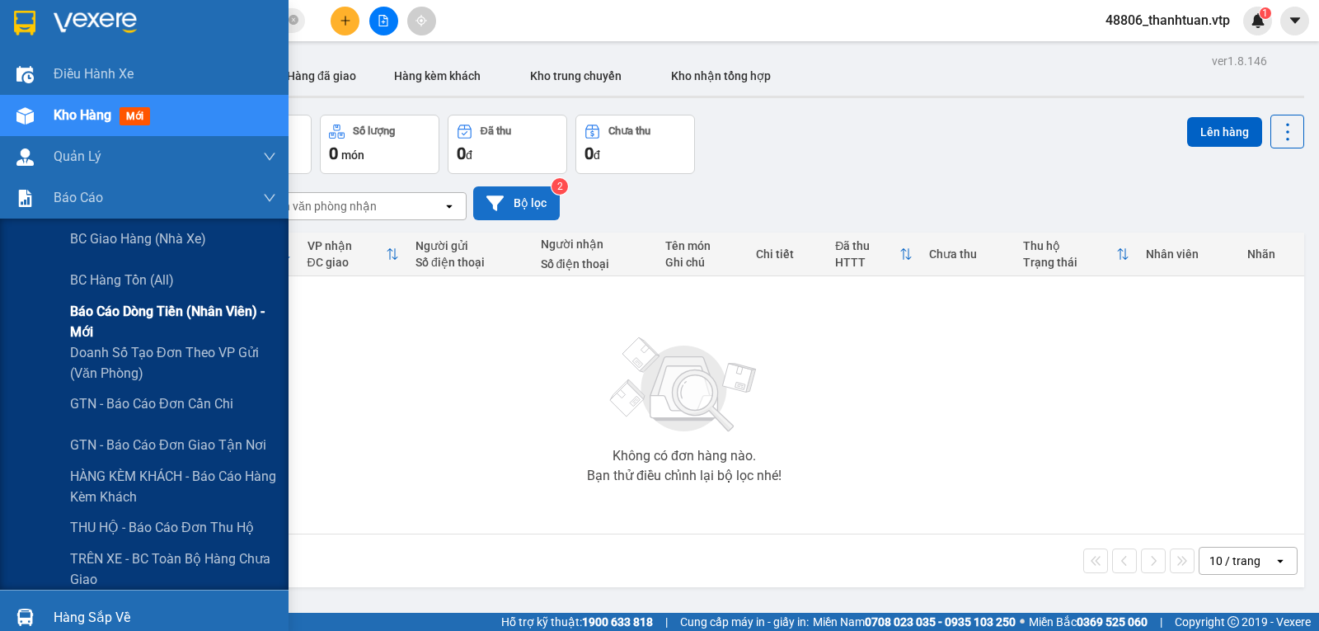
click at [108, 315] on span "Báo cáo dòng tiền (nhân viên) - mới" at bounding box center [173, 321] width 206 height 41
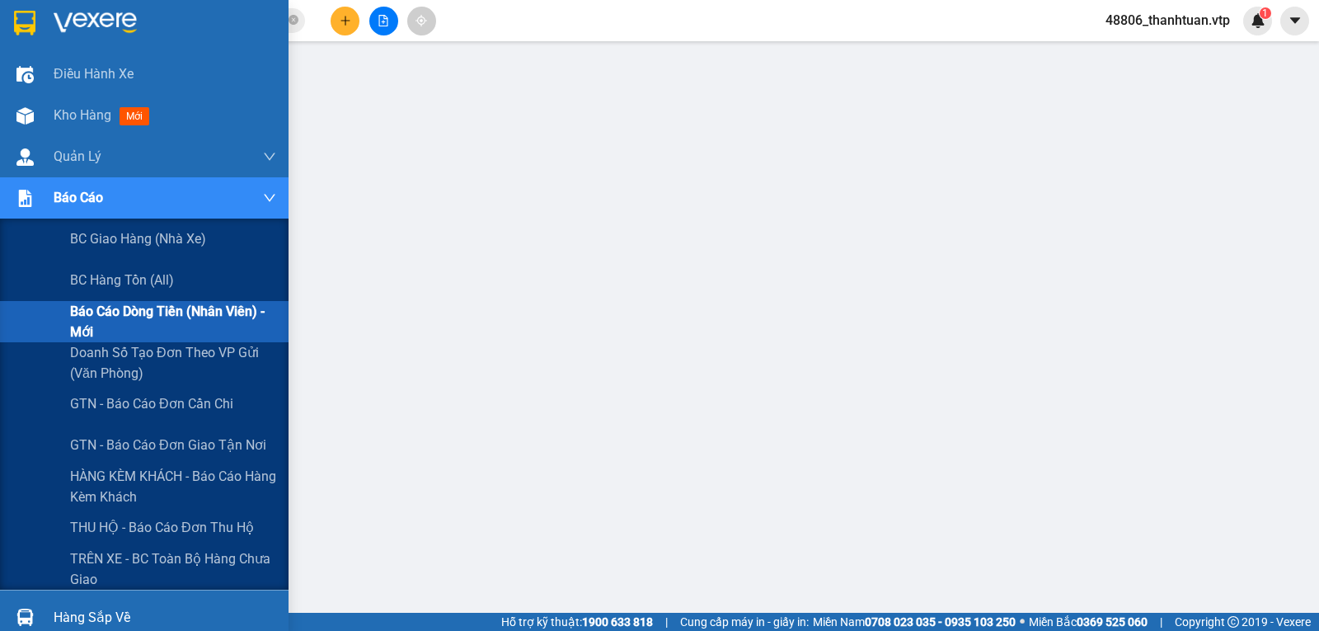
click at [107, 328] on span "Báo cáo dòng tiền (nhân viên) - mới" at bounding box center [173, 321] width 206 height 41
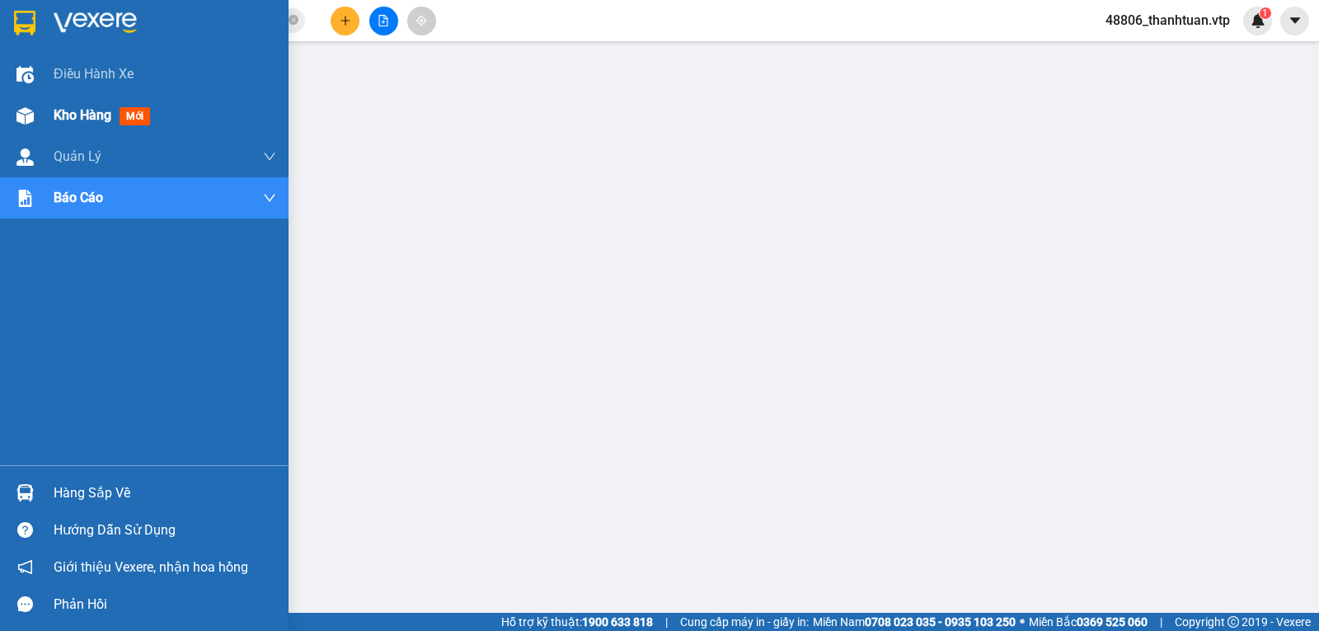
click at [74, 119] on span "Kho hàng" at bounding box center [83, 115] width 58 height 16
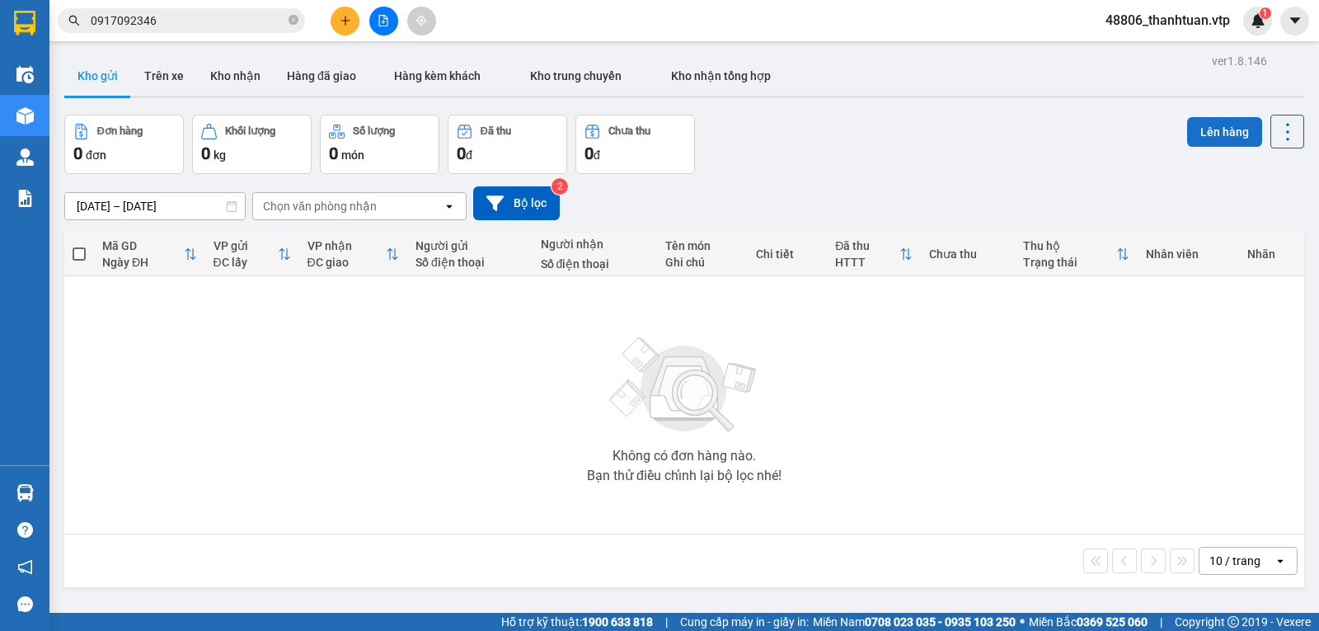
click at [1210, 131] on button "Lên hàng" at bounding box center [1224, 132] width 75 height 30
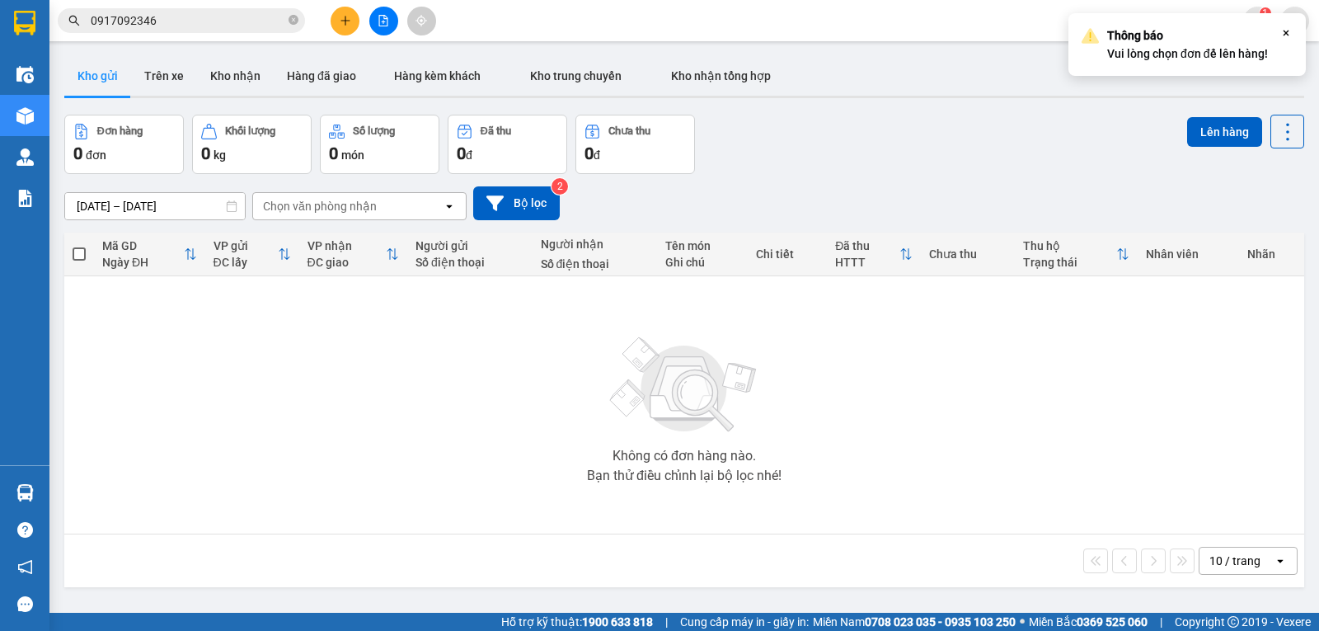
drag, startPoint x: 964, startPoint y: 170, endPoint x: 1147, endPoint y: 148, distance: 184.3
click at [968, 170] on div "Đơn hàng 0 đơn Khối lượng 0 kg Số lượng 0 món Đã thu 0 đ Chưa thu 0 đ Lên hàng" at bounding box center [684, 144] width 1240 height 59
click at [542, 204] on button "Bộ lọc" at bounding box center [516, 203] width 87 height 34
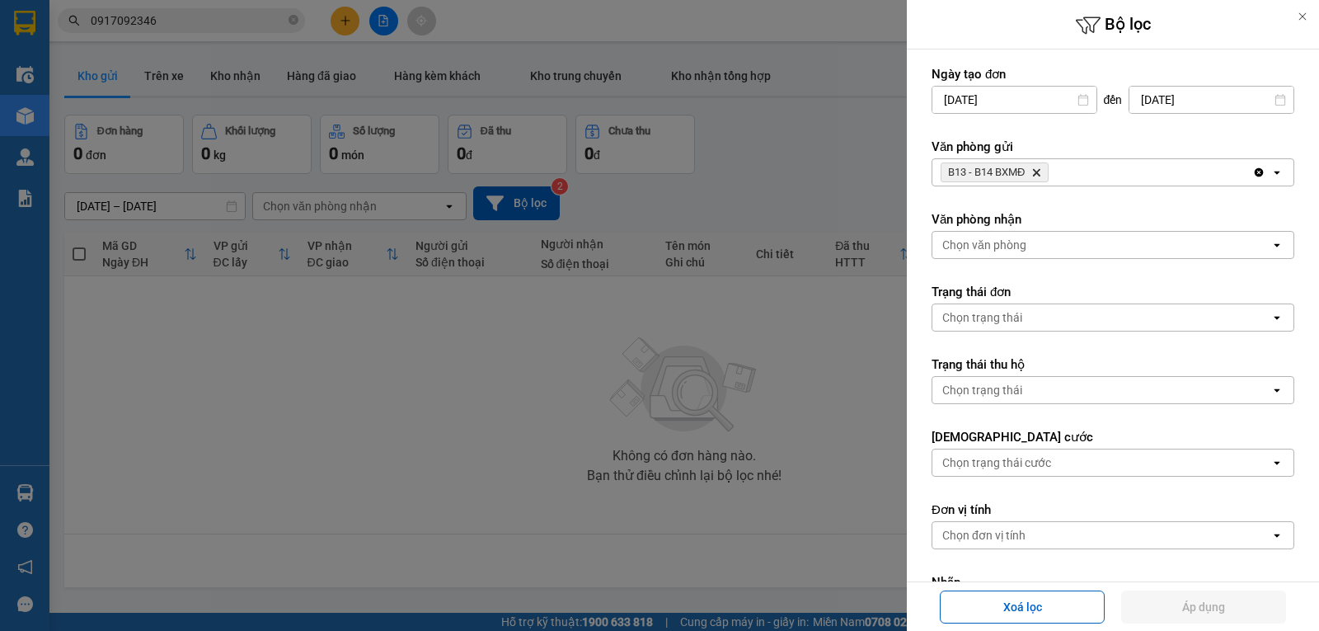
click at [784, 204] on div at bounding box center [659, 315] width 1319 height 631
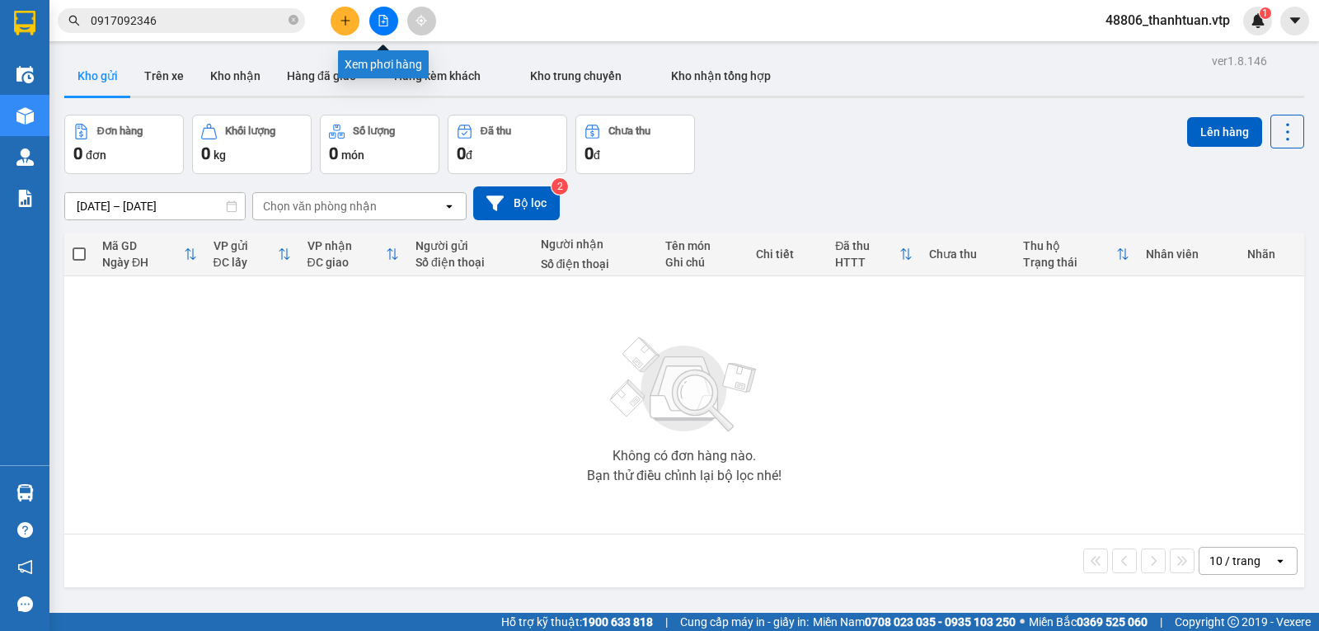
click at [386, 20] on icon "file-add" at bounding box center [384, 21] width 12 height 12
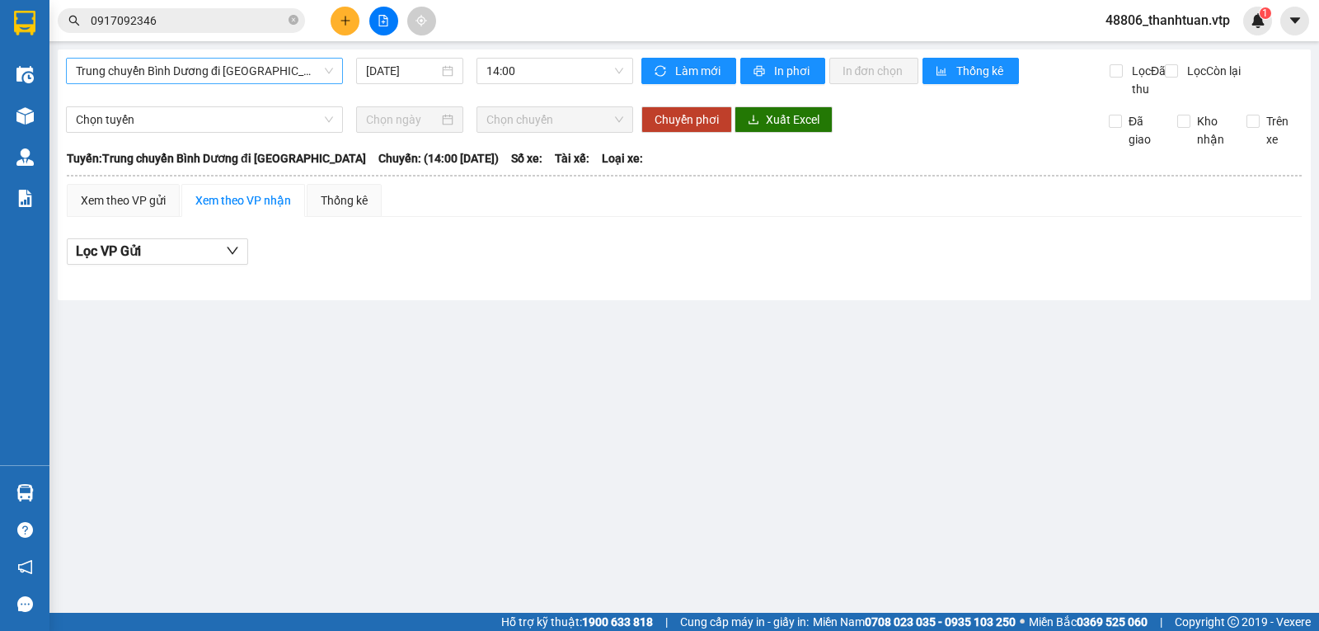
click at [219, 72] on span "Trung chuyển Bình Dương đi BXMĐ" at bounding box center [204, 71] width 257 height 25
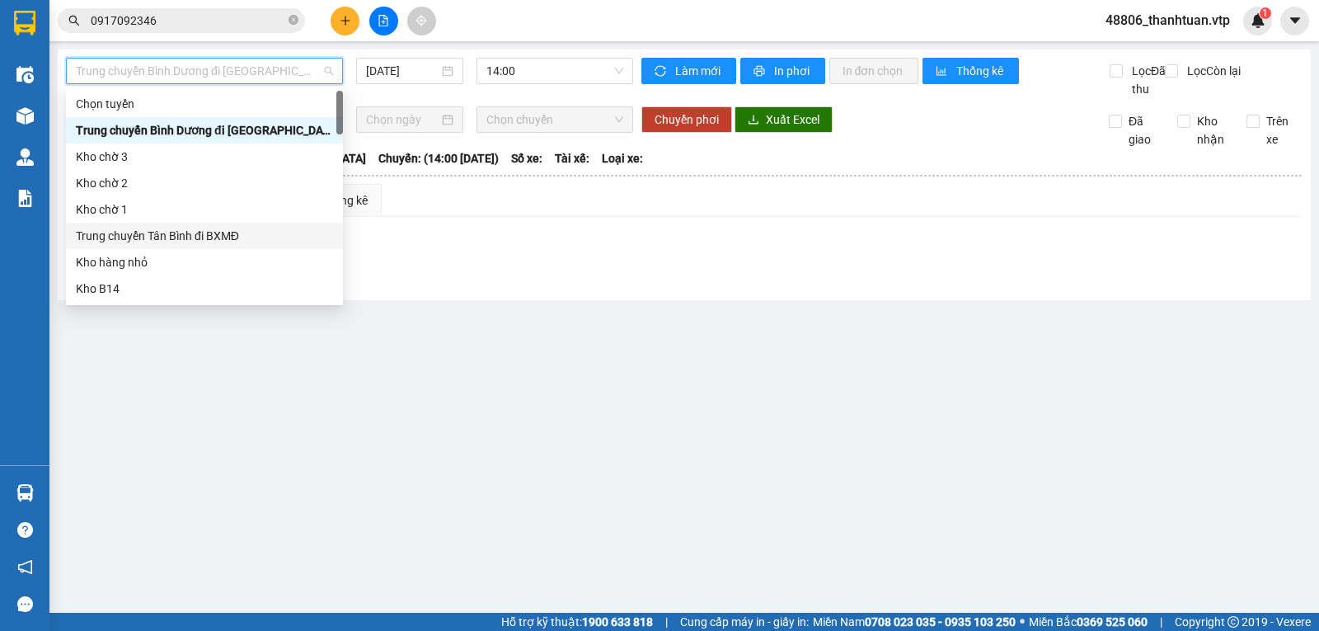
click at [194, 233] on div "Trung chuyển Tân Bình đi BXMĐ" at bounding box center [204, 236] width 257 height 18
type input "12/10/2025"
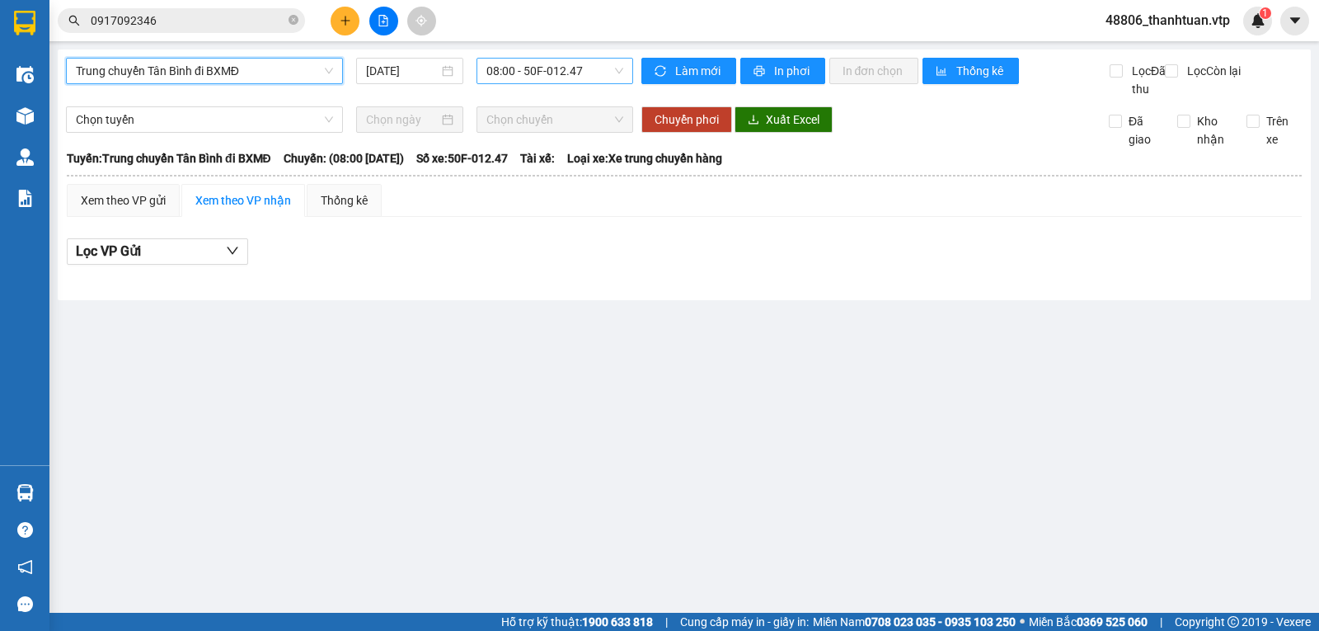
click at [523, 73] on span "08:00 - 50F-012.47" at bounding box center [554, 71] width 136 height 25
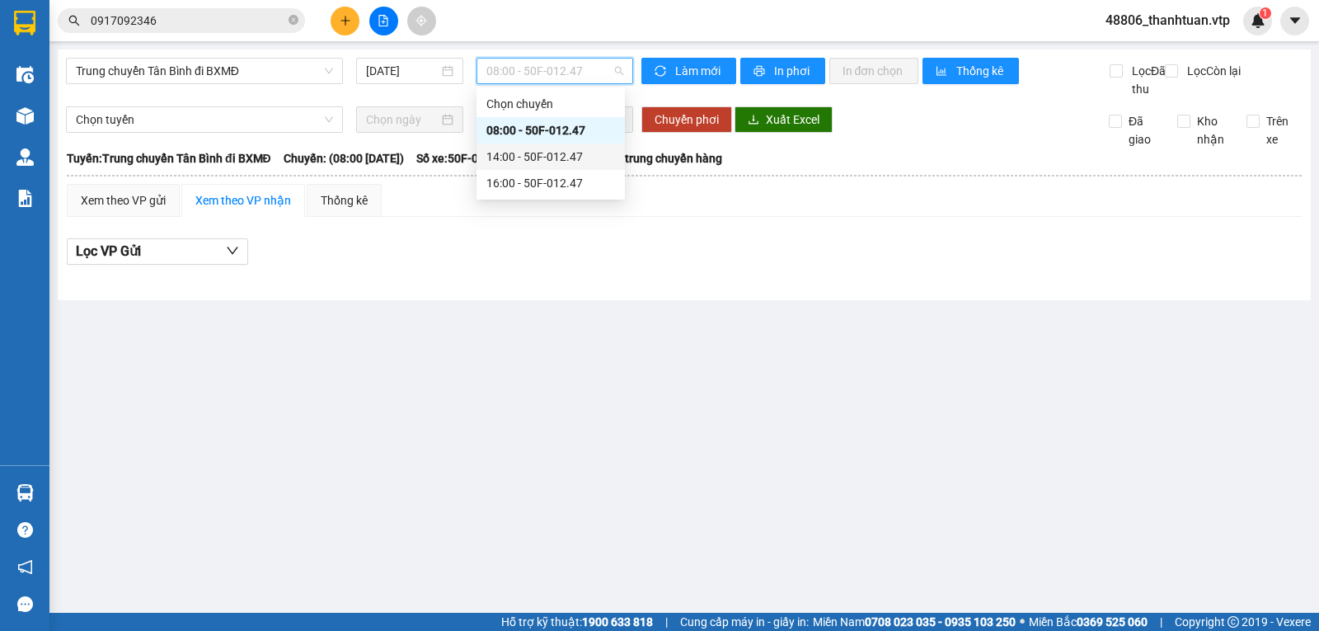
click at [519, 157] on div "14:00 - 50F-012.47" at bounding box center [550, 157] width 129 height 18
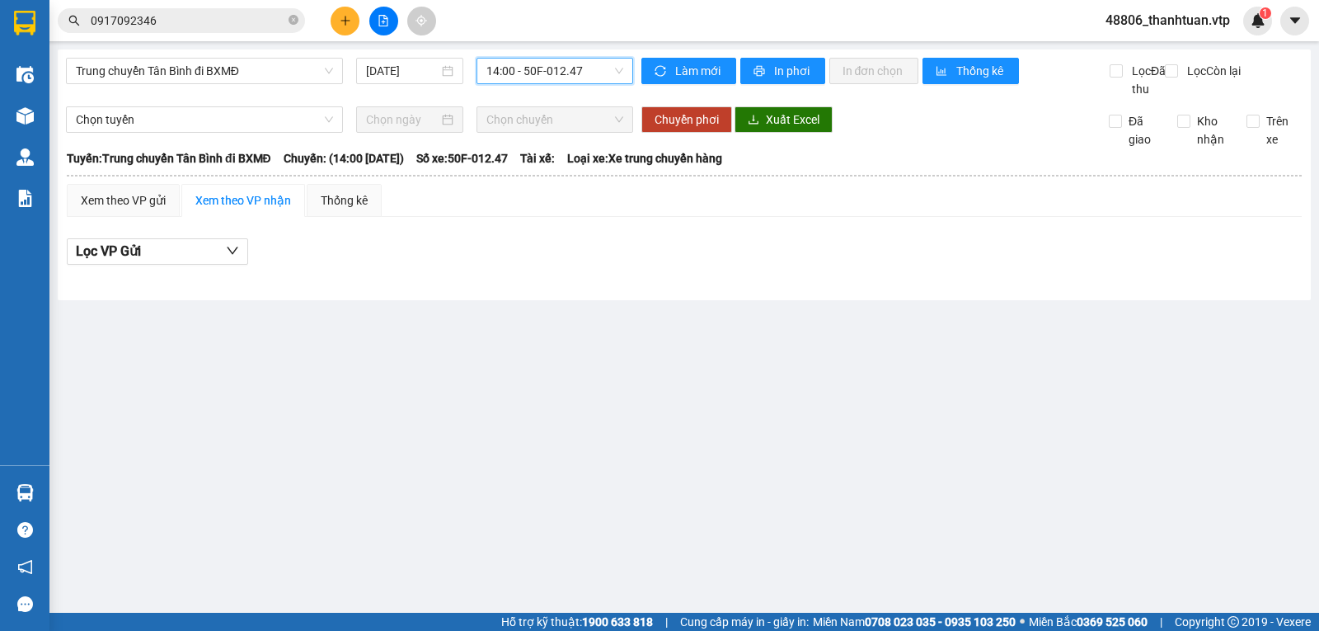
click at [531, 73] on span "14:00 - 50F-012.47" at bounding box center [554, 71] width 136 height 25
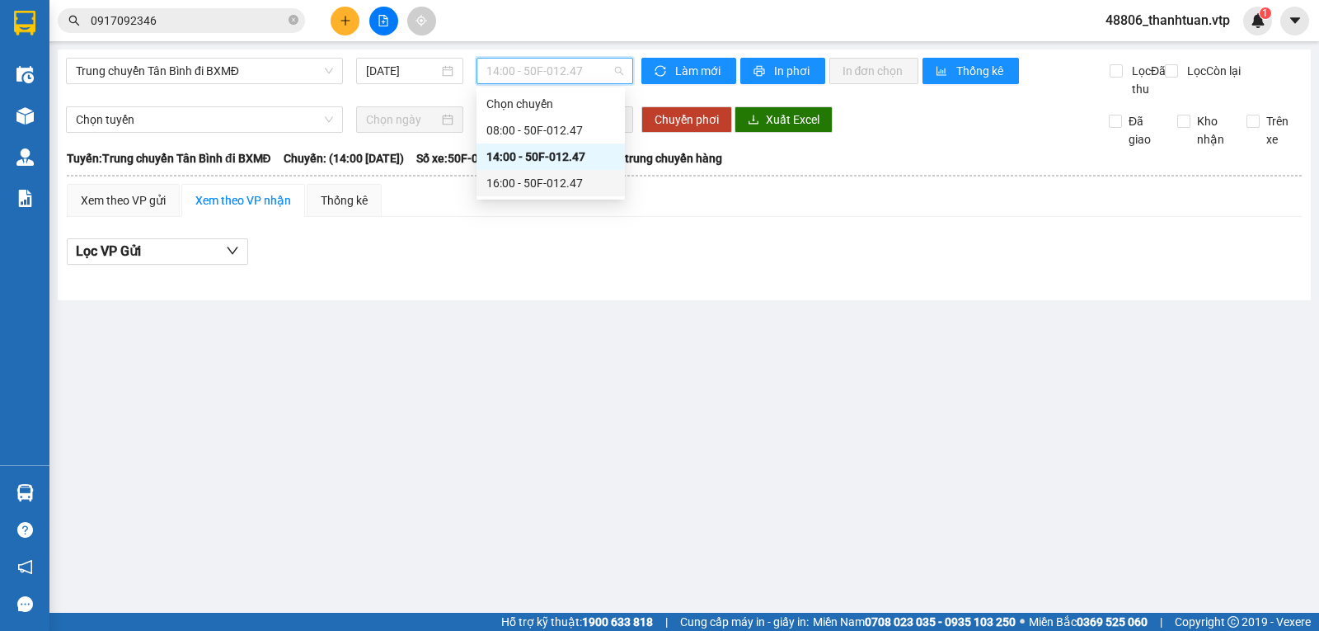
click at [532, 181] on div "16:00 - 50F-012.47" at bounding box center [550, 183] width 129 height 18
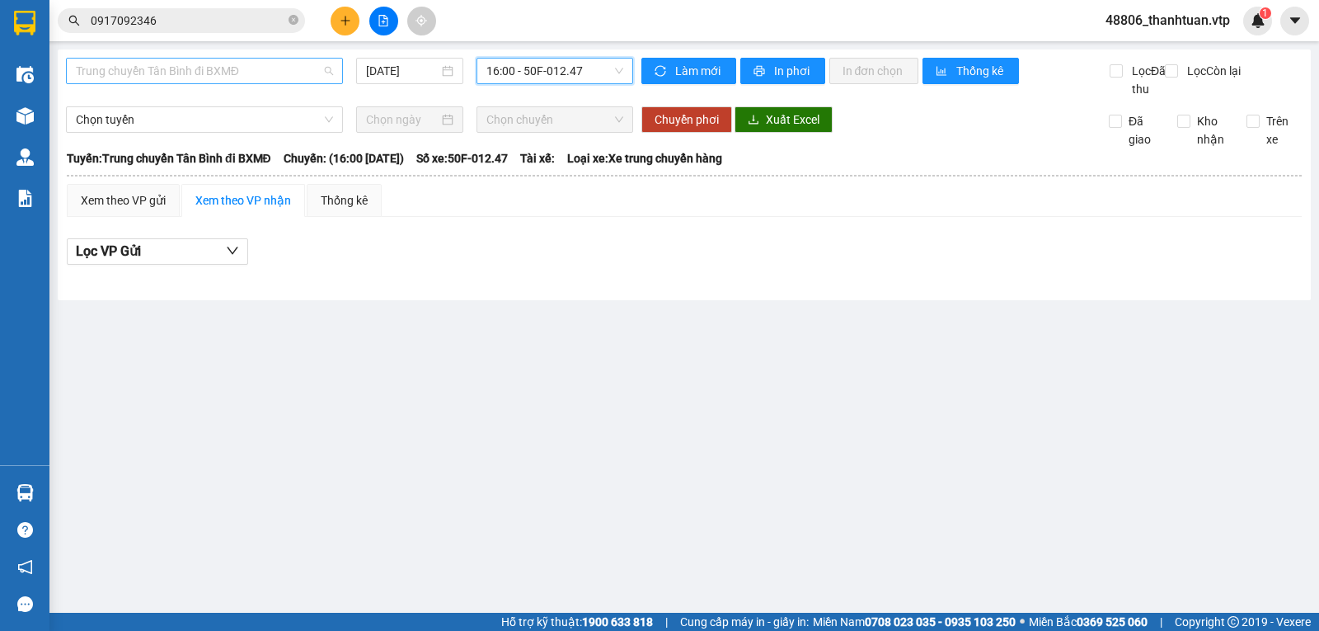
click at [242, 70] on span "Trung chuyển Tân Bình đi BXMĐ" at bounding box center [204, 71] width 257 height 25
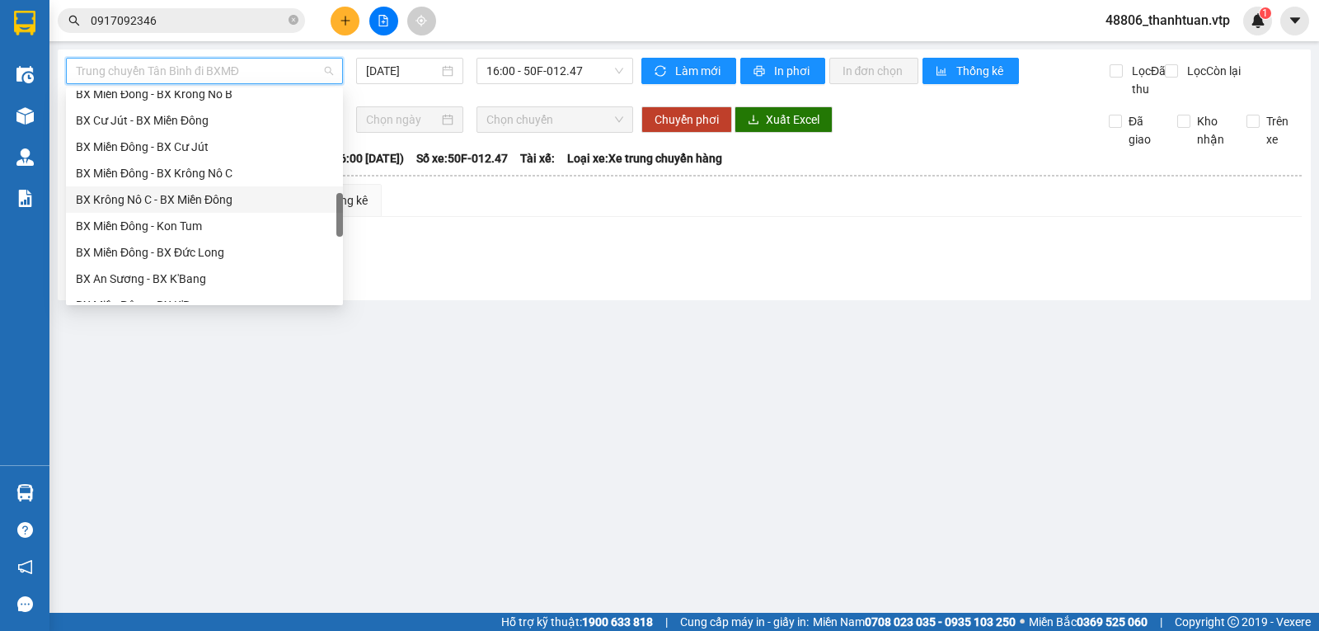
scroll to position [561, 0]
click at [152, 124] on div "Trung chuyển An Sương đi BXMĐ" at bounding box center [204, 124] width 257 height 18
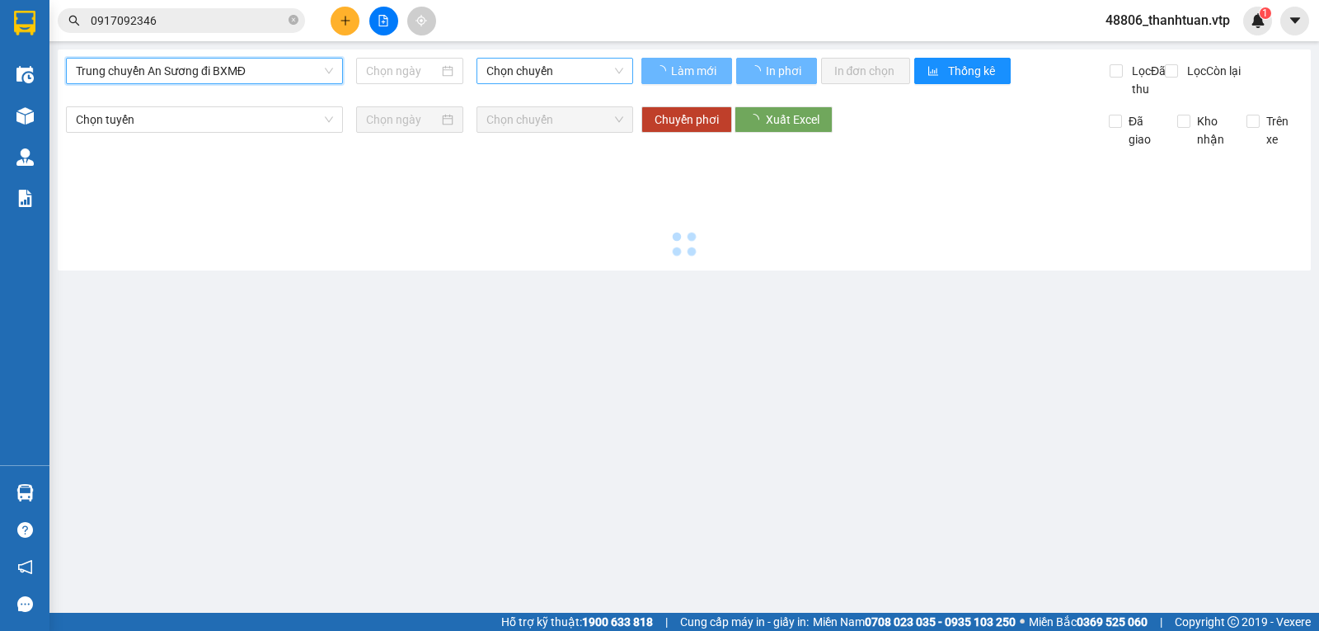
type input "12/10/2025"
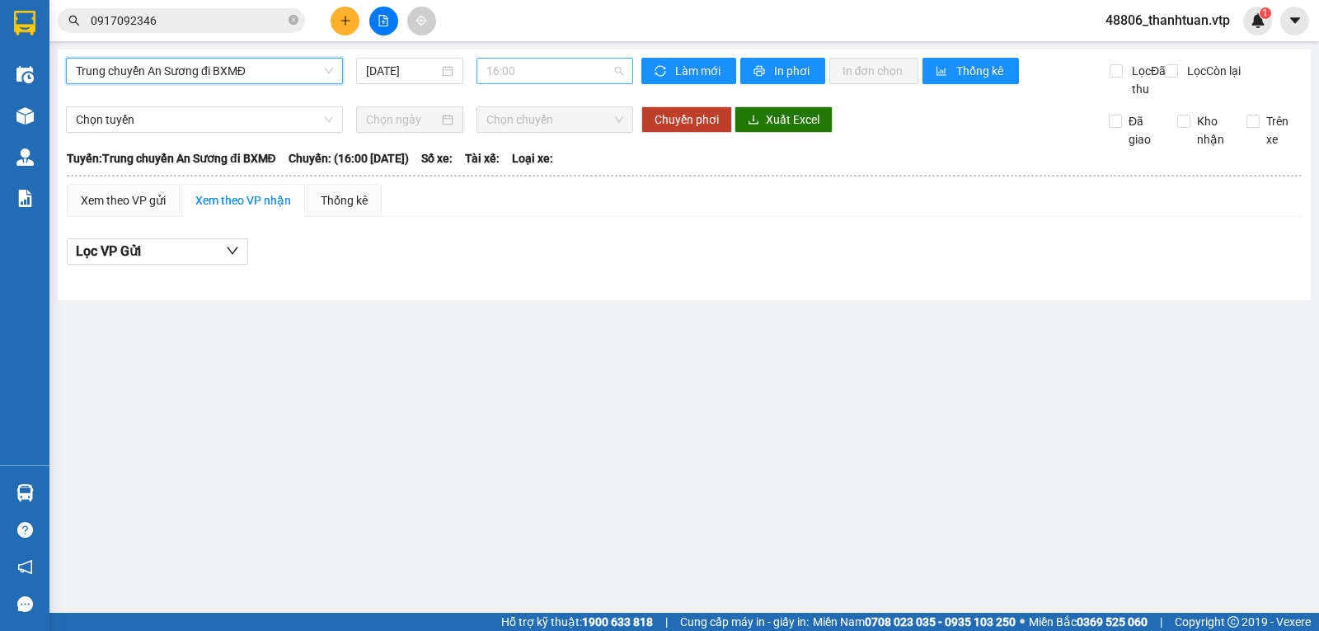
click at [500, 73] on span "16:00" at bounding box center [554, 71] width 136 height 25
click at [459, 242] on div "Xem theo VP gửi Xem theo VP nhận Thống kê Lọc VP Gửi" at bounding box center [684, 233] width 1235 height 99
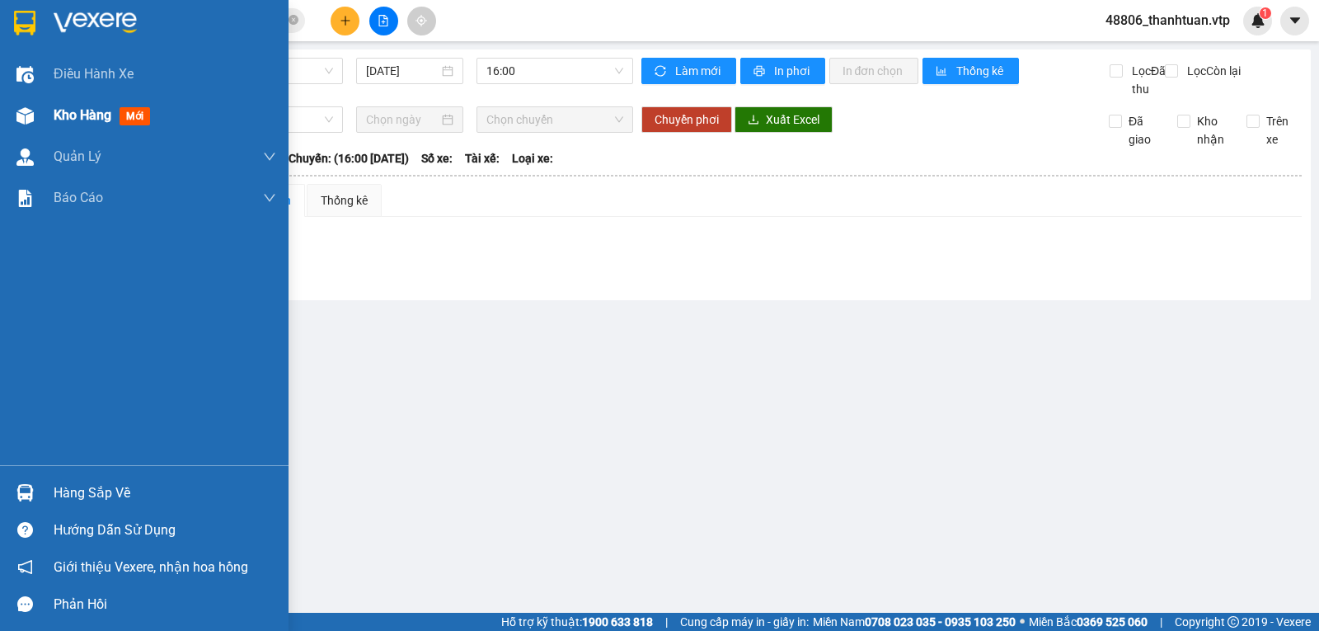
click at [64, 123] on span "Kho hàng" at bounding box center [83, 115] width 58 height 16
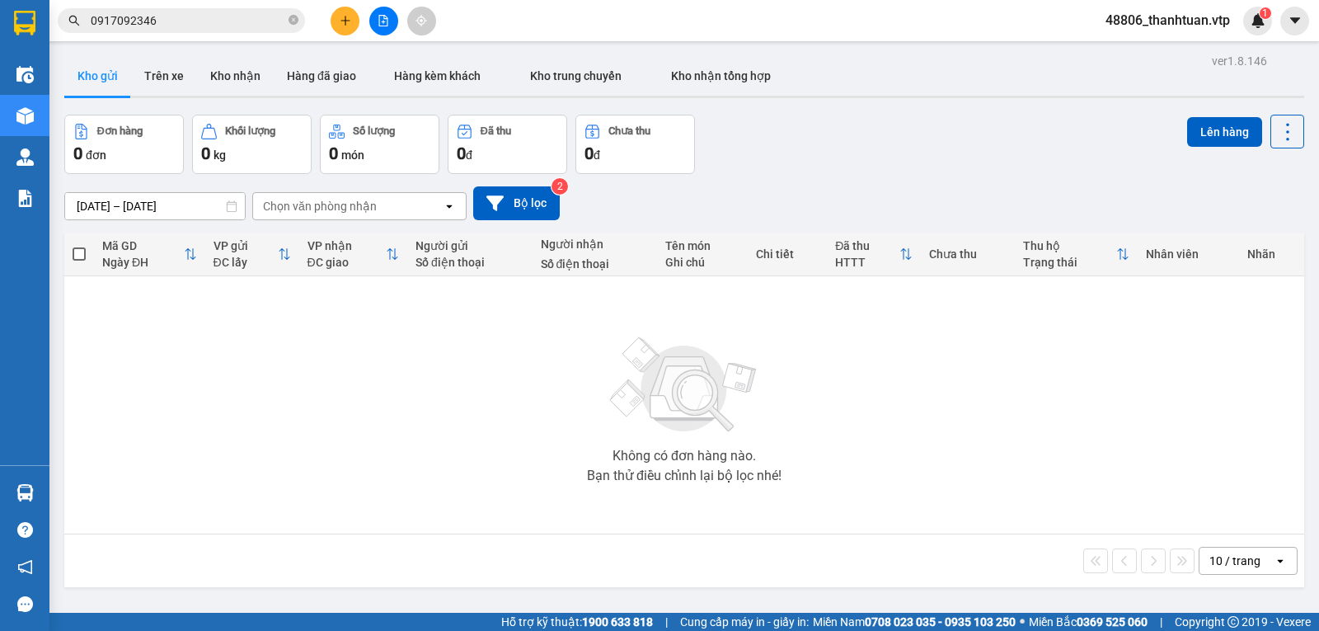
drag, startPoint x: 1173, startPoint y: 18, endPoint x: 1132, endPoint y: 15, distance: 41.3
click at [1173, 17] on span "48806_thanhtuan.vtp" at bounding box center [1167, 20] width 151 height 21
click at [1145, 54] on span "Đăng xuất" at bounding box center [1175, 51] width 116 height 18
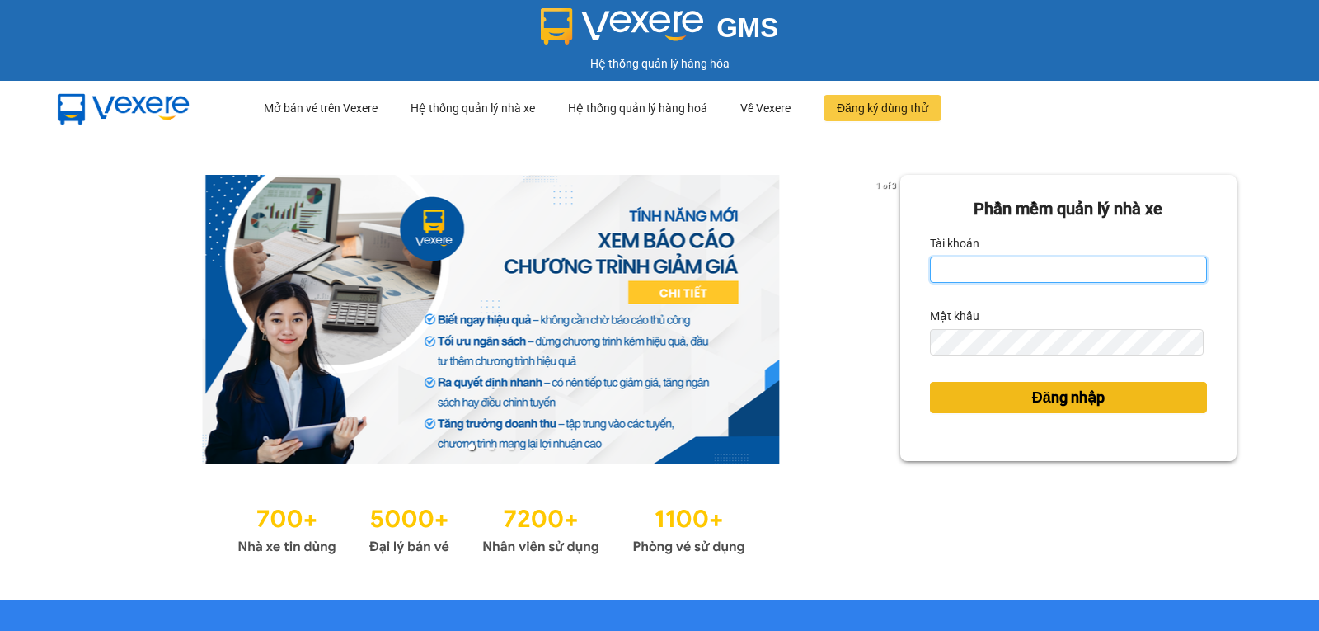
type input "thanhtuan.vtp"
click at [1032, 400] on span "Đăng nhập" at bounding box center [1068, 397] width 73 height 23
drag, startPoint x: 1031, startPoint y: 391, endPoint x: 1016, endPoint y: 392, distance: 15.7
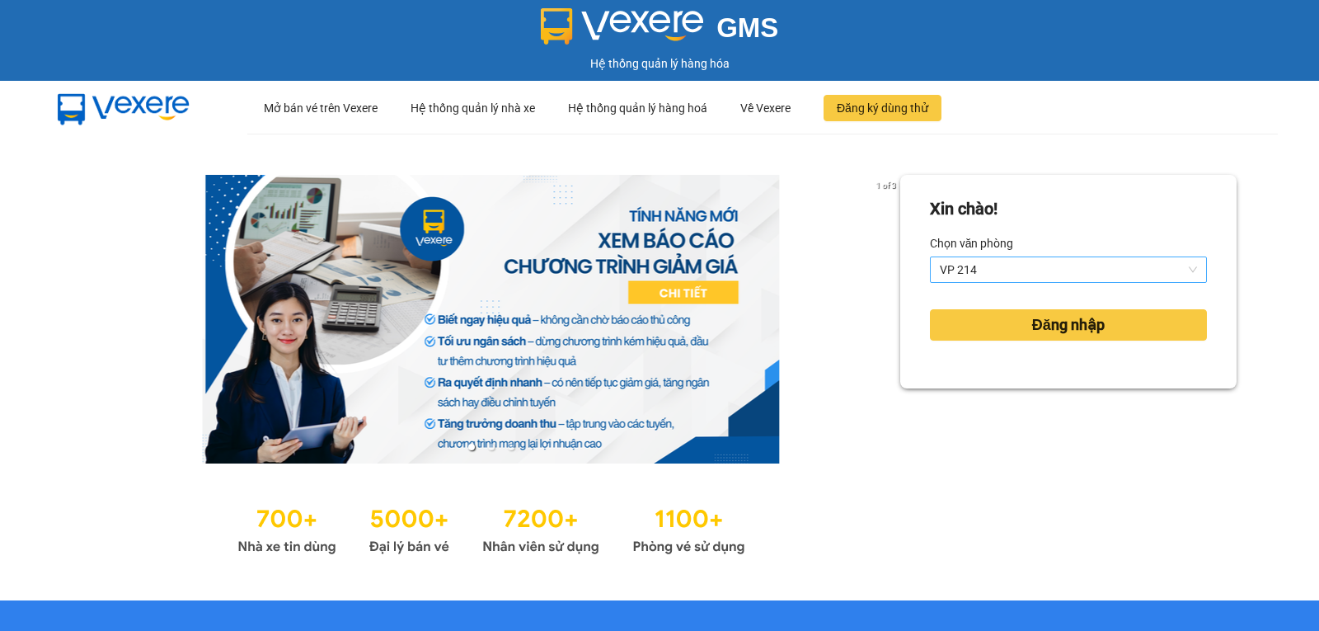
click at [999, 271] on span "VP 214" at bounding box center [1068, 269] width 257 height 25
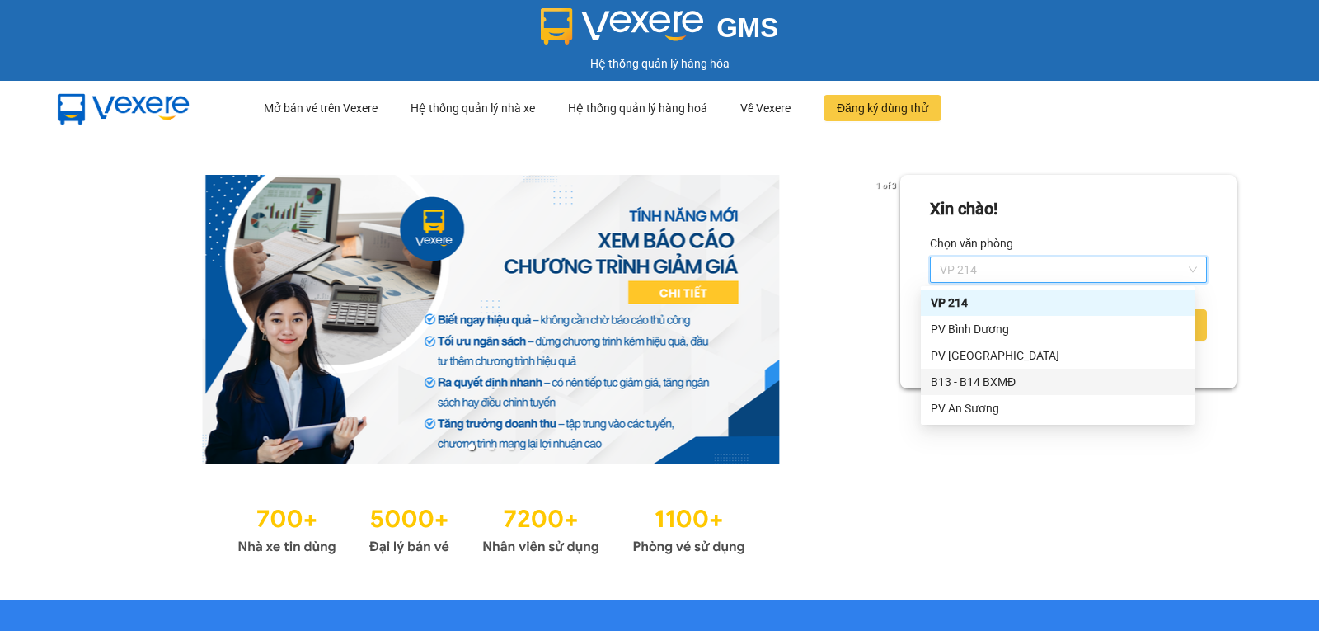
drag, startPoint x: 959, startPoint y: 378, endPoint x: 966, endPoint y: 385, distance: 10.5
click at [959, 377] on div "B13 - B14 BXMĐ" at bounding box center [1058, 382] width 254 height 18
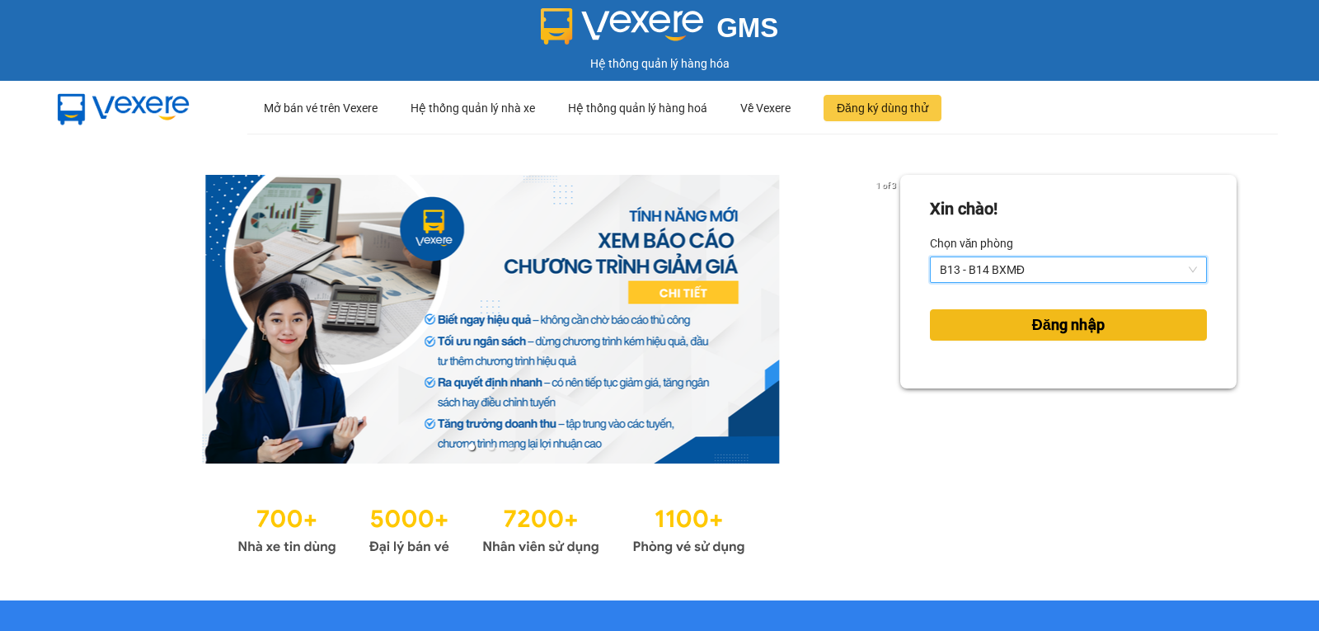
click at [1051, 331] on span "Đăng nhập" at bounding box center [1068, 324] width 73 height 23
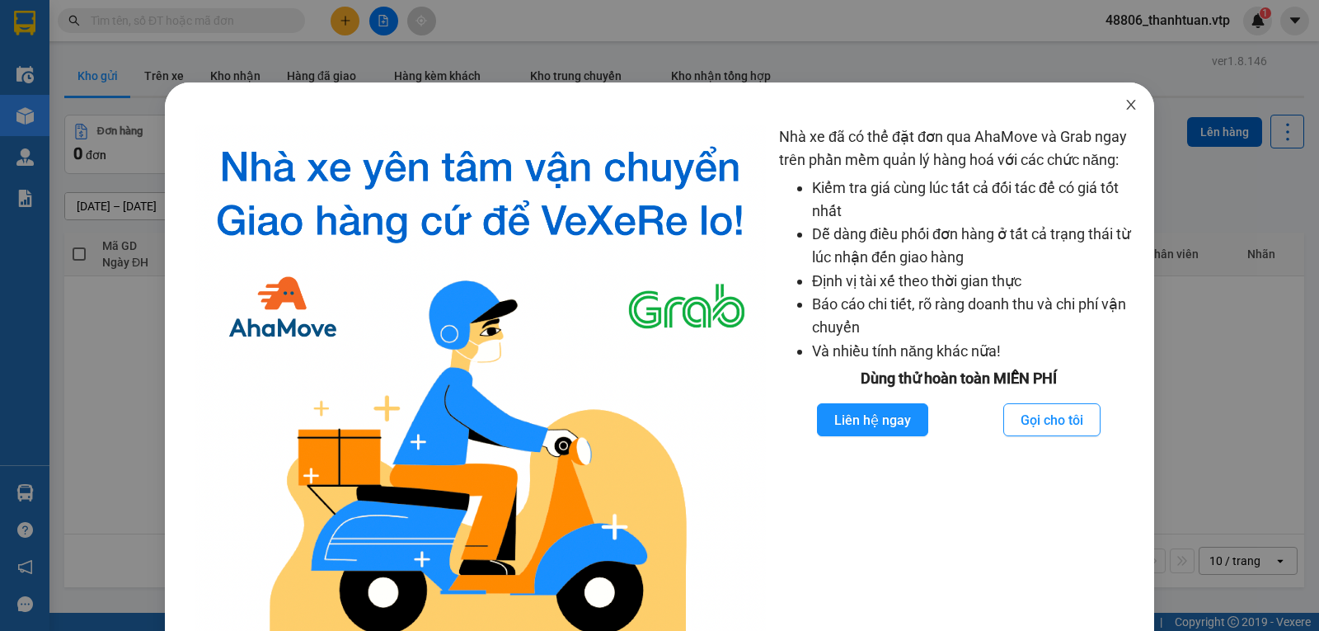
click at [1128, 106] on span "Close" at bounding box center [1131, 105] width 46 height 46
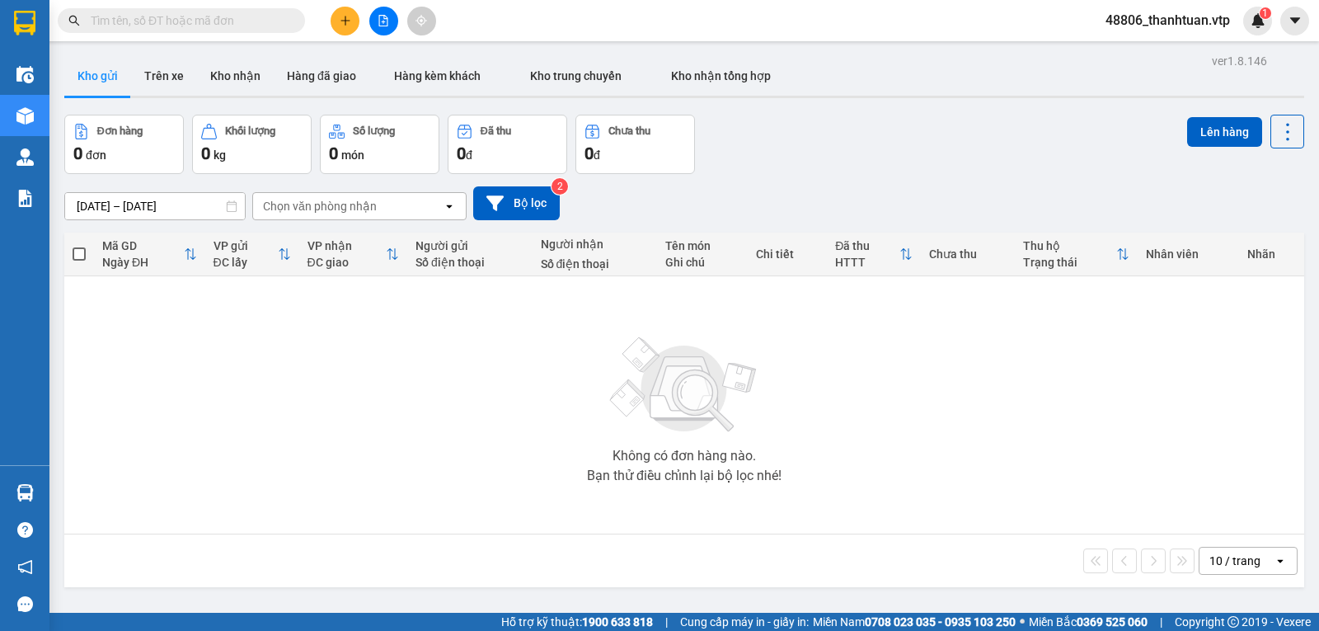
click at [388, 364] on div "Không có đơn hàng nào. Bạn thử điều chỉnh lại bộ lọc nhé!" at bounding box center [684, 404] width 1223 height 247
click at [343, 16] on icon "plus" at bounding box center [346, 21] width 12 height 12
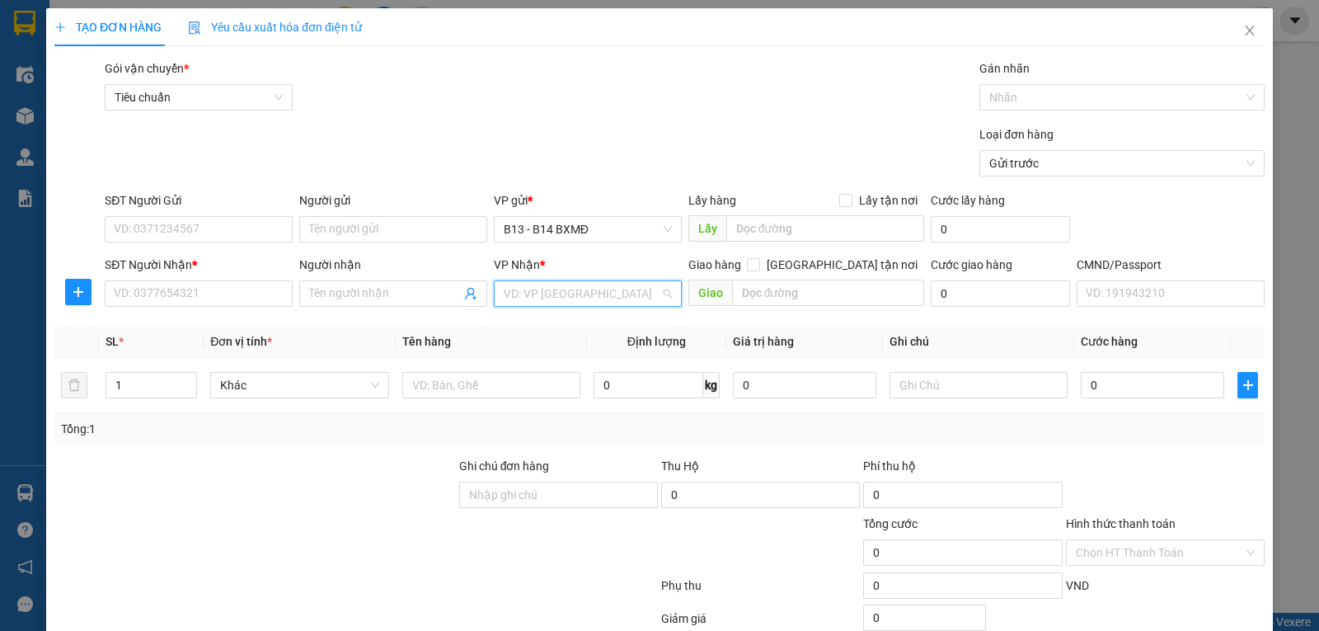
click at [533, 301] on input "search" at bounding box center [582, 293] width 157 height 25
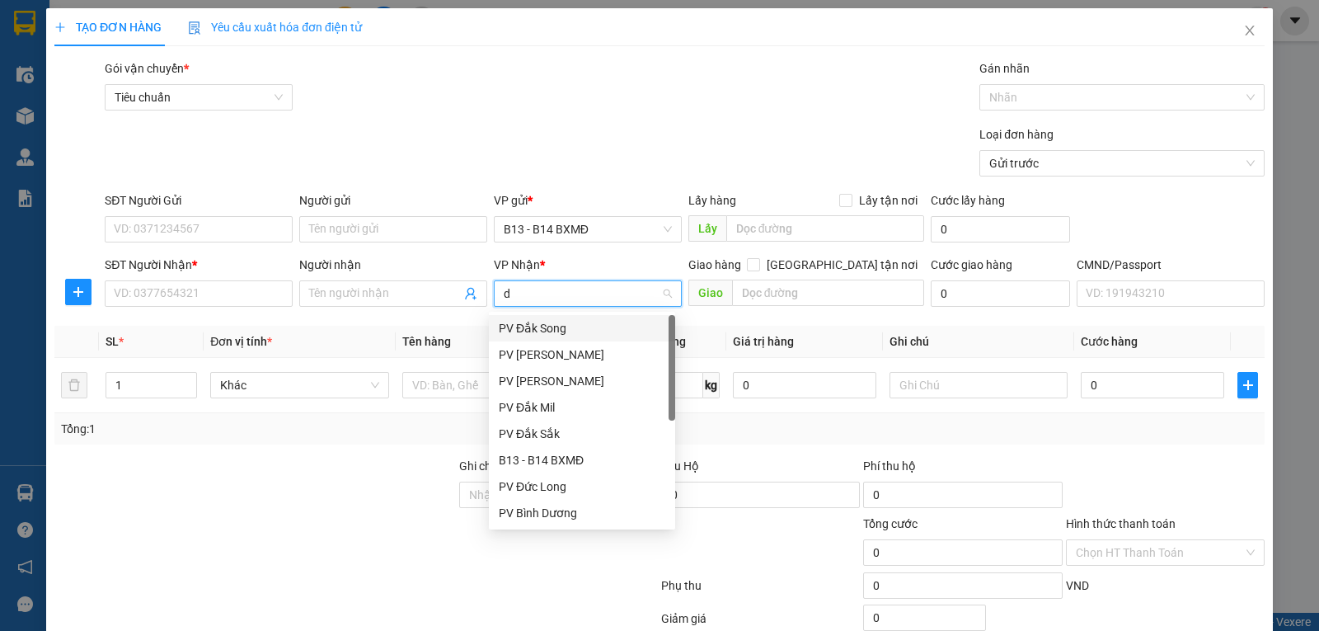
type input "dm"
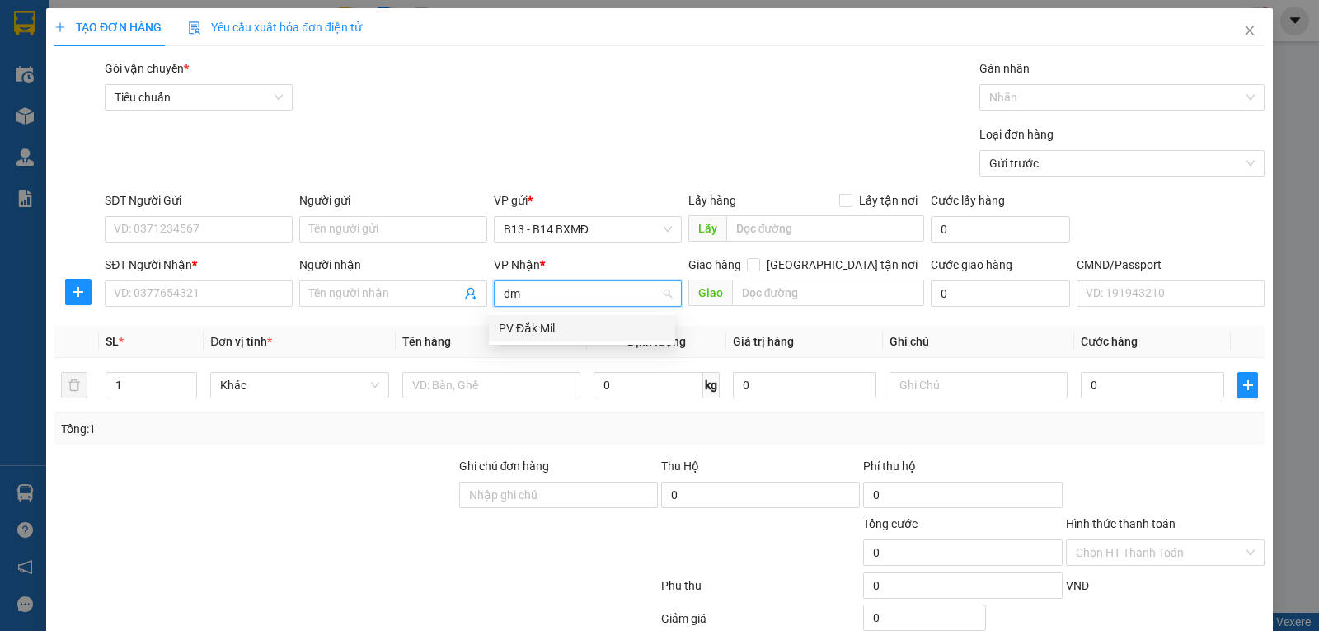
click at [519, 327] on div "PV Đắk Mil" at bounding box center [582, 328] width 167 height 18
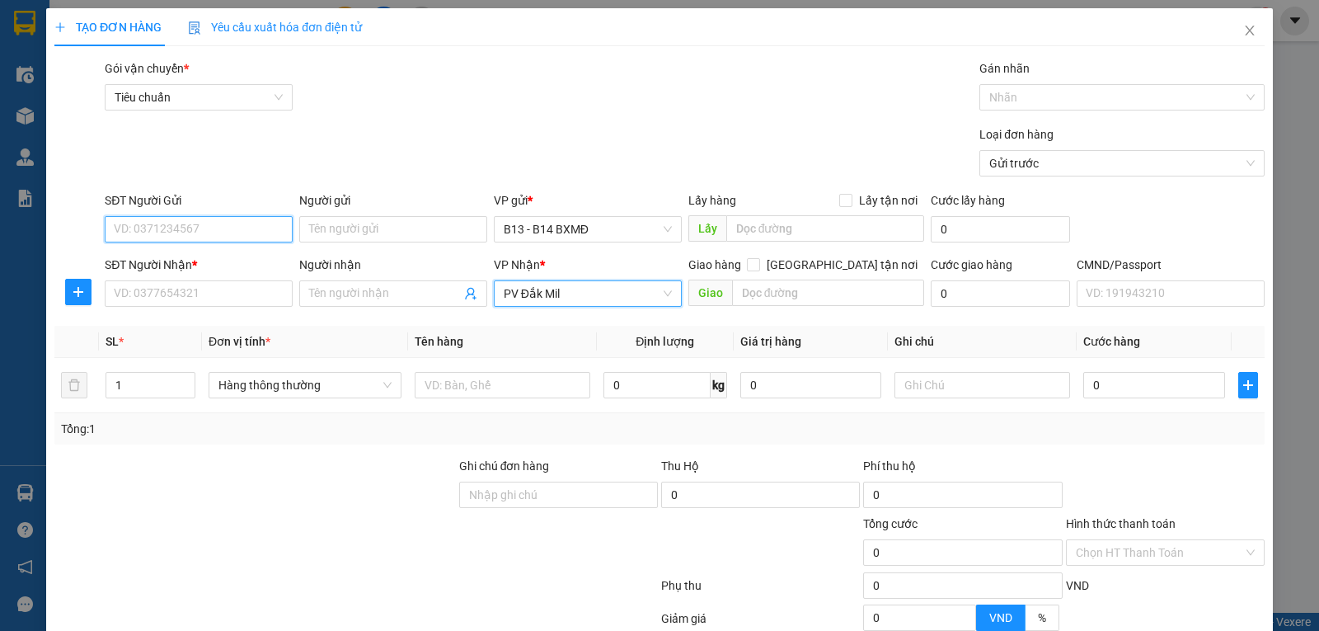
drag, startPoint x: 176, startPoint y: 233, endPoint x: 197, endPoint y: 256, distance: 30.9
click at [177, 233] on input "SĐT Người Gửi" at bounding box center [199, 229] width 188 height 26
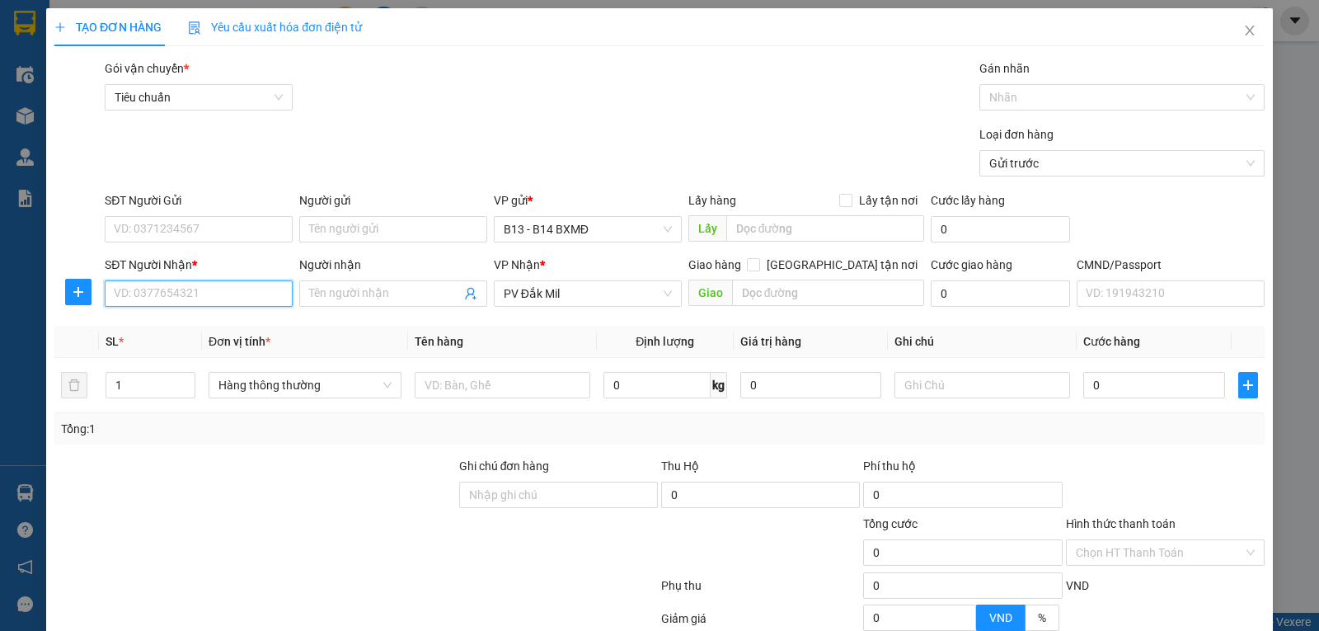
click at [220, 284] on input "SĐT Người Nhận *" at bounding box center [199, 293] width 188 height 26
type input "0975965874"
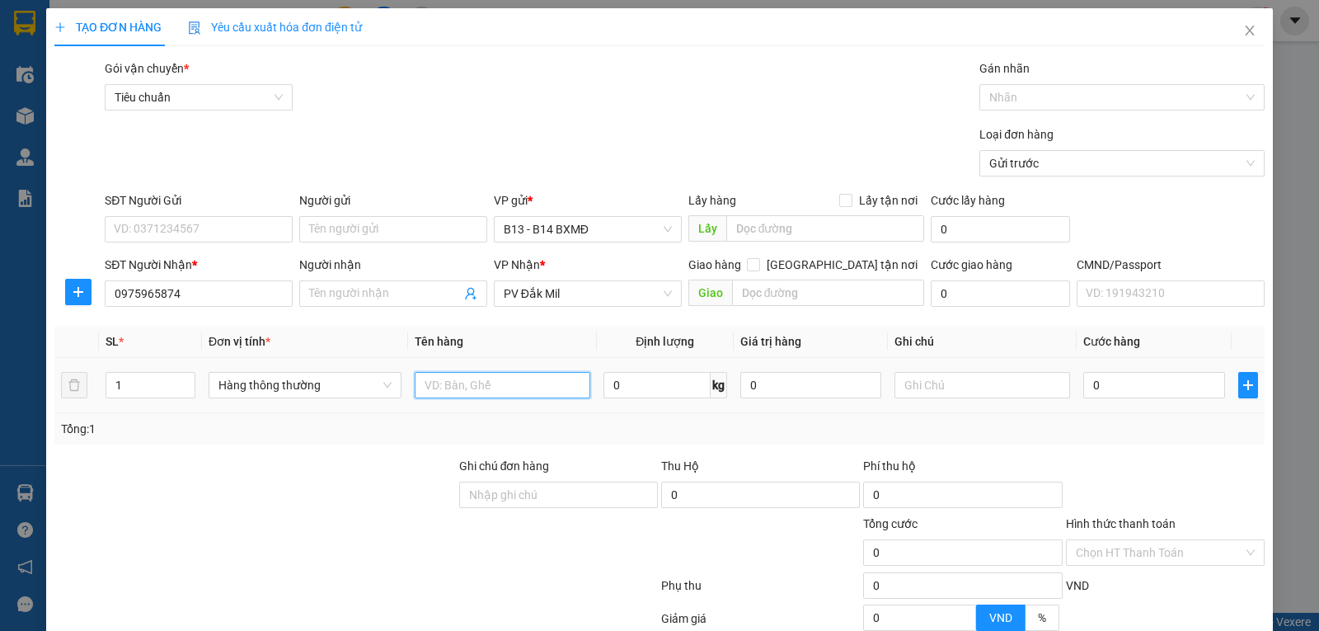
click at [498, 394] on input "text" at bounding box center [503, 385] width 176 height 26
type input "lãnh"
type input "tx"
type input "6"
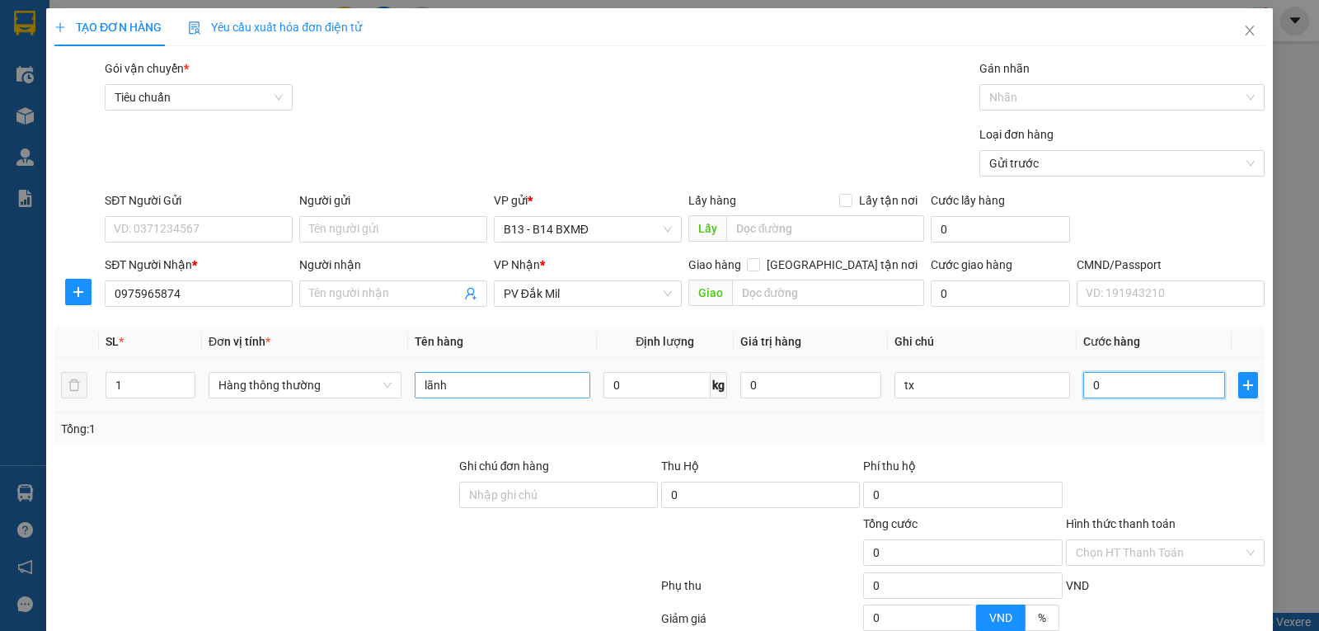
type input "6"
type input "60"
type input "600"
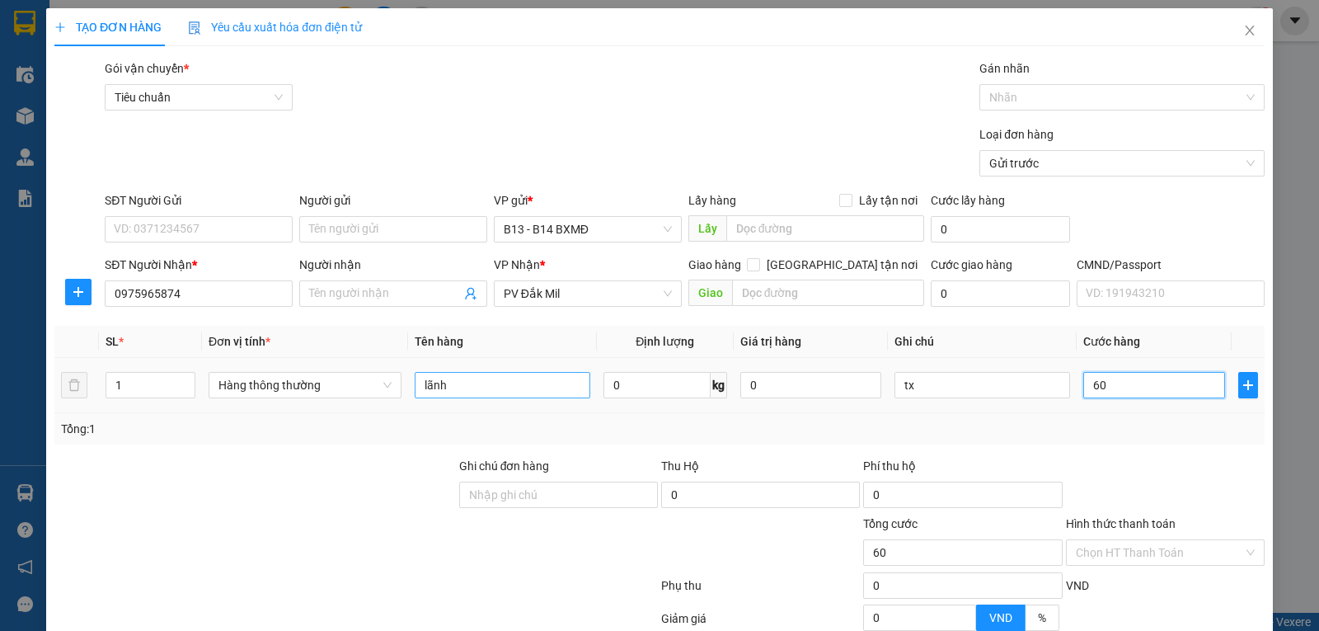
type input "600"
type input "6.000"
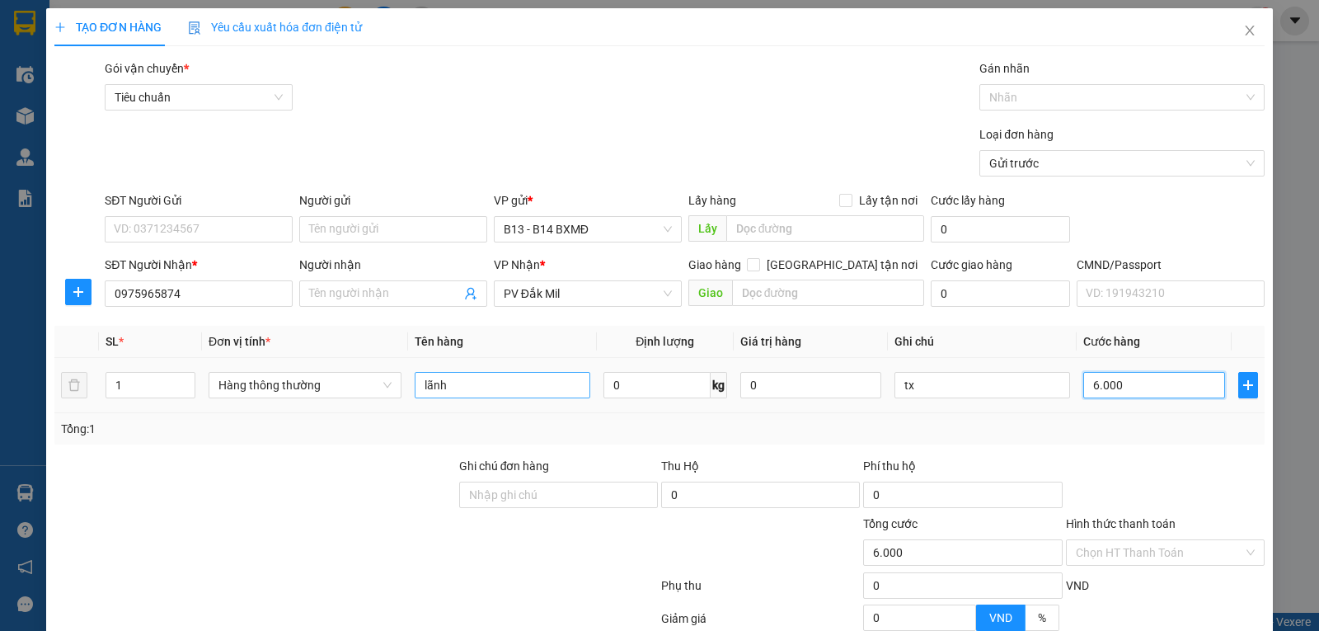
type input "60.000"
click at [498, 394] on input "lãnh" at bounding box center [503, 385] width 176 height 26
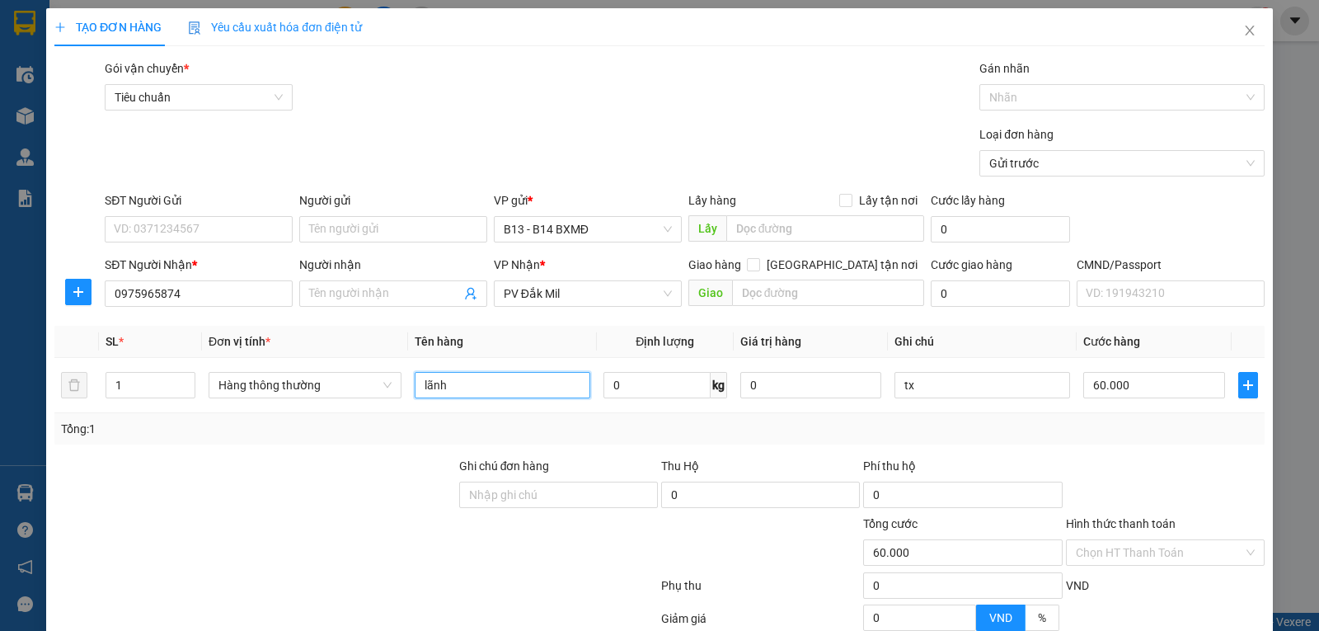
drag, startPoint x: 513, startPoint y: 388, endPoint x: 180, endPoint y: 420, distance: 334.6
click at [182, 420] on div "SL * Đơn vị tính * Tên hàng Định lượng Giá trị hàng Ghi chú Cước hàng 1 Hàng th…" at bounding box center [659, 385] width 1210 height 119
type input "l"
type input "lạnh"
click at [162, 223] on input "SĐT Người Gửi" at bounding box center [199, 229] width 188 height 26
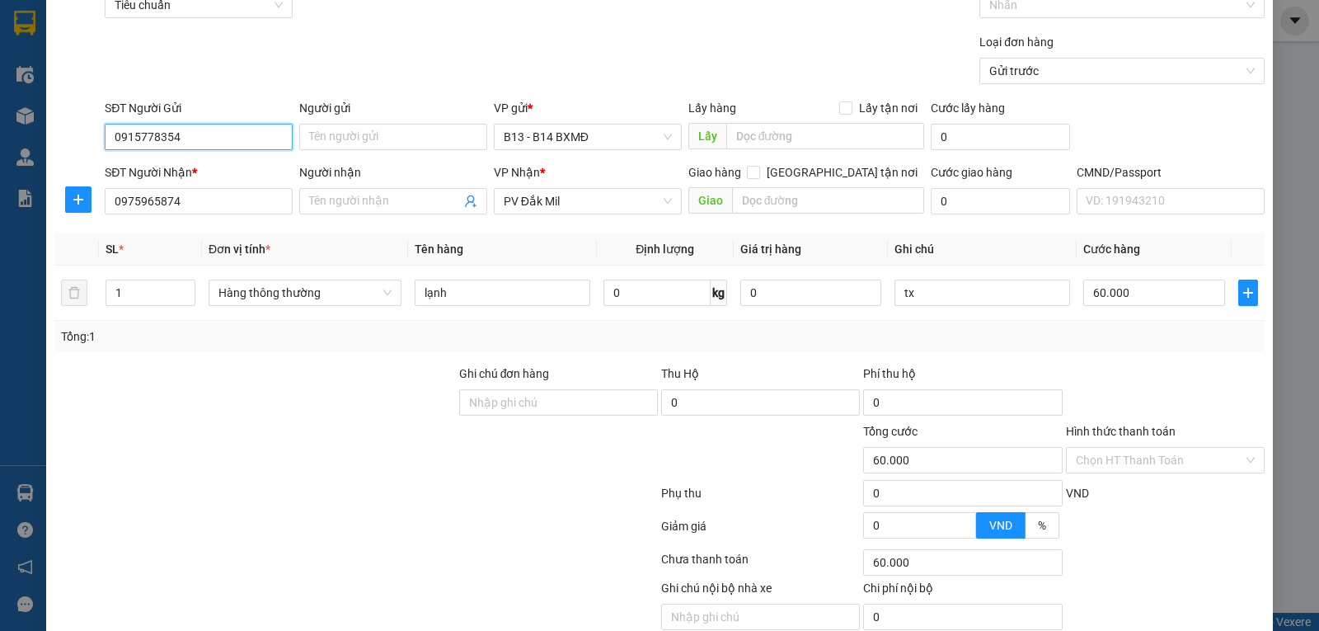
scroll to position [166, 0]
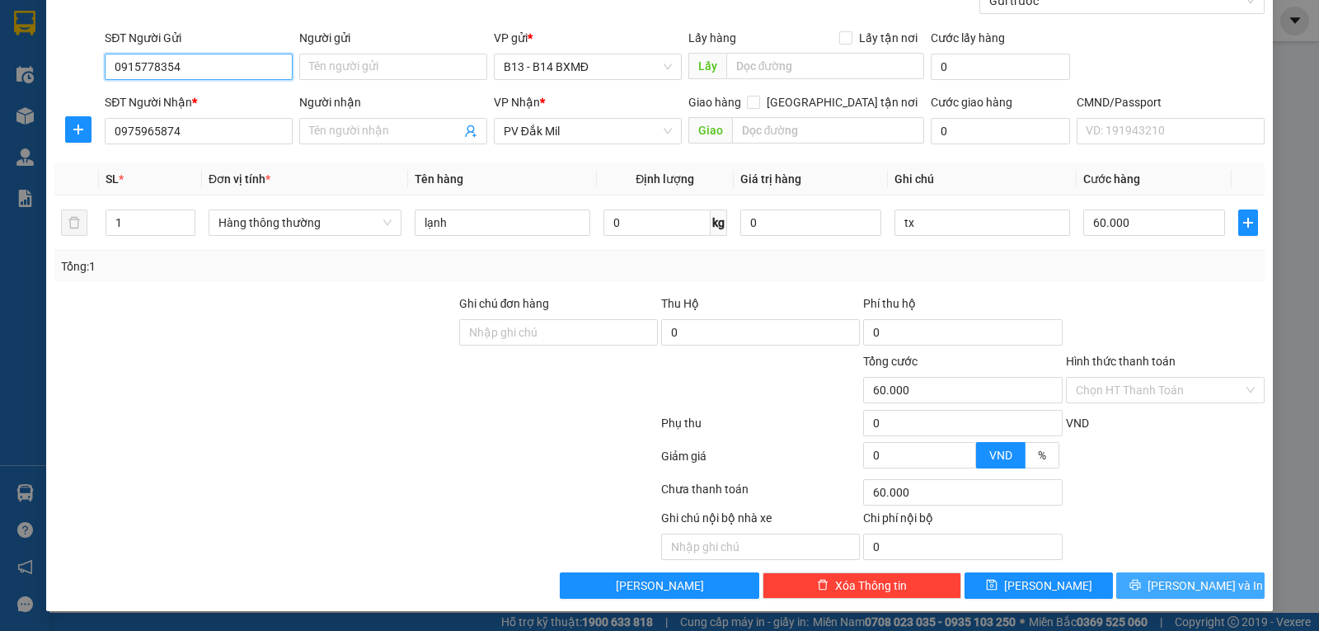
type input "0915778354"
click at [1124, 589] on button "[PERSON_NAME] và In" at bounding box center [1190, 585] width 148 height 26
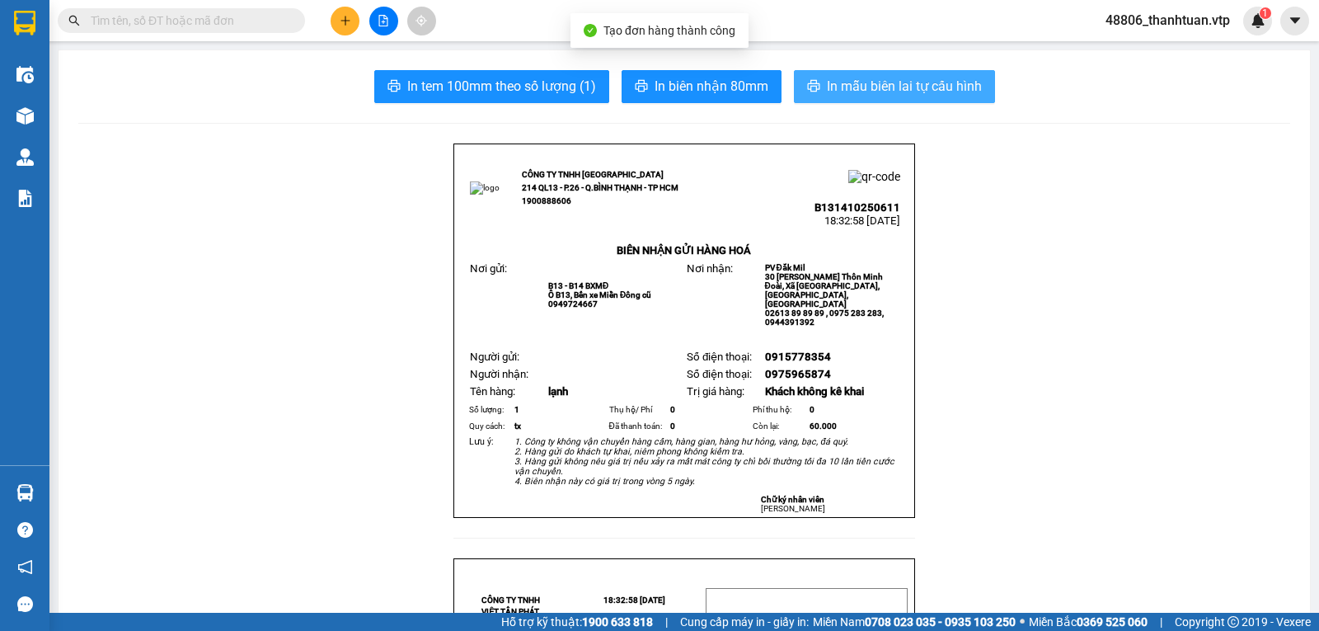
drag, startPoint x: 867, startPoint y: 89, endPoint x: 847, endPoint y: 96, distance: 21.6
click at [861, 89] on span "In mẫu biên lai tự cấu hình" at bounding box center [904, 86] width 155 height 21
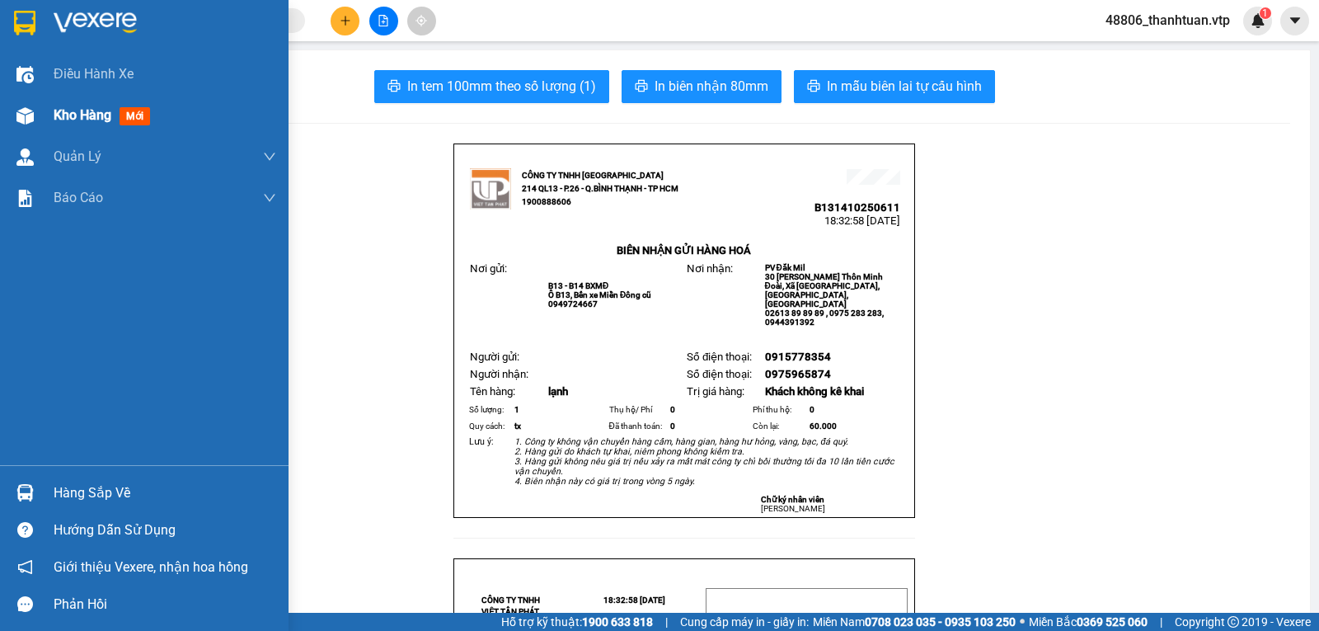
click at [73, 109] on span "Kho hàng" at bounding box center [83, 115] width 58 height 16
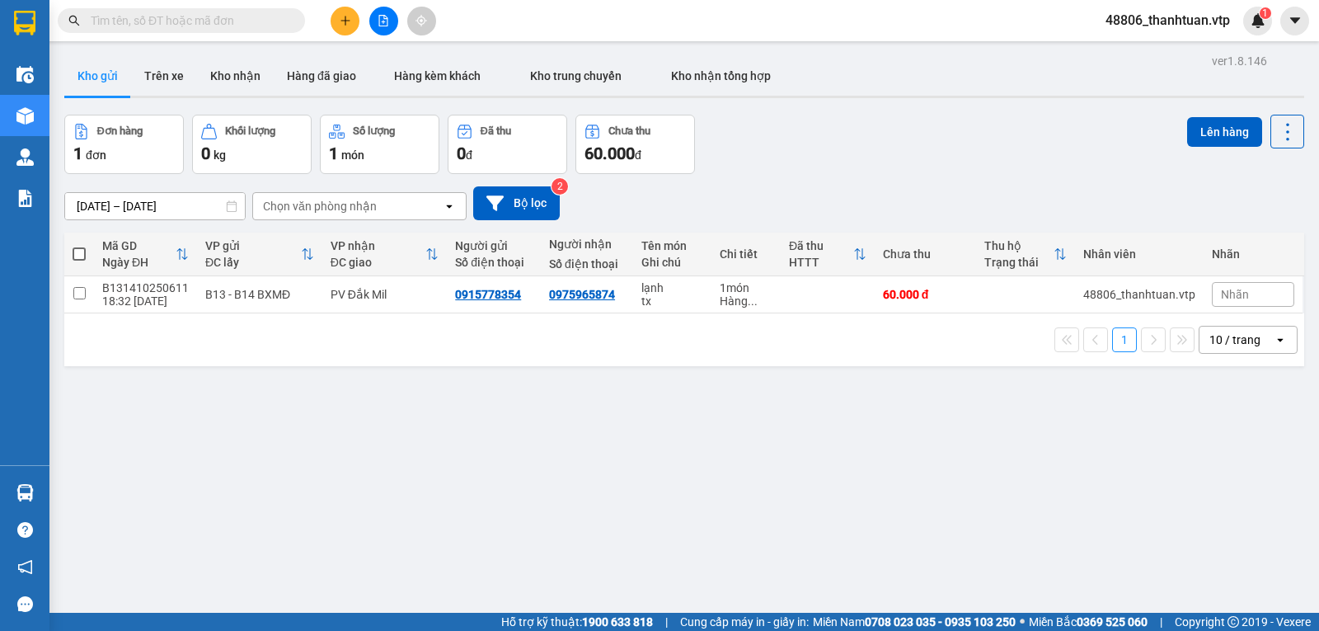
click at [1212, 22] on span "48806_thanhtuan.vtp" at bounding box center [1167, 20] width 151 height 21
click at [1163, 45] on span "Đăng xuất" at bounding box center [1175, 51] width 116 height 18
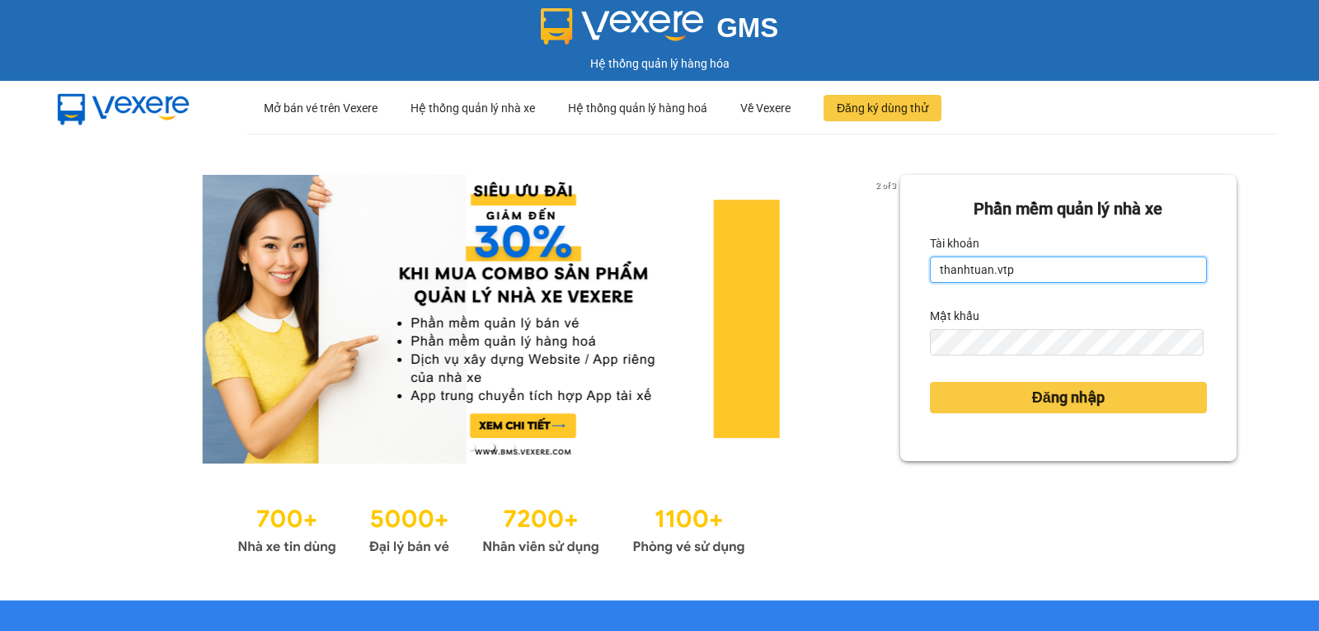
click at [1008, 260] on input "thanhtuan.vtp" at bounding box center [1068, 269] width 277 height 26
click at [1010, 272] on input "thanhtuan.vtp" at bounding box center [1068, 269] width 277 height 26
type input "baotung.vtp"
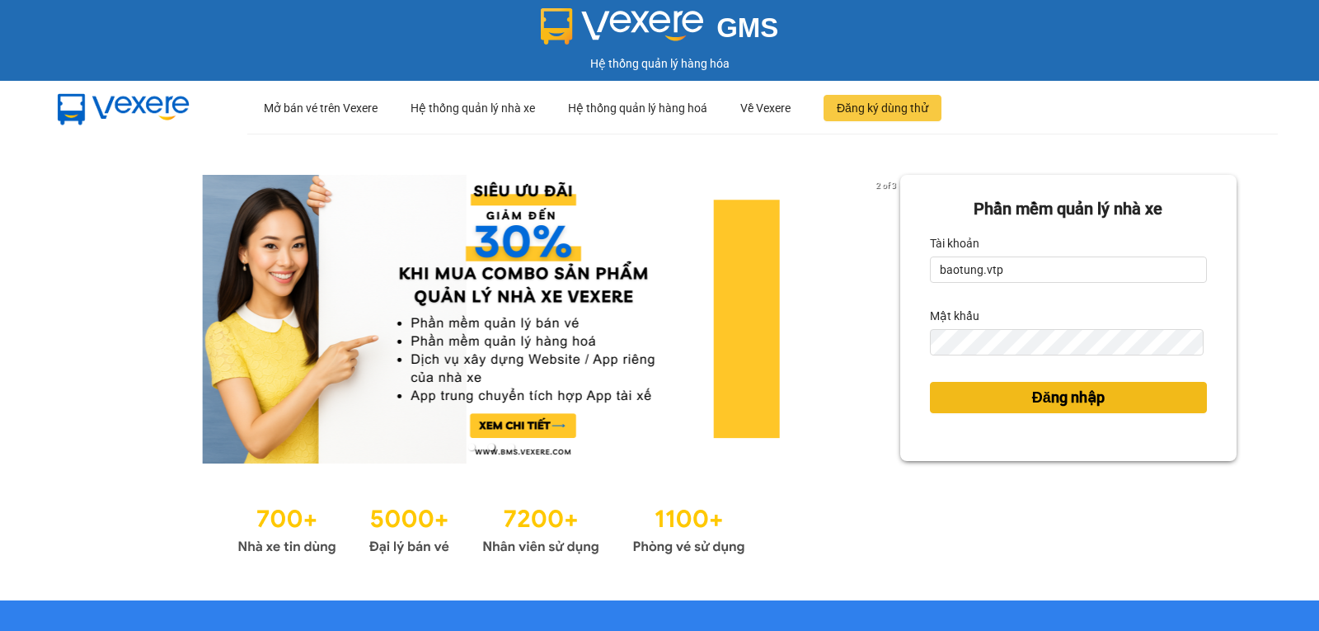
click at [1036, 404] on span "Đăng nhập" at bounding box center [1068, 397] width 73 height 23
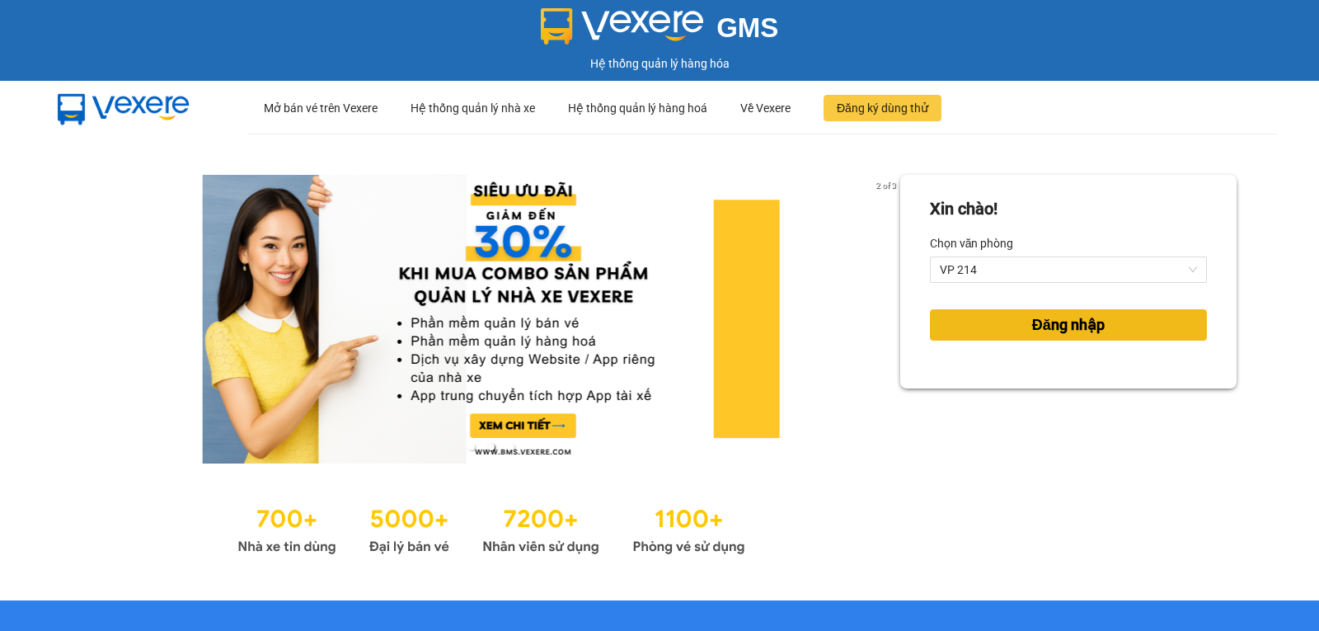
drag, startPoint x: 1097, startPoint y: 330, endPoint x: 1128, endPoint y: 542, distance: 214.0
click at [1128, 542] on div "Xin chào! Chọn văn phòng VP 214 Đăng nhập" at bounding box center [1068, 367] width 336 height 384
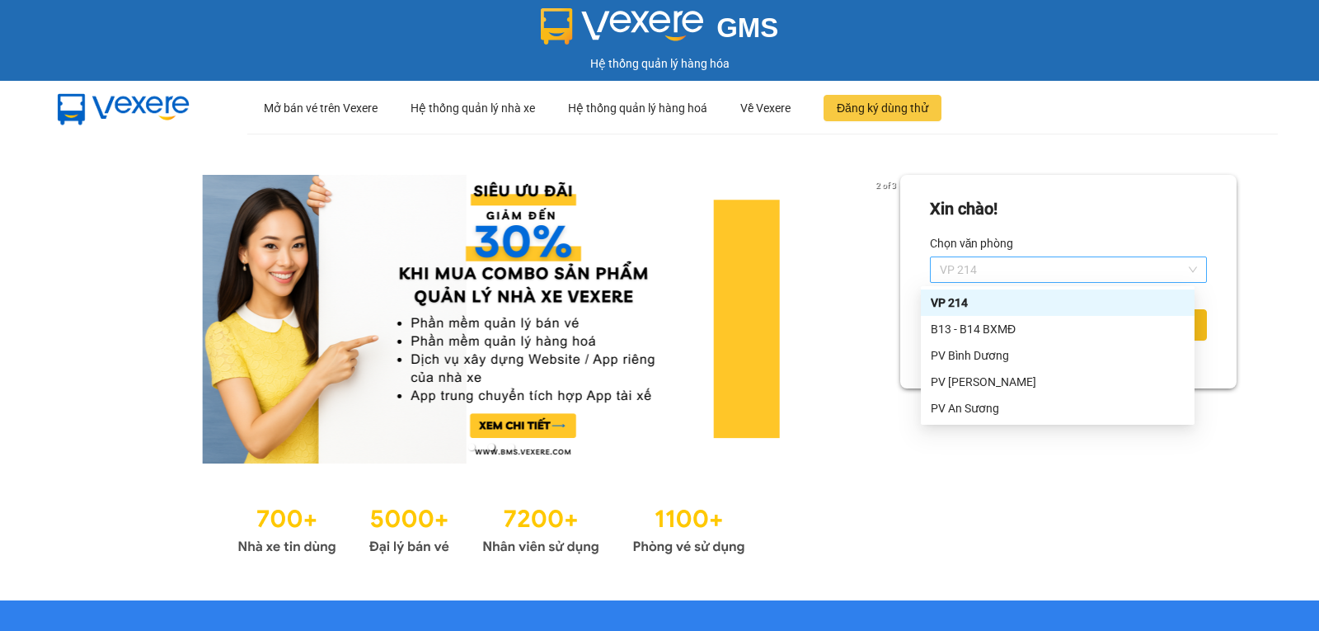
click at [1017, 259] on span "VP 214" at bounding box center [1068, 269] width 257 height 25
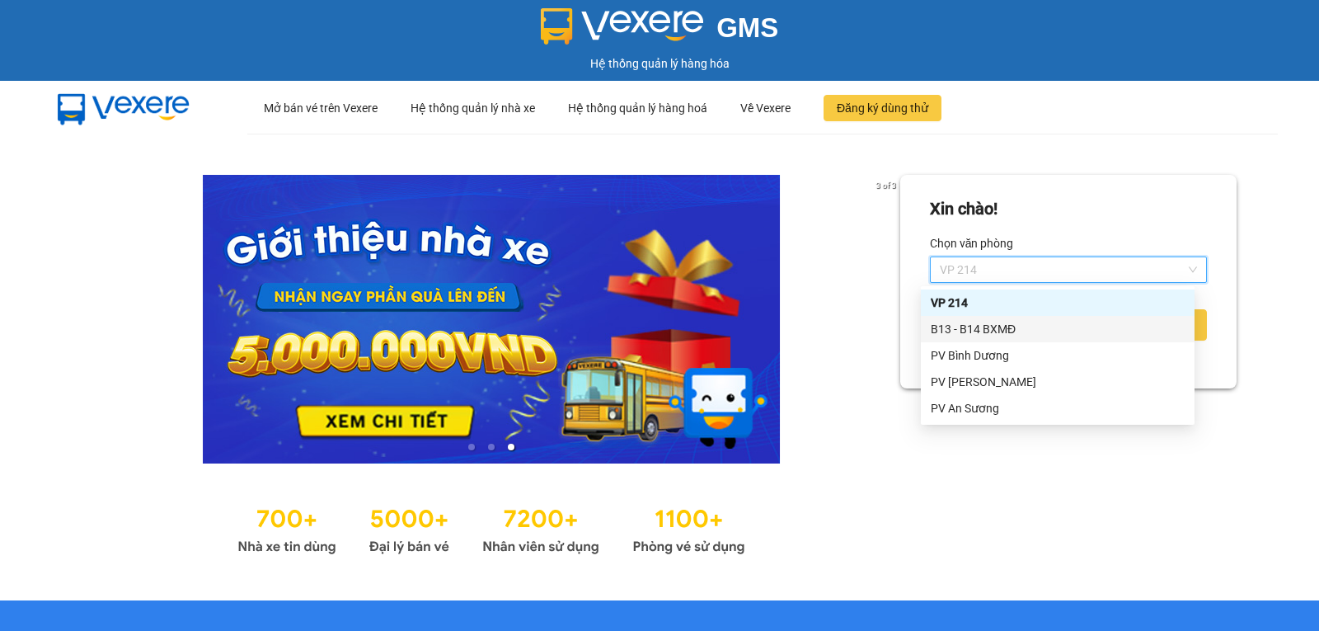
click at [998, 332] on div "B13 - B14 BXMĐ" at bounding box center [1058, 329] width 254 height 18
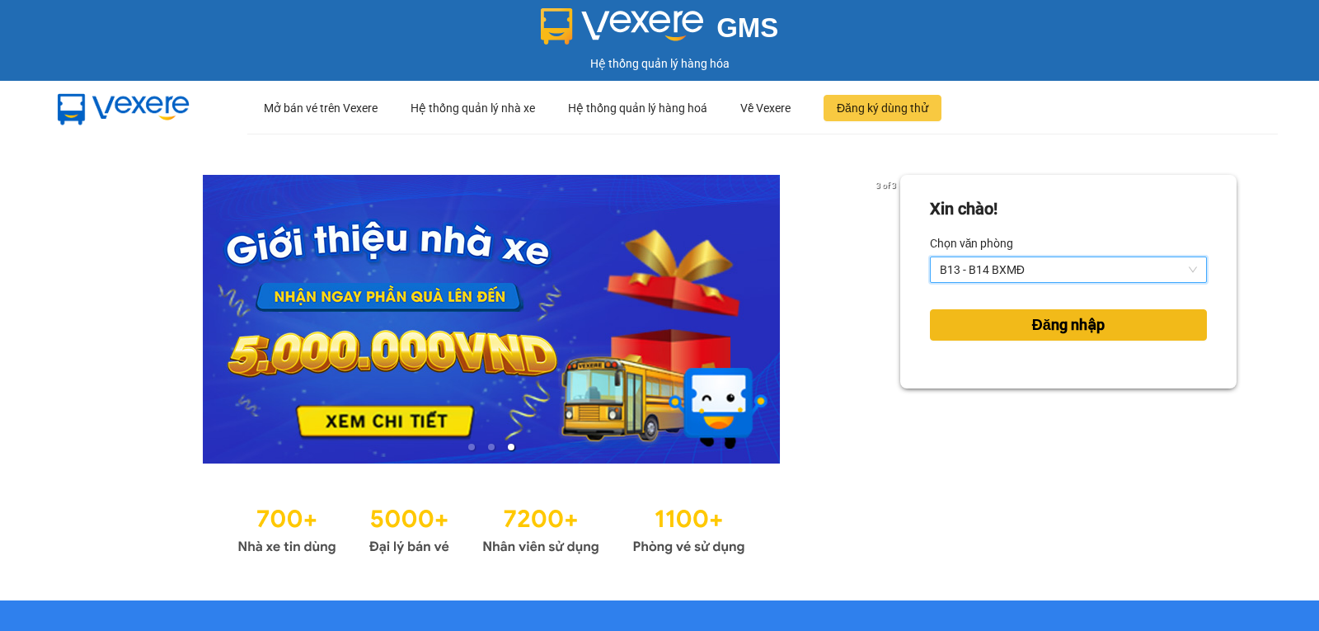
click at [1133, 321] on button "Đăng nhập" at bounding box center [1068, 324] width 277 height 31
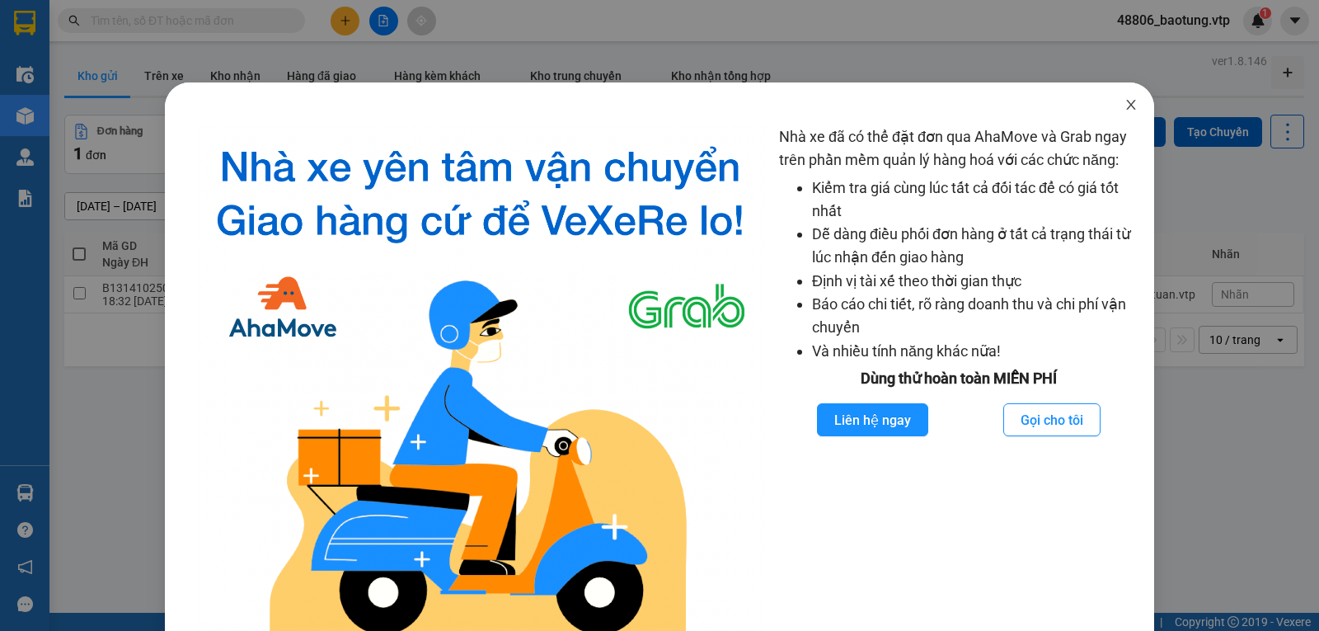
click at [1124, 103] on icon "close" at bounding box center [1130, 104] width 13 height 13
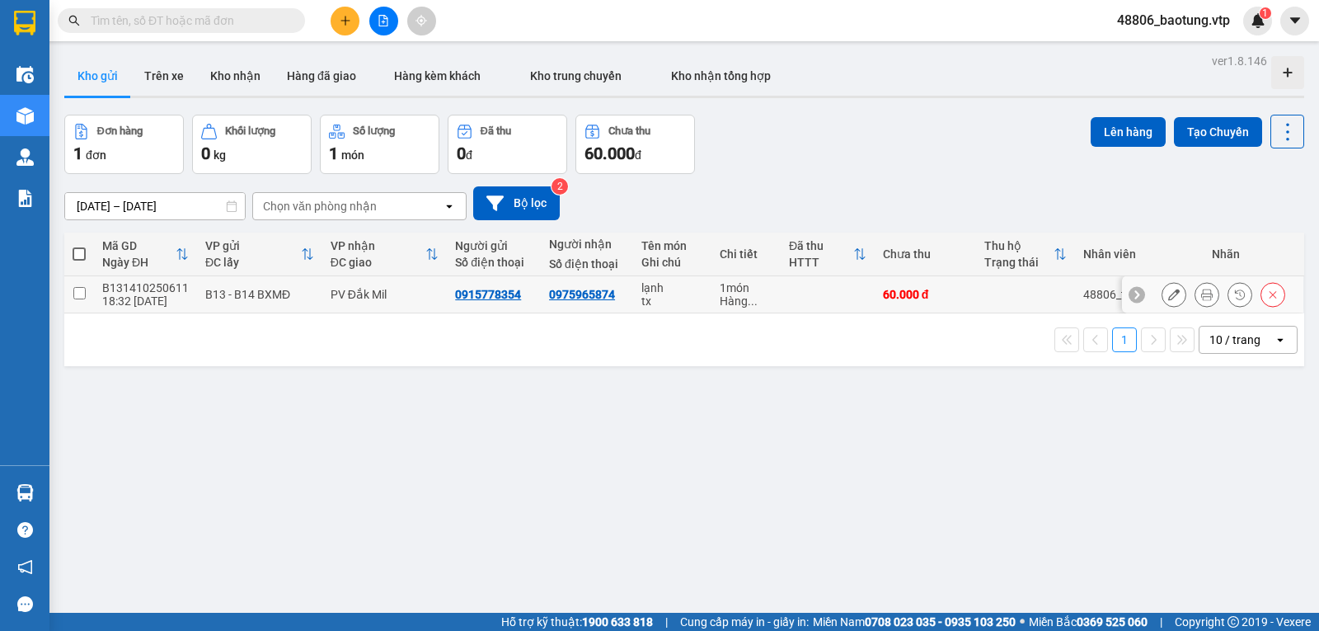
click at [835, 298] on td at bounding box center [828, 294] width 94 height 37
checkbox input "true"
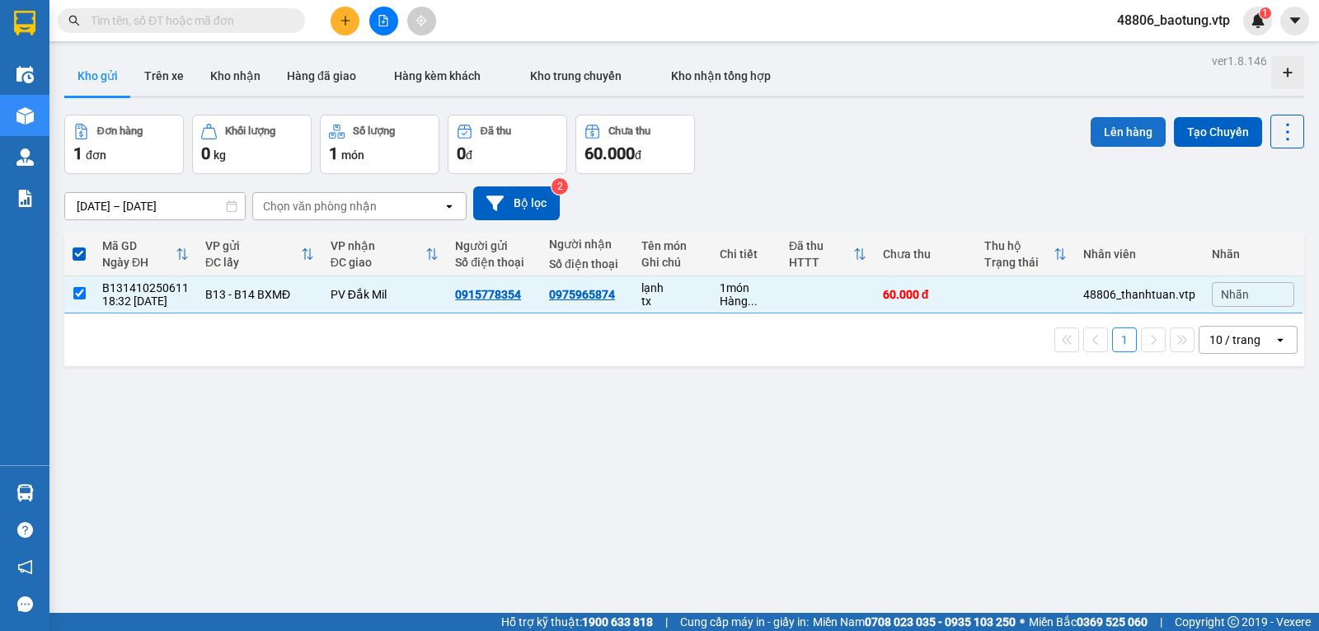
click at [1123, 130] on button "Lên hàng" at bounding box center [1128, 132] width 75 height 30
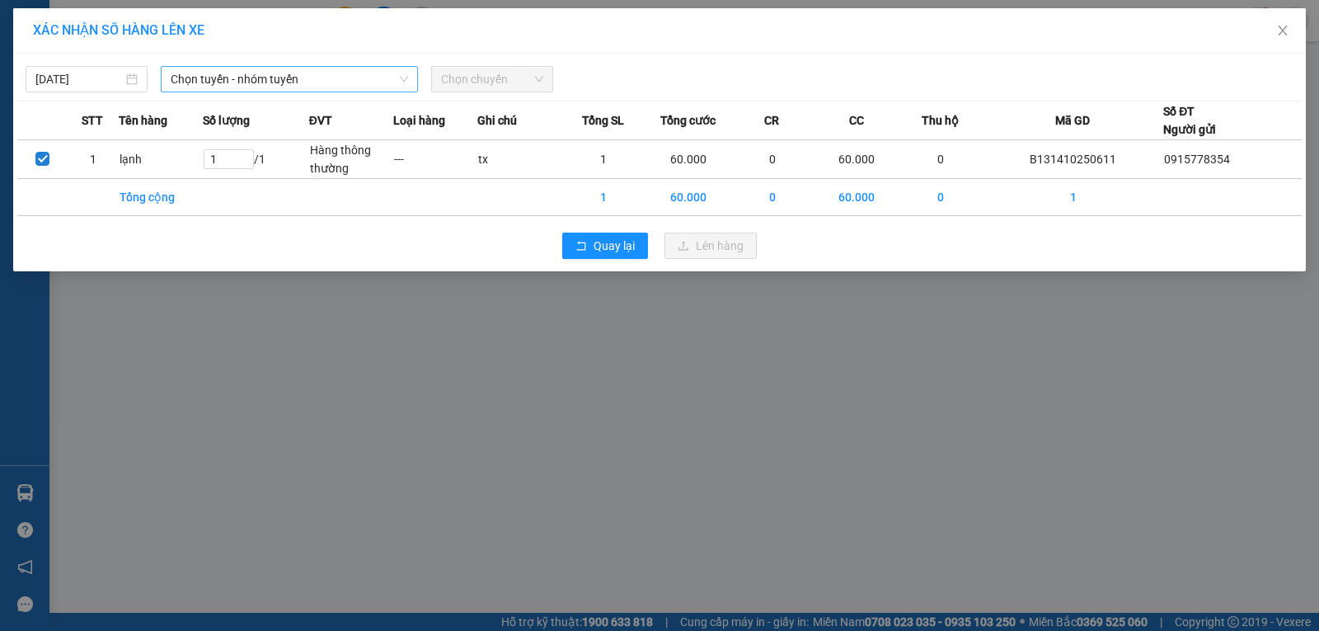
click at [308, 82] on span "Chọn tuyến - nhóm tuyến" at bounding box center [289, 79] width 237 height 25
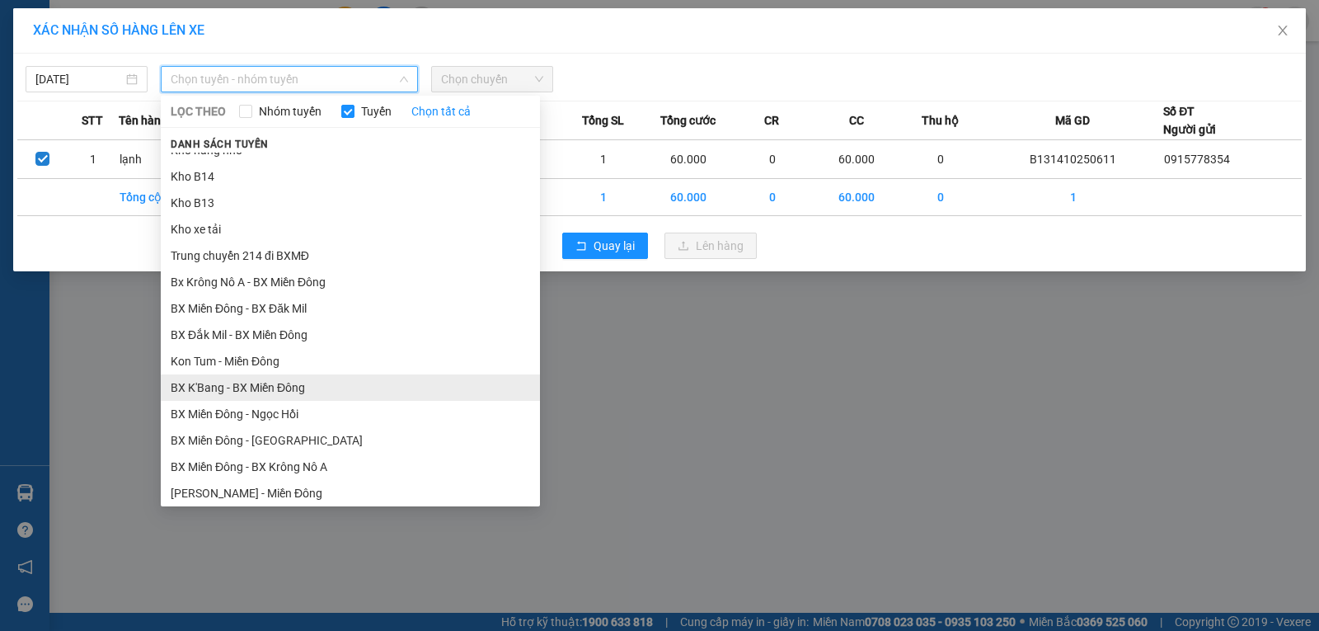
scroll to position [165, 0]
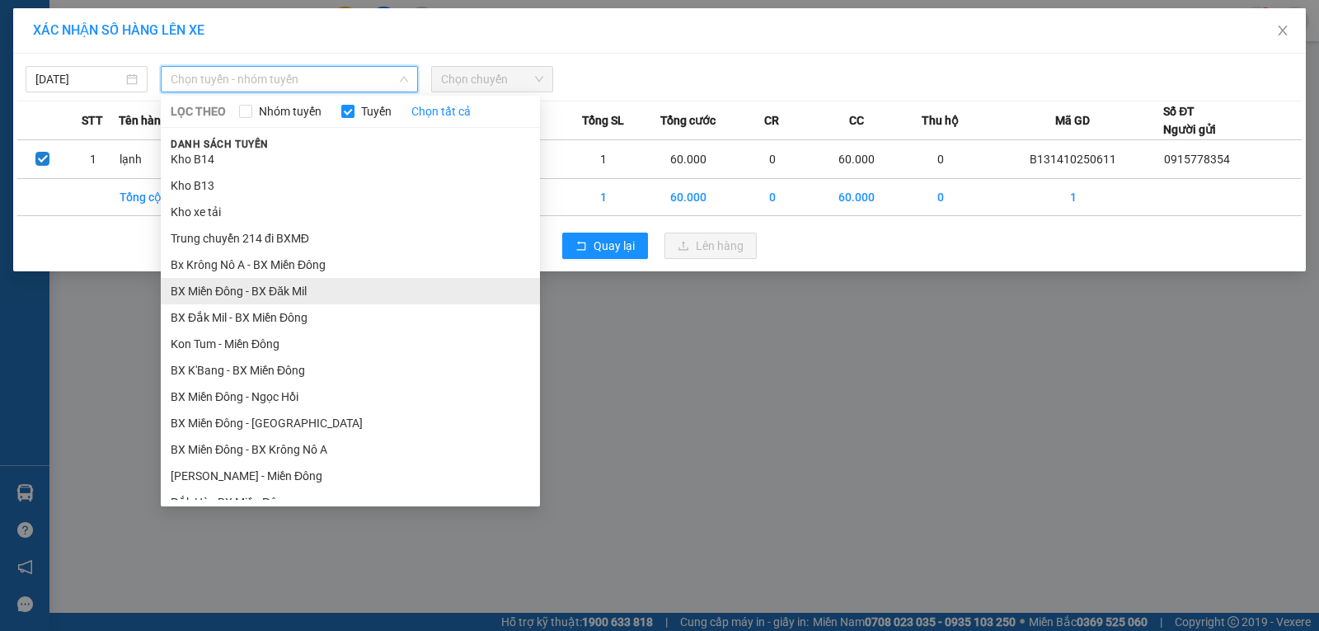
click at [267, 293] on li "BX Miền Đông - BX Đăk Mil" at bounding box center [350, 291] width 379 height 26
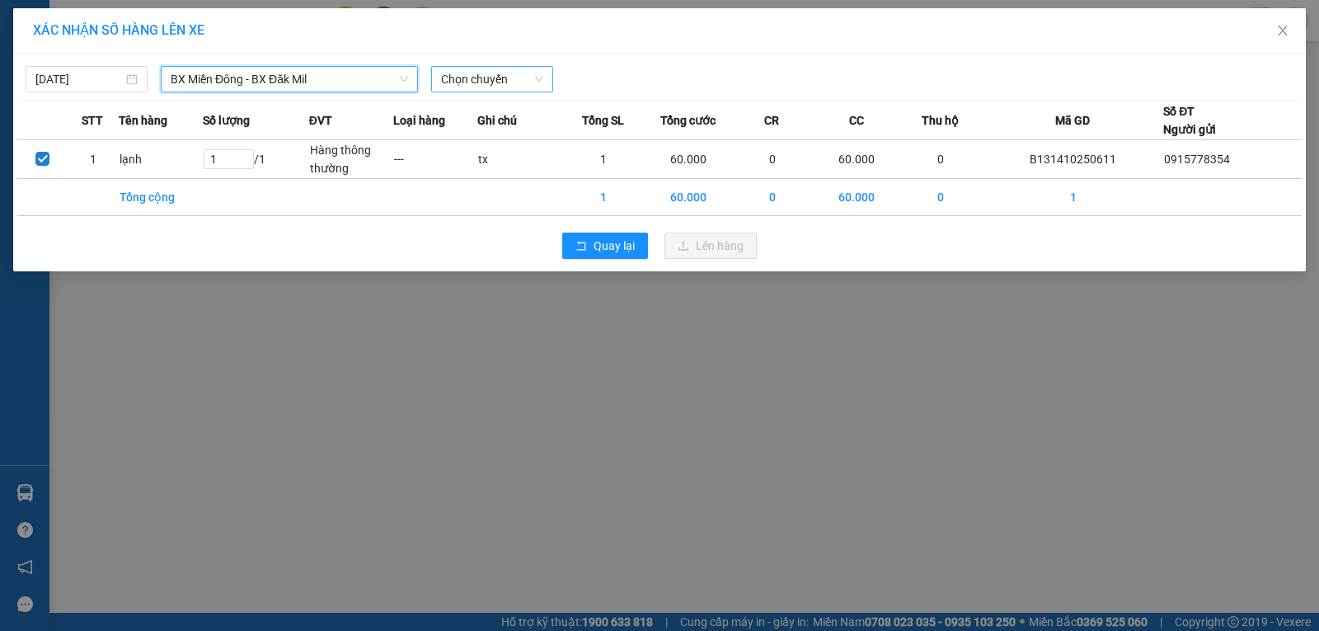
click at [489, 78] on span "Chọn chuyến" at bounding box center [492, 79] width 102 height 25
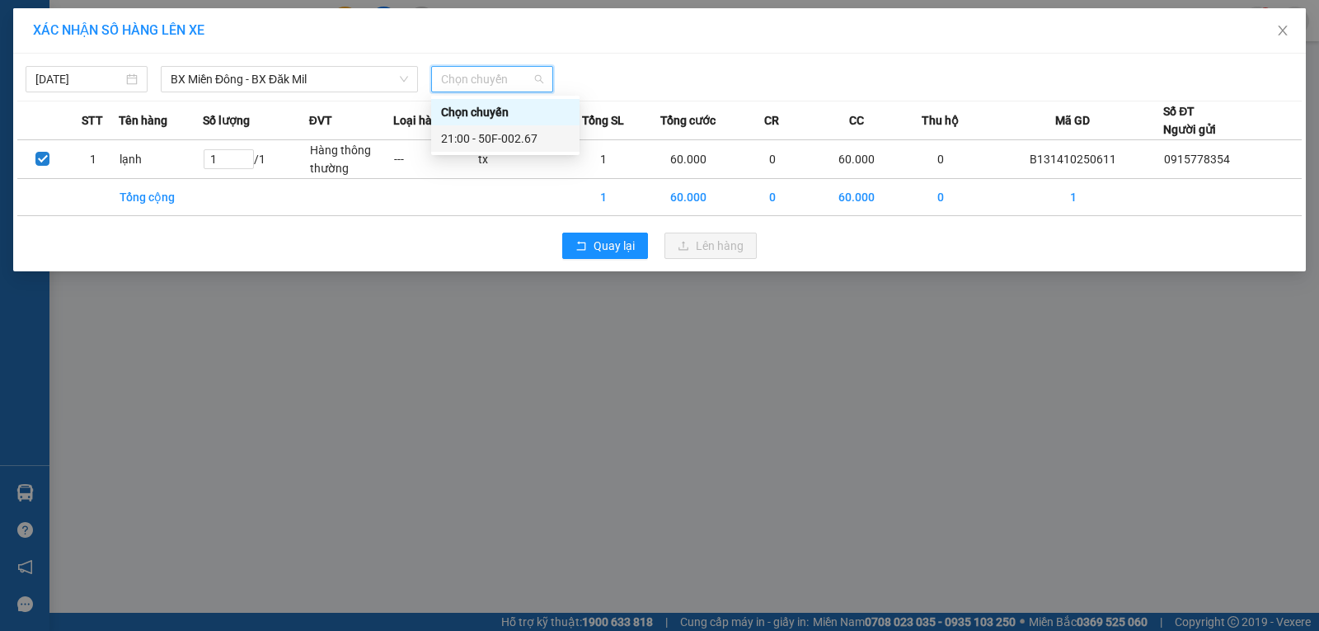
click at [499, 136] on div "21:00 - 50F-002.67" at bounding box center [505, 138] width 129 height 18
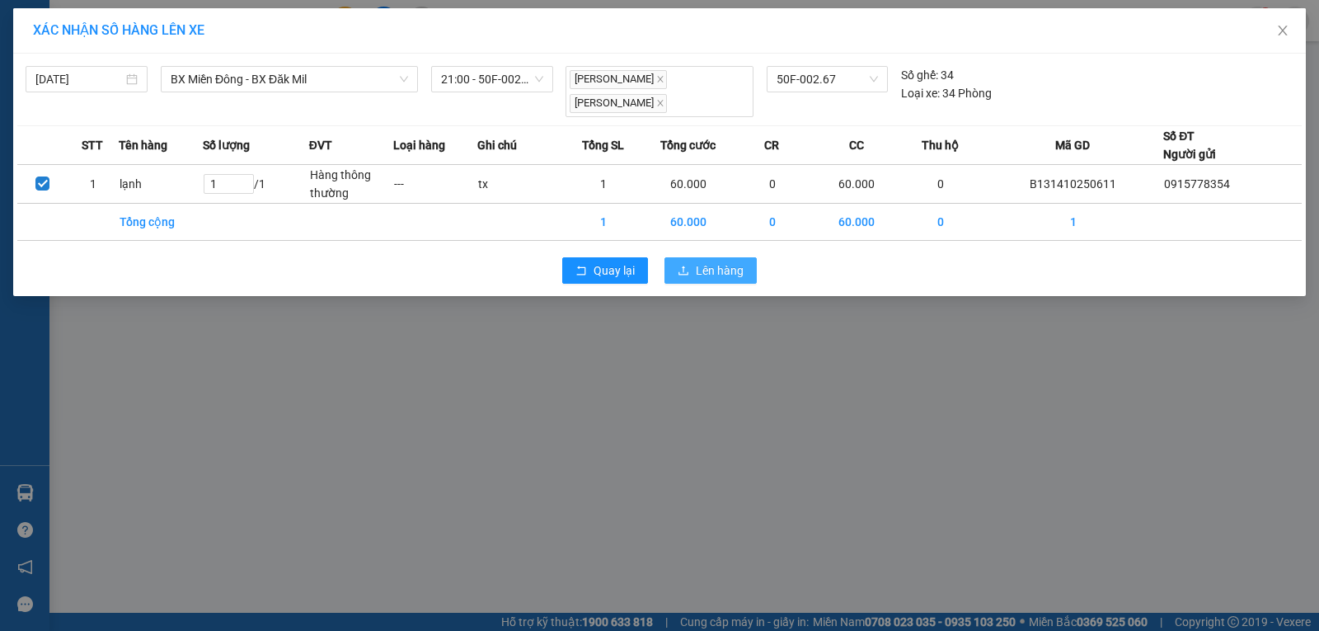
click at [699, 261] on span "Lên hàng" at bounding box center [720, 270] width 48 height 18
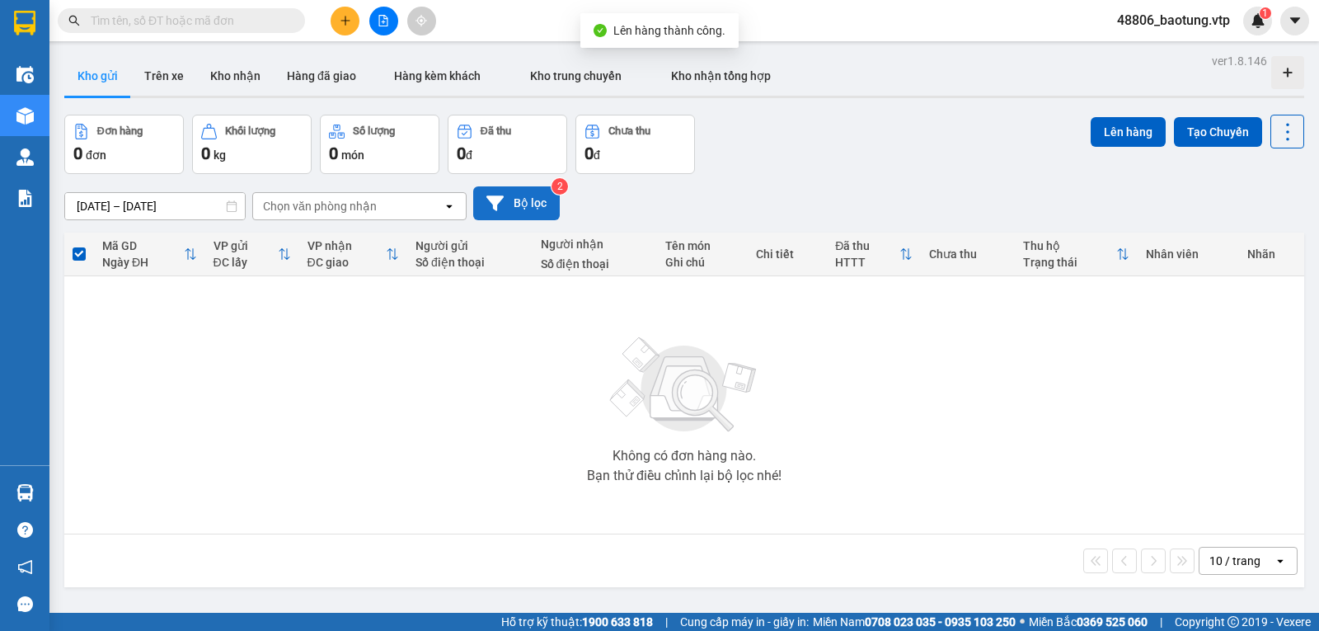
drag, startPoint x: 509, startPoint y: 213, endPoint x: 523, endPoint y: 213, distance: 14.9
click at [523, 213] on button "Bộ lọc" at bounding box center [516, 203] width 87 height 34
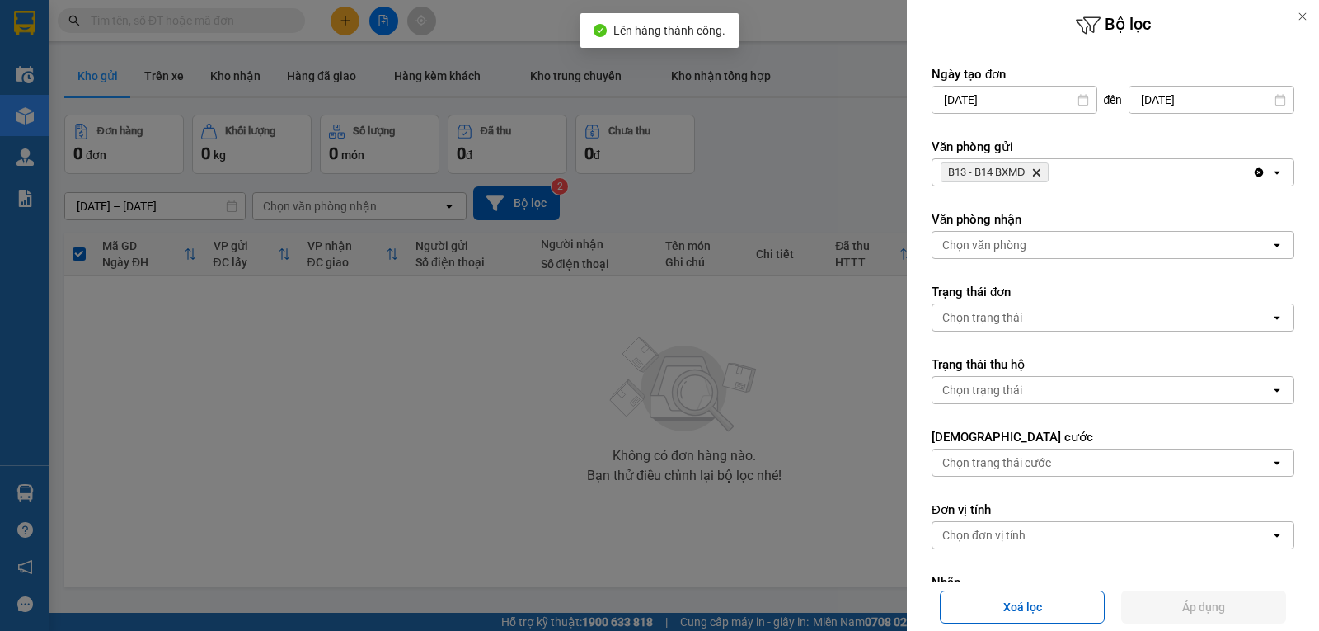
click at [1255, 176] on icon "Clear all" at bounding box center [1259, 172] width 9 height 9
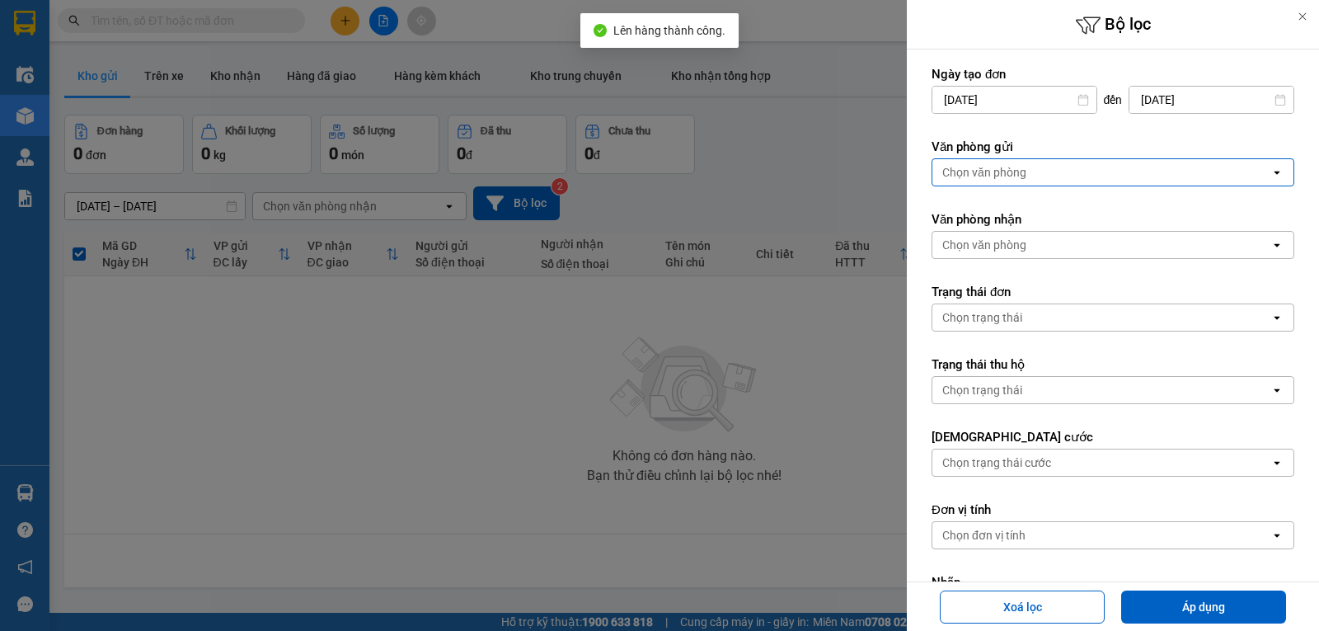
click at [1246, 176] on div "Chọn văn phòng" at bounding box center [1101, 172] width 338 height 26
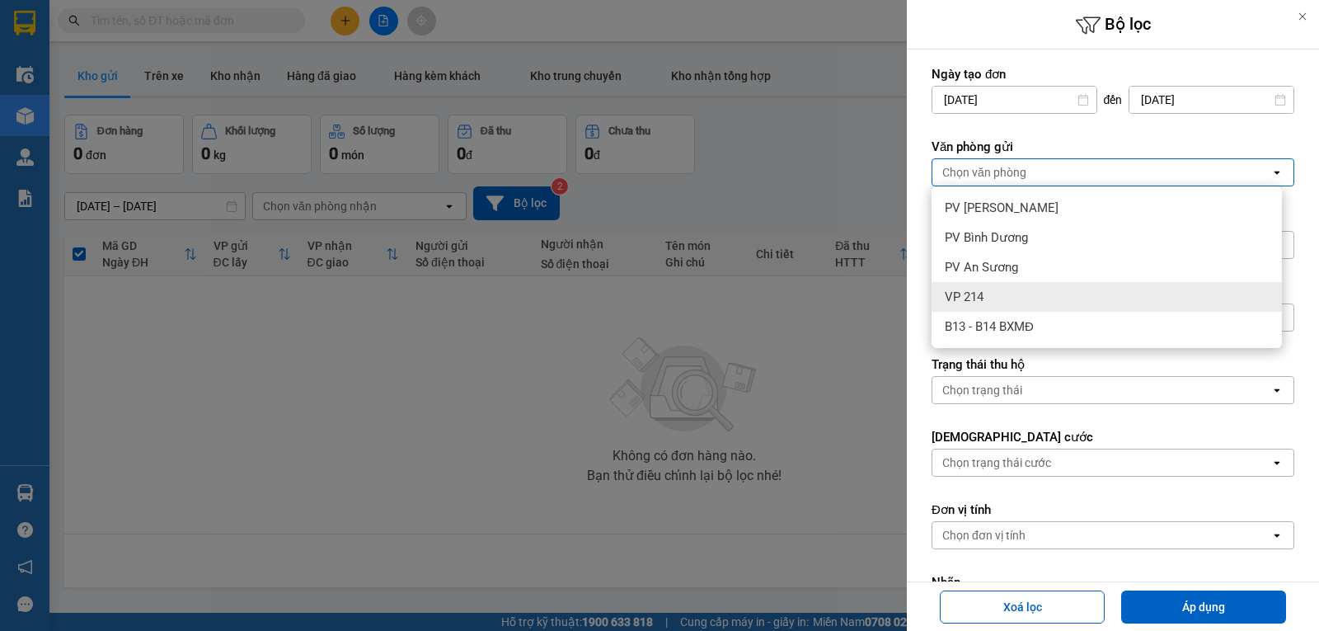
click at [973, 298] on span "VP 214" at bounding box center [964, 297] width 39 height 16
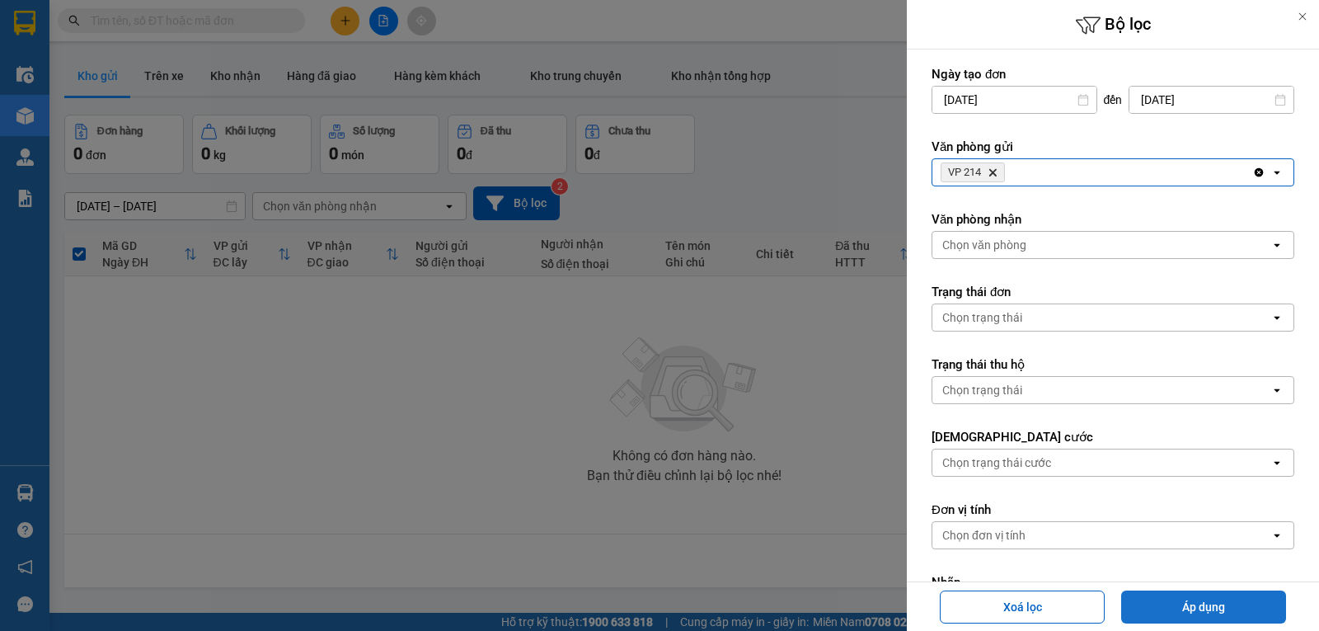
click at [1214, 602] on button "Áp dụng" at bounding box center [1203, 606] width 165 height 33
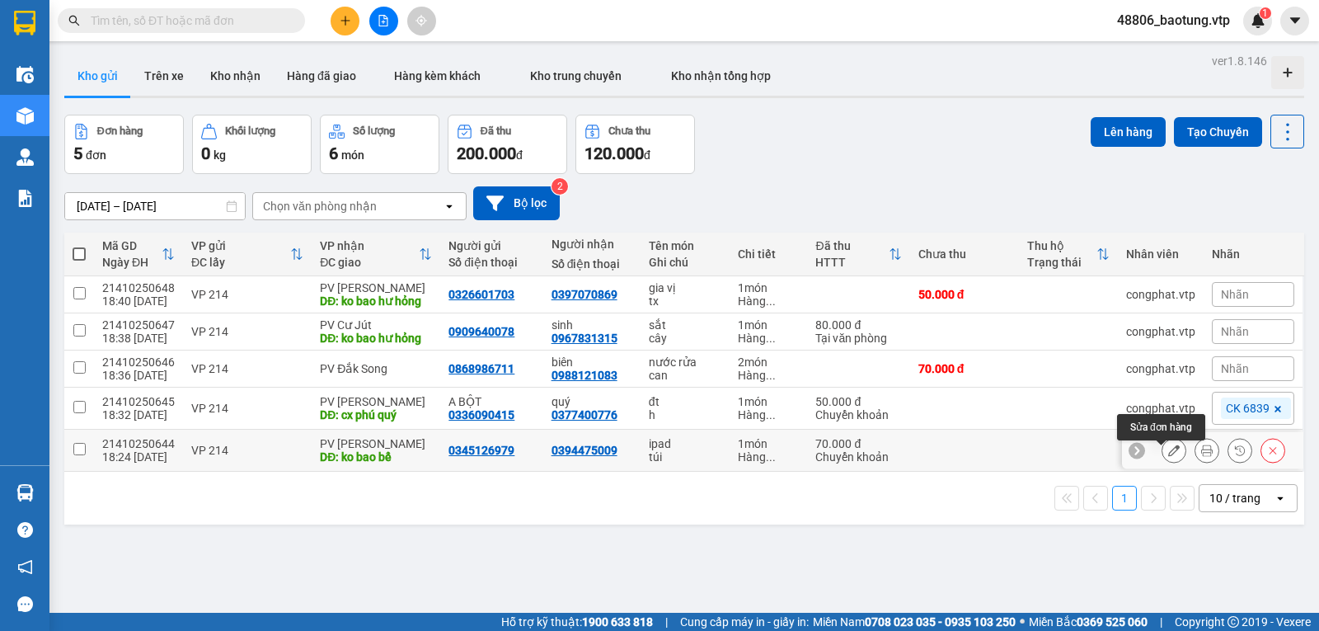
click at [1168, 456] on icon at bounding box center [1174, 450] width 12 height 12
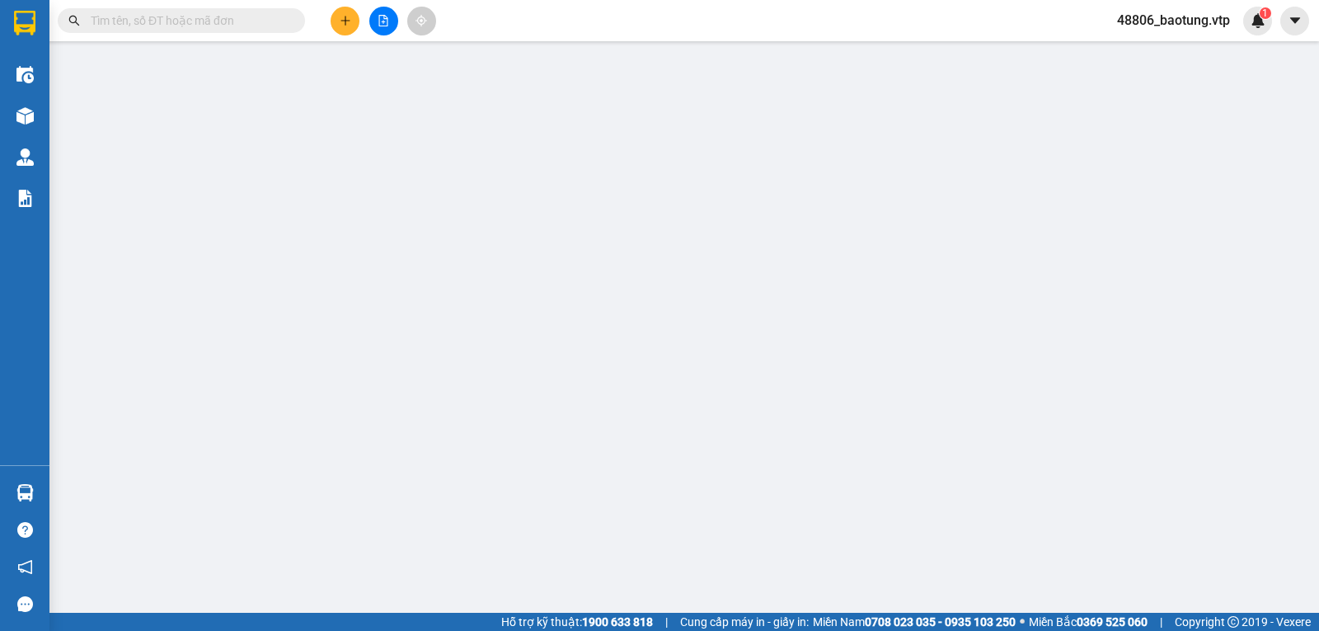
type input "0345126979"
type input "0394475009"
type input "ko bao bể"
type input "ck39 70k 18h24 12/10"
type input "0"
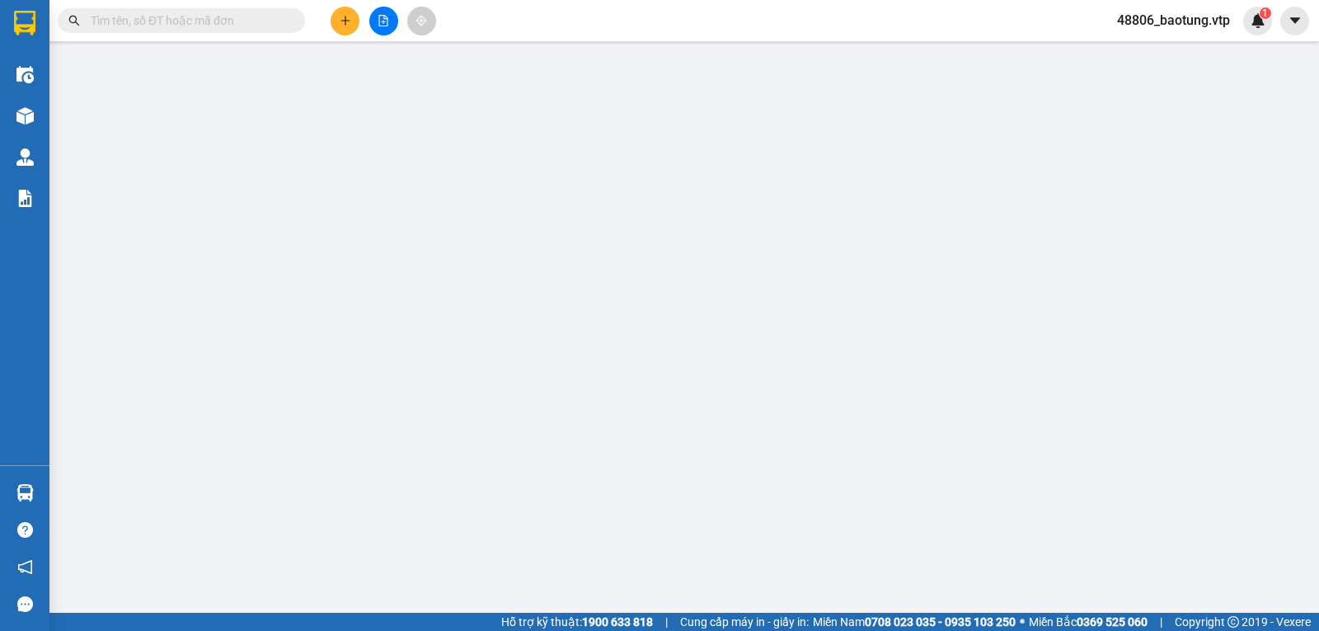
type input "70.000"
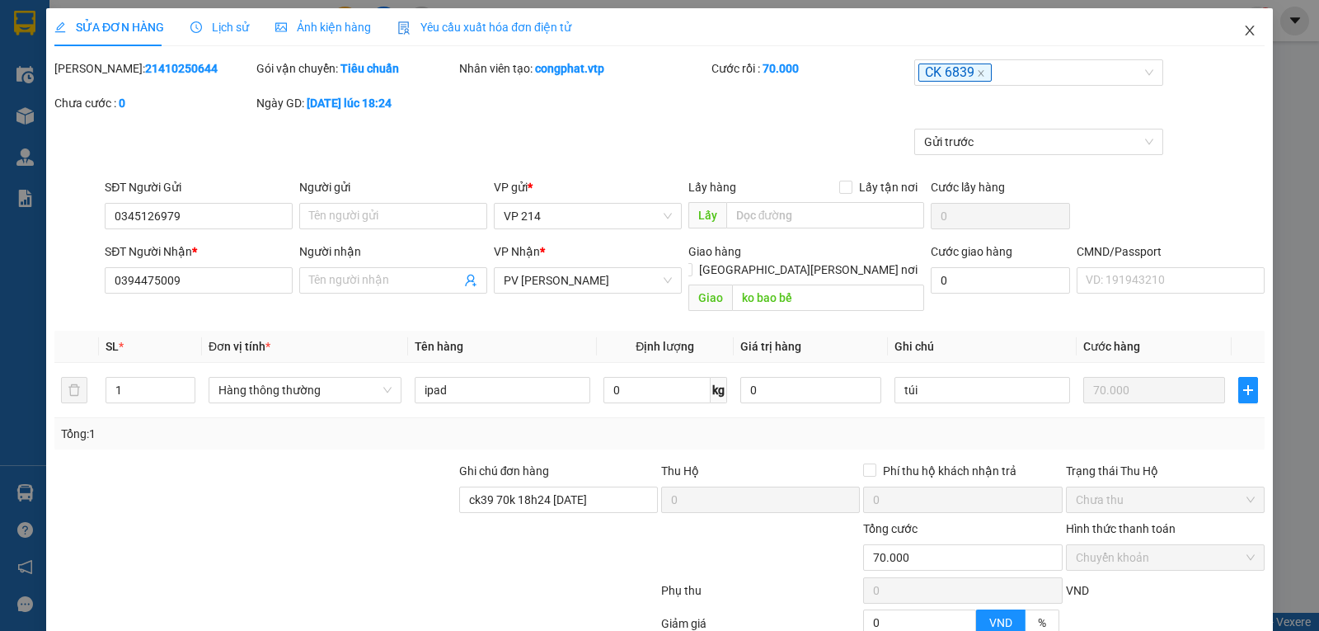
click at [1245, 29] on icon "close" at bounding box center [1249, 31] width 9 height 10
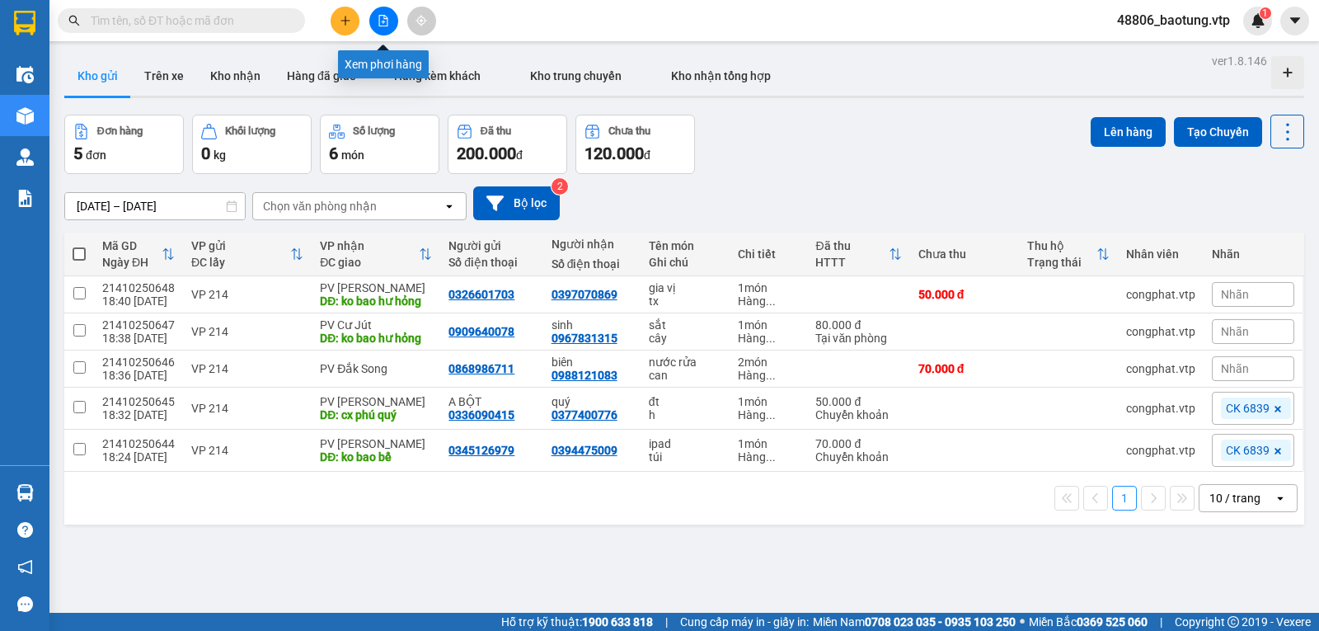
click at [381, 23] on icon "file-add" at bounding box center [384, 21] width 12 height 12
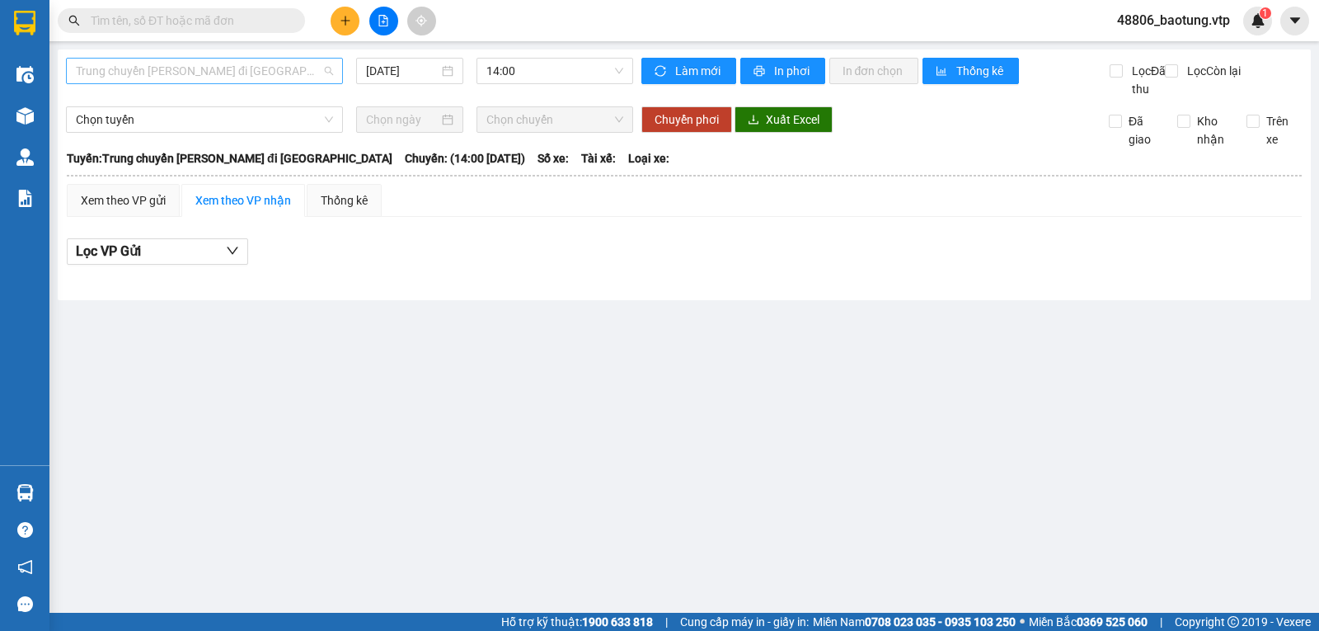
click at [272, 65] on span "Trung chuyển Bình Dương đi [GEOGRAPHIC_DATA]" at bounding box center [204, 71] width 257 height 25
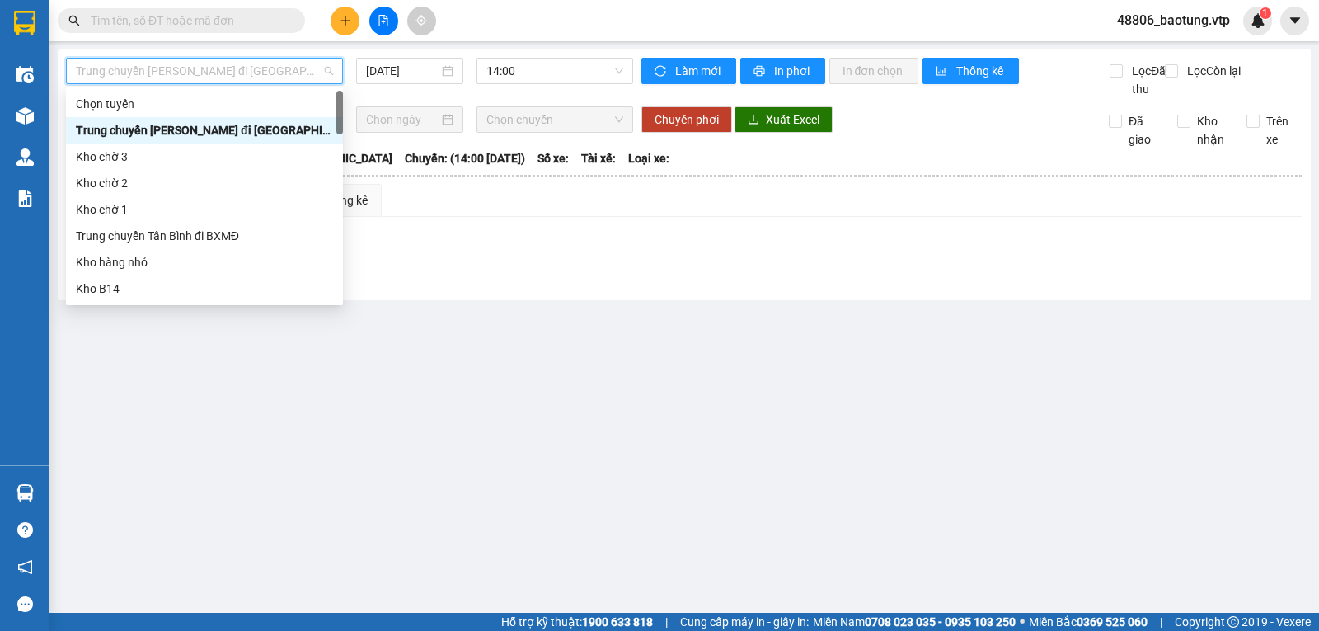
click at [272, 65] on span "Trung chuyển Bình Dương đi [GEOGRAPHIC_DATA]" at bounding box center [204, 71] width 257 height 25
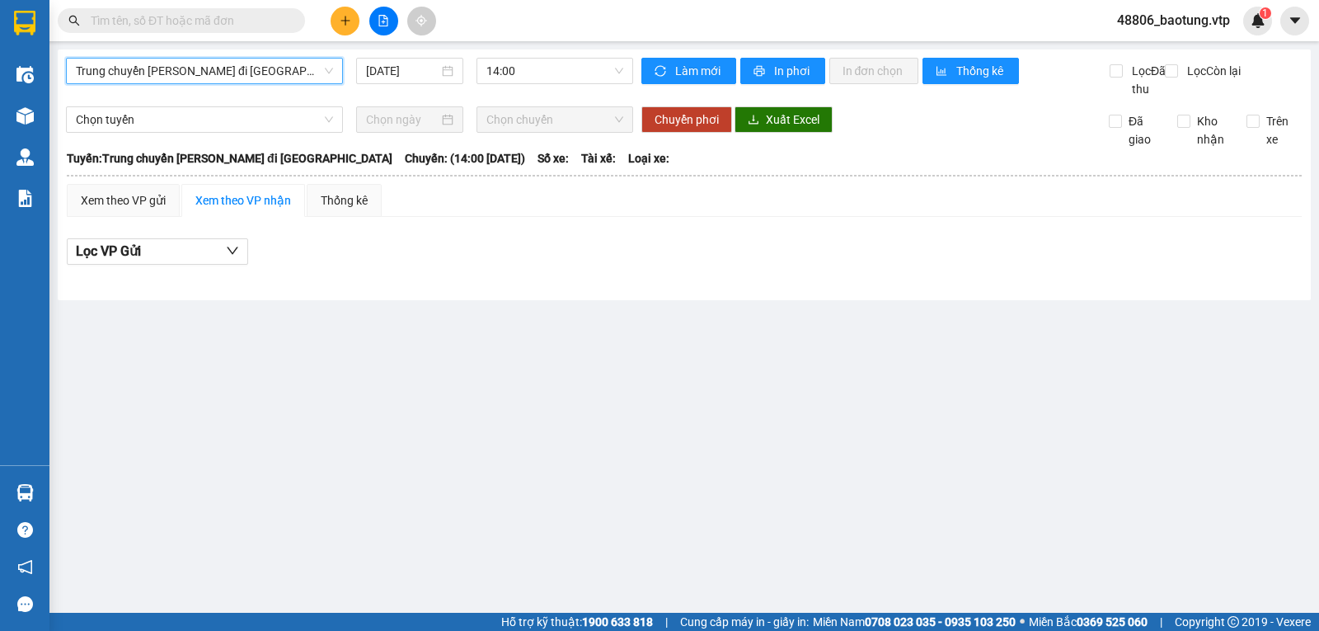
click at [256, 59] on span "Trung chuyển Bình Dương đi [GEOGRAPHIC_DATA]" at bounding box center [204, 71] width 257 height 25
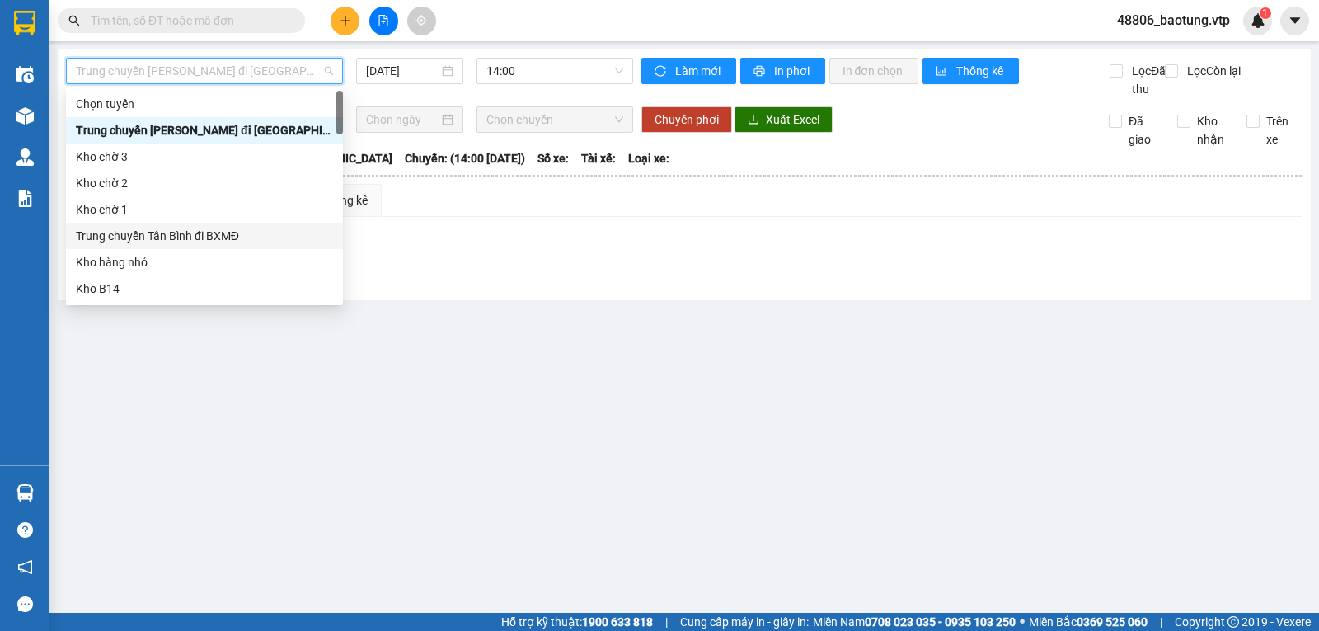
click at [211, 226] on div "Trung chuyển Tân Bình đi BXMĐ" at bounding box center [204, 236] width 277 height 26
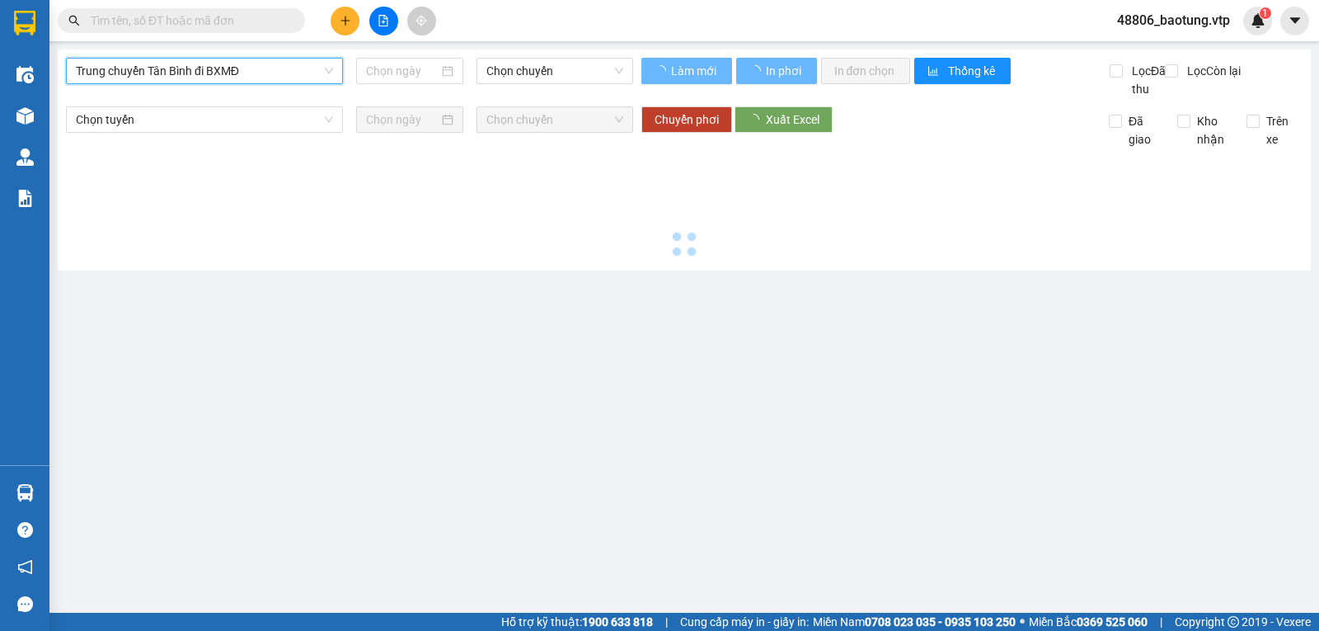
type input "[DATE]"
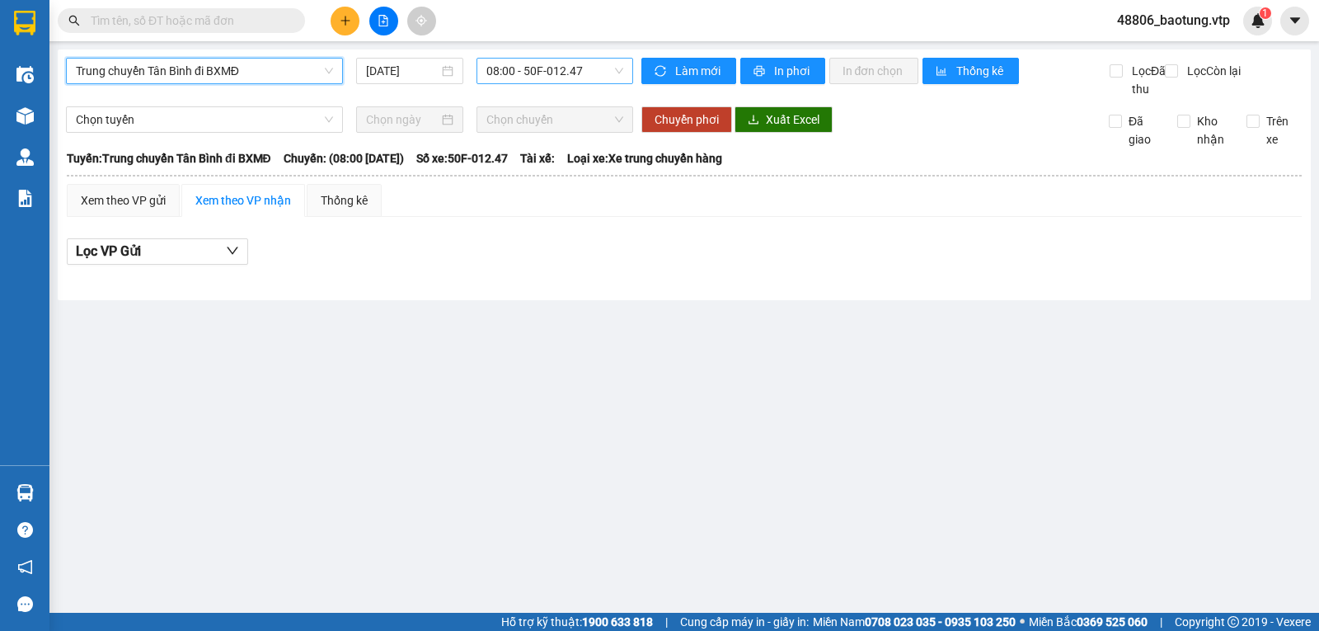
click at [585, 65] on span "08:00 - 50F-012.47" at bounding box center [554, 71] width 136 height 25
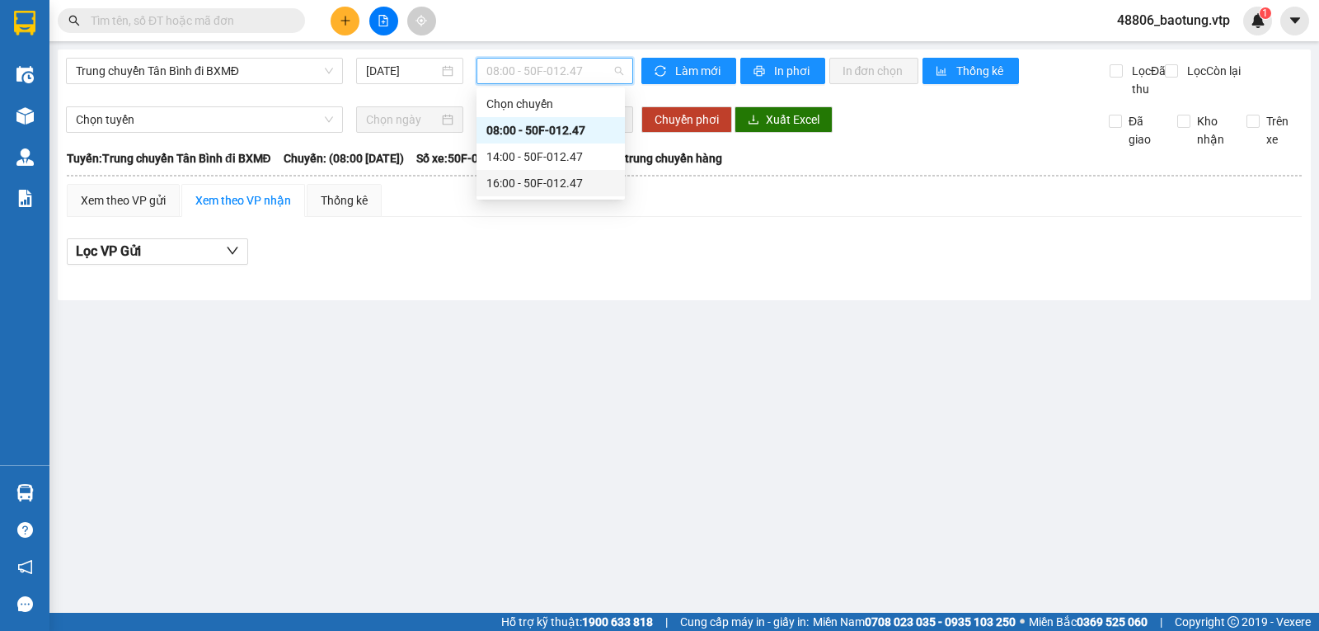
click at [556, 181] on div "16:00 - 50F-012.47" at bounding box center [550, 183] width 129 height 18
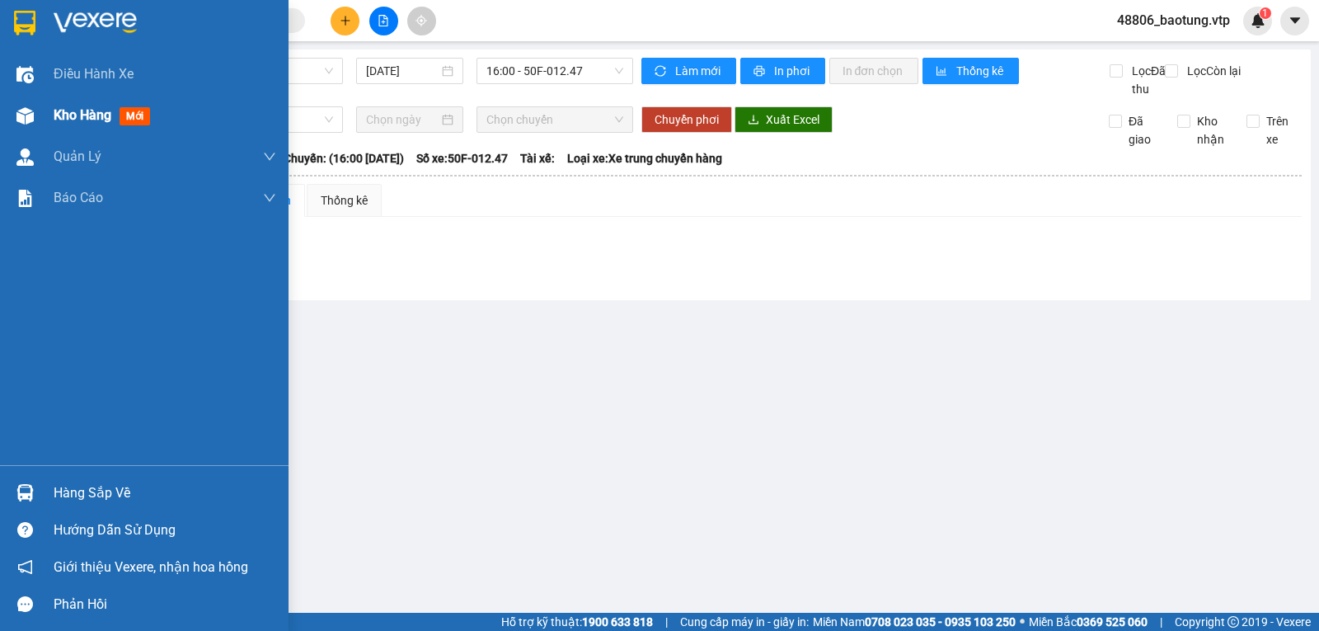
click at [57, 107] on span "Kho hàng" at bounding box center [83, 115] width 58 height 16
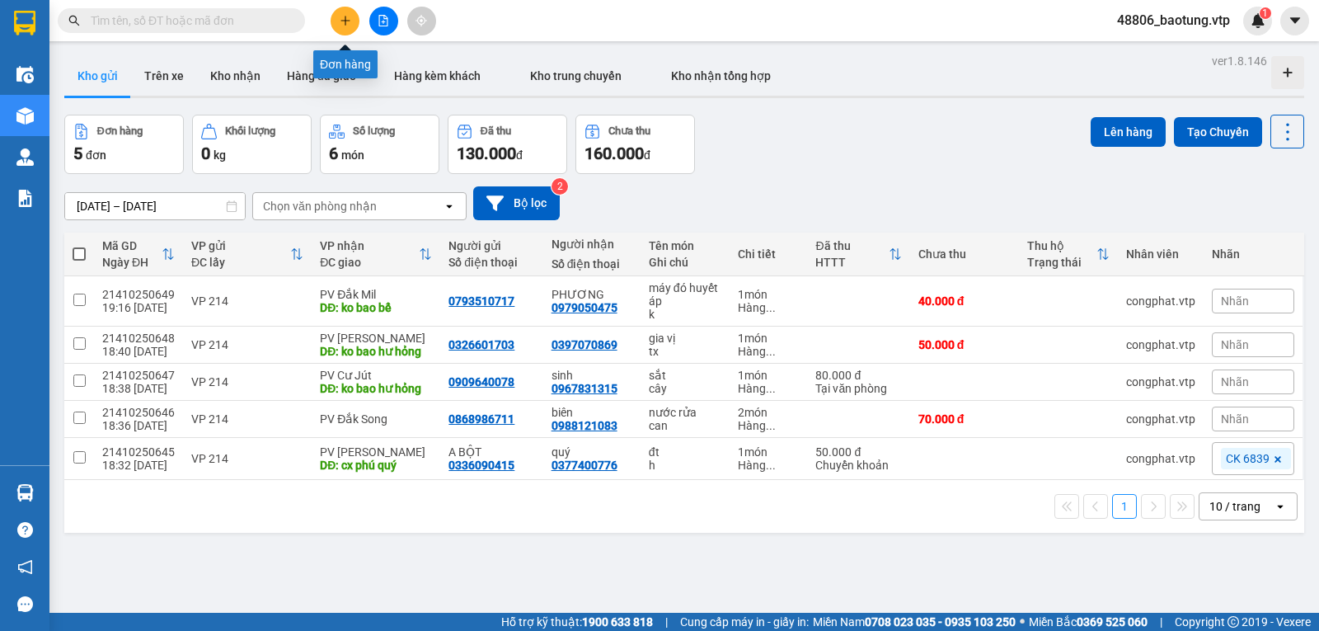
click at [343, 20] on icon "plus" at bounding box center [346, 21] width 12 height 12
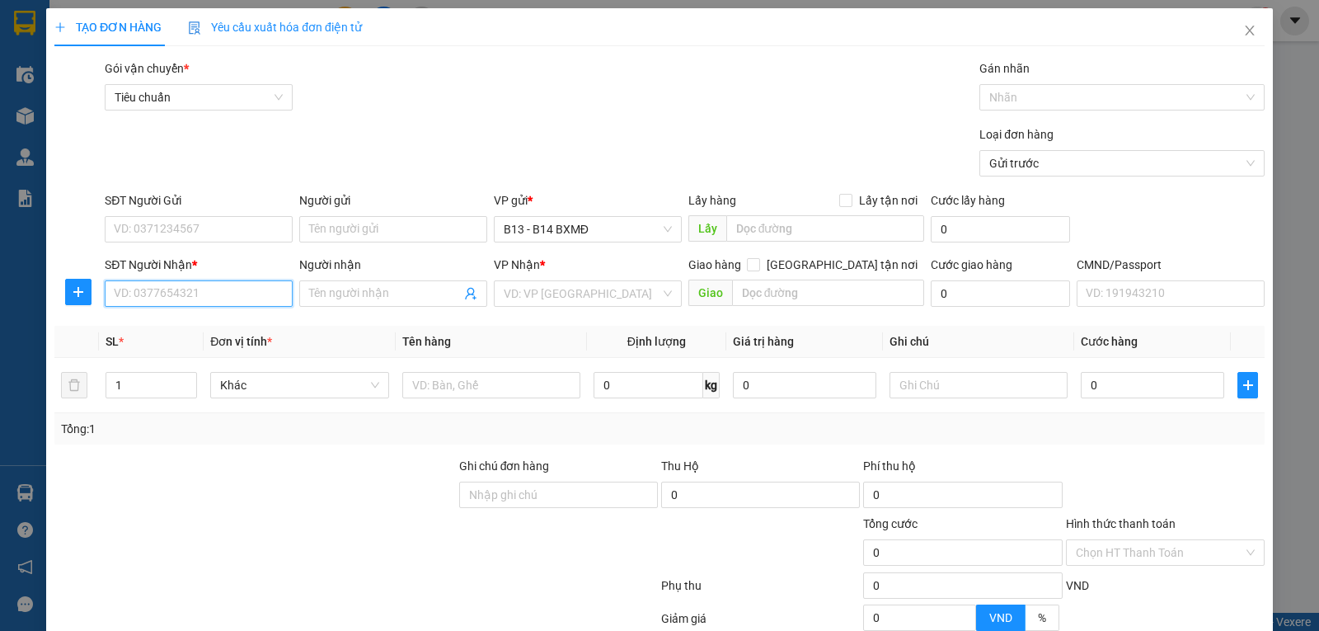
drag, startPoint x: 191, startPoint y: 295, endPoint x: 279, endPoint y: 265, distance: 93.1
click at [192, 295] on input "SĐT Người Nhận *" at bounding box center [199, 293] width 188 height 26
click at [171, 299] on input "SĐT Người Nhận *" at bounding box center [199, 293] width 188 height 26
click at [206, 330] on div "0856903777 - DUY" at bounding box center [197, 328] width 167 height 18
type input "0856903777"
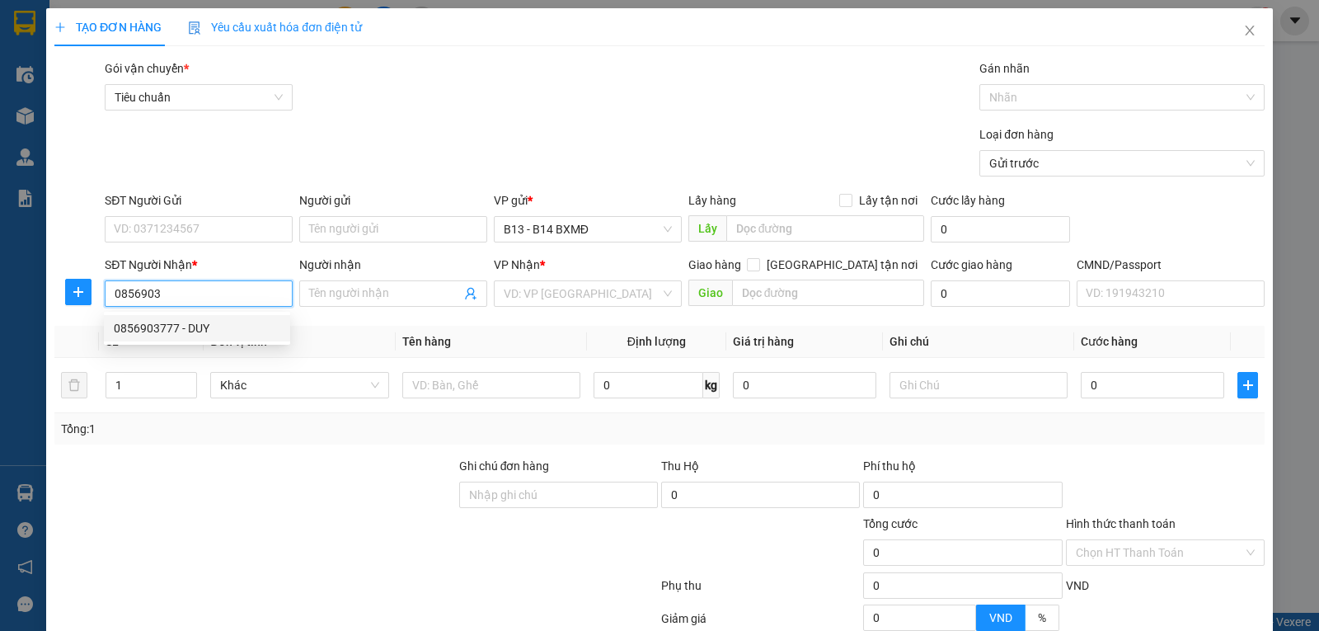
type input "DUY"
type input "0856903777"
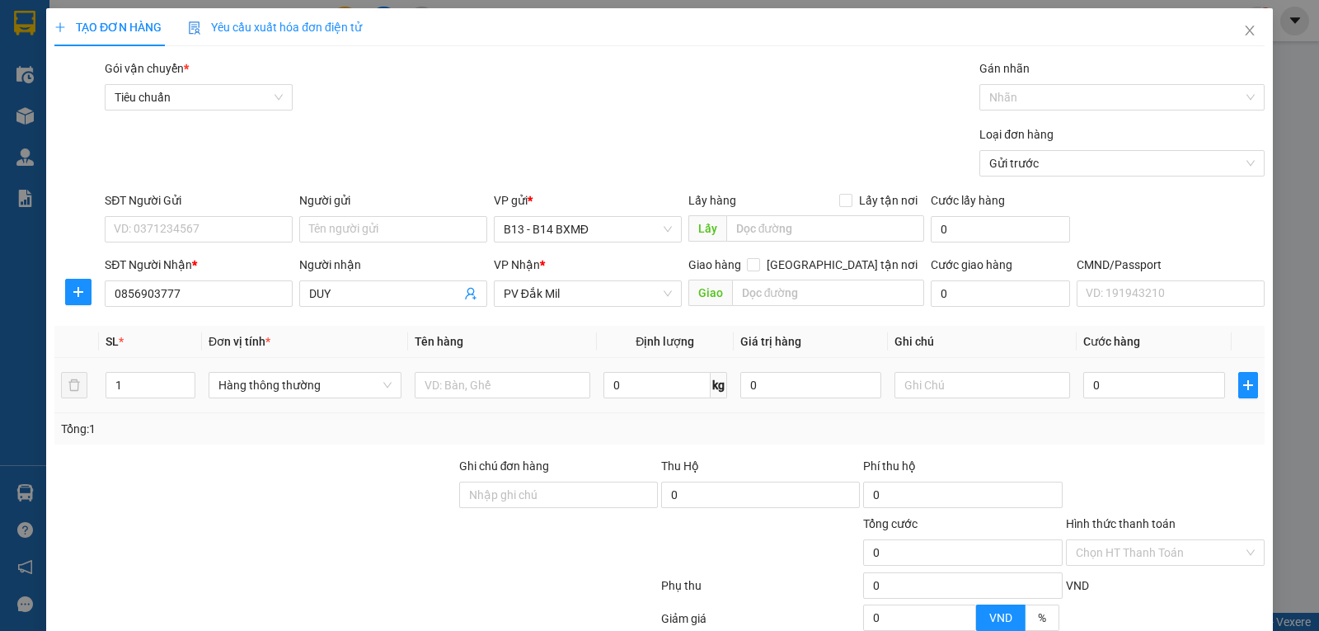
click at [510, 372] on div at bounding box center [503, 384] width 176 height 33
click at [504, 392] on input "text" at bounding box center [503, 385] width 176 height 26
type input "p"
type input "lk"
type input "c"
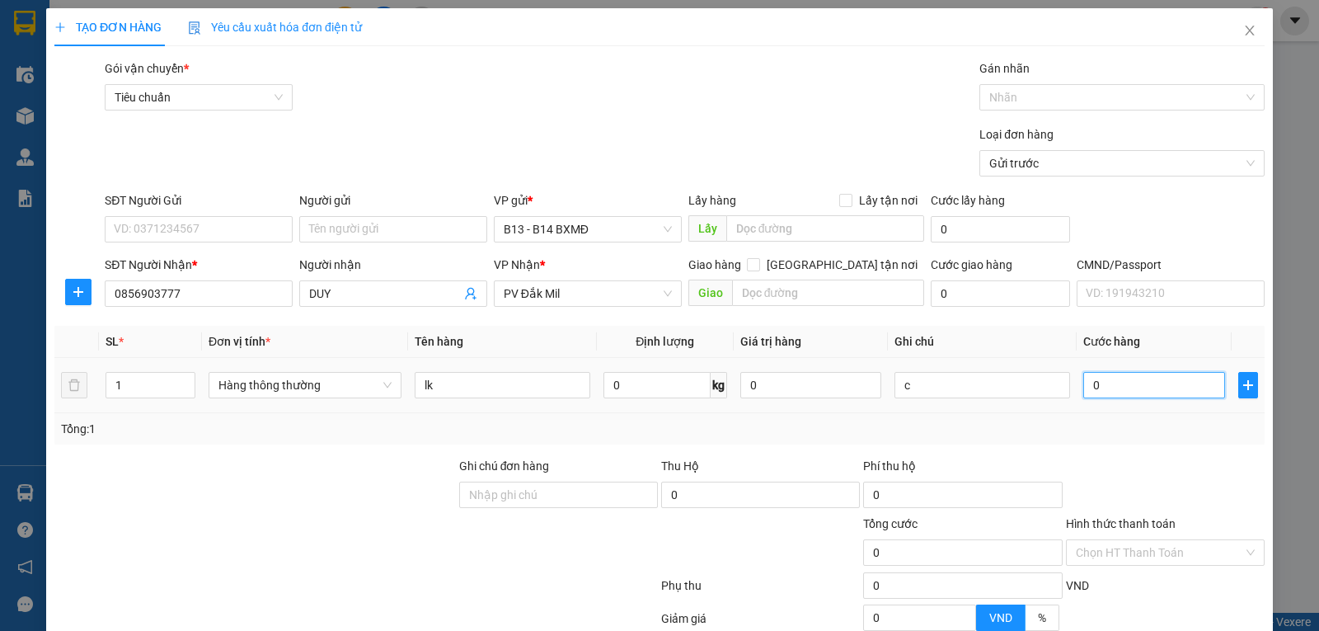
type input "5"
type input "50"
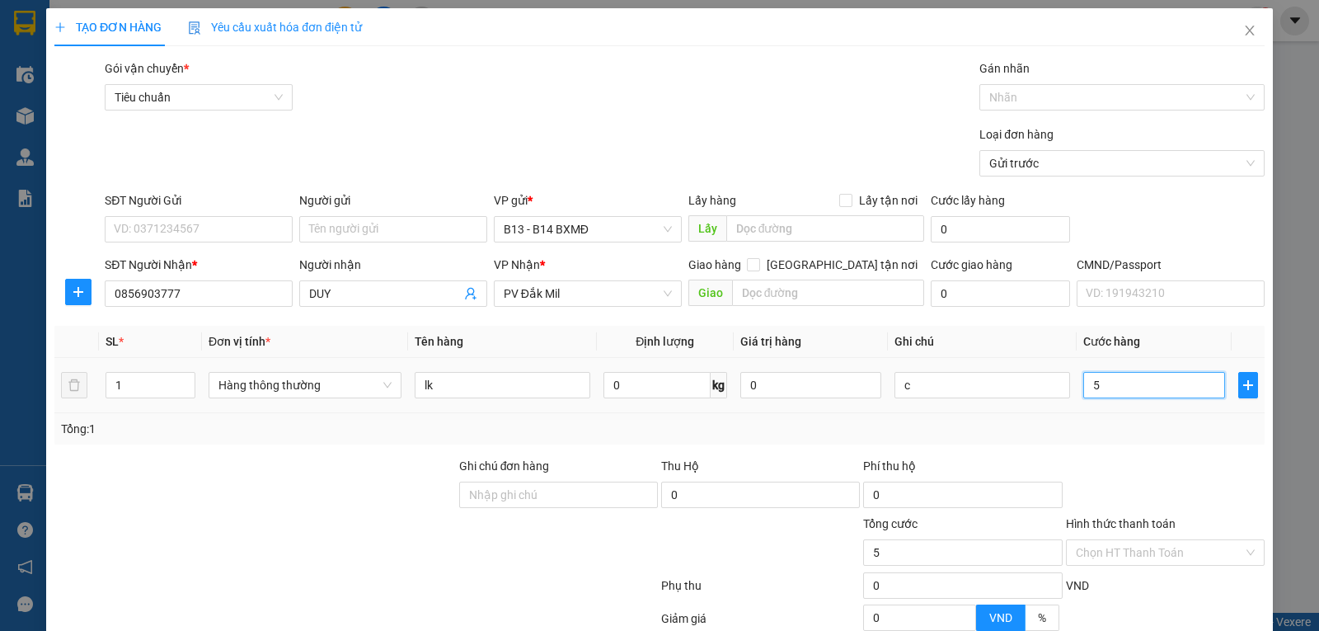
type input "50"
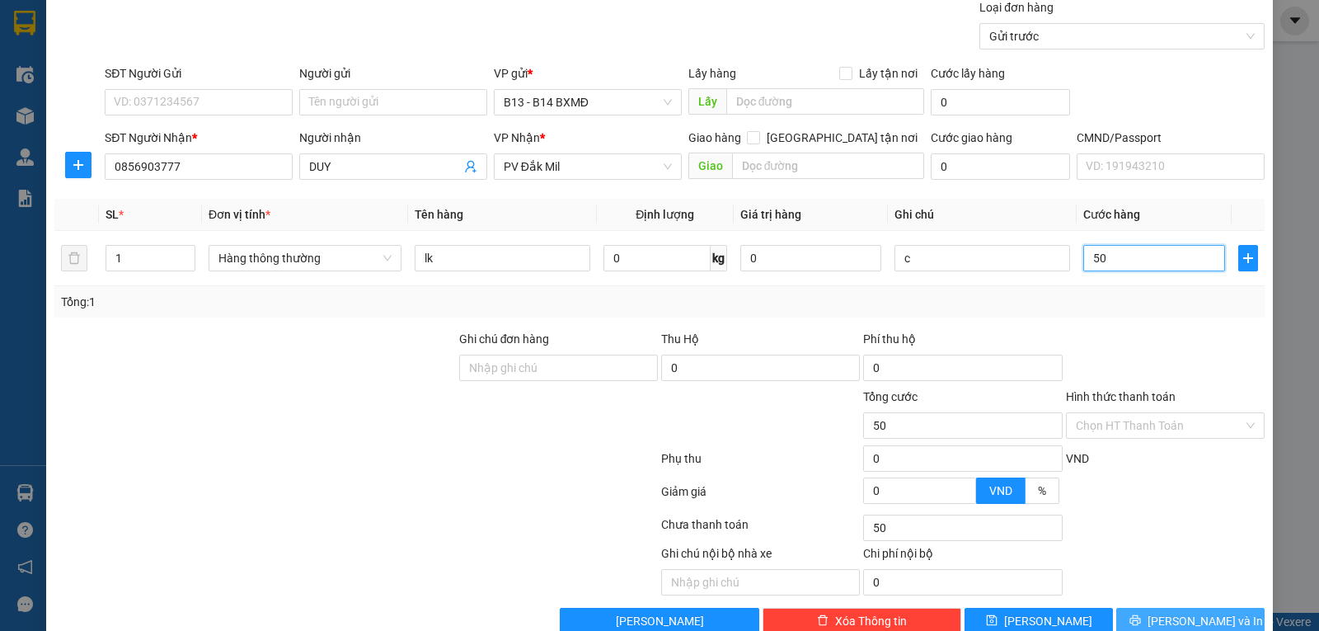
scroll to position [166, 0]
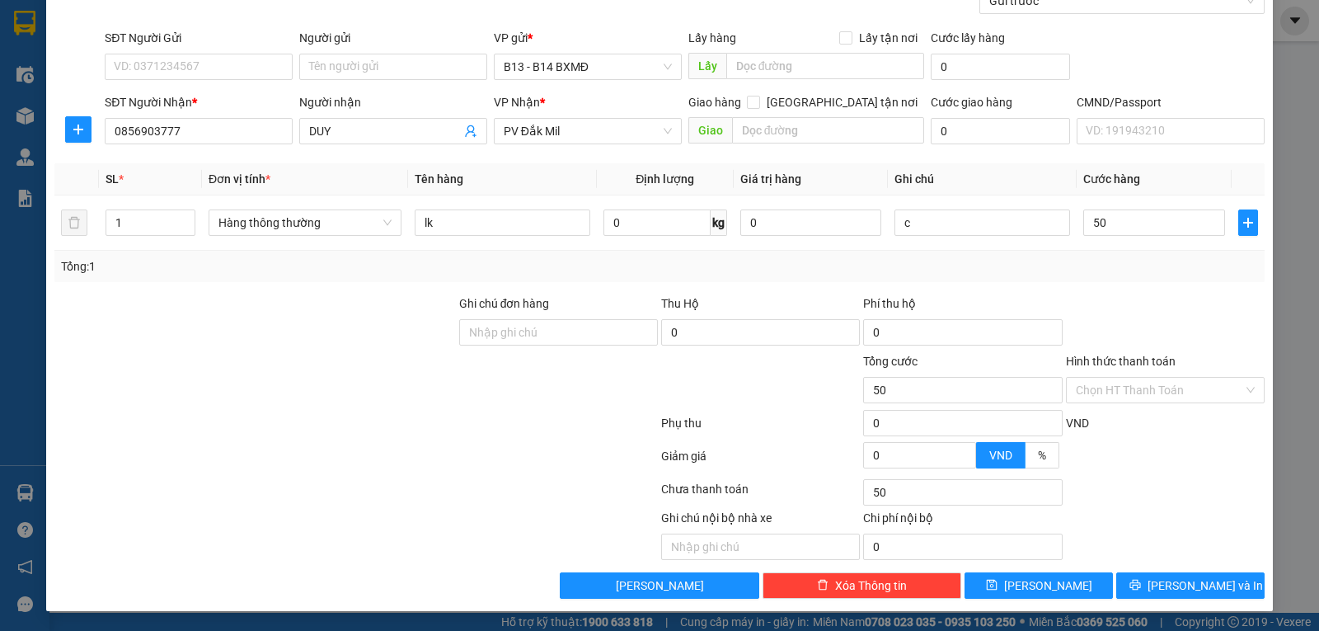
type input "50.000"
click at [1171, 565] on div "Transit Pickup Surcharge Ids Transit Deliver Surcharge Ids Transit Deliver Surc…" at bounding box center [659, 247] width 1210 height 701
click at [146, 66] on input "SĐT Người Gửi" at bounding box center [199, 67] width 188 height 26
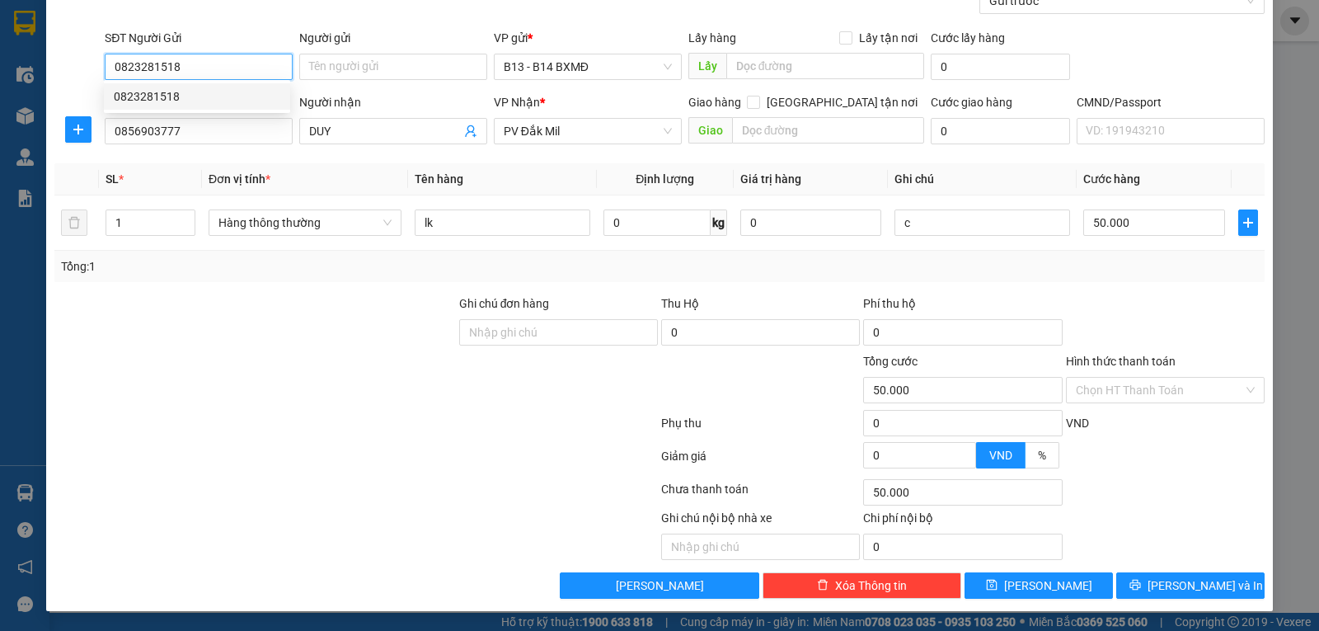
drag, startPoint x: 193, startPoint y: 101, endPoint x: 663, endPoint y: 314, distance: 515.7
click at [193, 101] on div "0823281518" at bounding box center [197, 96] width 167 height 18
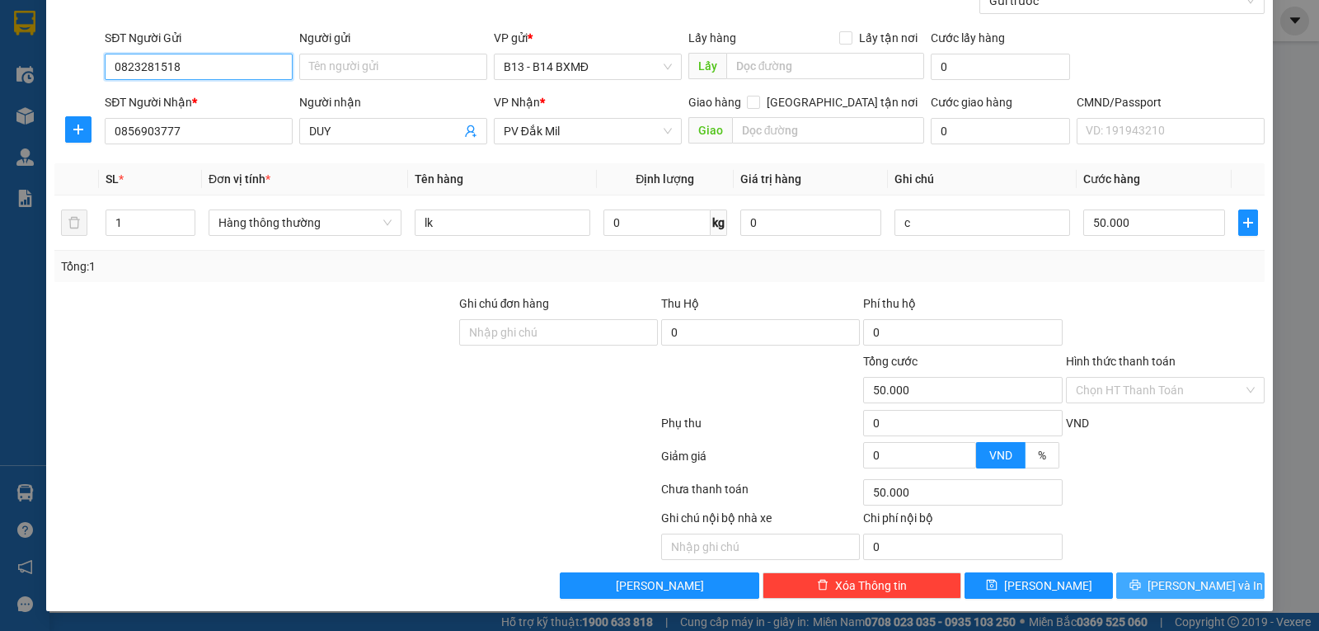
type input "0823281518"
click at [1230, 588] on button "Lưu và In" at bounding box center [1190, 585] width 148 height 26
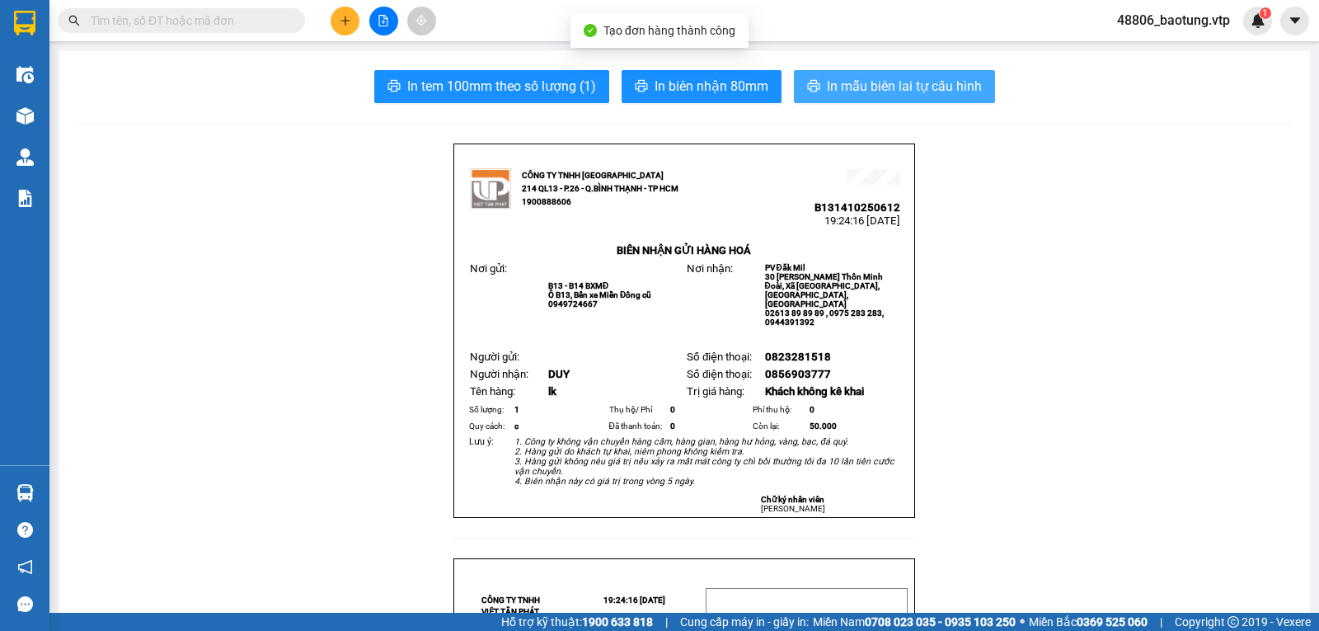
click at [840, 83] on span "In mẫu biên lai tự cấu hình" at bounding box center [904, 86] width 155 height 21
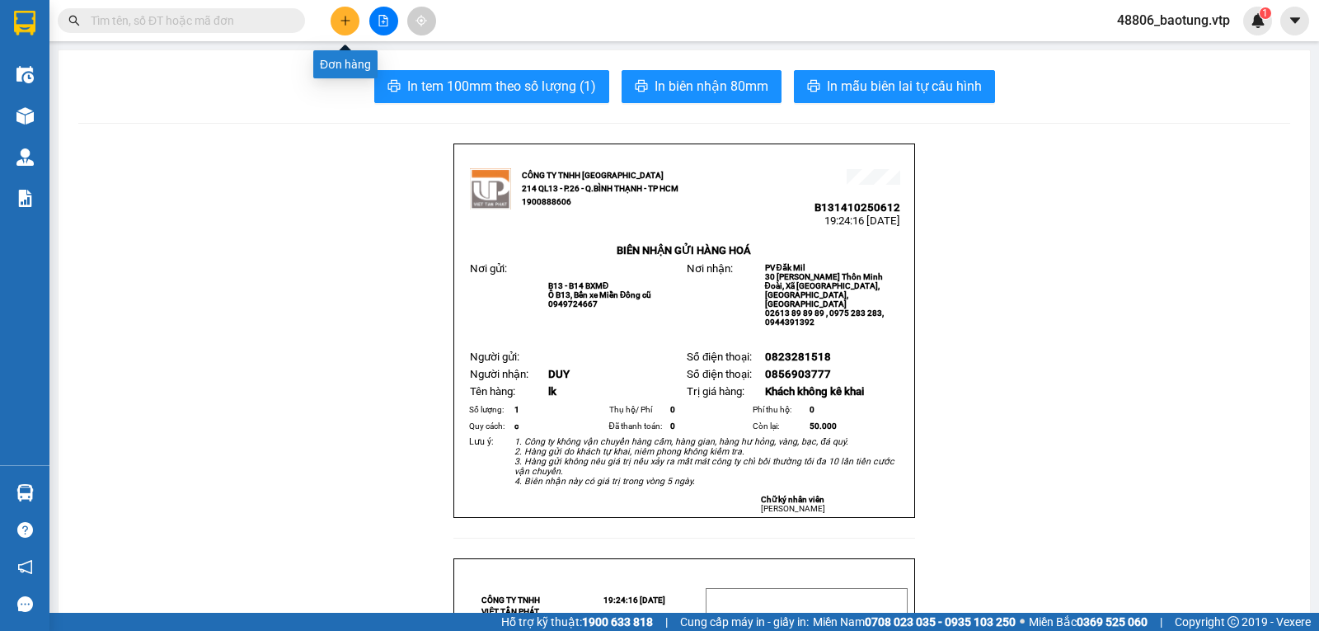
click at [340, 23] on icon "plus" at bounding box center [346, 21] width 12 height 12
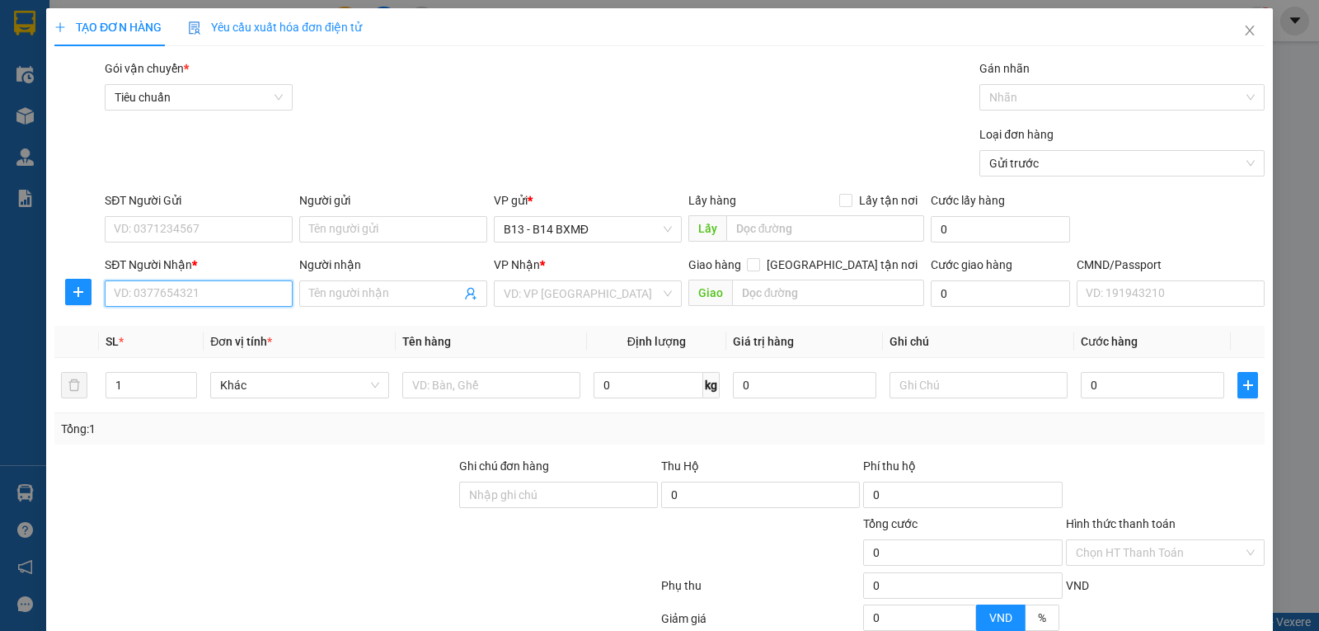
click at [175, 290] on input "SĐT Người Nhận *" at bounding box center [199, 293] width 188 height 26
type input "0985219144"
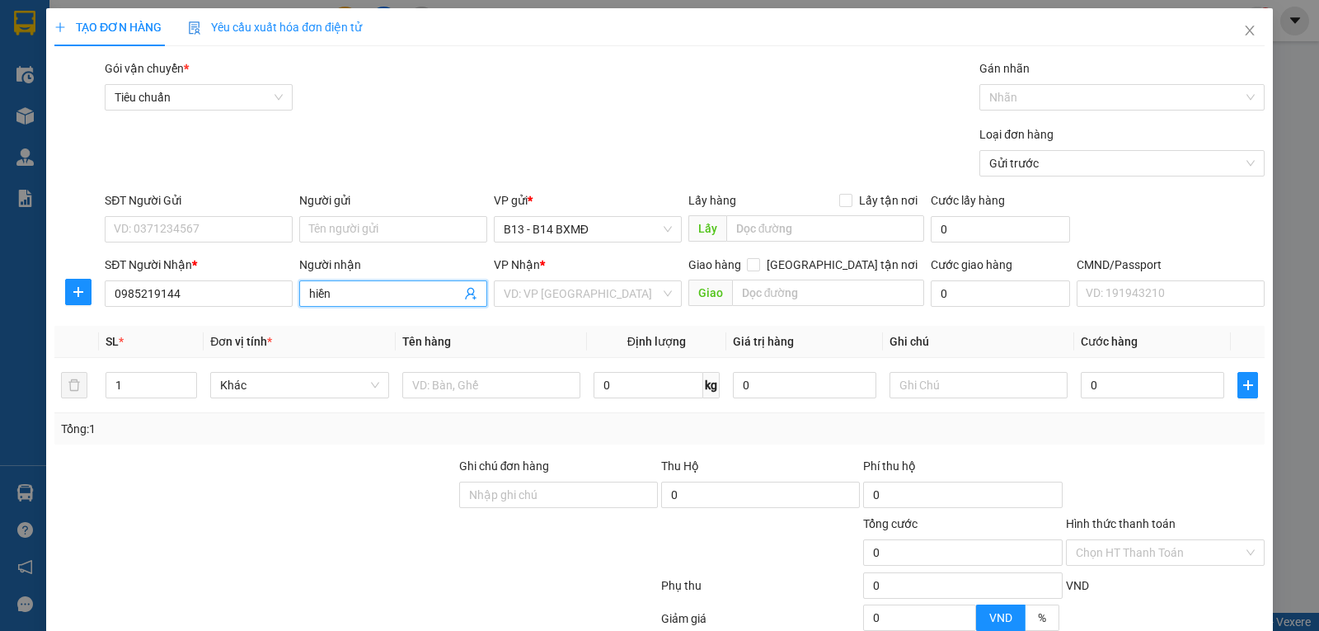
type input "hiền"
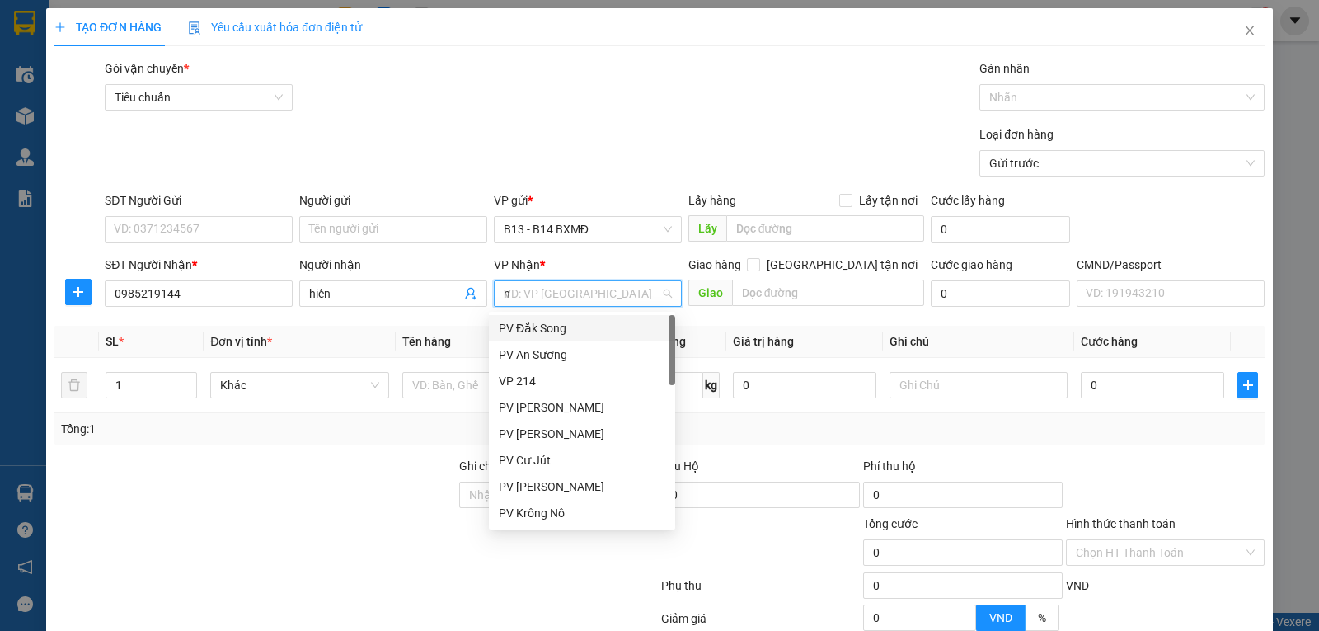
type input "nd"
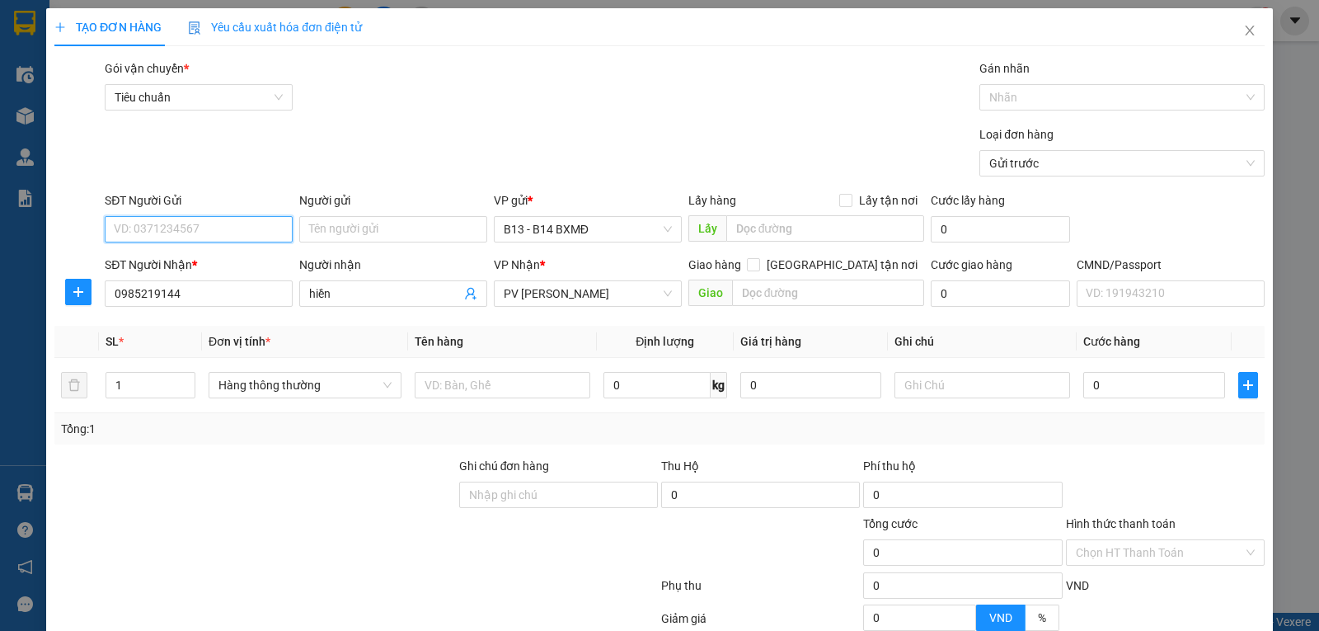
click at [158, 225] on input "SĐT Người Gửi" at bounding box center [199, 229] width 188 height 26
type input "0393574647"
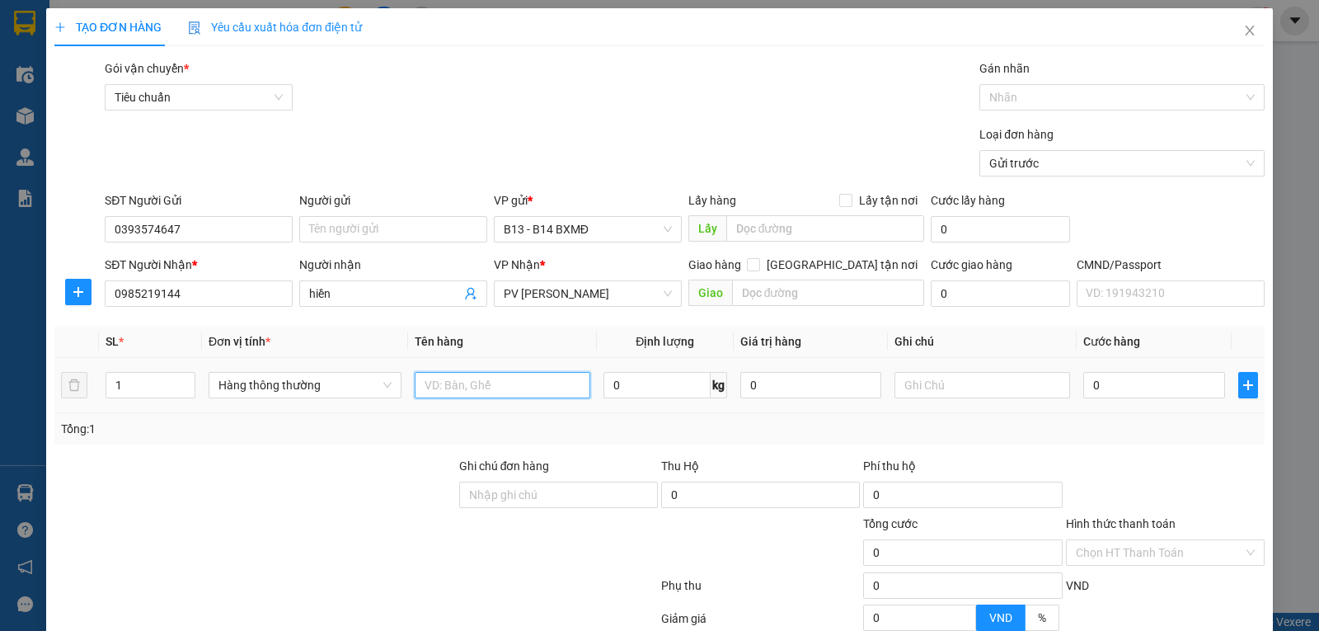
click at [449, 385] on input "text" at bounding box center [503, 385] width 176 height 26
type input "q"
type input "laptop"
click at [927, 383] on input "text" at bounding box center [982, 385] width 176 height 26
type input "c"
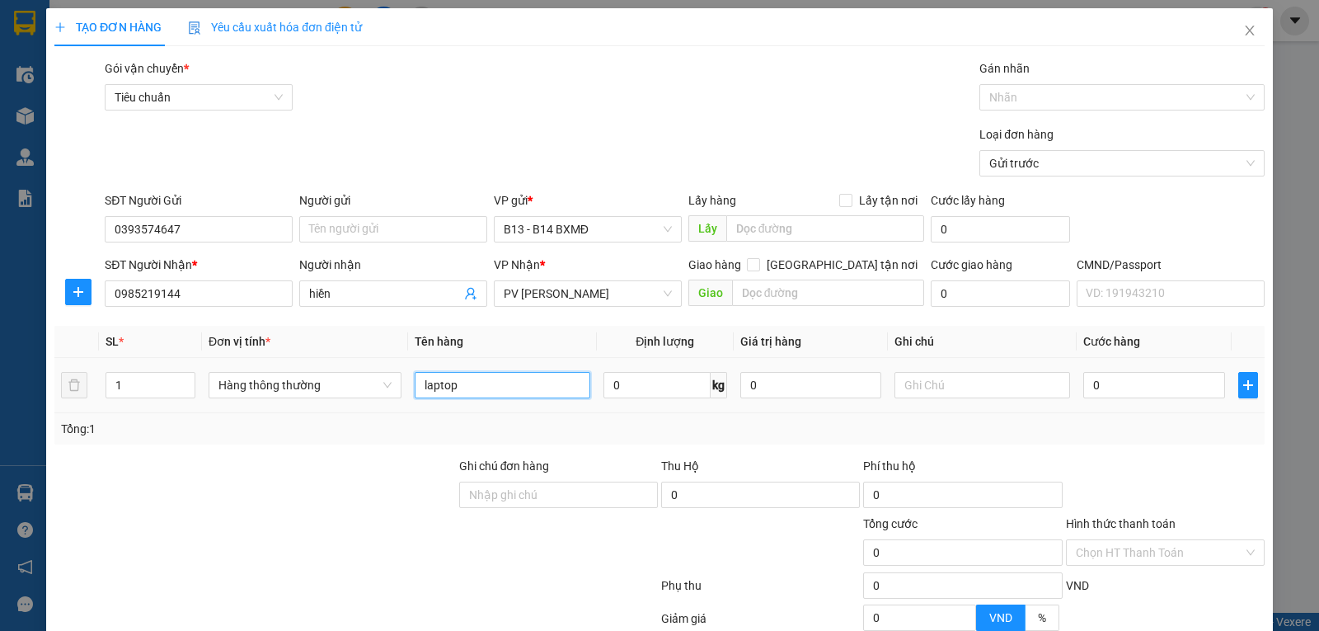
click at [495, 392] on input "laptop" at bounding box center [503, 385] width 176 height 26
type input "laptop cũ"
type input "cục"
type input "5"
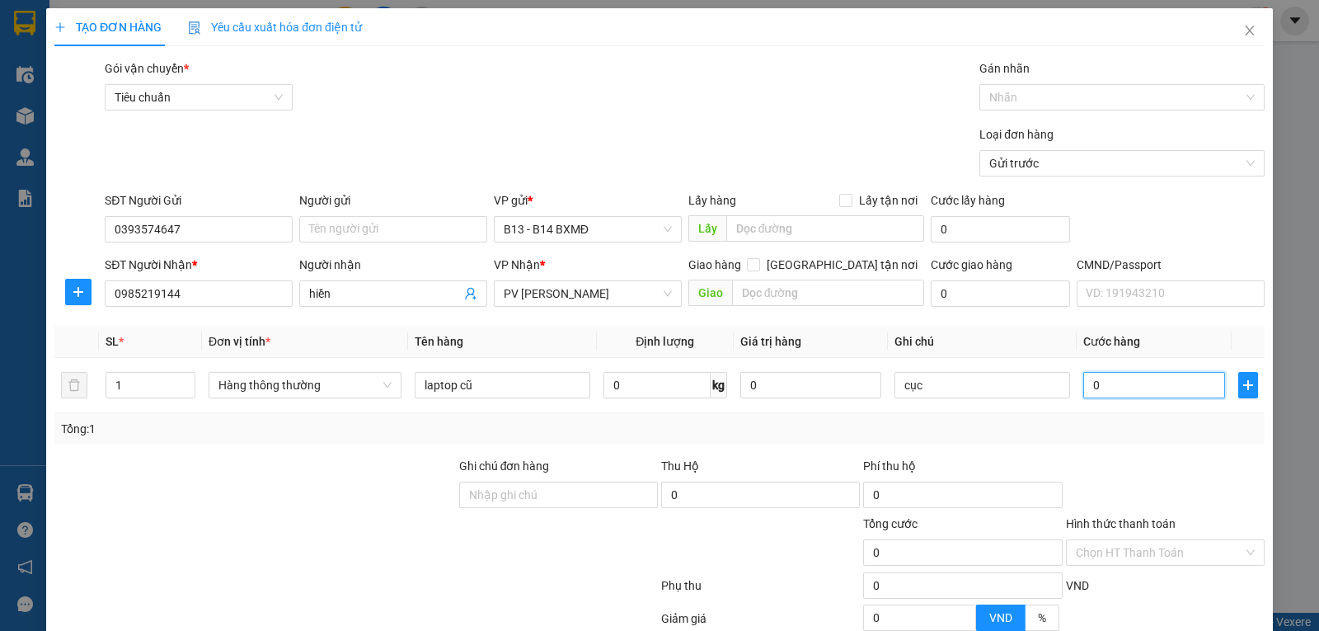
type input "5"
type input "50"
type input "500"
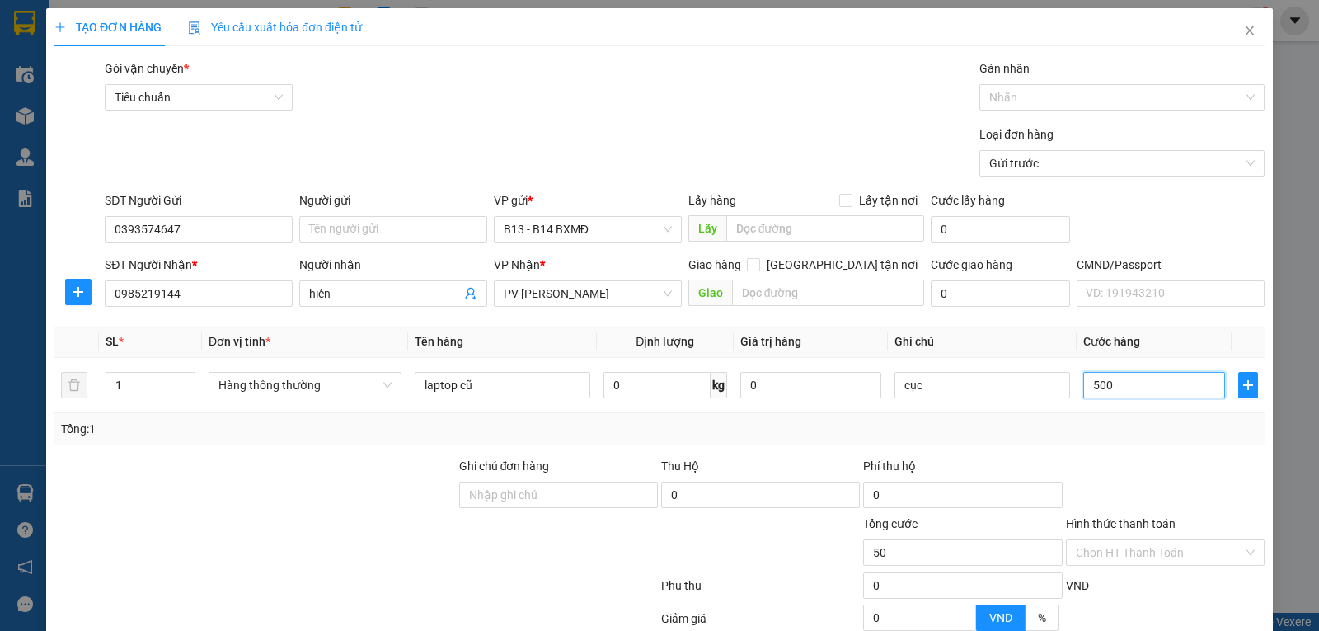
type input "500"
type input "5.000"
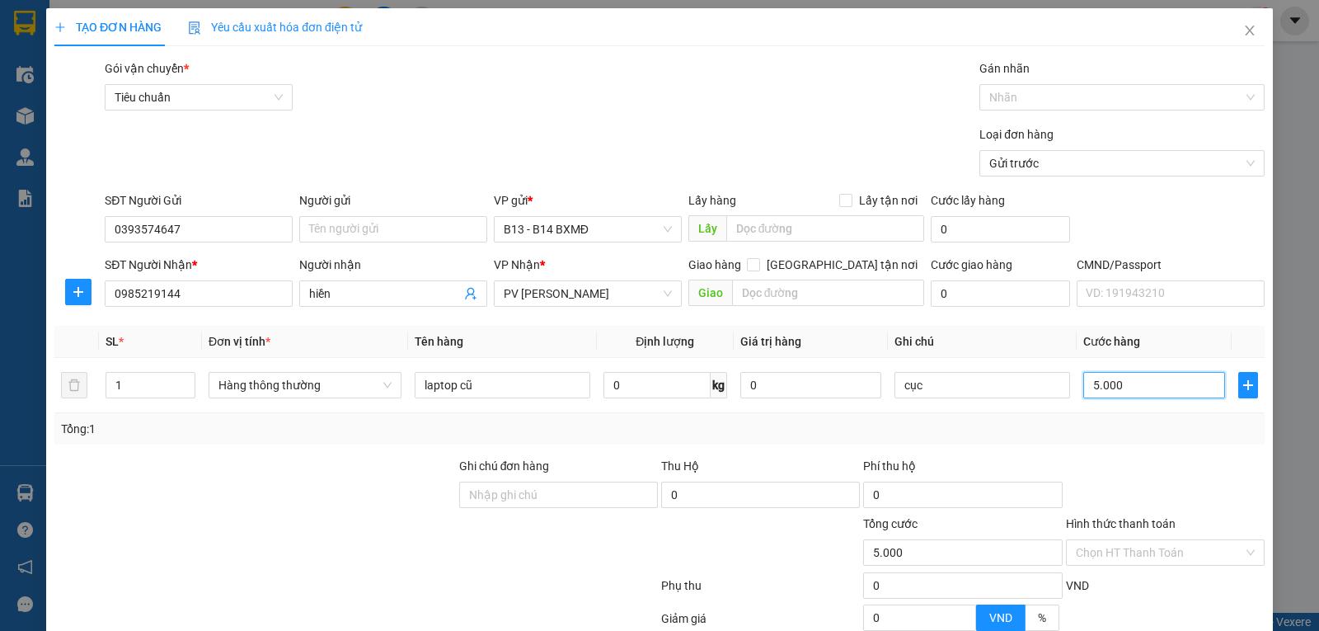
type input "50.000"
click at [1048, 95] on div at bounding box center [1113, 97] width 260 height 20
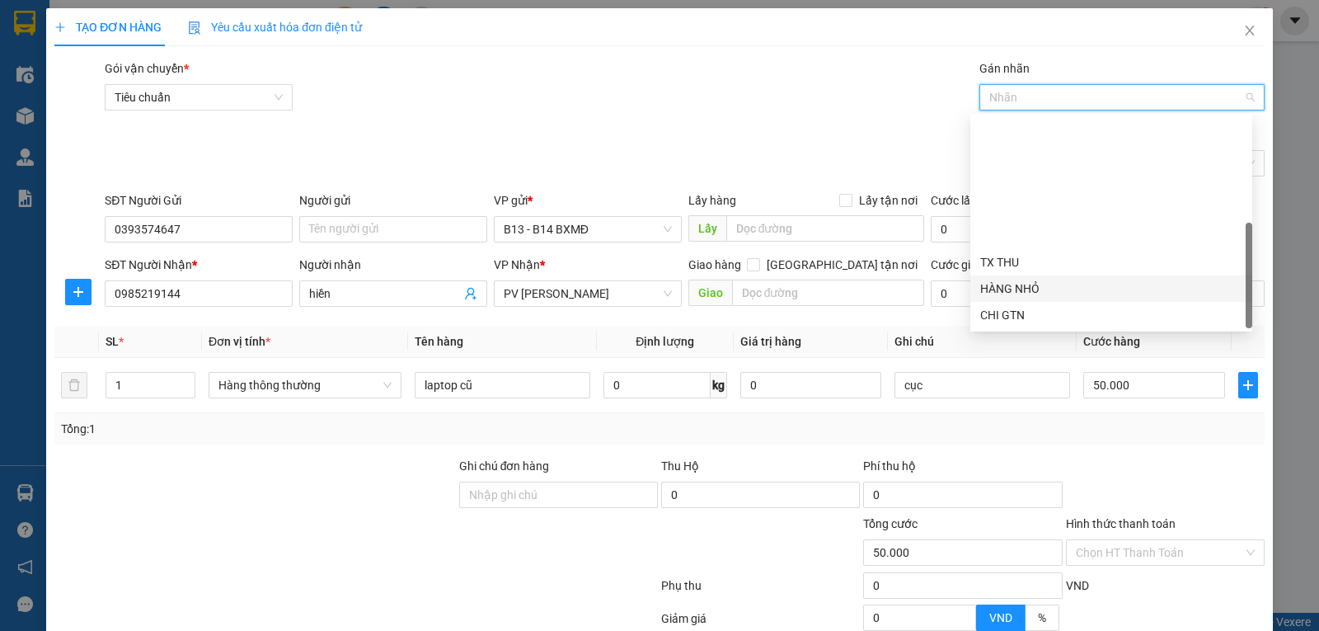
scroll to position [158, 0]
click at [1016, 308] on div "CK 6839" at bounding box center [1111, 315] width 262 height 18
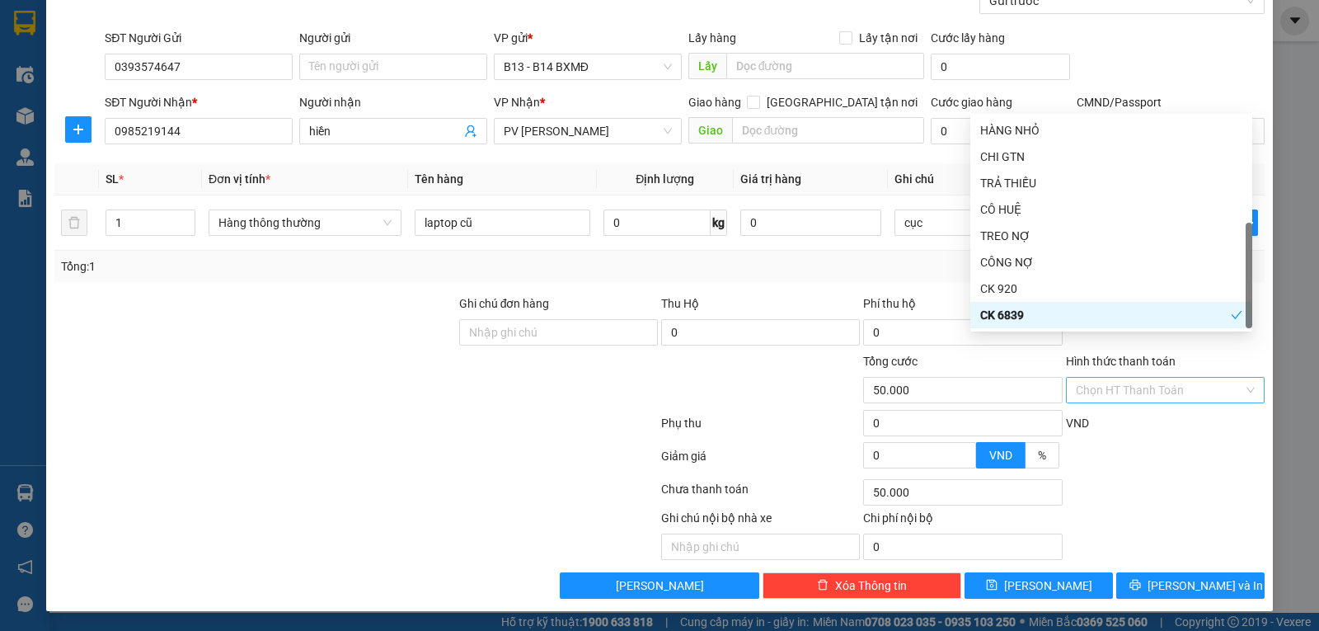
scroll to position [166, 0]
click at [1099, 406] on div "Hình thức thanh toán Chọn HT Thanh Toán" at bounding box center [1165, 381] width 199 height 58
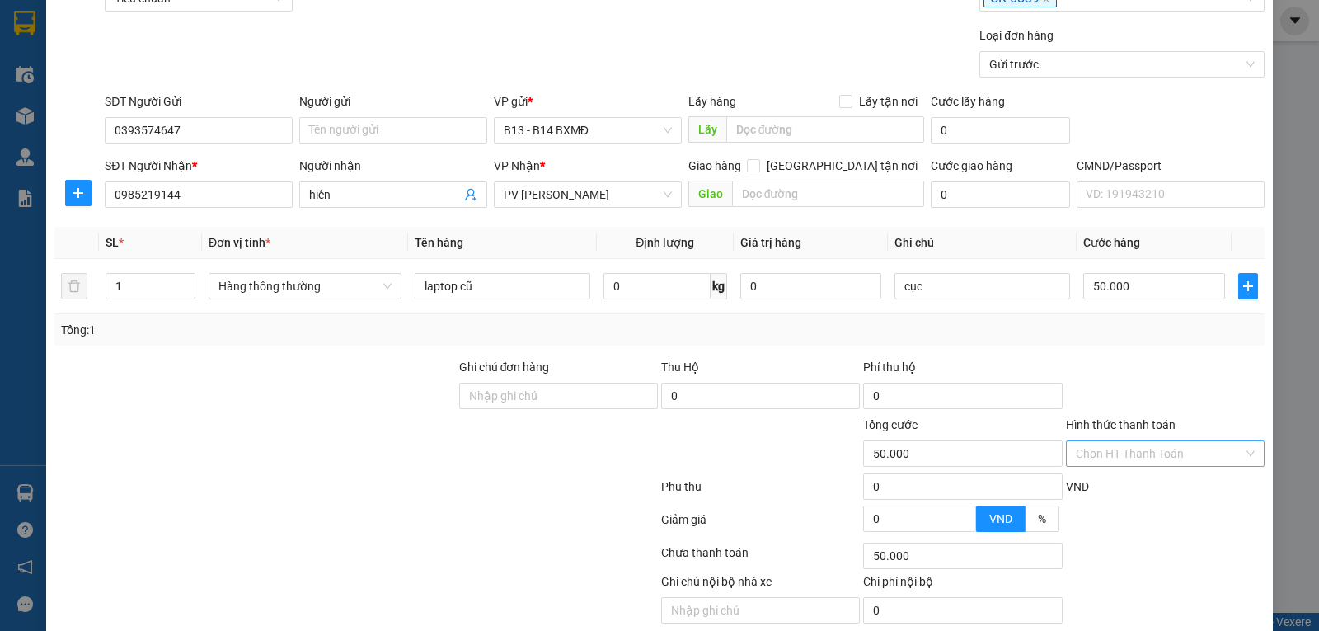
scroll to position [0, 0]
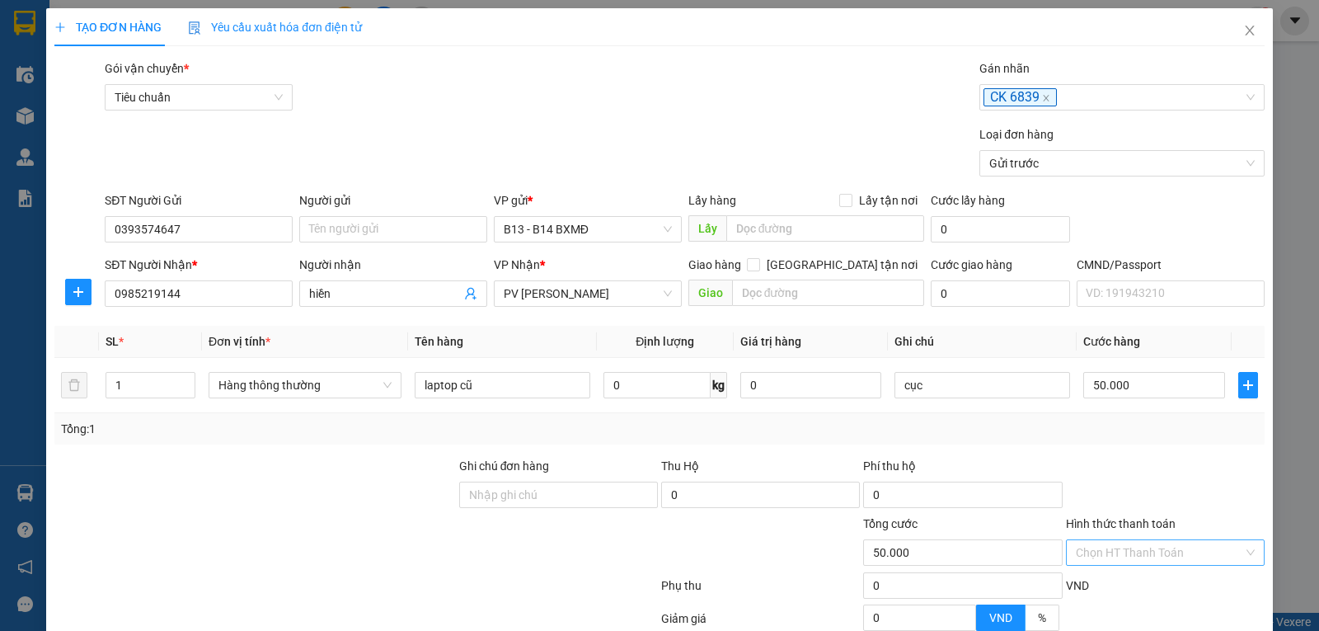
click at [1084, 540] on div "Chọn HT Thanh Toán" at bounding box center [1165, 552] width 199 height 26
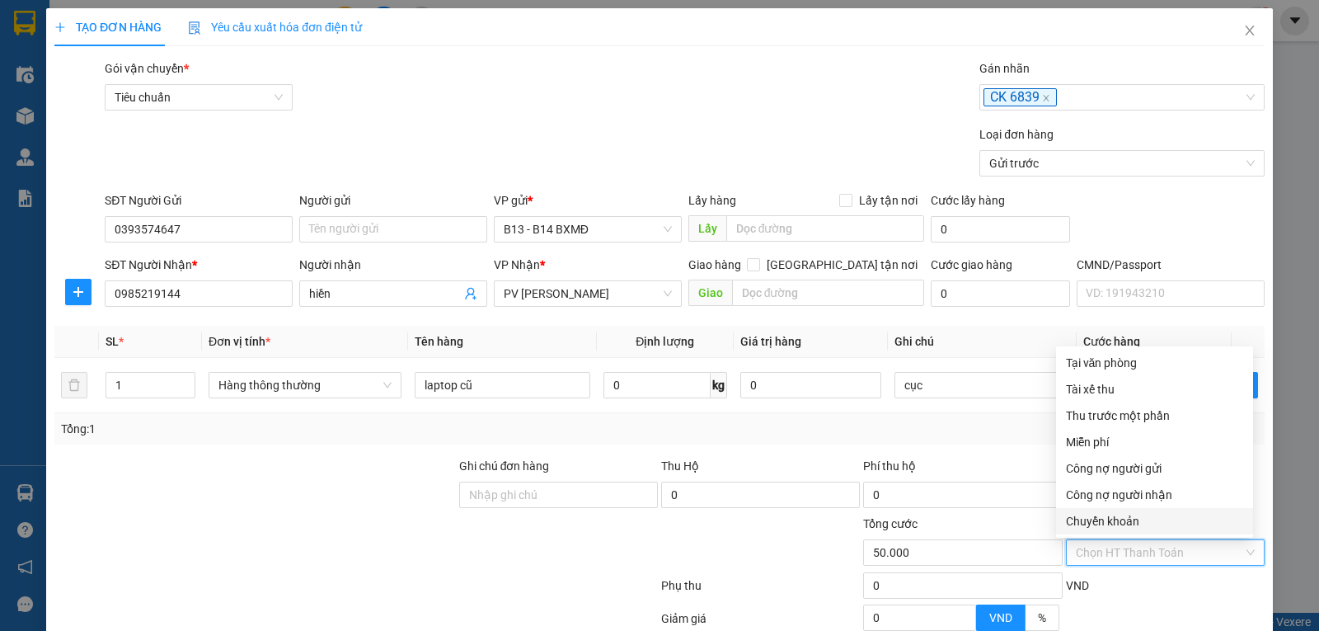
click at [1135, 517] on div "Chuyển khoản" at bounding box center [1154, 521] width 177 height 18
type input "0"
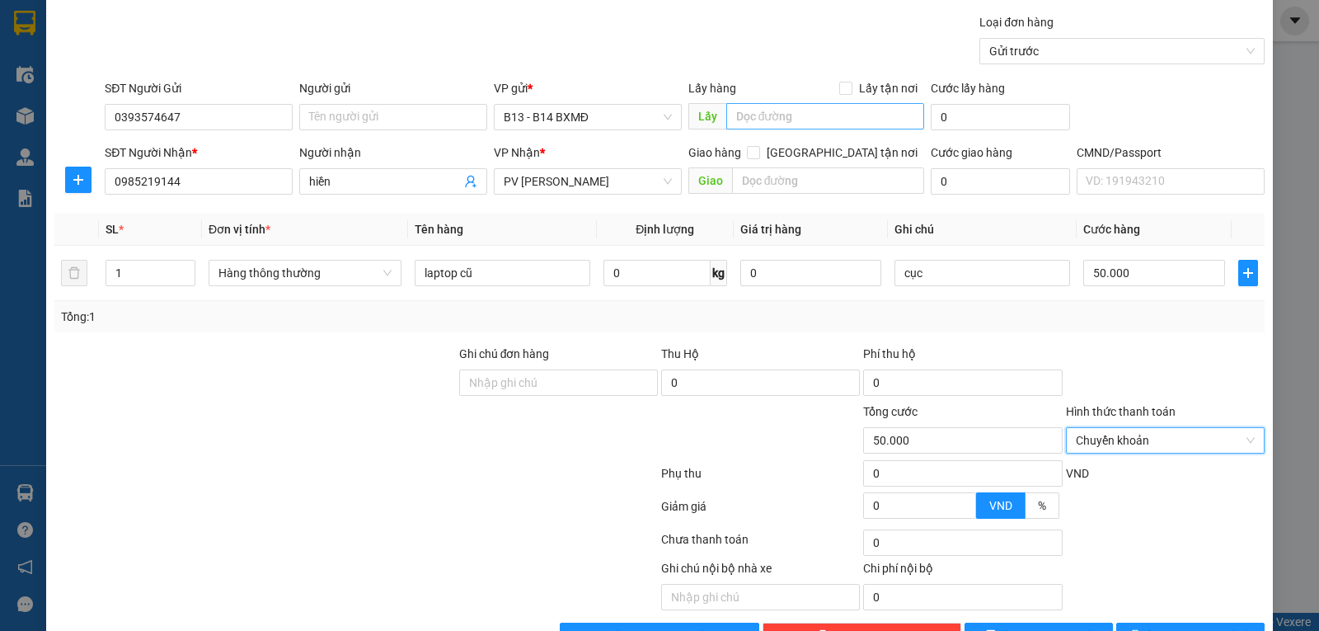
scroll to position [83, 0]
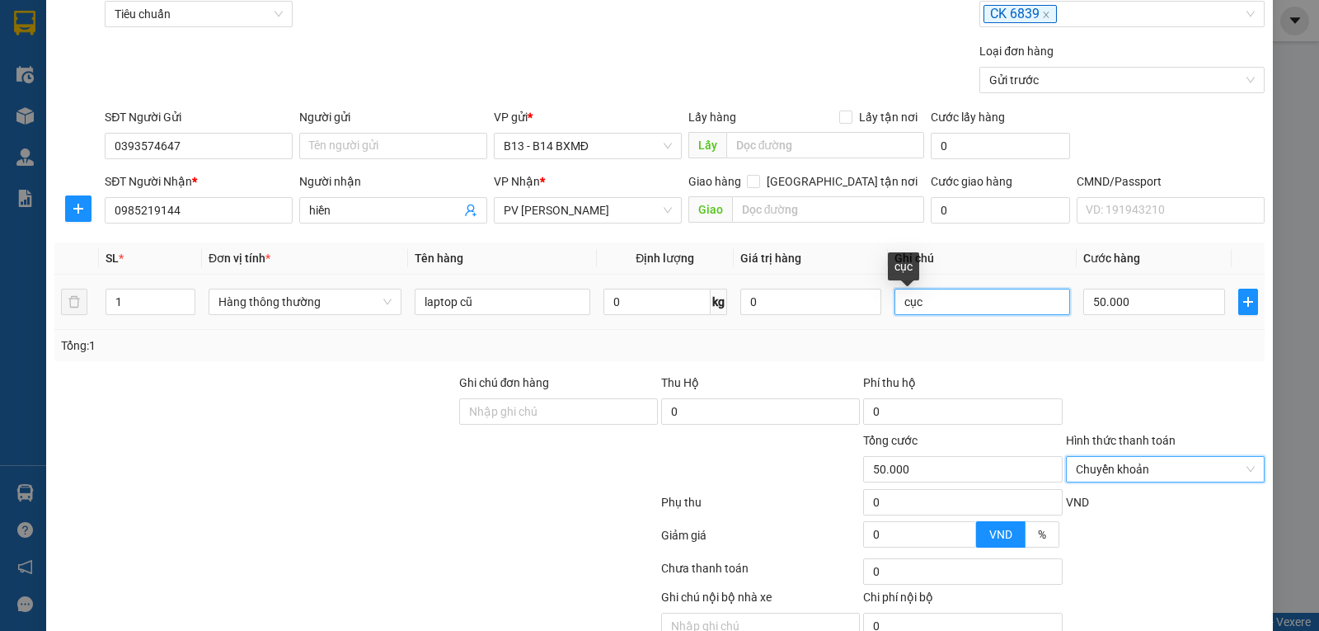
click at [953, 298] on input "cục" at bounding box center [982, 302] width 176 height 26
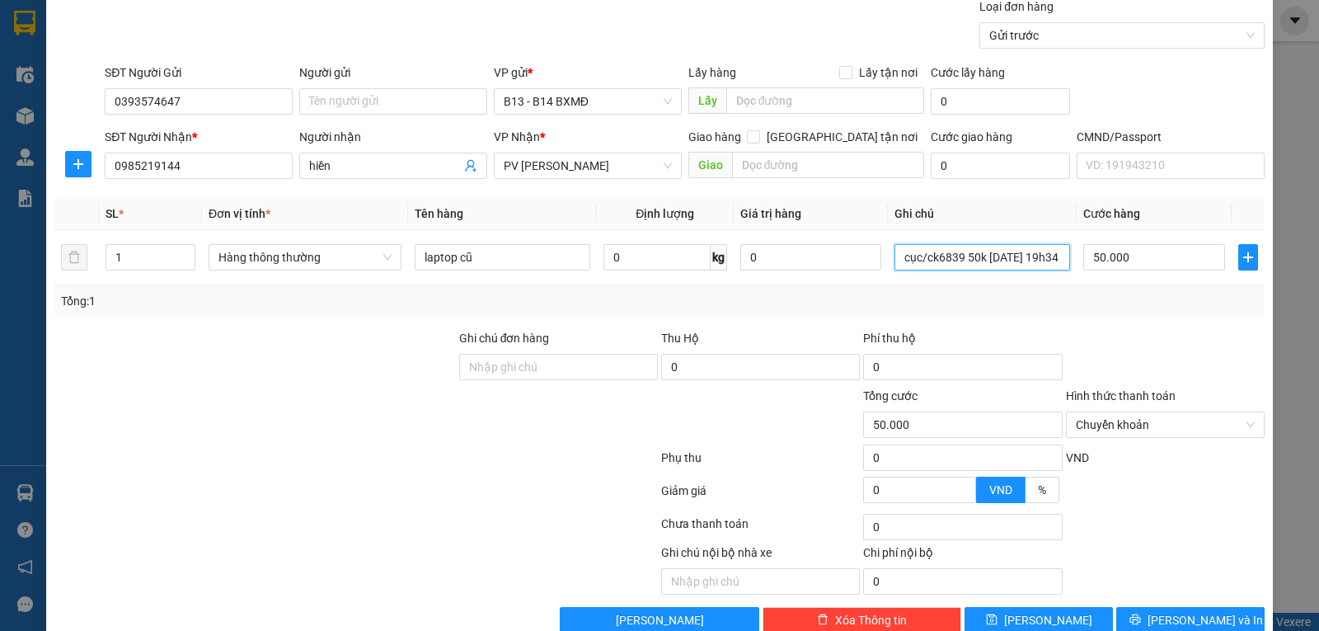
scroll to position [166, 0]
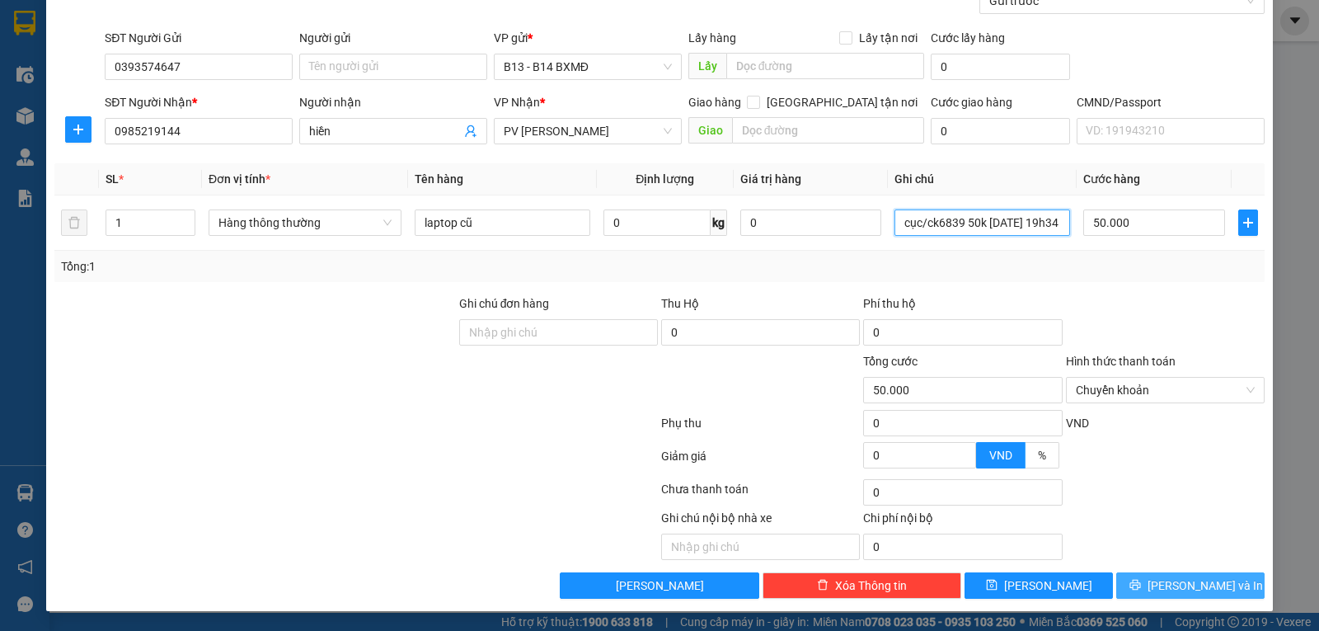
type input "cục/ck6839 50k 12/10 19h34"
click at [1167, 579] on span "Lưu và In" at bounding box center [1204, 585] width 115 height 18
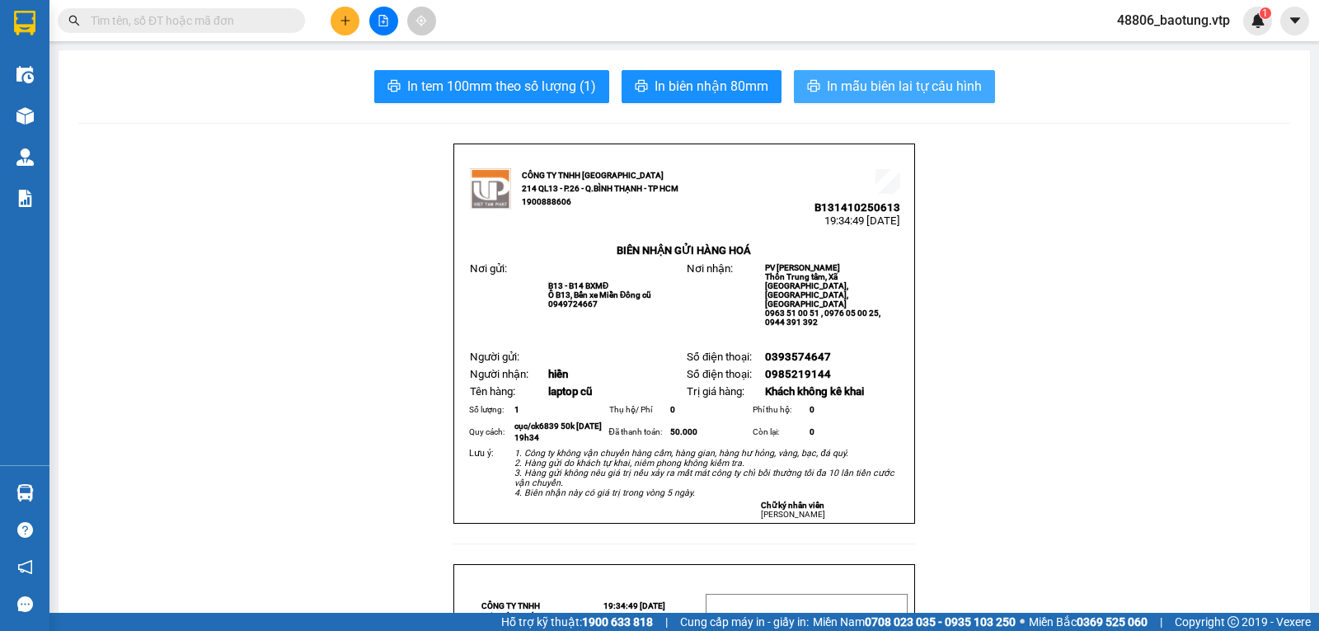
click at [873, 98] on button "In mẫu biên lai tự cấu hình" at bounding box center [894, 86] width 201 height 33
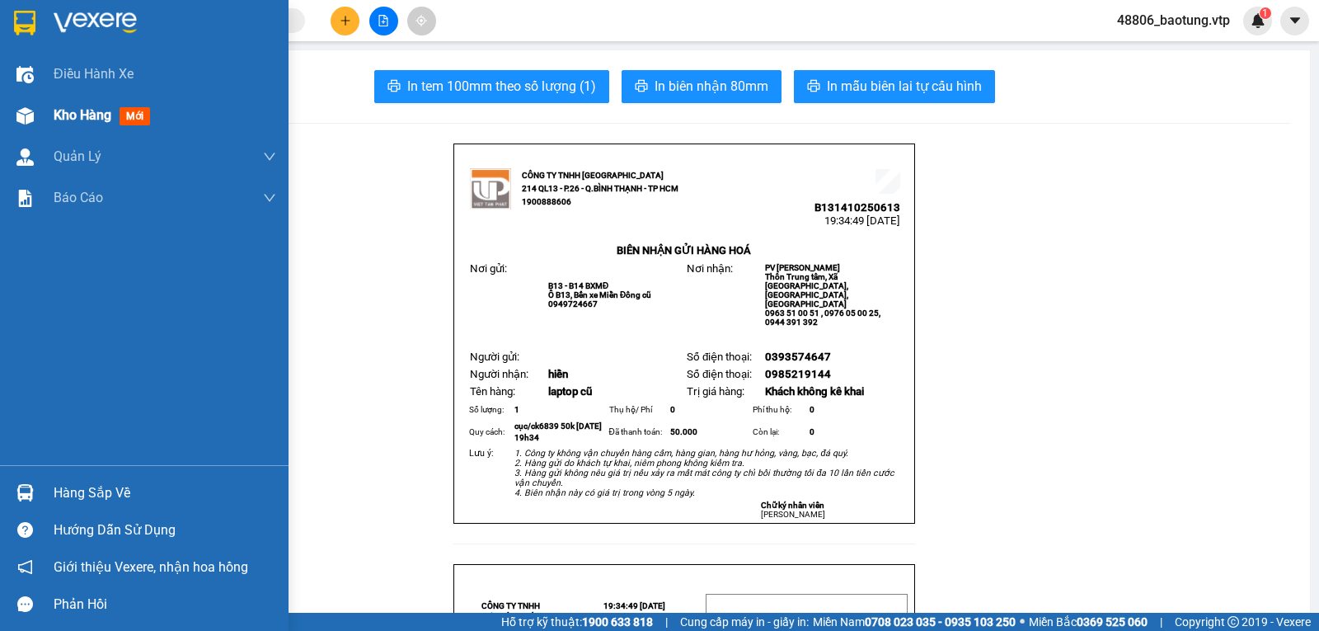
click at [113, 111] on div "Kho hàng mới" at bounding box center [105, 115] width 103 height 21
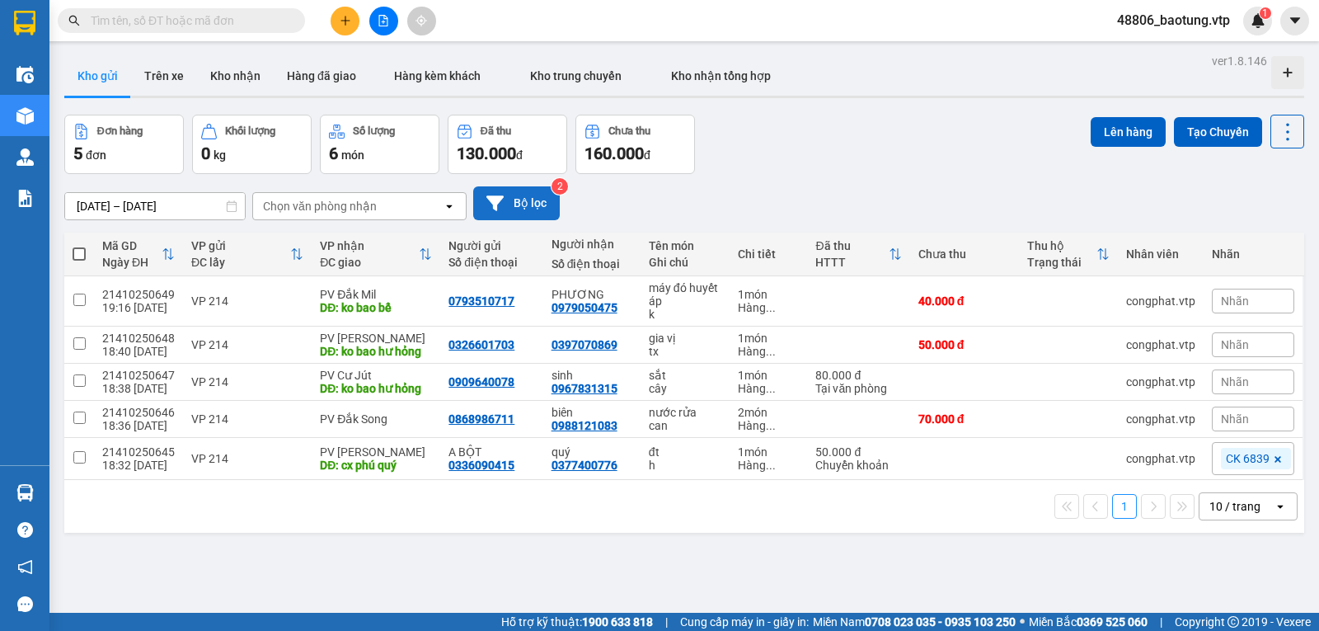
click at [521, 201] on button "Bộ lọc" at bounding box center [516, 203] width 87 height 34
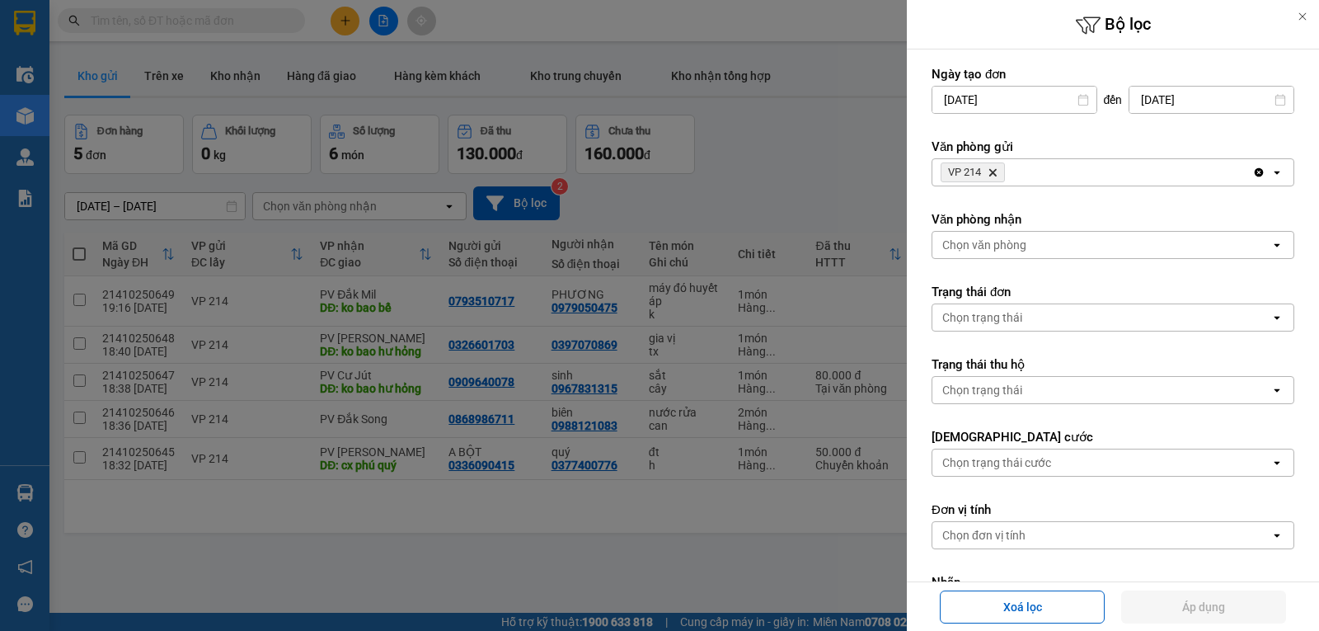
click at [1252, 176] on icon "Clear all" at bounding box center [1258, 172] width 13 height 13
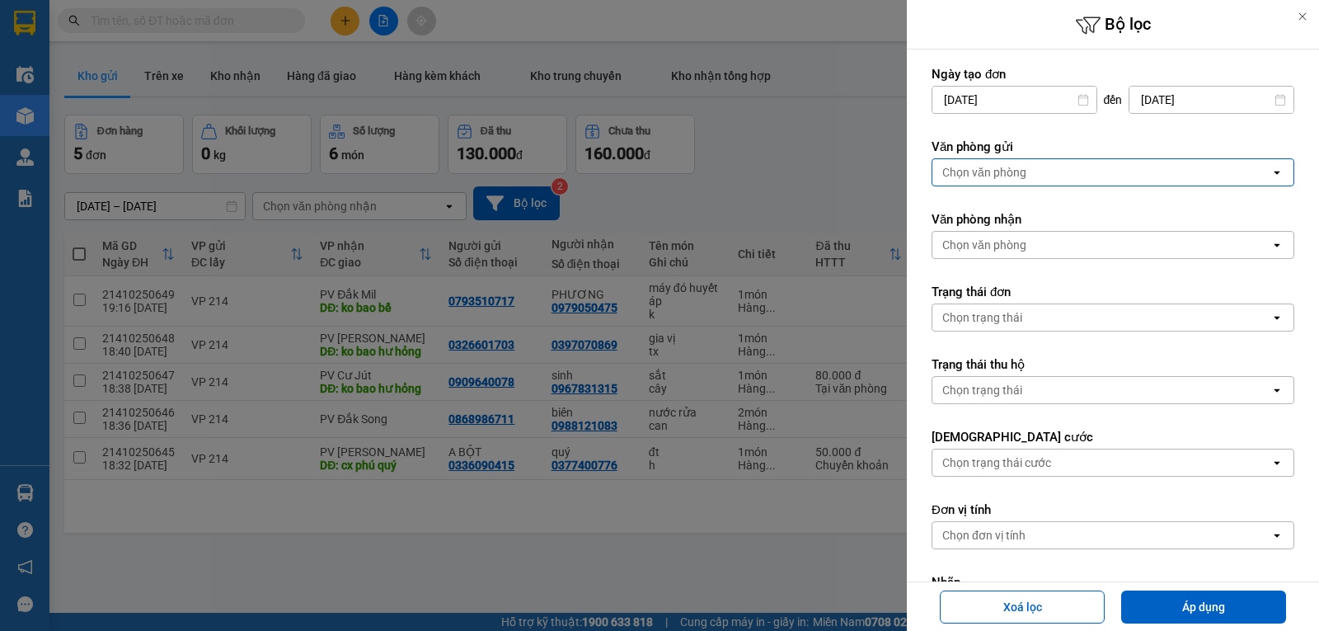
click at [1243, 173] on div "Chọn văn phòng" at bounding box center [1101, 172] width 338 height 26
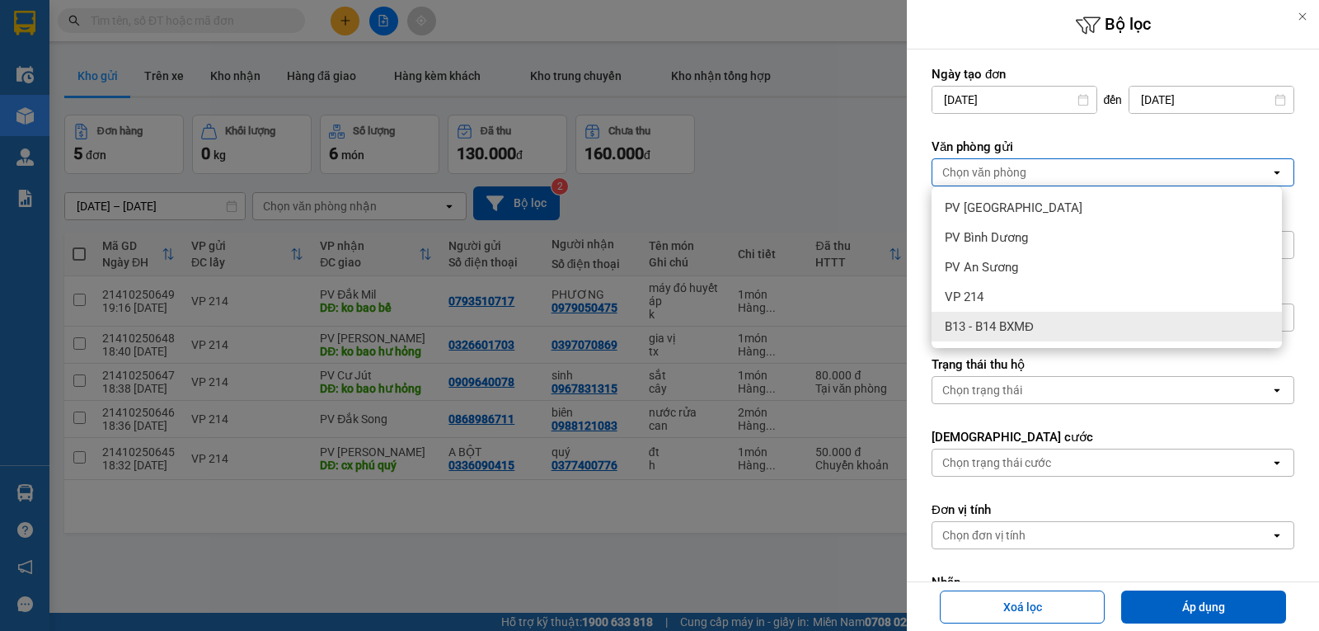
click at [1006, 329] on span "B13 - B14 BXMĐ" at bounding box center [989, 326] width 89 height 16
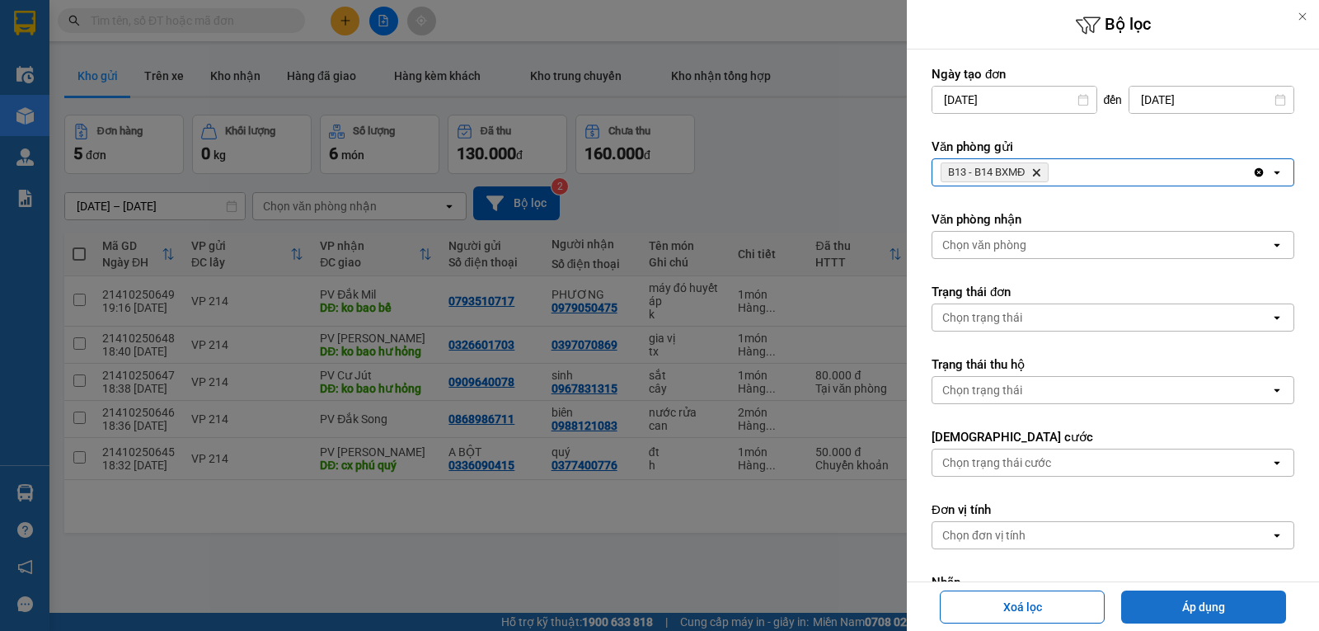
drag, startPoint x: 1206, startPoint y: 606, endPoint x: 1171, endPoint y: 600, distance: 35.1
click at [1205, 606] on button "Áp dụng" at bounding box center [1203, 606] width 165 height 33
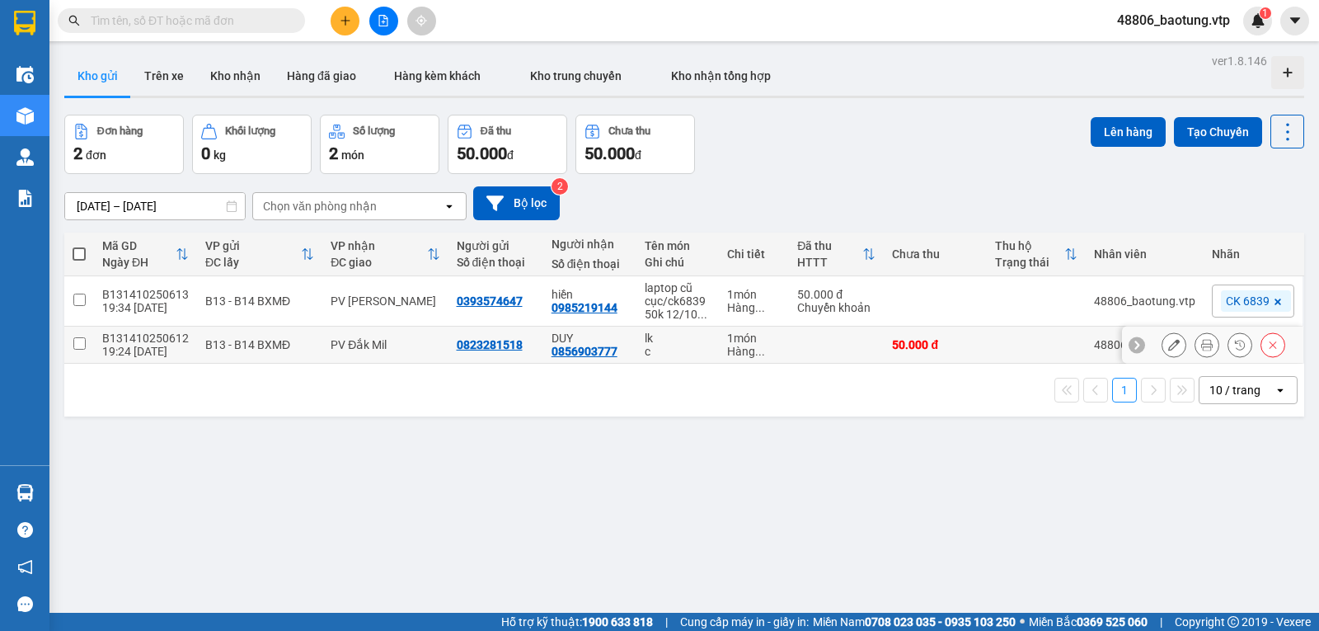
click at [82, 347] on input "checkbox" at bounding box center [79, 343] width 12 height 12
checkbox input "true"
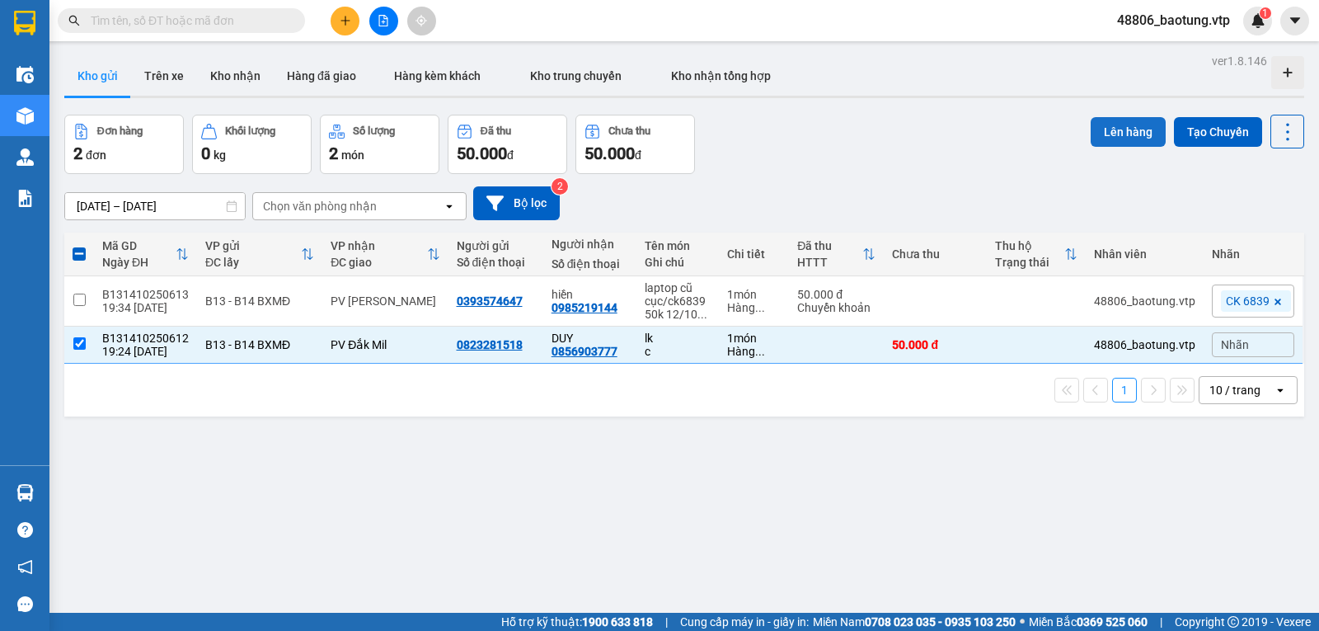
click at [1103, 134] on button "Lên hàng" at bounding box center [1128, 132] width 75 height 30
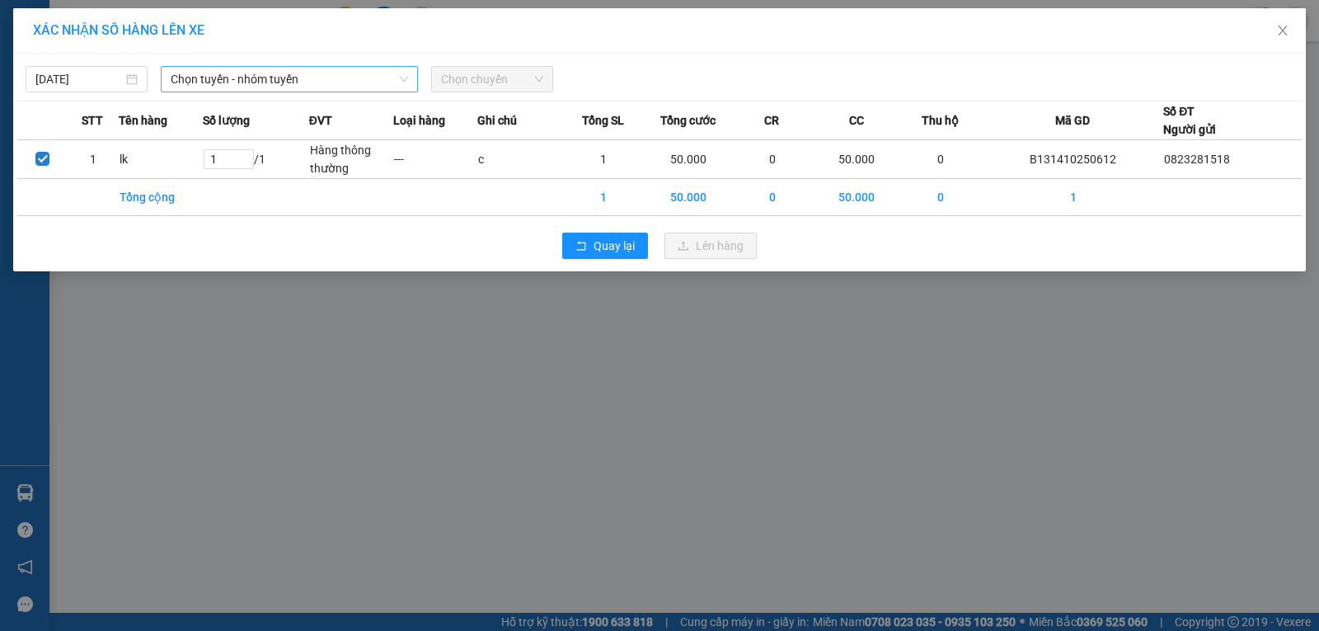
click at [274, 82] on span "Chọn tuyến - nhóm tuyến" at bounding box center [289, 79] width 237 height 25
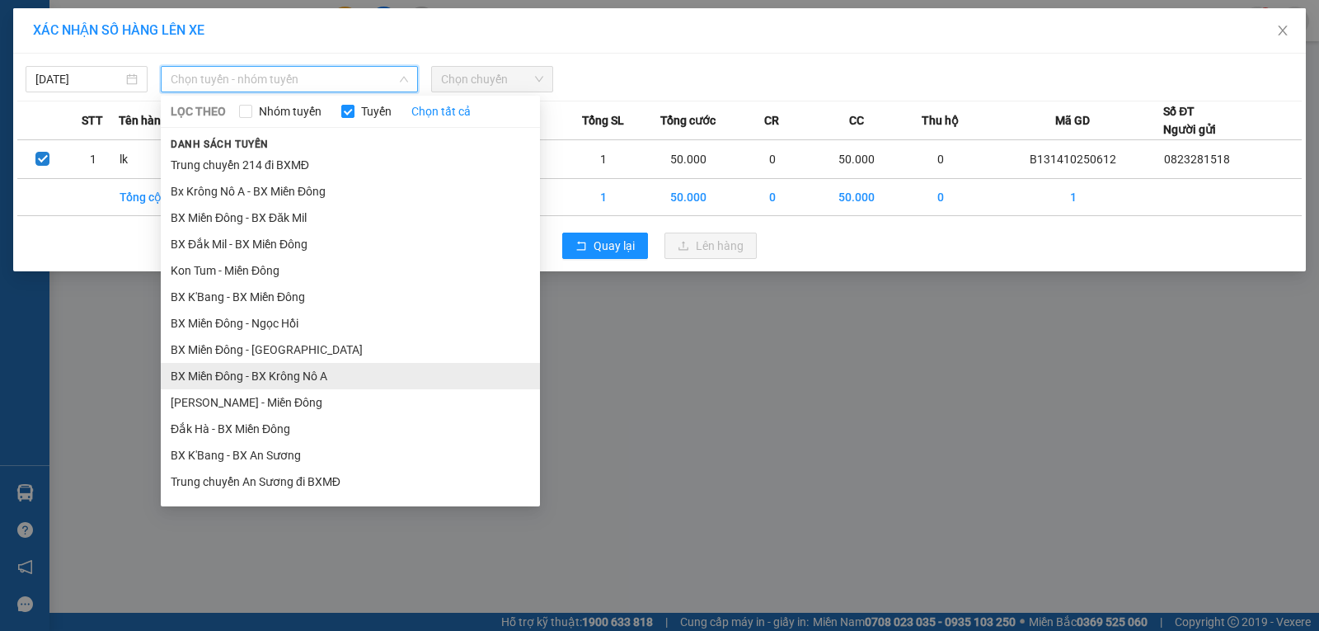
scroll to position [247, 0]
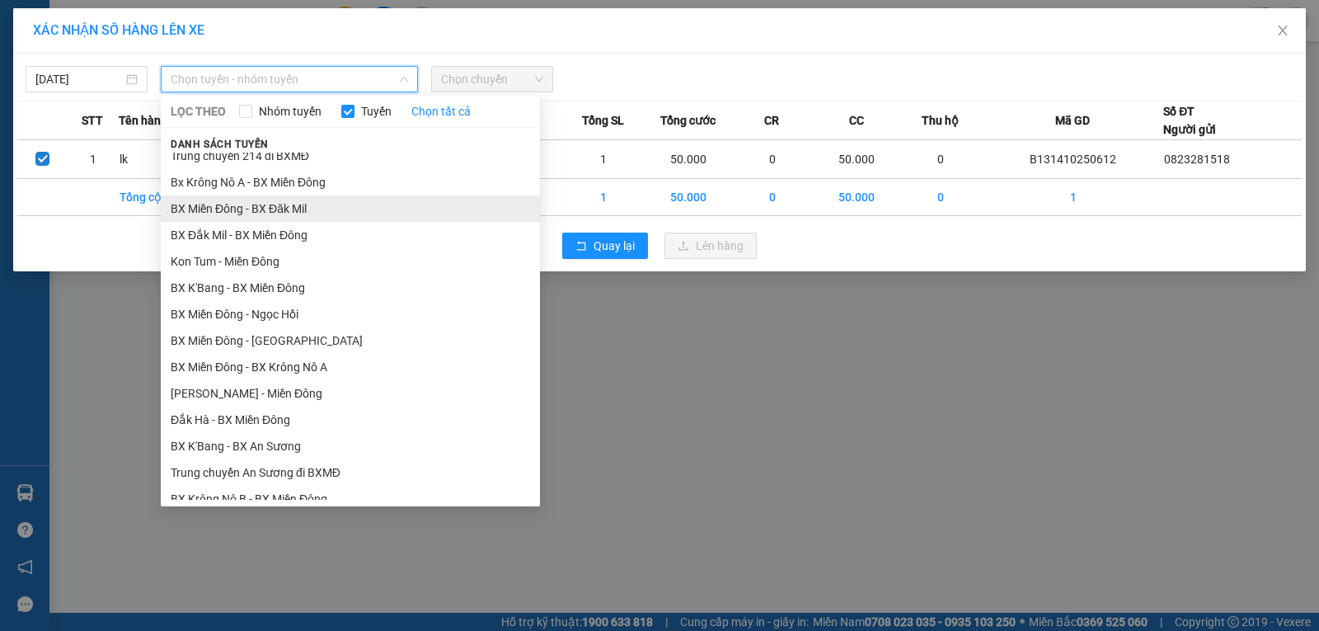
click at [300, 210] on li "BX Miền Đông - BX Đăk Mil" at bounding box center [350, 208] width 379 height 26
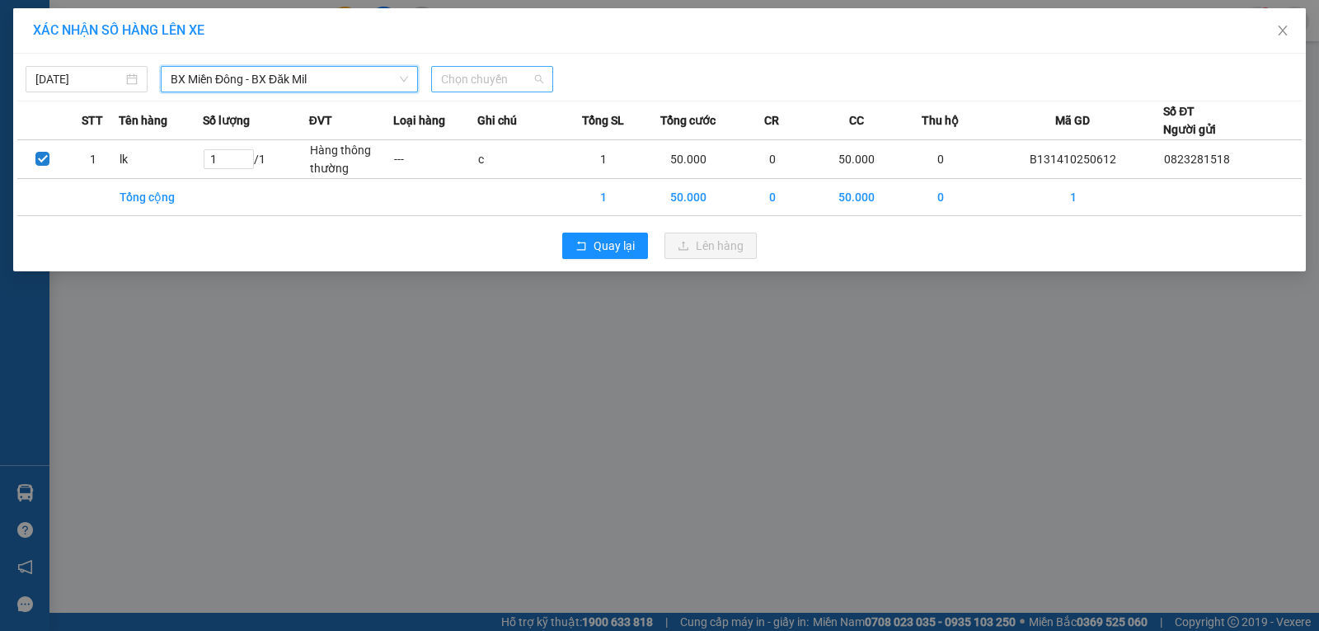
click at [510, 84] on span "Chọn chuyến" at bounding box center [492, 79] width 102 height 25
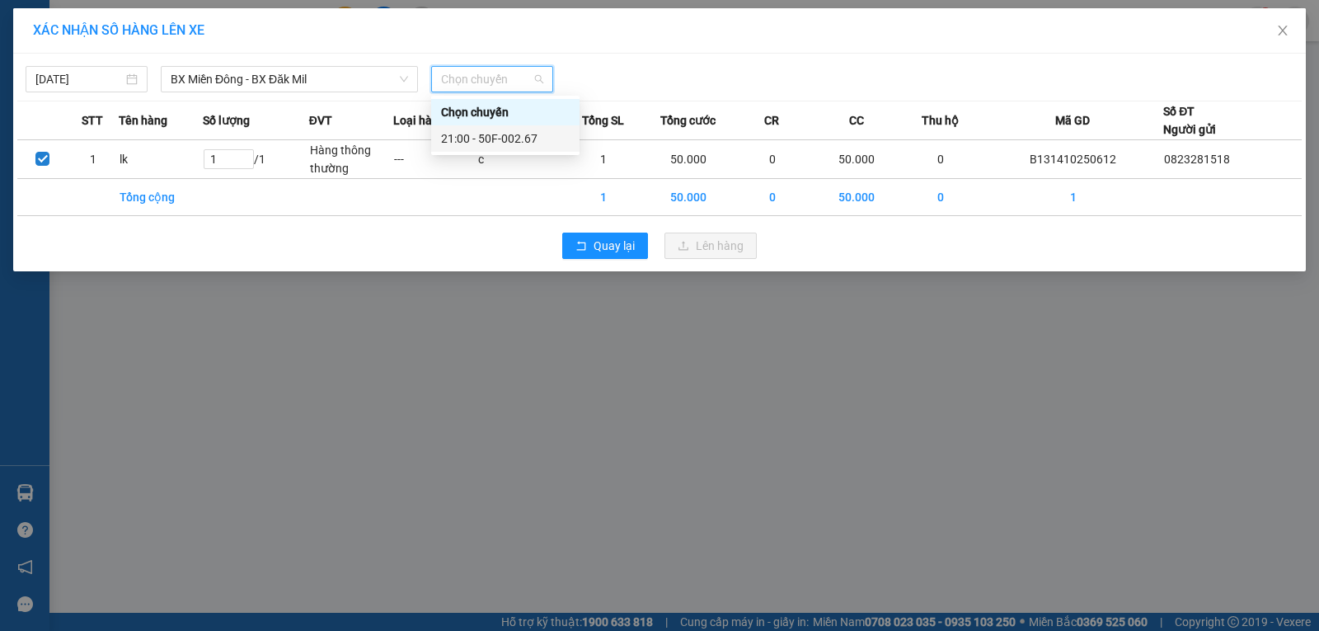
click at [514, 143] on div "21:00 - 50F-002.67" at bounding box center [505, 138] width 129 height 18
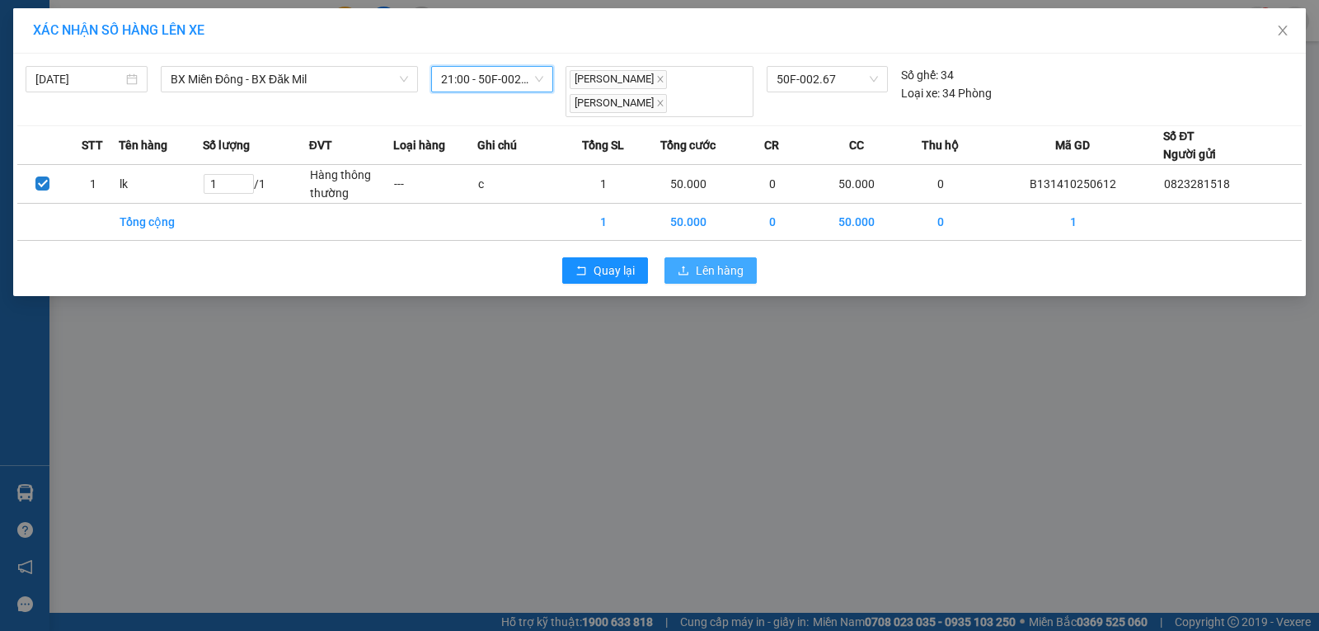
click at [700, 261] on span "Lên hàng" at bounding box center [720, 270] width 48 height 18
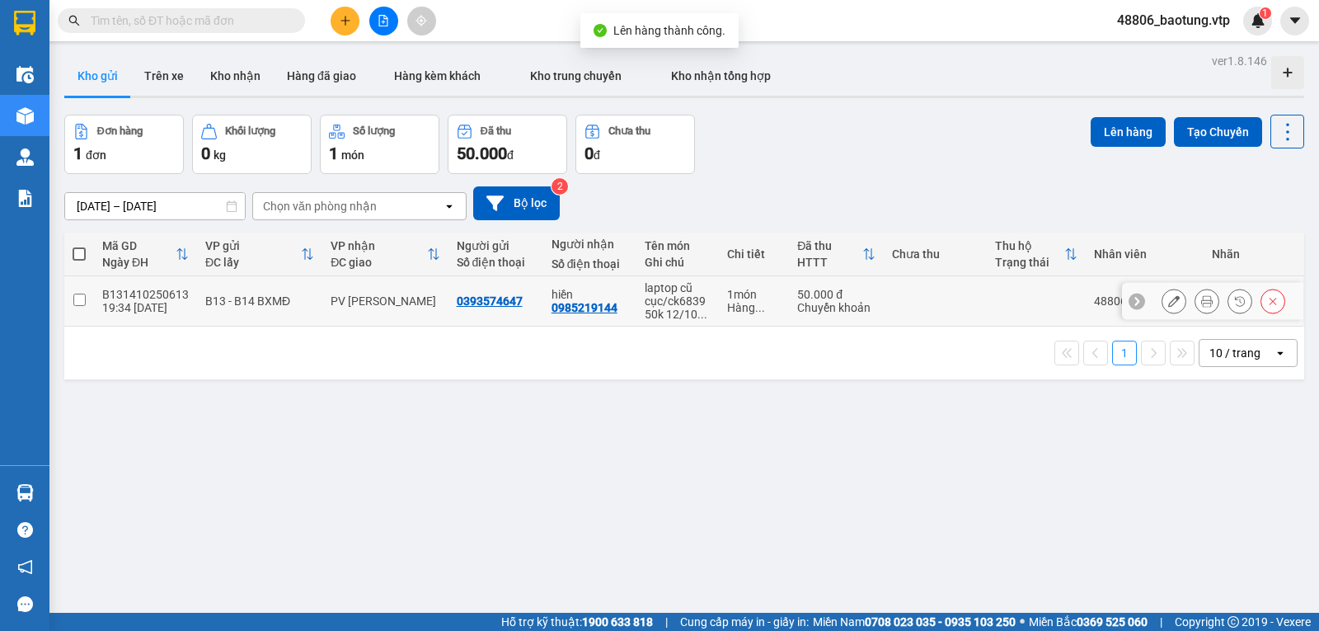
click at [90, 307] on td at bounding box center [79, 301] width 30 height 50
checkbox input "true"
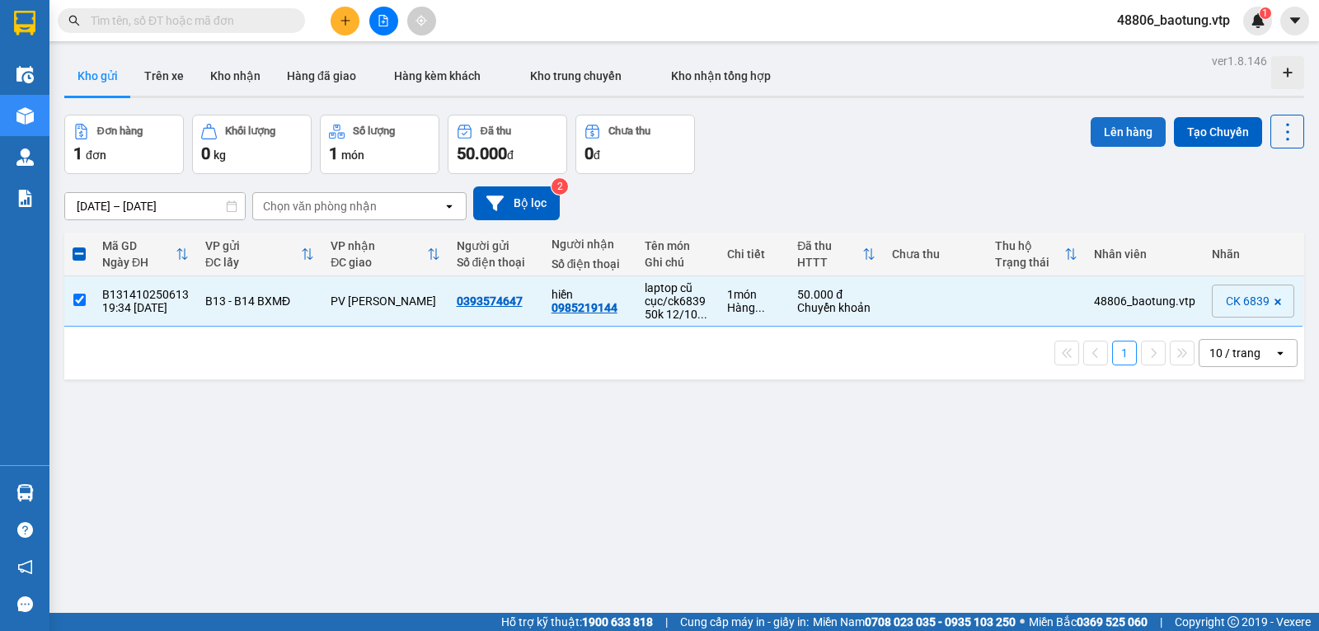
click at [1105, 123] on button "Lên hàng" at bounding box center [1128, 132] width 75 height 30
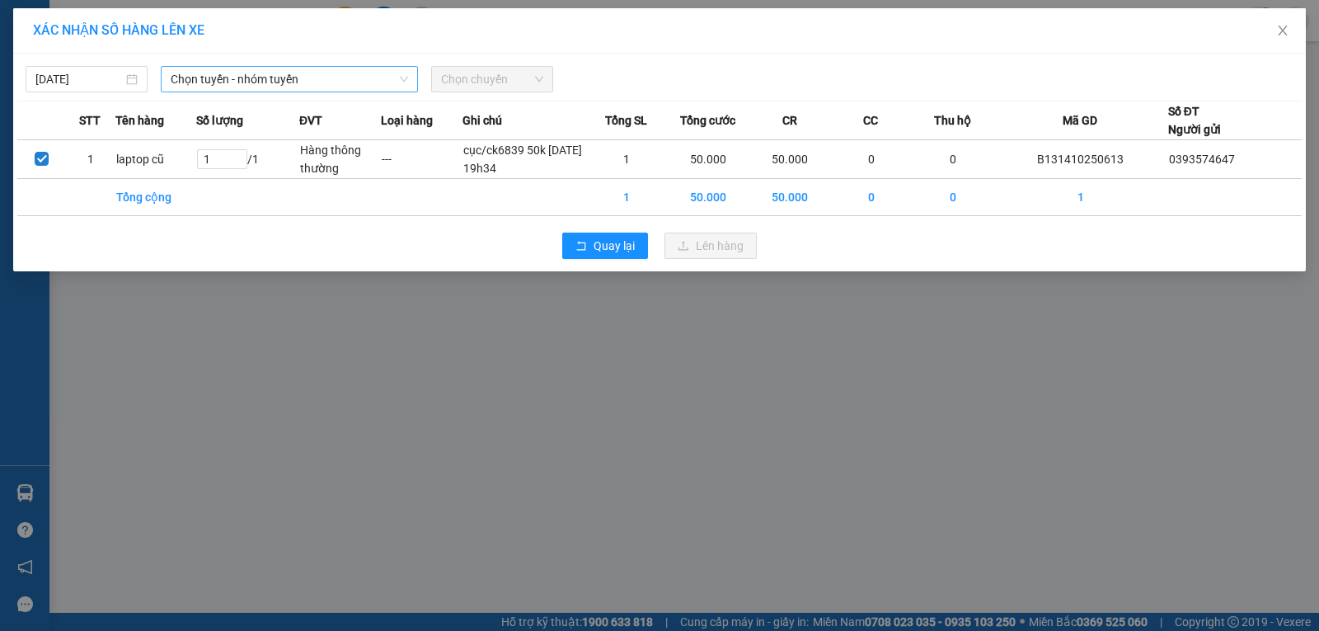
click at [303, 82] on span "Chọn tuyến - nhóm tuyến" at bounding box center [289, 79] width 237 height 25
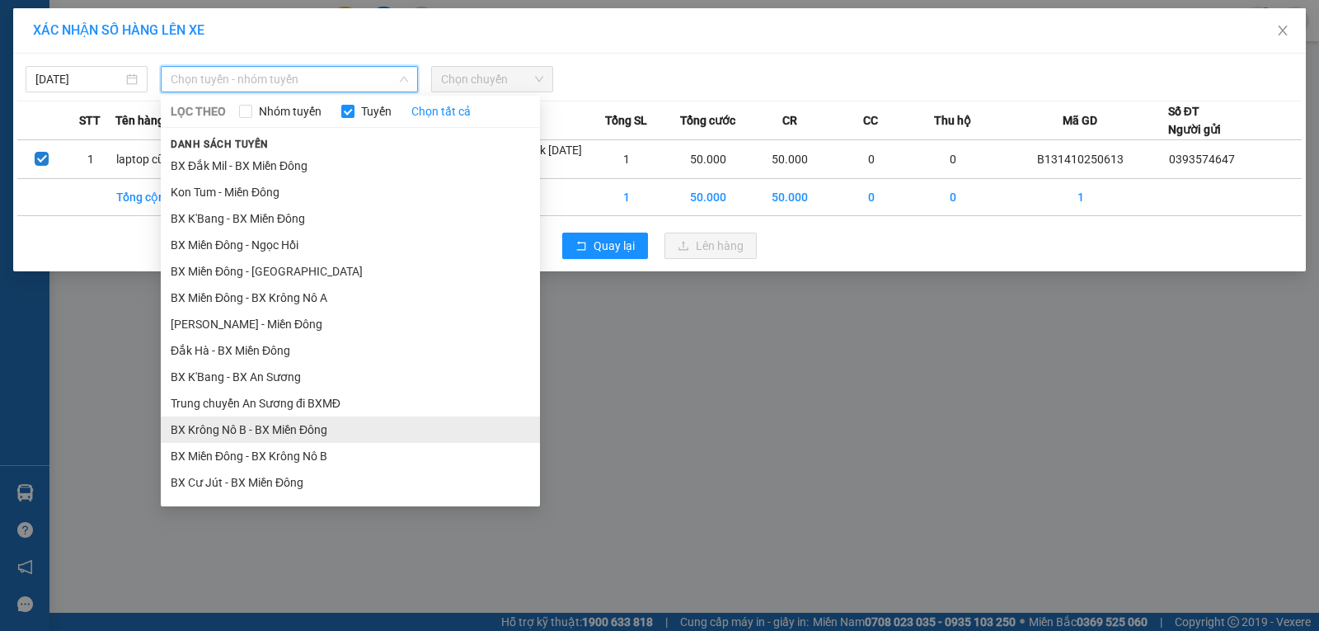
scroll to position [412, 0]
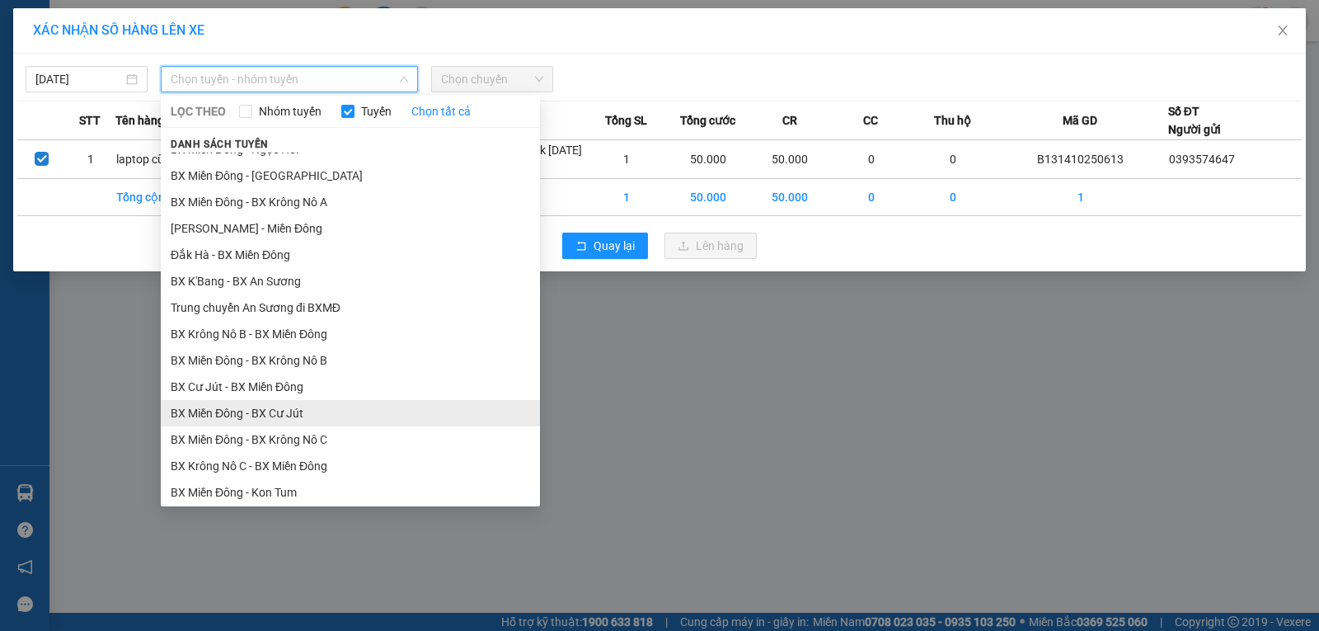
click at [322, 420] on li "BX Miền Đông - BX Cư Jút" at bounding box center [350, 413] width 379 height 26
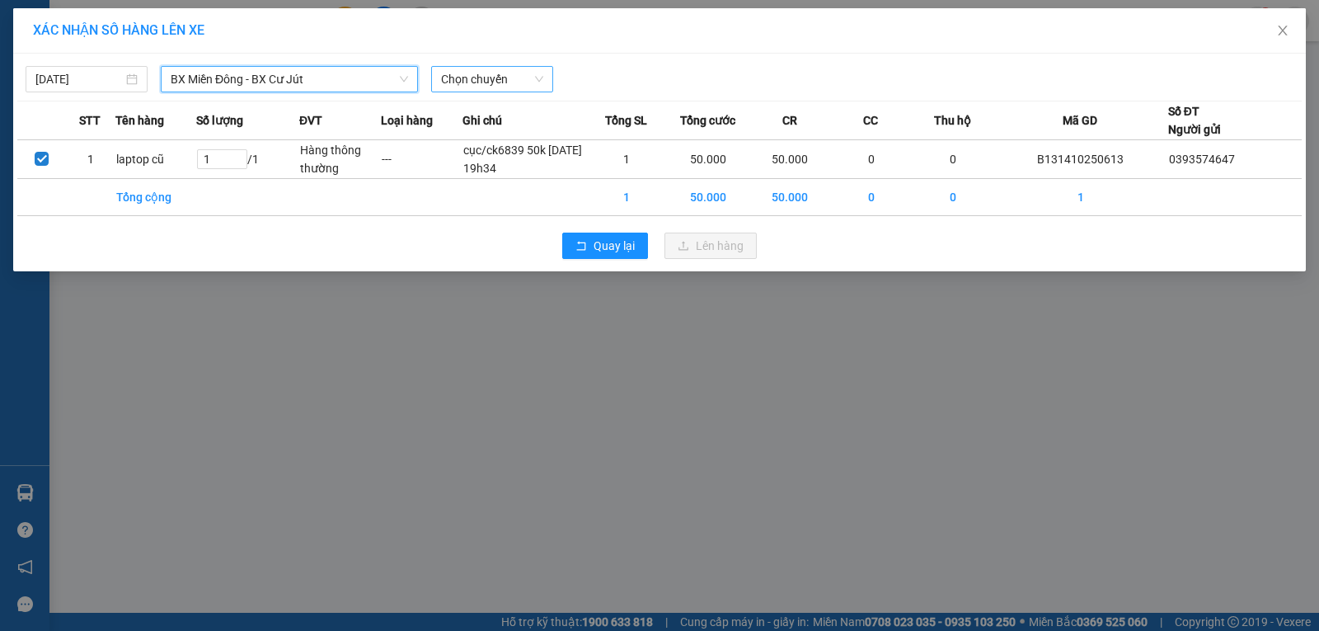
click at [489, 86] on span "Chọn chuyến" at bounding box center [492, 79] width 102 height 25
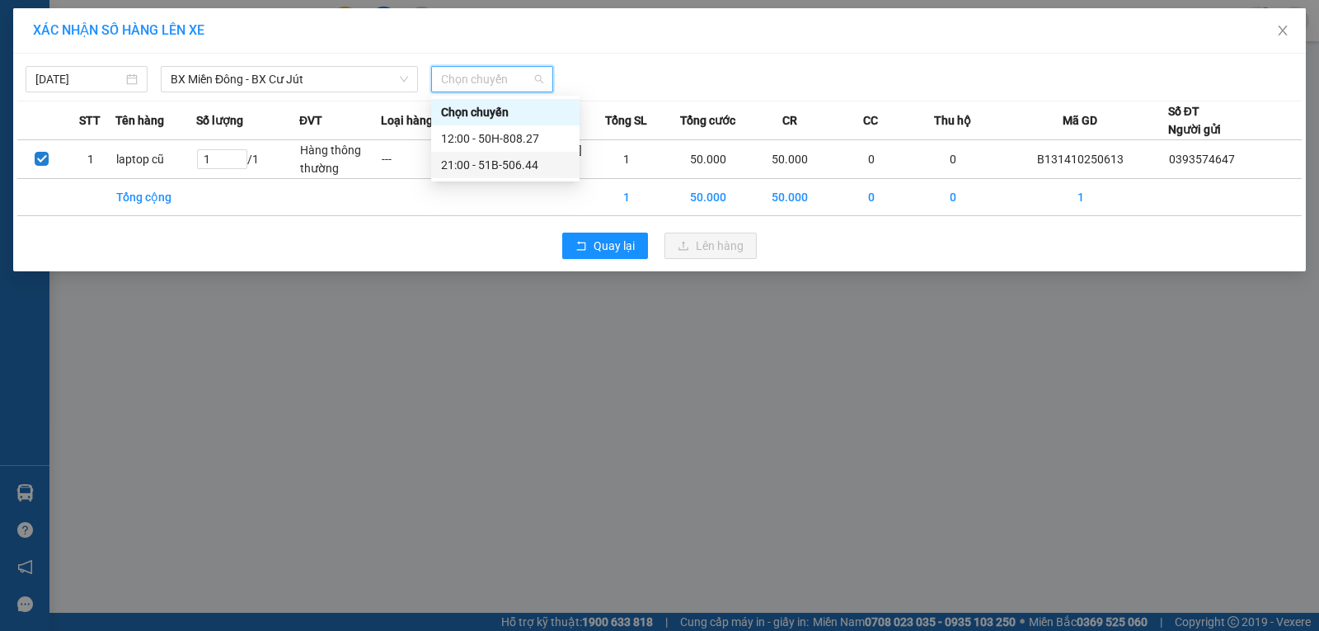
click at [506, 160] on div "21:00 - 51B-506.44" at bounding box center [505, 165] width 129 height 18
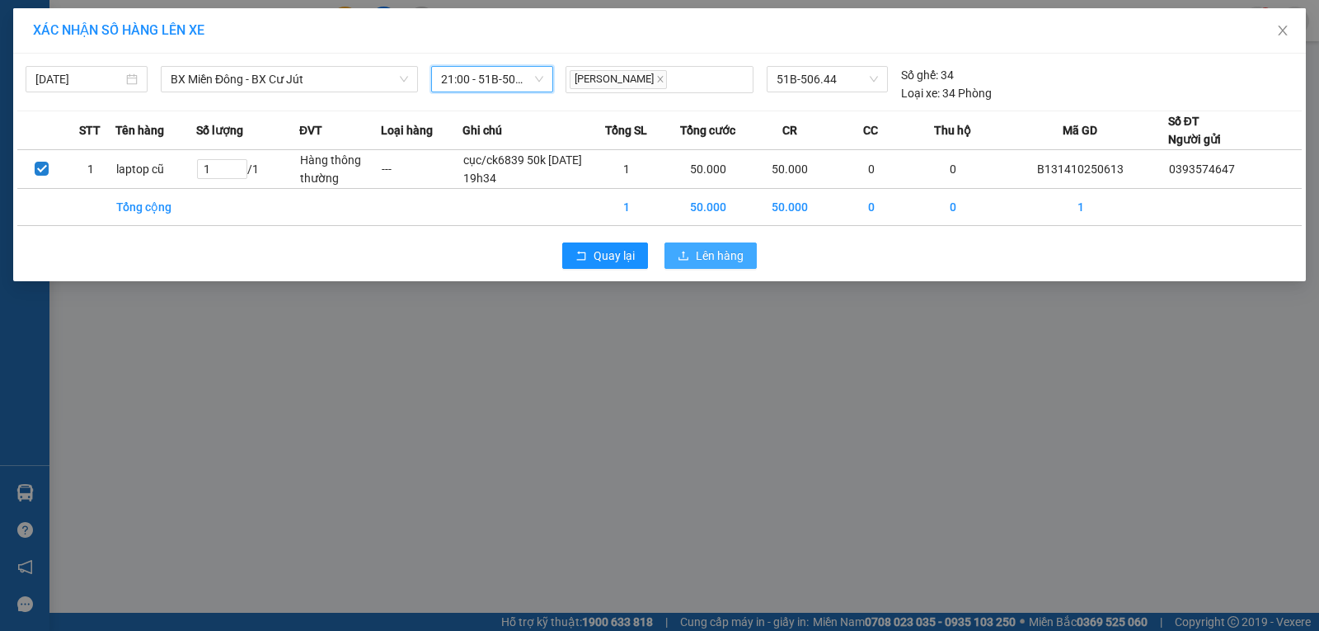
click at [697, 256] on span "Lên hàng" at bounding box center [720, 255] width 48 height 18
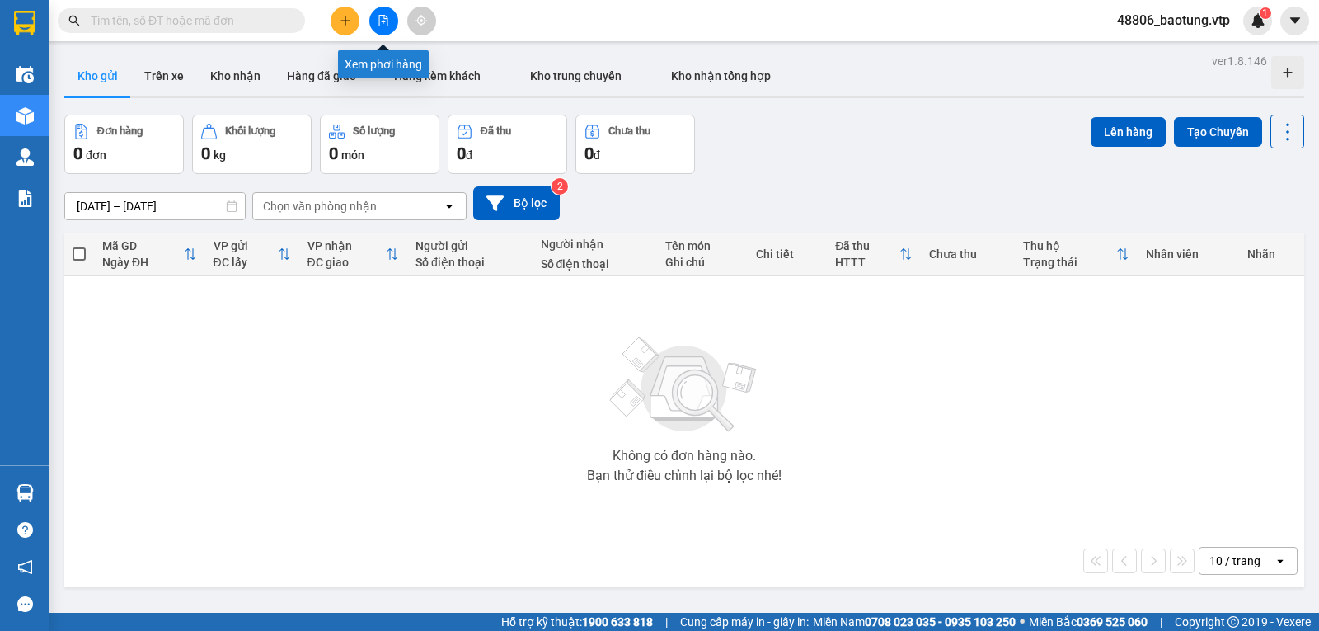
click at [374, 23] on button at bounding box center [383, 21] width 29 height 29
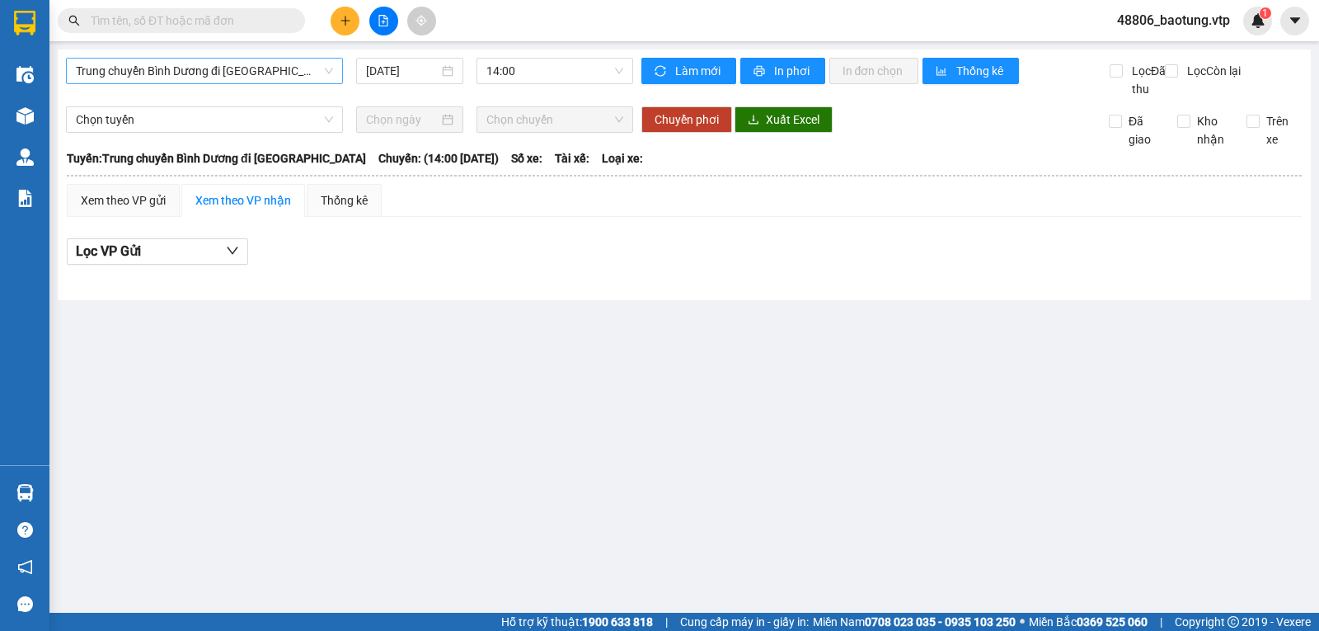
drag, startPoint x: 236, startPoint y: 63, endPoint x: 239, endPoint y: 77, distance: 14.4
click at [237, 72] on span "Trung chuyển Bình Dương đi BXMĐ" at bounding box center [204, 71] width 257 height 25
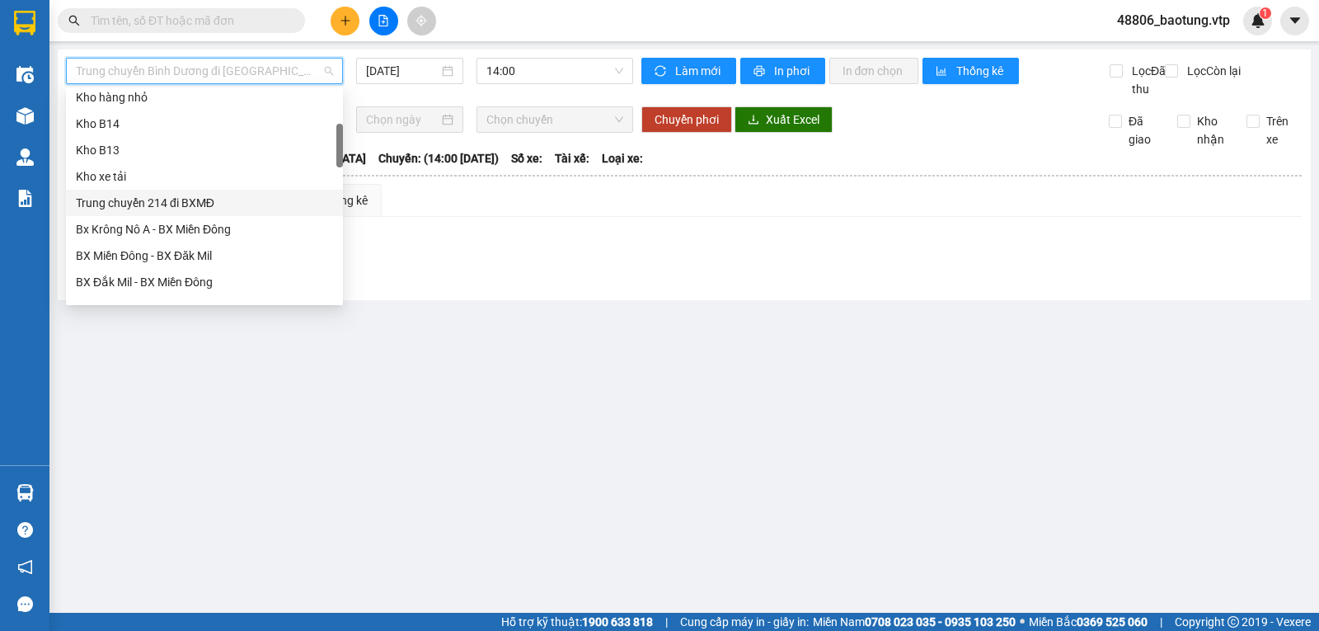
scroll to position [247, 0]
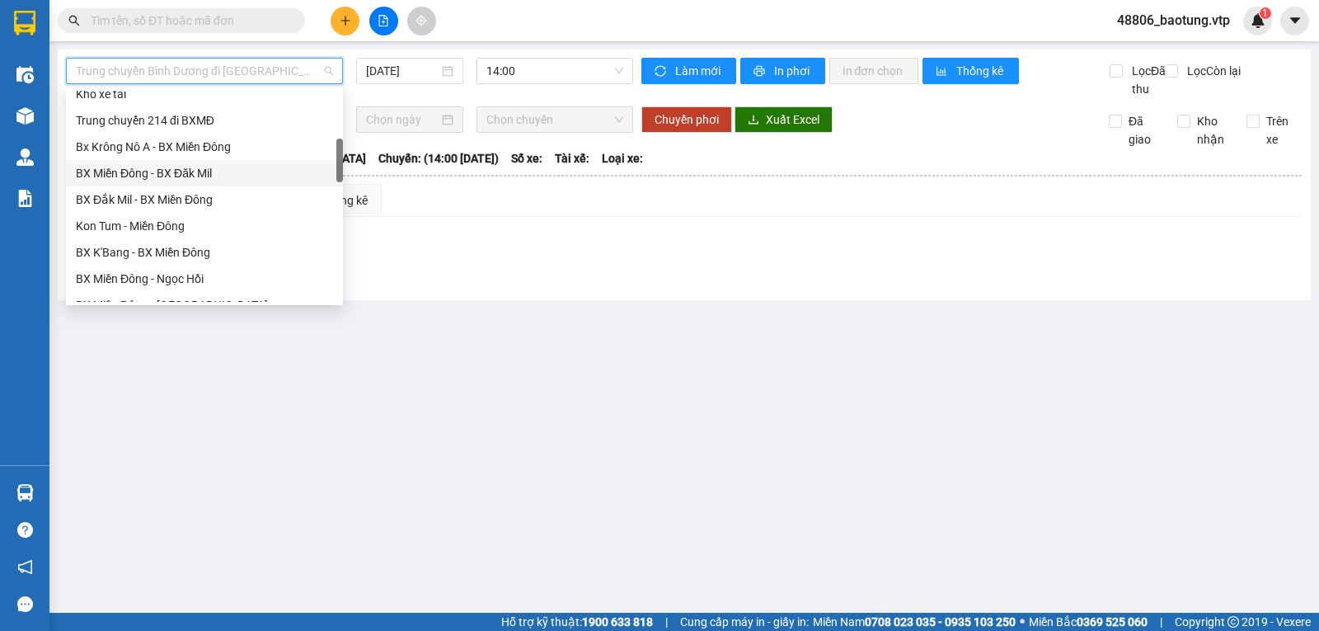
click at [210, 176] on div "BX Miền Đông - BX Đăk Mil" at bounding box center [204, 173] width 257 height 18
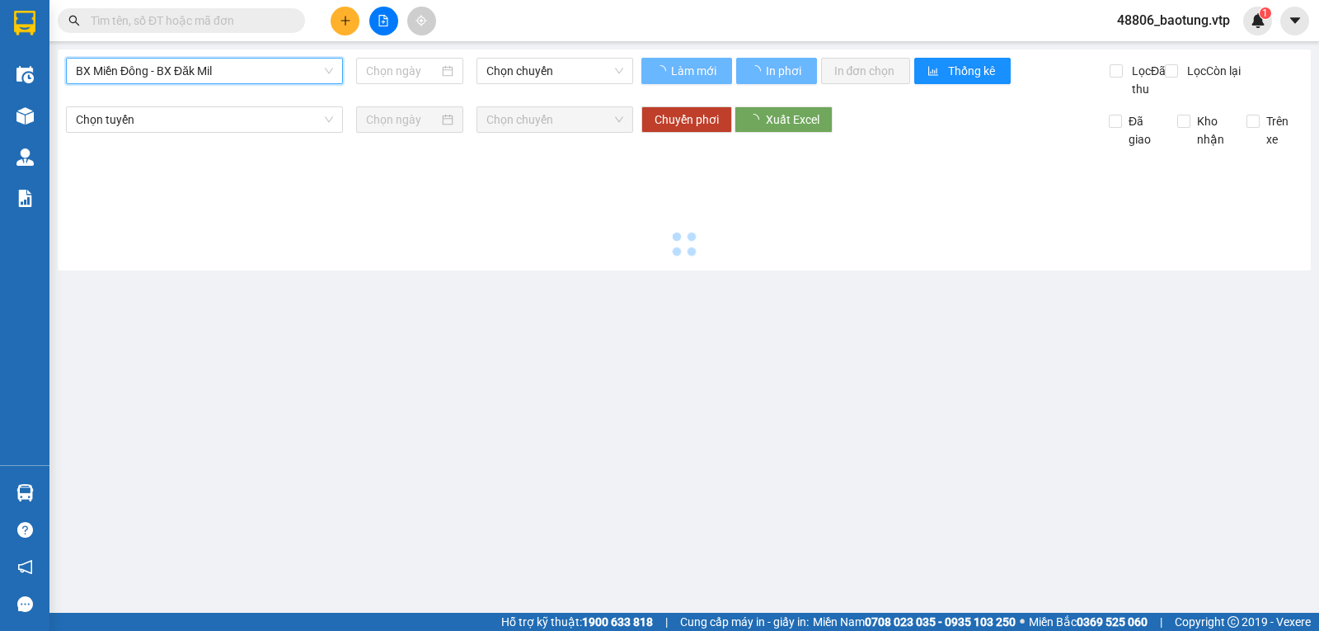
type input "12/10/2025"
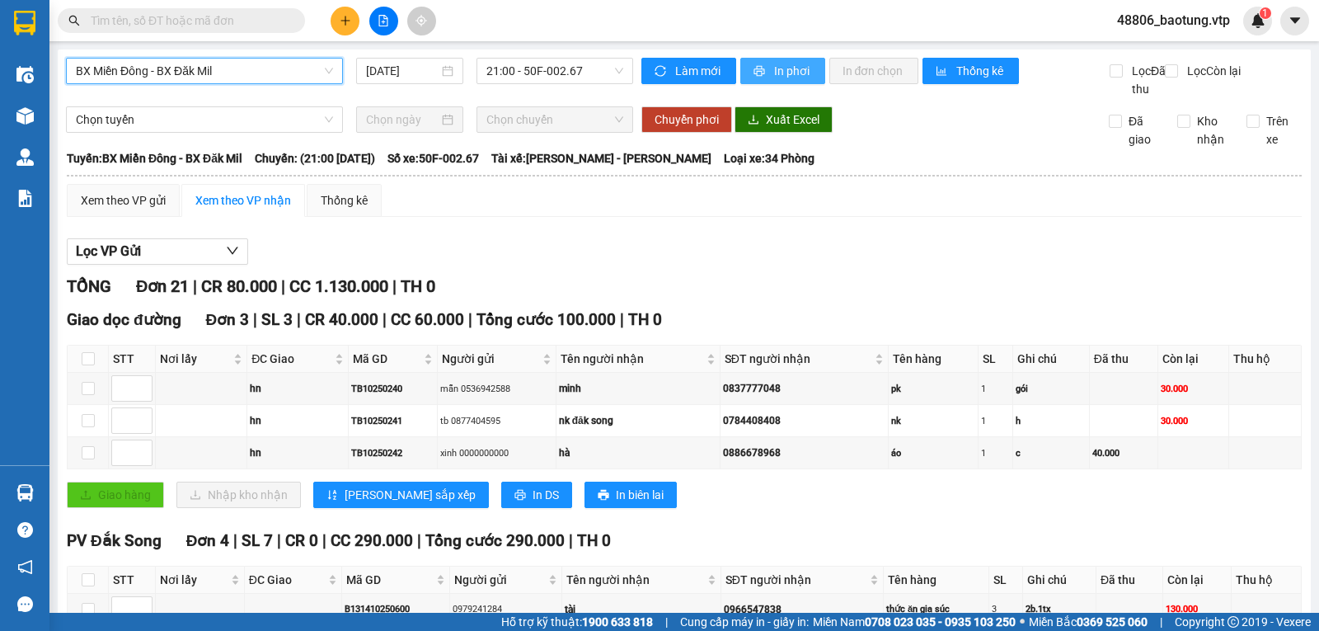
click at [758, 65] on span "printer" at bounding box center [760, 71] width 14 height 13
click at [762, 78] on button "In phơi" at bounding box center [782, 71] width 85 height 26
click at [796, 72] on span "In phơi" at bounding box center [793, 71] width 38 height 18
click at [774, 64] on span "In phơi" at bounding box center [793, 71] width 38 height 18
click at [282, 65] on span "BX Miền Đông - BX Đăk Mil" at bounding box center [204, 71] width 257 height 25
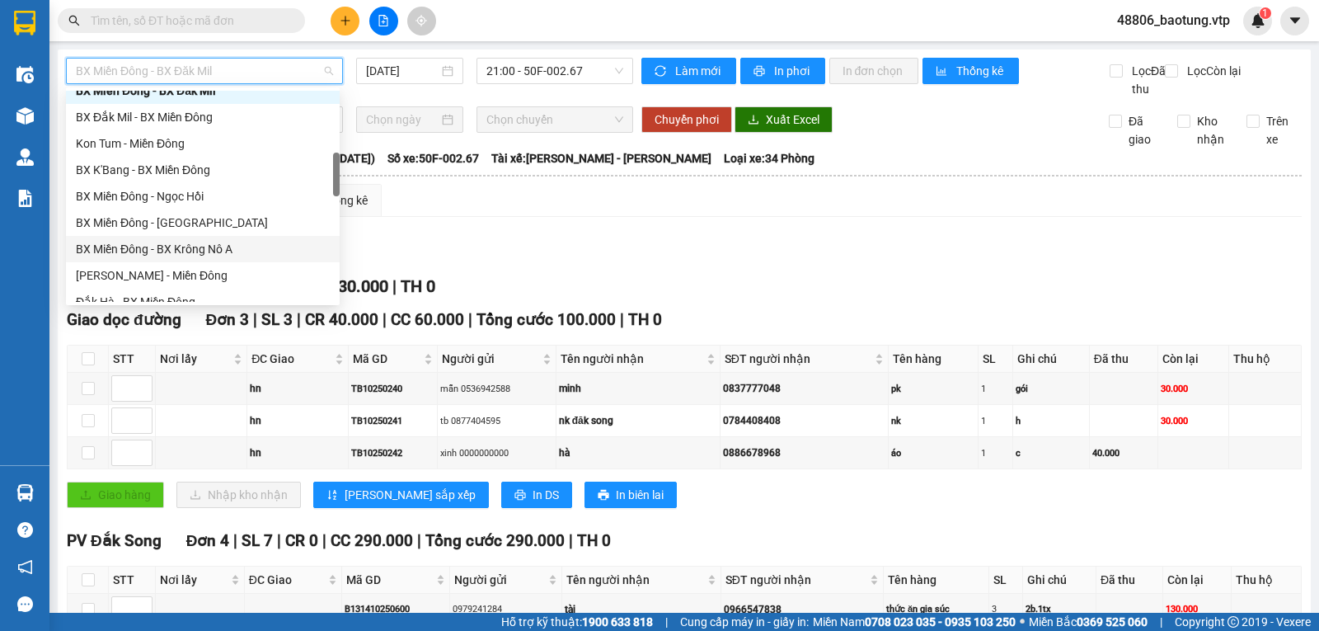
scroll to position [412, 0]
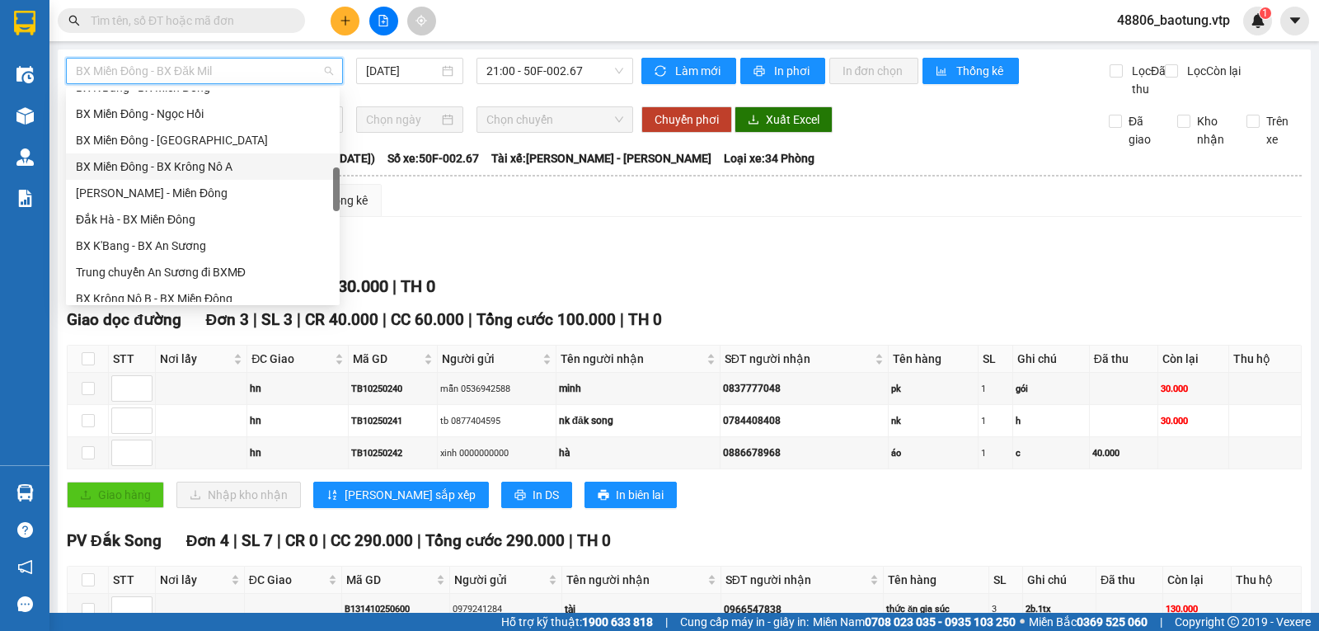
drag, startPoint x: 221, startPoint y: 168, endPoint x: 460, endPoint y: 77, distance: 255.7
click at [221, 167] on div "BX Miền Đông - BX Krông Nô A" at bounding box center [203, 166] width 254 height 18
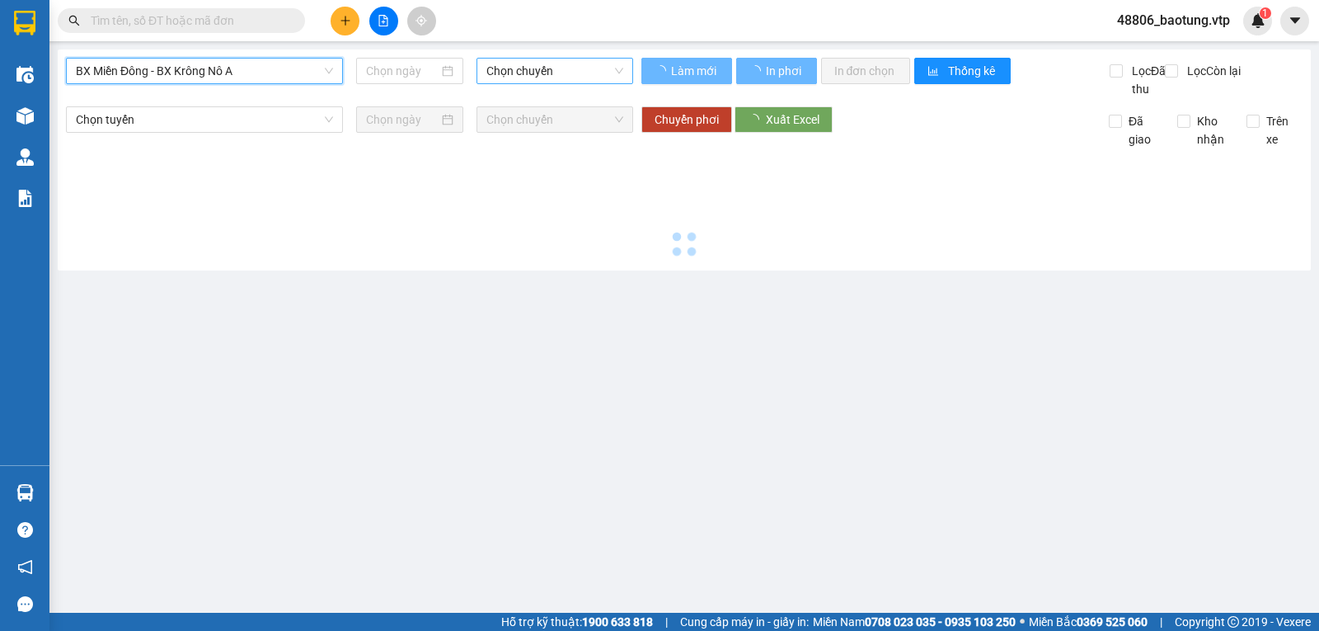
type input "12/10/2025"
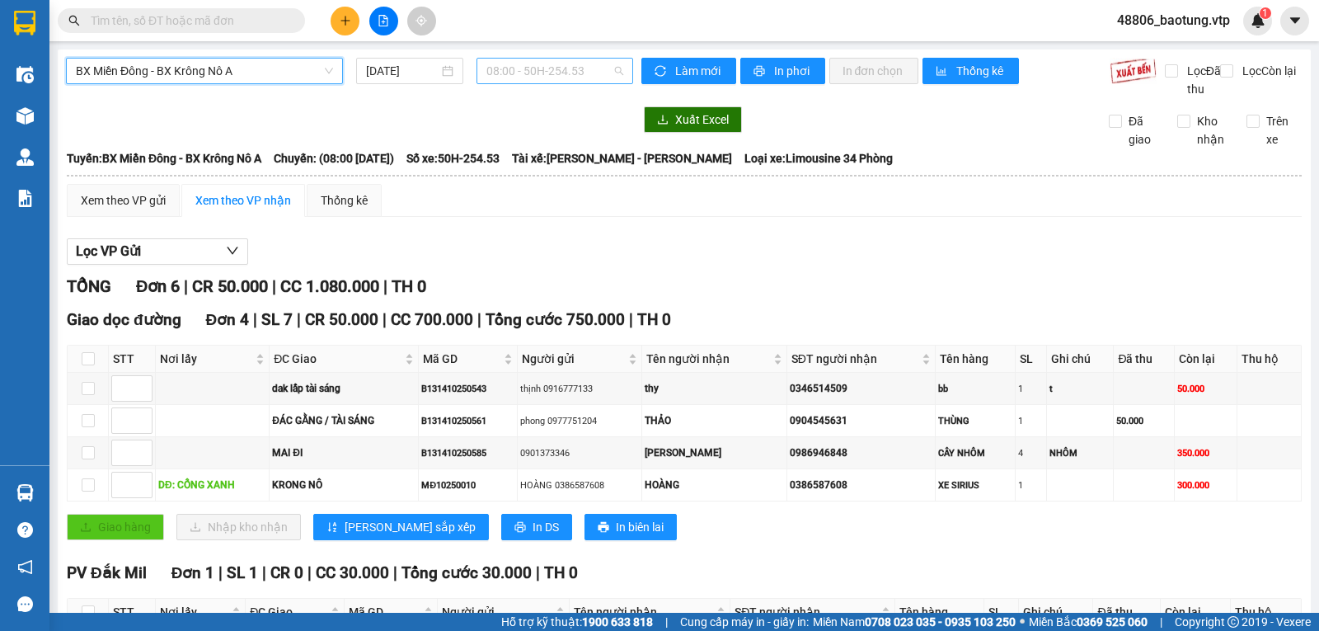
drag, startPoint x: 524, startPoint y: 63, endPoint x: 525, endPoint y: 82, distance: 19.0
click at [524, 65] on span "08:00 - 50H-254.53" at bounding box center [554, 71] width 136 height 25
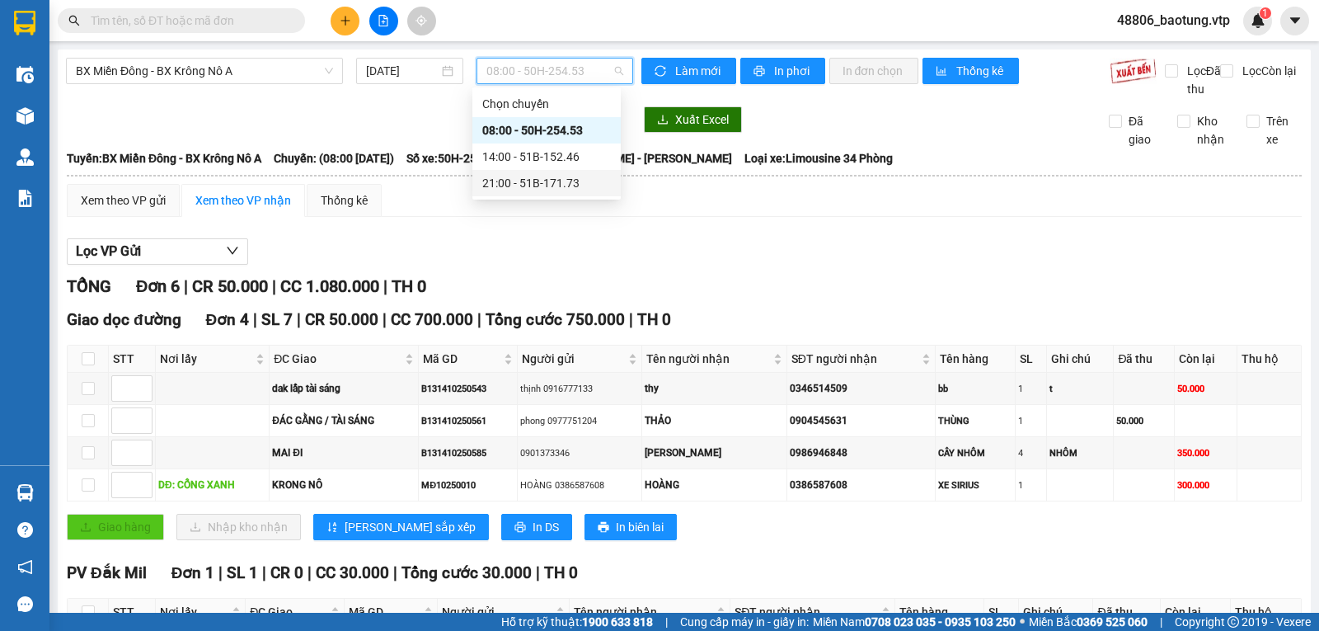
click at [518, 183] on div "21:00 - 51B-171.73" at bounding box center [546, 183] width 129 height 18
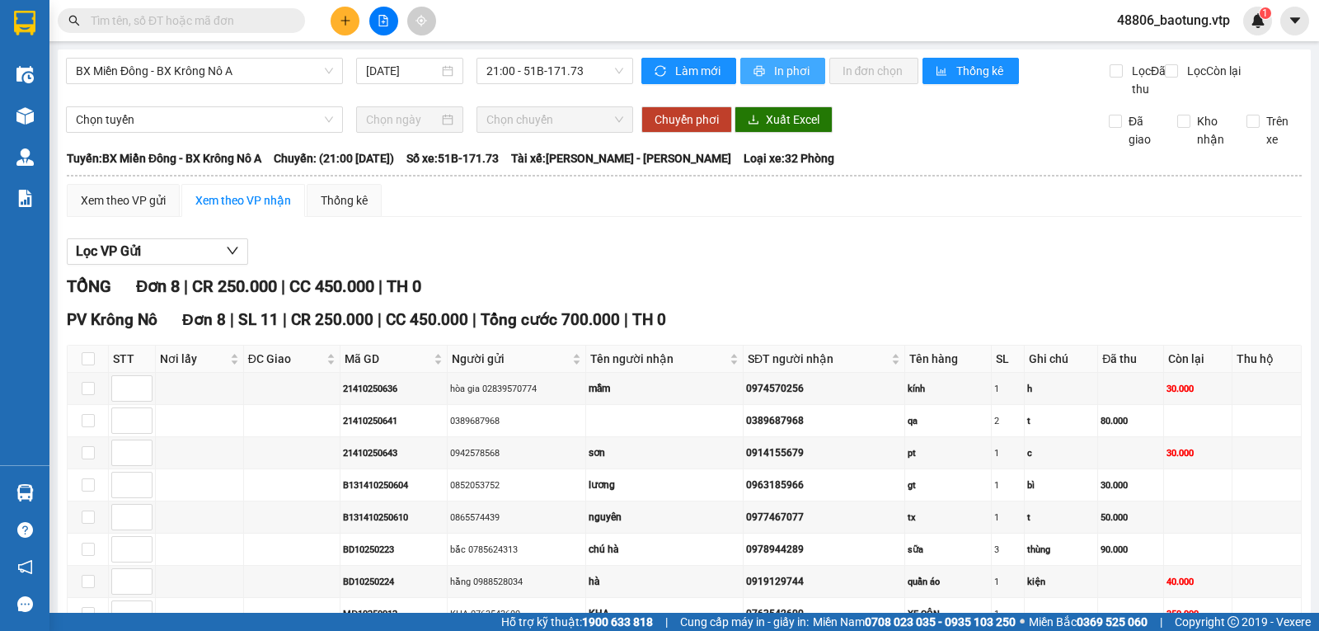
click at [777, 69] on span "In phơi" at bounding box center [793, 71] width 38 height 18
click at [774, 63] on span "In phơi" at bounding box center [793, 71] width 38 height 18
click at [298, 68] on span "BX Miền Đông - BX Krông Nô A" at bounding box center [204, 71] width 257 height 25
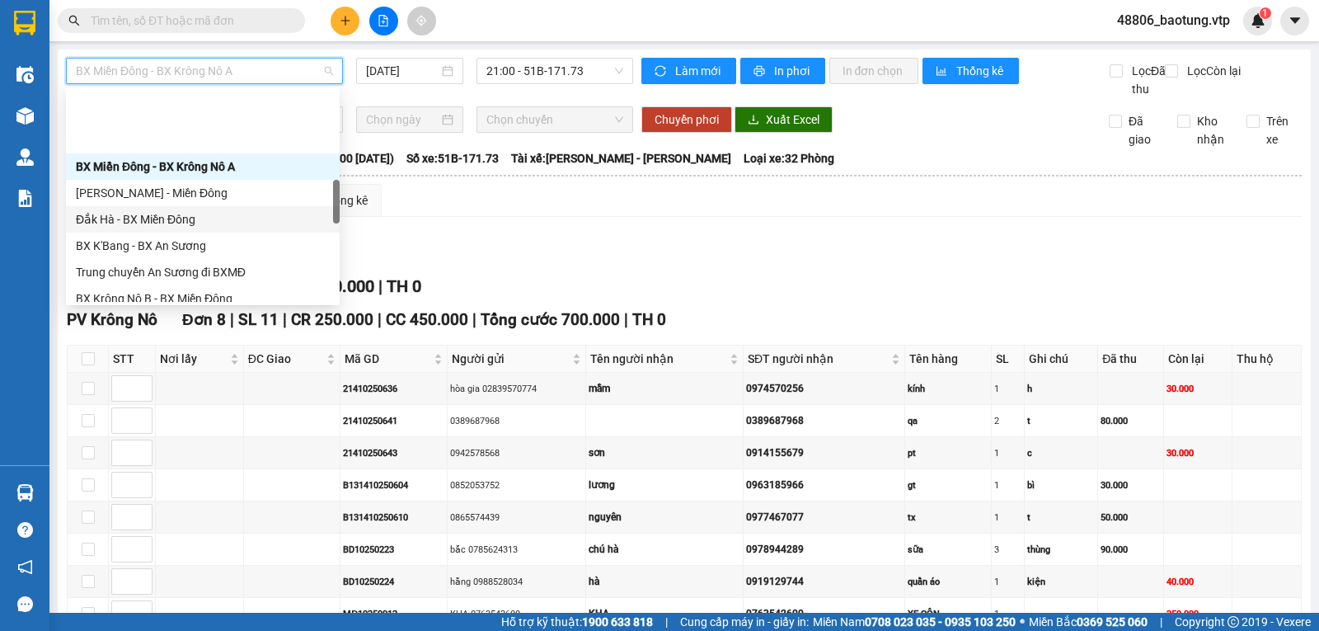
scroll to position [577, 0]
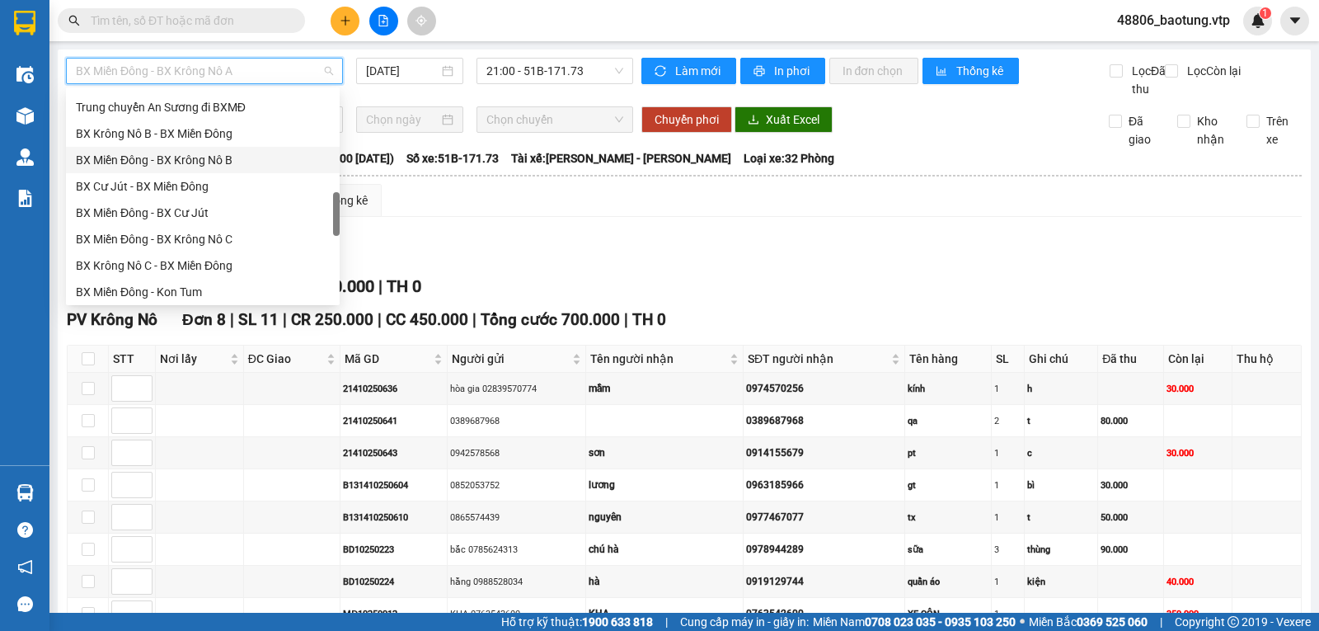
click at [237, 157] on div "BX Miền Đông - BX Krông Nô B" at bounding box center [203, 160] width 254 height 18
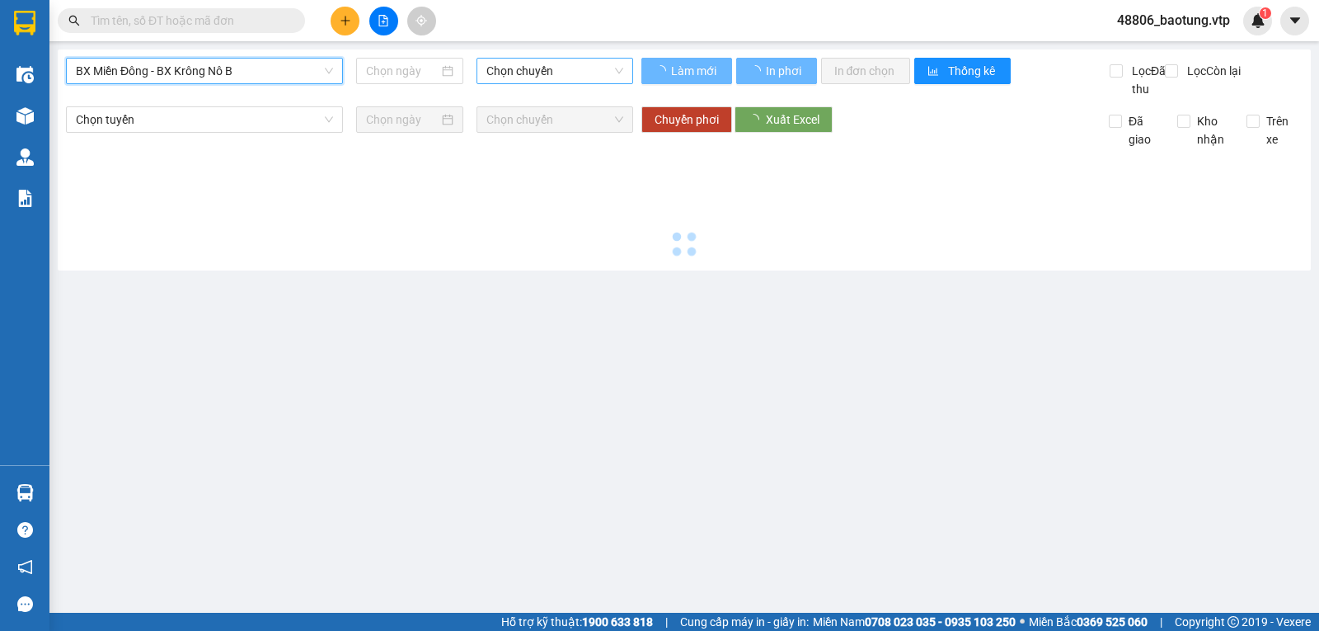
type input "12/10/2025"
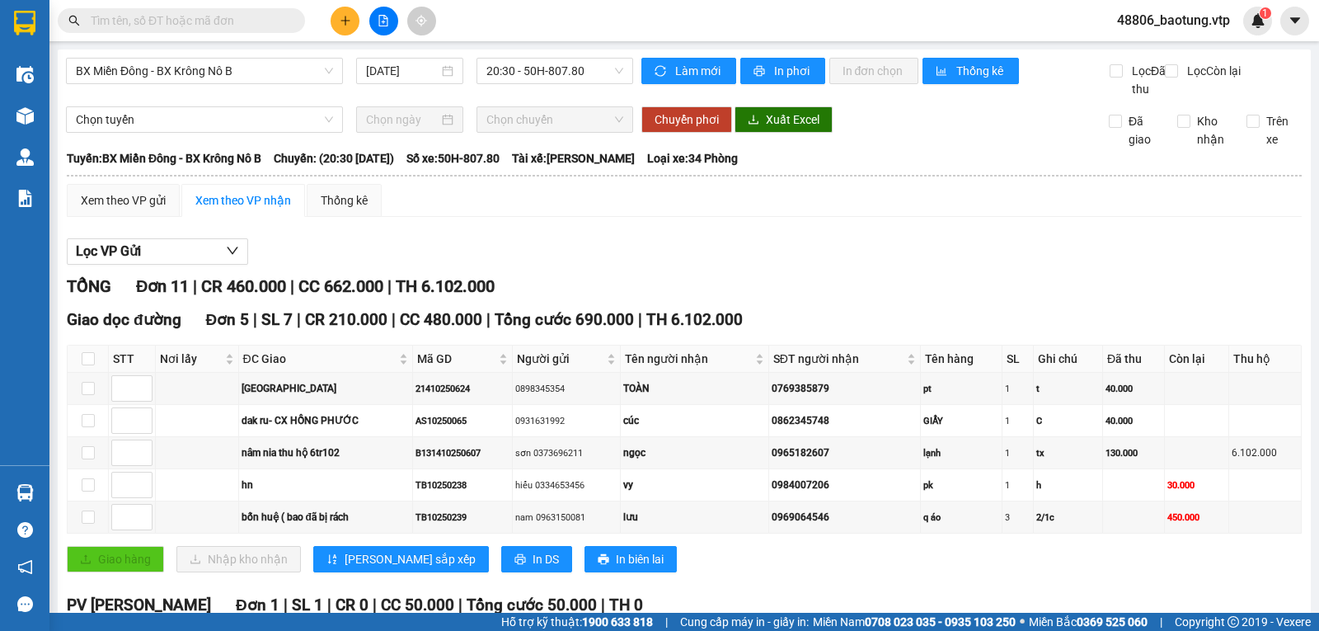
click at [821, 71] on div "Làm mới In phơi In đơn chọn Thống kê" at bounding box center [875, 78] width 468 height 40
click at [780, 71] on span "In phơi" at bounding box center [793, 71] width 38 height 18
click at [254, 75] on span "BX Miền Đông - BX Krông Nô B" at bounding box center [204, 71] width 257 height 25
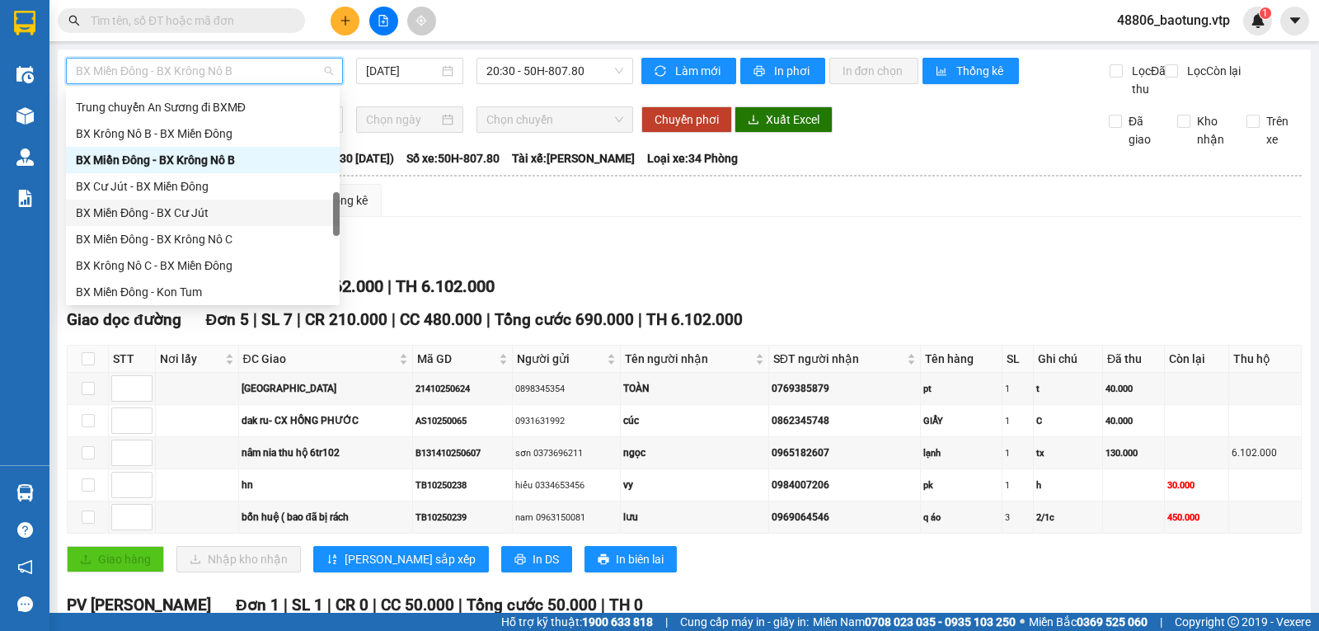
click at [211, 213] on div "BX Miền Đông - BX Cư Jút" at bounding box center [203, 213] width 254 height 18
type input "12/10/2025"
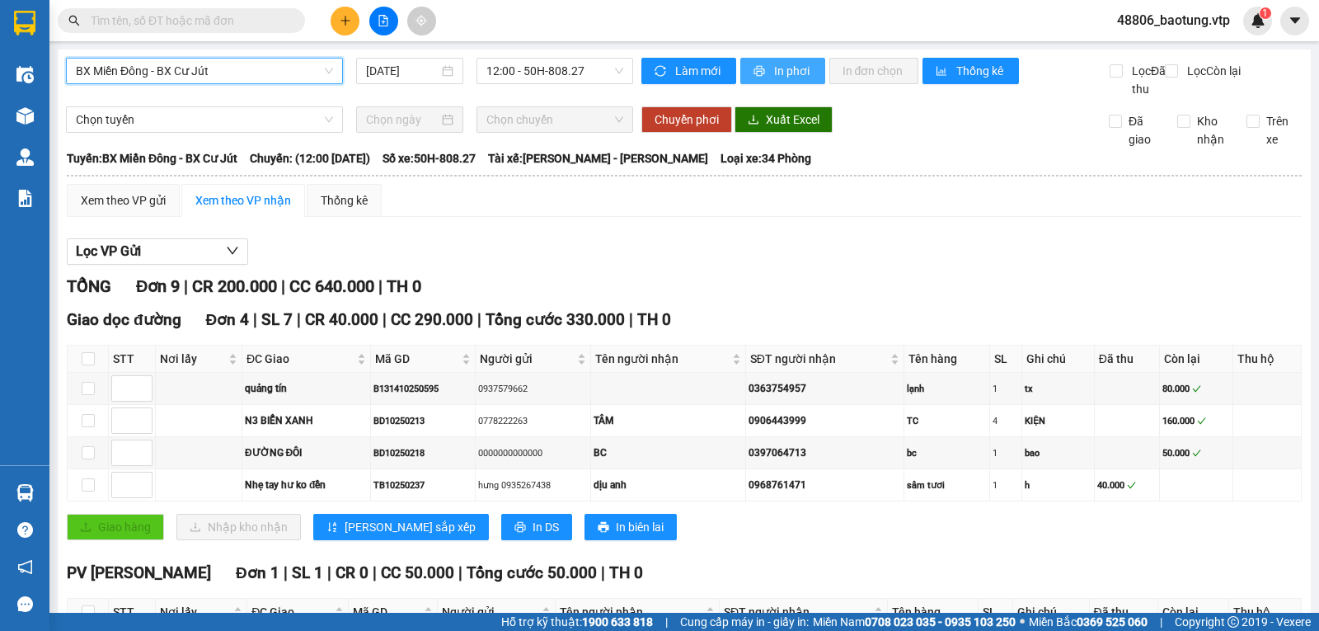
click at [777, 83] on button "In phơi" at bounding box center [782, 71] width 85 height 26
click at [551, 73] on span "12:00 - 50H-808.27" at bounding box center [554, 71] width 136 height 25
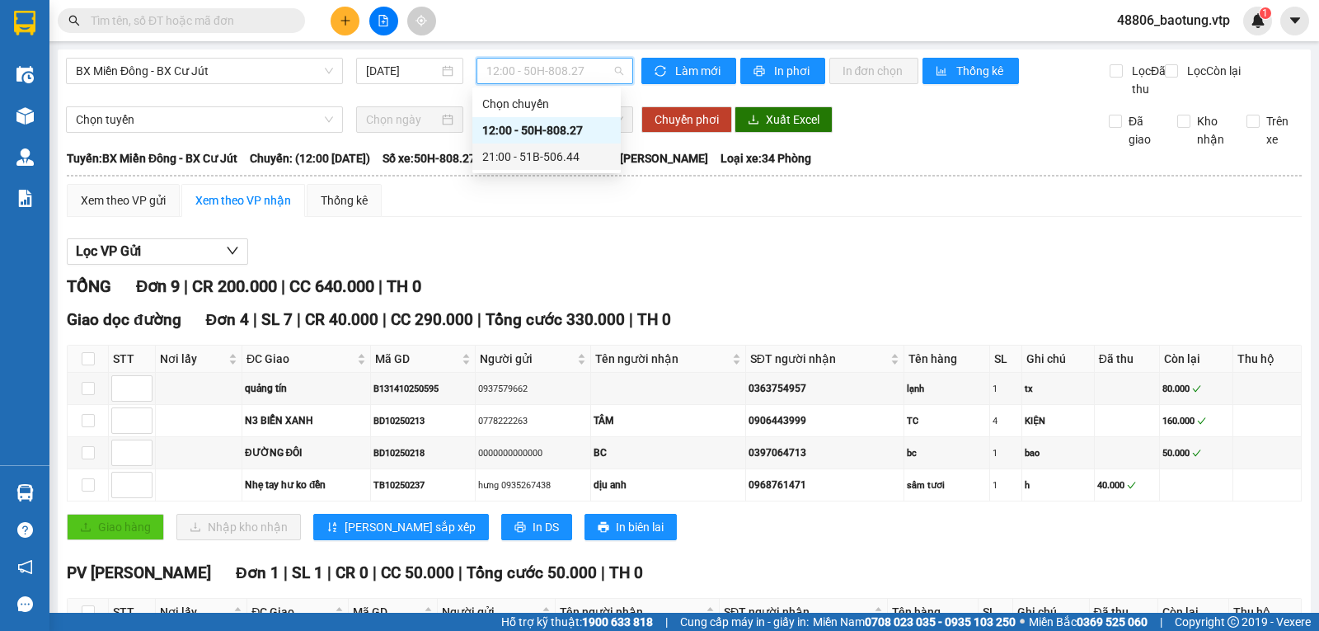
click at [542, 162] on div "21:00 - 51B-506.44" at bounding box center [546, 157] width 129 height 18
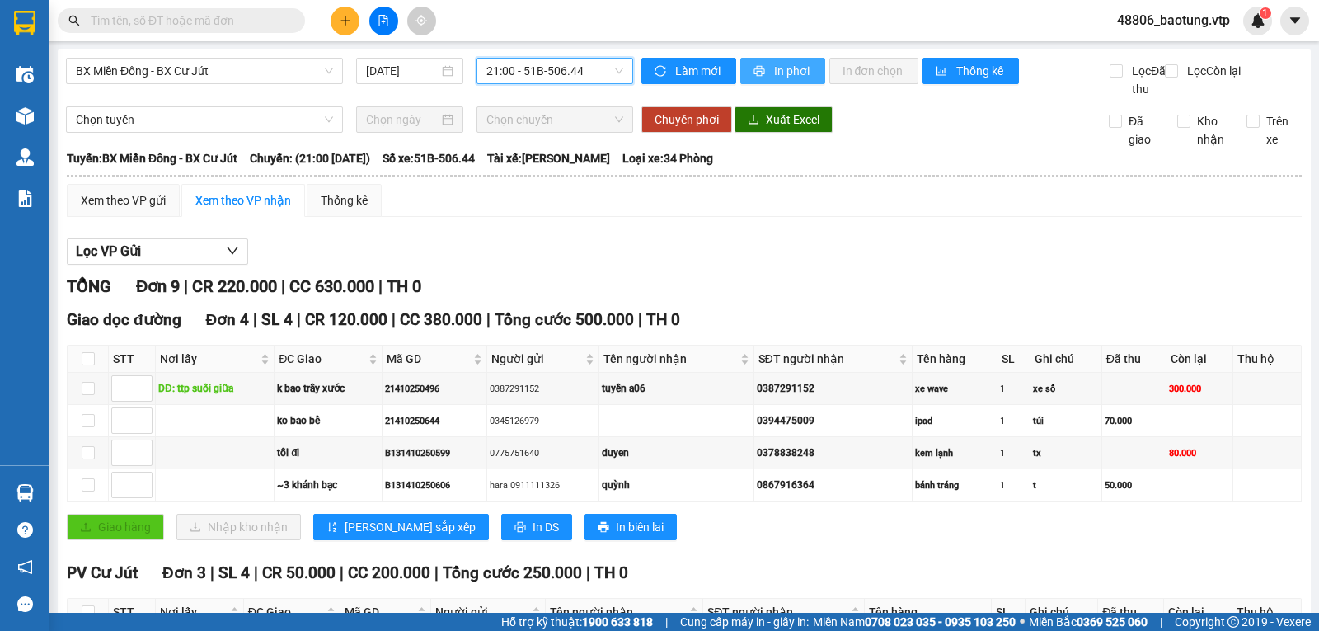
click at [747, 60] on button "In phơi" at bounding box center [782, 71] width 85 height 26
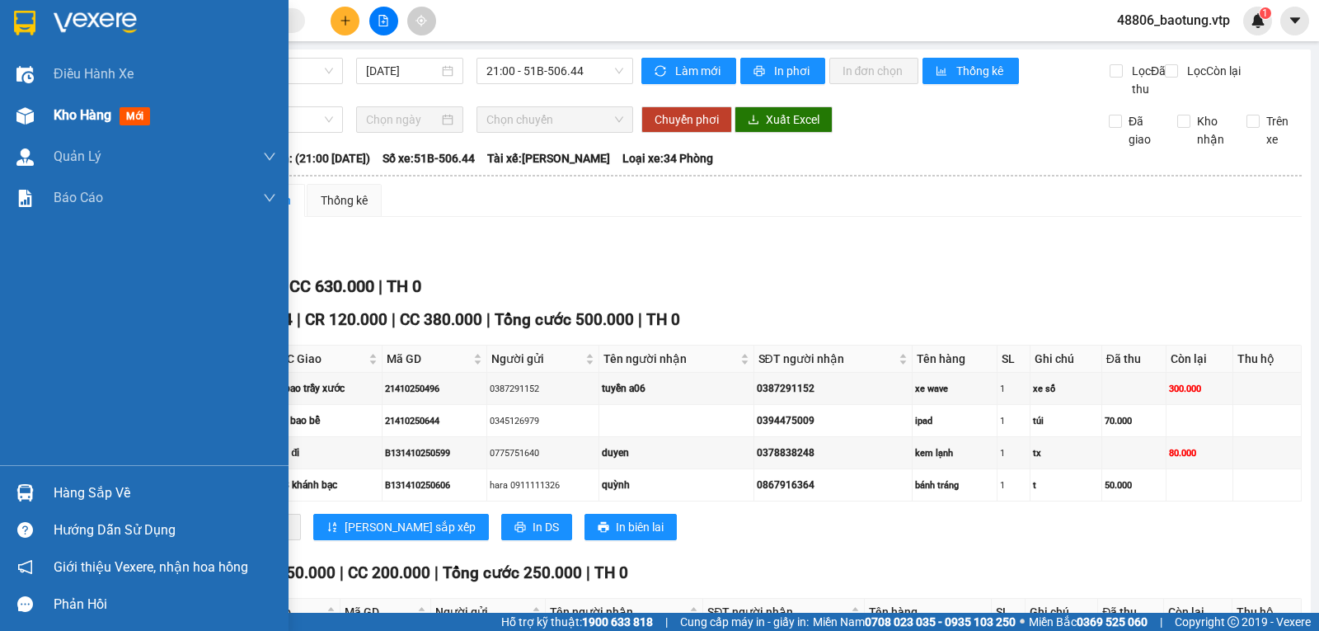
click at [93, 107] on span "Kho hàng" at bounding box center [83, 115] width 58 height 16
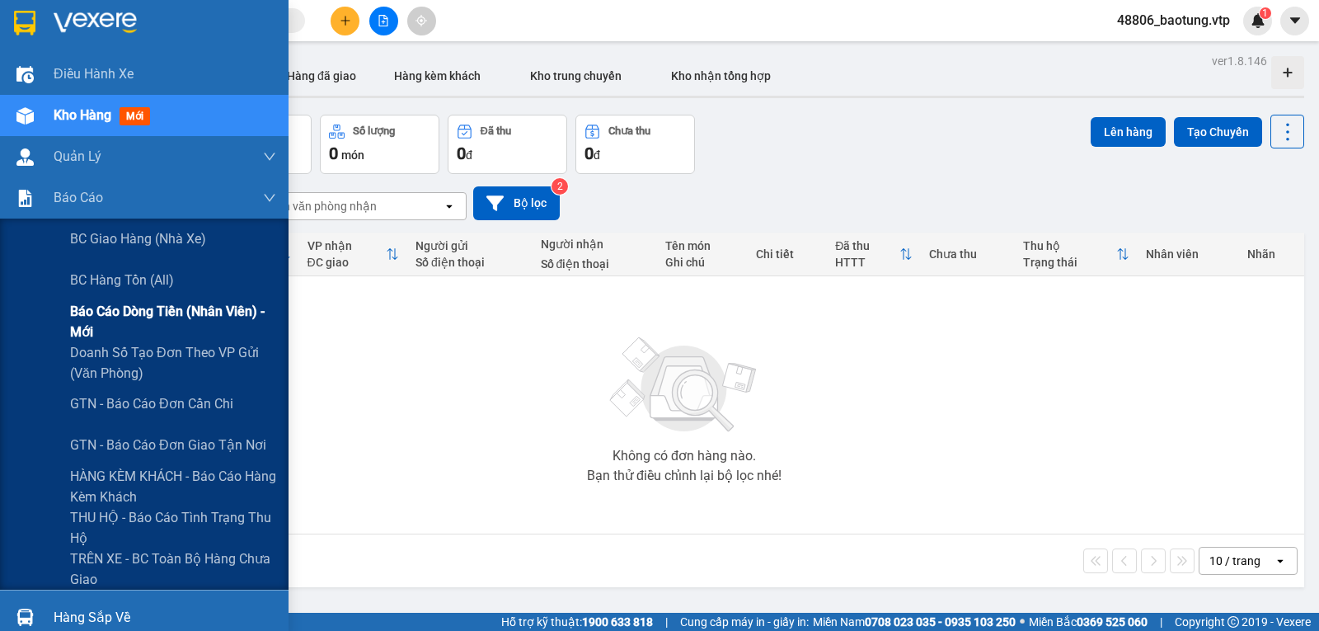
click at [111, 314] on span "Báo cáo dòng tiền (nhân viên) - mới" at bounding box center [173, 321] width 206 height 41
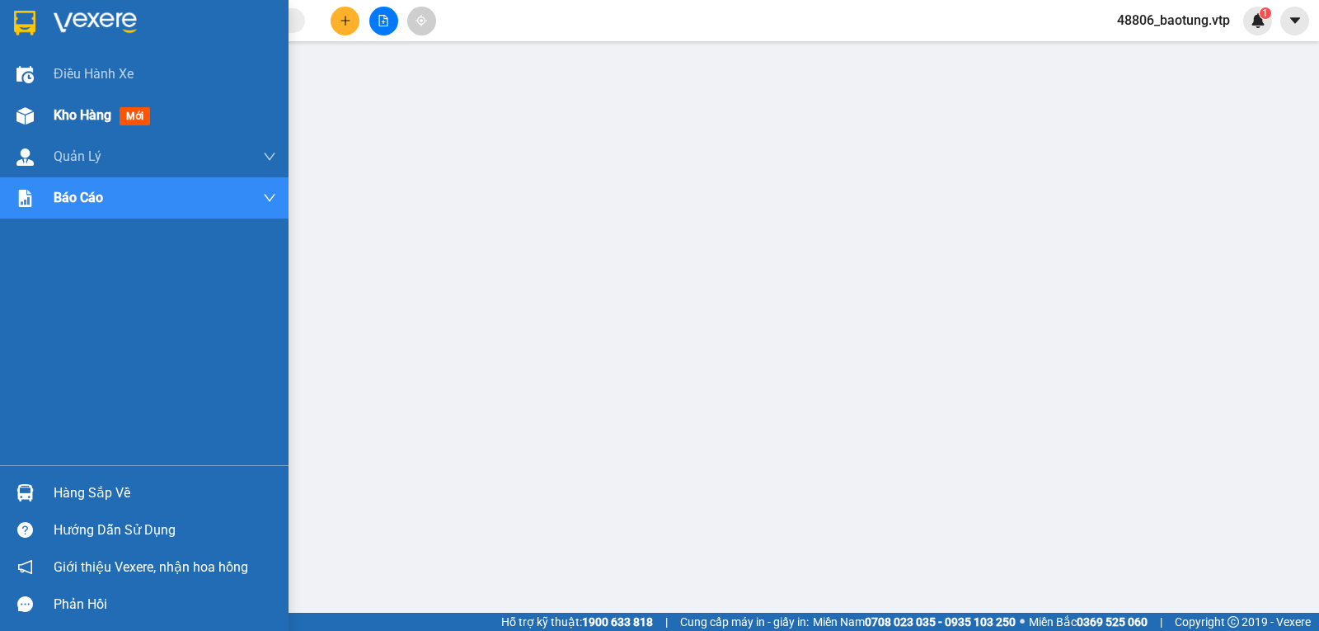
click at [35, 120] on div at bounding box center [25, 115] width 29 height 29
